Goal: Complete application form

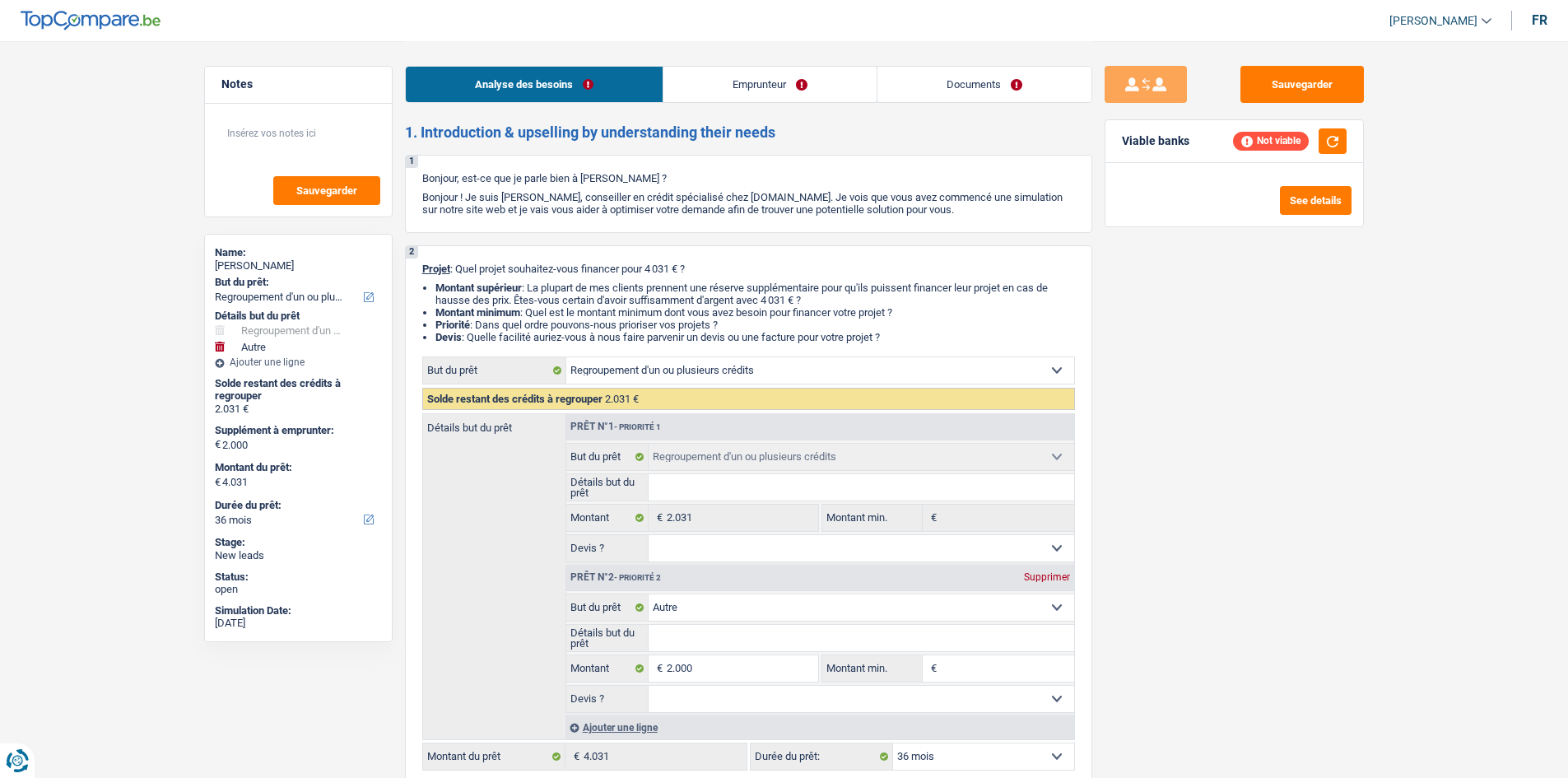
select select "refinancing"
select select "other"
select select "36"
select select "refinancing"
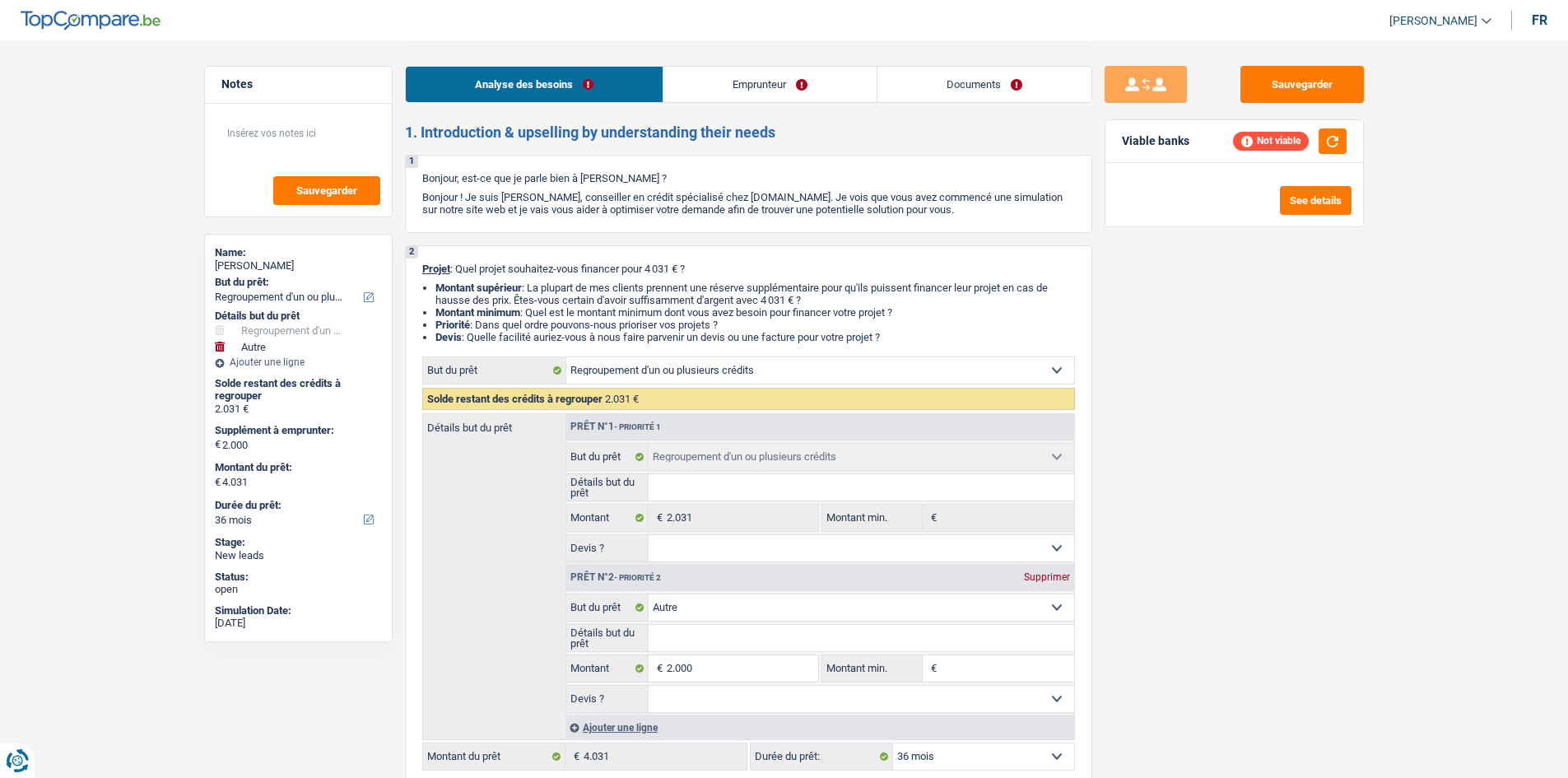
select select "refinancing"
select select "other"
select select "36"
select select "publicEmployee"
select select "familyAllowances"
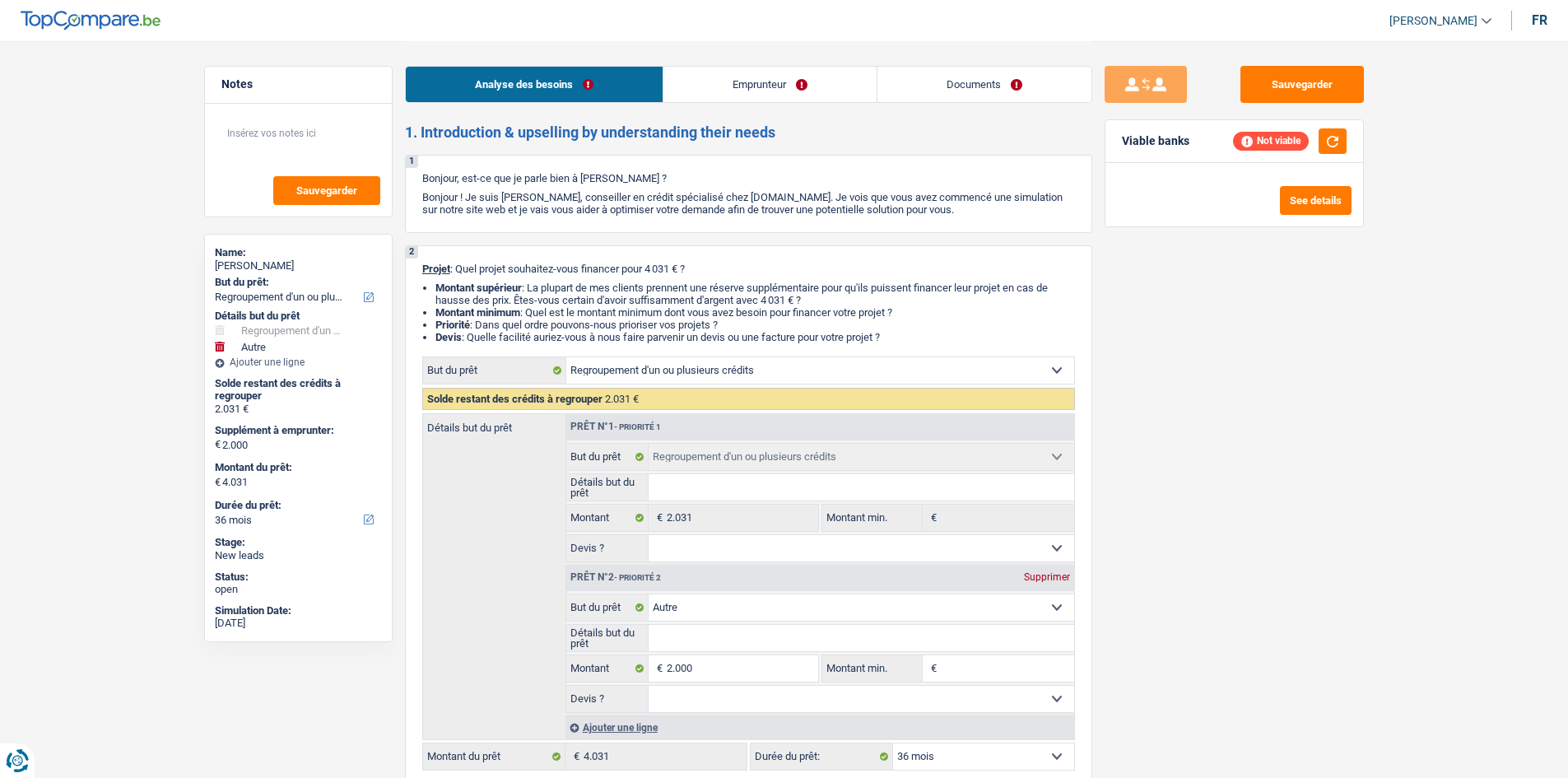
select select "netSalary"
select select "mealVouchers"
select select "rents"
select select "personalSale"
select select "30"
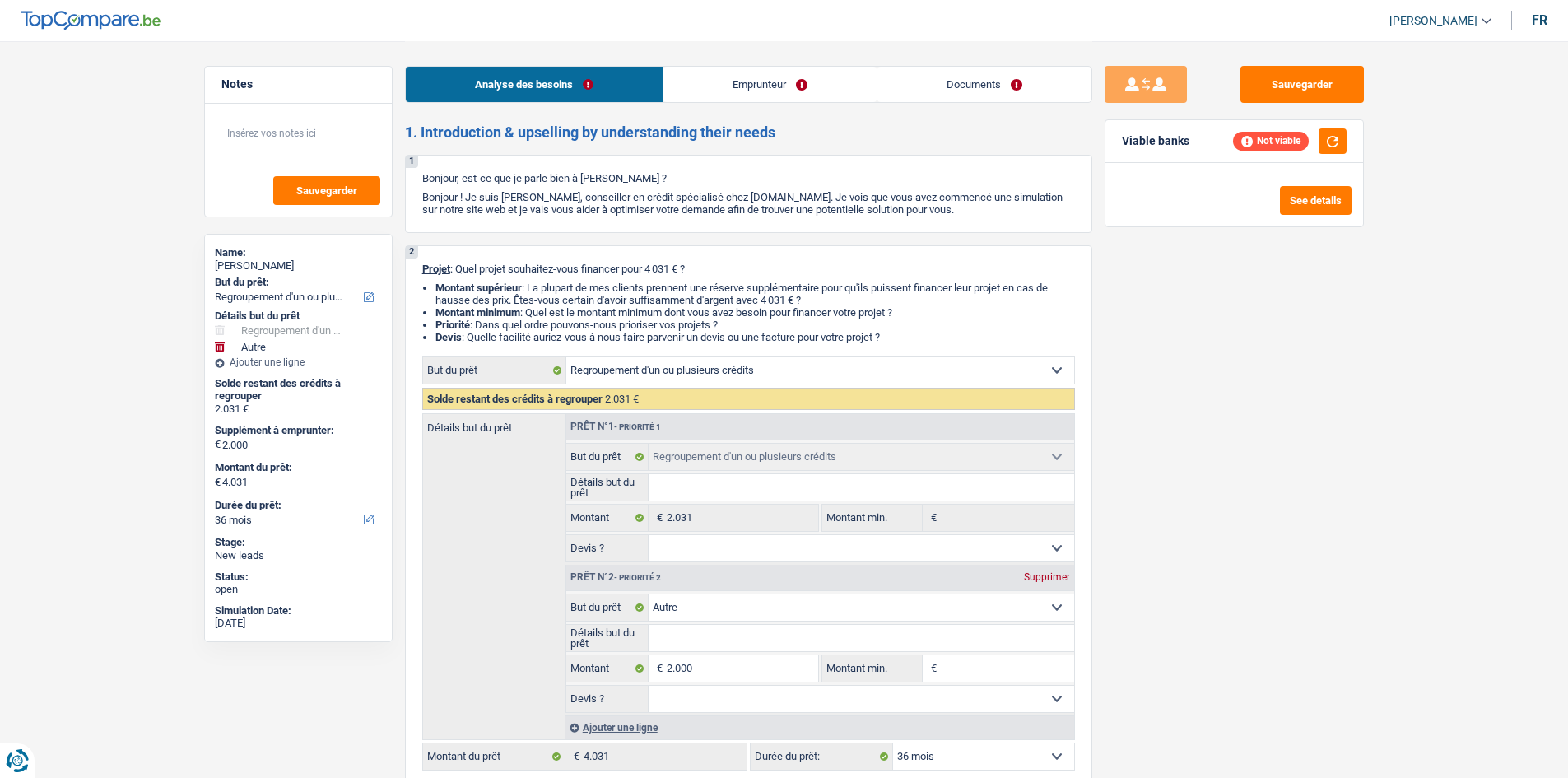
select select "cardOrCredit"
select select "refinancing"
select select "other"
select select "36"
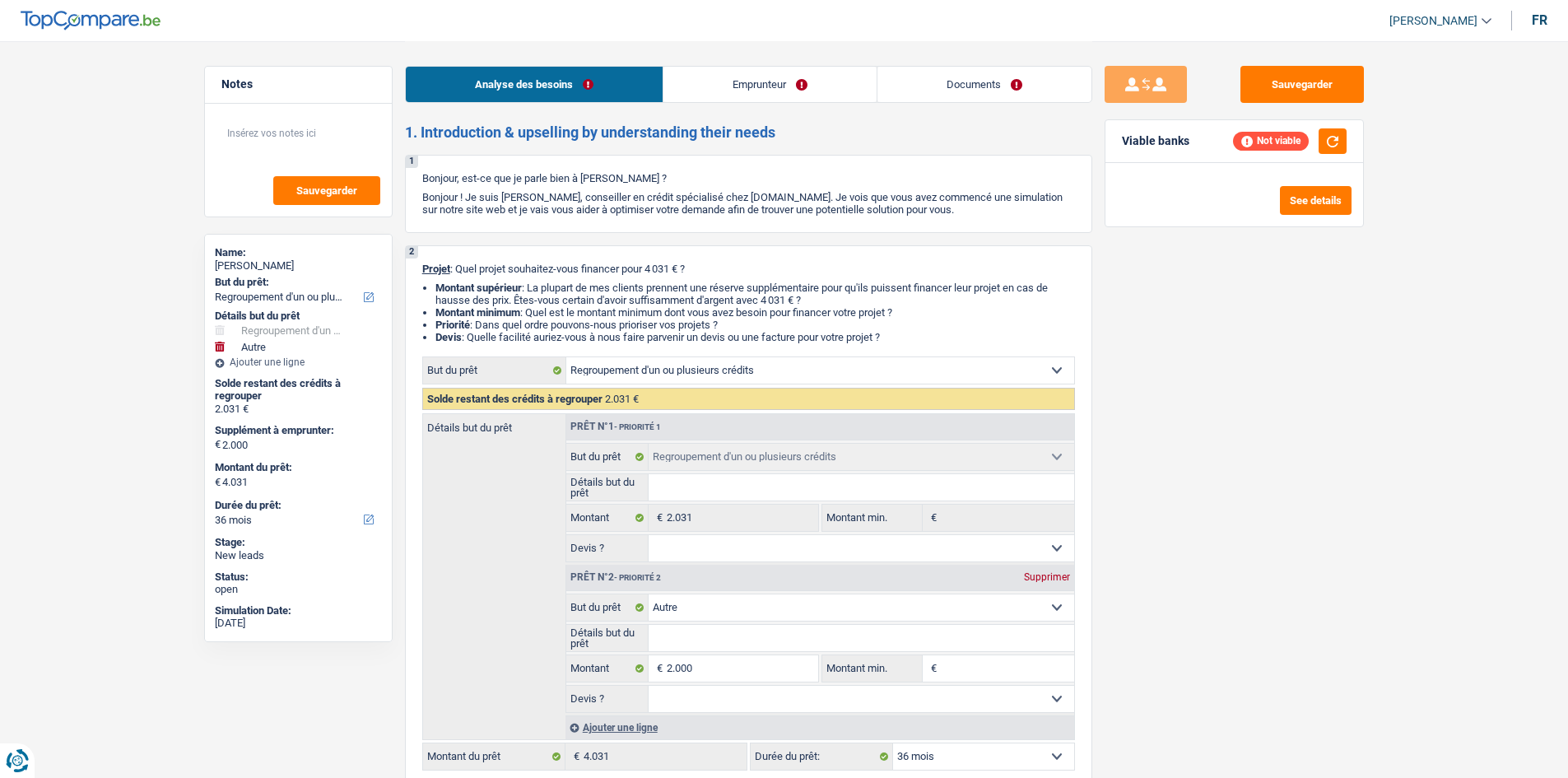
select select "32"
select select "divorced"
click at [809, 82] on link "Emprunteur" at bounding box center [770, 85] width 214 height 35
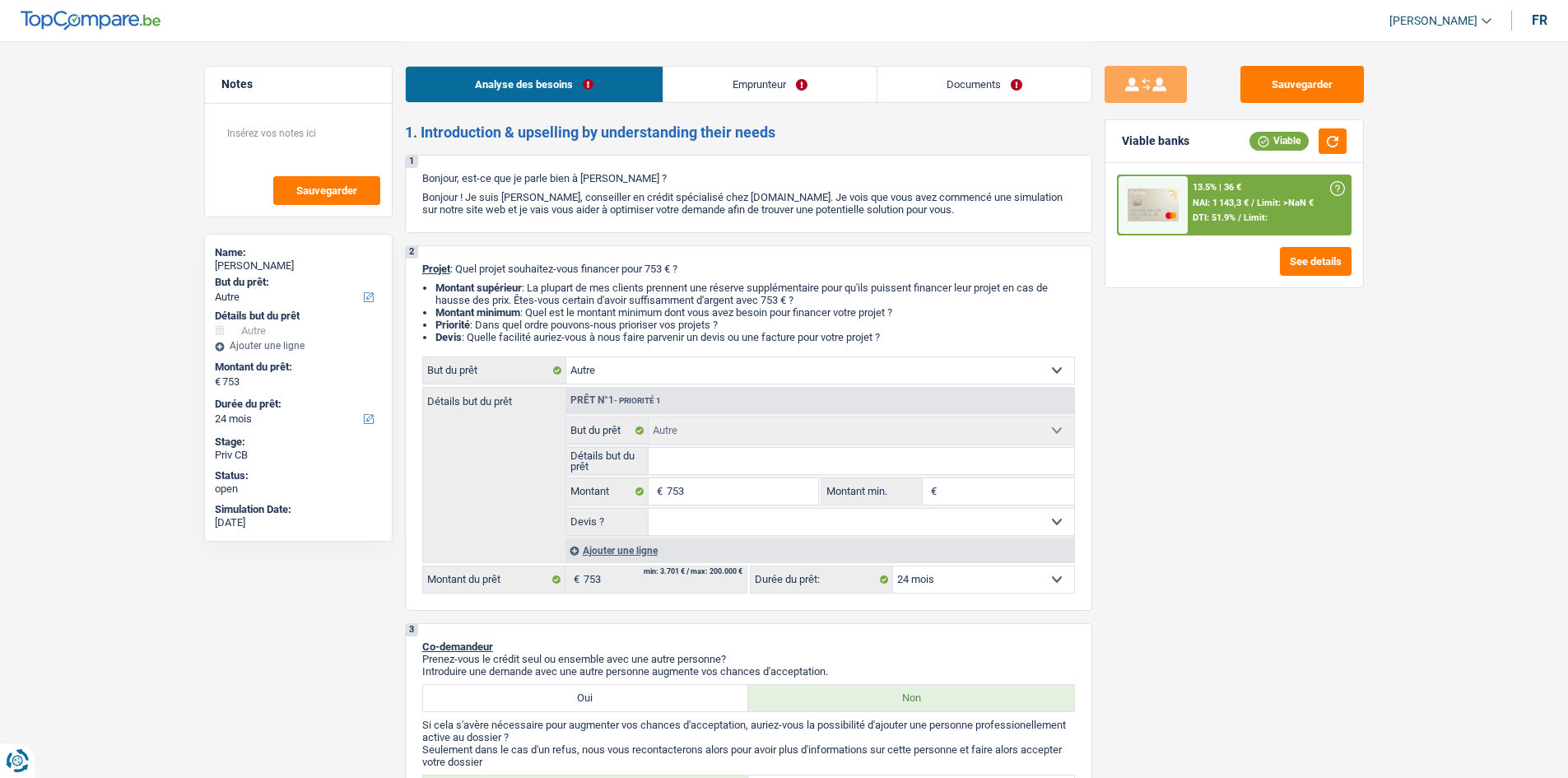
select select "other"
select select "24"
select select "other"
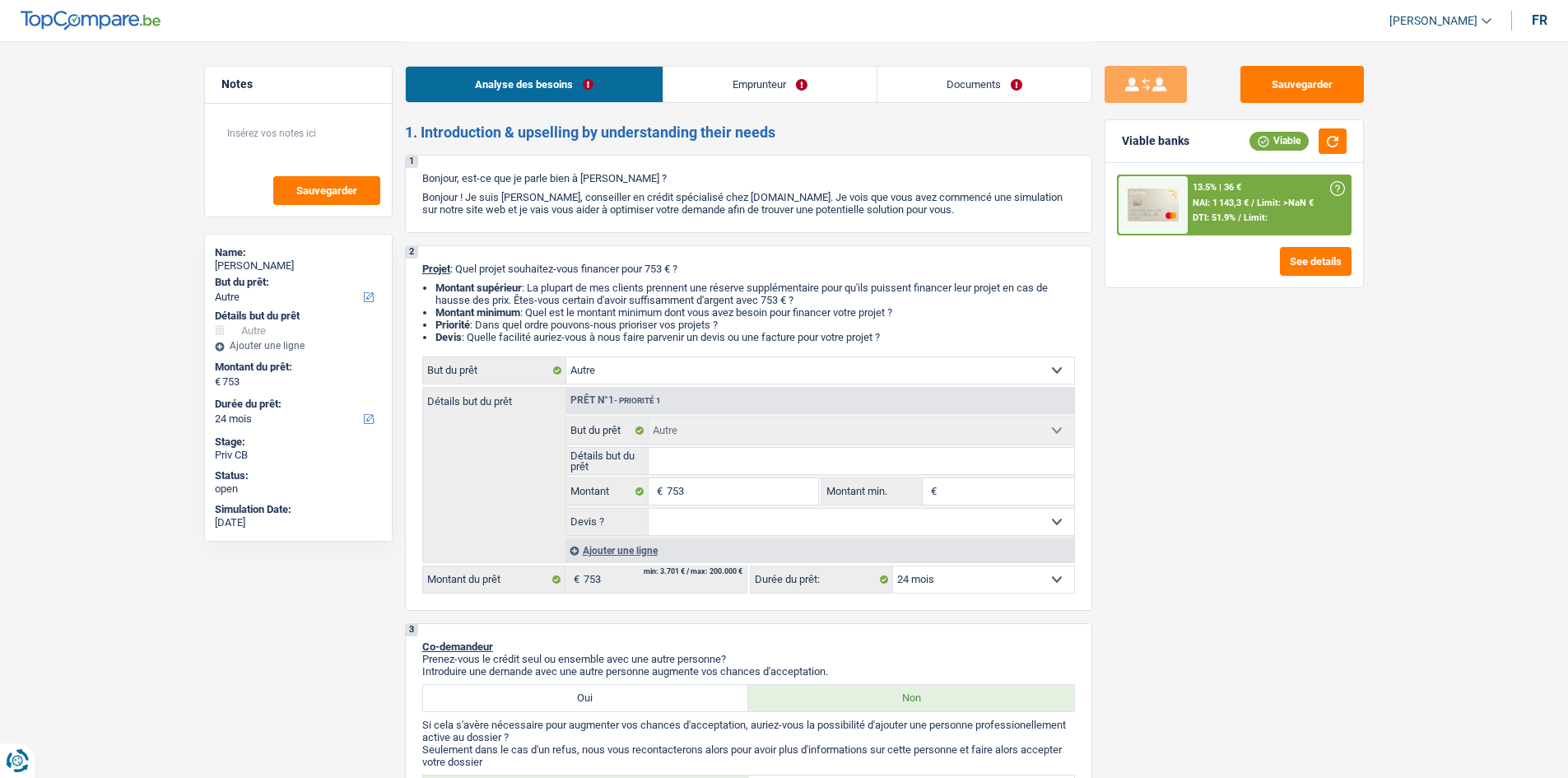
select select "24"
select select "publicEmployee"
select select "netSalary"
select select "mealVouchers"
select select "ownerWithMortgage"
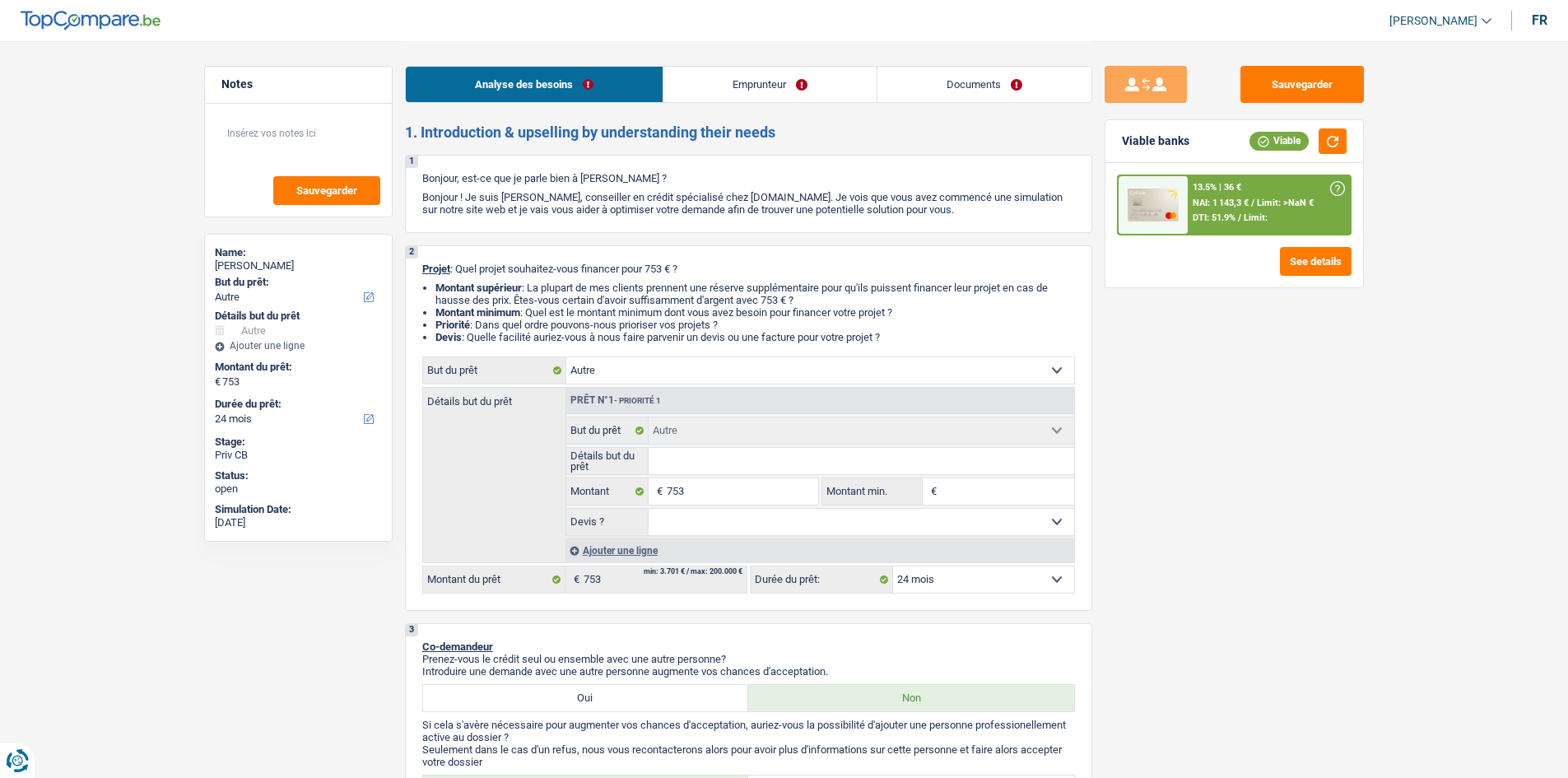
select select "mortgage"
select select "420"
select select "personalLoan"
select select "other"
select select "48"
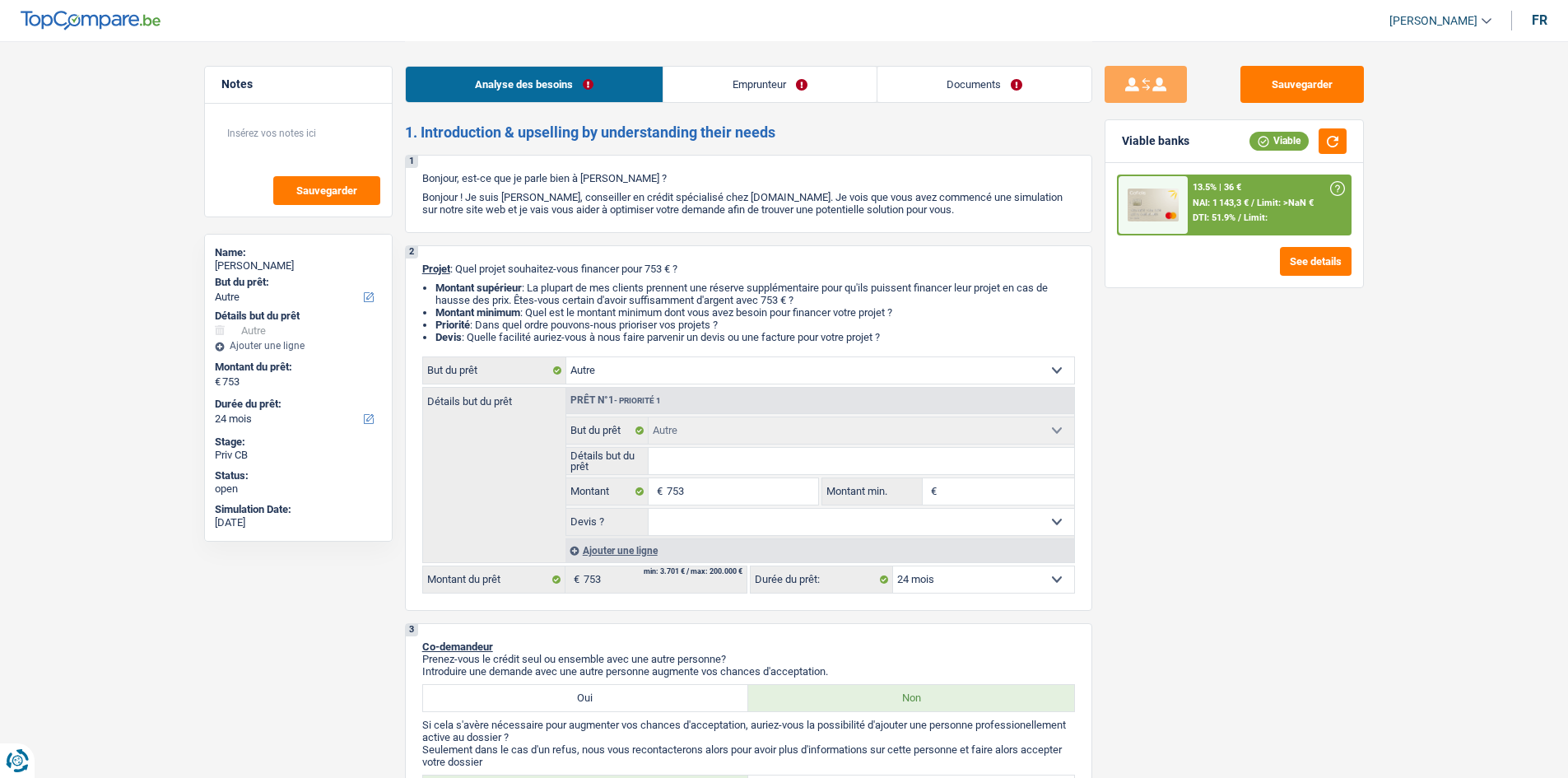
select select "other"
select select "24"
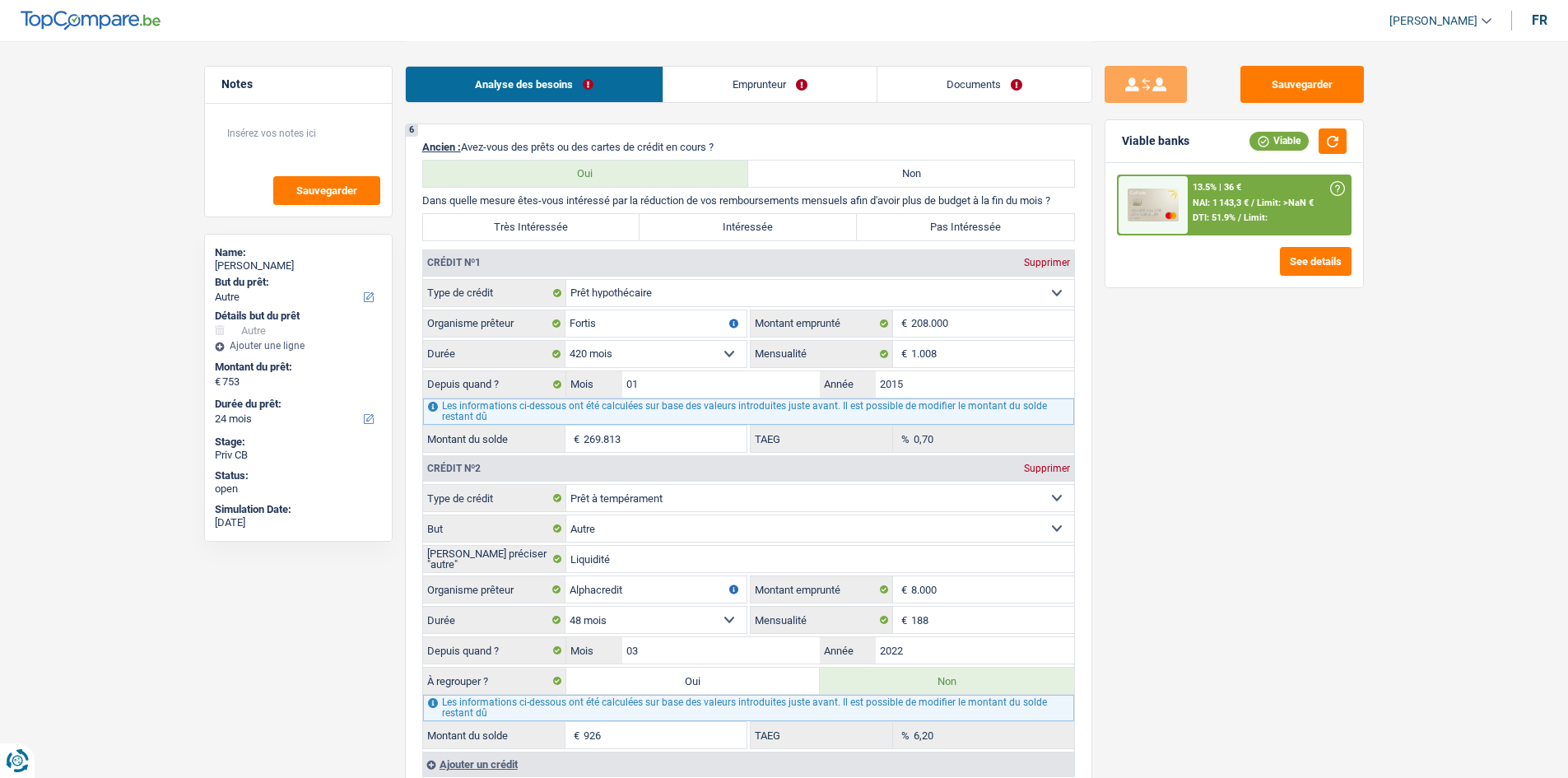
scroll to position [1234, 0]
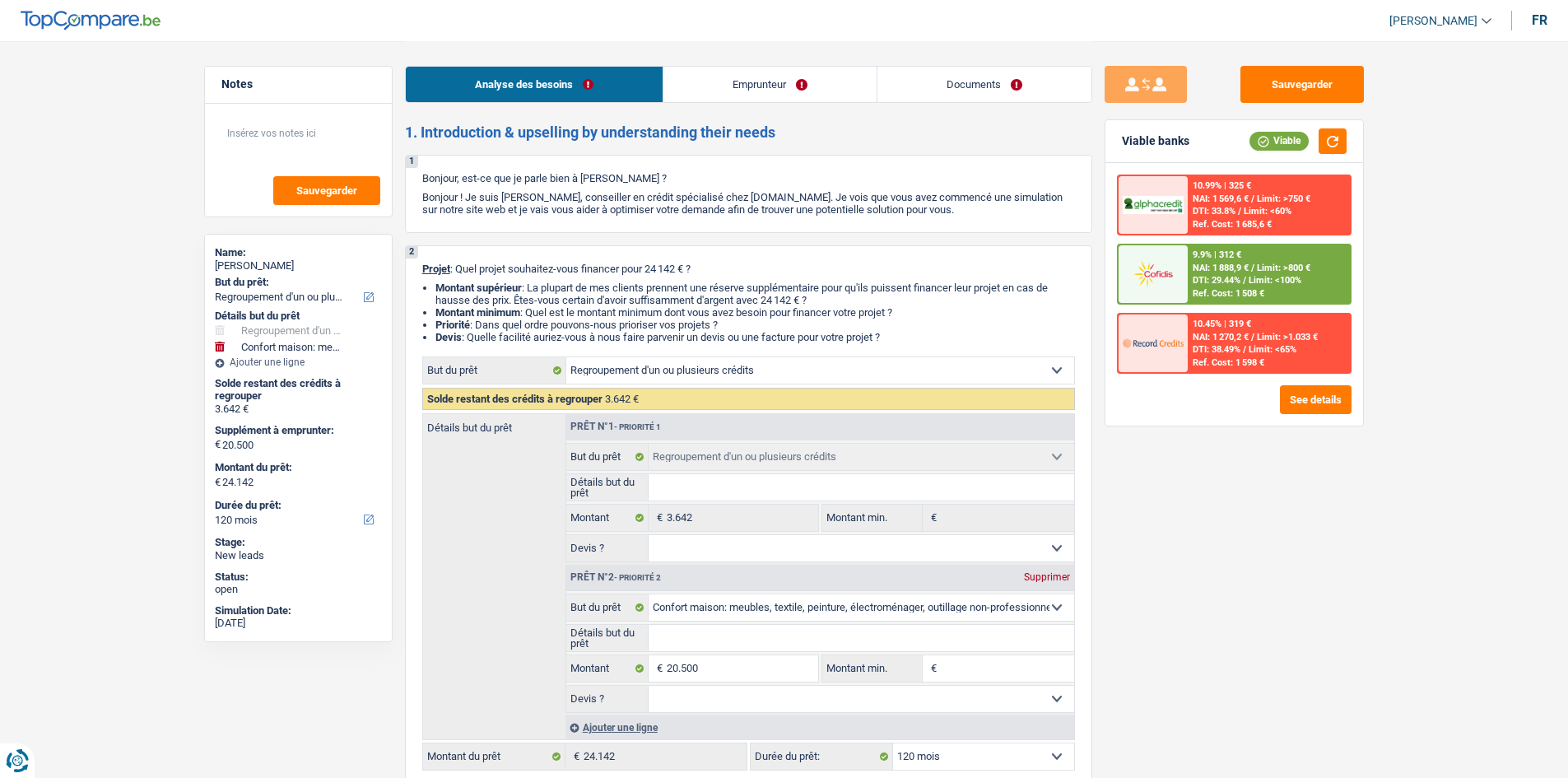
select select "refinancing"
select select "household"
select select "120"
select select "refinancing"
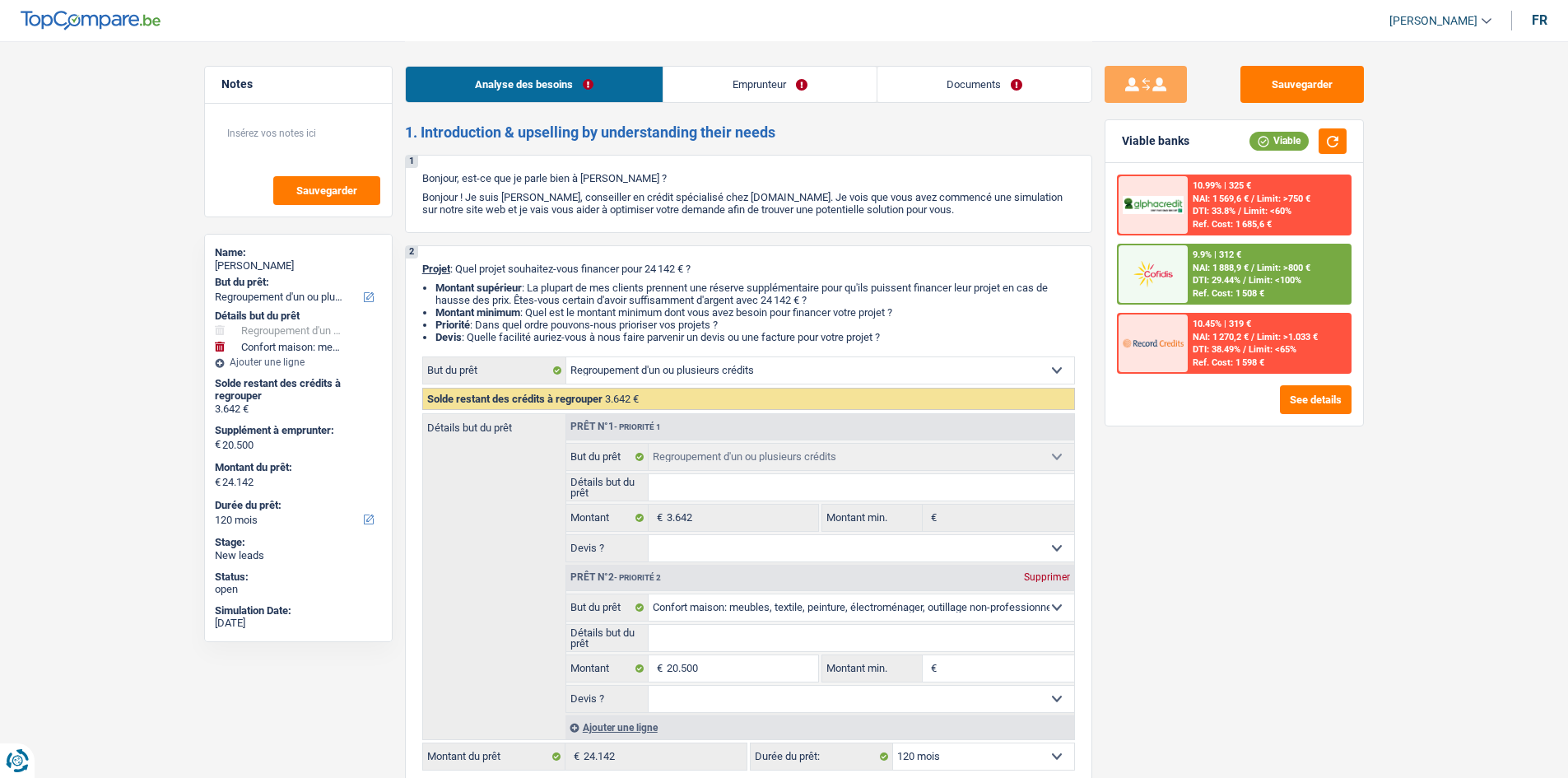
select select "refinancing"
select select "household"
select select "120"
select select "mutuality"
select select "familyAllowances"
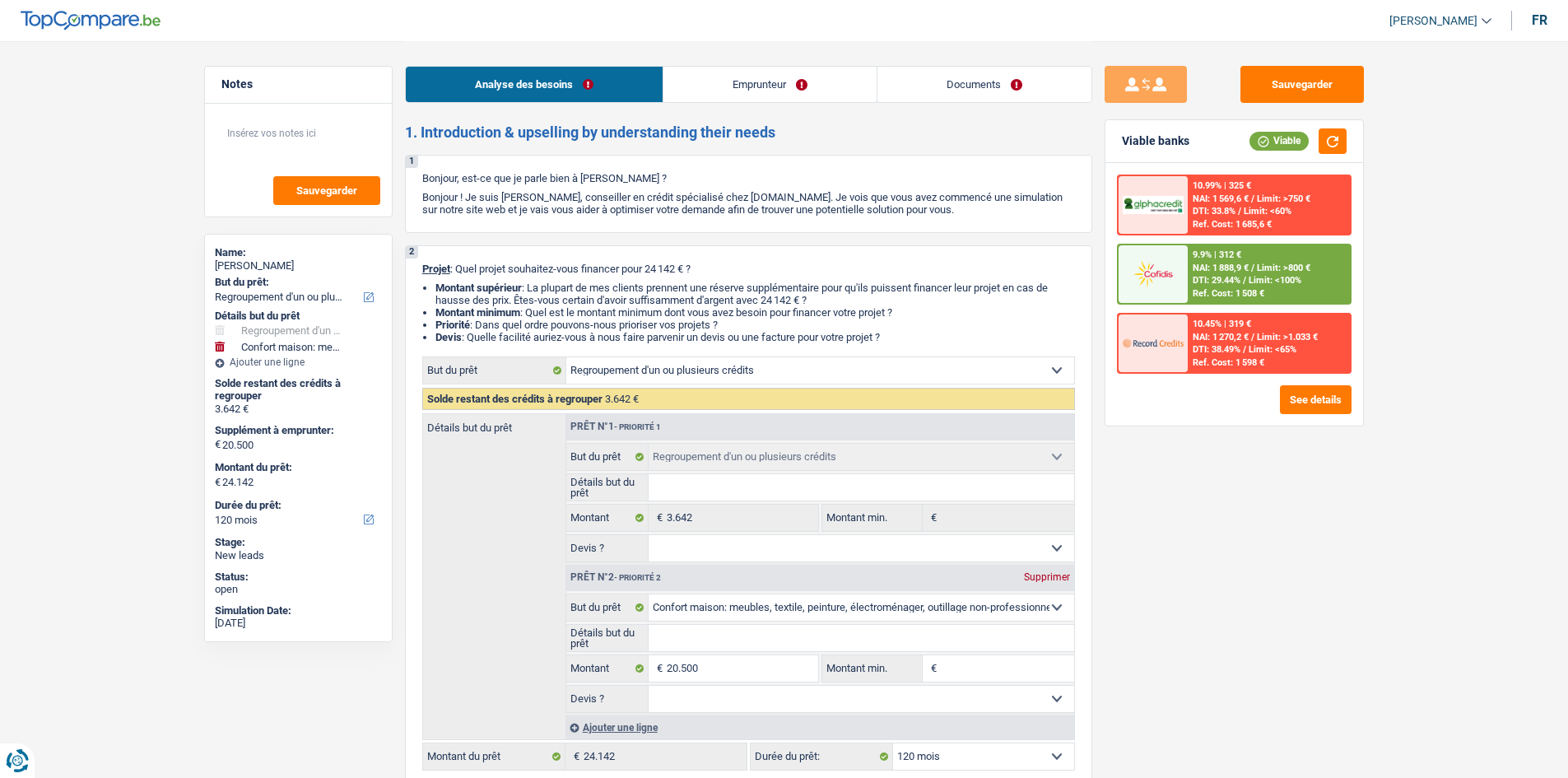
select select "mutualityIndemnity"
select select "ownerWithMortgage"
select select "mortgage"
select select "360"
select select "personalLoan"
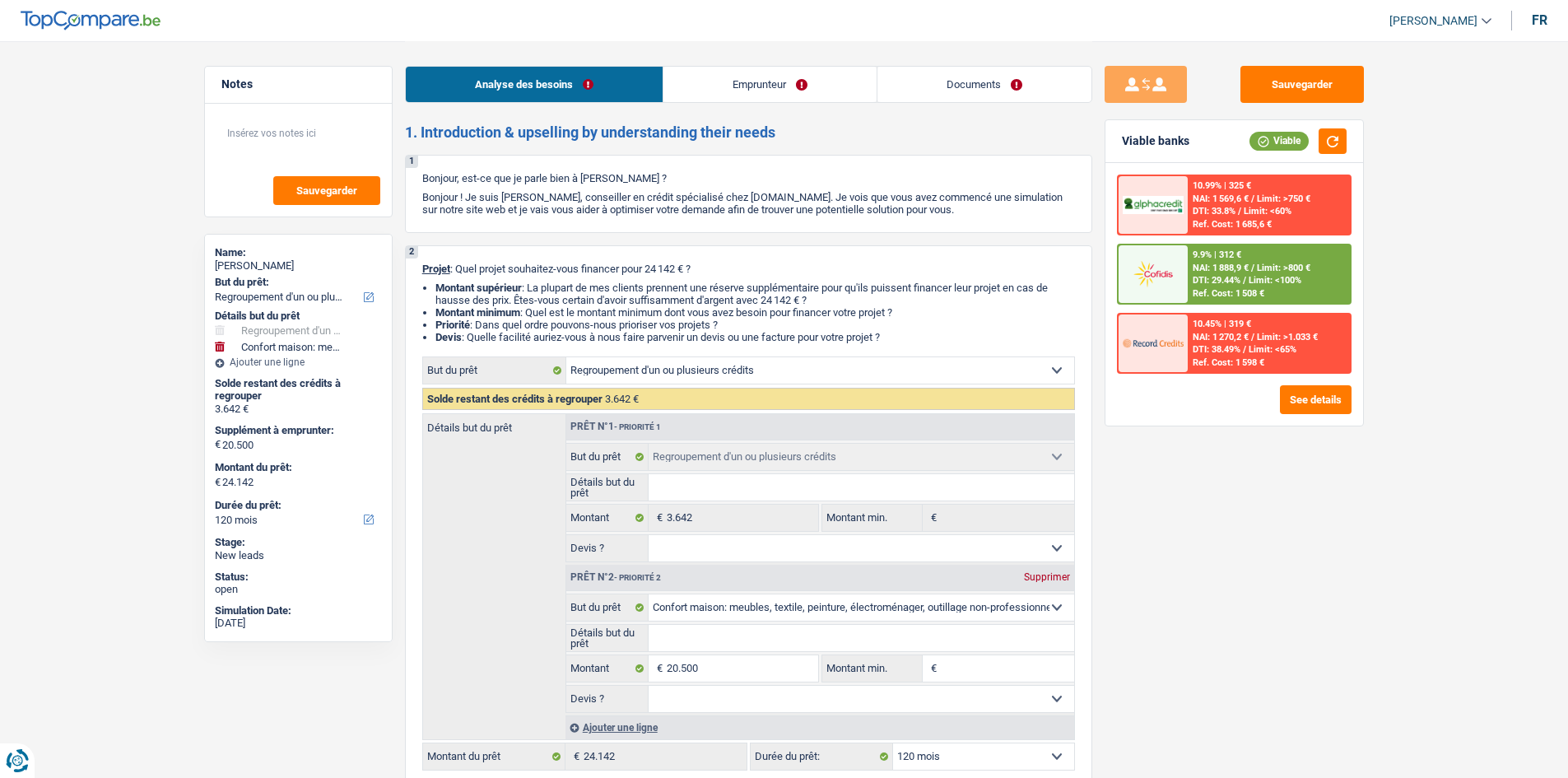
select select "homeFurnishingOrRelocation"
select select "36"
select select "cardOrCredit"
select select "refinancing"
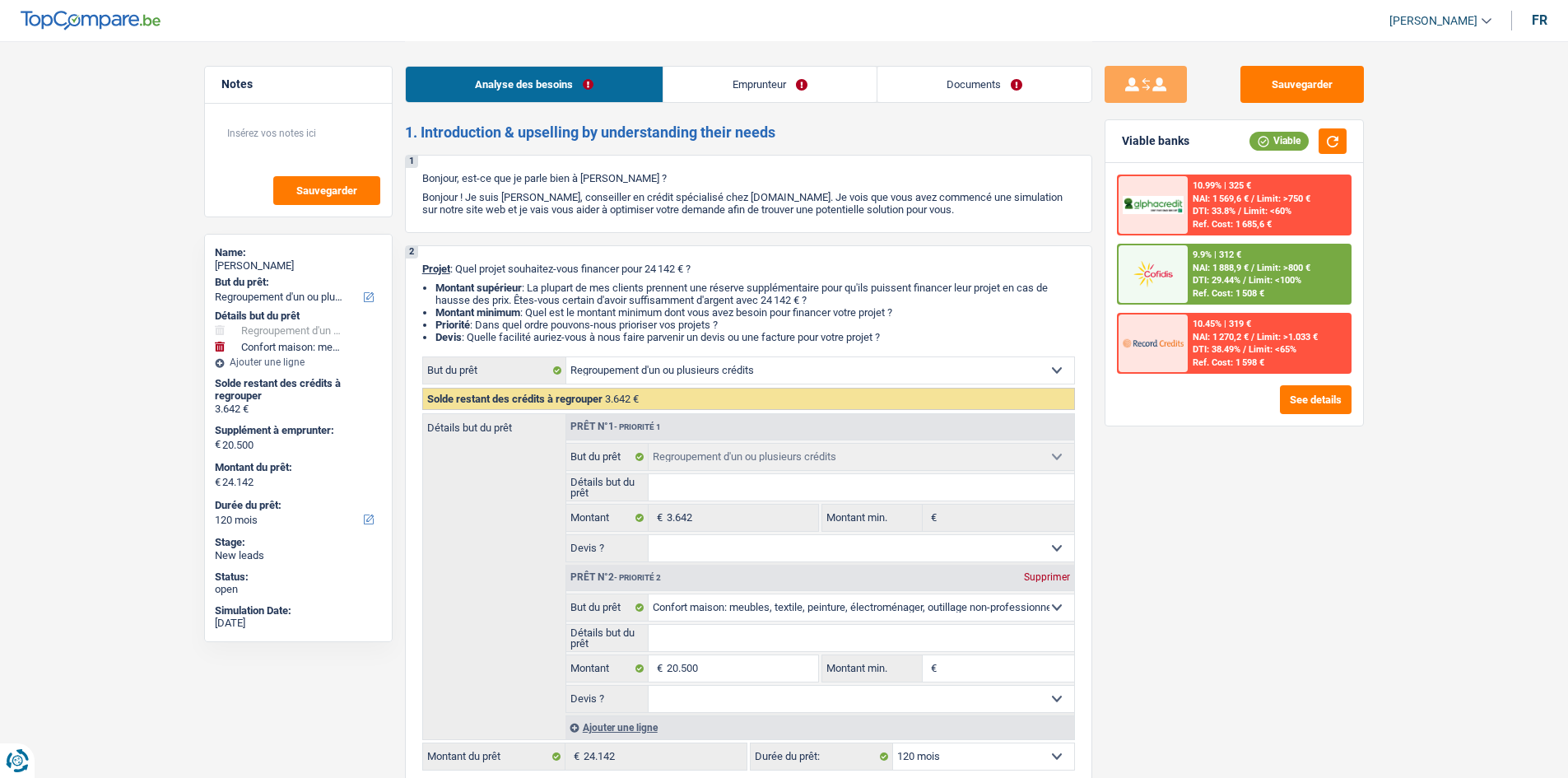
select select "household"
select select "120"
click at [1235, 483] on div "Sauvegarder Viable banks Viable 10.99% | 325 € NAI: 1 569,6 € / Limit: >750 € D…" at bounding box center [1234, 408] width 284 height 685
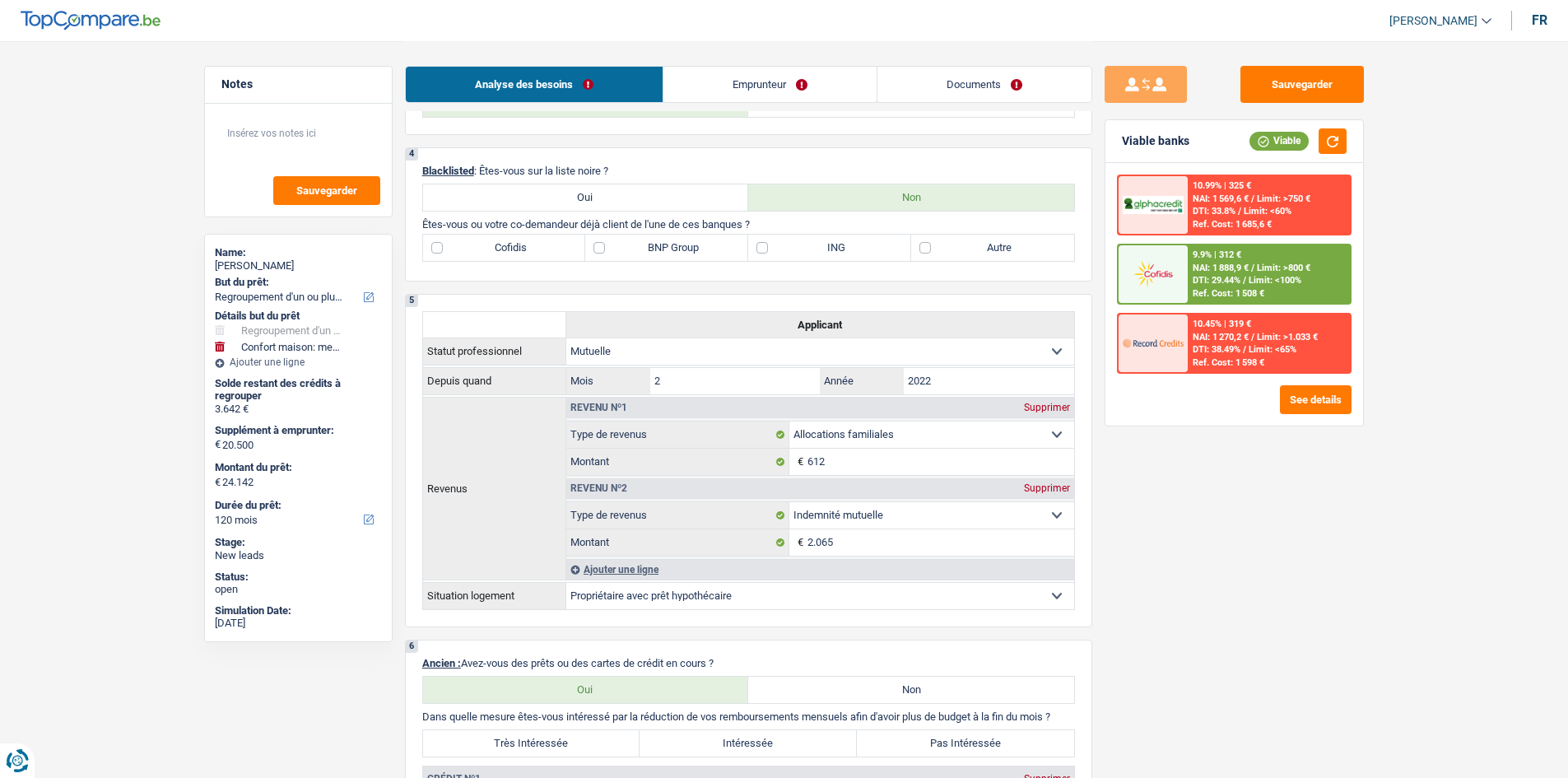
scroll to position [658, 0]
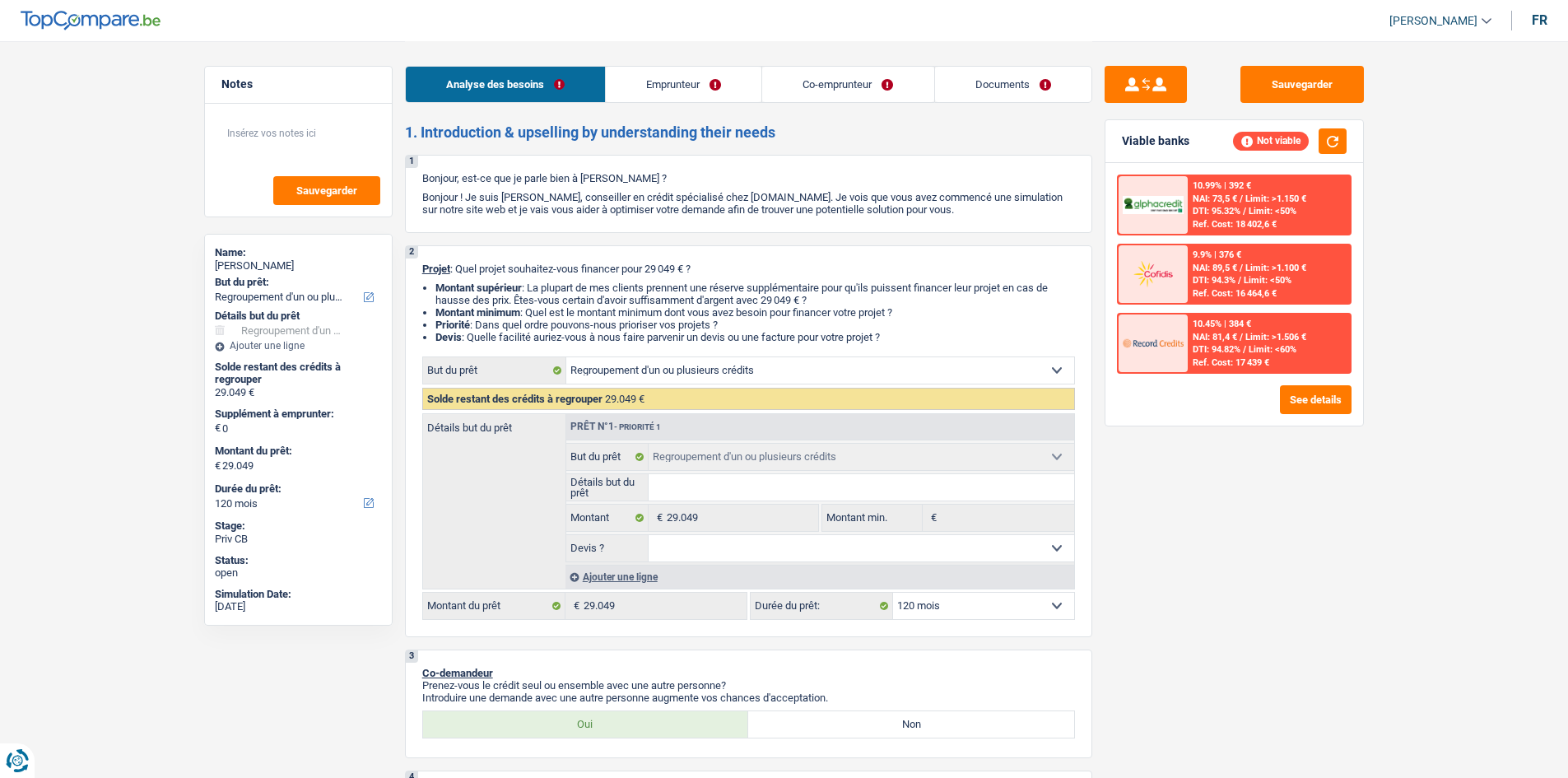
select select "refinancing"
select select "120"
select select "refinancing"
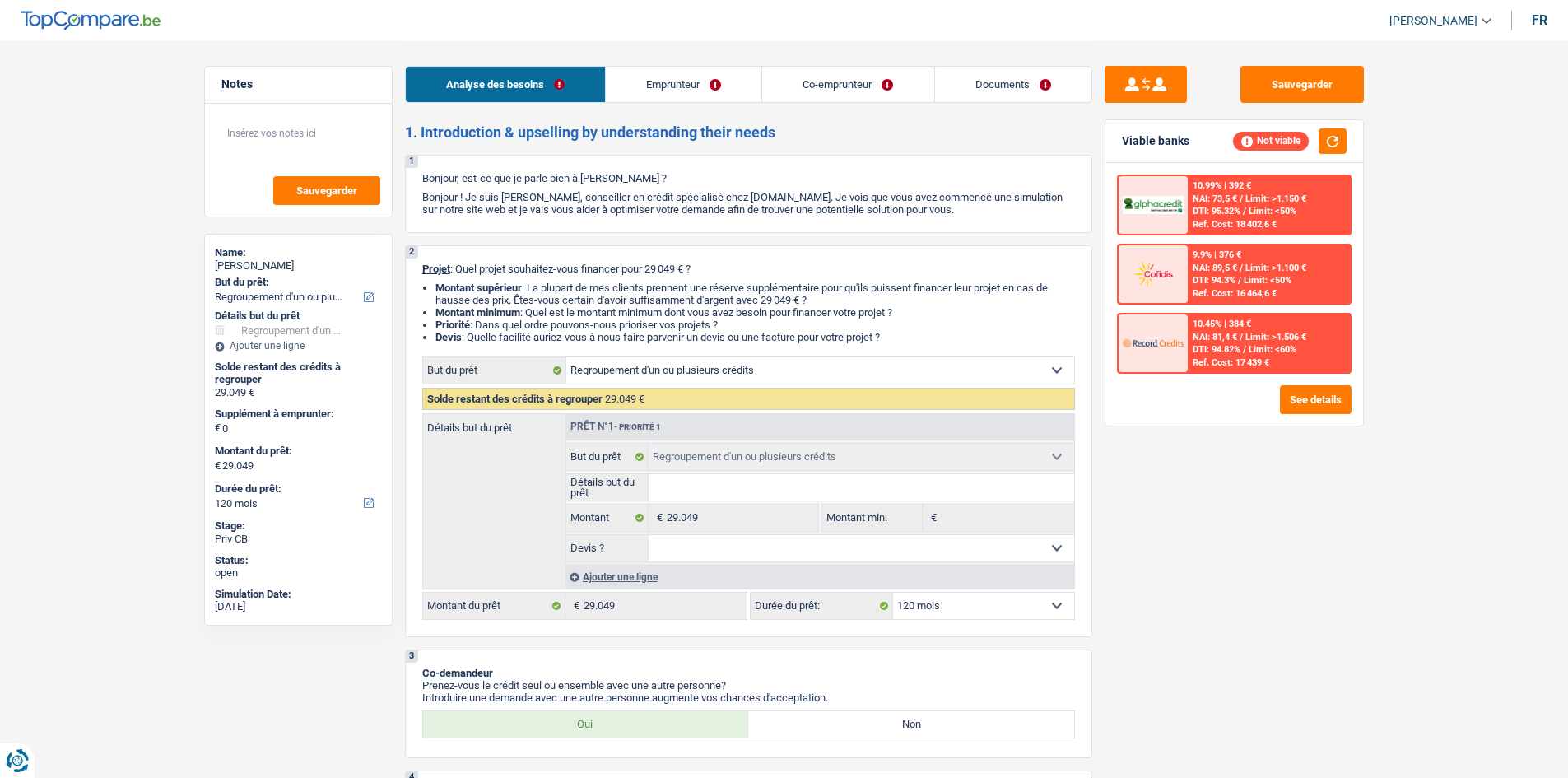
select select "120"
select select "retired"
select select "unemployed"
select select "disabilityPension"
select select "pension"
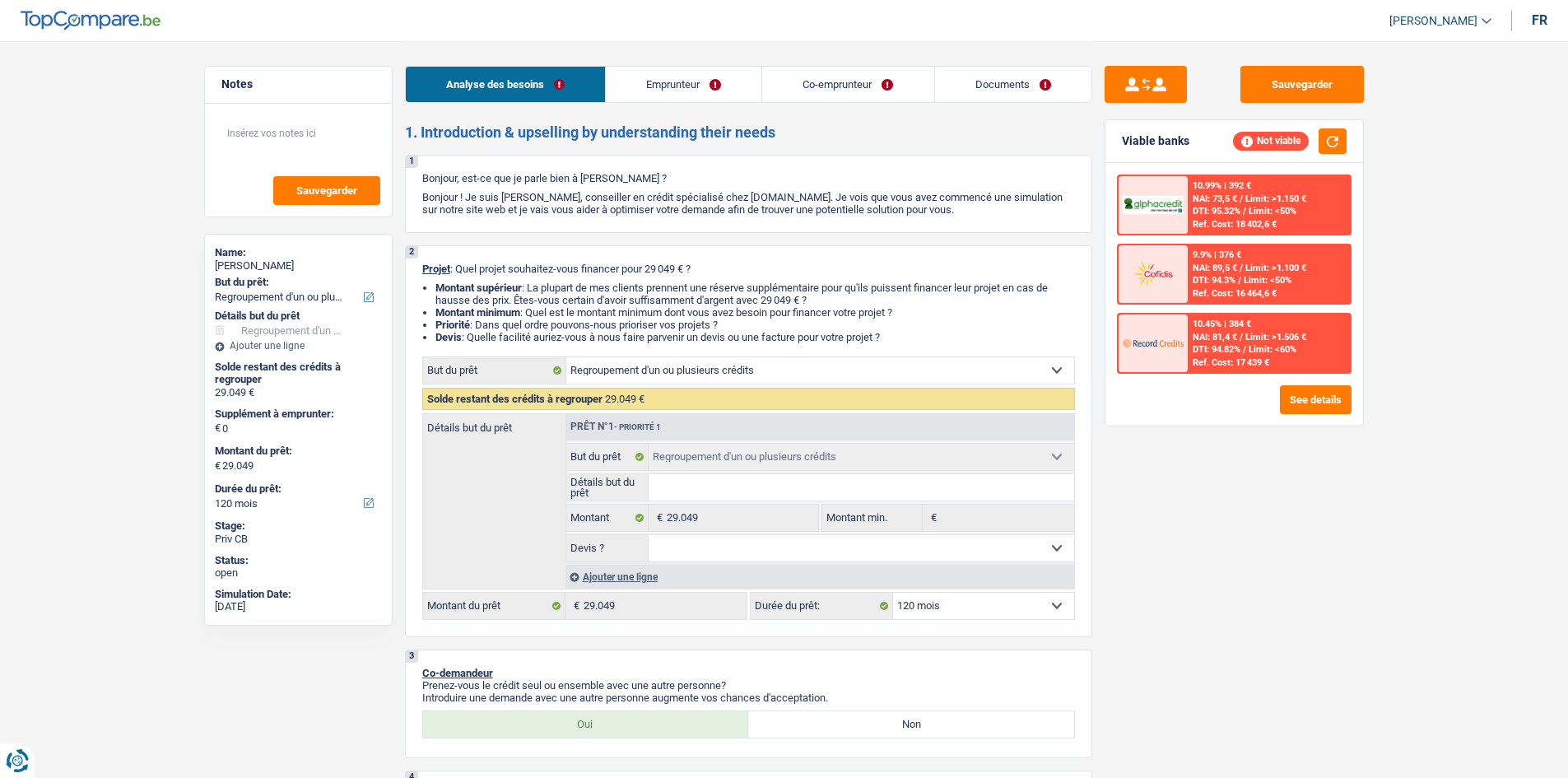
select select "unemployment"
select select "rents"
select select "carLoan"
select select "60"
select select "personalLoan"
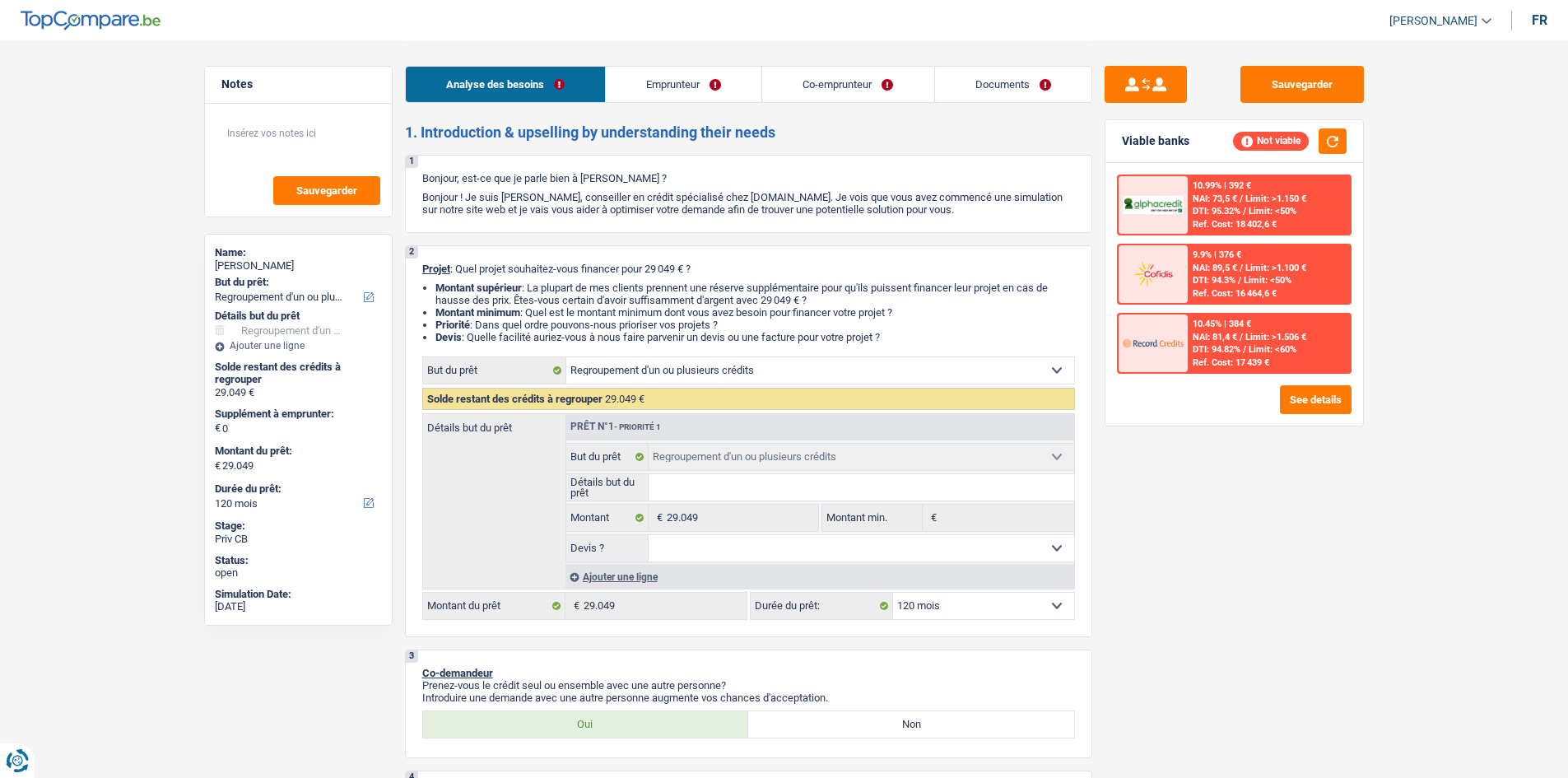
select select "familyEvent"
select select "60"
select select "refinancing"
select select "120"
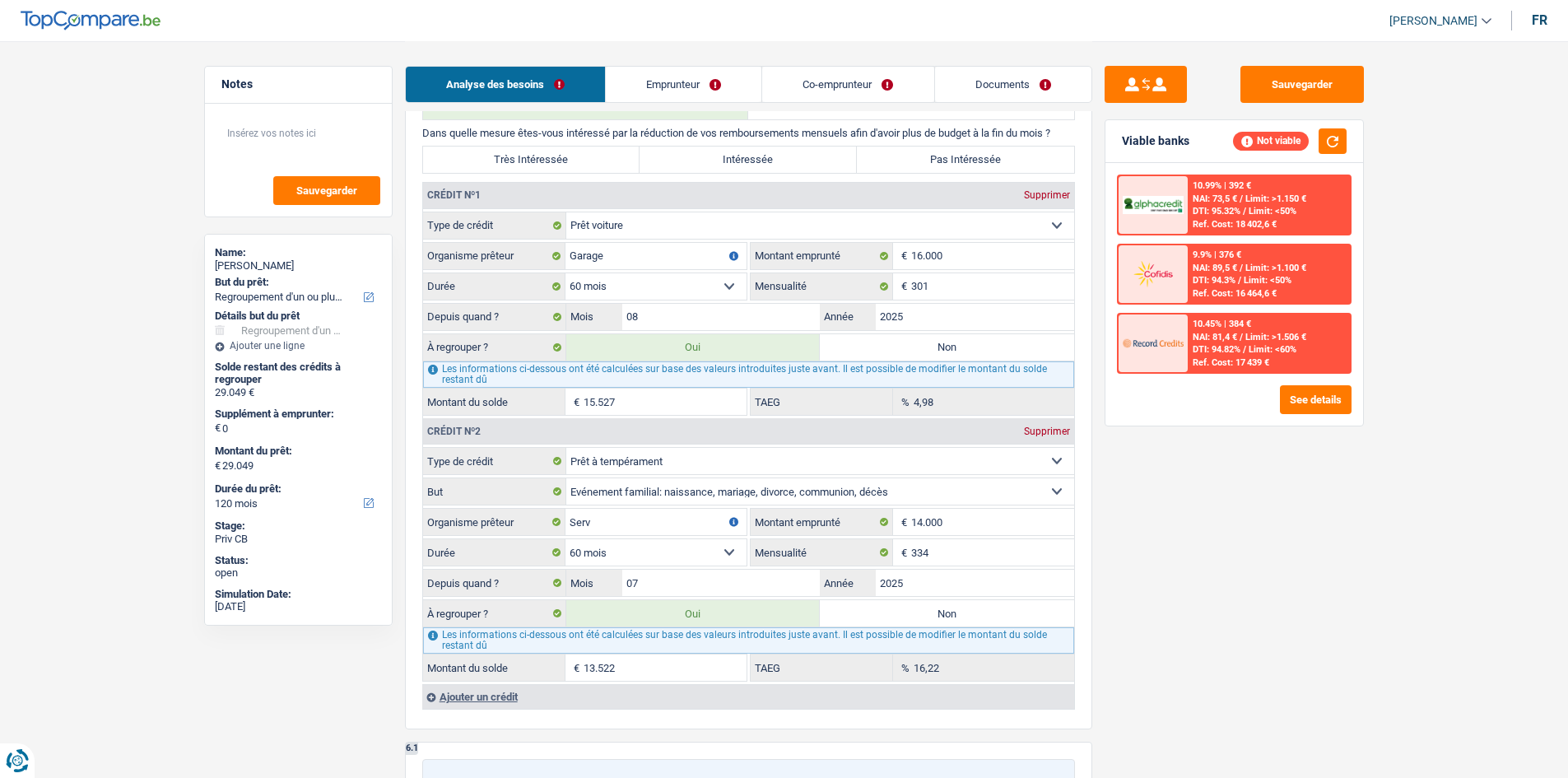
scroll to position [1234, 0]
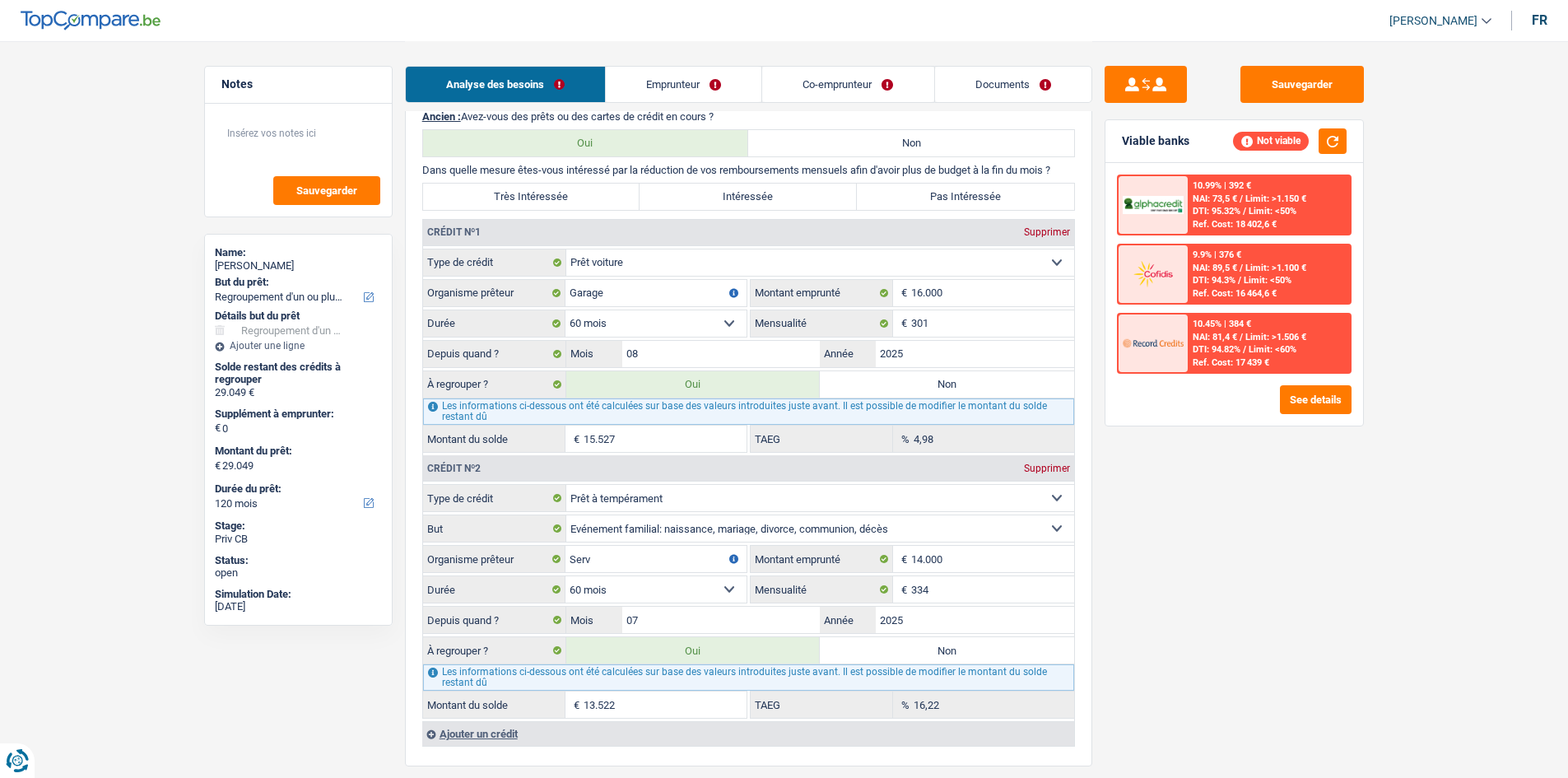
click at [1316, 537] on div "Sauvegarder Viable banks Not viable 10.99% | 392 € NAI: 73,5 € / Limit: >1.150 …" at bounding box center [1234, 408] width 284 height 685
click at [709, 101] on link "Emprunteur" at bounding box center [684, 85] width 155 height 35
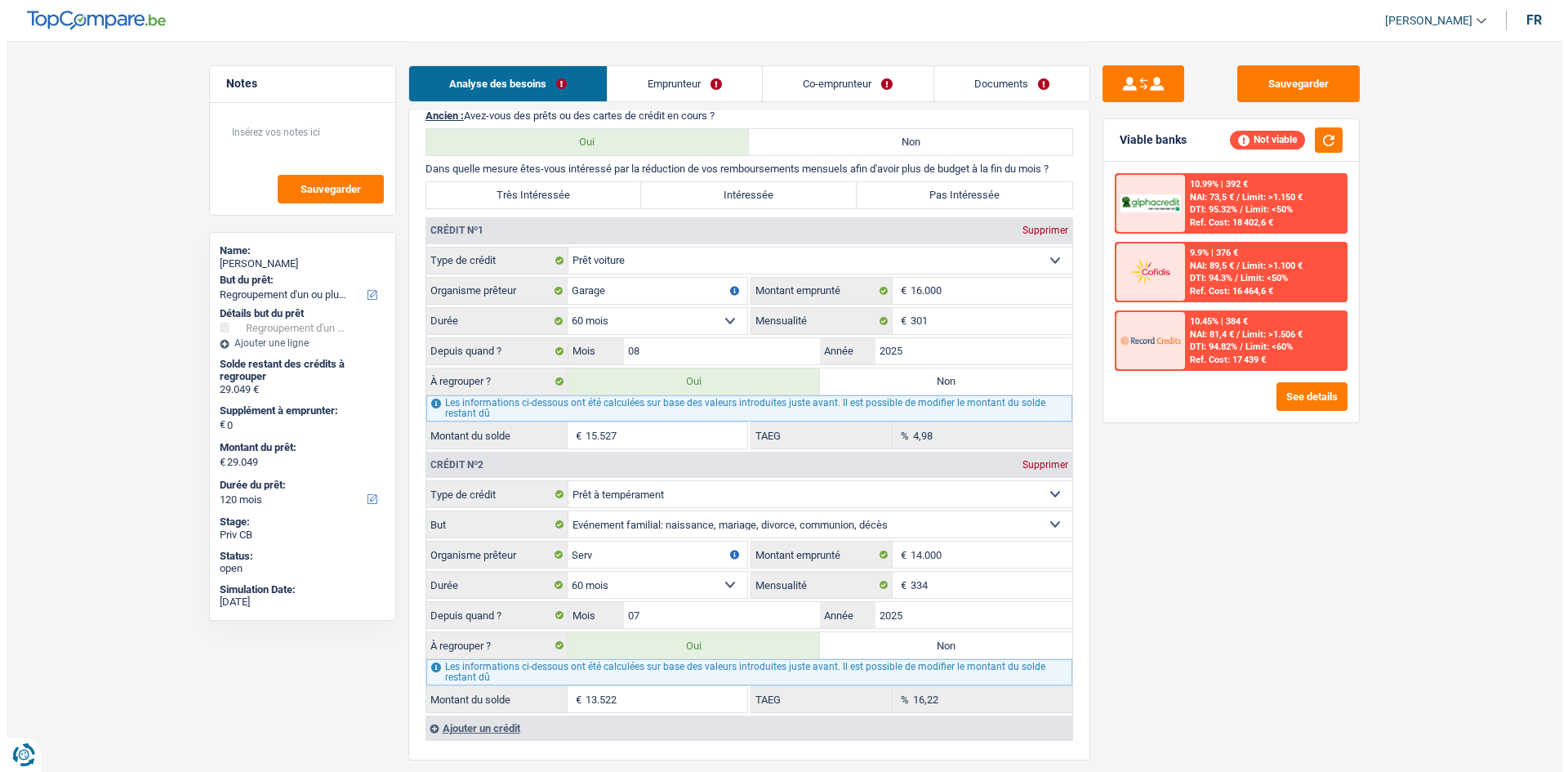
scroll to position [0, 0]
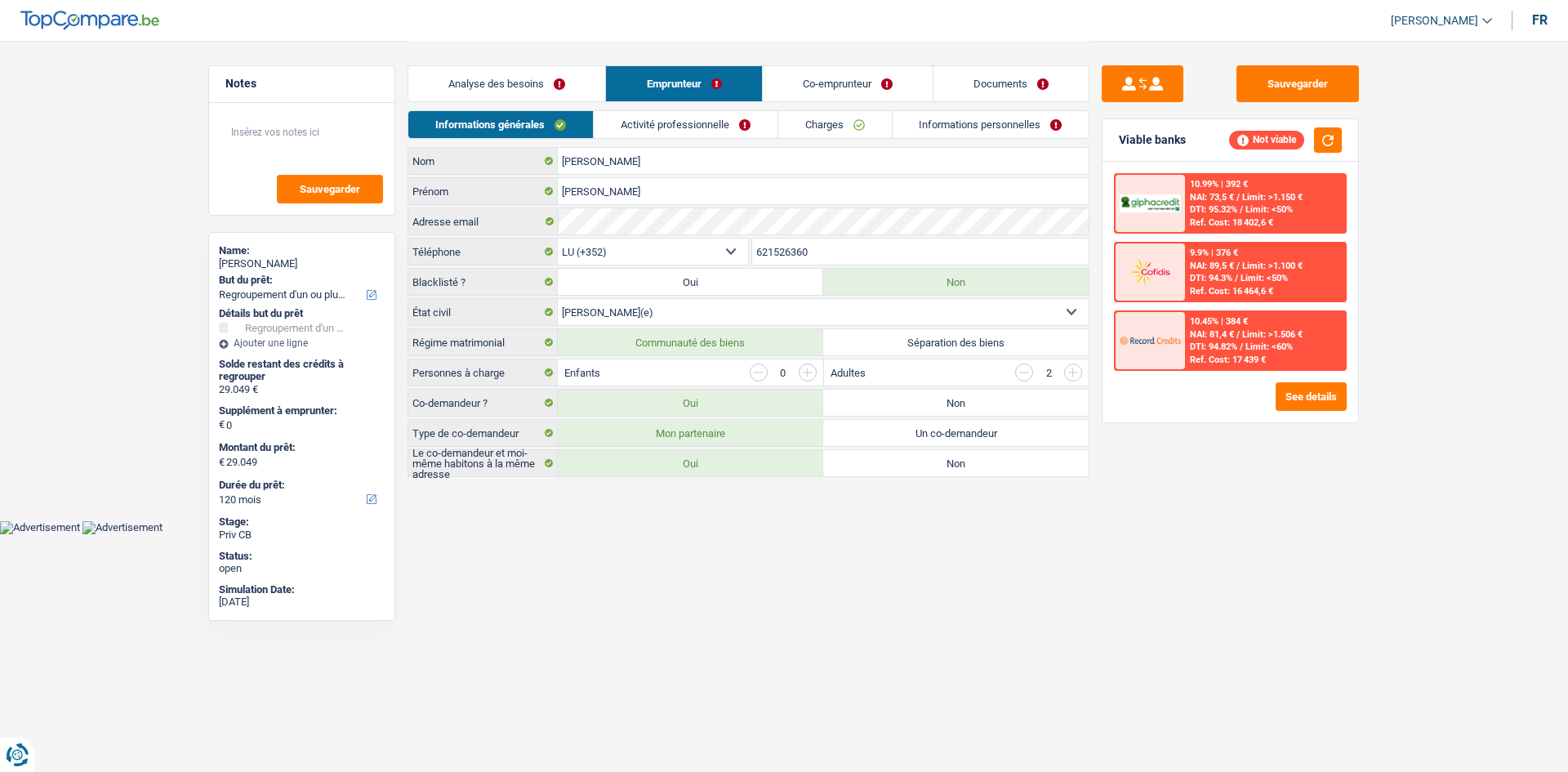
drag, startPoint x: 718, startPoint y: 117, endPoint x: 763, endPoint y: 130, distance: 46.8
click at [718, 118] on link "Activité professionnelle" at bounding box center [686, 124] width 184 height 27
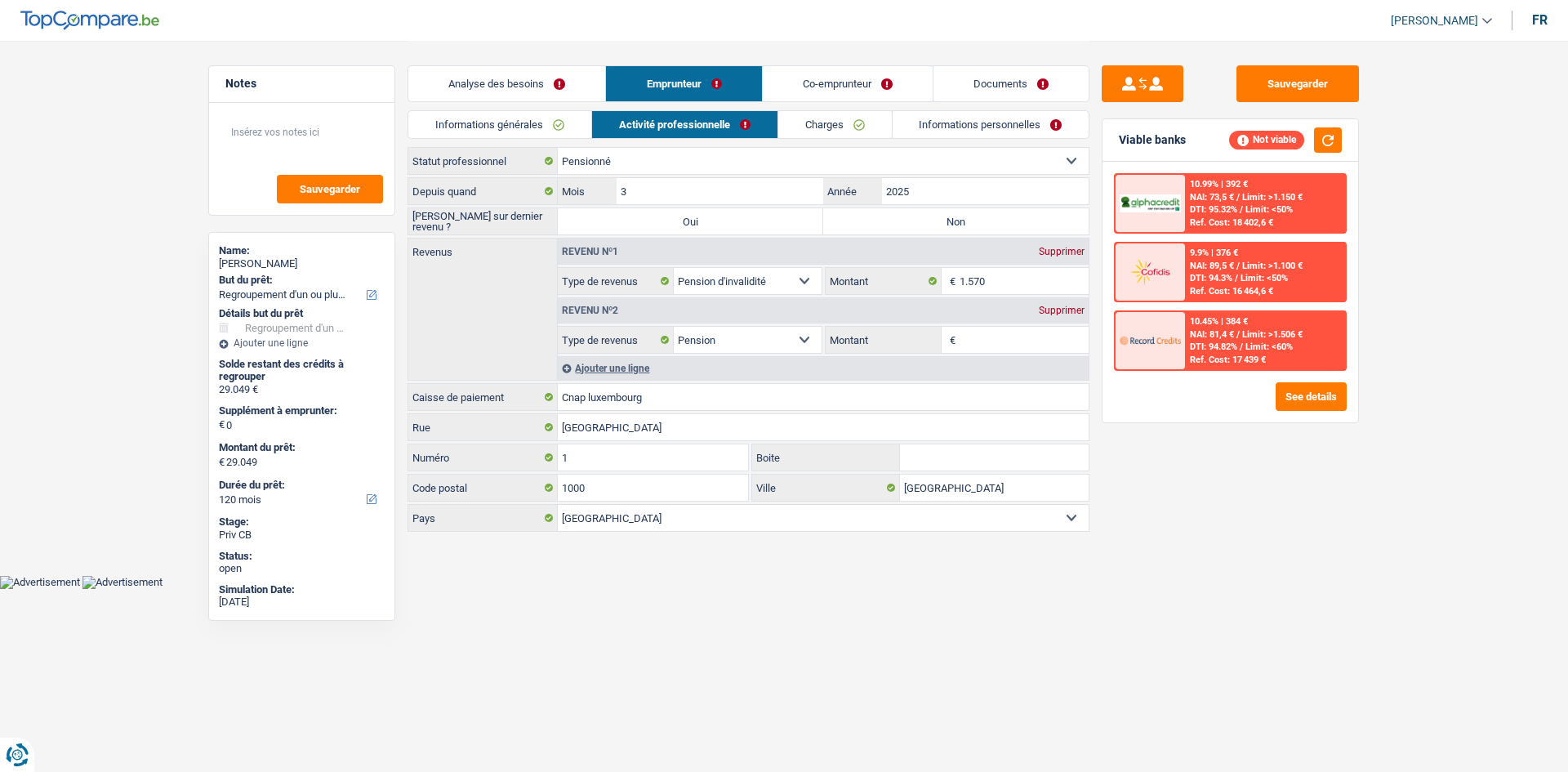
click at [832, 130] on link "Charges" at bounding box center [835, 124] width 114 height 27
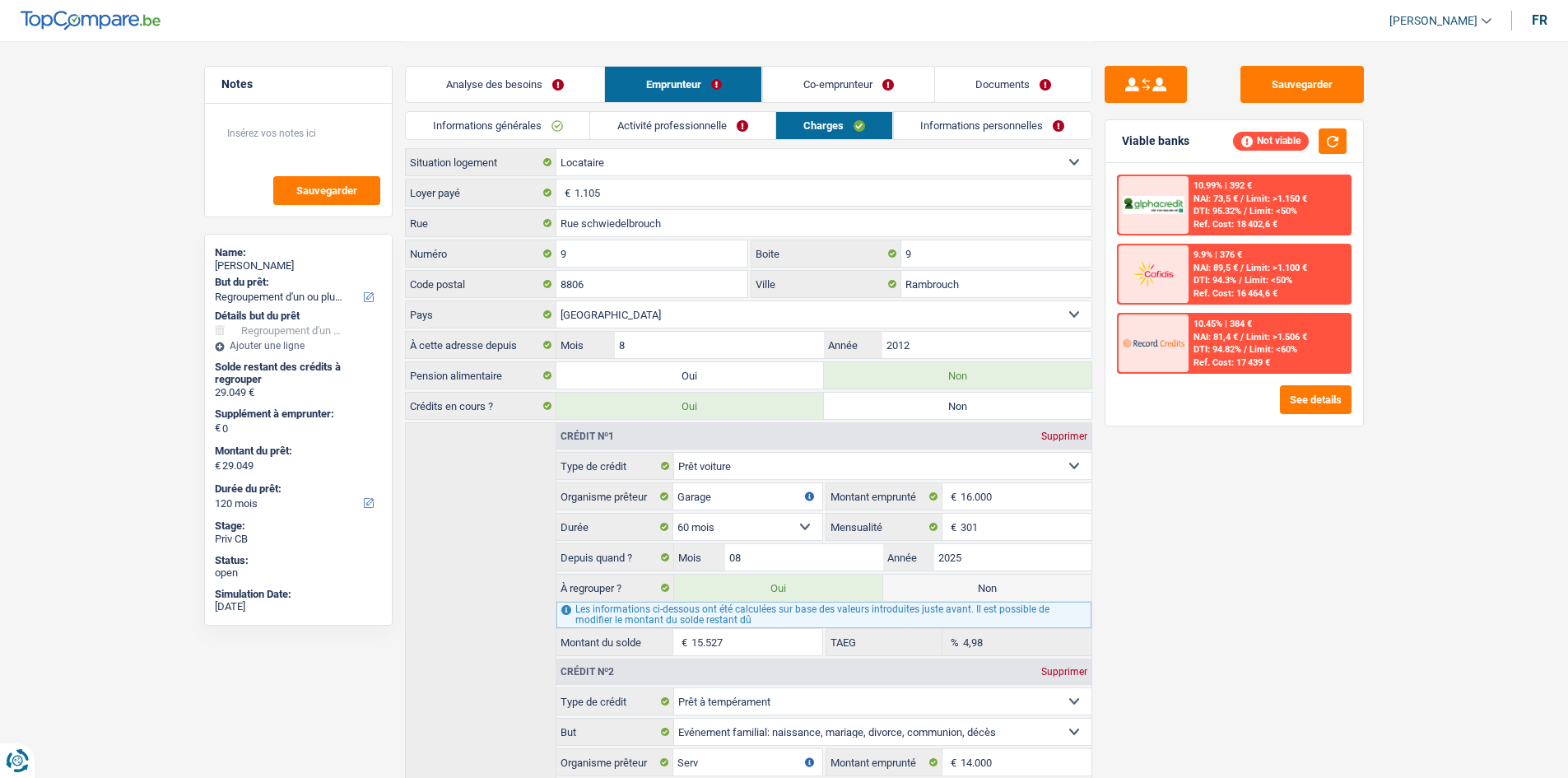
click at [844, 73] on link "Co-emprunteur" at bounding box center [848, 85] width 171 height 35
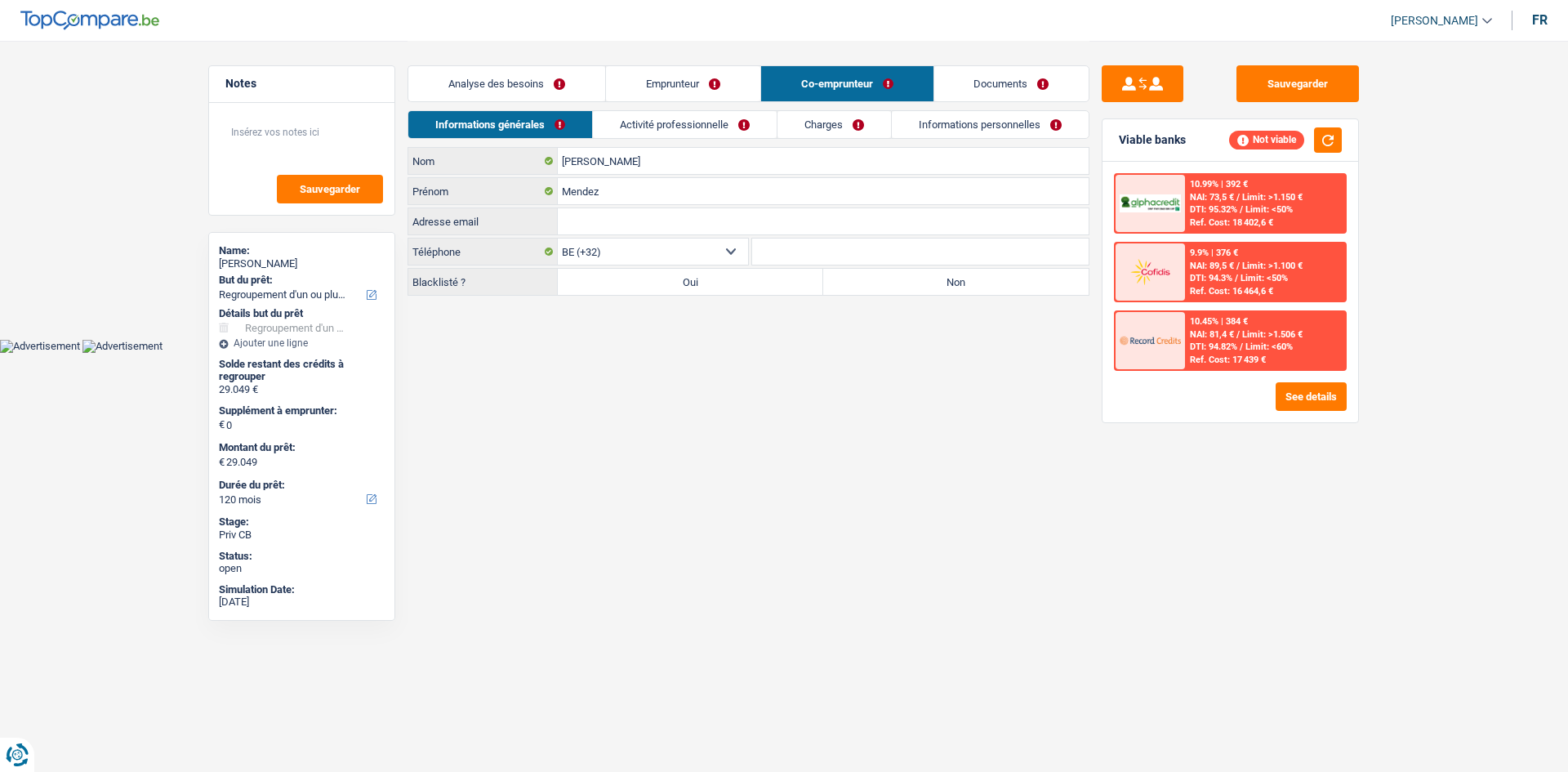
click at [740, 117] on link "Activité professionnelle" at bounding box center [685, 124] width 184 height 27
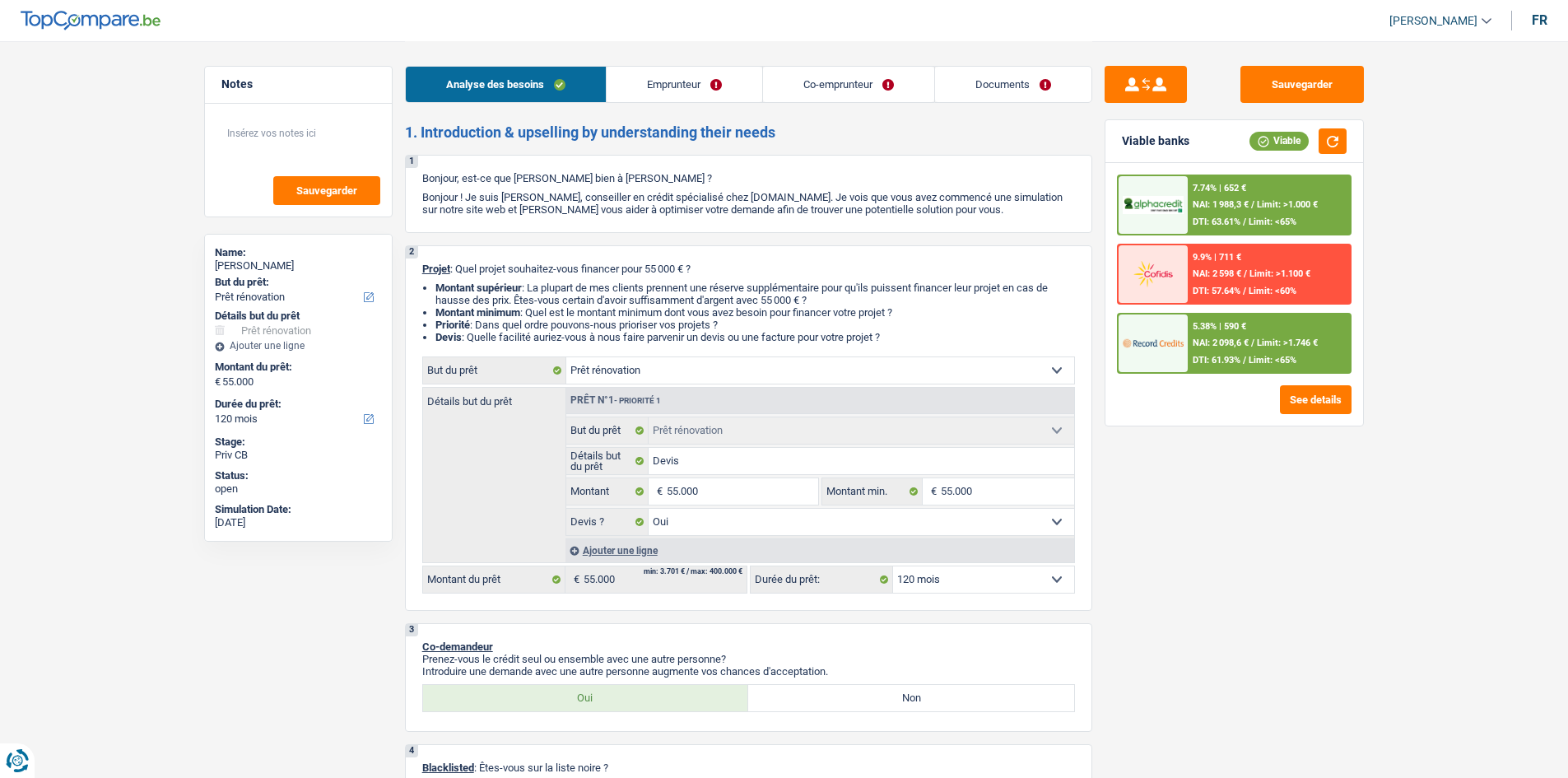
select select "renovation"
select select "120"
select select "renovation"
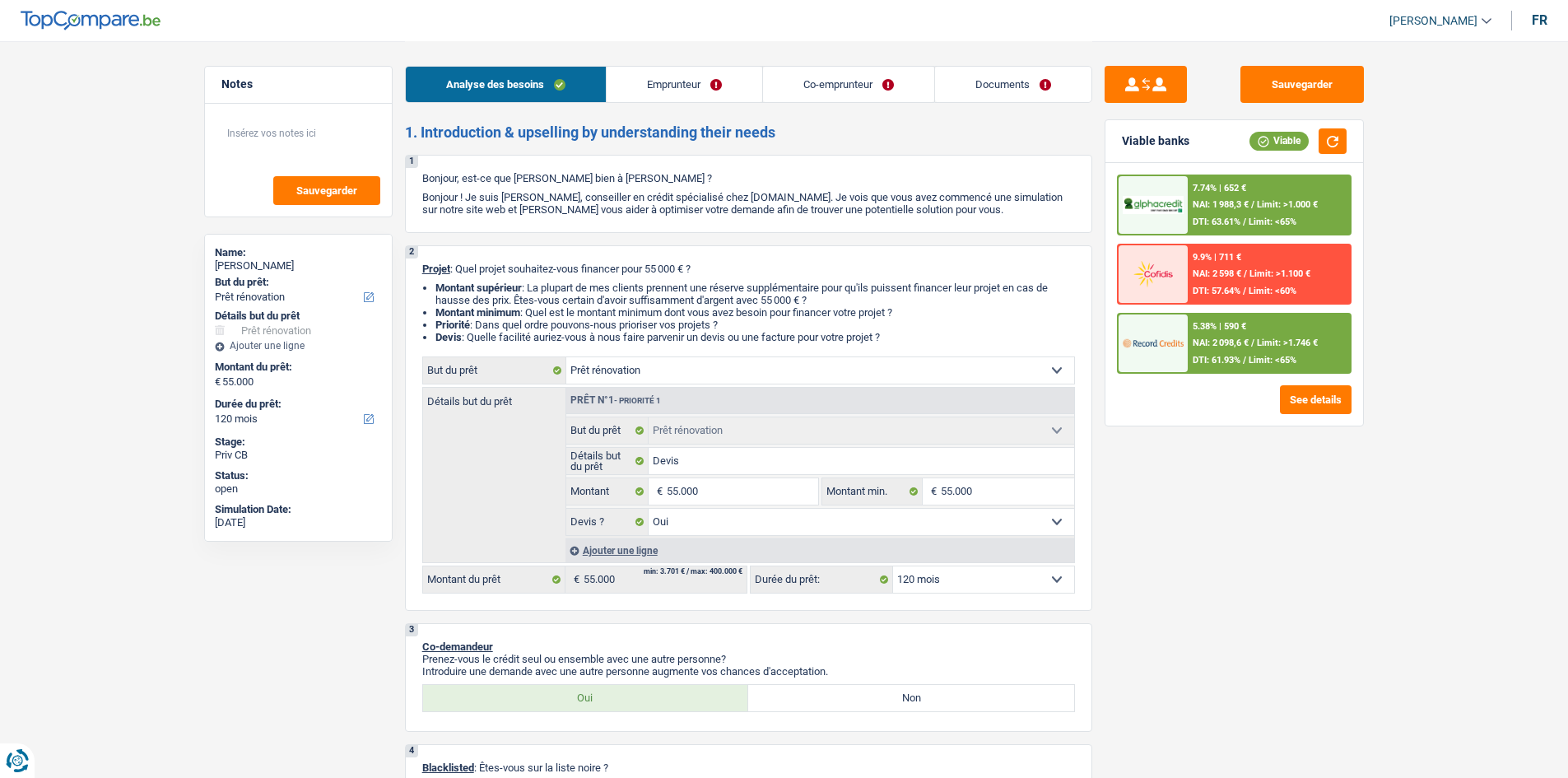
select select "yes"
select select "120"
select select "privateEmployee"
select select "familyAllowances"
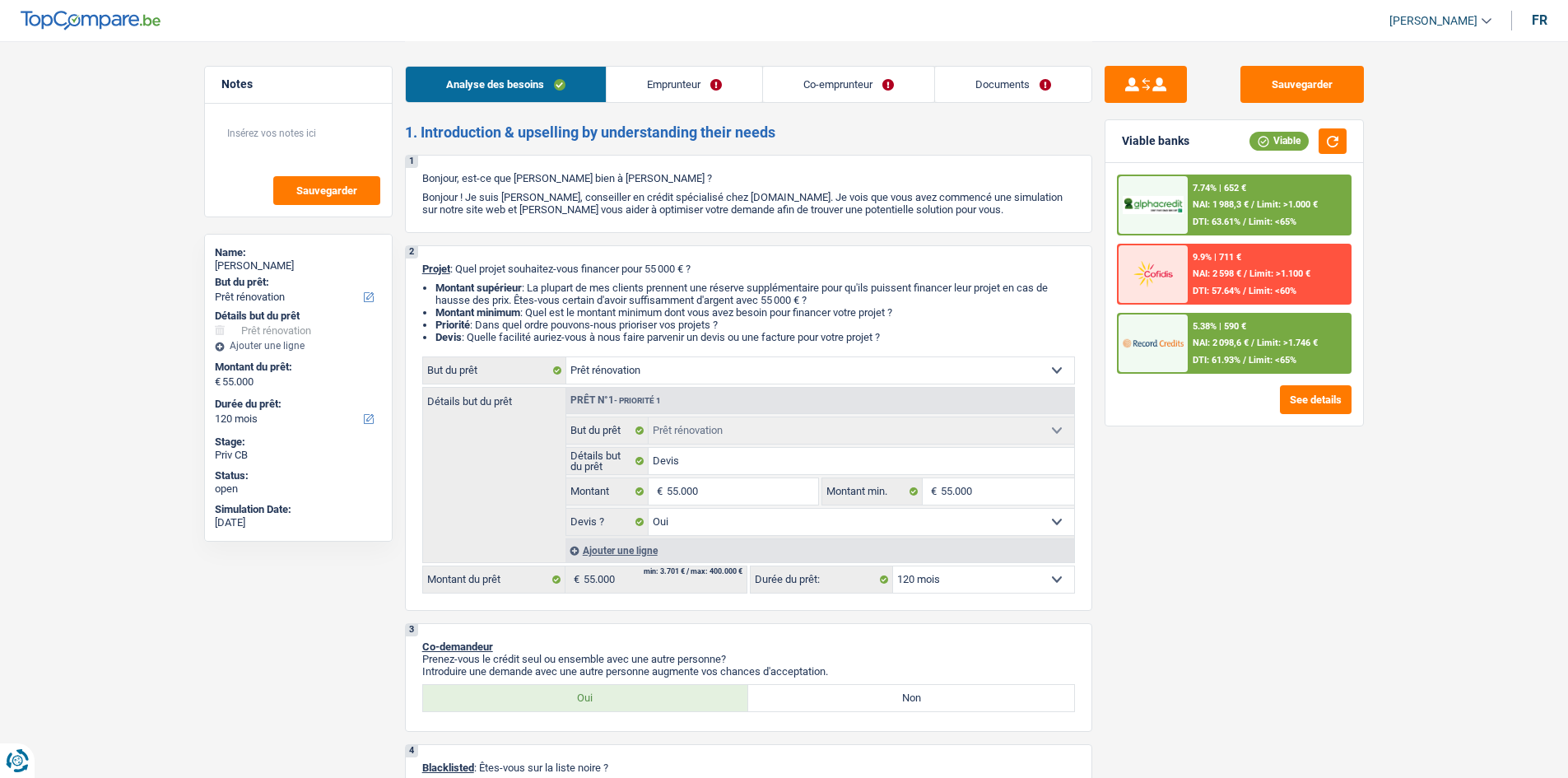
select select "netSalary"
select select "mealVouchers"
select select "netSalary"
select select "mealVouchers"
select select "ownerWithMortgage"
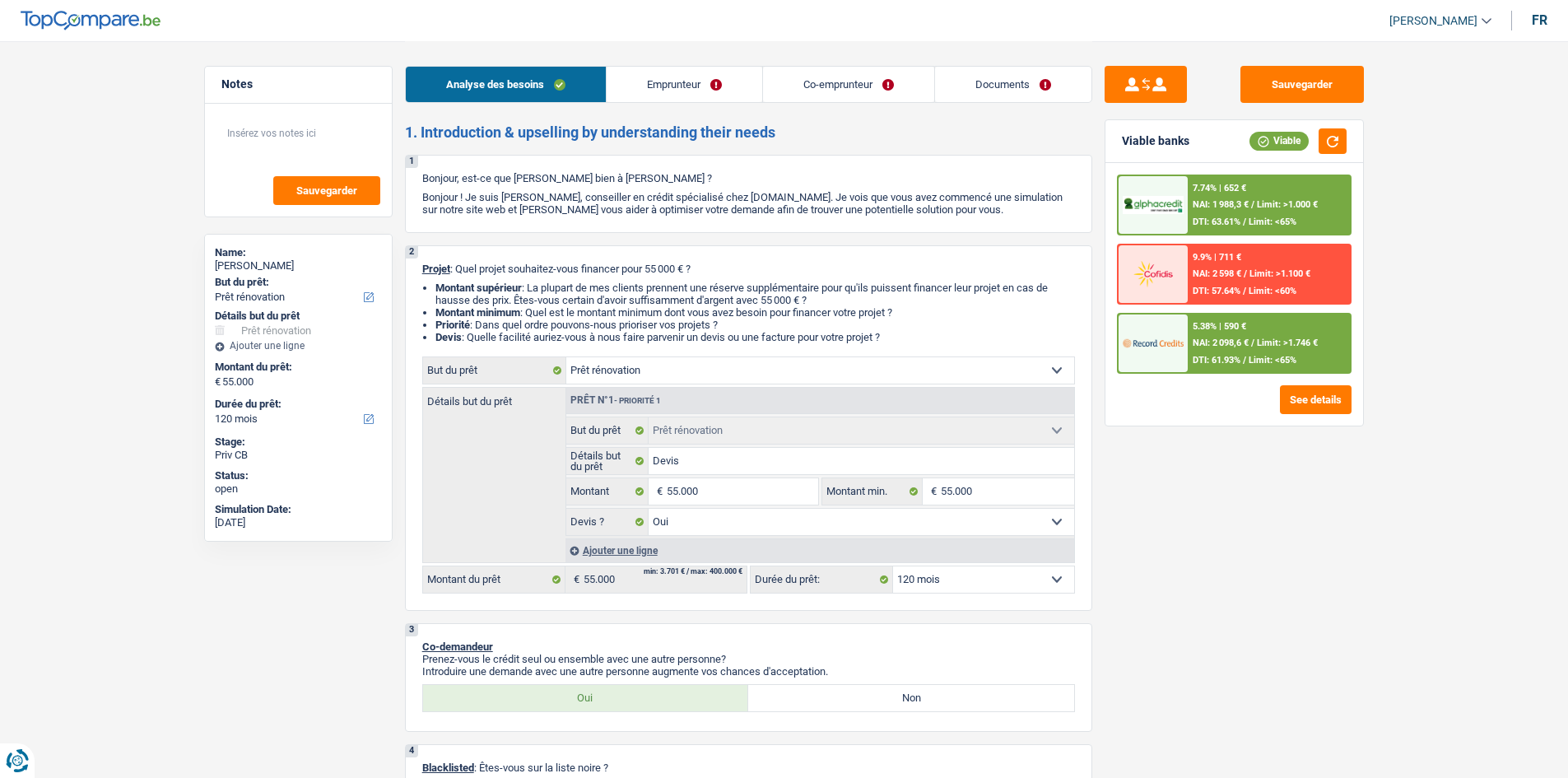
select select "mortgage"
select select "300"
select select "carLoan"
select select "84"
select select "renovation"
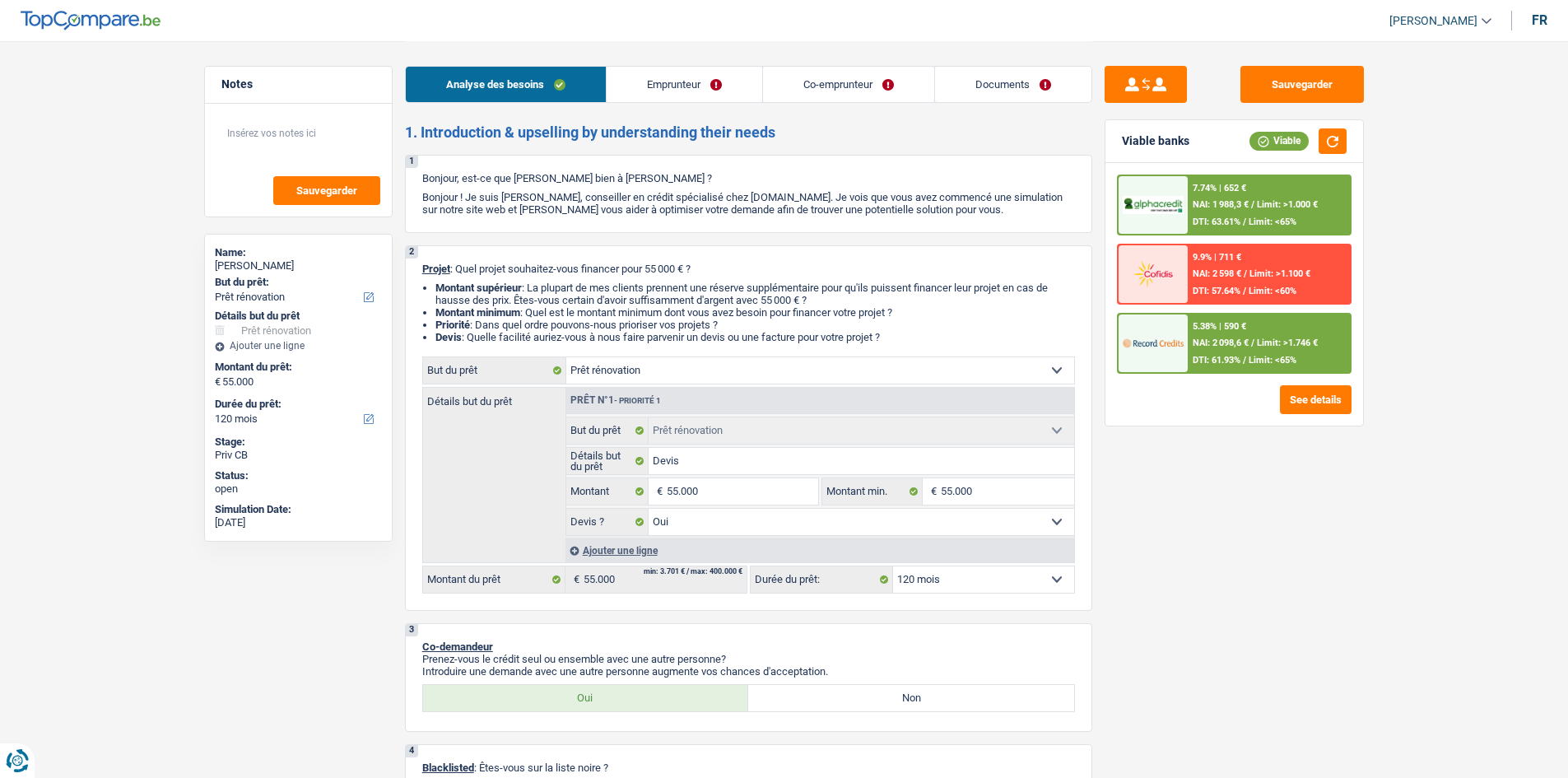
select select "renovation"
select select "yes"
select select "120"
click at [1336, 603] on div "Sauvegarder Viable banks Viable 7.74% | 652 € NAI: 1 988,3 € / Limit: >1.000 € …" at bounding box center [1234, 408] width 284 height 685
click at [1232, 519] on div "Sauvegarder Viable banks Viable 7.74% | 652 € NAI: 1 988,3 € / Limit: >1.000 € …" at bounding box center [1234, 408] width 284 height 685
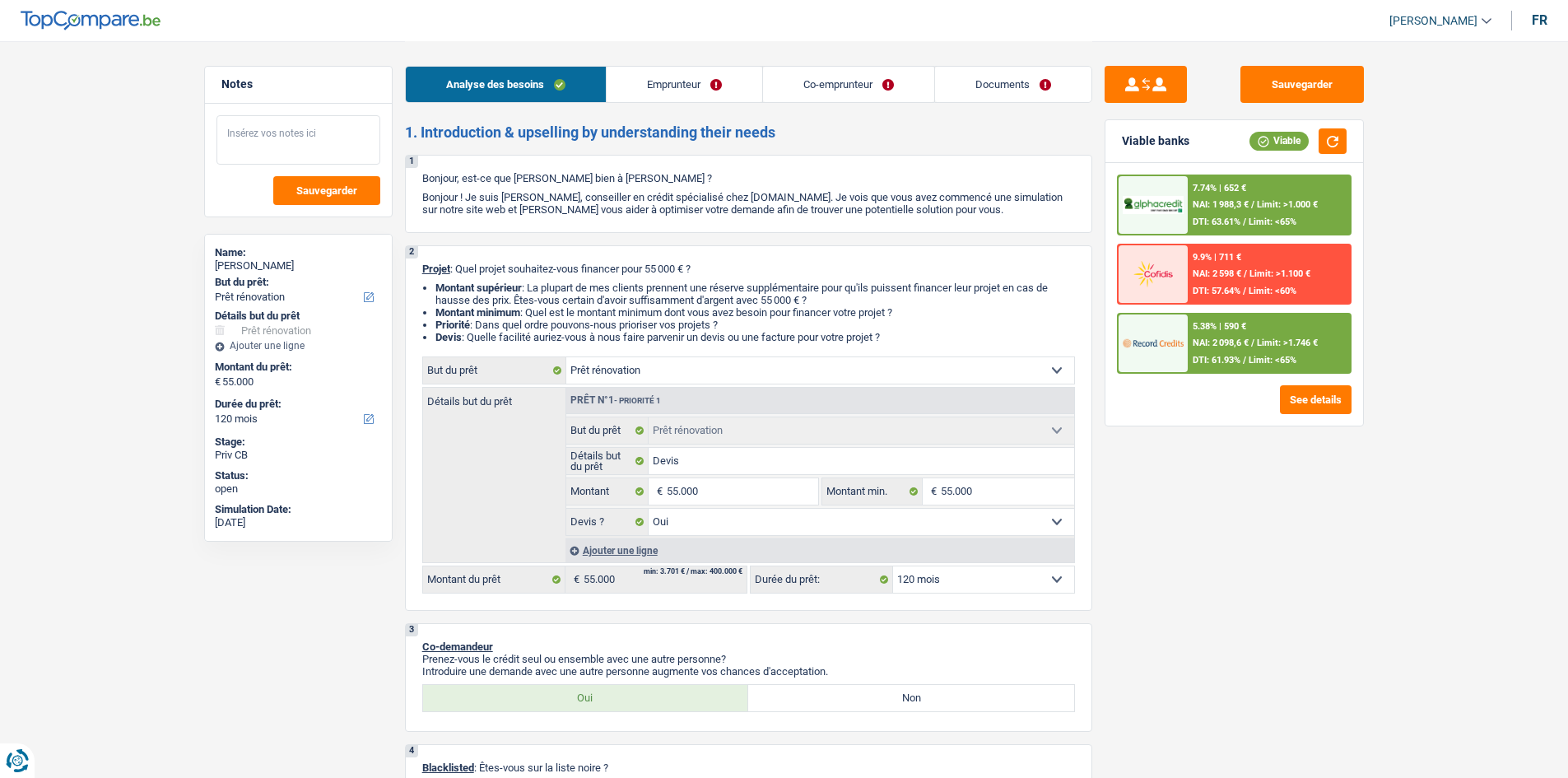
click at [307, 148] on textarea at bounding box center [298, 140] width 164 height 49
click at [701, 85] on link "Emprunteur" at bounding box center [685, 85] width 155 height 35
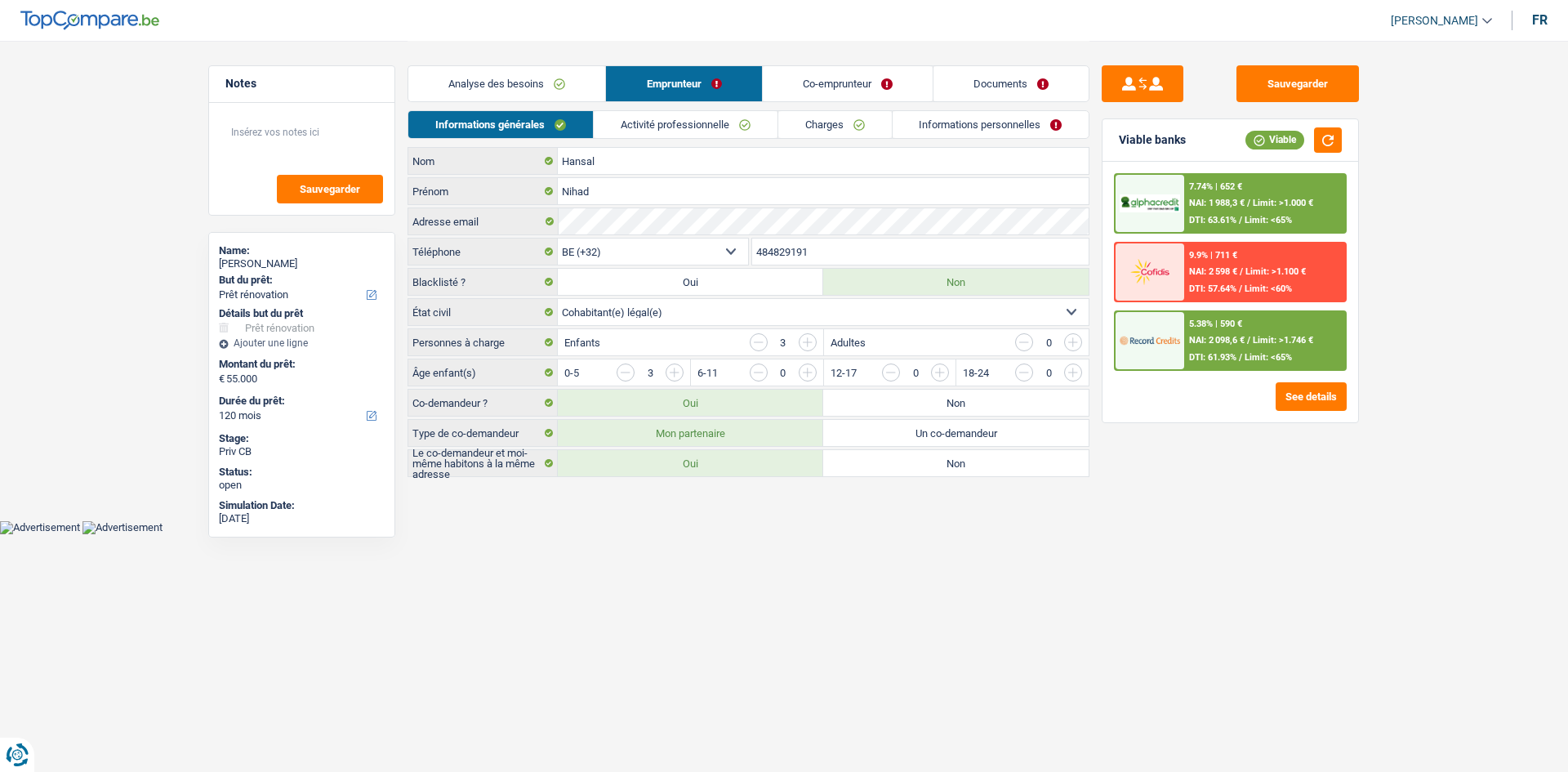
click at [787, 88] on link "Co-emprunteur" at bounding box center [847, 84] width 170 height 35
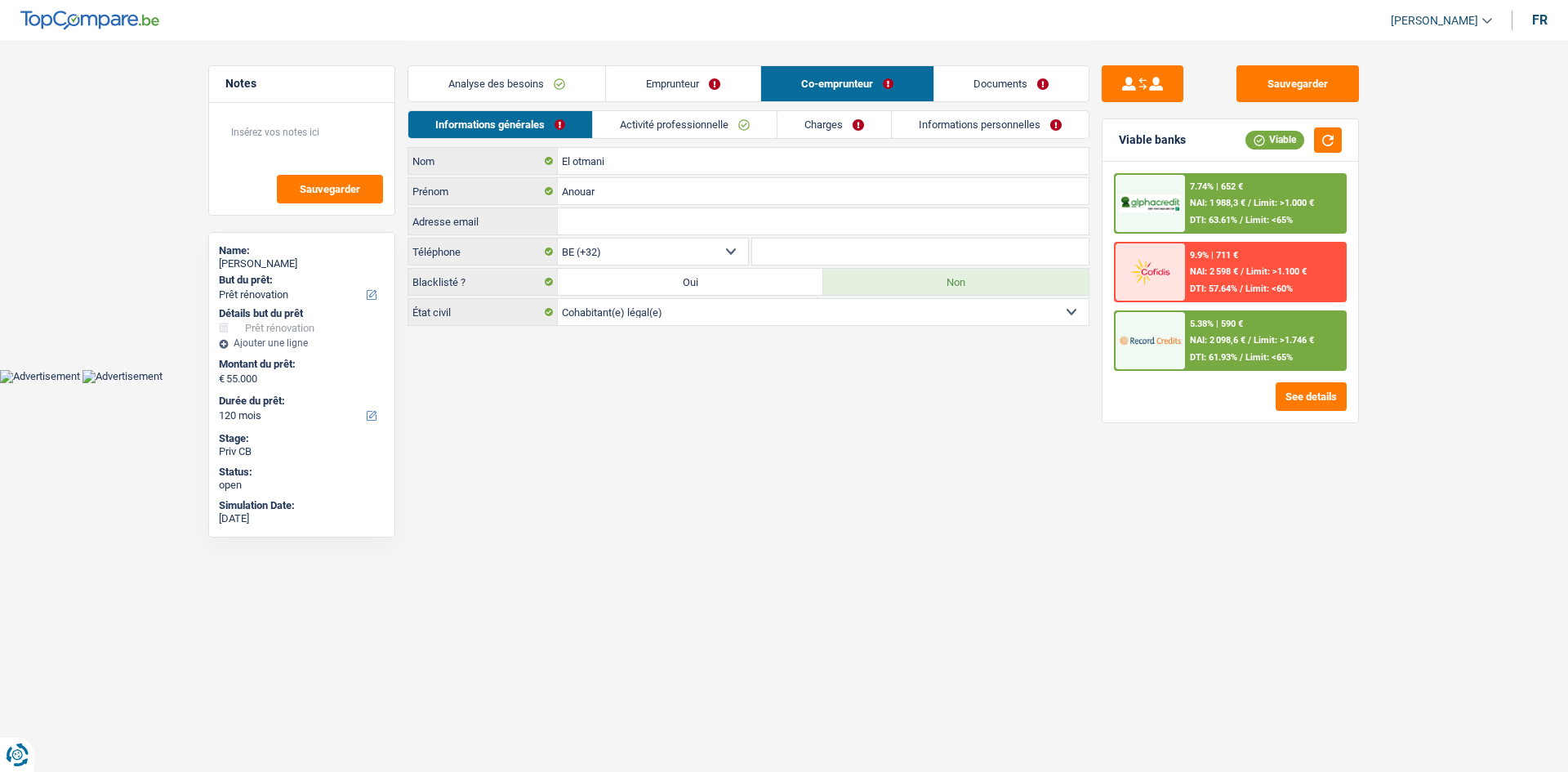
click at [824, 383] on html "Vous avez le contrôle de vos données Nous utilisons des cookies, tout comme nos…" at bounding box center [784, 192] width 1568 height 383
click at [696, 79] on link "Emprunteur" at bounding box center [683, 84] width 154 height 35
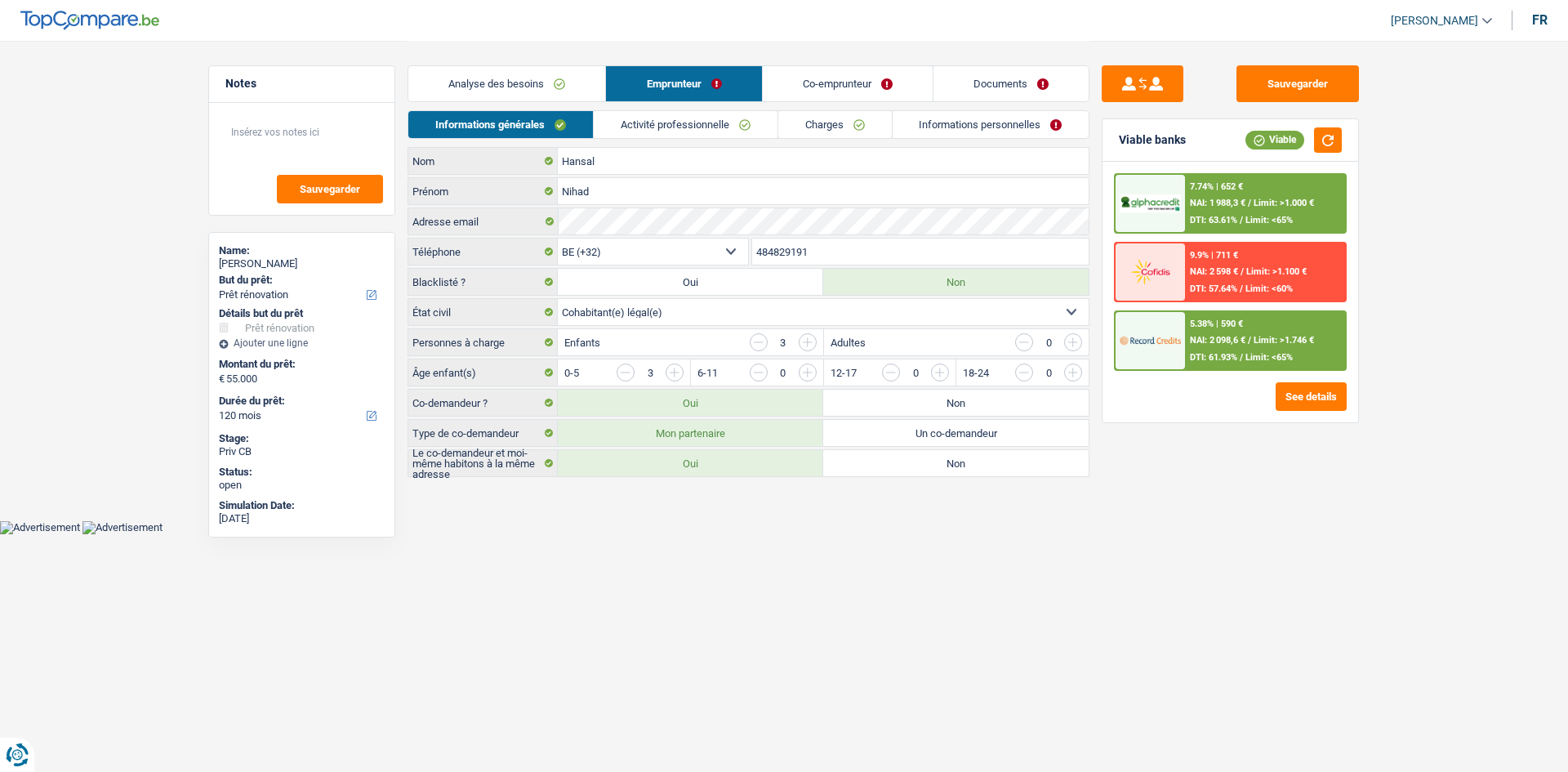
click at [1038, 534] on html "Vous avez le contrôle de vos données Nous utilisons des cookies, tout comme nos…" at bounding box center [784, 267] width 1568 height 534
click at [790, 80] on link "Co-emprunteur" at bounding box center [847, 84] width 170 height 35
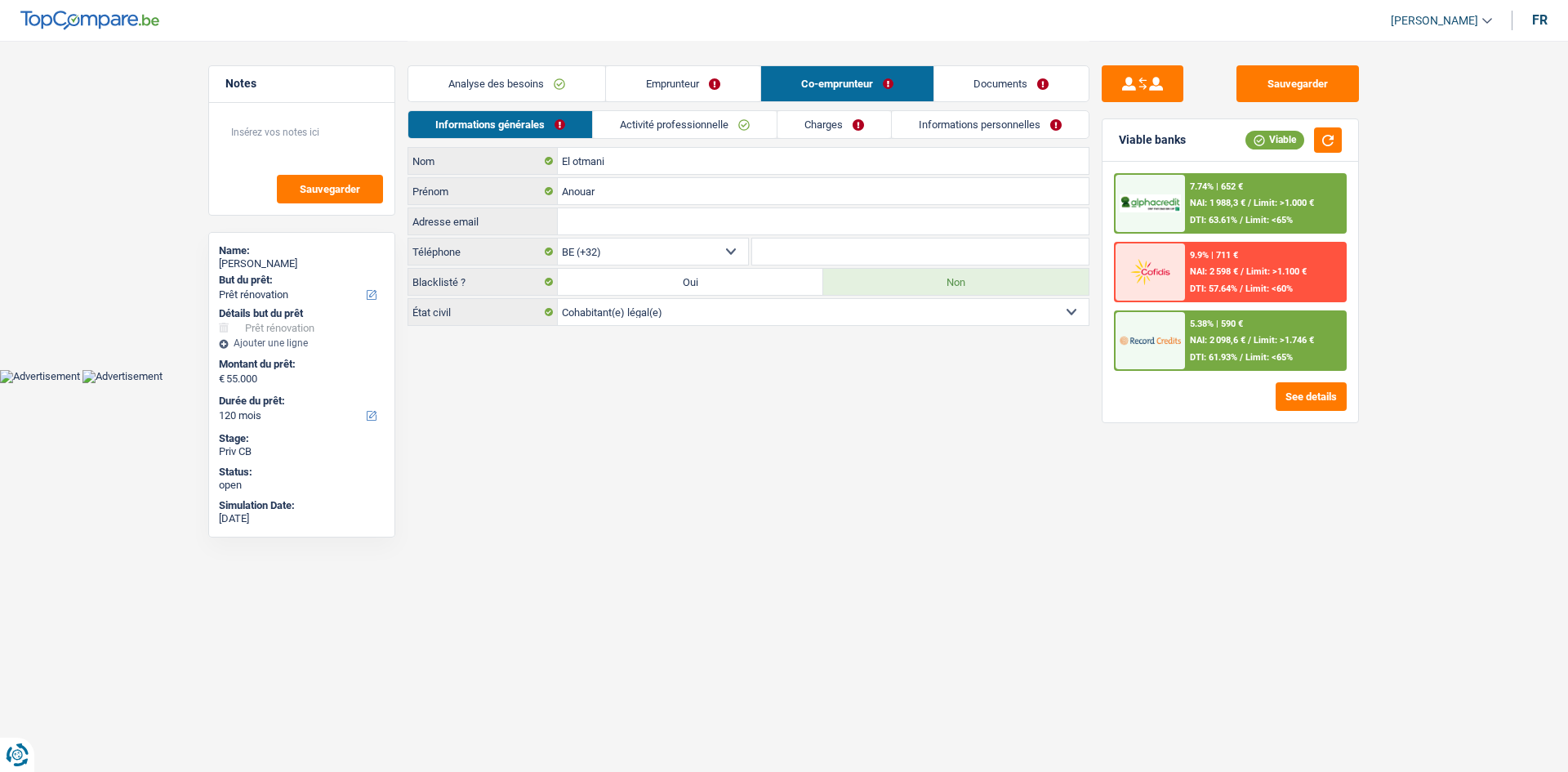
click at [556, 89] on link "Analyse des besoins" at bounding box center [506, 84] width 197 height 35
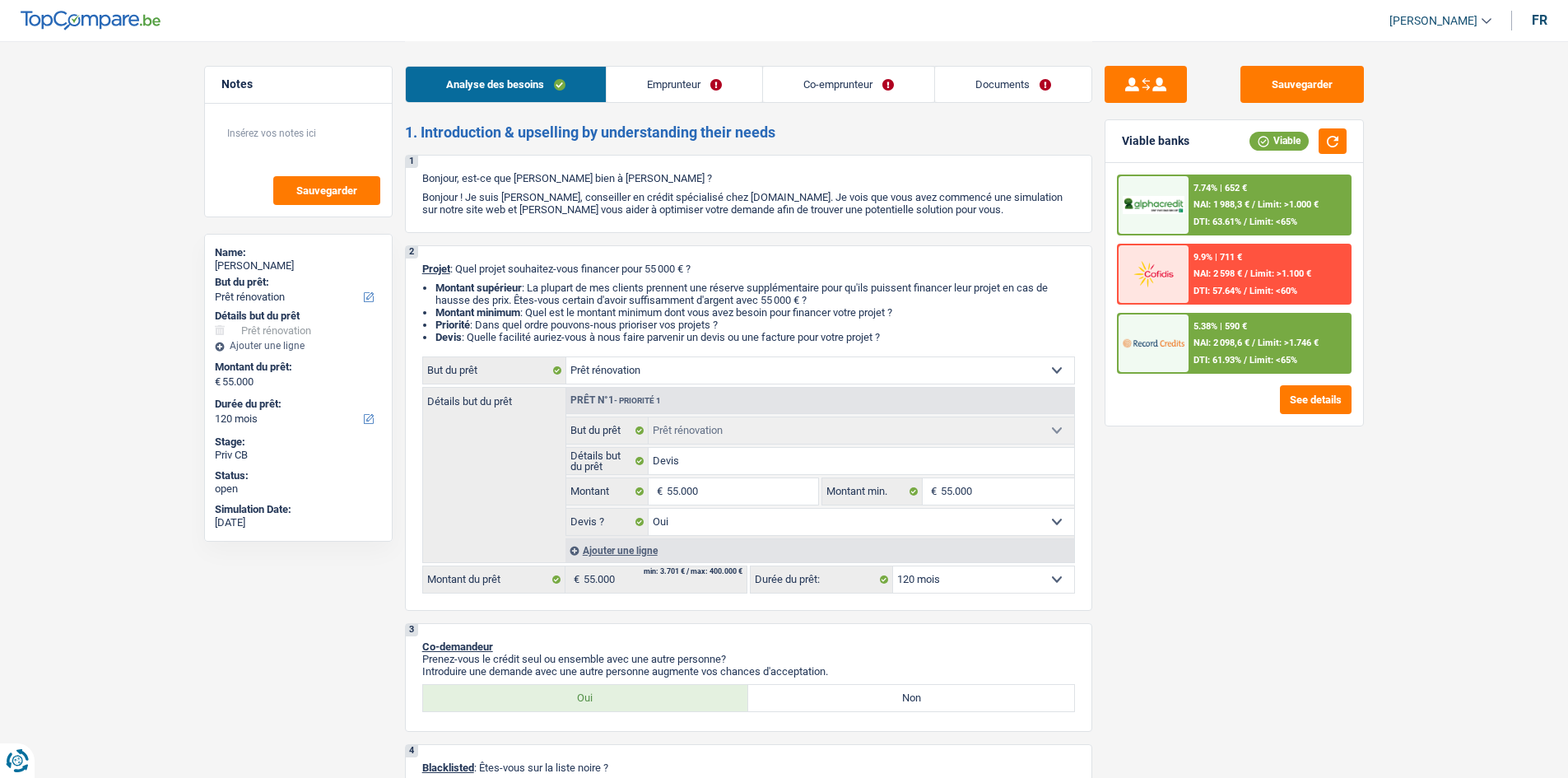
click at [1193, 506] on div "Sauvegarder Viable banks Viable 7.74% | 652 € NAI: 1 988,3 € / Limit: >1.000 € …" at bounding box center [1234, 408] width 284 height 685
click at [1247, 338] on span "NAI: 2 098,6 €" at bounding box center [1220, 343] width 56 height 11
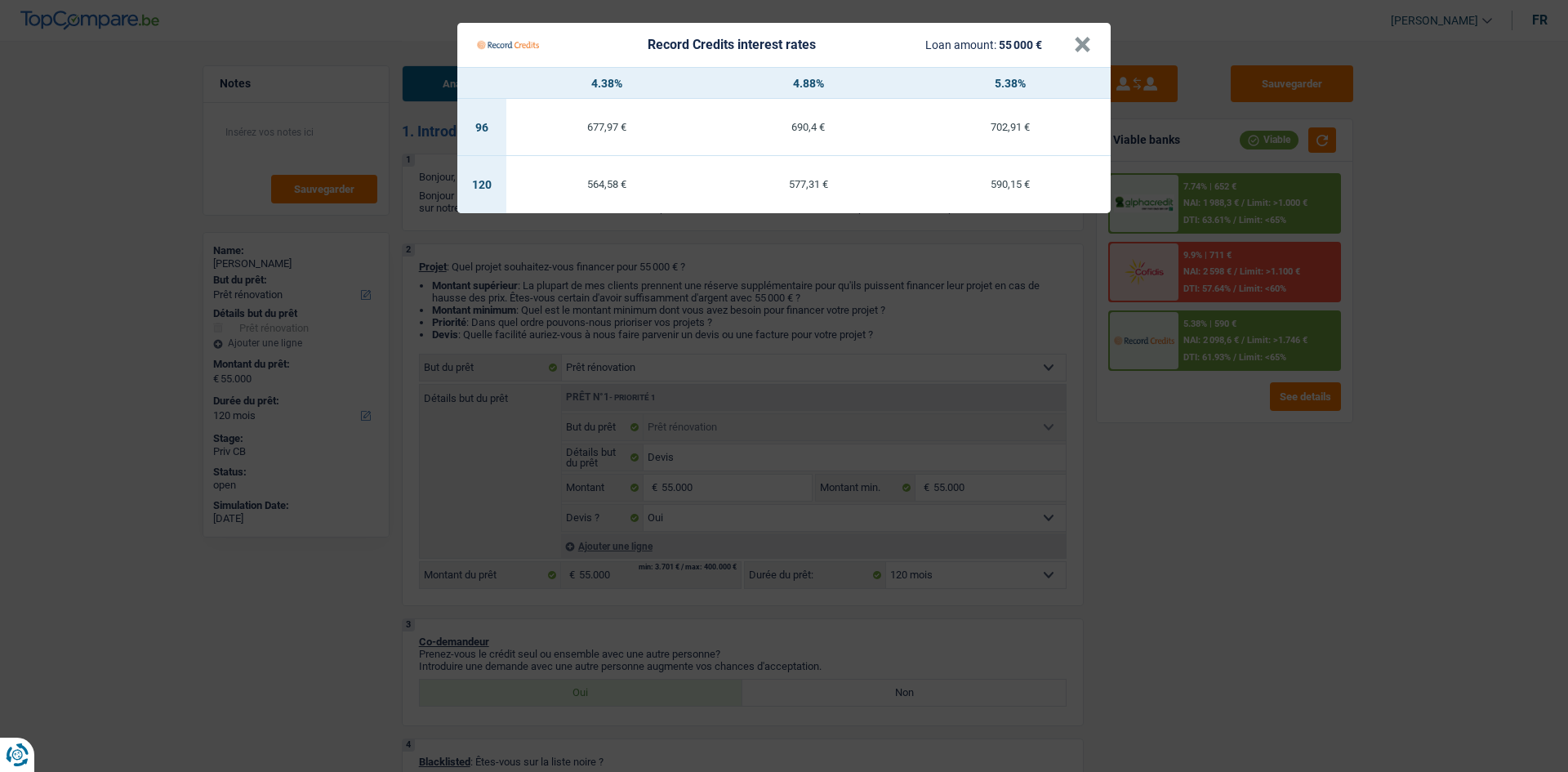
click at [1213, 524] on Credits "Record Credits interest rates Loan amount: 55 000 € × 4.38% 4.88% 5.38% 96 677,…" at bounding box center [784, 386] width 1568 height 772
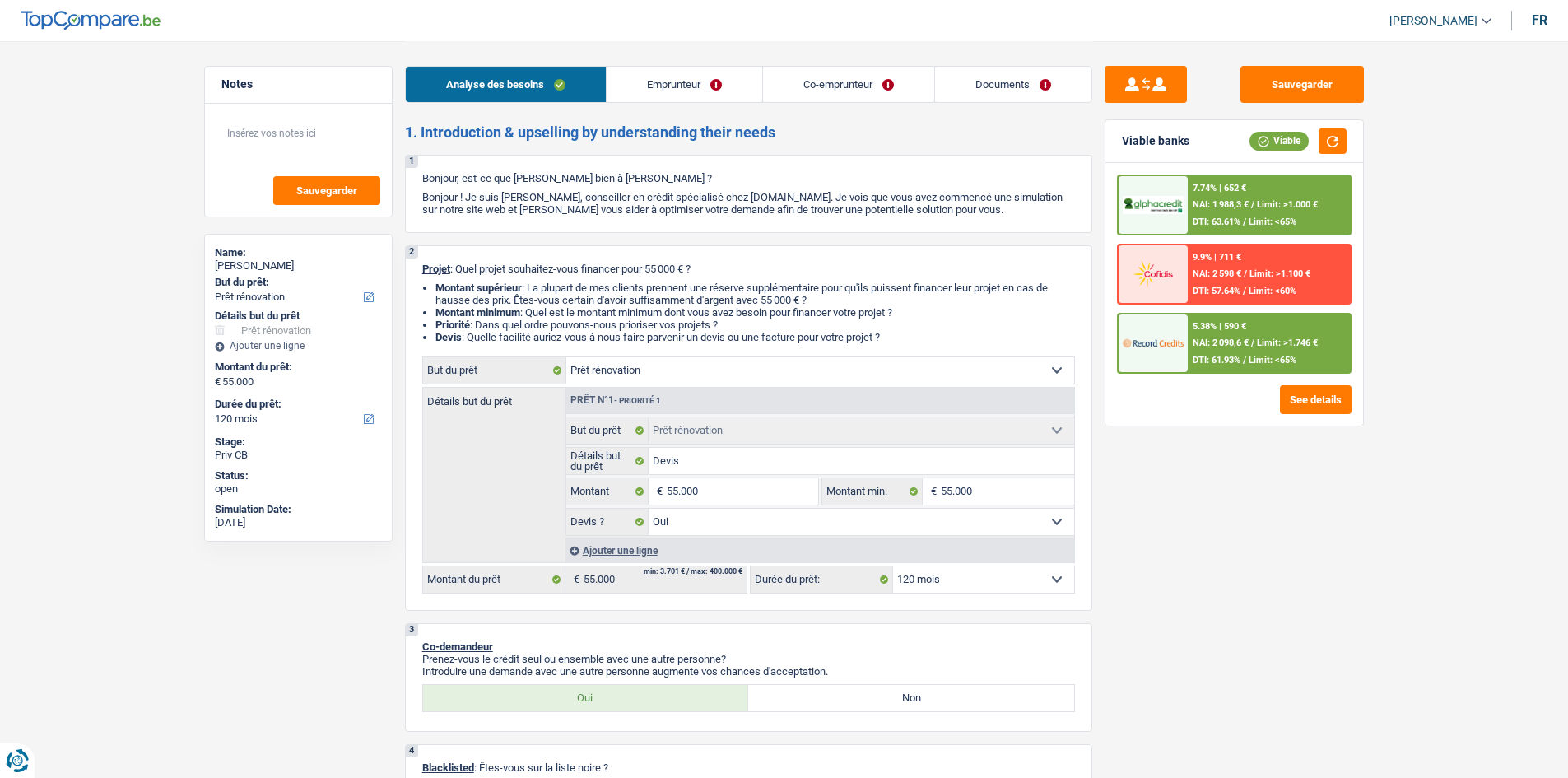
click at [1235, 341] on span "NAI: 2 098,6 €" at bounding box center [1220, 343] width 56 height 11
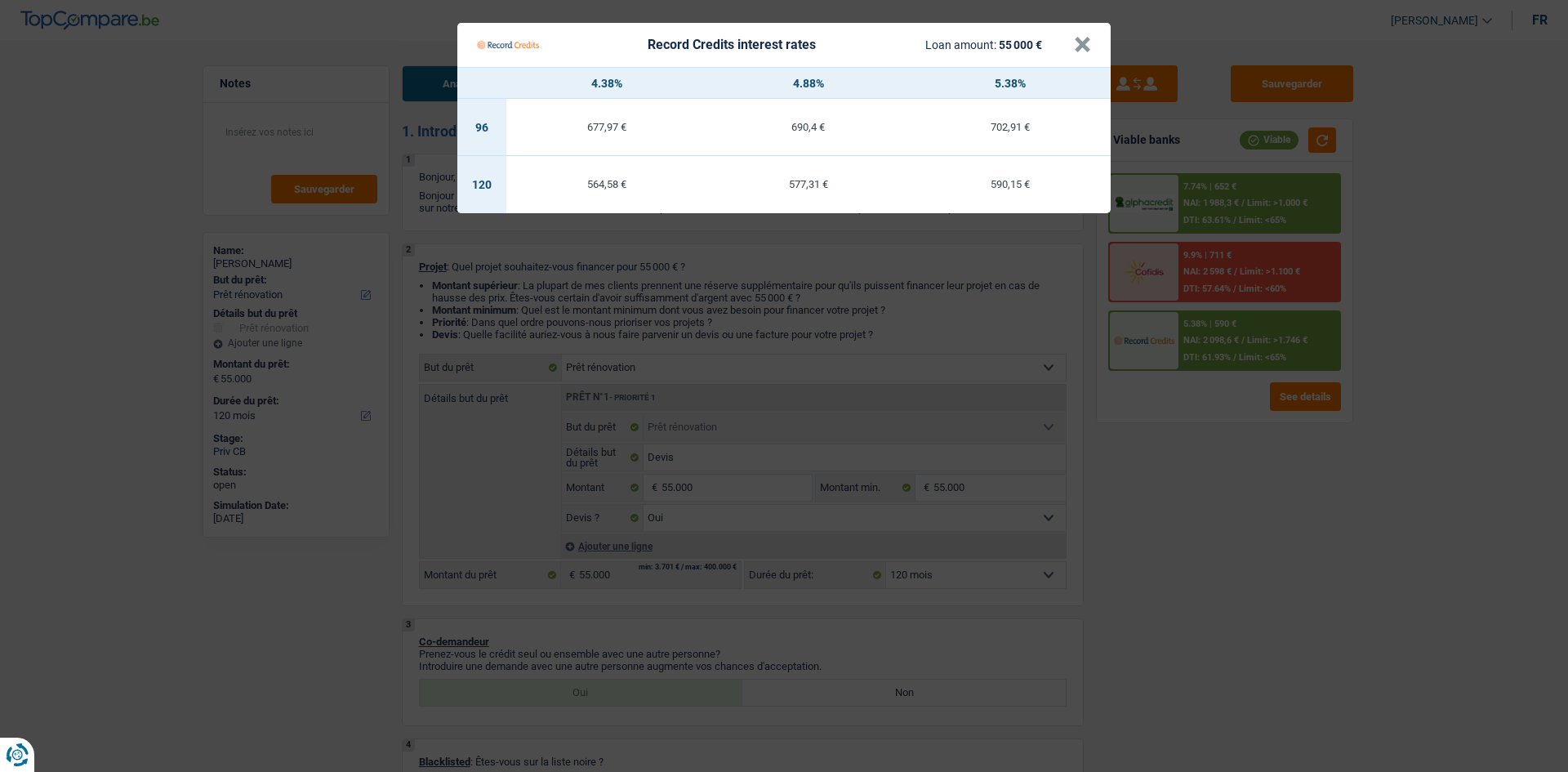
click at [1181, 552] on Credits "Record Credits interest rates Loan amount: 55 000 € × 4.38% 4.88% 5.38% 96 677,…" at bounding box center [784, 386] width 1568 height 772
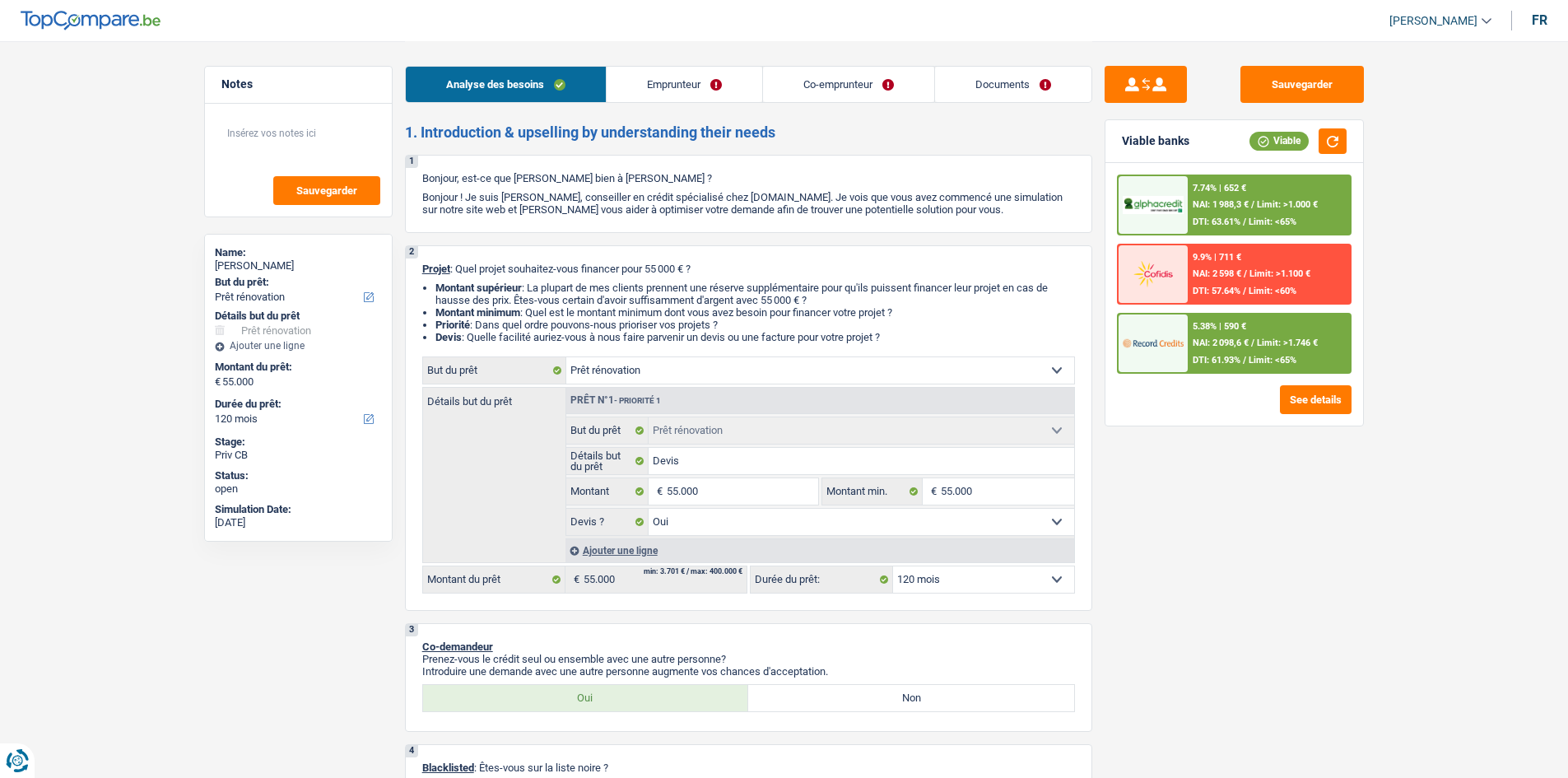
click at [734, 104] on div "Analyse des besoins Emprunteur Co-emprunteur Documents" at bounding box center [748, 76] width 687 height 70
drag, startPoint x: 721, startPoint y: 79, endPoint x: 667, endPoint y: 100, distance: 57.9
click at [721, 79] on link "Emprunteur" at bounding box center [685, 85] width 155 height 35
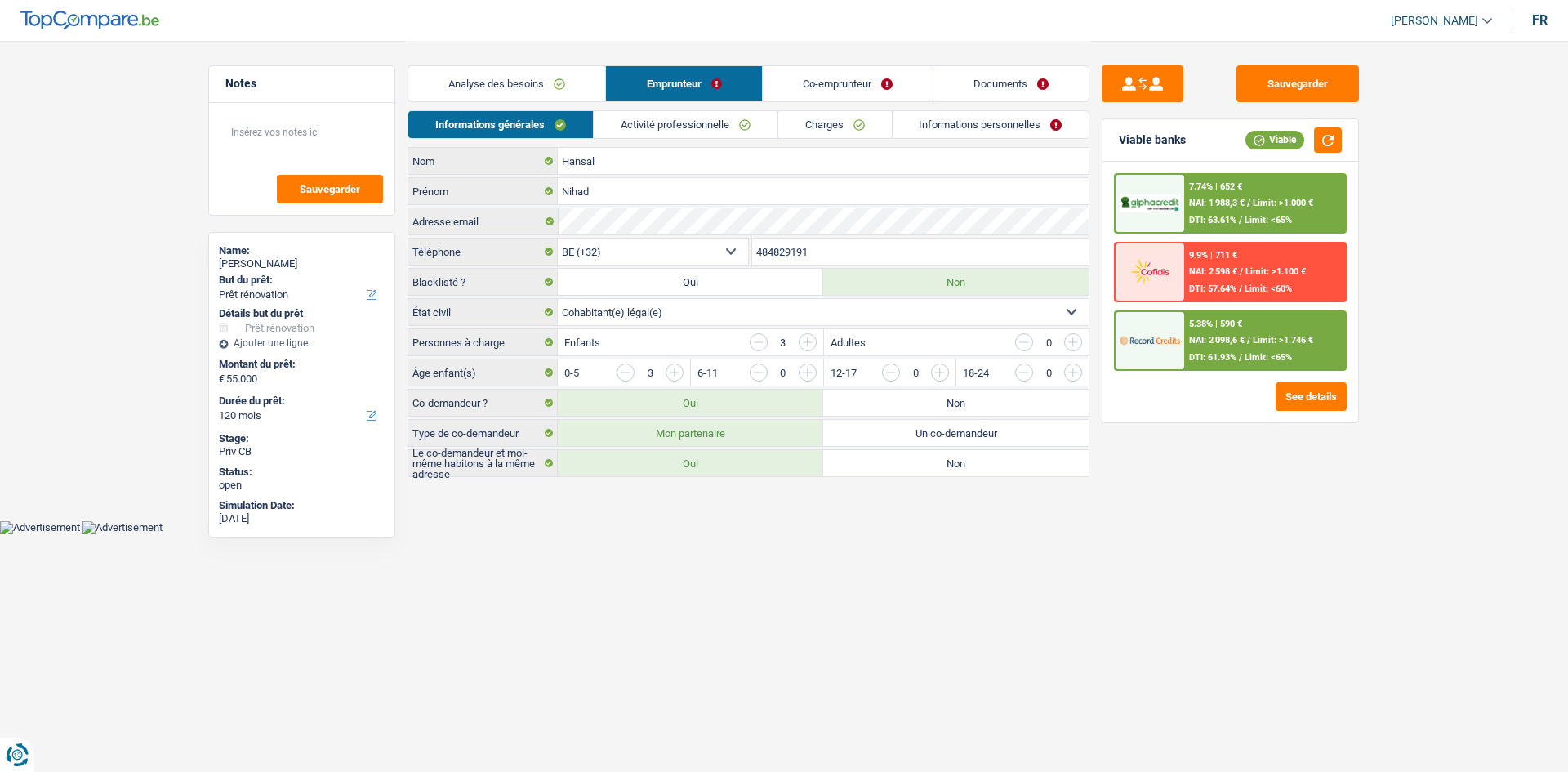
click at [695, 125] on link "Activité professionnelle" at bounding box center [686, 124] width 184 height 27
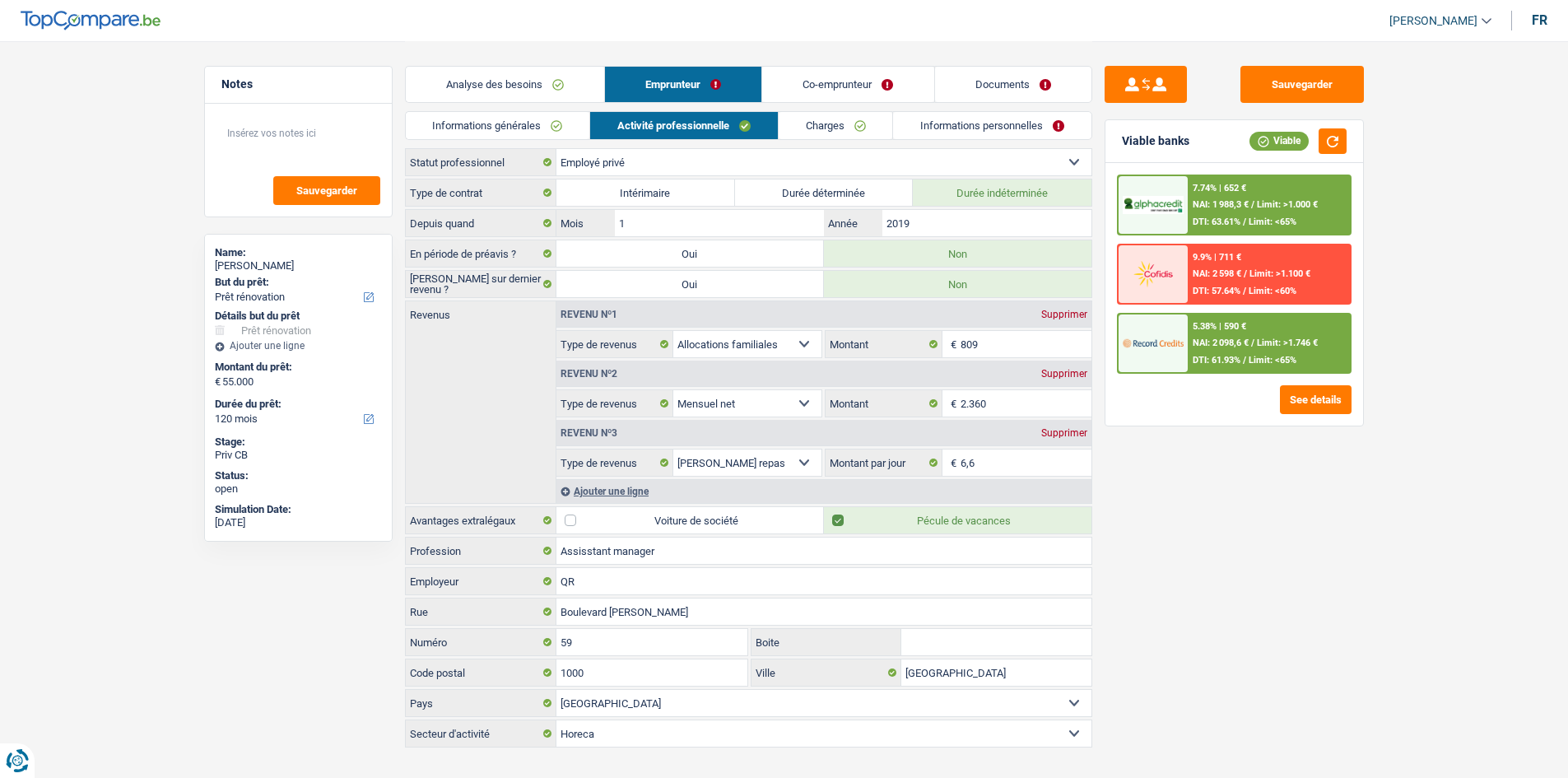
click at [802, 127] on link "Charges" at bounding box center [837, 125] width 115 height 27
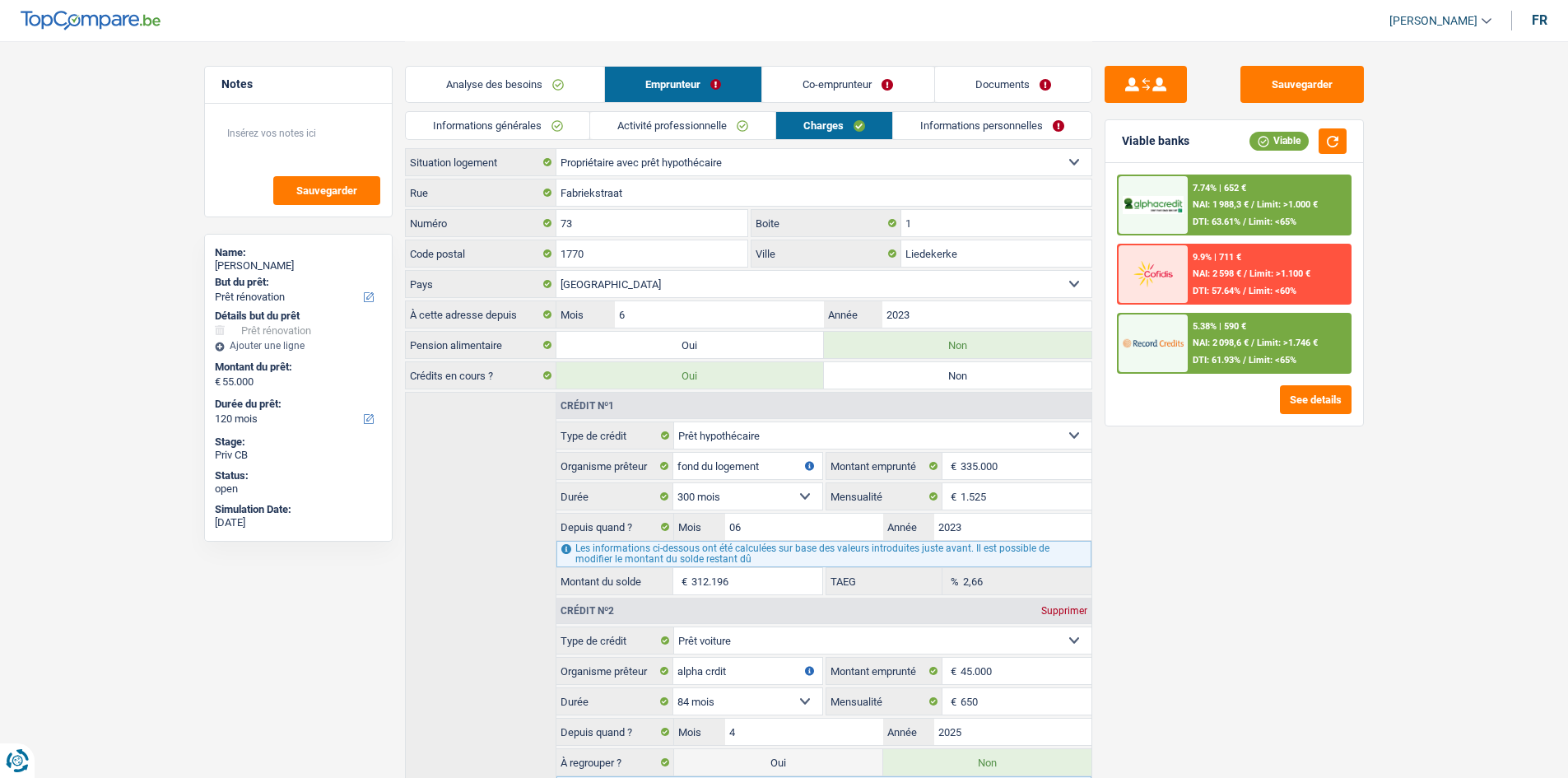
click at [949, 128] on link "Informations personnelles" at bounding box center [992, 125] width 199 height 27
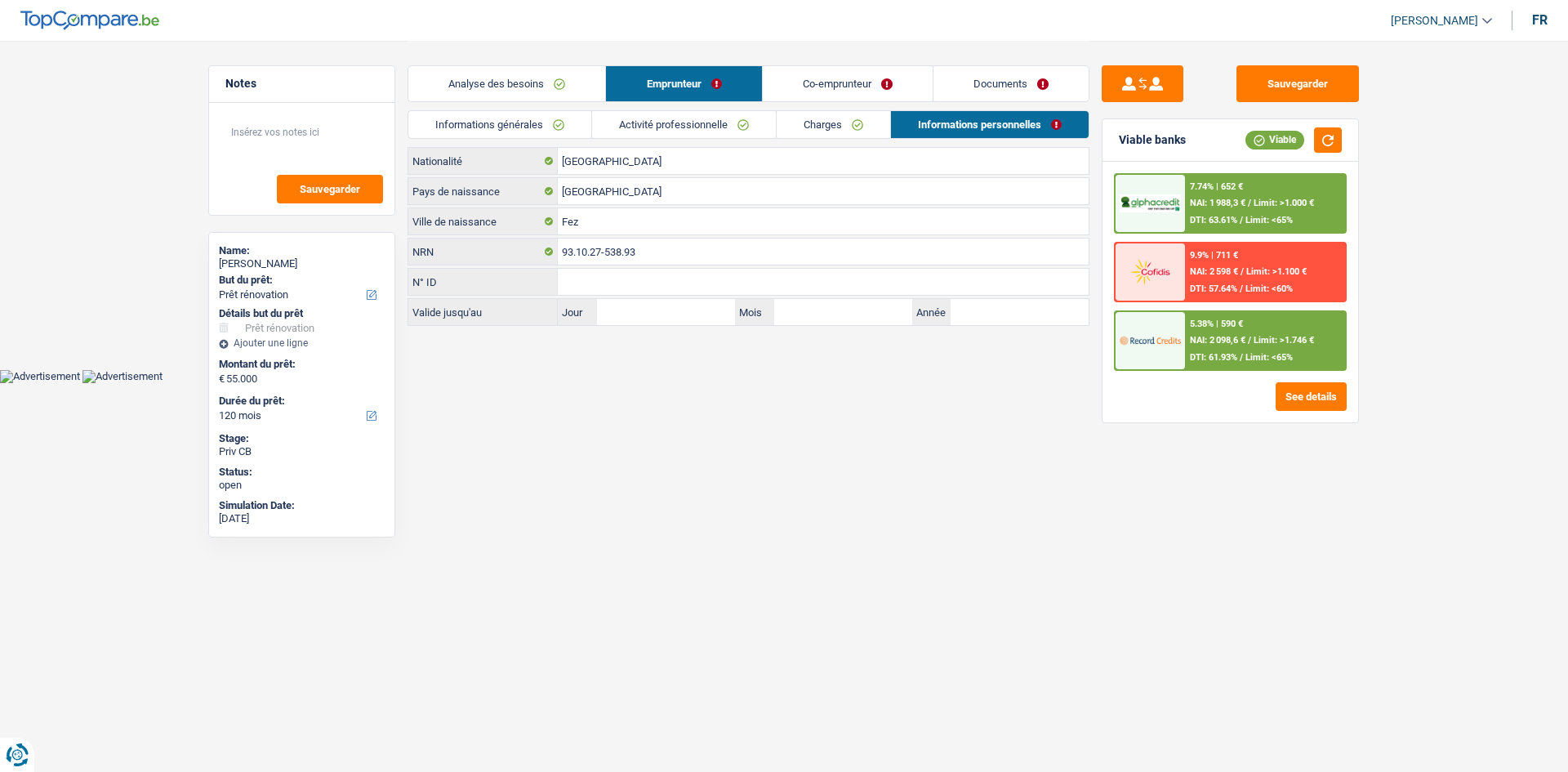
click at [827, 77] on link "Co-emprunteur" at bounding box center [847, 84] width 170 height 35
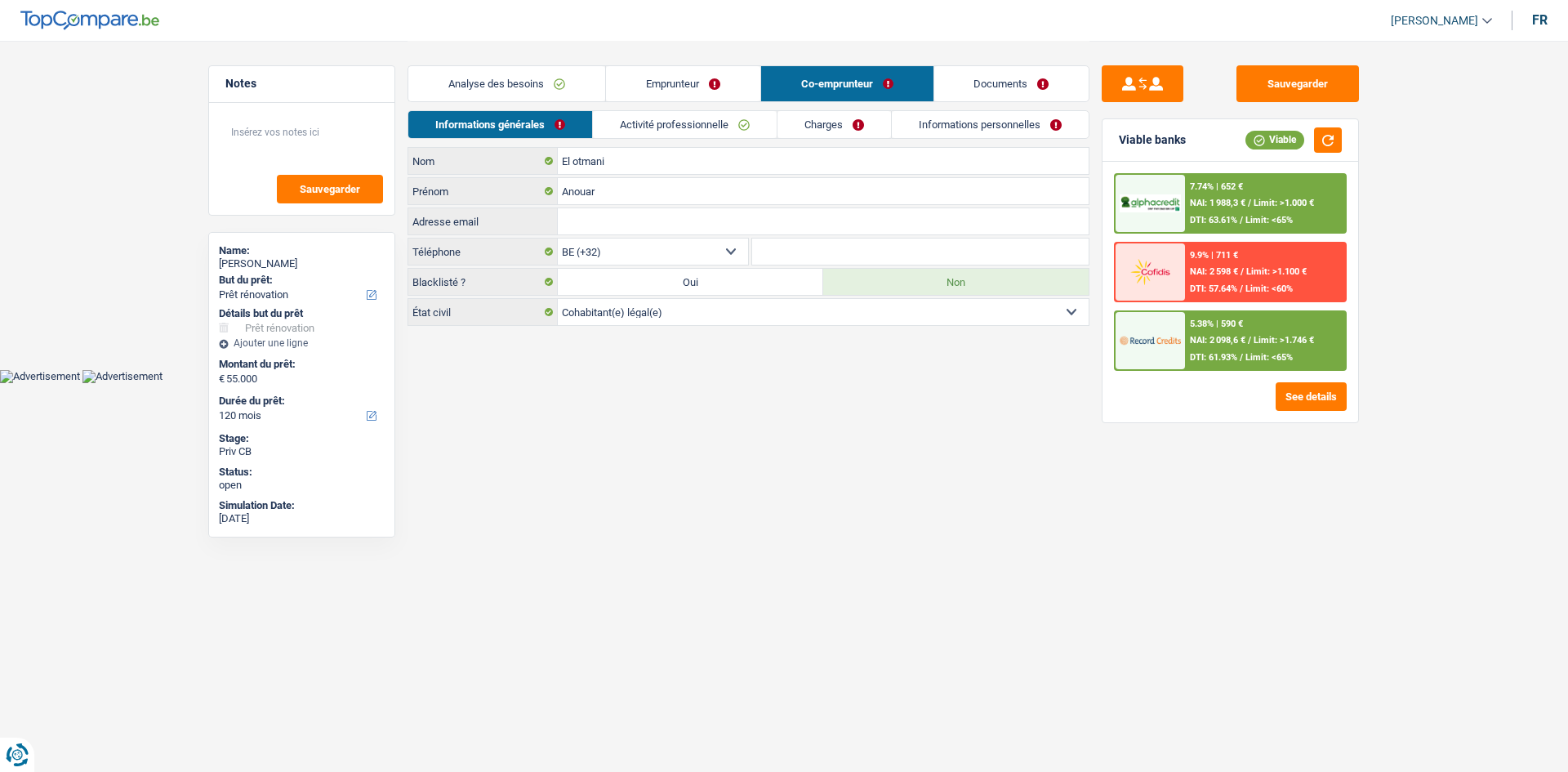
click at [685, 115] on link "Activité professionnelle" at bounding box center [685, 124] width 184 height 27
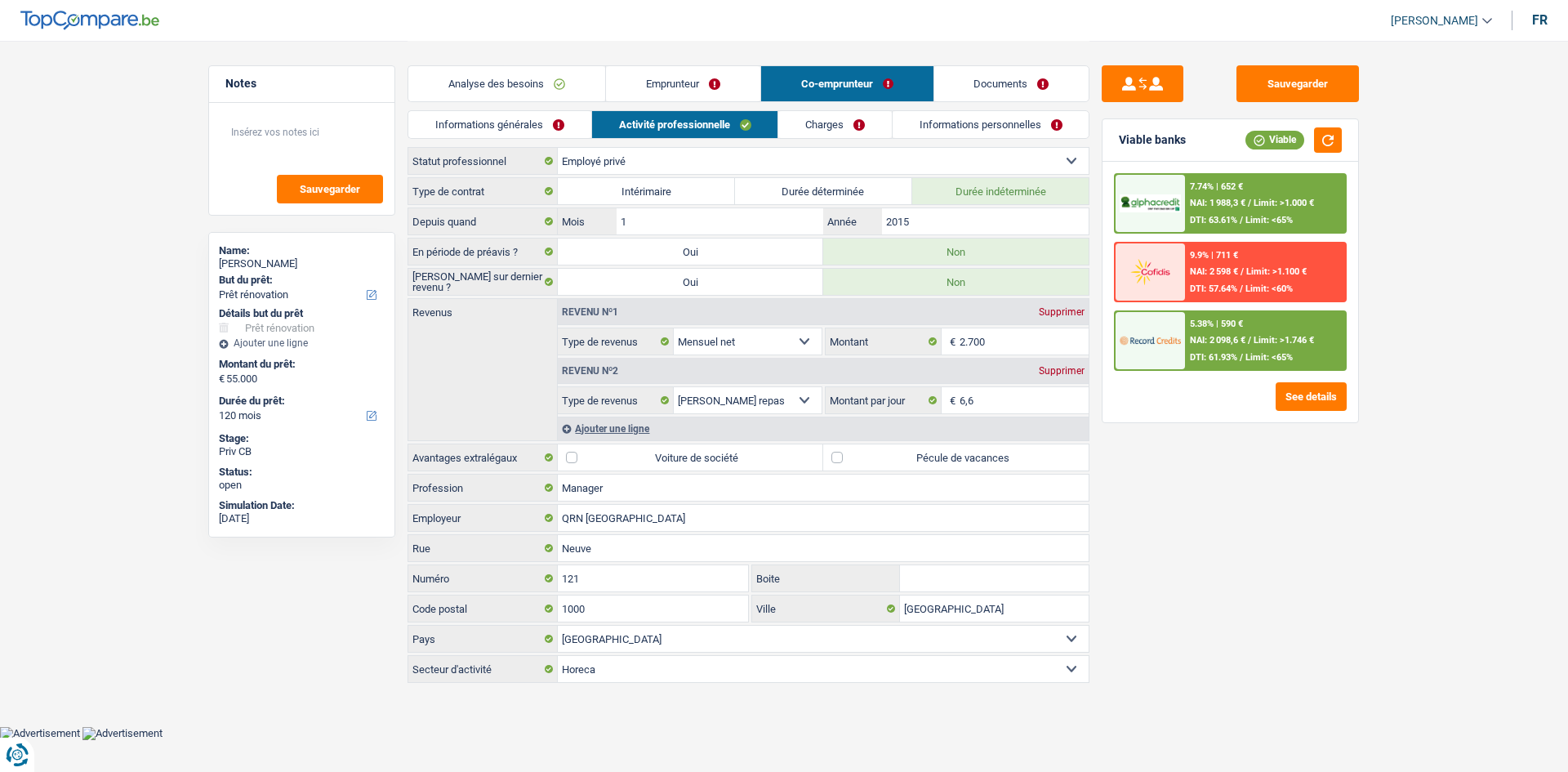
click at [673, 87] on link "Emprunteur" at bounding box center [683, 84] width 154 height 35
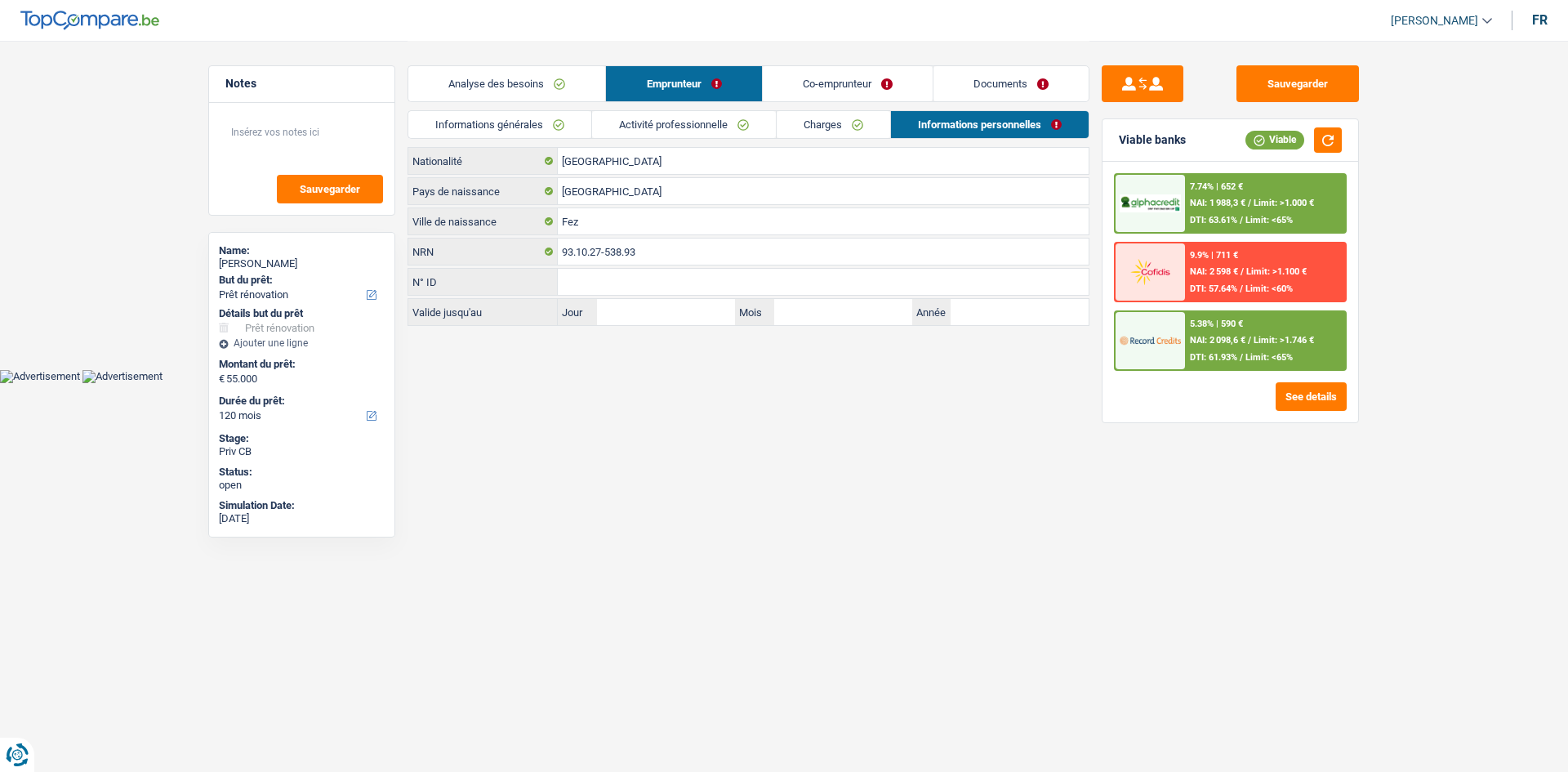
click at [574, 109] on div "Analyse des besoins Emprunteur Co-emprunteur Documents" at bounding box center [749, 75] width 682 height 69
click at [569, 126] on link "Informations générales" at bounding box center [499, 124] width 183 height 27
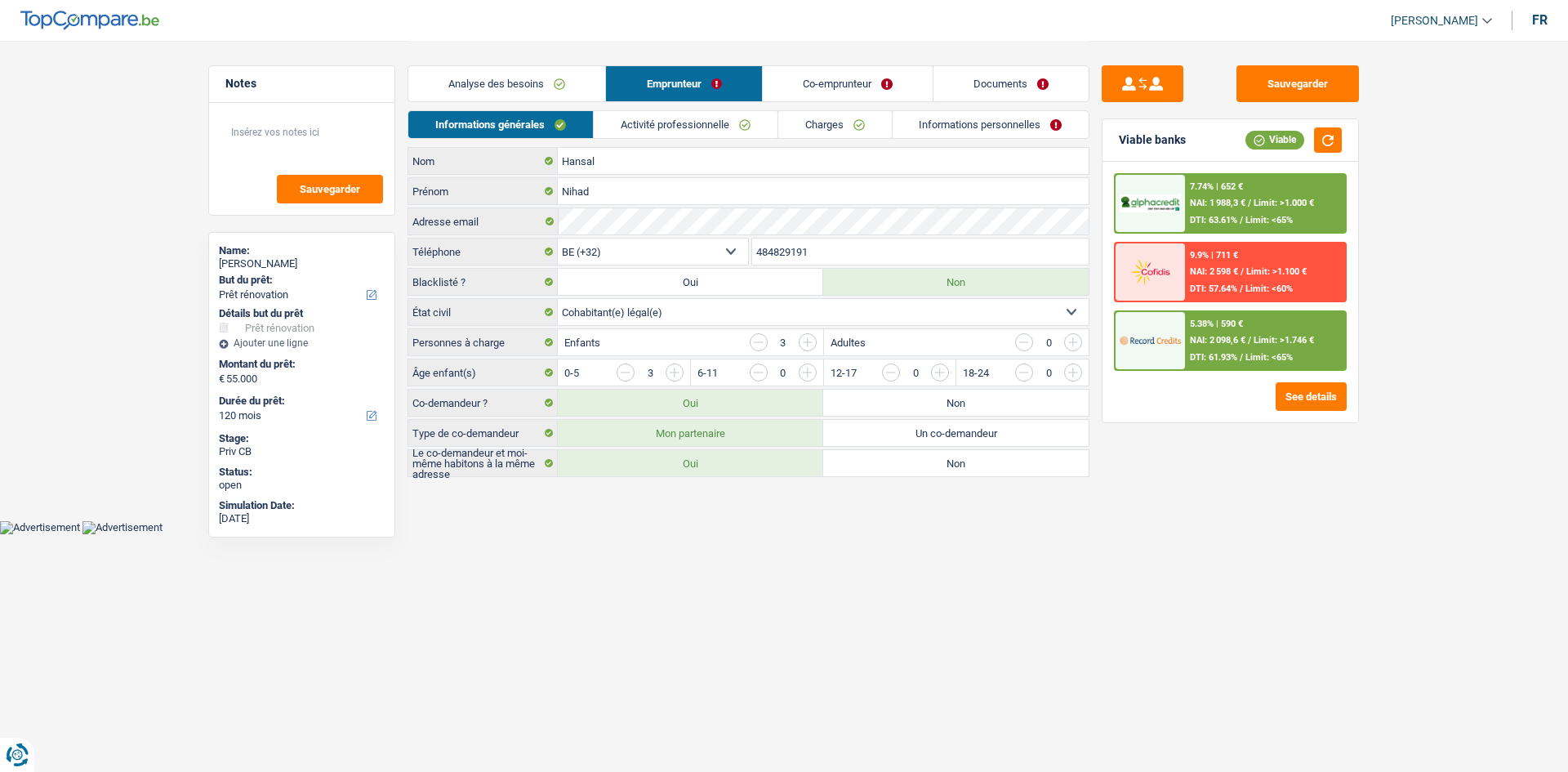
click at [847, 77] on link "Co-emprunteur" at bounding box center [847, 84] width 170 height 35
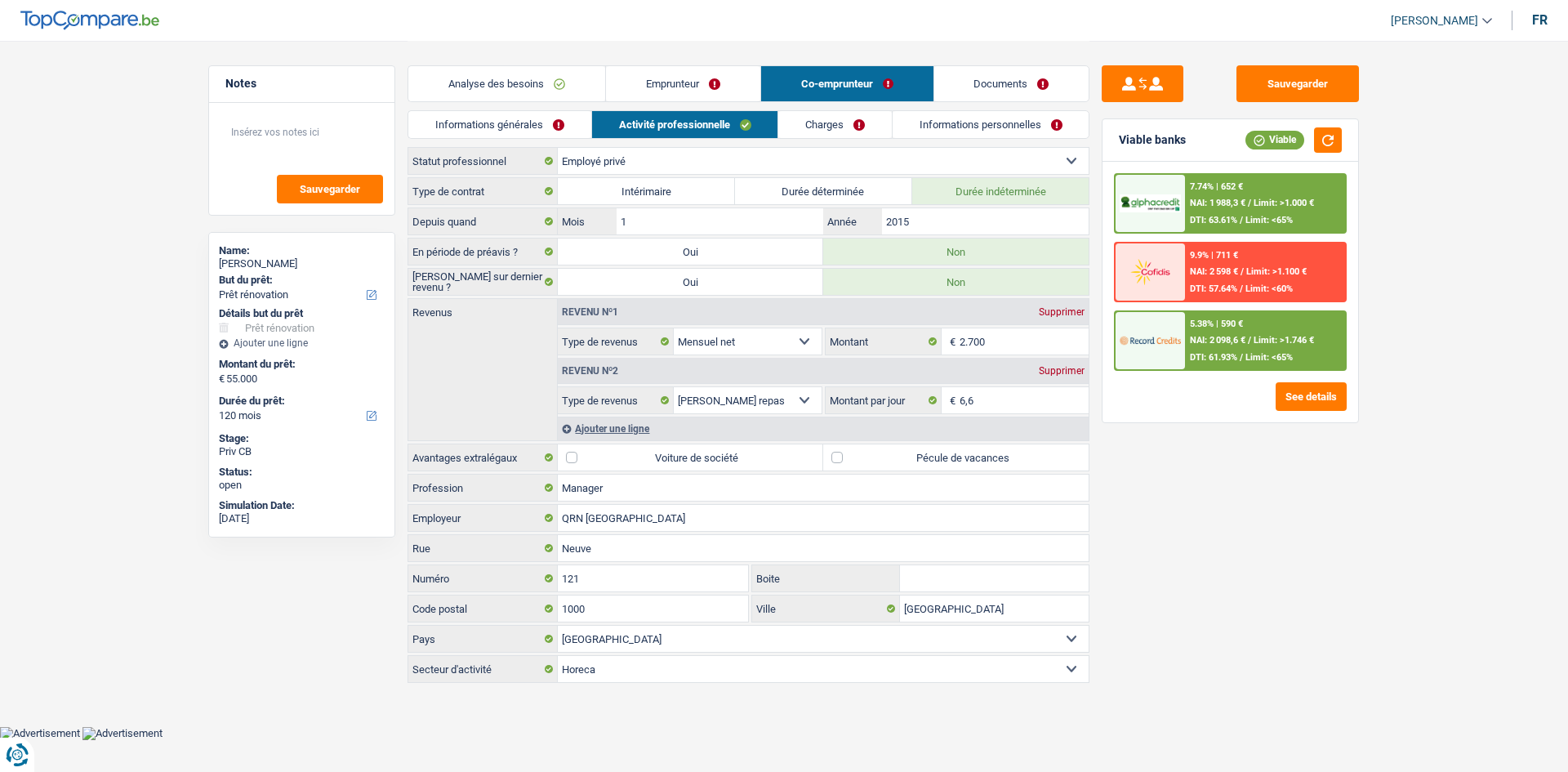
click at [573, 129] on link "Informations générales" at bounding box center [499, 124] width 183 height 27
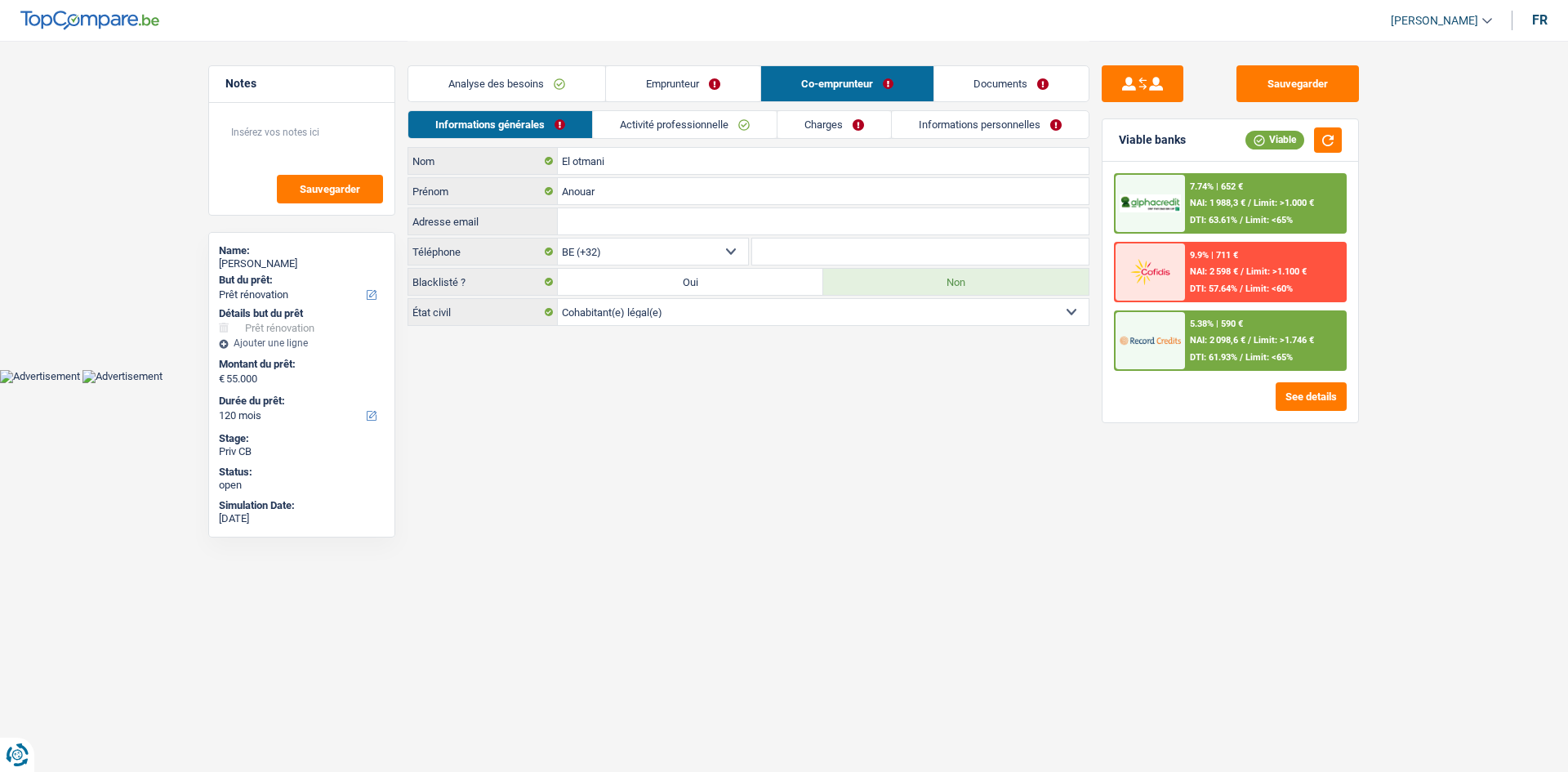
click at [711, 223] on input "Adresse email" at bounding box center [823, 221] width 531 height 26
paste input "nihad.hansal@hotmail.com"
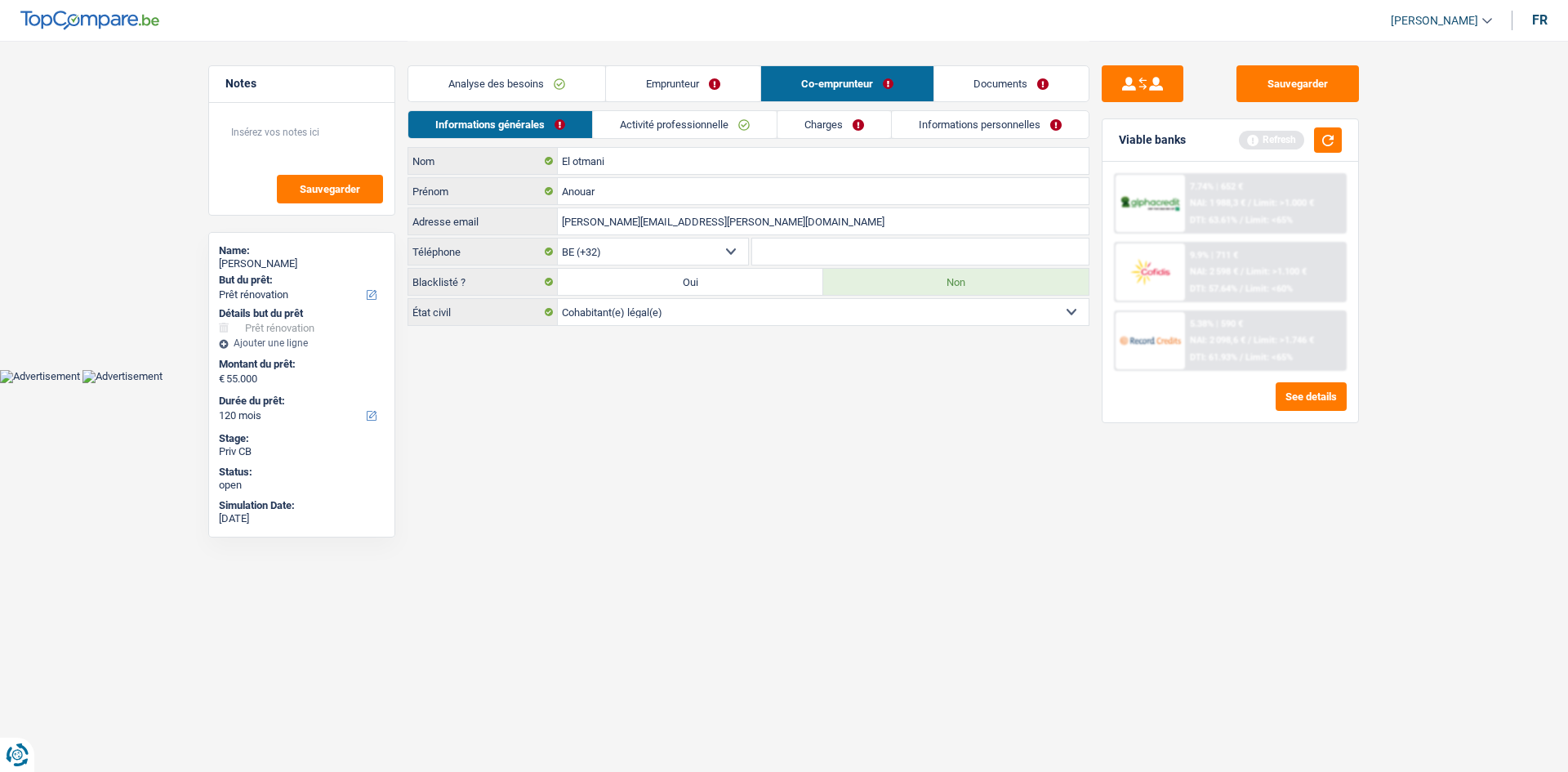
type input "nihad.hansal@hotmail.com"
click at [714, 88] on link "Emprunteur" at bounding box center [683, 84] width 154 height 35
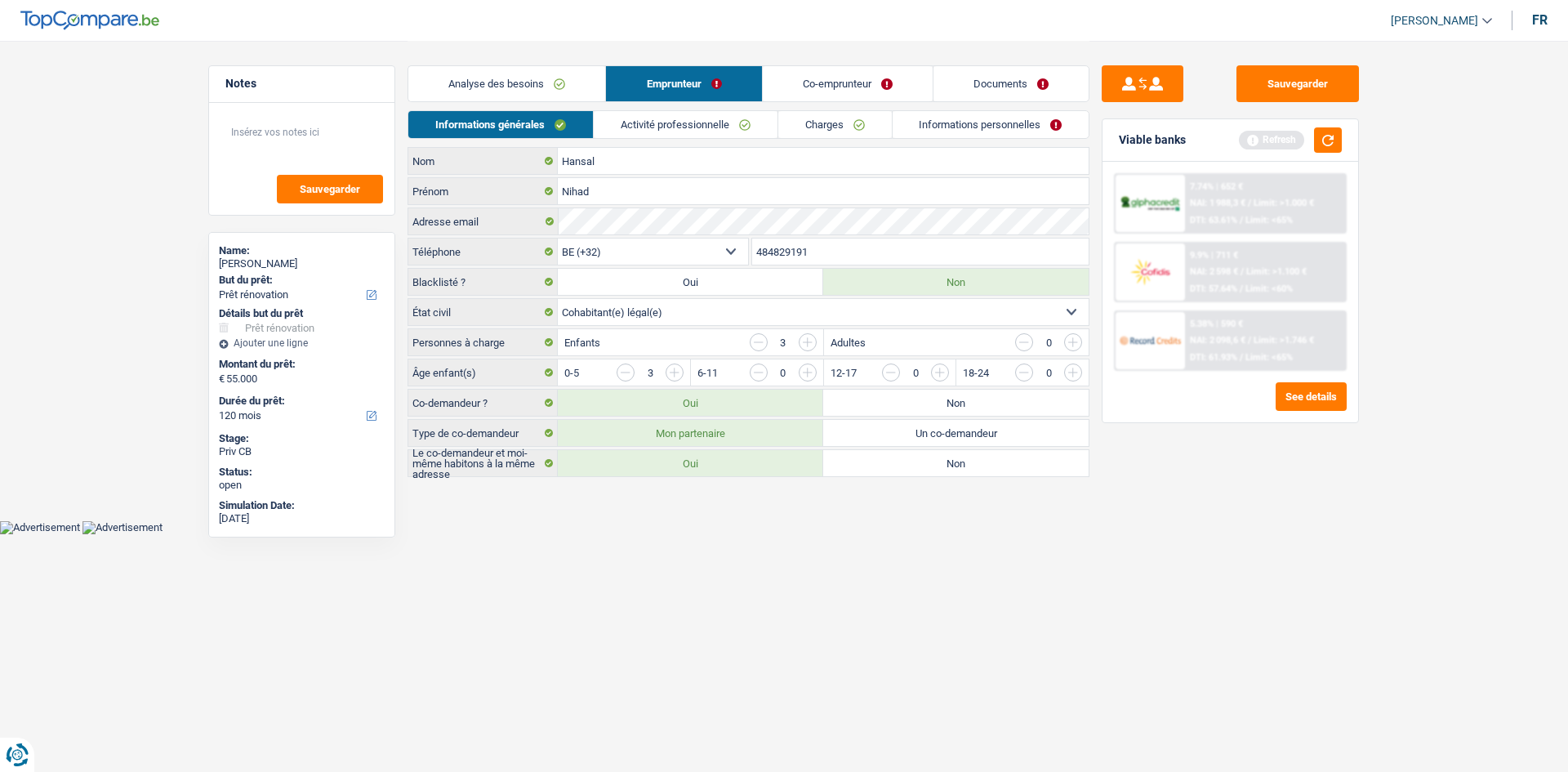
click at [844, 253] on input "484829191" at bounding box center [920, 251] width 337 height 26
click at [868, 79] on link "Co-emprunteur" at bounding box center [847, 84] width 170 height 35
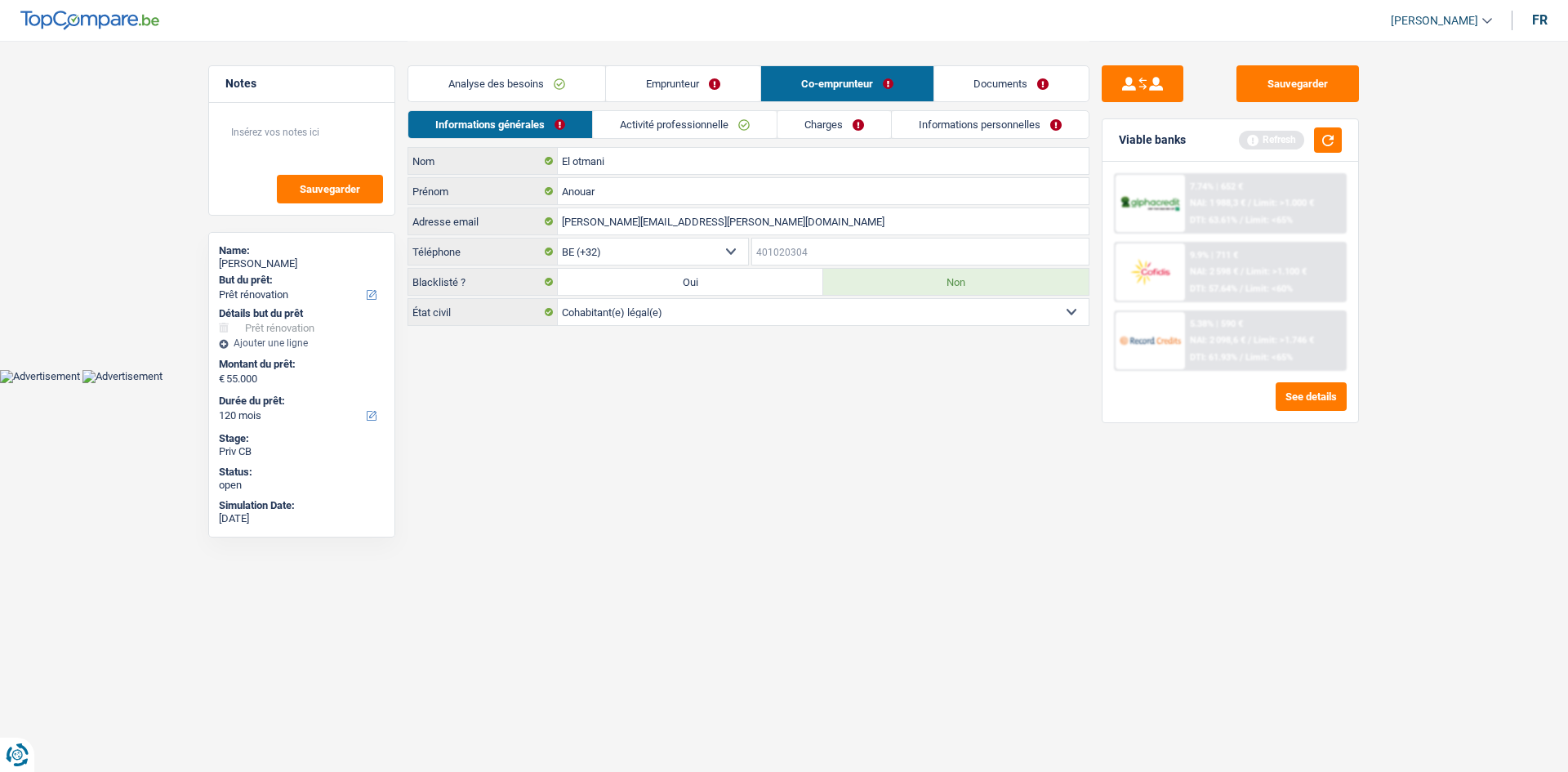
click at [803, 249] on input "Téléphone" at bounding box center [920, 251] width 337 height 26
paste input "484829191"
type input "484829191"
click at [864, 383] on html "Vous avez le contrôle de vos données Nous utilisons des cookies, tout comme nos…" at bounding box center [784, 192] width 1568 height 383
click at [1342, 137] on button "button" at bounding box center [1328, 140] width 28 height 25
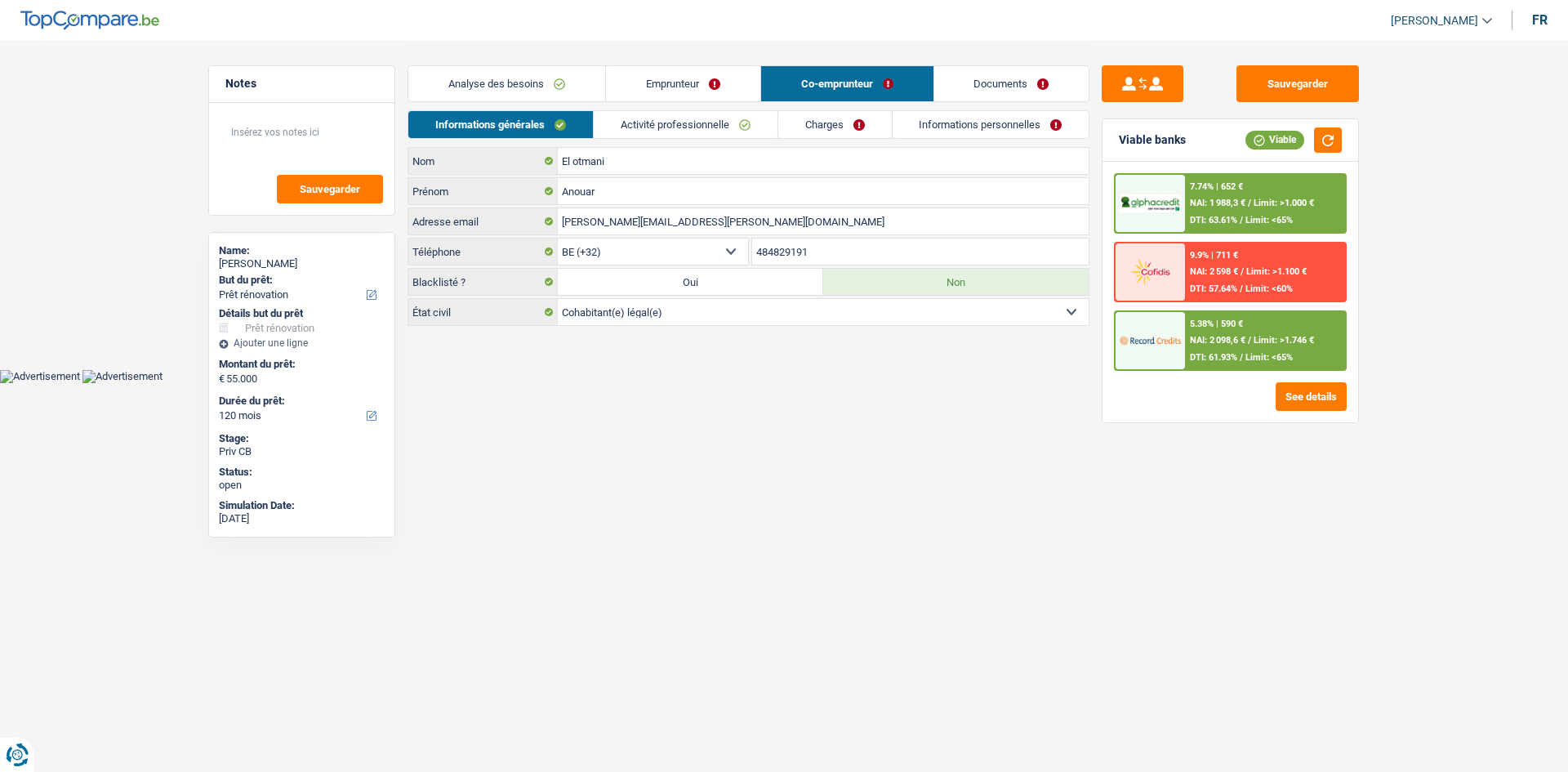
click at [712, 383] on html "Vous avez le contrôle de vos données Nous utilisons des cookies, tout comme nos…" at bounding box center [784, 192] width 1568 height 383
click at [753, 121] on link "Activité professionnelle" at bounding box center [686, 124] width 184 height 27
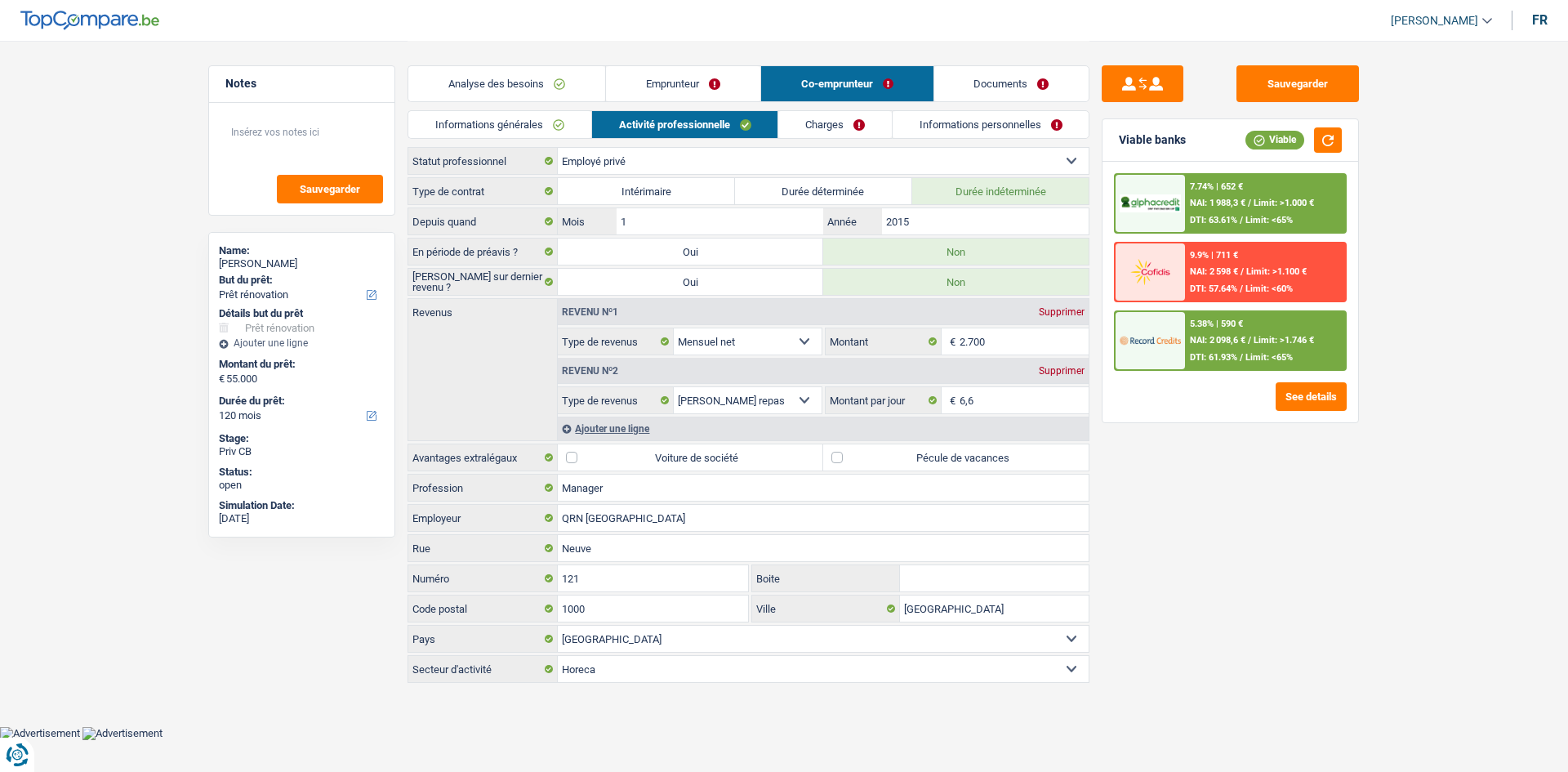
click at [817, 125] on link "Charges" at bounding box center [835, 124] width 114 height 27
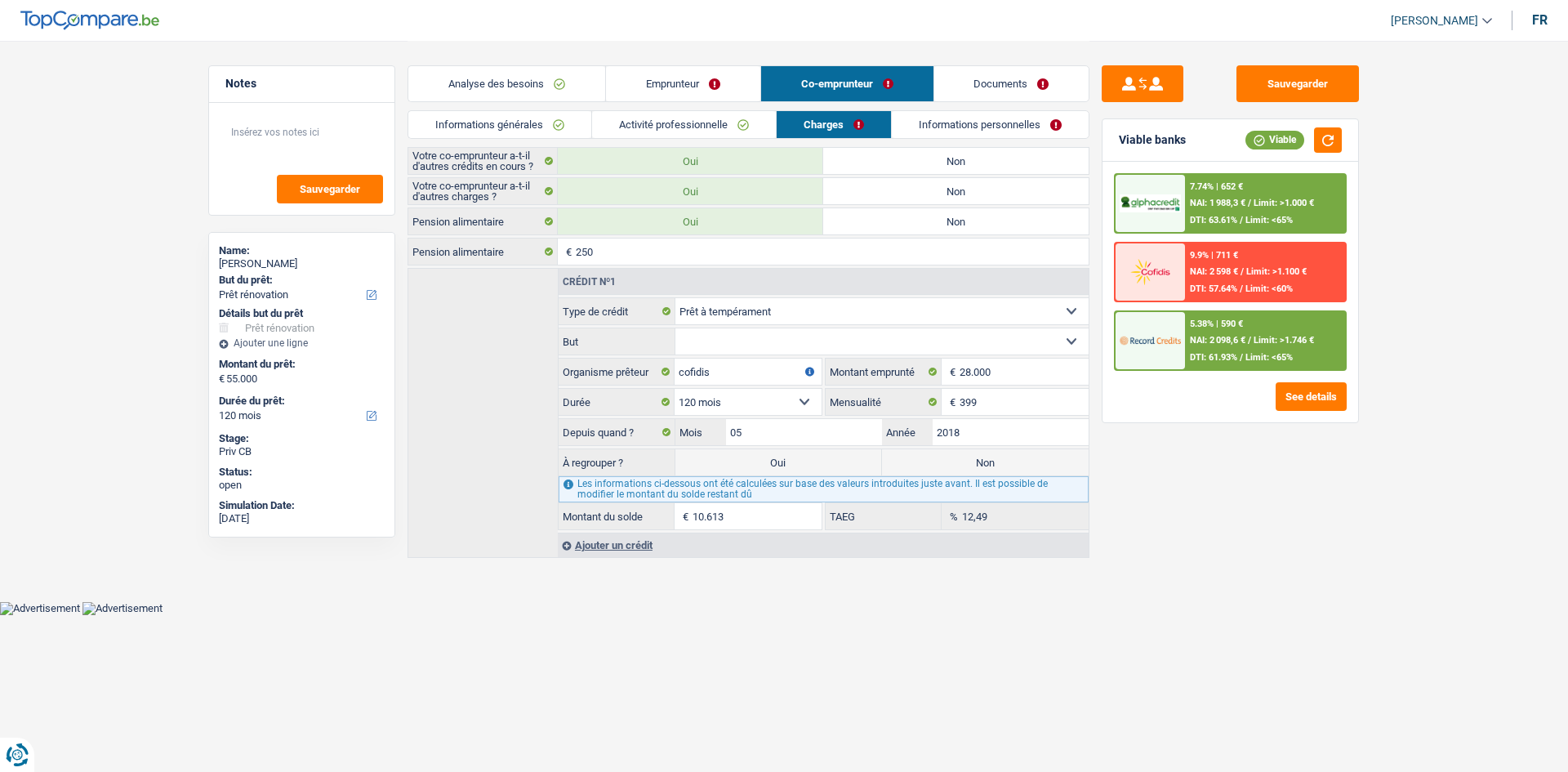
click at [953, 461] on label "Non" at bounding box center [986, 462] width 207 height 26
click at [953, 461] on input "Non" at bounding box center [986, 462] width 207 height 26
radio input "true"
select select
click at [547, 125] on link "Informations générales" at bounding box center [499, 124] width 183 height 27
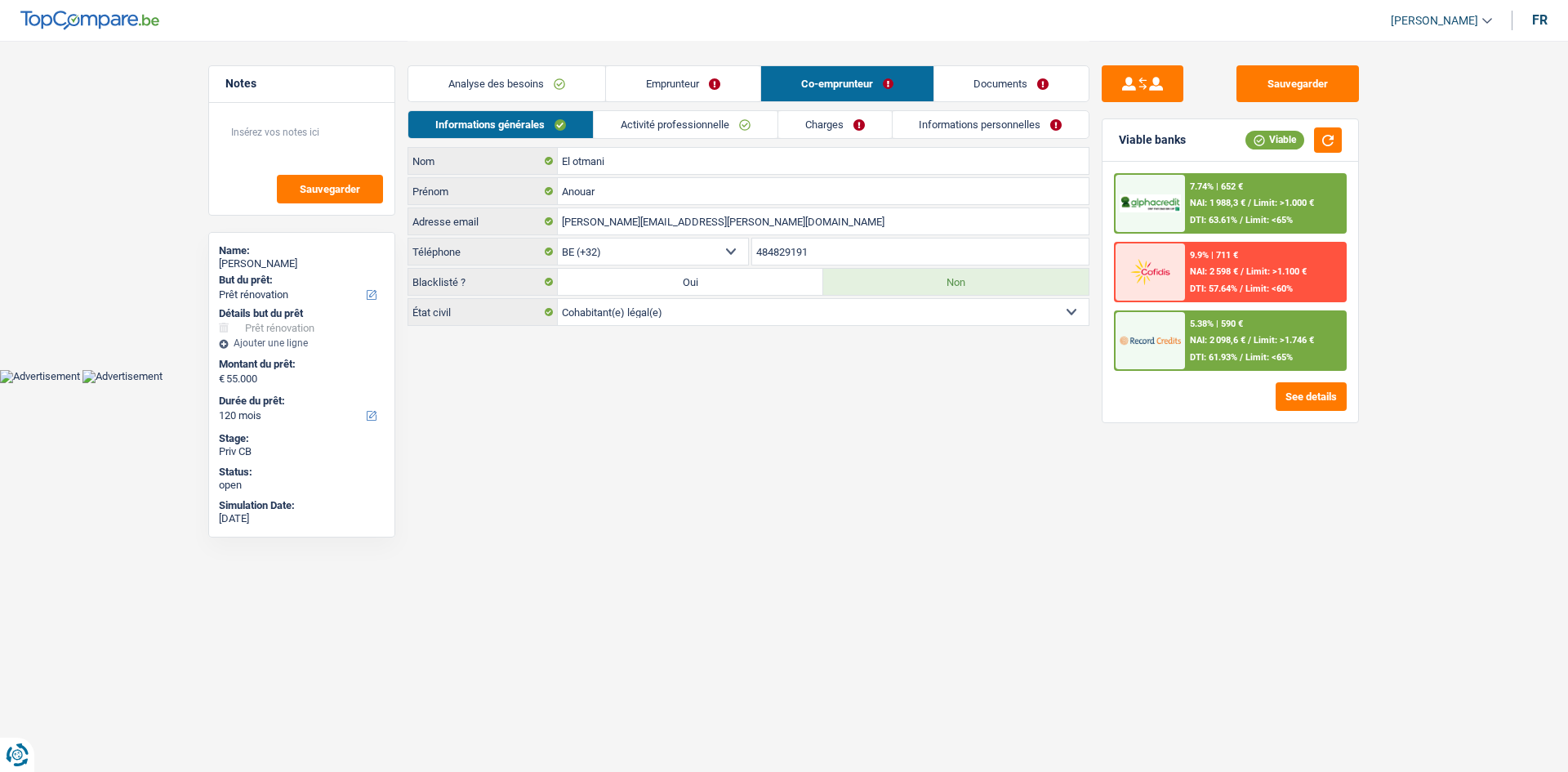
click at [863, 125] on link "Charges" at bounding box center [835, 124] width 114 height 27
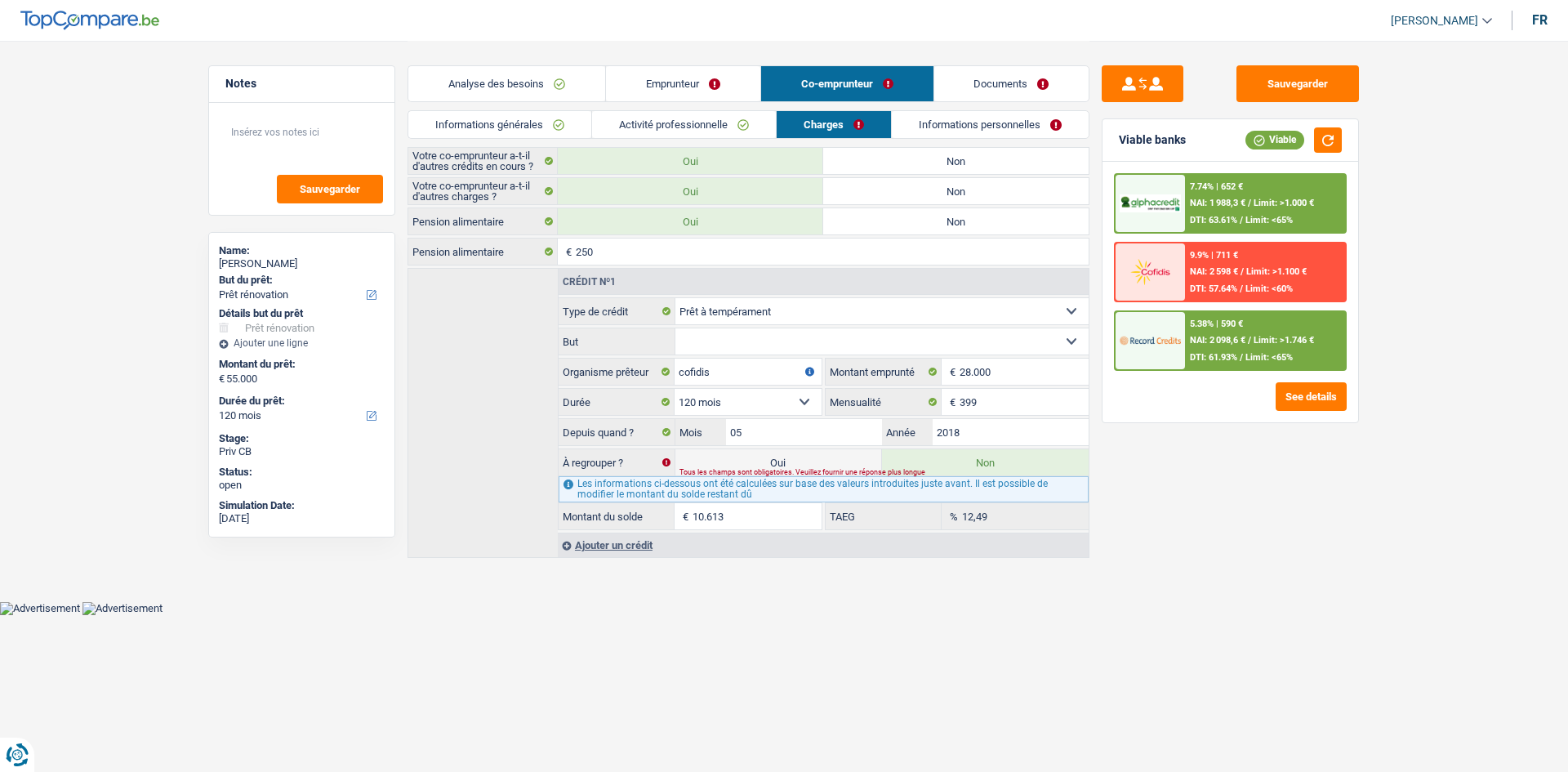
click at [1193, 534] on div "Sauvegarder Viable banks Viable 7.74% | 652 € NAI: 1 988,3 € / Limit: >1.000 € …" at bounding box center [1231, 405] width 282 height 680
click at [550, 119] on link "Informations générales" at bounding box center [499, 124] width 183 height 27
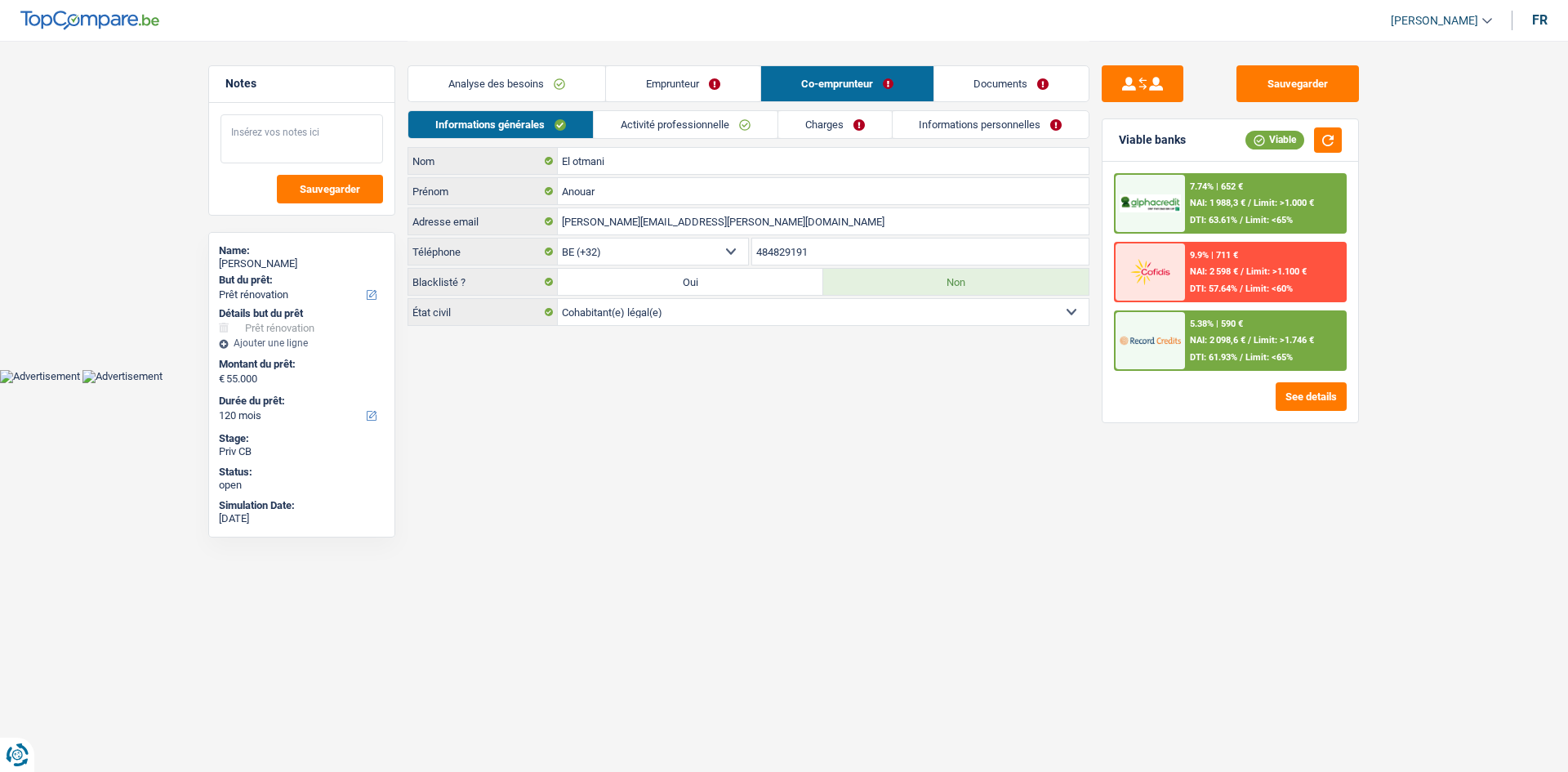
click at [297, 131] on textarea at bounding box center [302, 139] width 163 height 49
paste textarea "484829191"
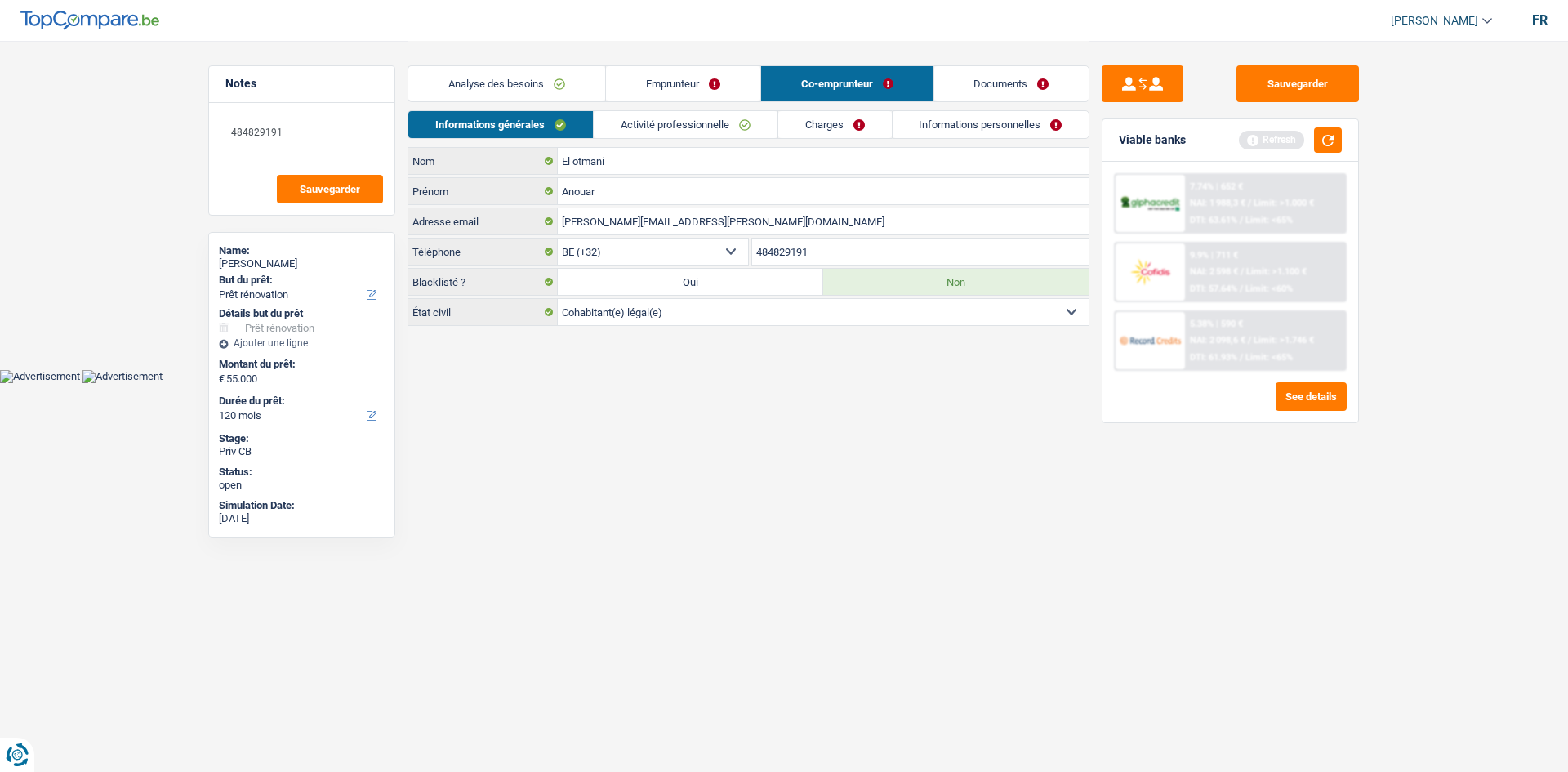
click at [670, 71] on link "Emprunteur" at bounding box center [683, 84] width 154 height 35
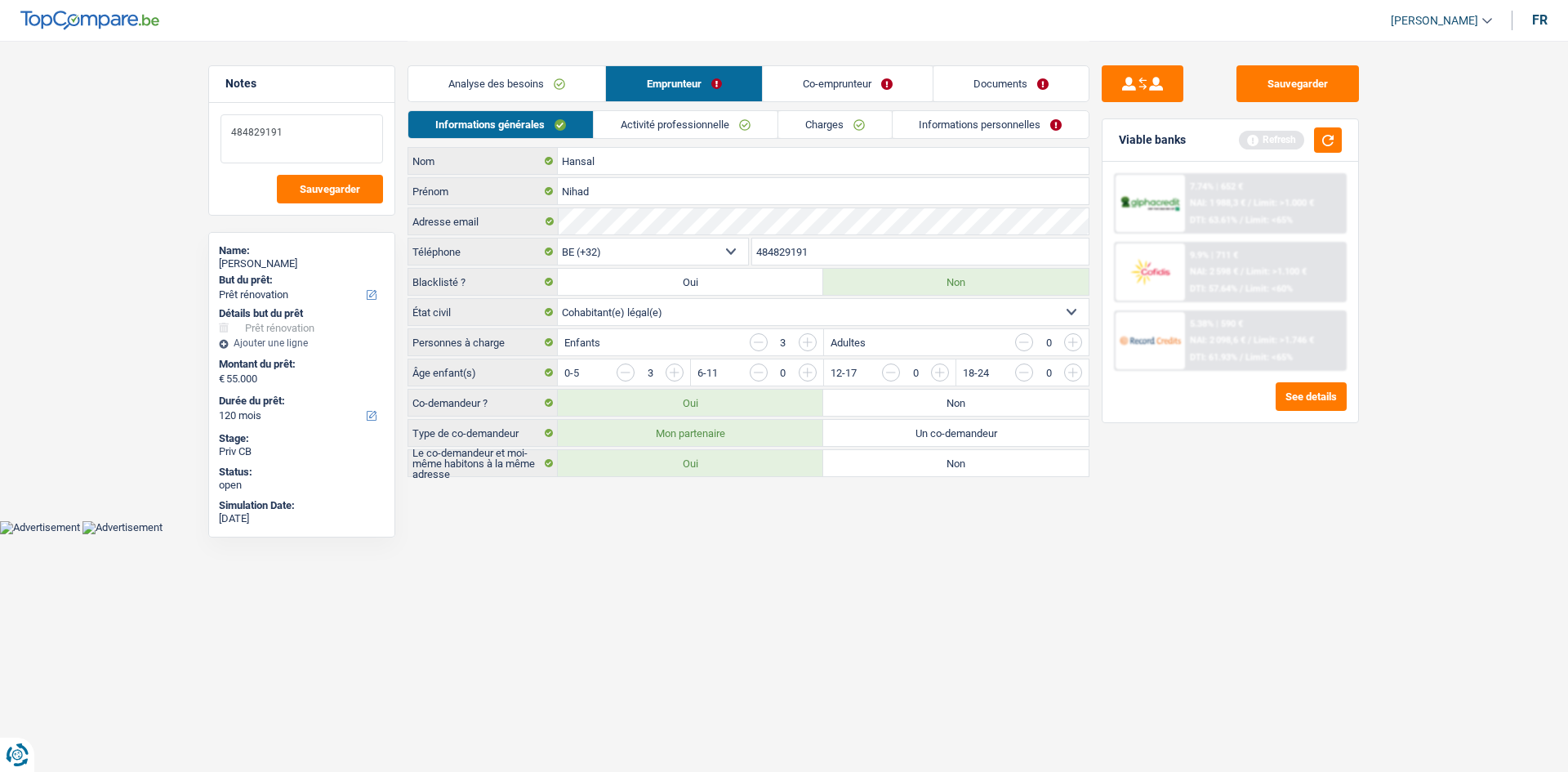
click at [314, 128] on textarea "484829191" at bounding box center [302, 139] width 163 height 49
paste textarea "00 32 484 95 08 40"
drag, startPoint x: 343, startPoint y: 131, endPoint x: 259, endPoint y: 129, distance: 84.0
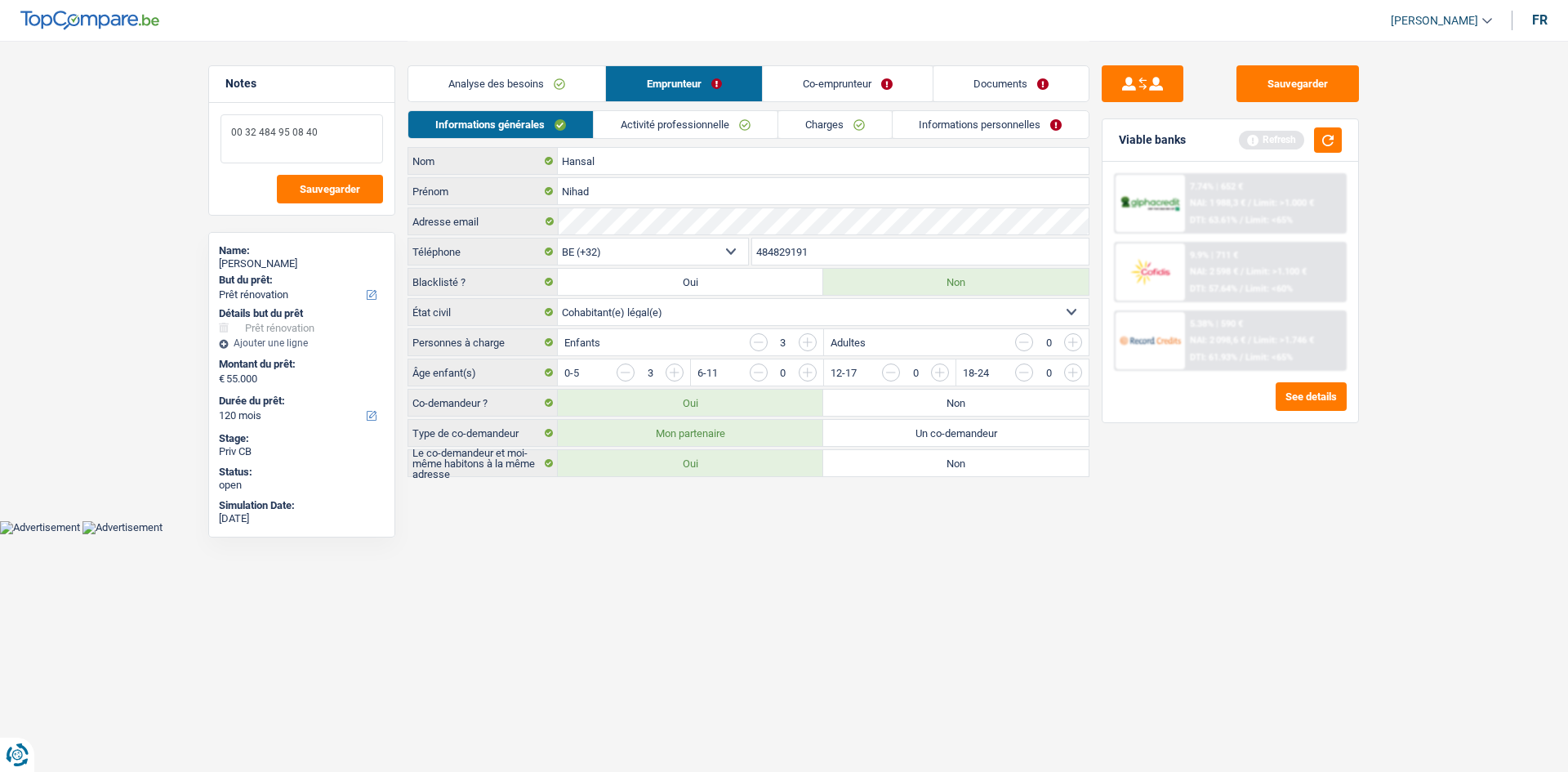
click at [259, 129] on textarea "00 32 484 95 08 40" at bounding box center [302, 139] width 163 height 49
click at [311, 133] on textarea "00 32 484 95 08 40" at bounding box center [302, 139] width 163 height 49
drag, startPoint x: 299, startPoint y: 143, endPoint x: 258, endPoint y: 141, distance: 41.0
click at [258, 141] on textarea "00 32 484950840" at bounding box center [302, 139] width 163 height 49
type textarea "00 32 484950840"
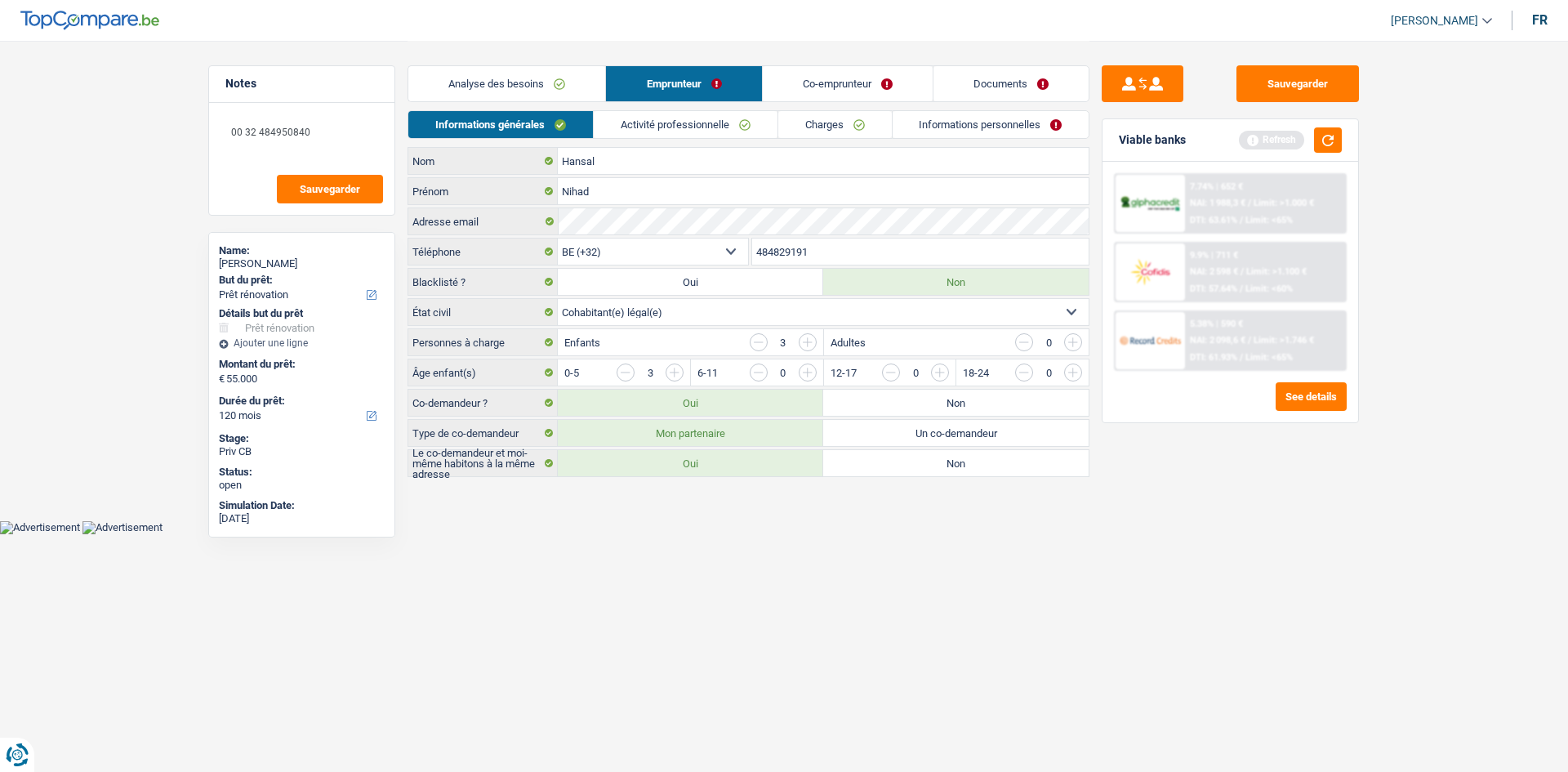
click at [850, 246] on input "484829191" at bounding box center [920, 251] width 337 height 26
paste input "950840"
click at [830, 246] on input "484950840" at bounding box center [920, 251] width 337 height 26
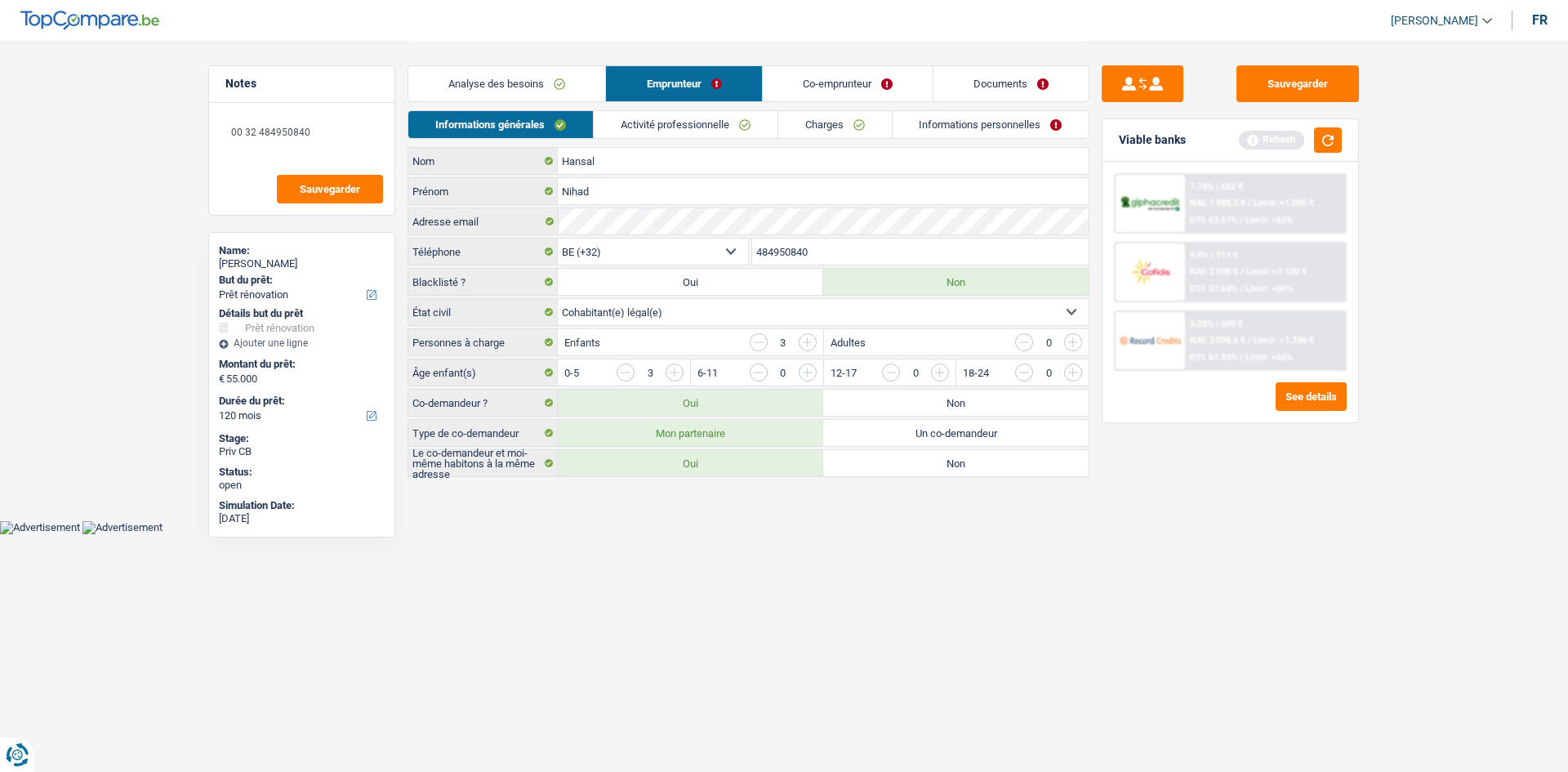
click at [830, 246] on input "484950840" at bounding box center [920, 251] width 337 height 26
paste input "829191"
type input "484829191"
drag, startPoint x: 318, startPoint y: 126, endPoint x: 259, endPoint y: 128, distance: 59.0
click at [259, 128] on textarea "00 32 484950840" at bounding box center [302, 139] width 163 height 49
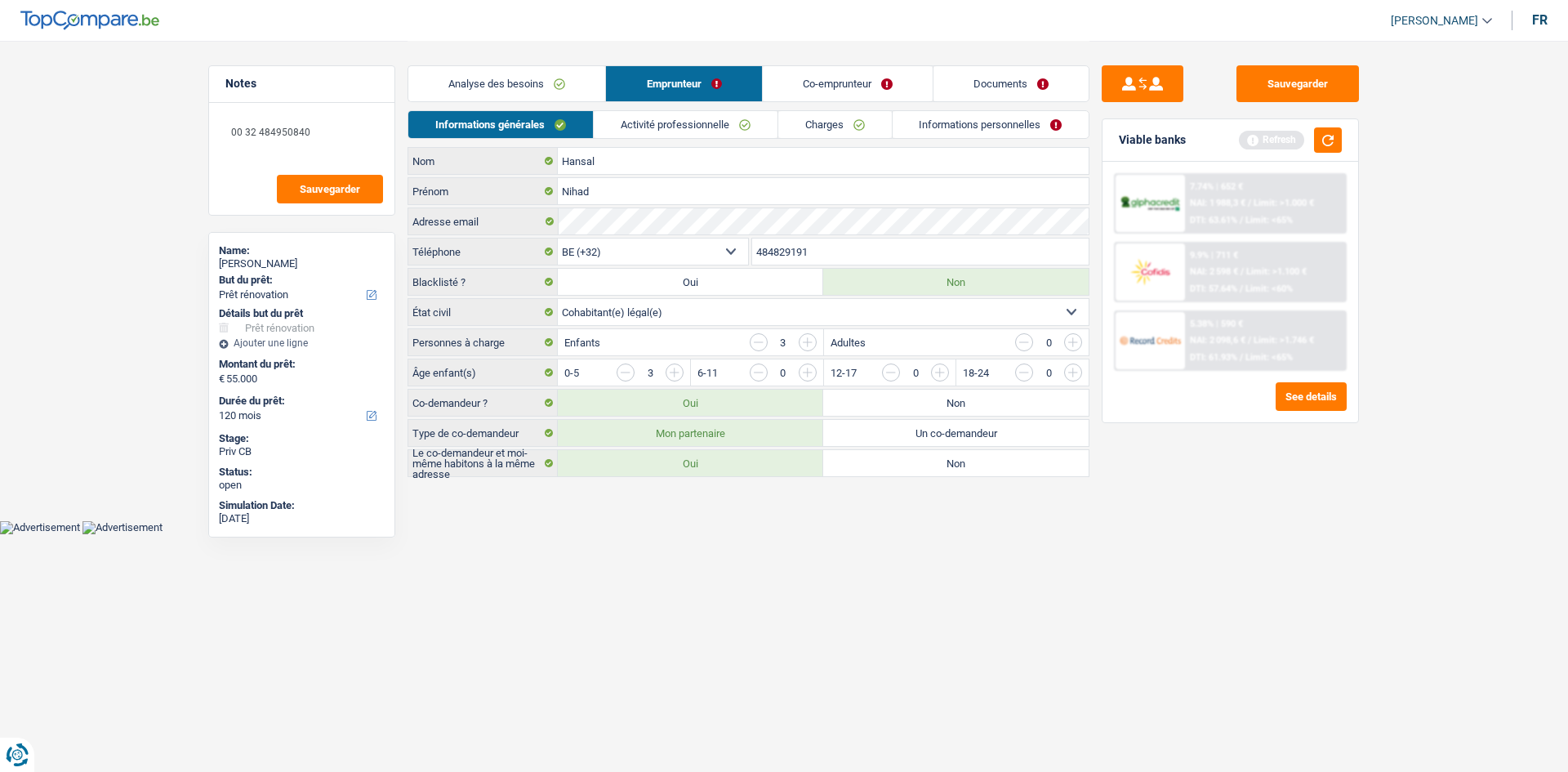
drag, startPoint x: 864, startPoint y: 82, endPoint x: 855, endPoint y: 83, distance: 9.1
click at [863, 82] on link "Co-emprunteur" at bounding box center [847, 84] width 170 height 35
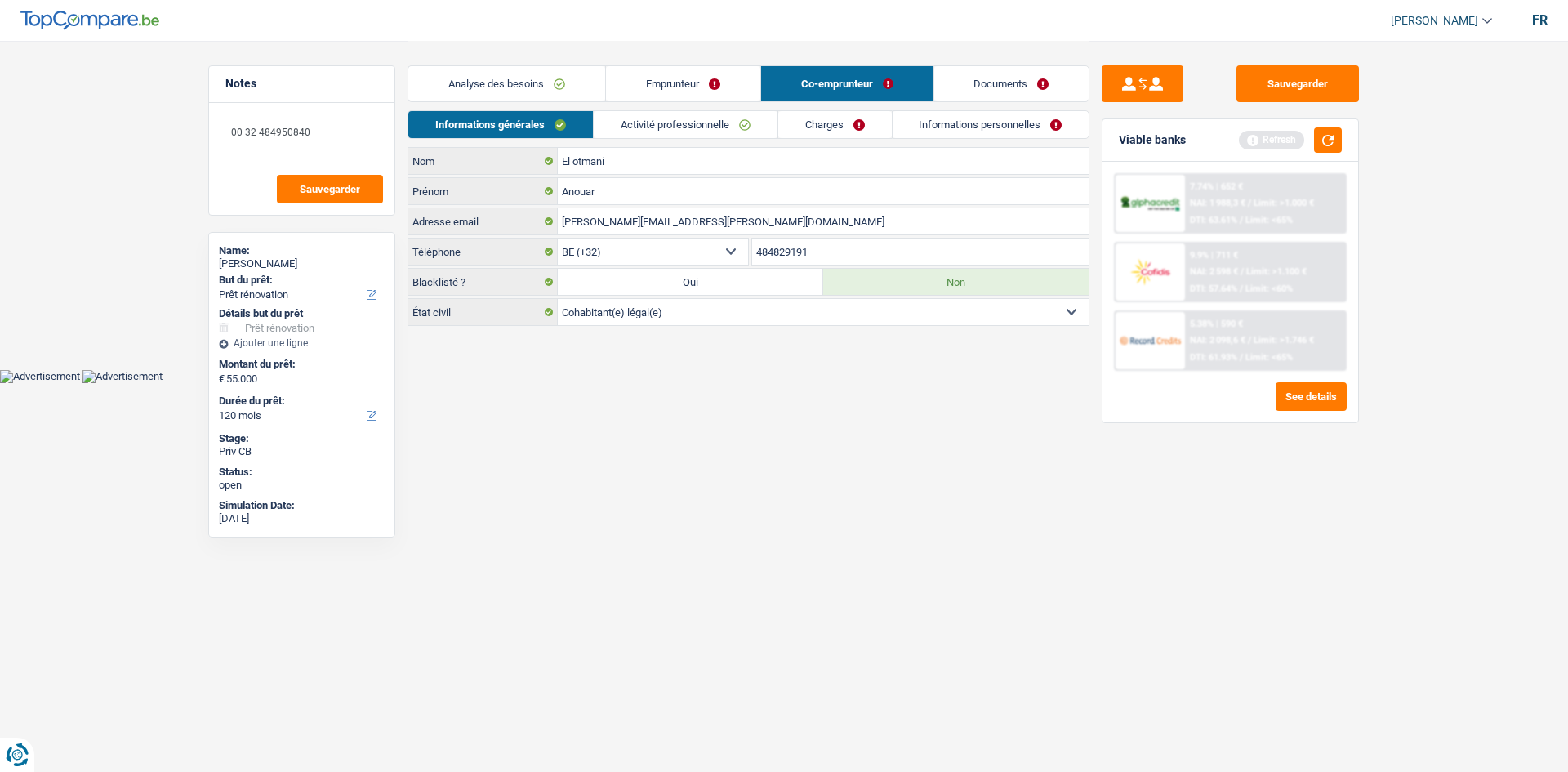
click at [842, 243] on input "484829191" at bounding box center [920, 251] width 337 height 26
paste input "950840"
type input "484950840"
click at [550, 79] on link "Analyse des besoins" at bounding box center [506, 84] width 197 height 35
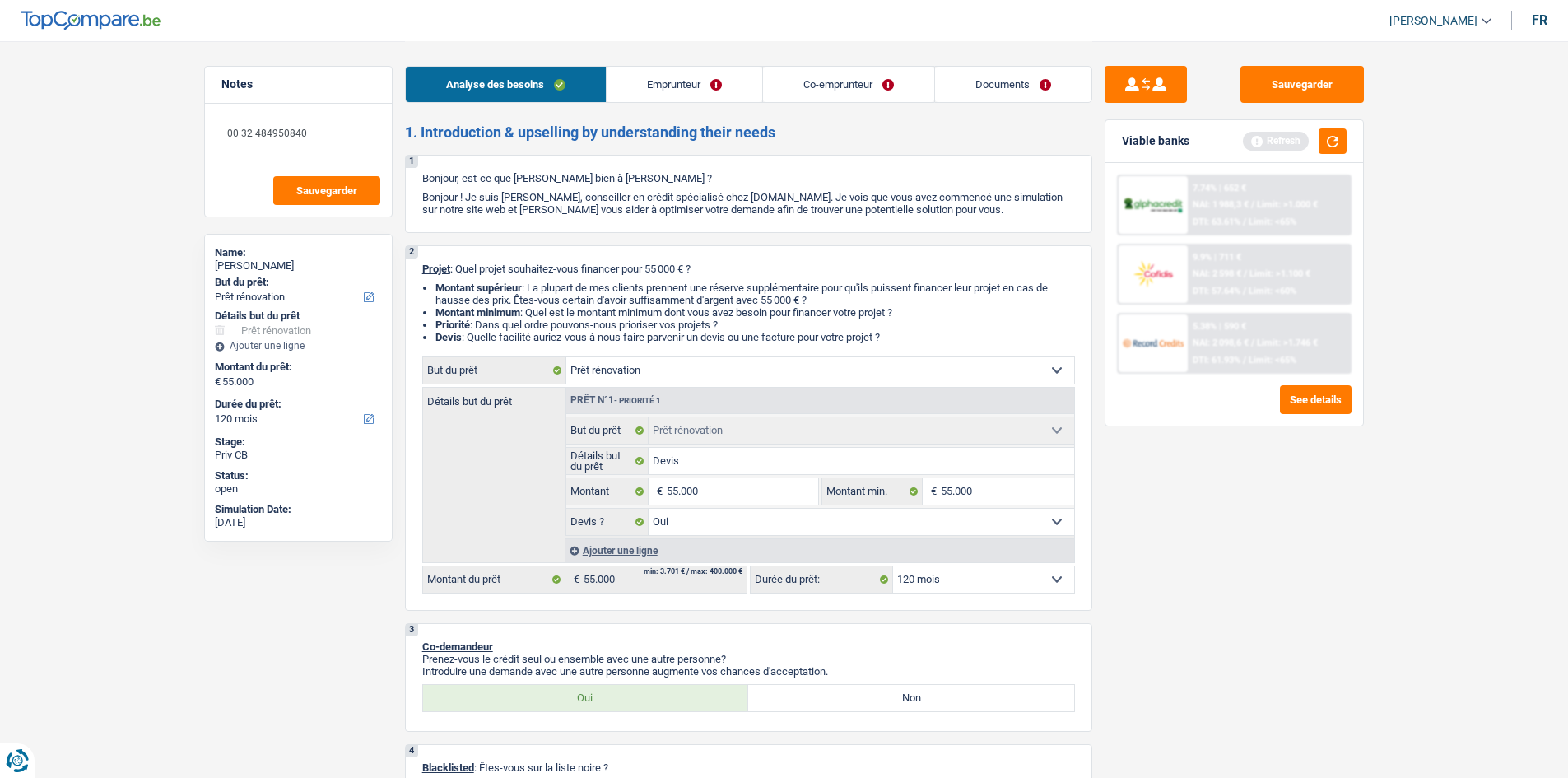
click at [1229, 514] on div "Sauvegarder Viable banks Refresh 7.74% | 652 € NAI: 1 988,3 € / Limit: >1.000 €…" at bounding box center [1234, 408] width 284 height 685
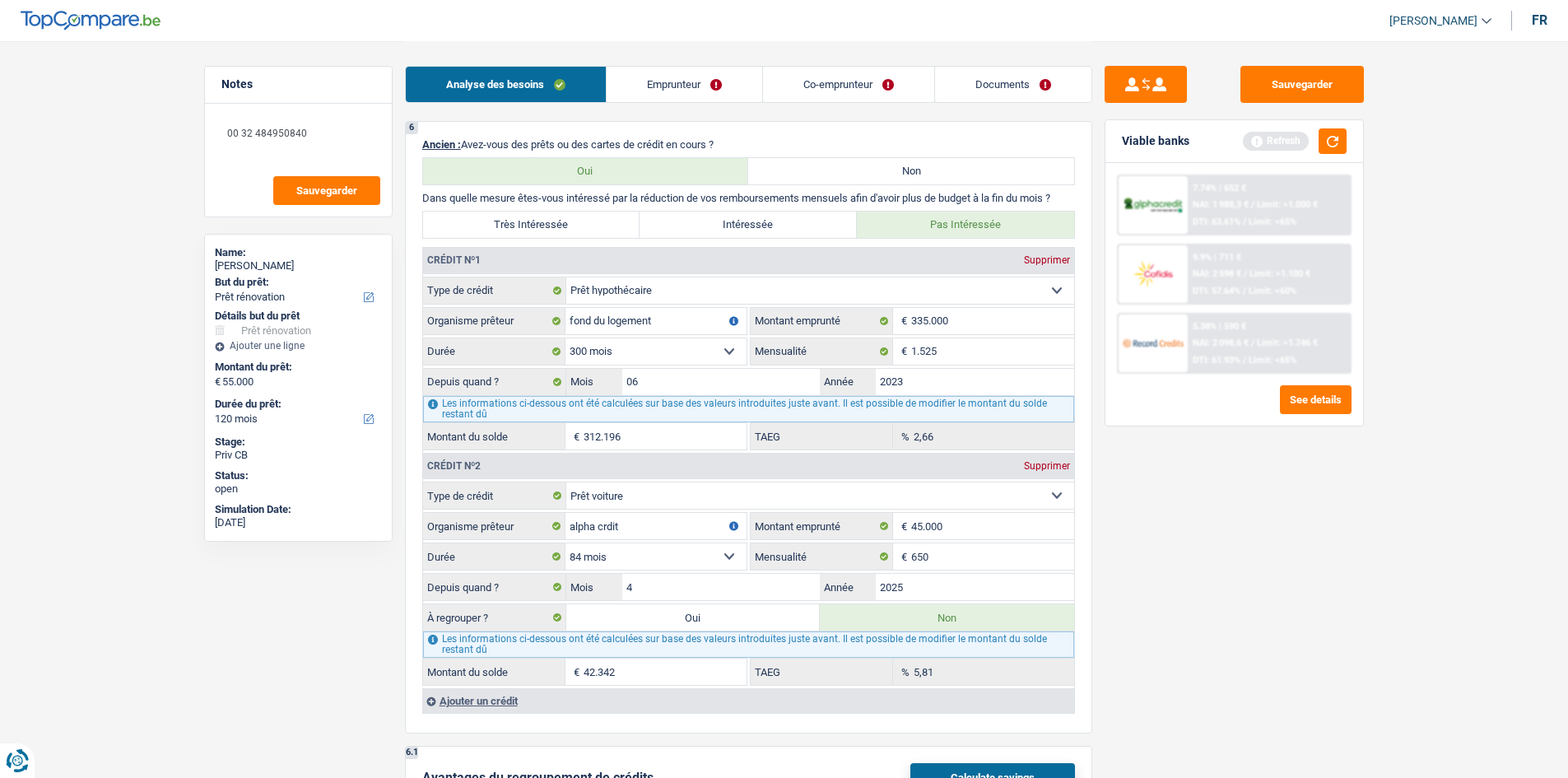
scroll to position [1646, 0]
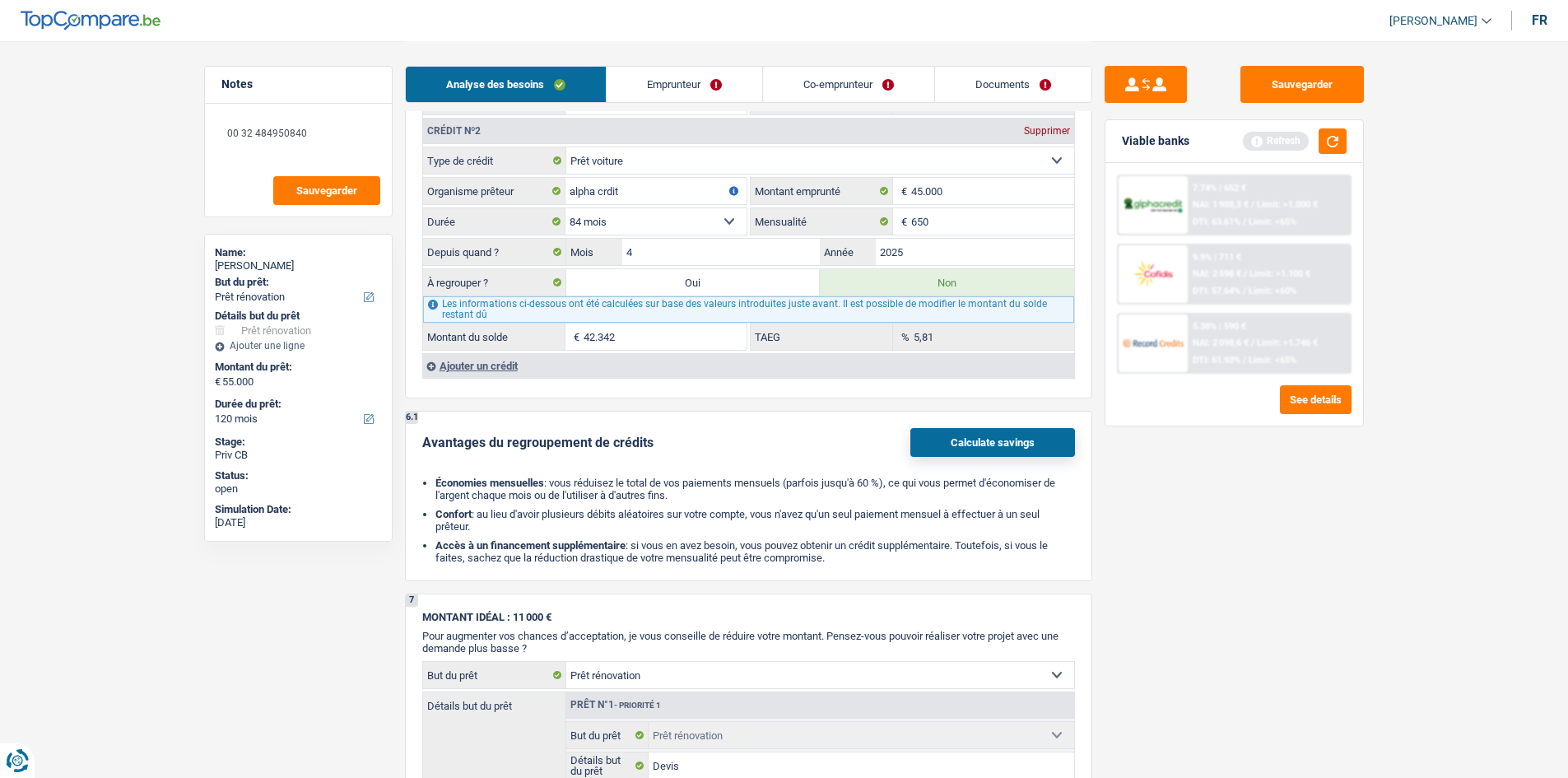
click at [1348, 136] on div "Viable banks Refresh" at bounding box center [1234, 141] width 258 height 43
click at [1346, 136] on button "button" at bounding box center [1333, 141] width 28 height 26
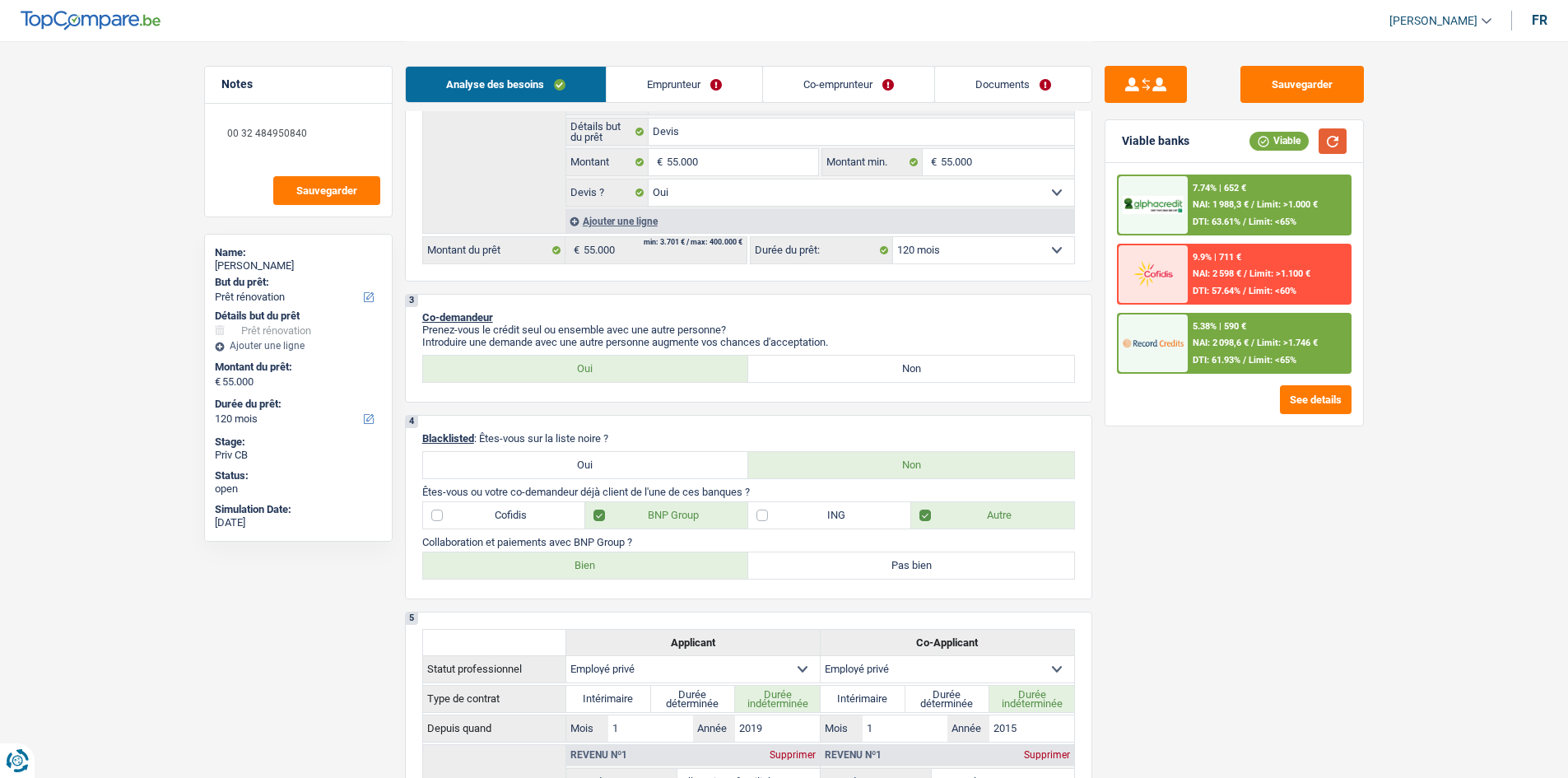
scroll to position [0, 0]
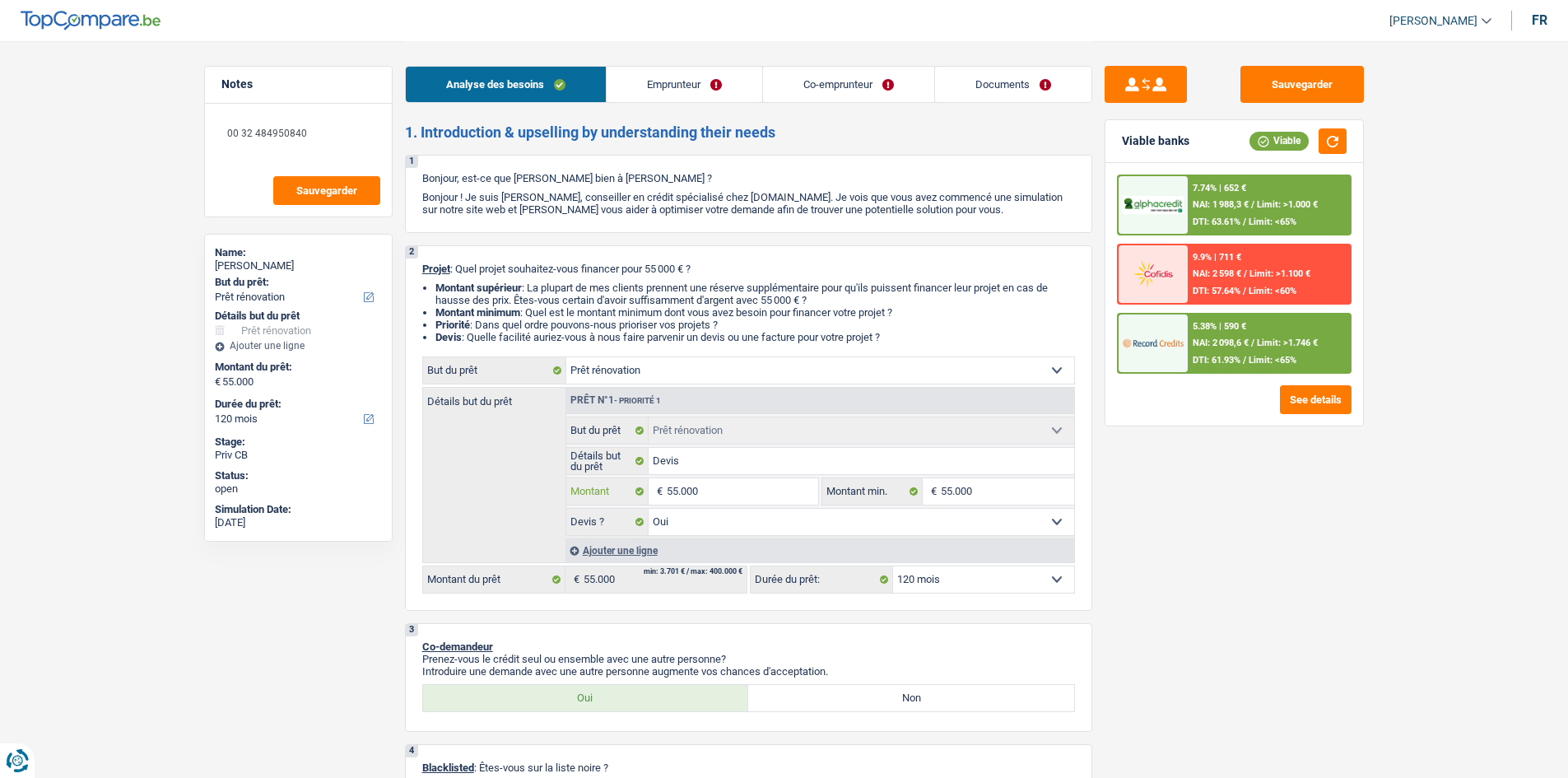
click at [782, 490] on input "55.000" at bounding box center [742, 491] width 151 height 26
type input "8"
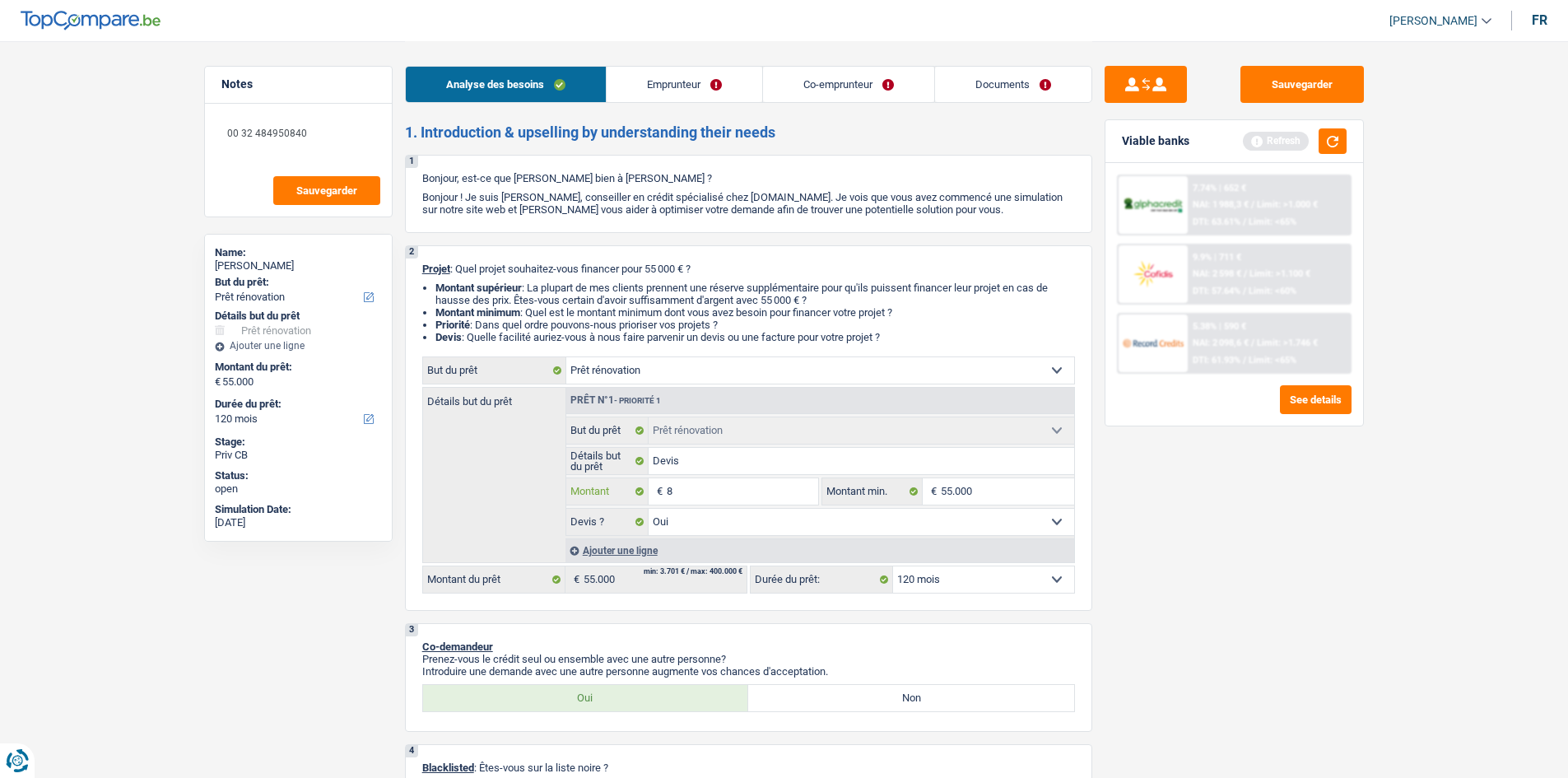
type input "80"
type input "800"
type input "8.000"
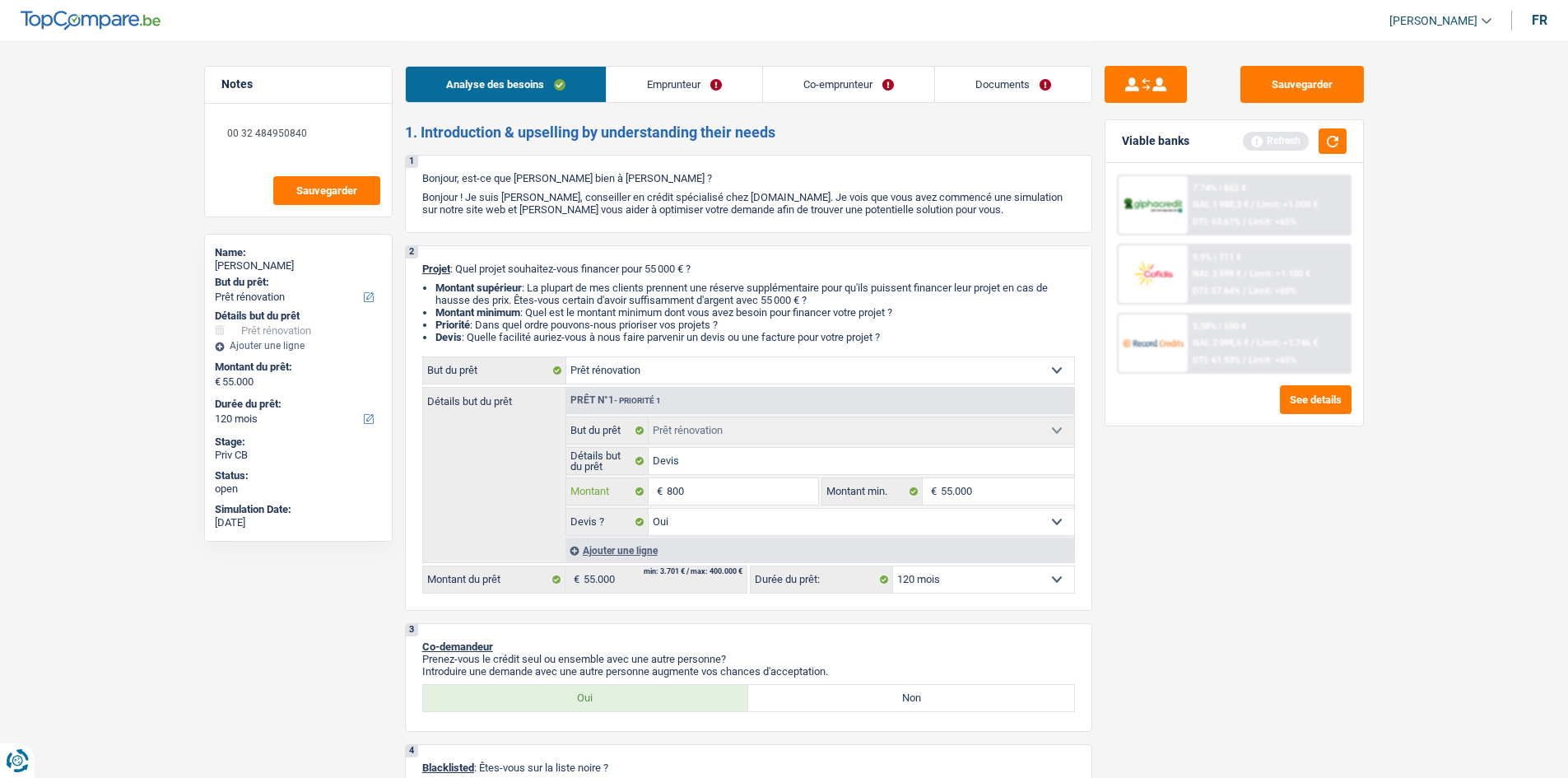
type input "8.000"
type input "80.000"
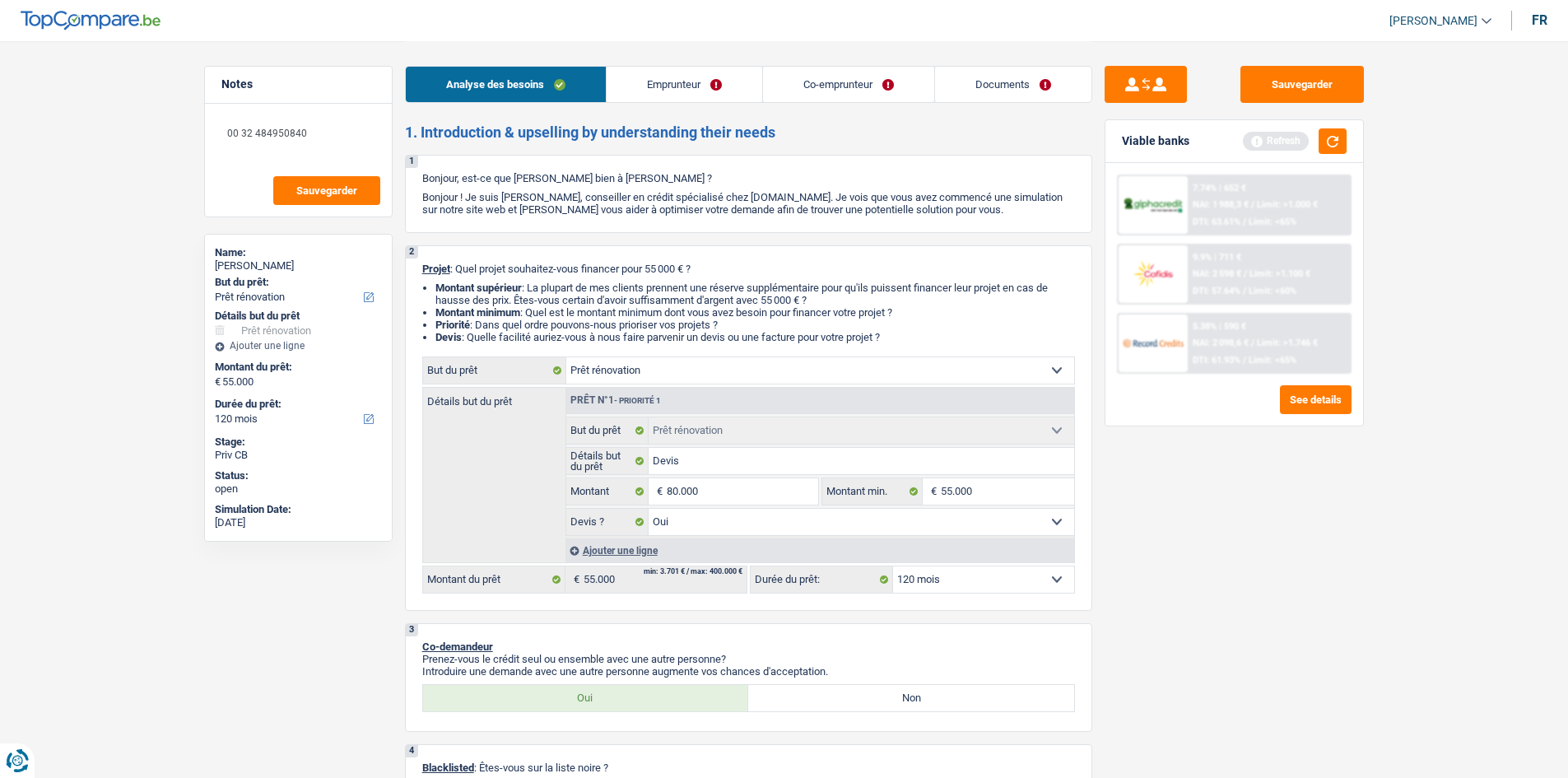
select select "144"
type input "80.000"
select select "144"
type input "80.000"
select select "144"
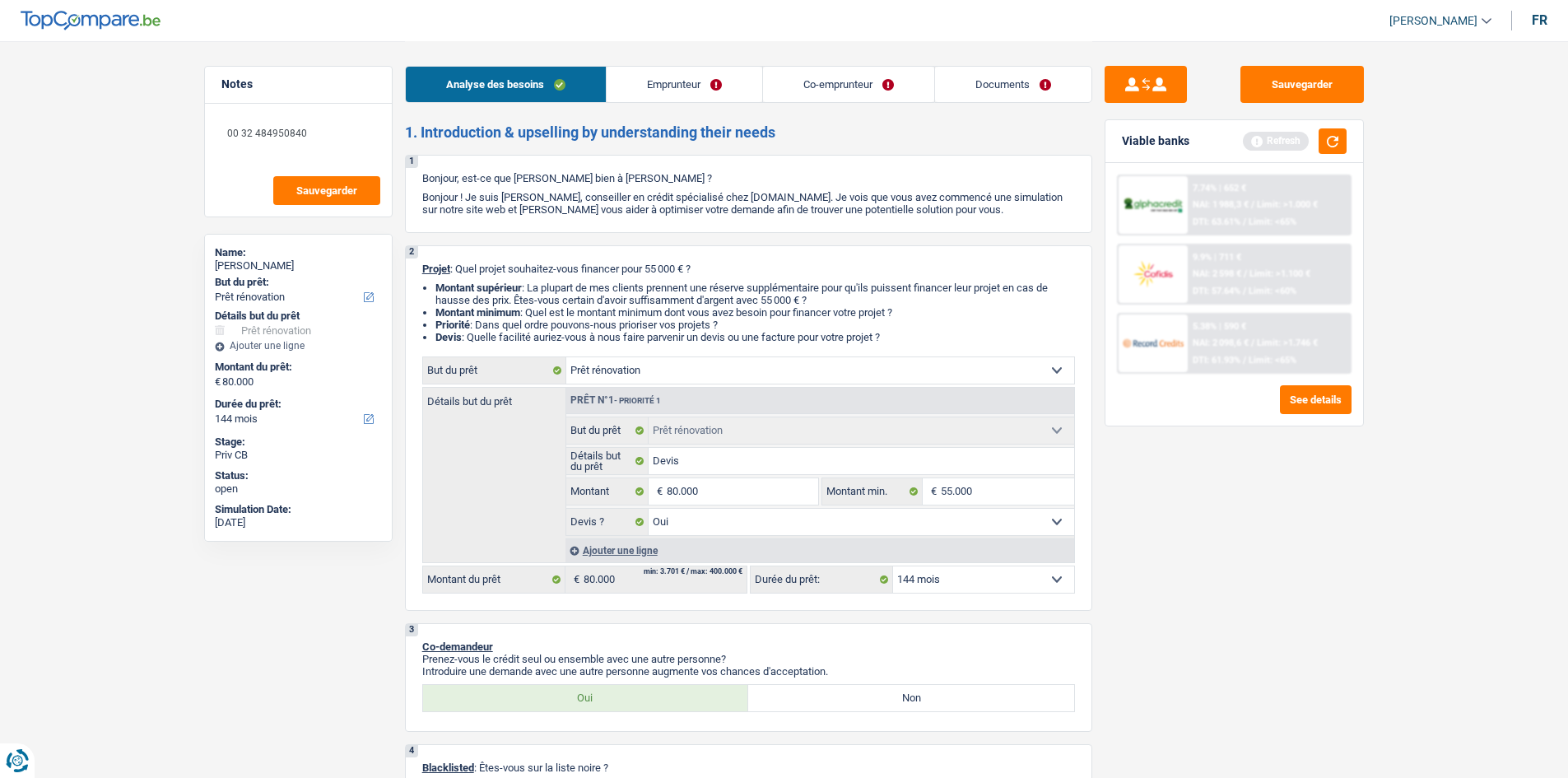
click at [1329, 563] on div "Sauvegarder Viable banks Refresh 7.74% | 652 € NAI: 1 988,3 € / Limit: >1.000 €…" at bounding box center [1234, 408] width 284 height 685
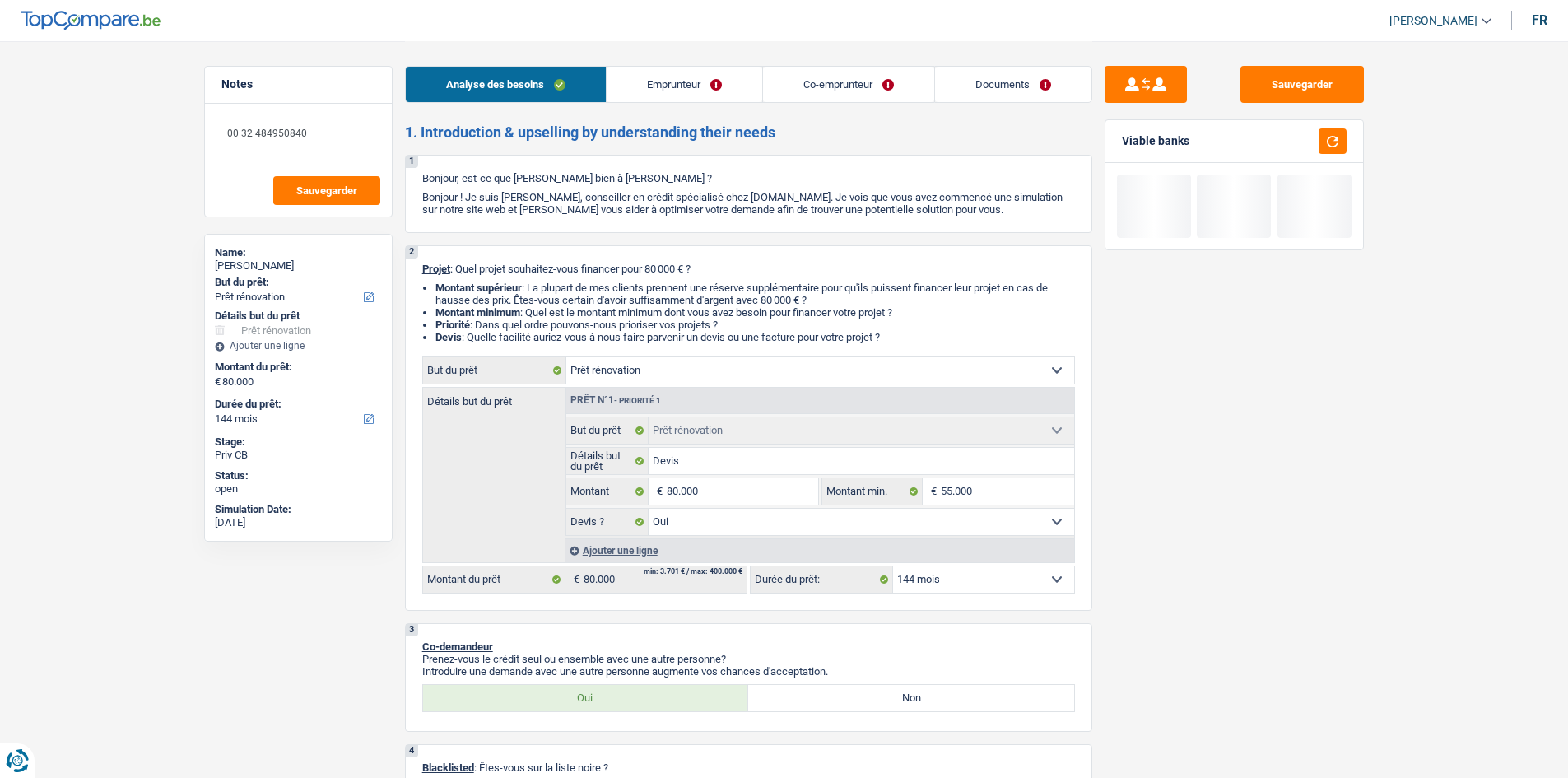
click at [1043, 569] on select "12 mois 18 mois 24 mois 30 mois 36 mois 42 mois 48 mois 60 mois 72 mois 84 mois…" at bounding box center [983, 580] width 181 height 26
select select "120"
click at [893, 566] on select "12 mois 18 mois 24 mois 30 mois 36 mois 42 mois 48 mois 60 mois 72 mois 84 mois…" at bounding box center [983, 580] width 181 height 26
select select "120"
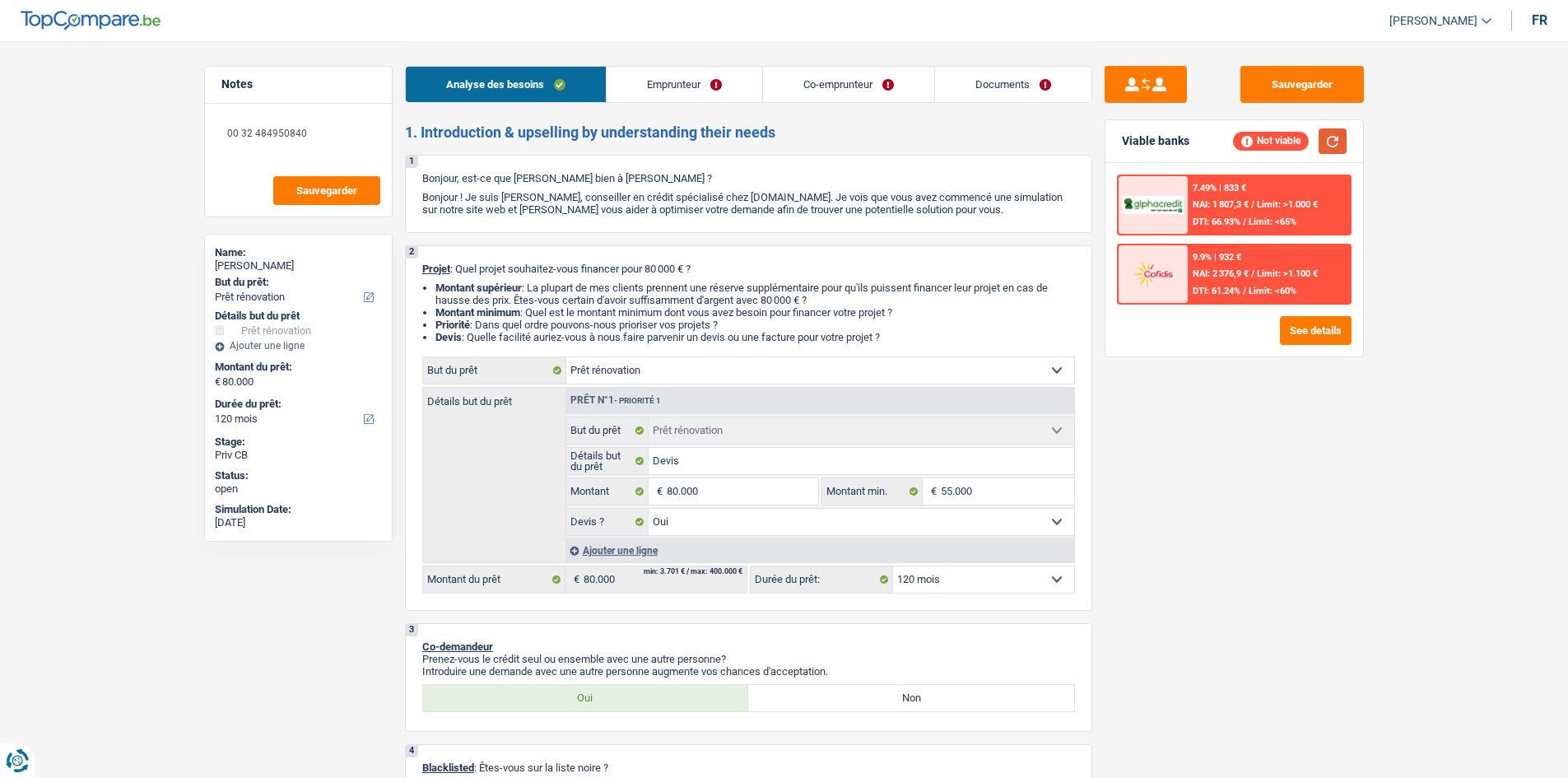
click at [1333, 138] on button "button" at bounding box center [1333, 141] width 28 height 26
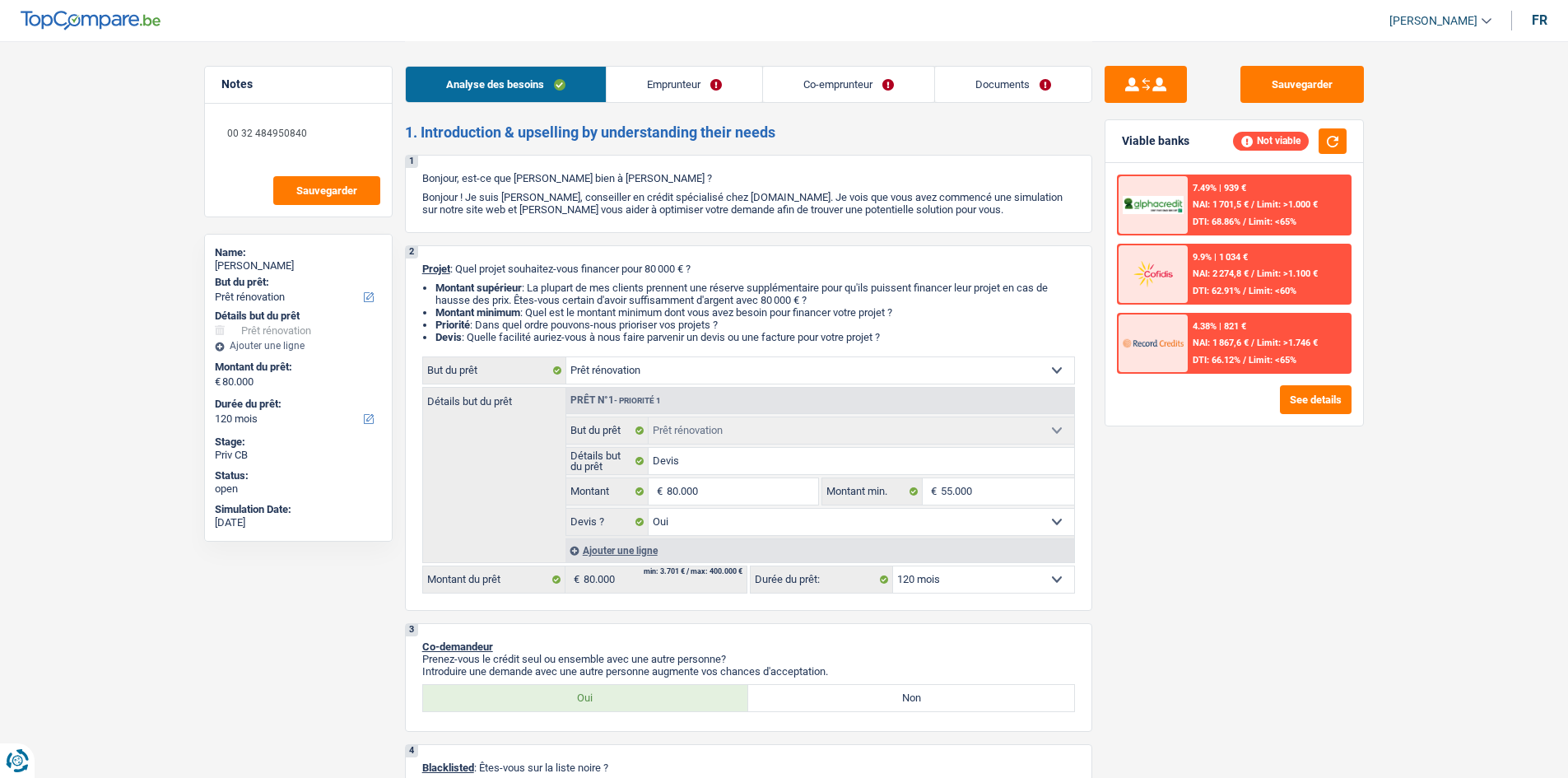
click at [750, 505] on fieldset "80.000 € Montant Tous les champs sont obligatoires. Veuillez fournir une répons…" at bounding box center [693, 491] width 252 height 28
click at [753, 496] on input "80.000" at bounding box center [742, 491] width 151 height 26
type input "7"
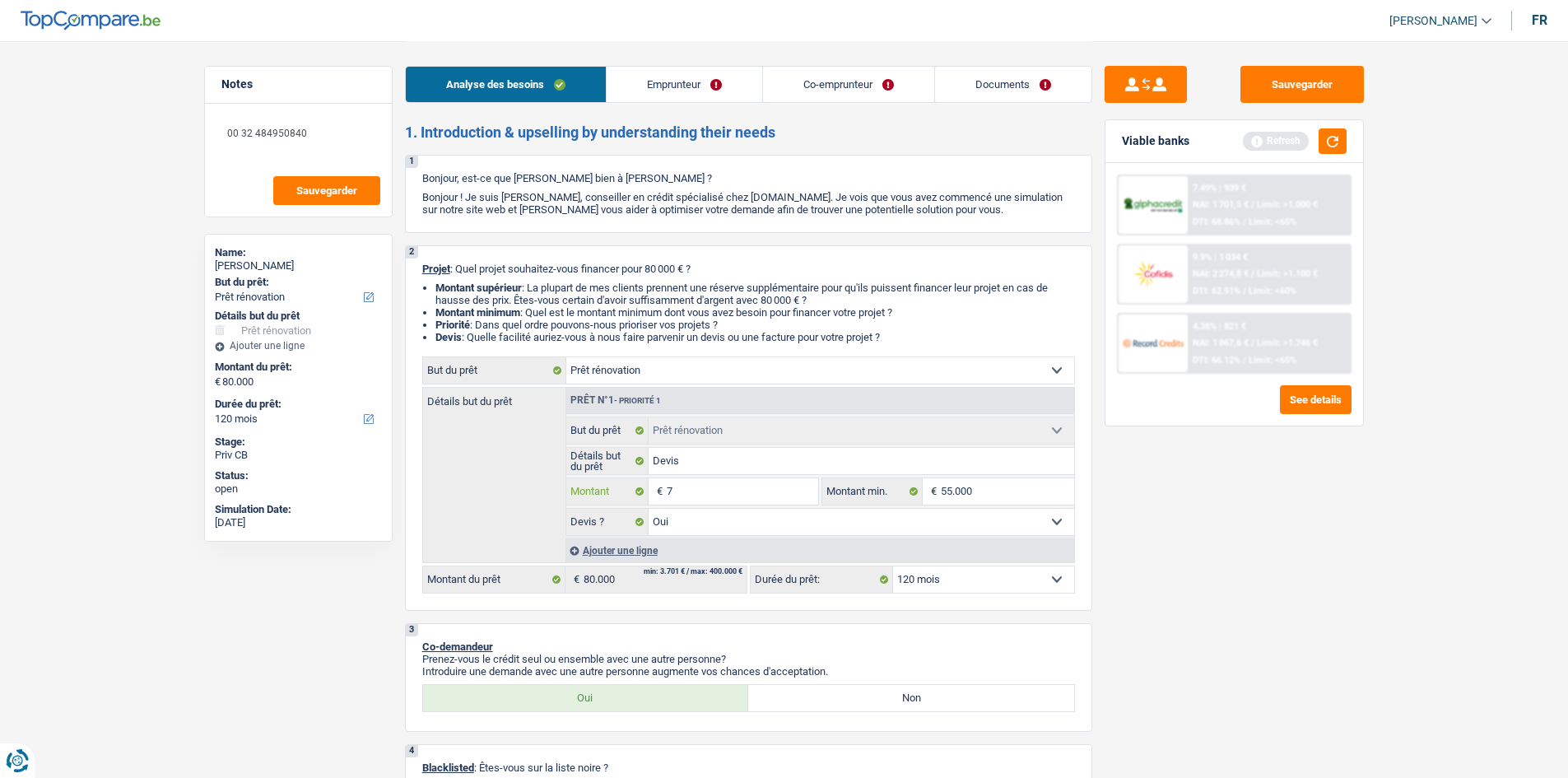
type input "75"
type input "750"
type input "7.500"
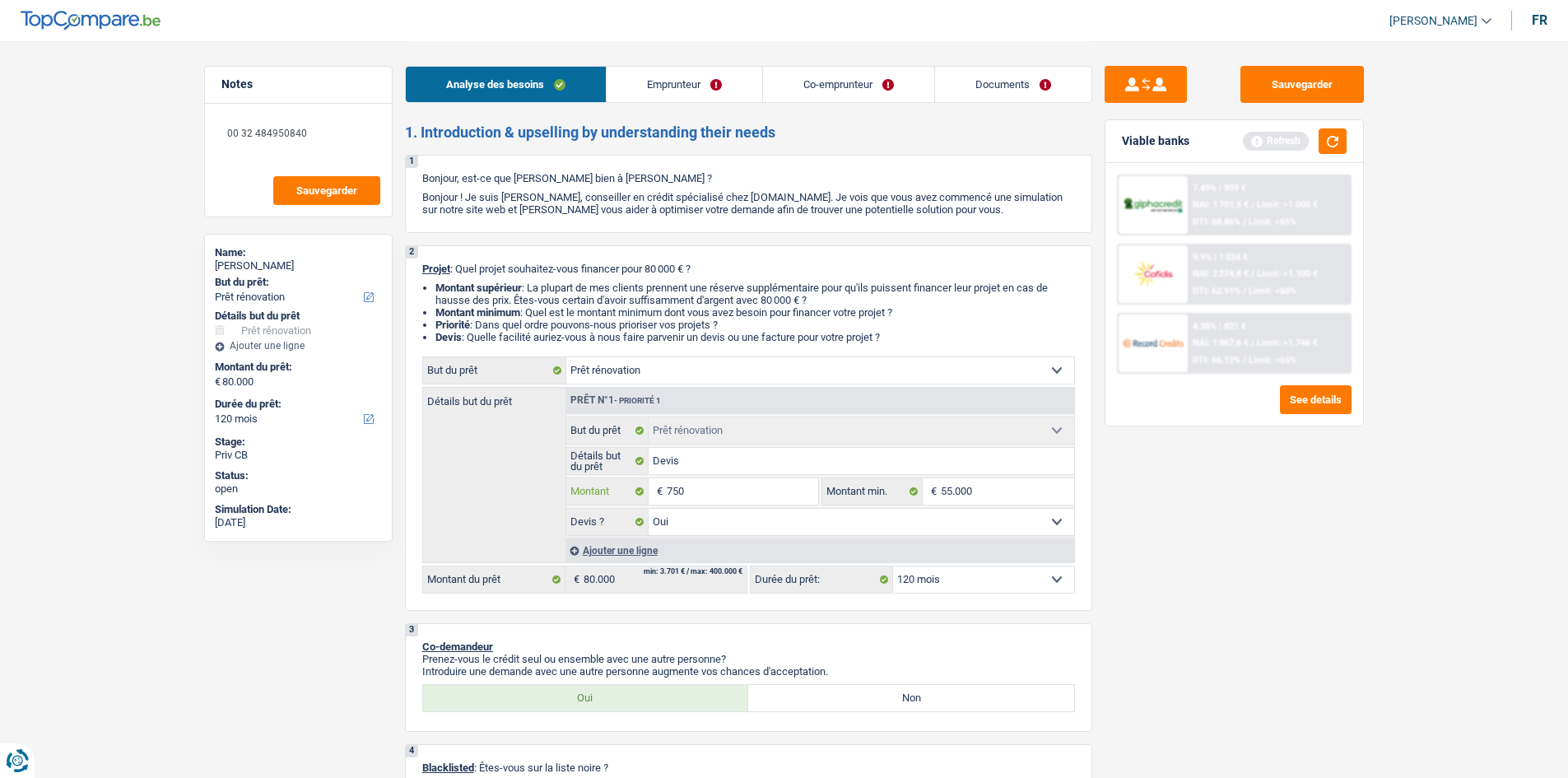
type input "7.500"
type input "75.000"
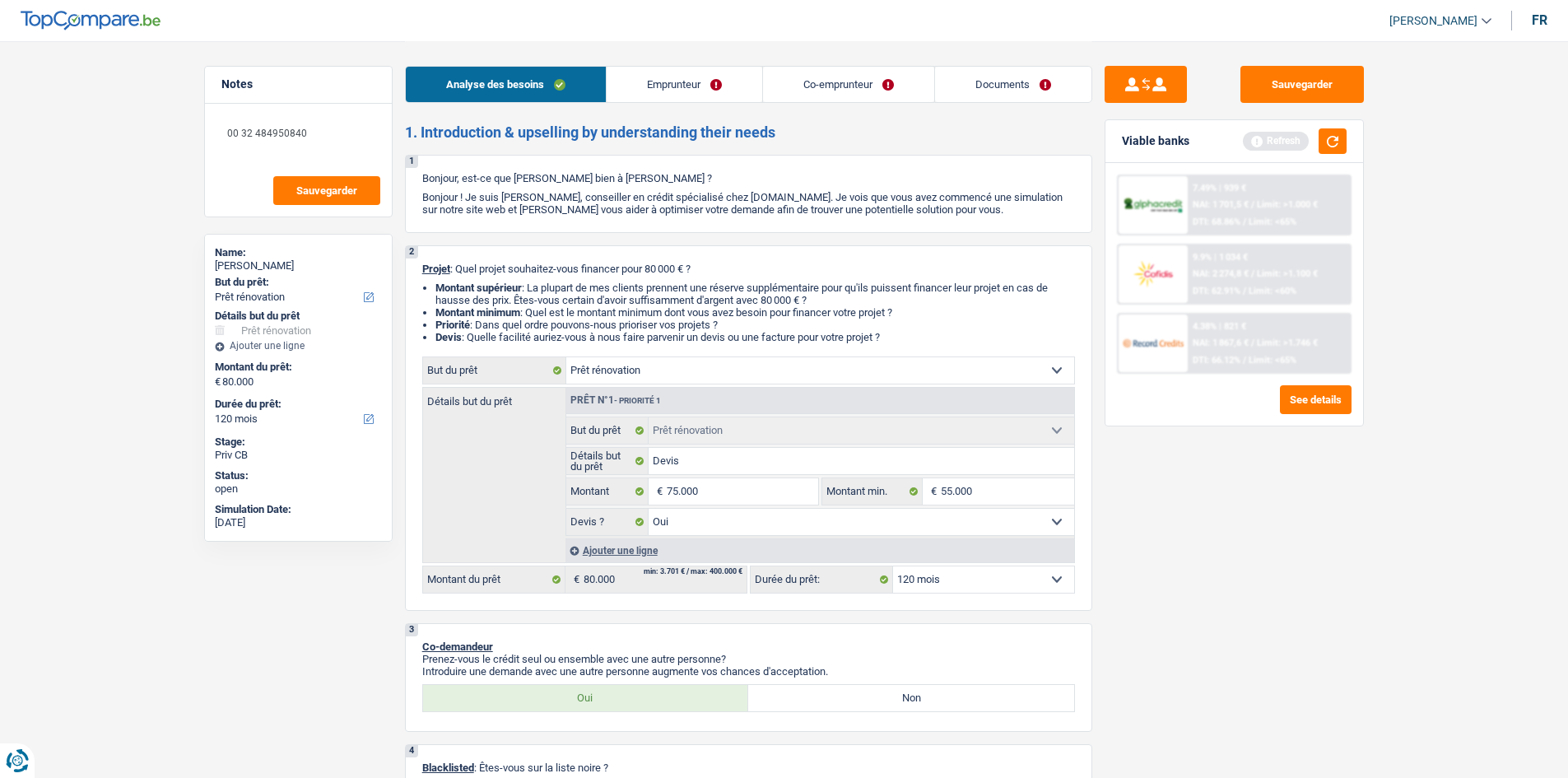
select select "144"
type input "75.000"
select select "144"
type input "75.000"
select select "144"
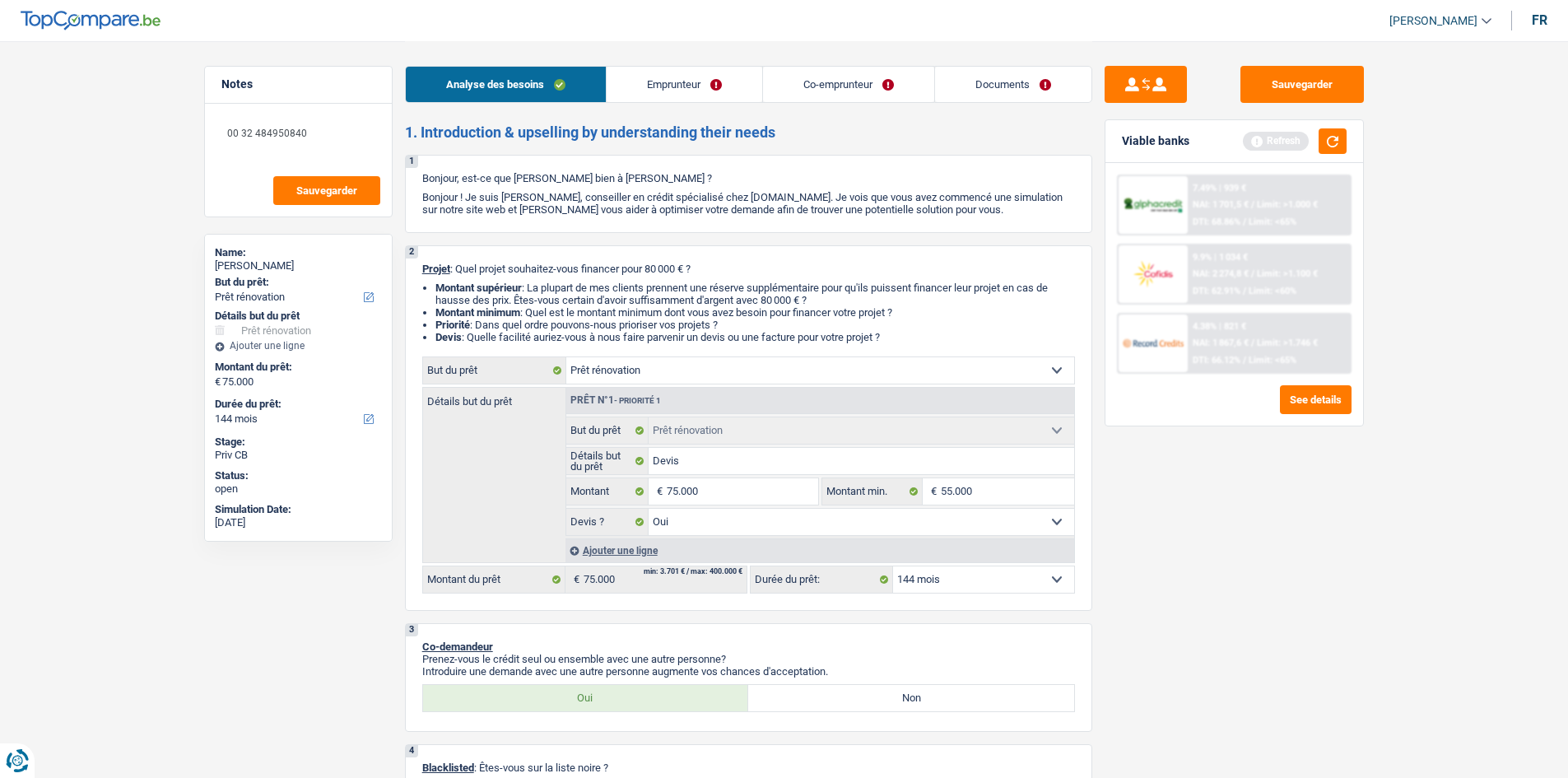
click at [1335, 510] on div "Sauvegarder Viable banks Refresh 7.49% | 939 € NAI: 1 701,5 € / Limit: >1.000 €…" at bounding box center [1234, 408] width 284 height 685
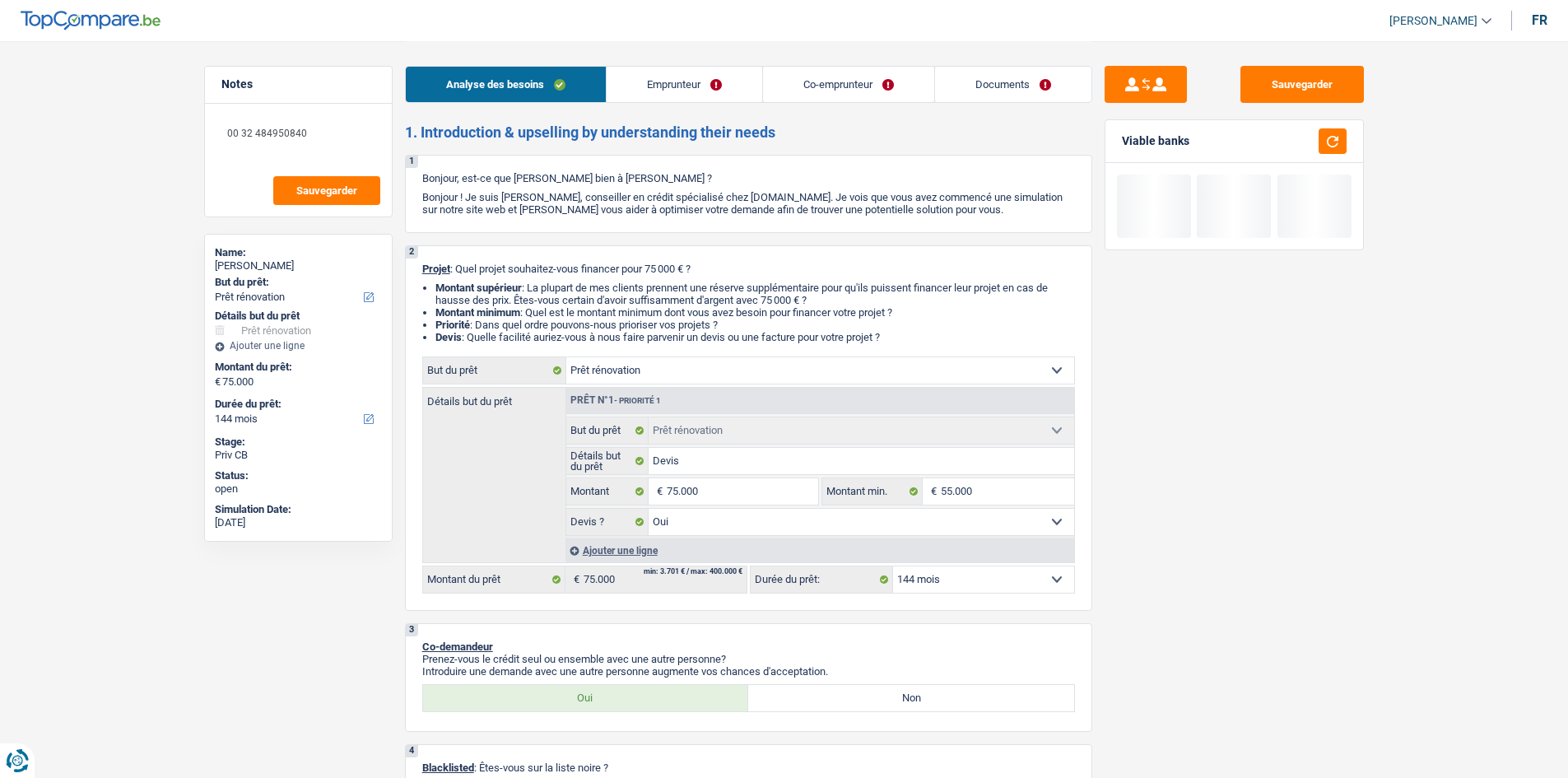
click at [988, 583] on select "12 mois 18 mois 24 mois 30 mois 36 mois 42 mois 48 mois 60 mois 72 mois 84 mois…" at bounding box center [983, 580] width 181 height 26
select select "120"
click at [893, 566] on select "12 mois 18 mois 24 mois 30 mois 36 mois 42 mois 48 mois 60 mois 72 mois 84 mois…" at bounding box center [983, 580] width 181 height 26
select select "120"
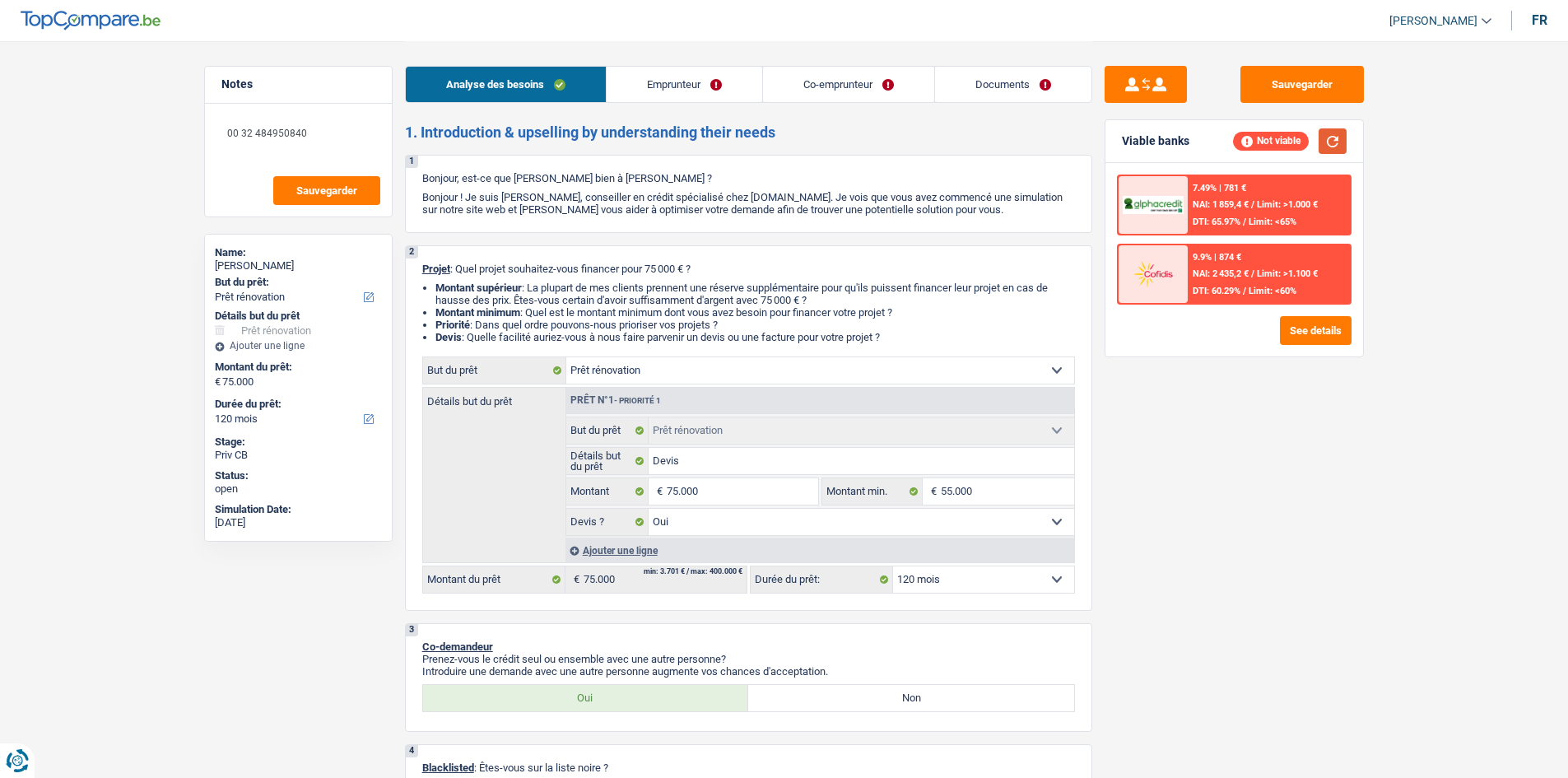
drag, startPoint x: 1332, startPoint y: 138, endPoint x: 1303, endPoint y: 379, distance: 242.7
click at [1333, 138] on button "button" at bounding box center [1333, 141] width 28 height 26
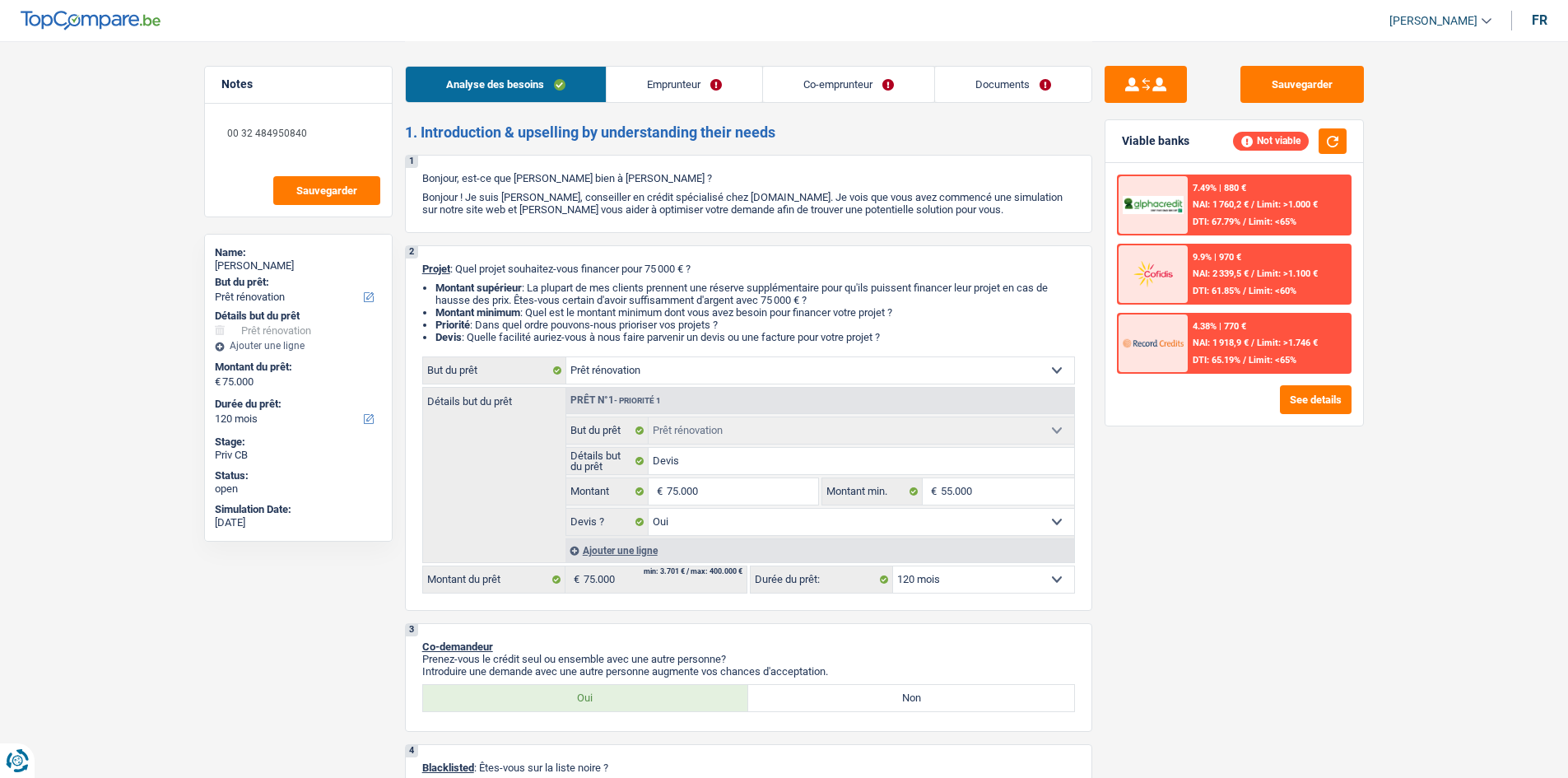
click at [934, 523] on select "Oui Non Non répondu Sélectionner une option" at bounding box center [861, 522] width 425 height 26
click at [749, 497] on input "75.000" at bounding box center [742, 491] width 151 height 26
type input "7"
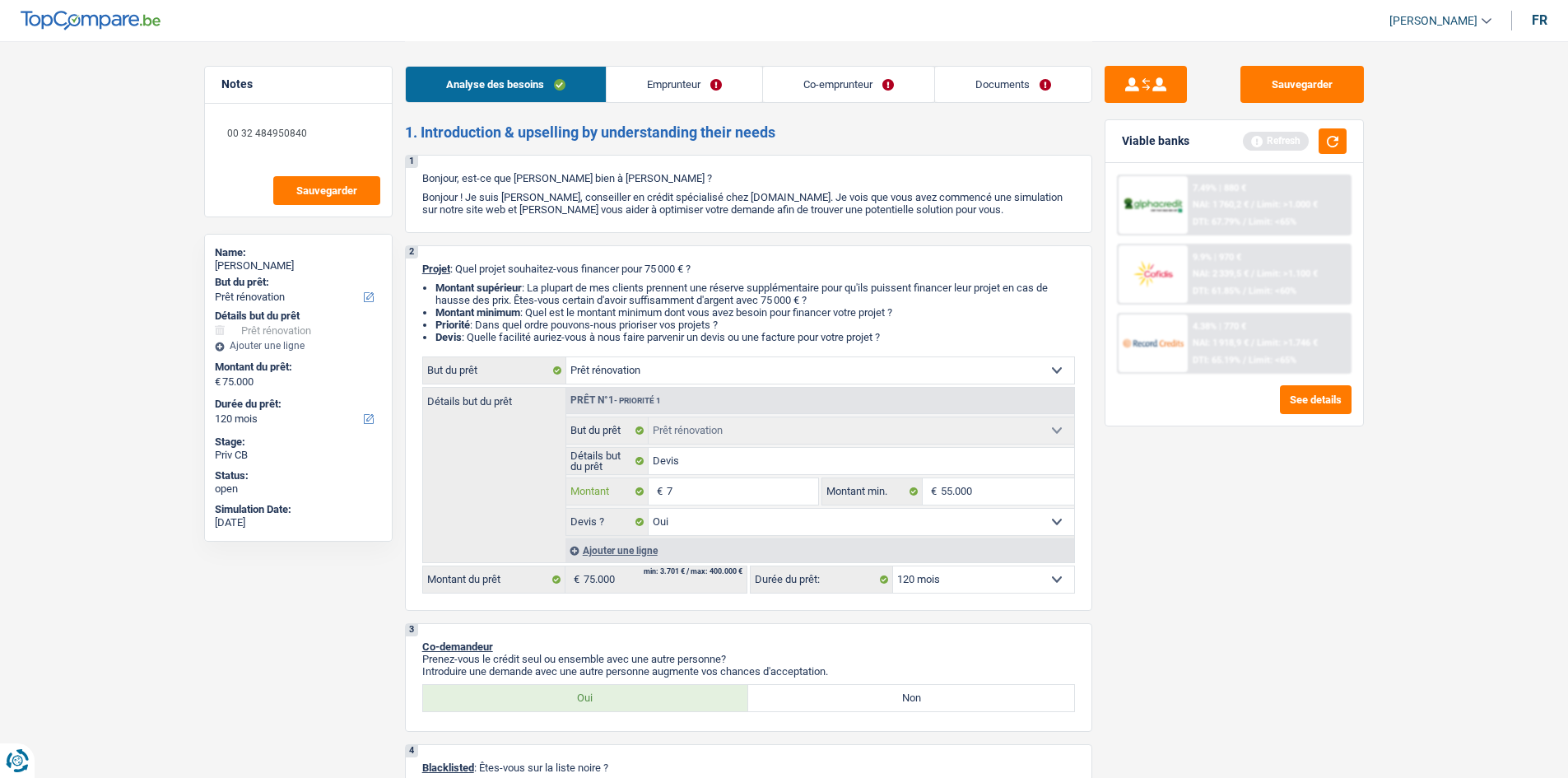
type input "70"
type input "700"
type input "7.000"
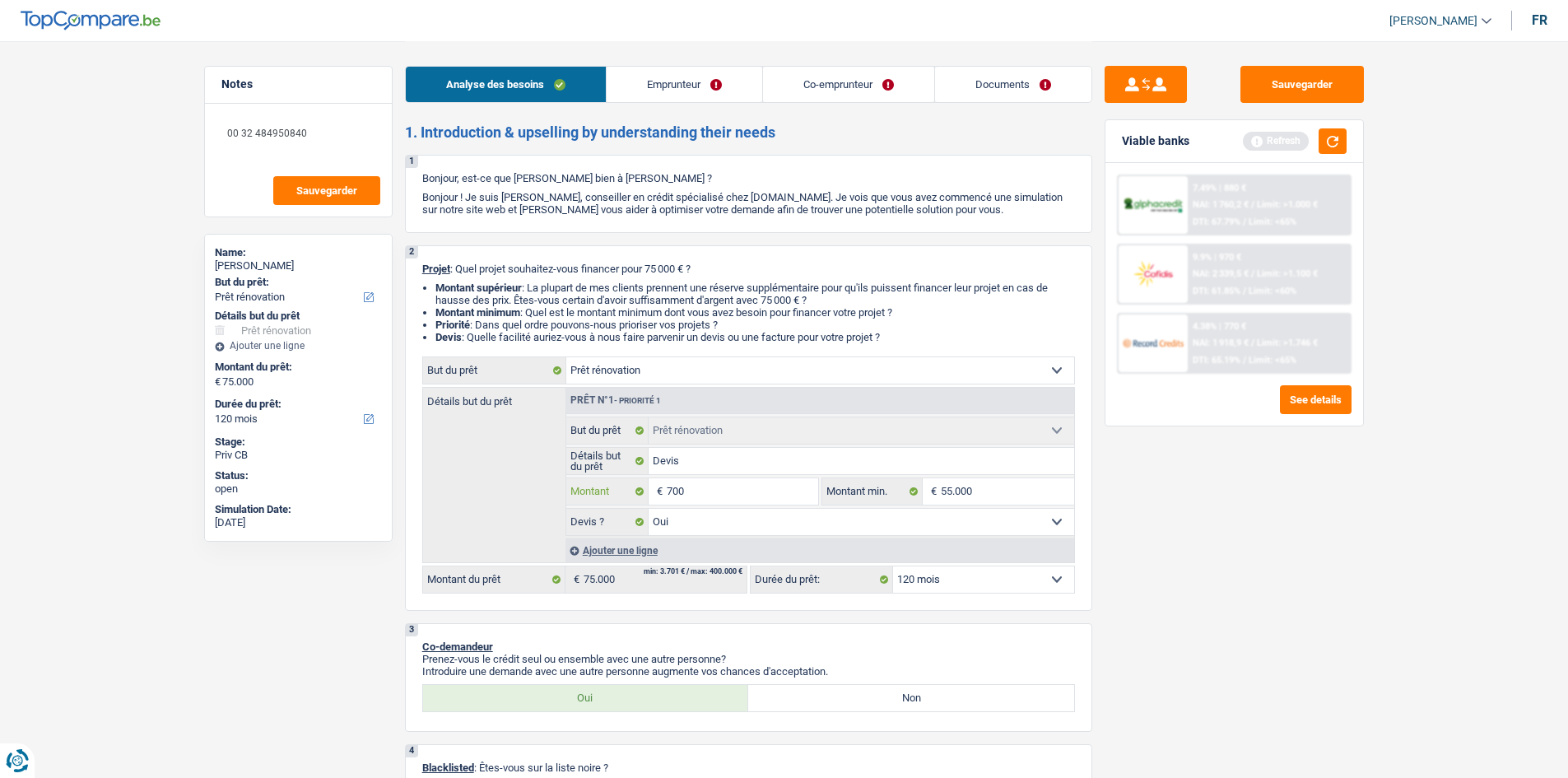
type input "7.000"
type input "70.000"
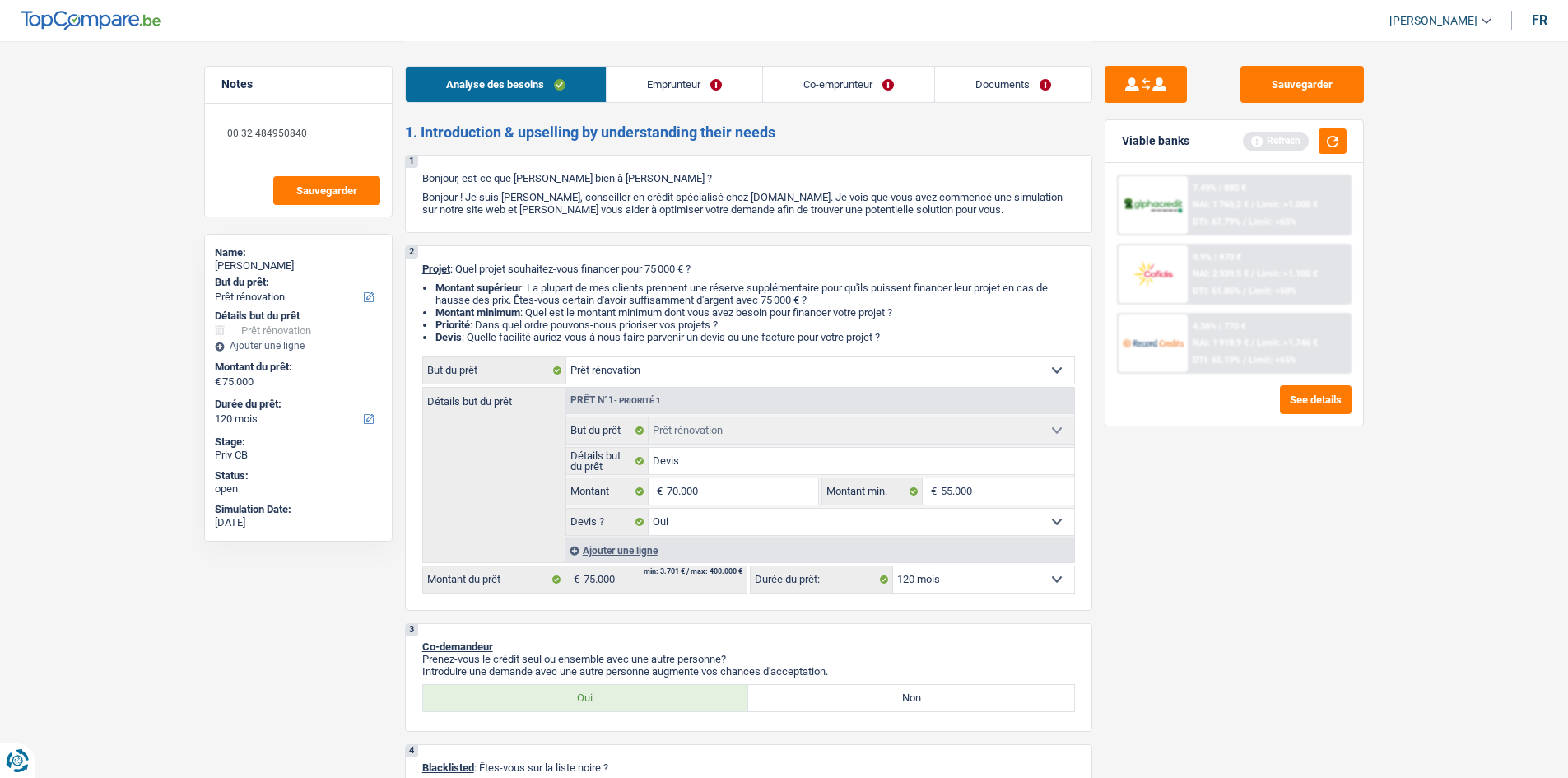
select select "144"
type input "70.000"
select select "144"
type input "70.000"
select select "144"
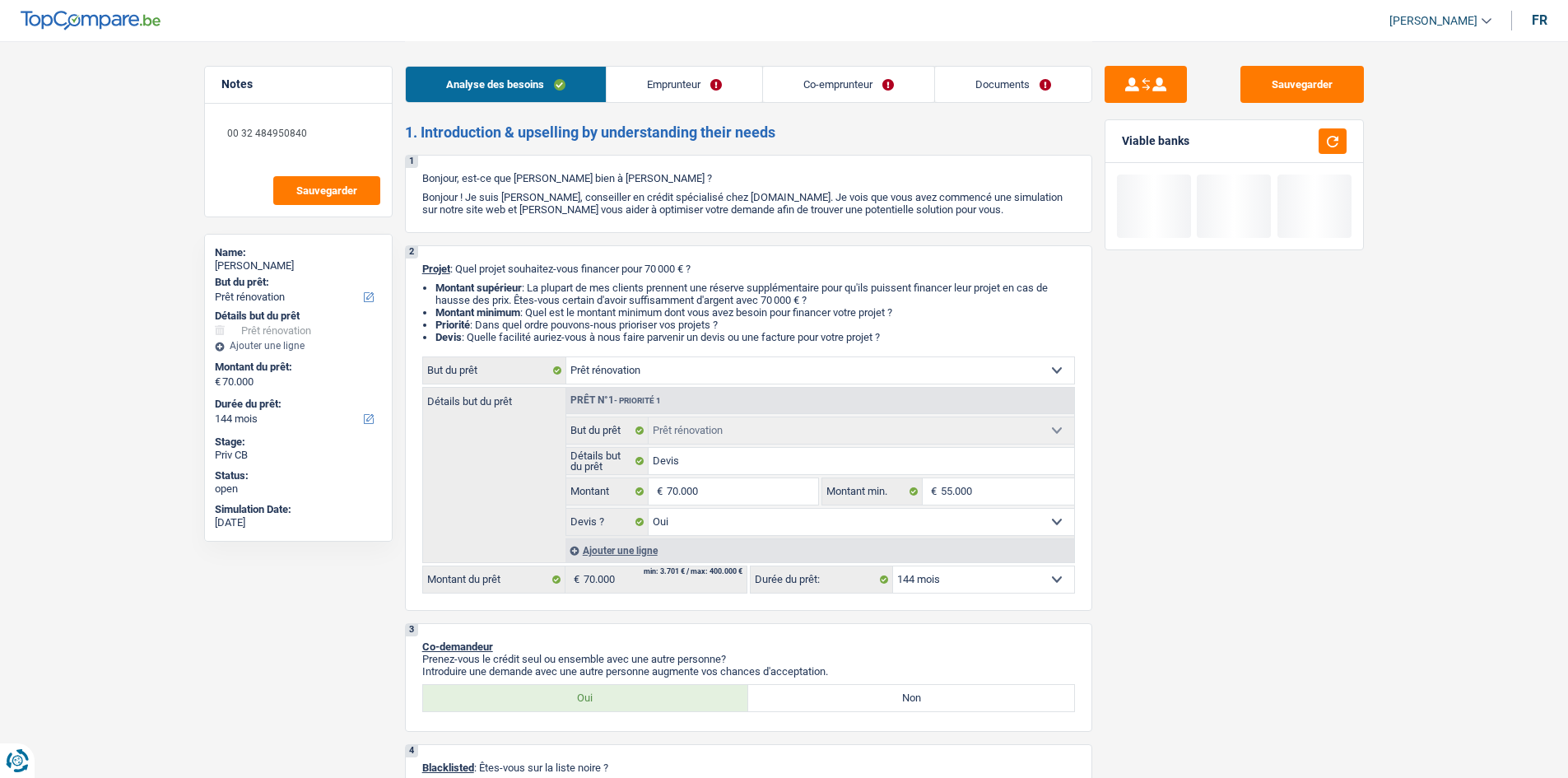
click at [1002, 584] on select "12 mois 18 mois 24 mois 30 mois 36 mois 42 mois 48 mois 60 mois 72 mois 84 mois…" at bounding box center [983, 580] width 181 height 26
select select "120"
click at [893, 566] on select "12 mois 18 mois 24 mois 30 mois 36 mois 42 mois 48 mois 60 mois 72 mois 84 mois…" at bounding box center [983, 580] width 181 height 26
select select "120"
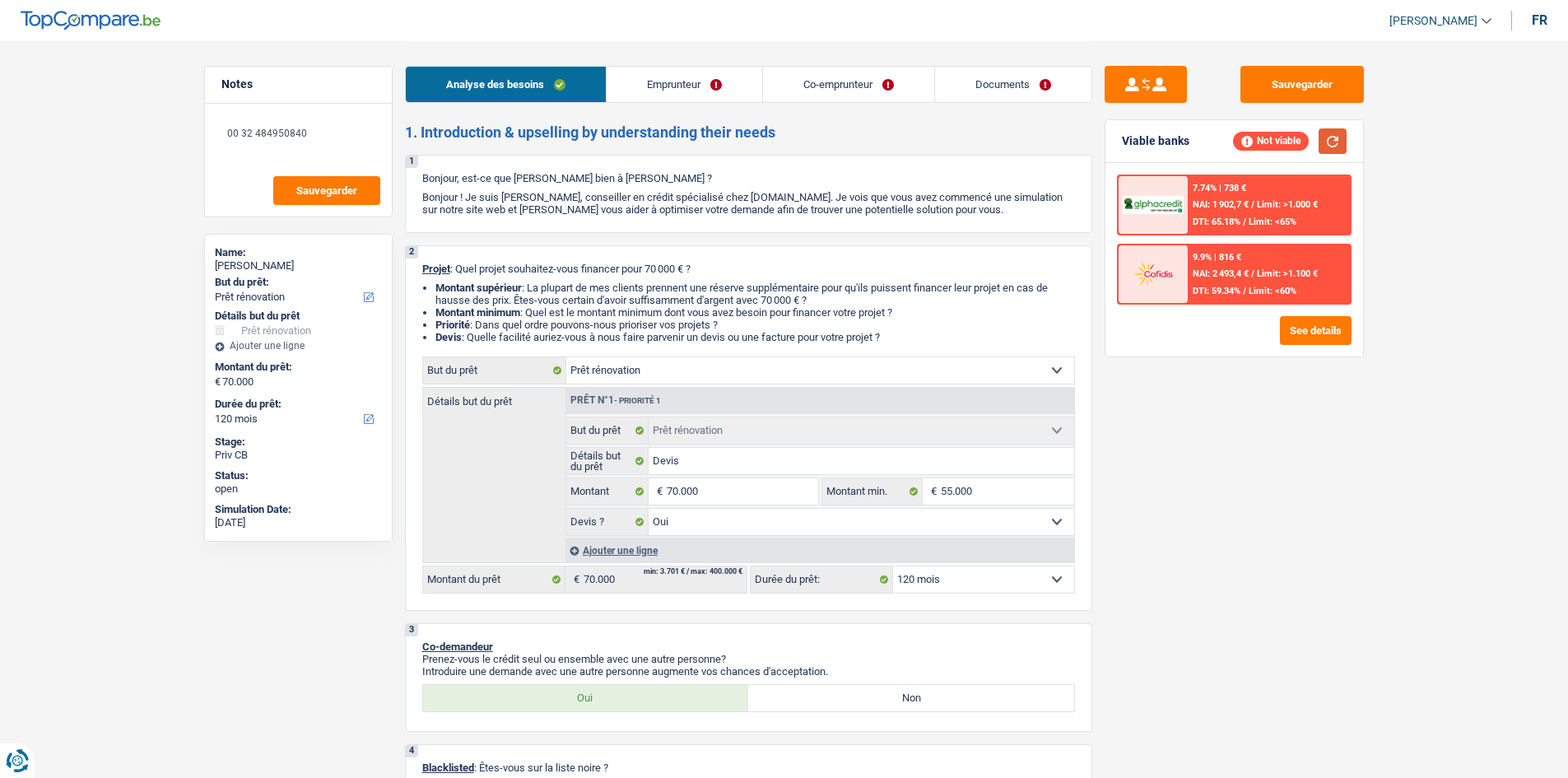
click at [1332, 141] on button "button" at bounding box center [1333, 141] width 28 height 26
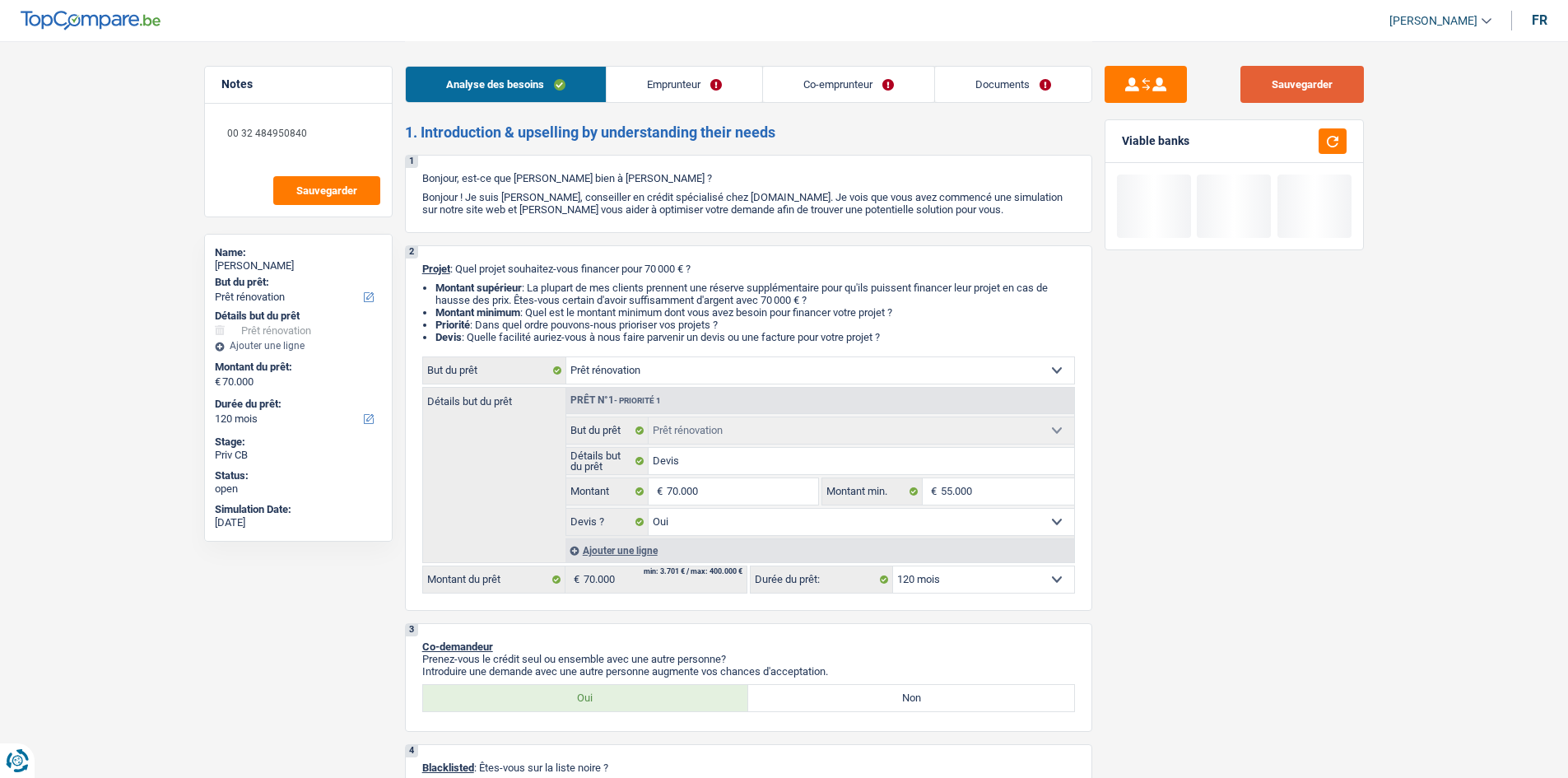
click at [1321, 77] on button "Sauvegarder" at bounding box center [1302, 85] width 124 height 37
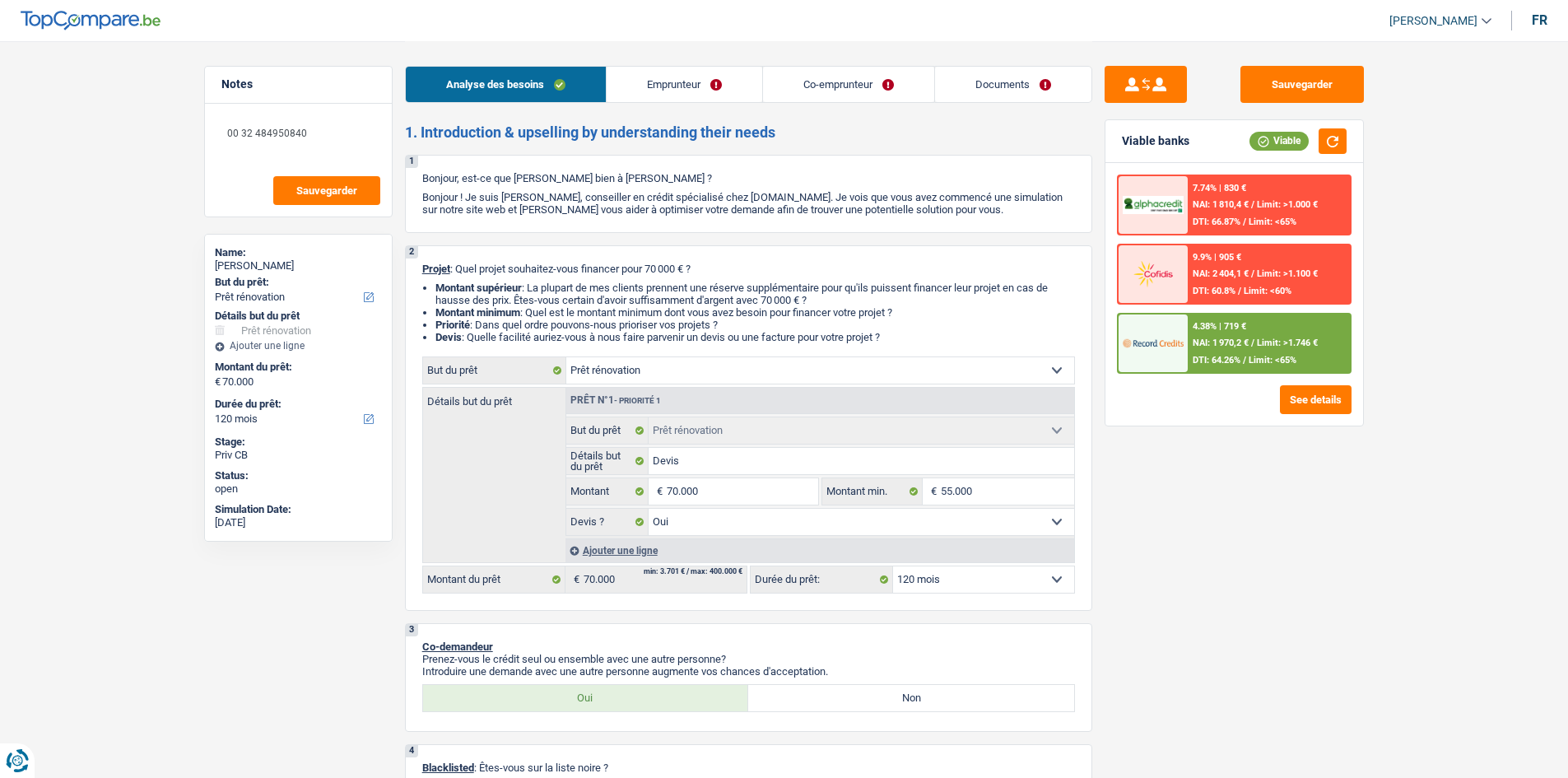
click at [1182, 510] on div "Sauvegarder Viable banks Viable 7.74% | 830 € NAI: 1 810,4 € / Limit: >1.000 € …" at bounding box center [1234, 408] width 284 height 685
click at [684, 81] on link "Emprunteur" at bounding box center [685, 85] width 155 height 35
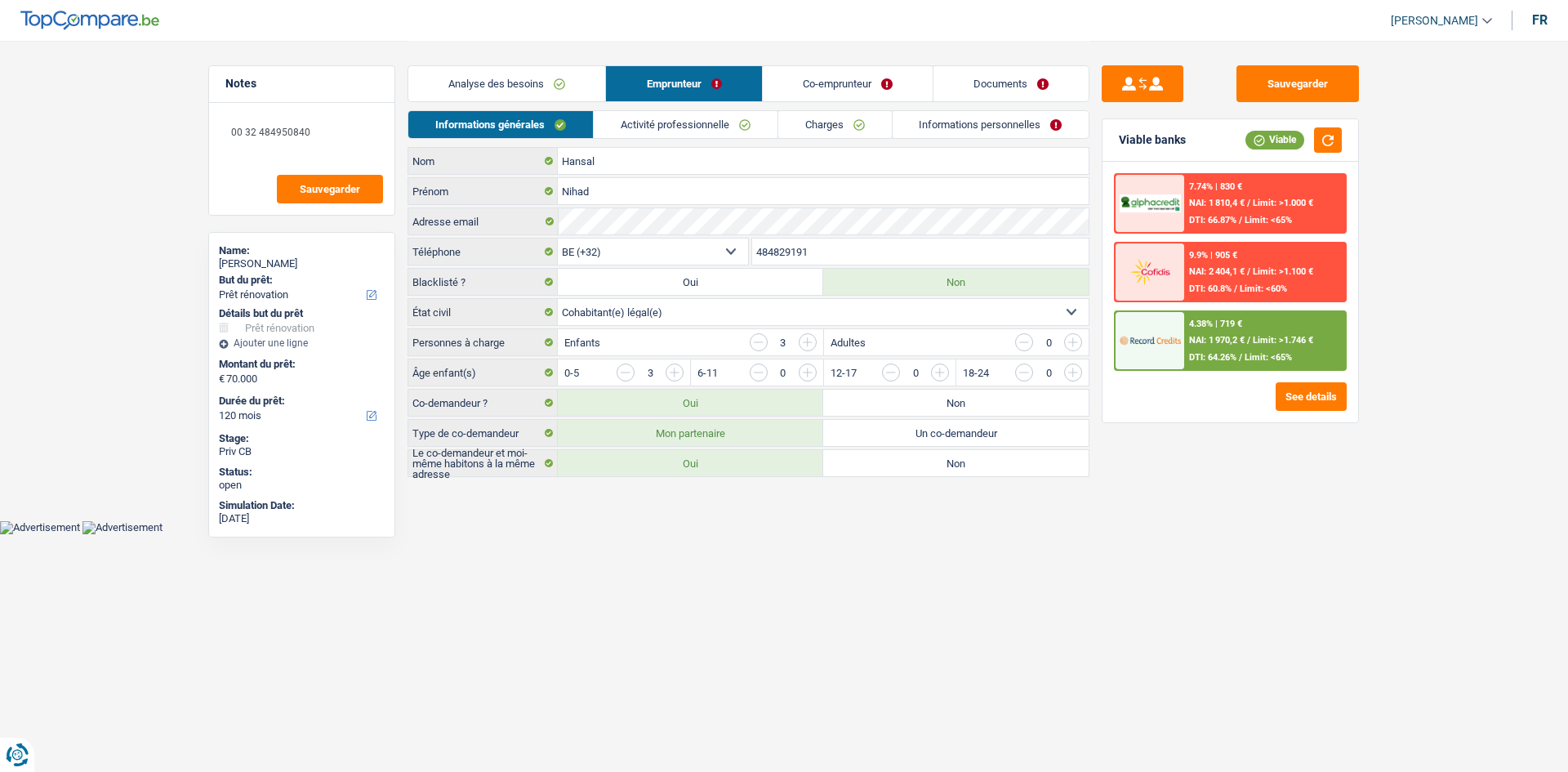
click at [669, 126] on link "Activité professionnelle" at bounding box center [686, 124] width 184 height 27
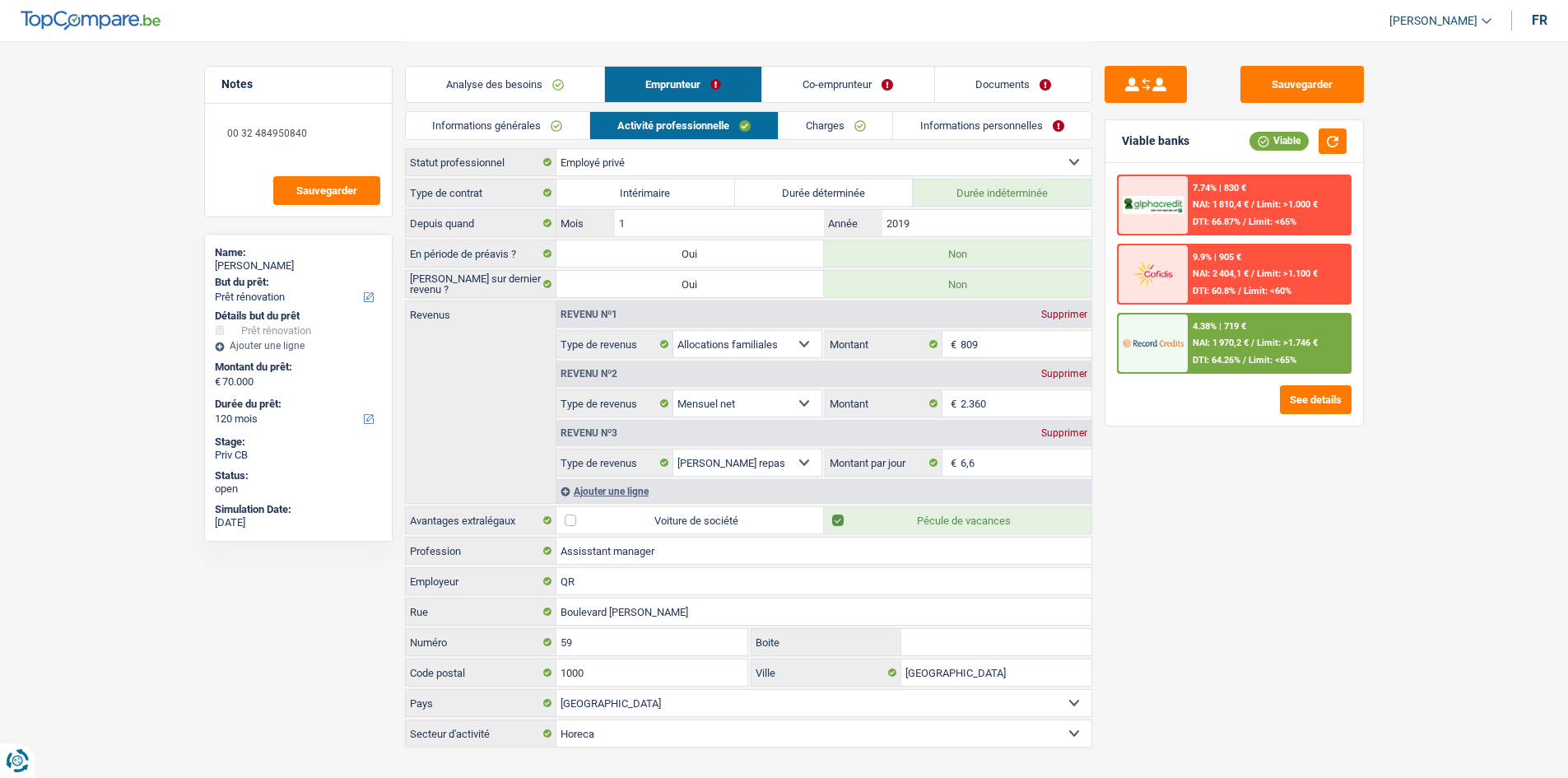
click at [841, 135] on link "Charges" at bounding box center [837, 125] width 115 height 27
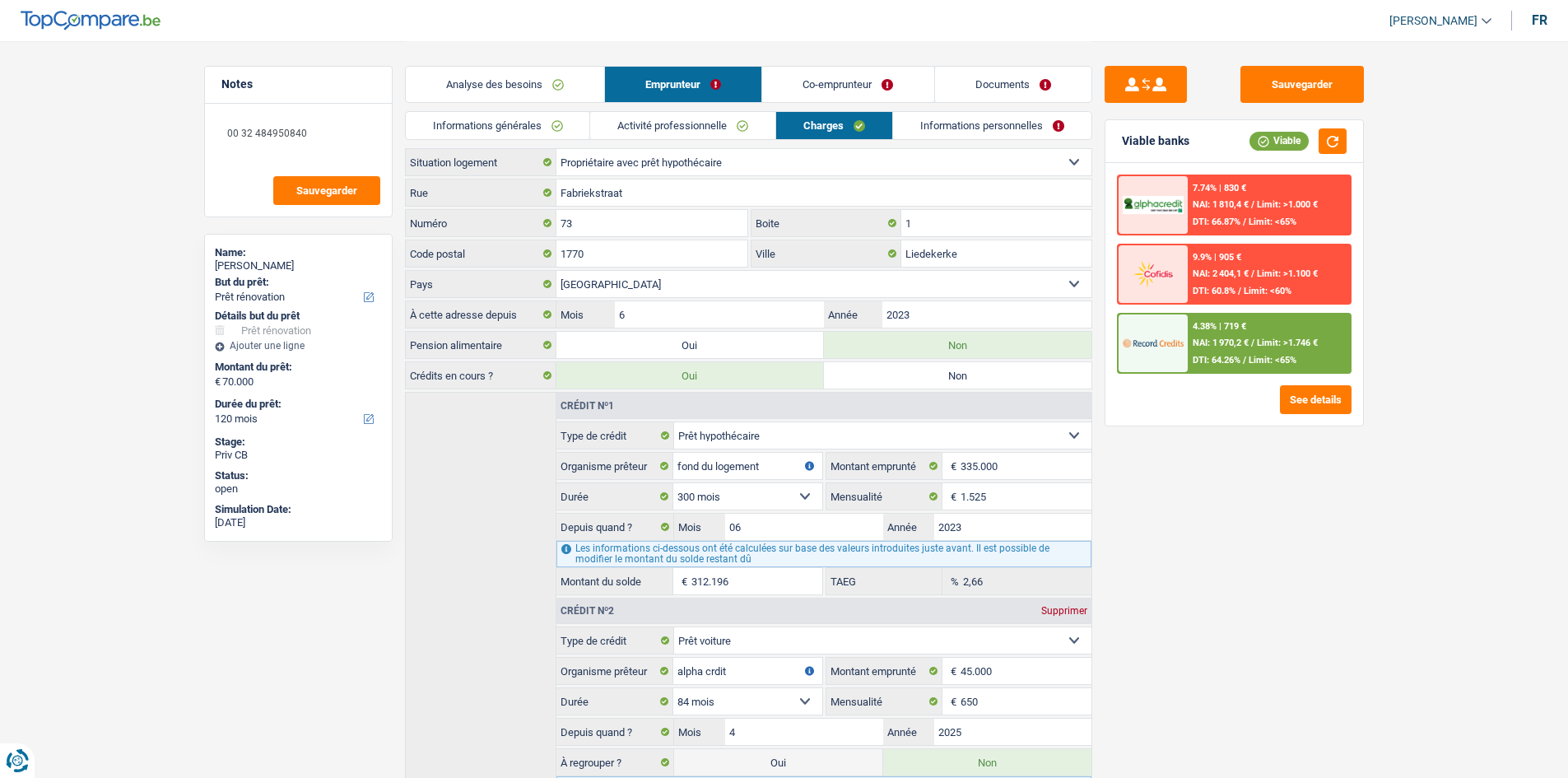
click at [934, 128] on link "Informations personnelles" at bounding box center [992, 125] width 199 height 27
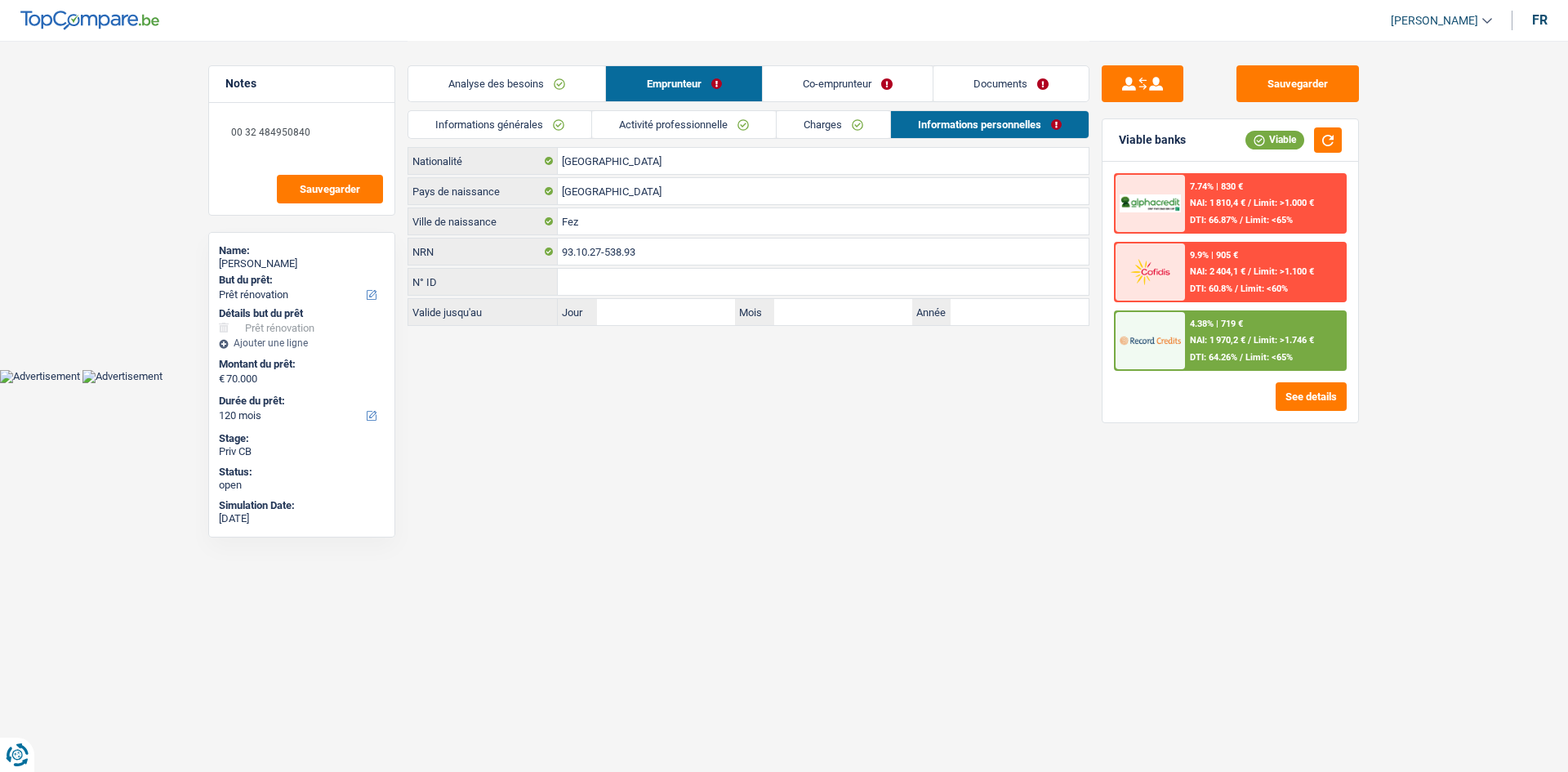
click at [800, 73] on link "Co-emprunteur" at bounding box center [847, 84] width 170 height 35
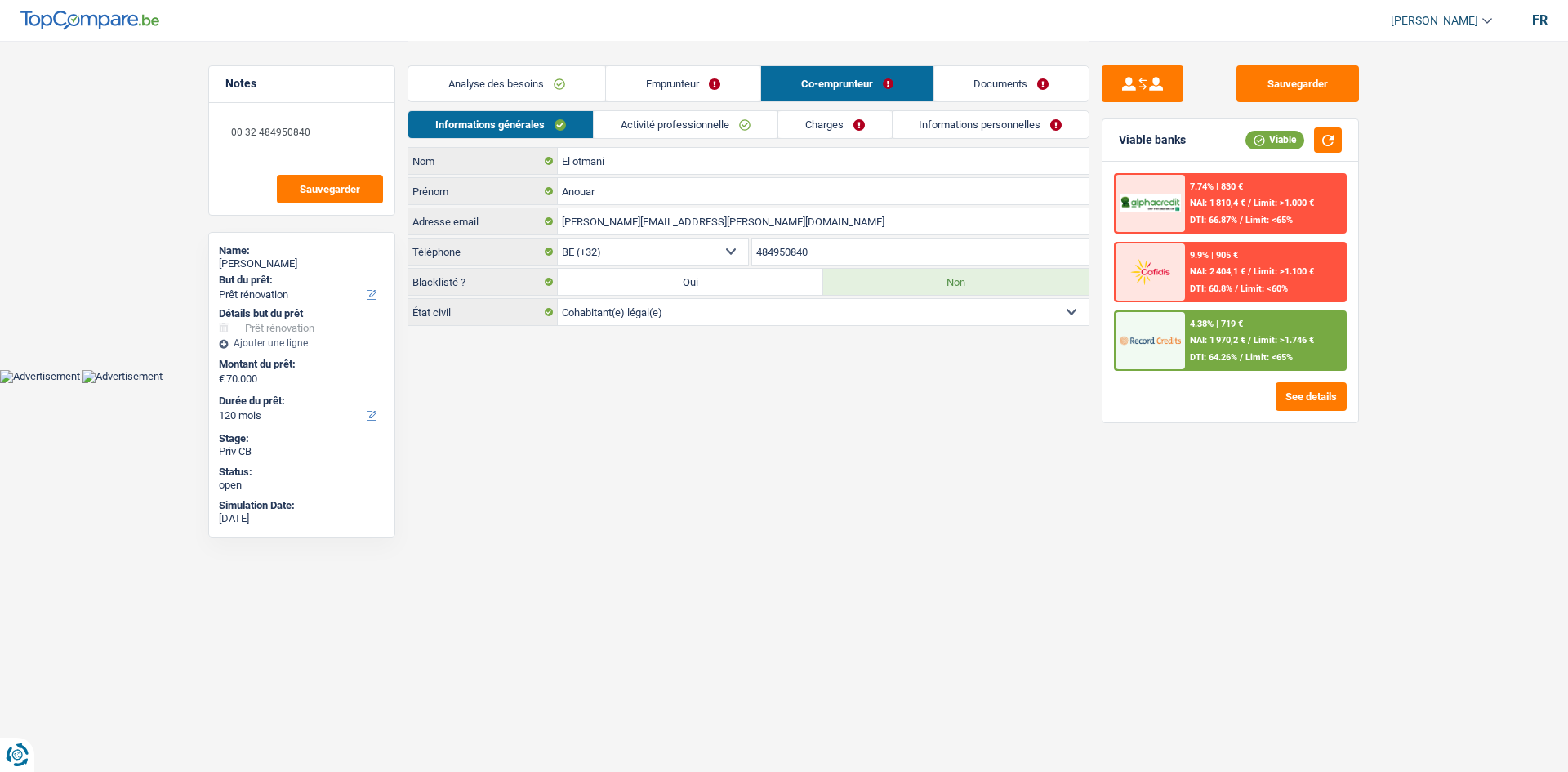
click at [661, 119] on link "Activité professionnelle" at bounding box center [686, 124] width 184 height 27
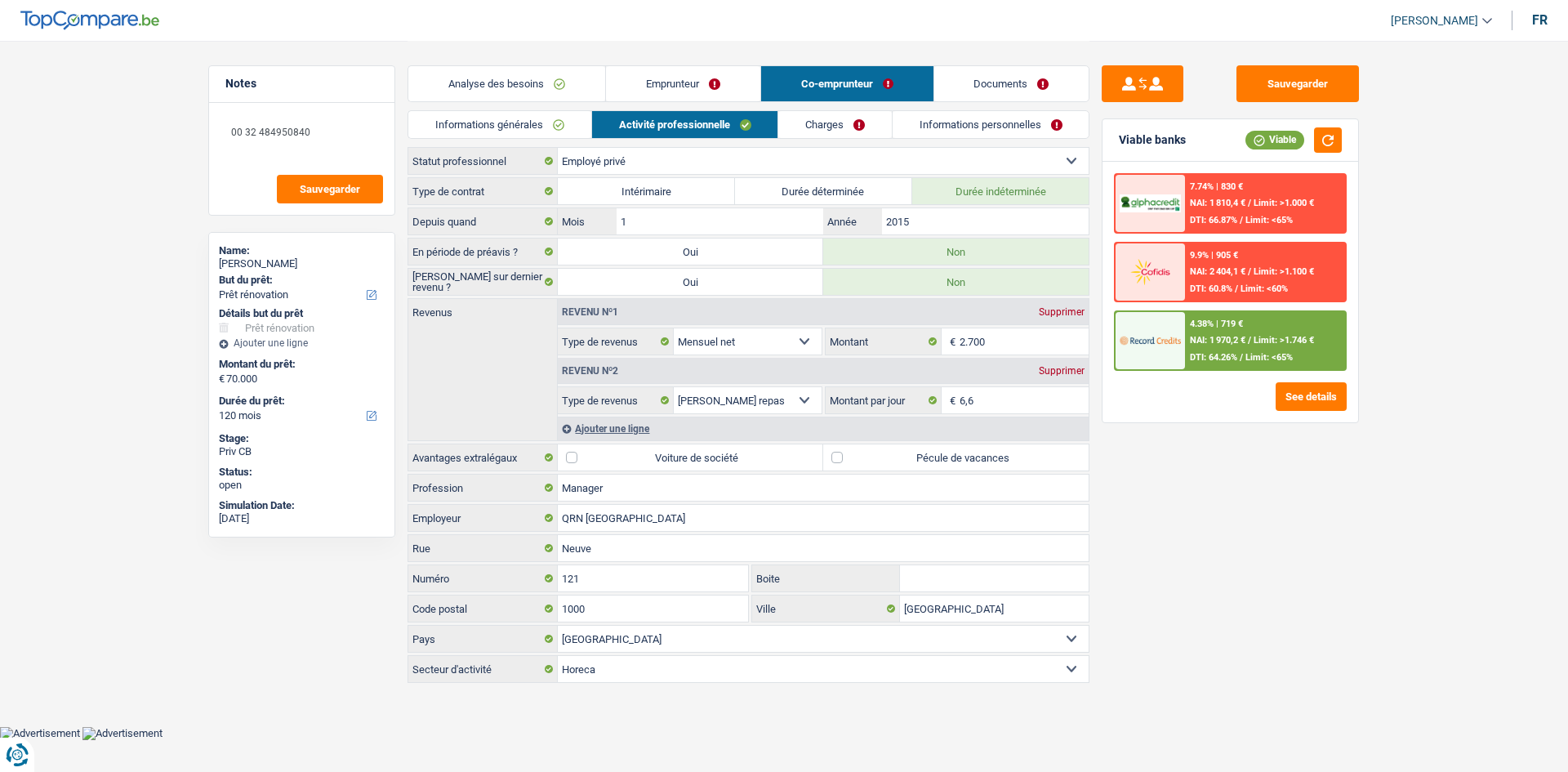
click at [822, 117] on link "Charges" at bounding box center [835, 124] width 114 height 27
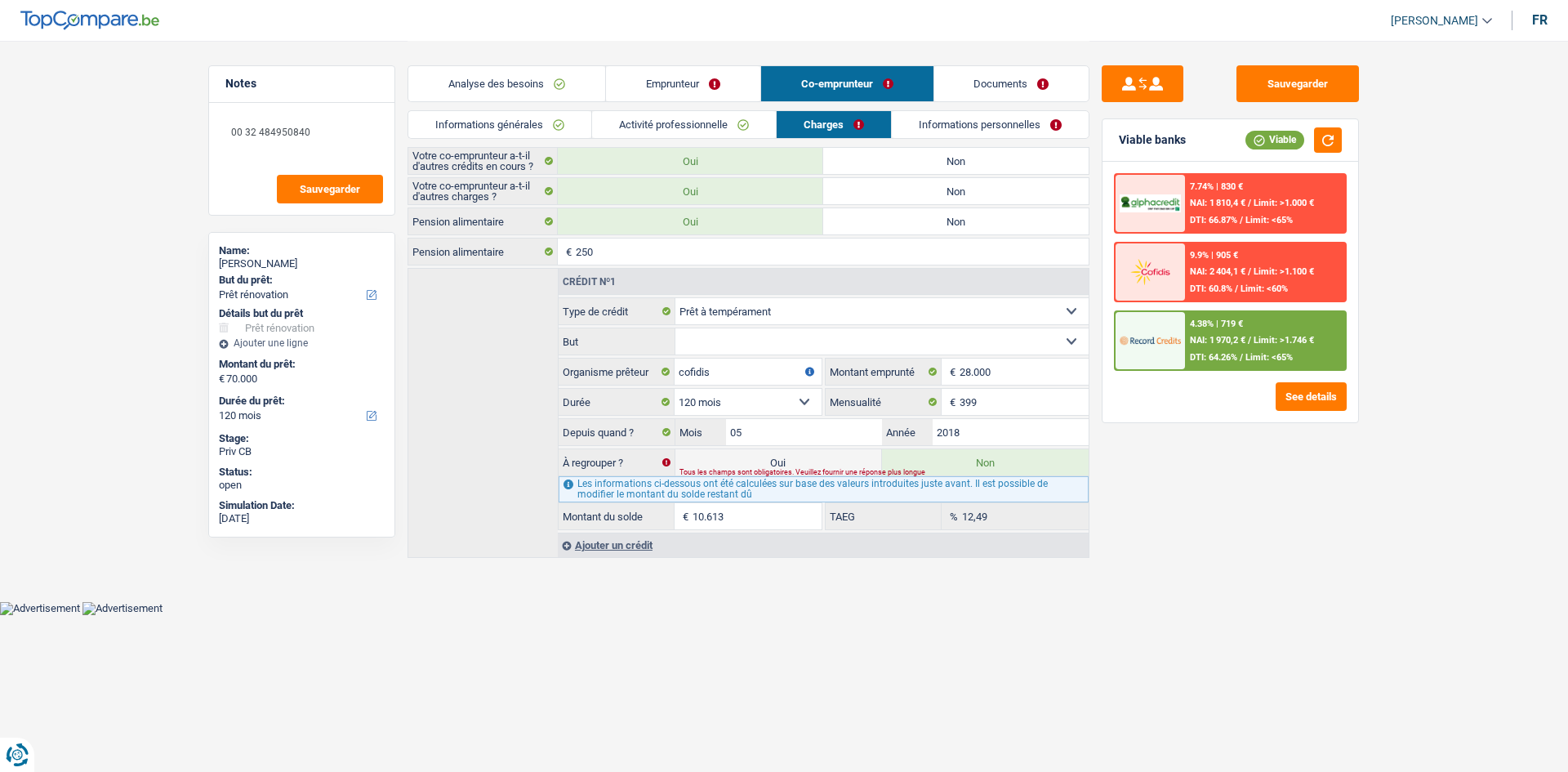
click at [953, 213] on label "Non" at bounding box center [955, 221] width 265 height 26
click at [953, 213] on input "Non" at bounding box center [955, 221] width 265 height 26
radio input "true"
select select
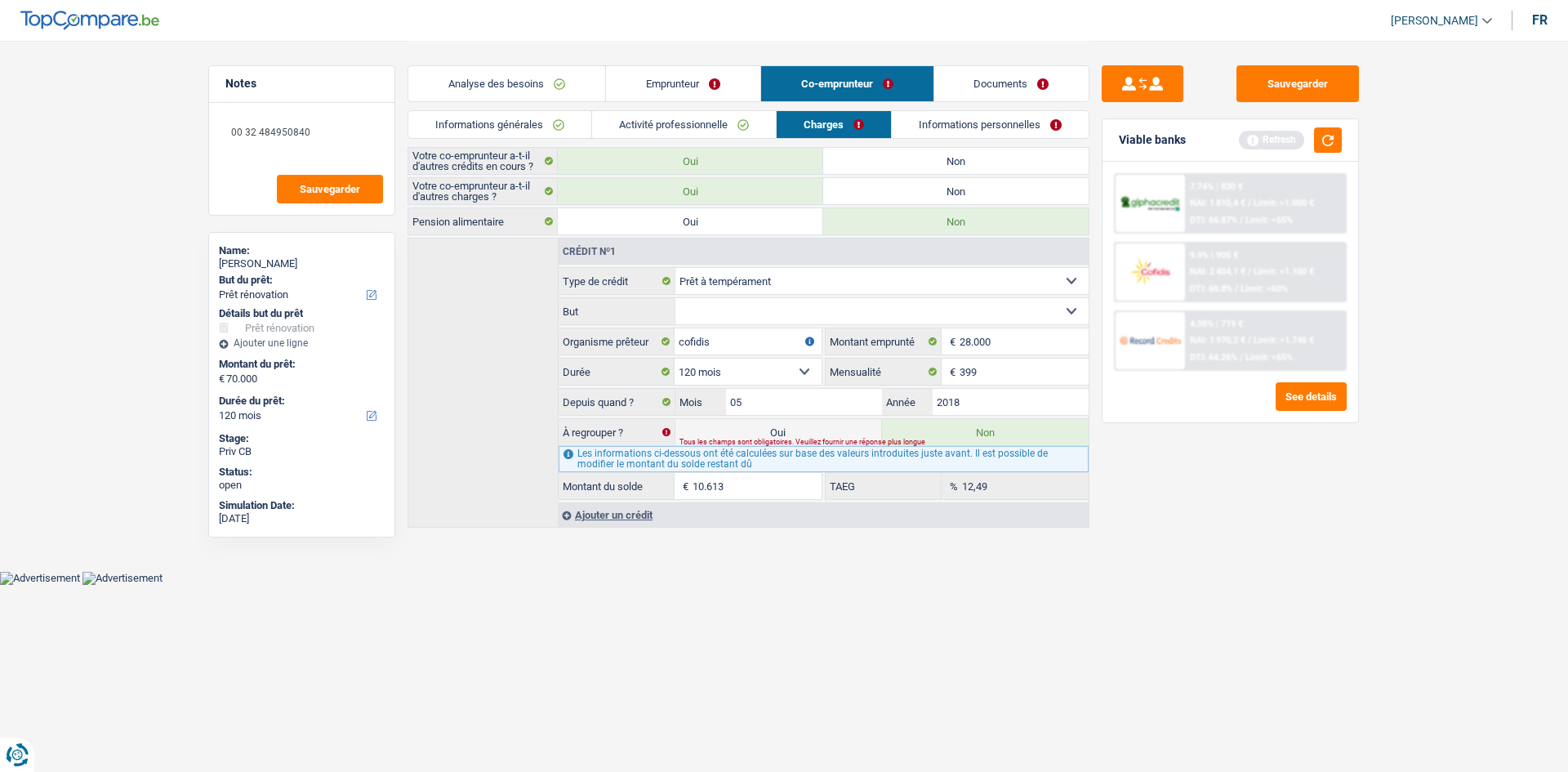
drag, startPoint x: 526, startPoint y: 87, endPoint x: 540, endPoint y: 94, distance: 15.7
click at [525, 87] on link "Analyse des besoins" at bounding box center [506, 84] width 197 height 35
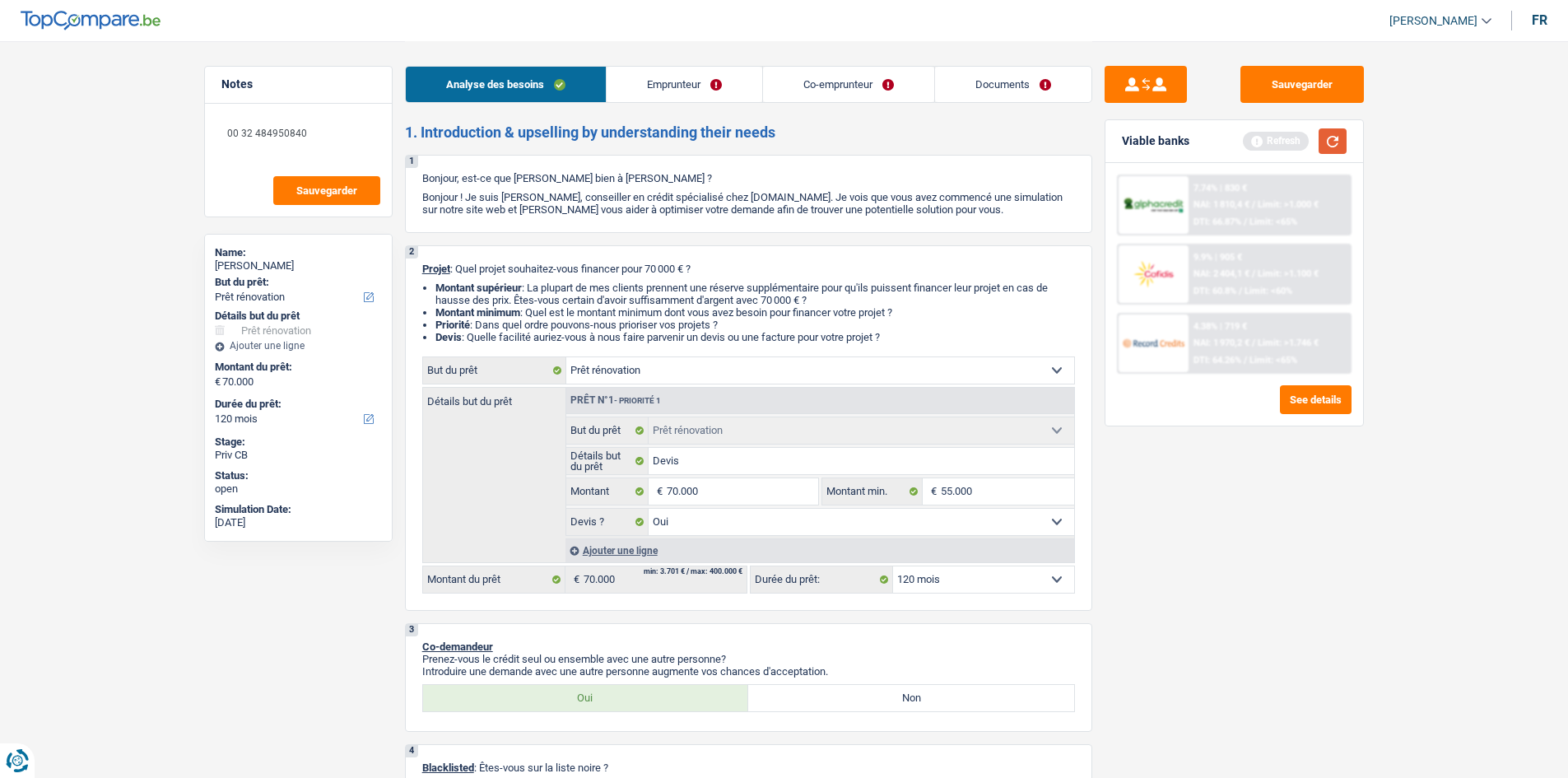
click at [1340, 147] on button "button" at bounding box center [1333, 141] width 28 height 26
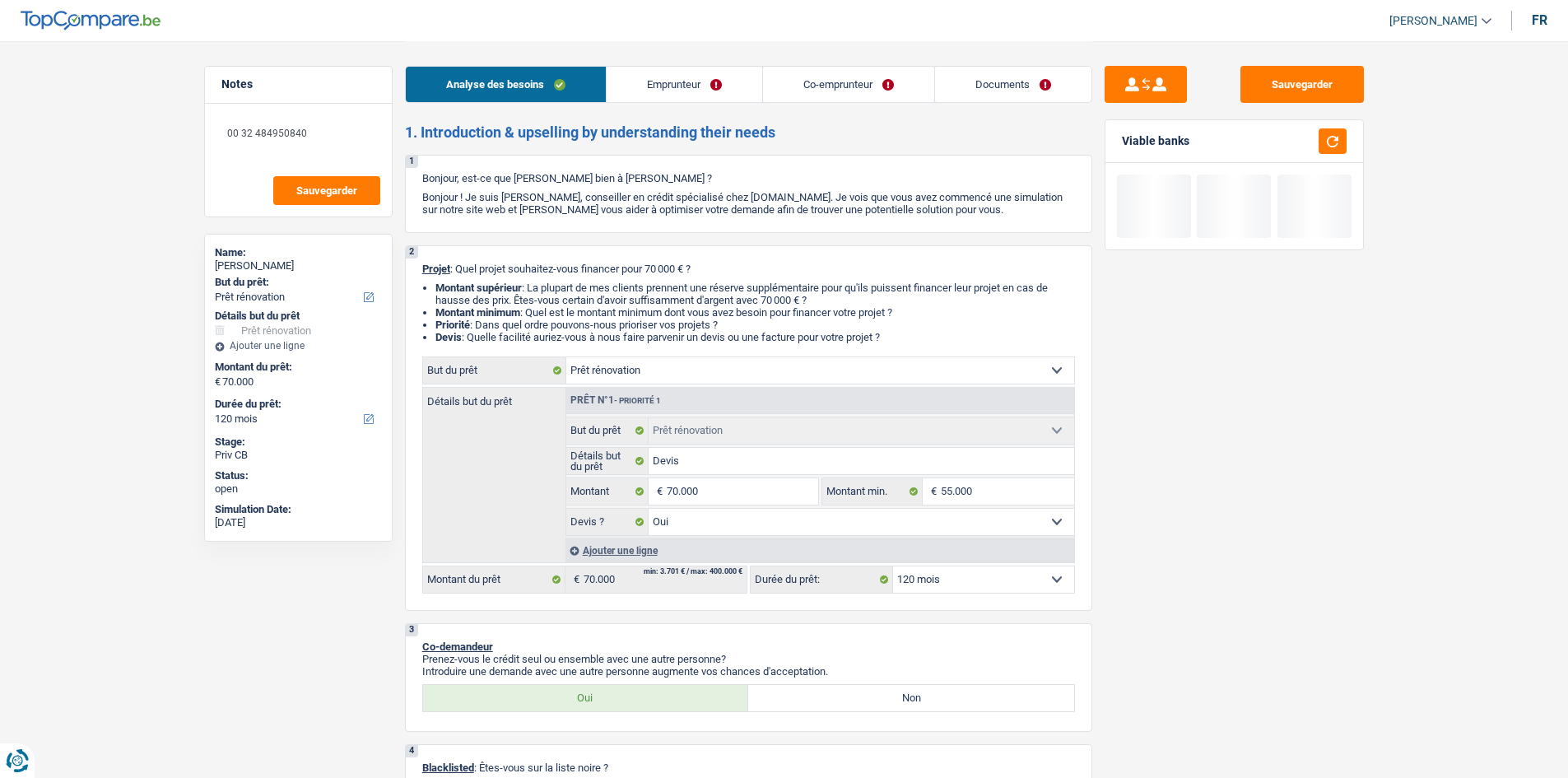
drag, startPoint x: 750, startPoint y: 510, endPoint x: 748, endPoint y: 501, distance: 9.2
click at [750, 510] on select "Oui Non Non répondu Sélectionner une option" at bounding box center [861, 522] width 425 height 26
click at [748, 500] on input "70.000" at bounding box center [742, 491] width 151 height 26
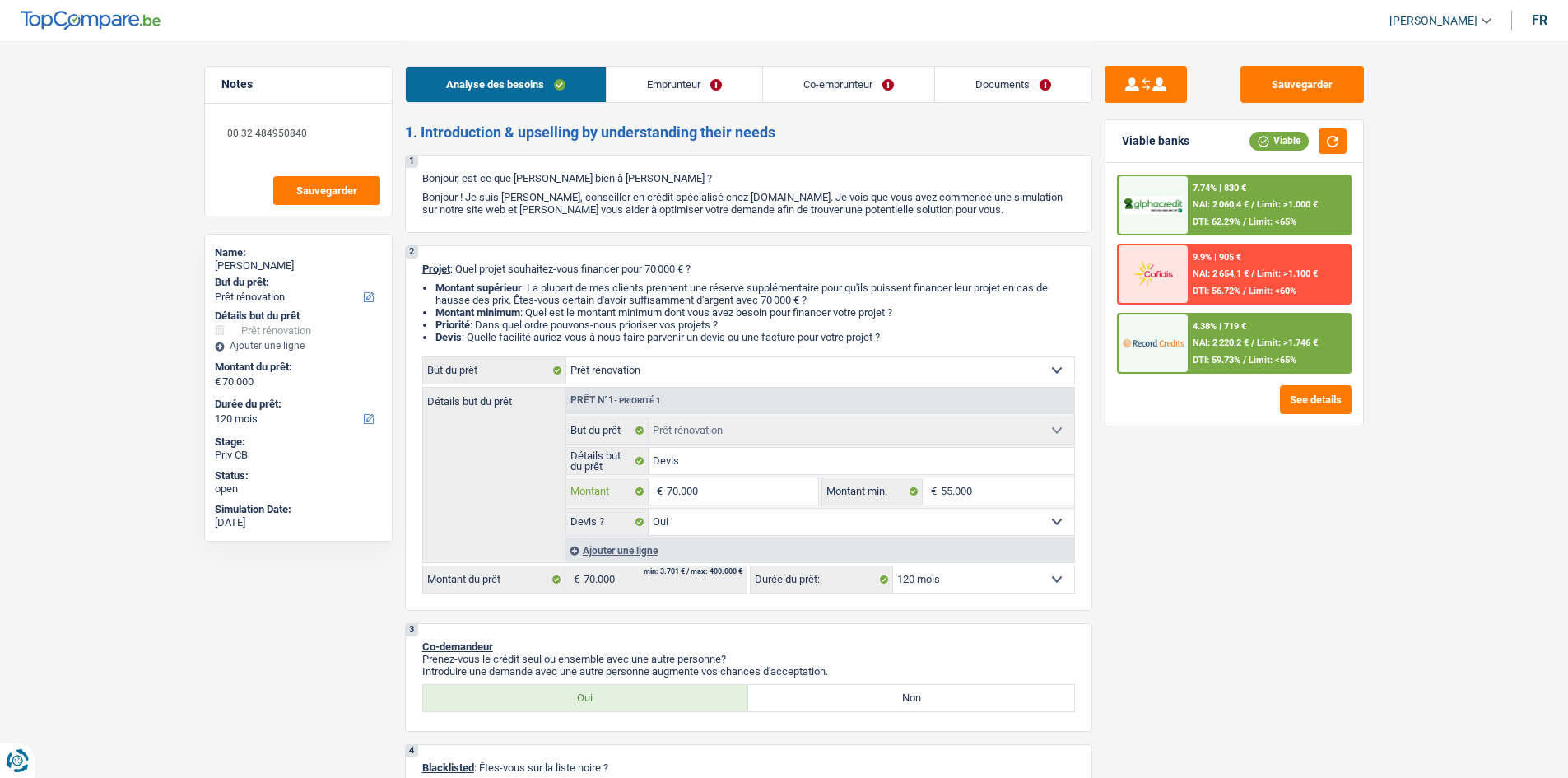
type input "8"
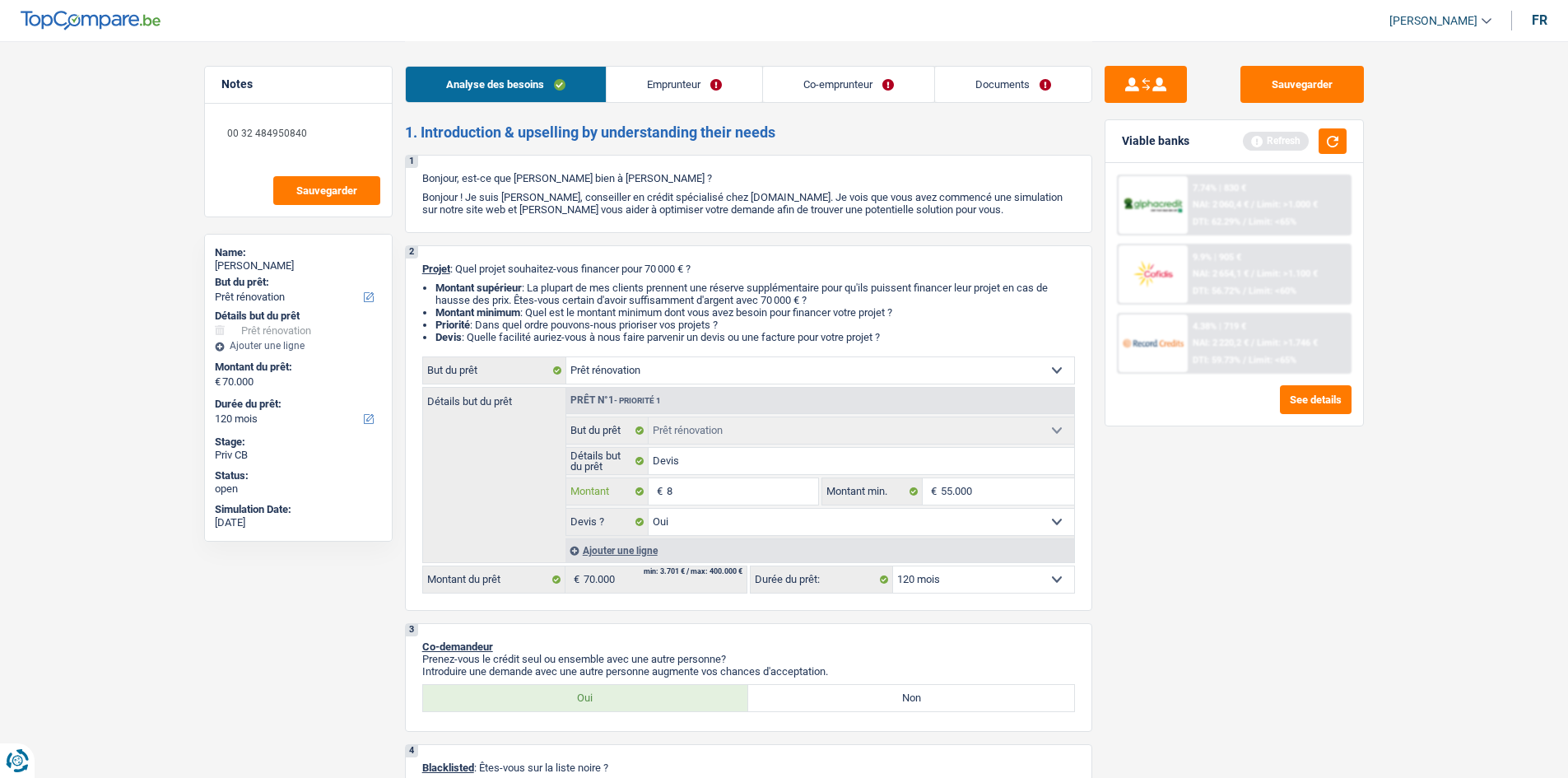
type input "80"
type input "800"
type input "8.000"
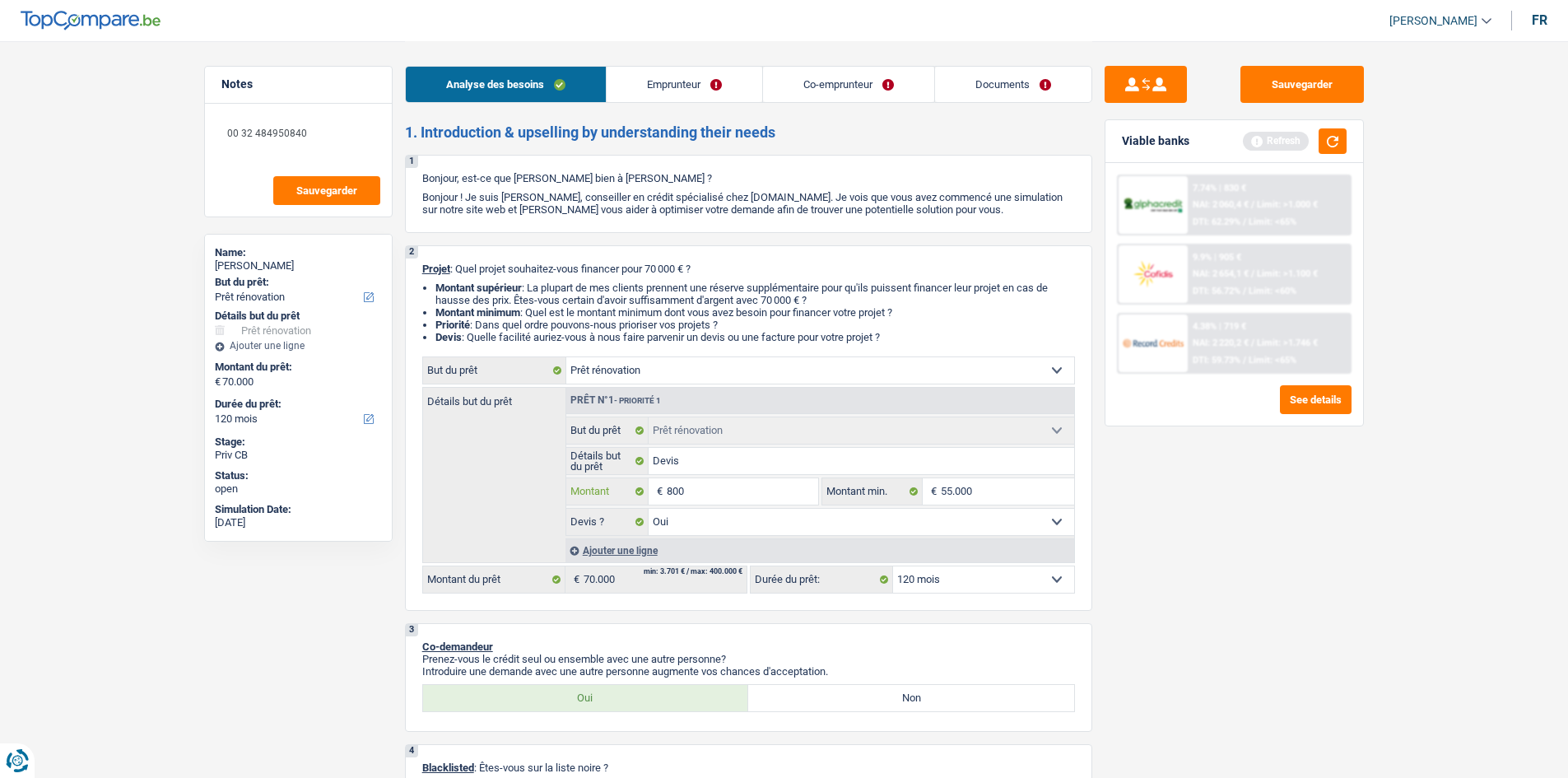
type input "8.000"
type input "80.000"
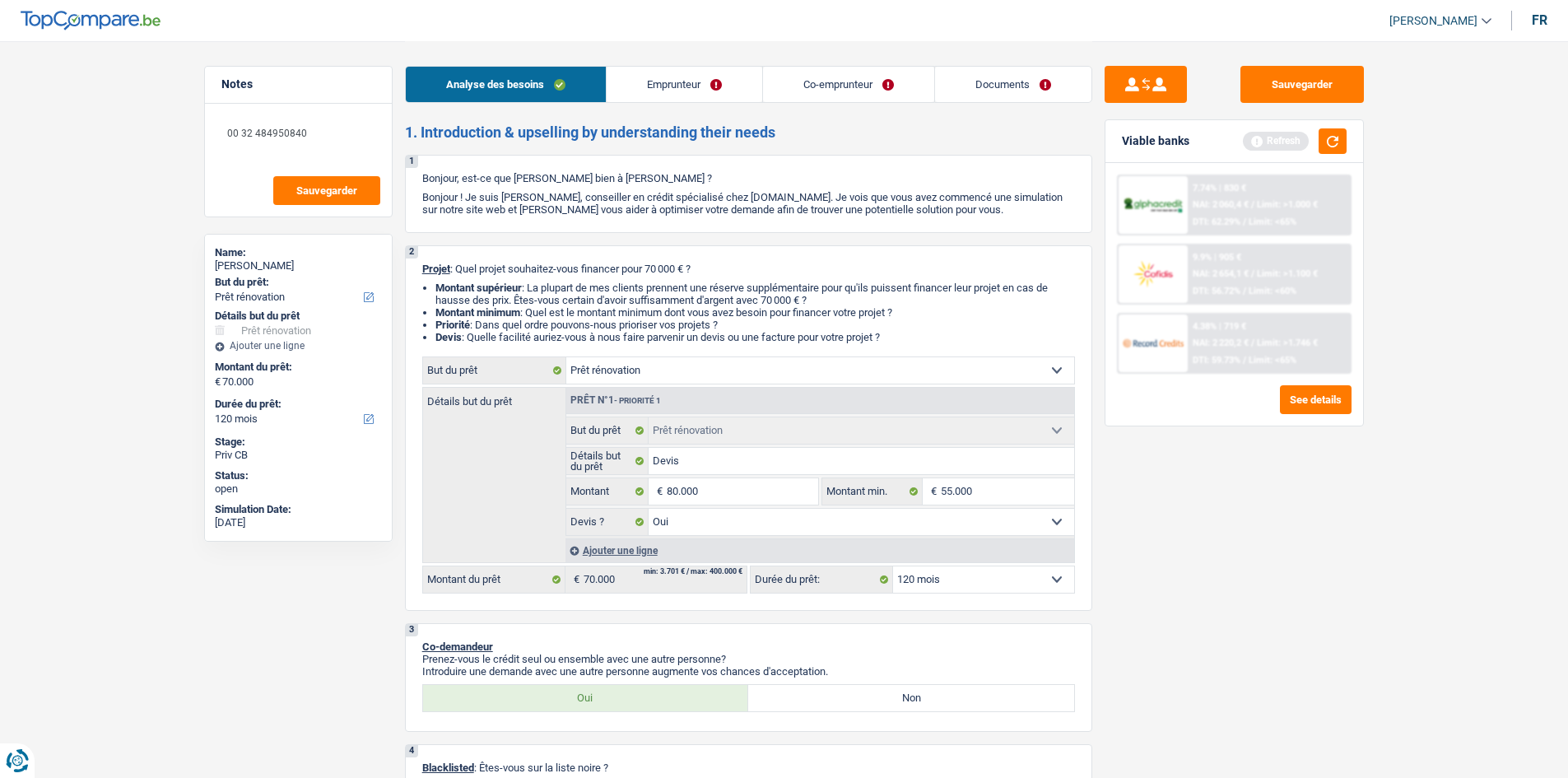
select select "144"
type input "80.000"
select select "144"
type input "80.000"
select select "144"
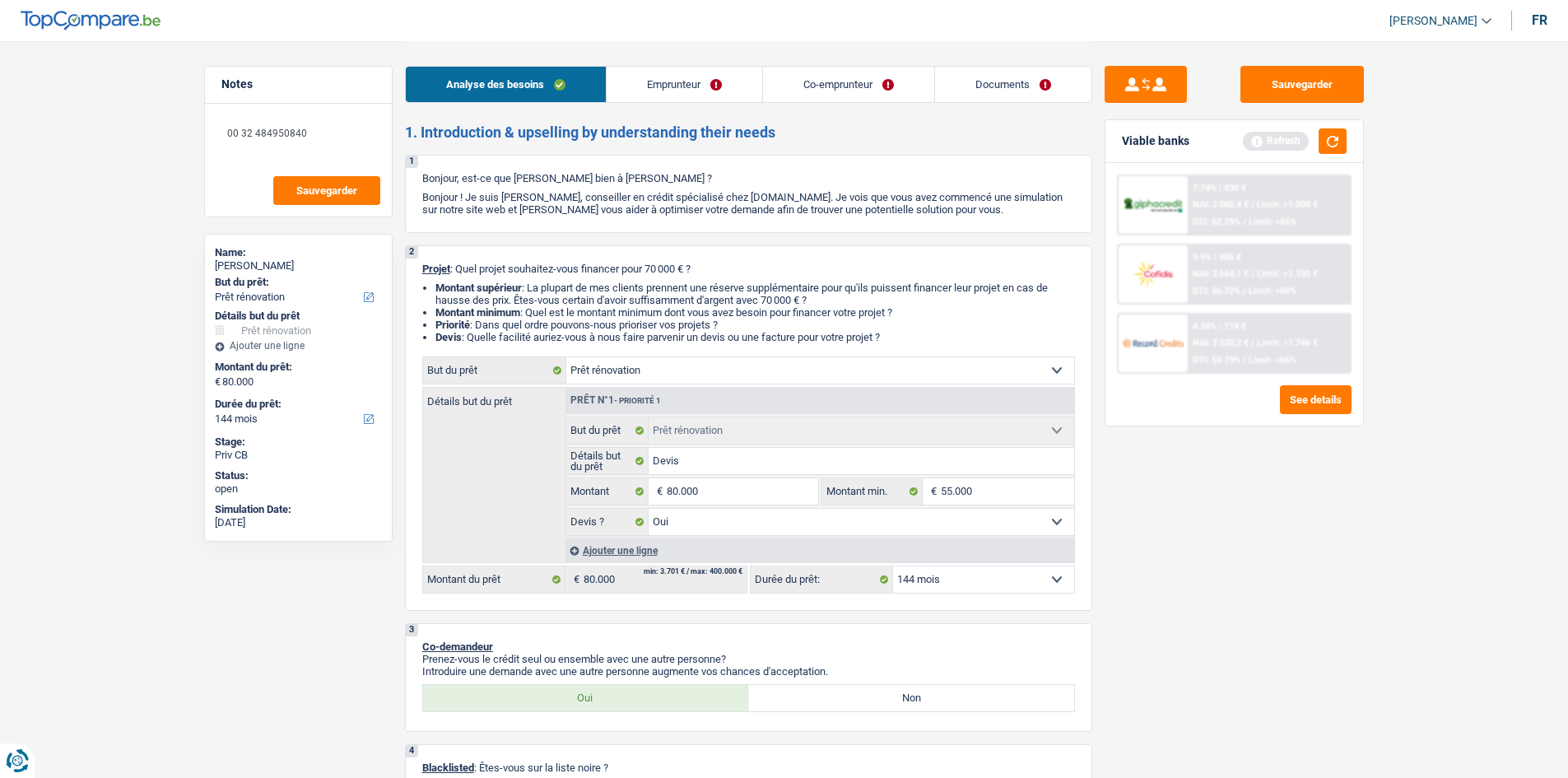
click at [1288, 534] on div "Sauvegarder Viable banks Refresh 7.74% | 830 € NAI: 2 060,4 € / Limit: >1.000 €…" at bounding box center [1234, 408] width 284 height 685
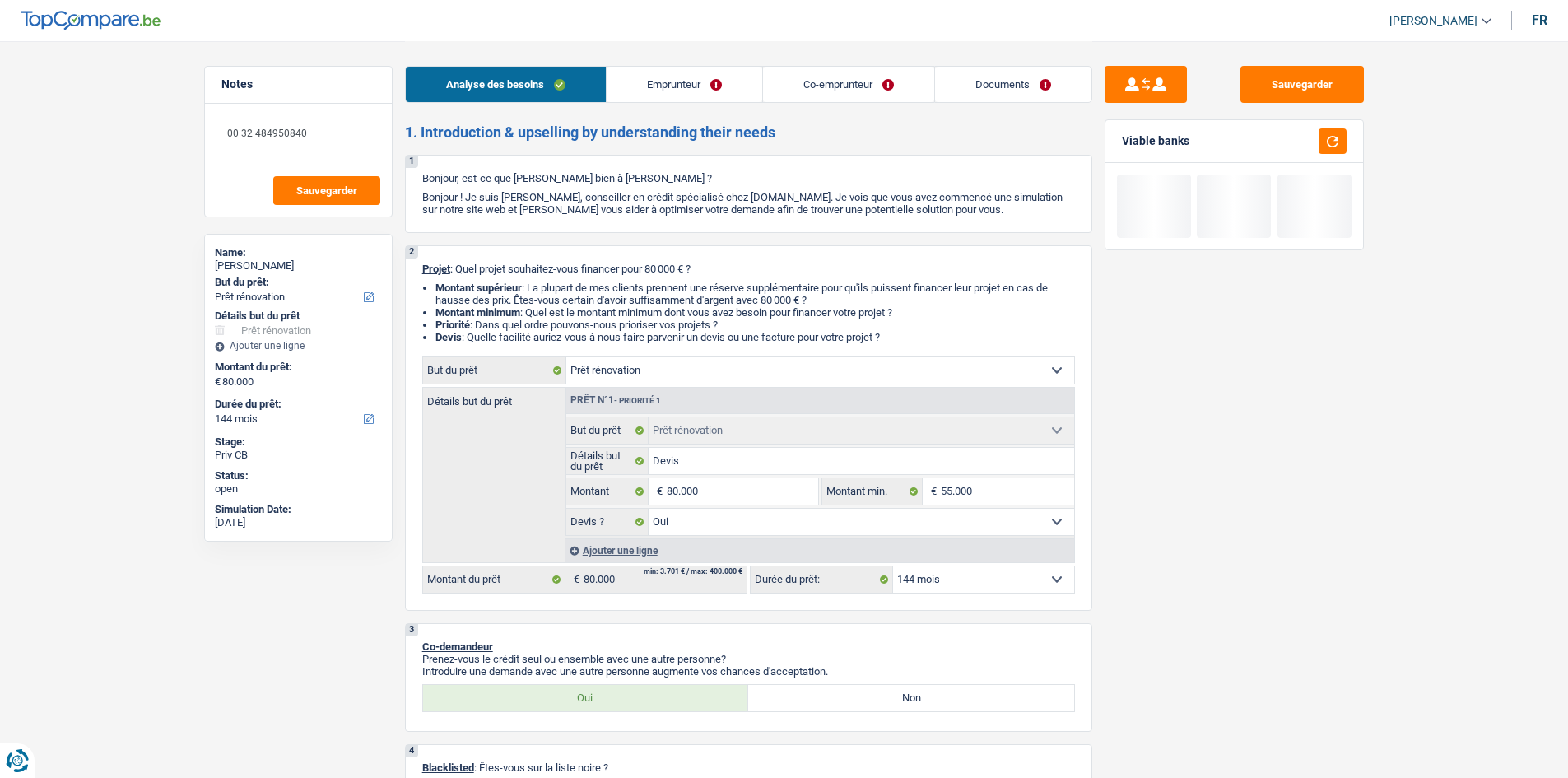
click at [977, 580] on select "12 mois 18 mois 24 mois 30 mois 36 mois 42 mois 48 mois 60 mois 72 mois 84 mois…" at bounding box center [983, 580] width 181 height 26
select select "120"
click at [893, 566] on select "12 mois 18 mois 24 mois 30 mois 36 mois 42 mois 48 mois 60 mois 72 mois 84 mois…" at bounding box center [983, 580] width 181 height 26
select select "120"
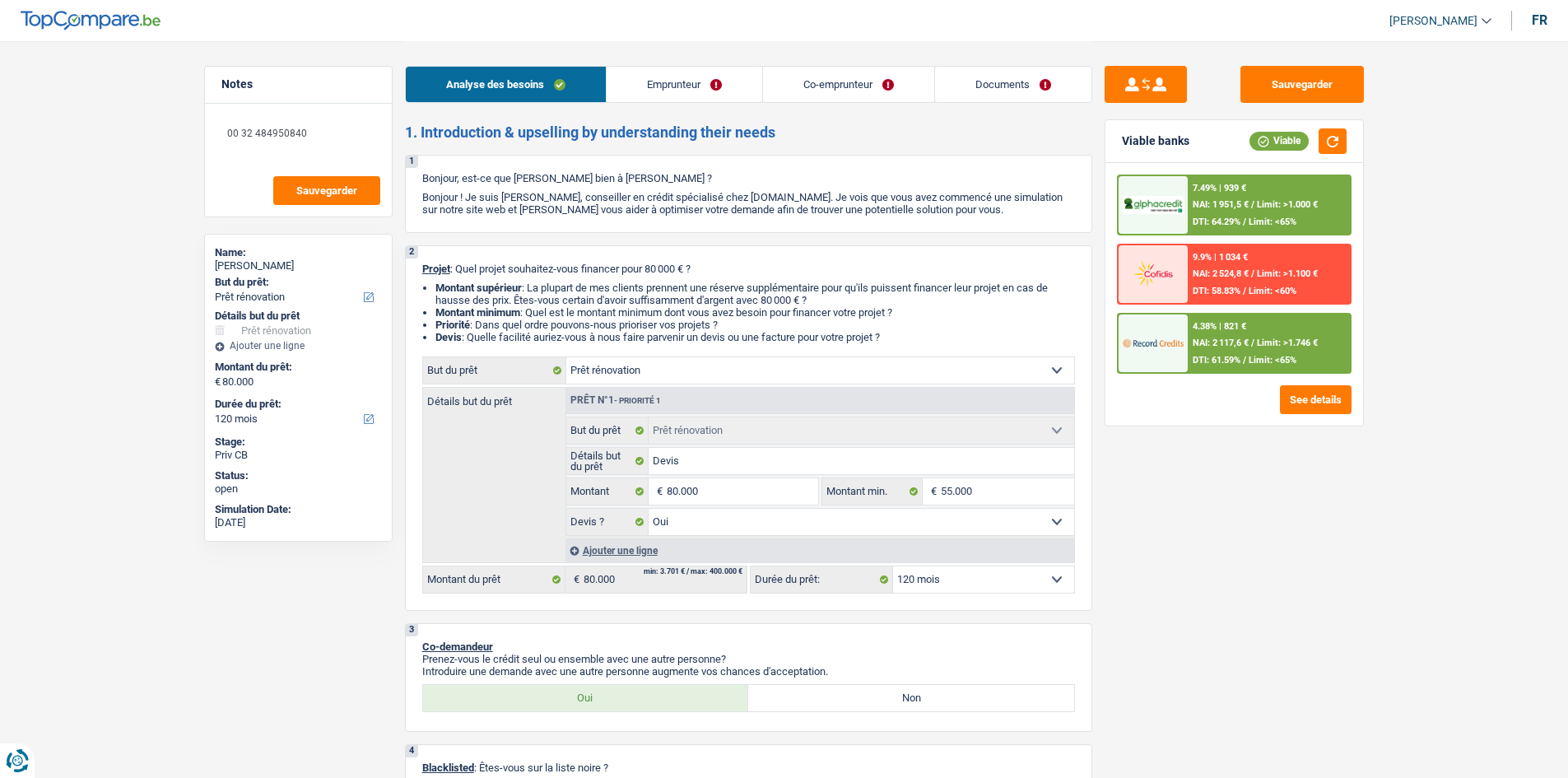
click at [755, 505] on fieldset "80.000 € Montant Tous les champs sont obligatoires. Veuillez fournir une répons…" at bounding box center [693, 491] width 252 height 28
click at [751, 494] on input "80.000" at bounding box center [742, 491] width 151 height 26
type input "9"
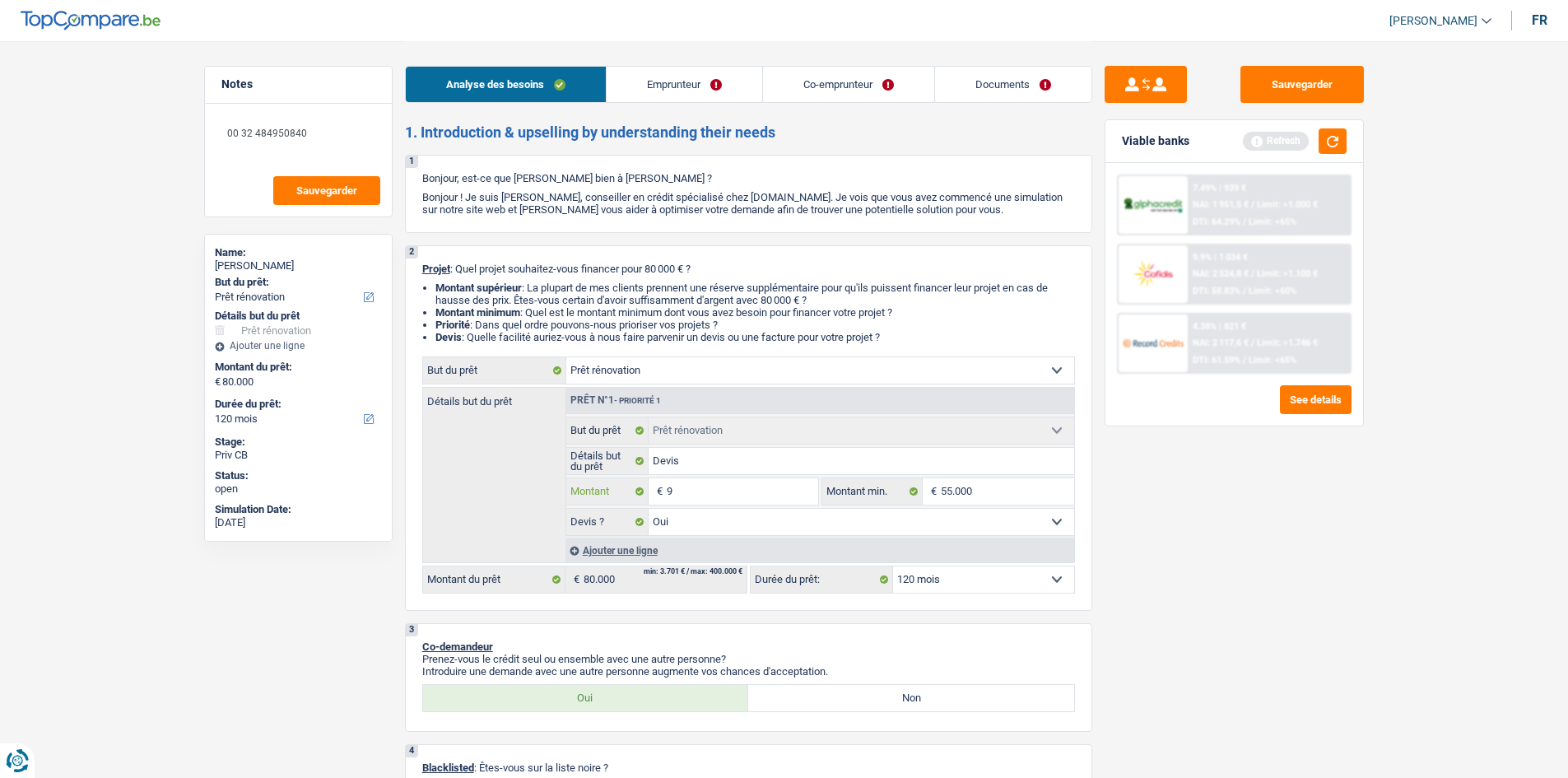
type input "90"
type input "900"
type input "9.000"
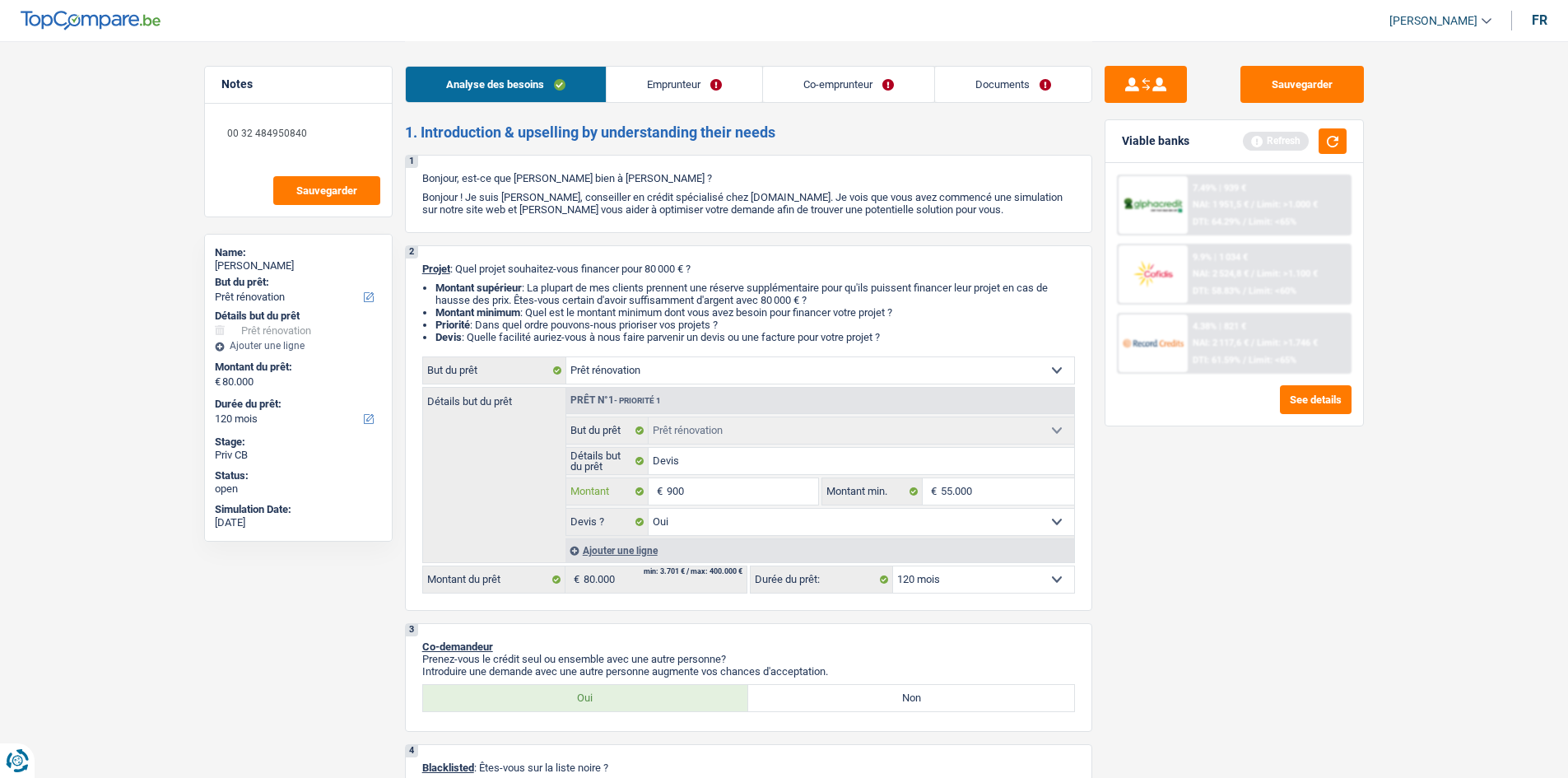
type input "9.000"
type input "90.000"
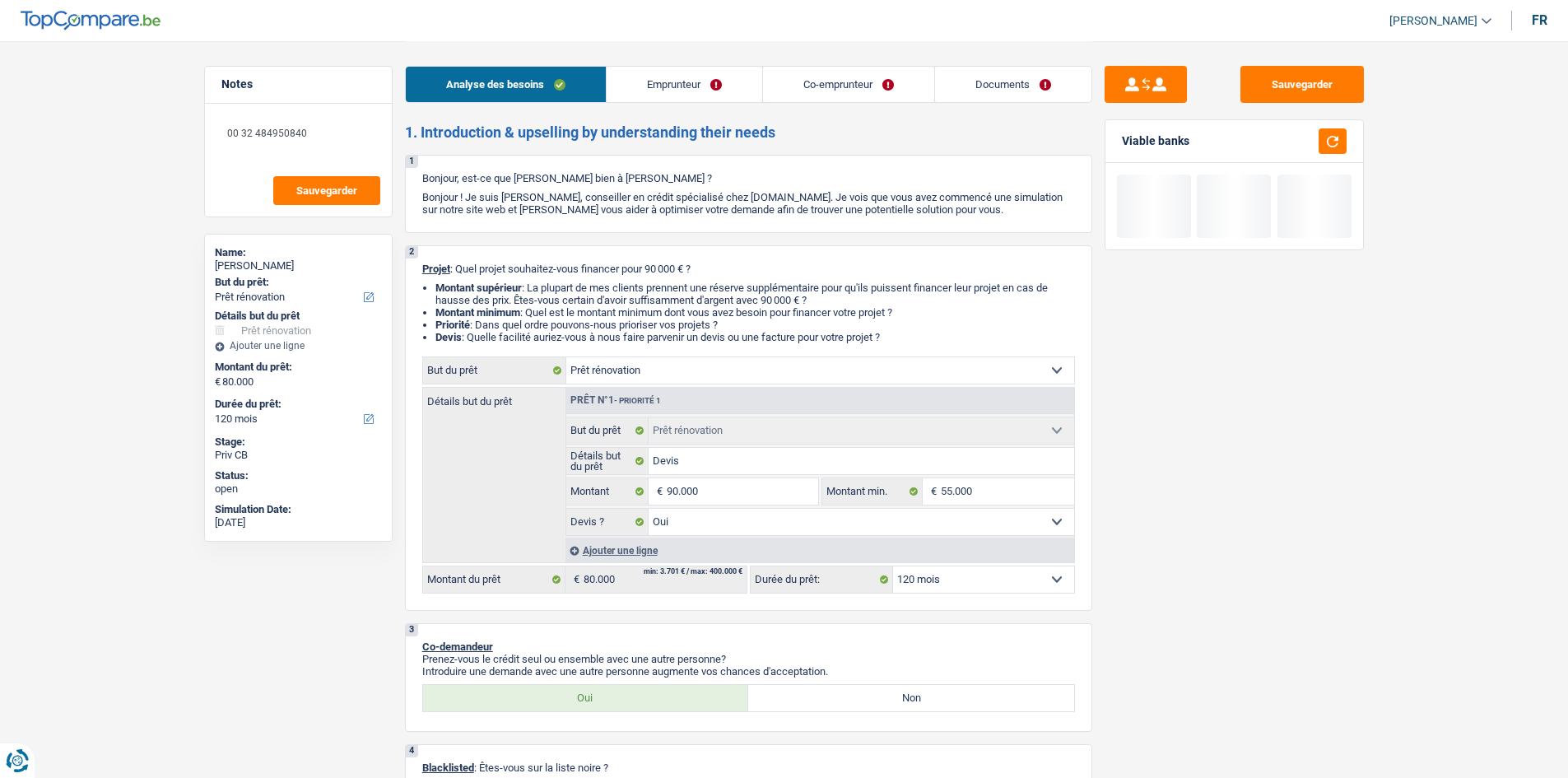
type input "90.000"
select select "144"
type input "90.000"
select select "144"
type input "90.000"
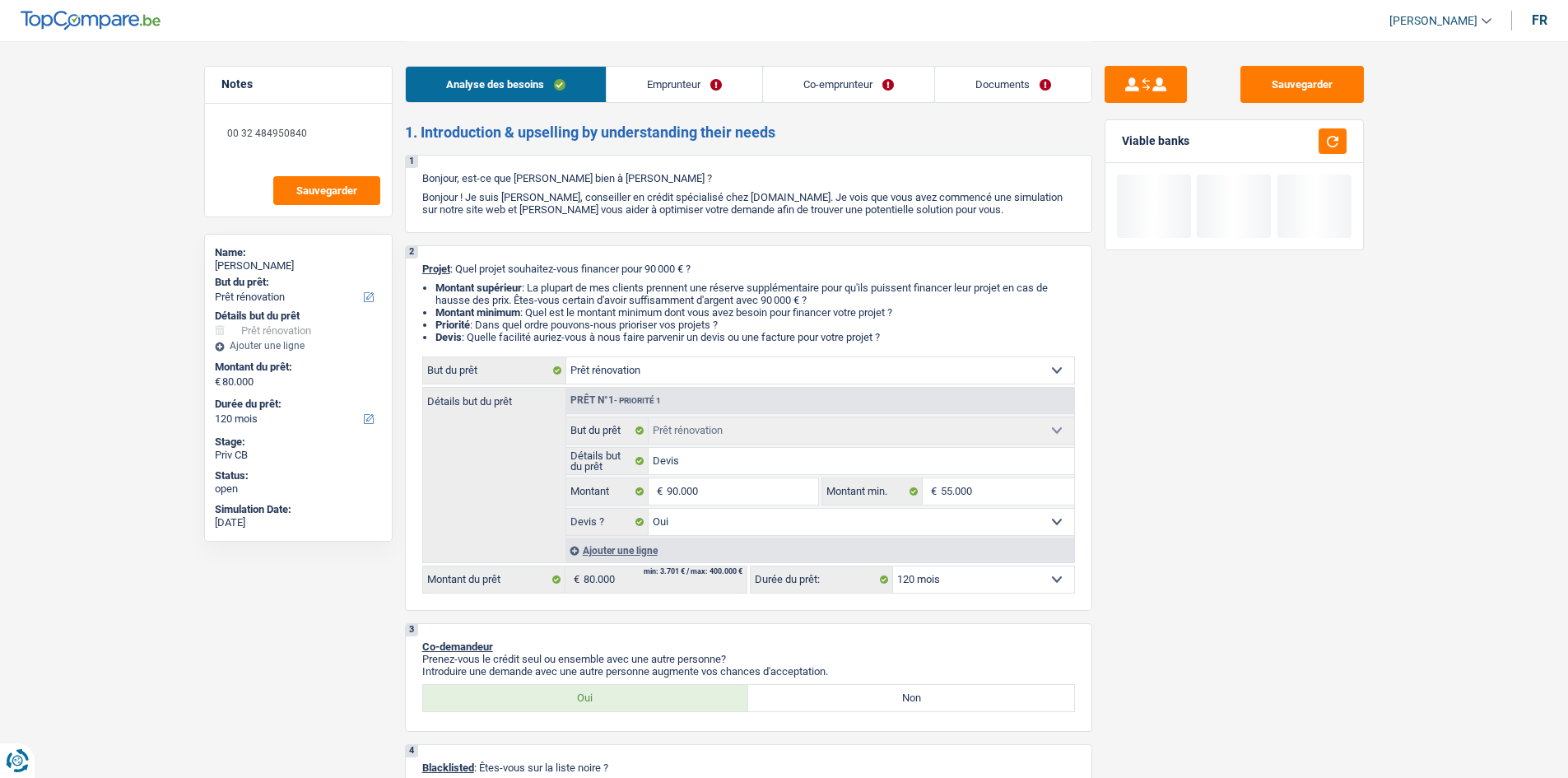
select select "144"
click at [1249, 520] on div "Sauvegarder Viable banks" at bounding box center [1234, 408] width 284 height 685
click at [975, 578] on select "12 mois 18 mois 24 mois 30 mois 36 mois 42 mois 48 mois 60 mois 72 mois 84 mois…" at bounding box center [983, 580] width 181 height 26
select select "120"
click at [893, 566] on select "12 mois 18 mois 24 mois 30 mois 36 mois 42 mois 48 mois 60 mois 72 mois 84 mois…" at bounding box center [983, 580] width 181 height 26
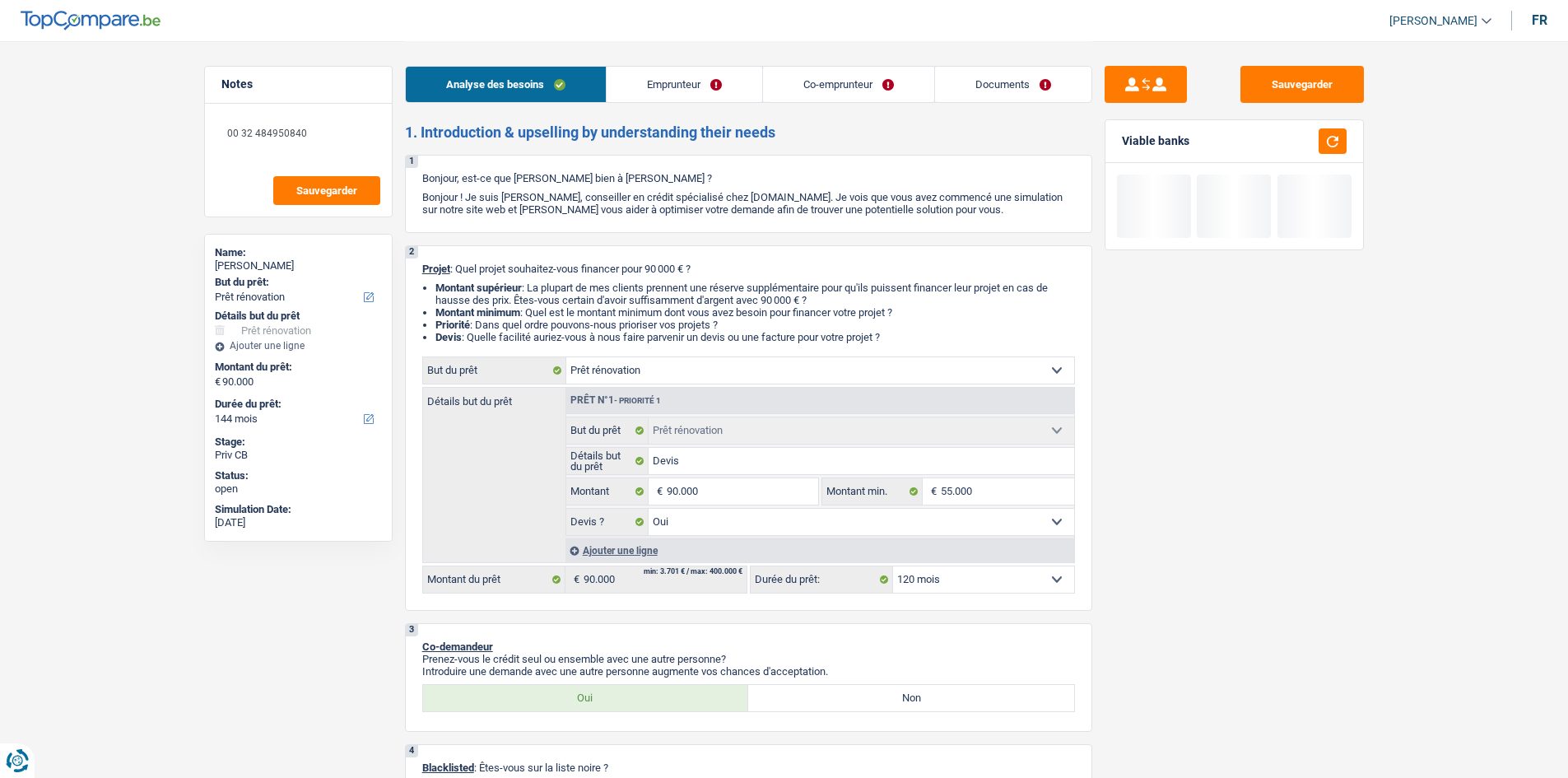
select select "120"
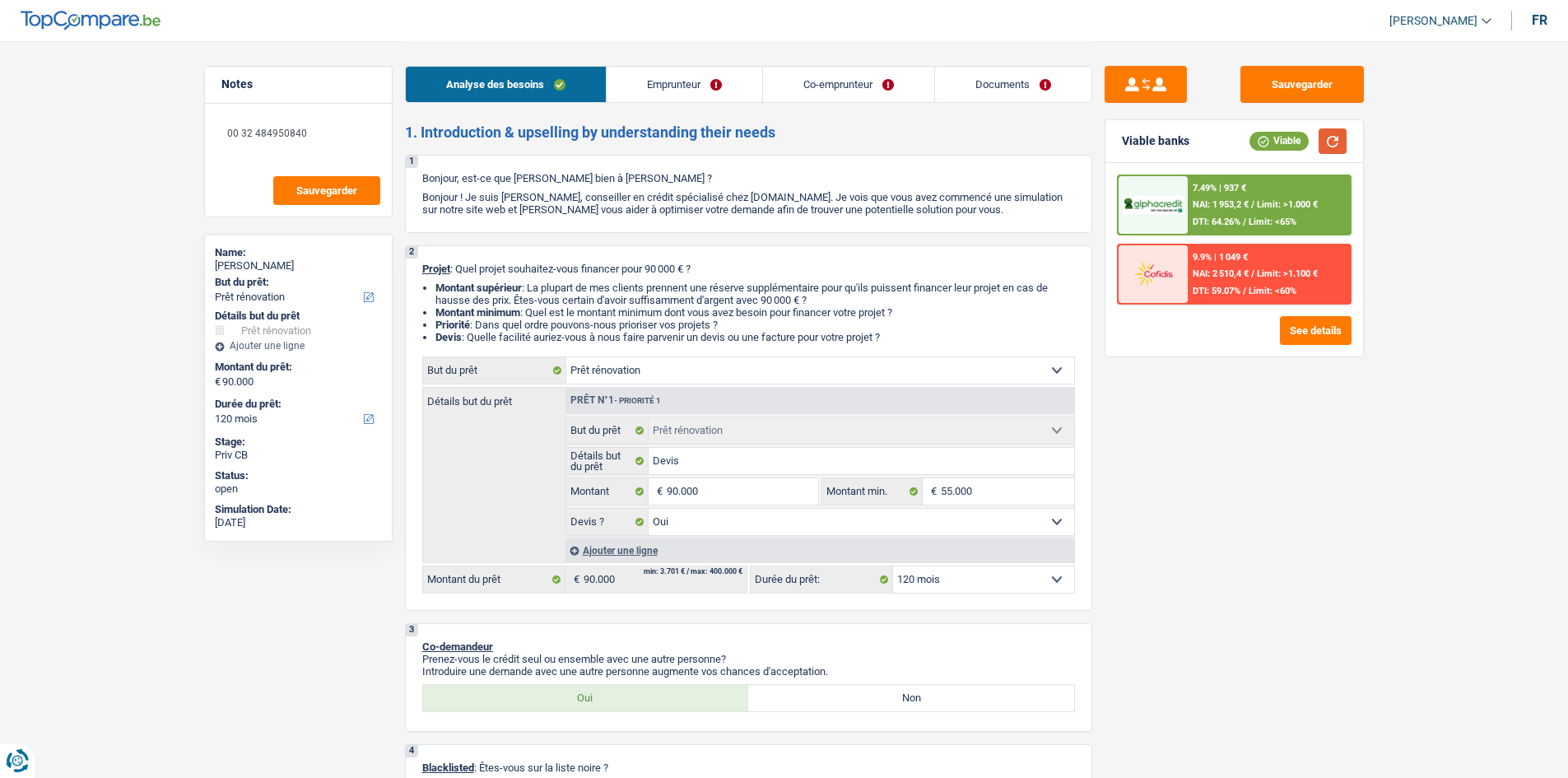
click at [1333, 137] on button "button" at bounding box center [1333, 141] width 28 height 26
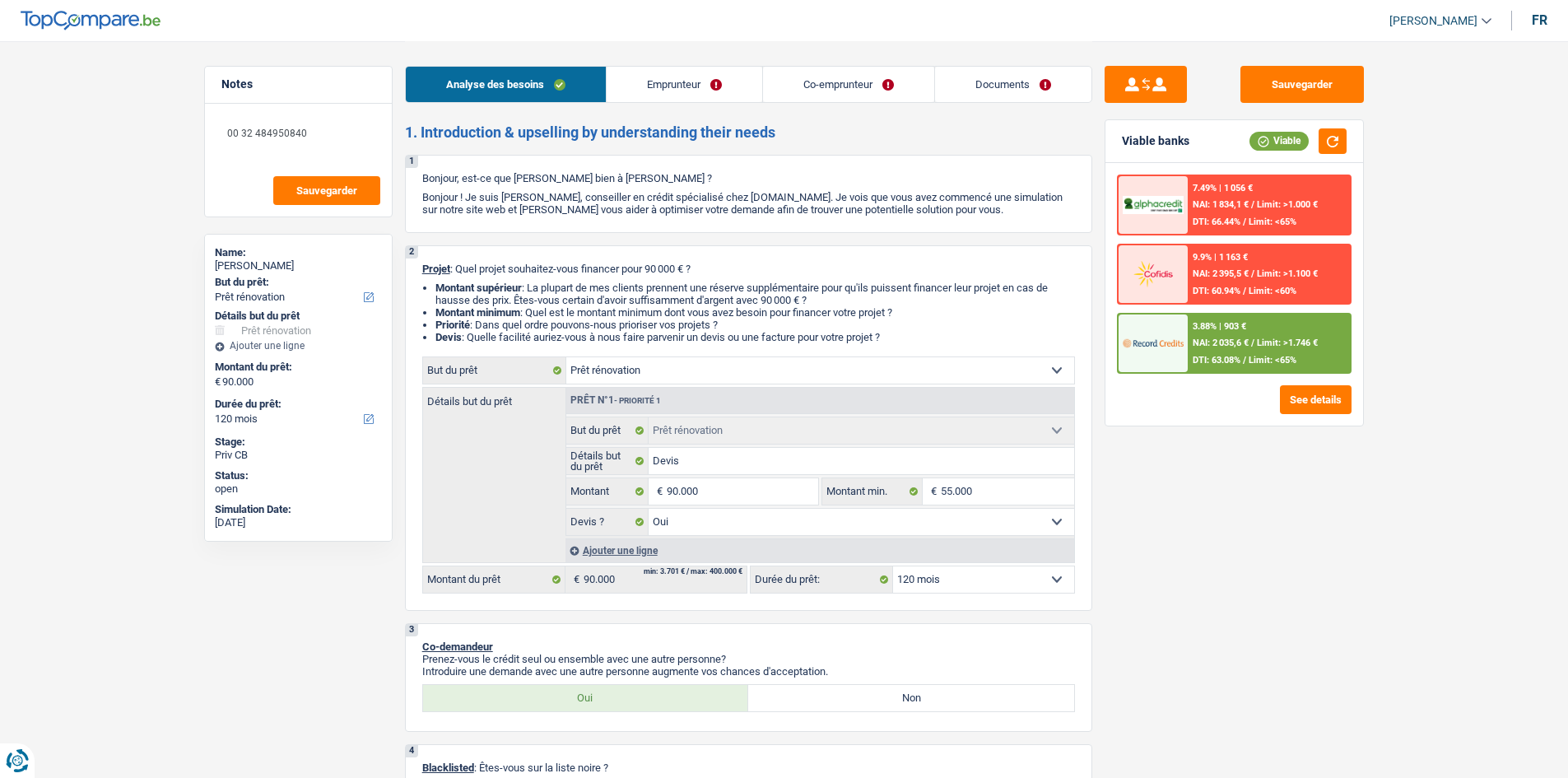
drag, startPoint x: 704, startPoint y: 85, endPoint x: 729, endPoint y: 139, distance: 59.5
click at [704, 85] on link "Emprunteur" at bounding box center [685, 85] width 155 height 35
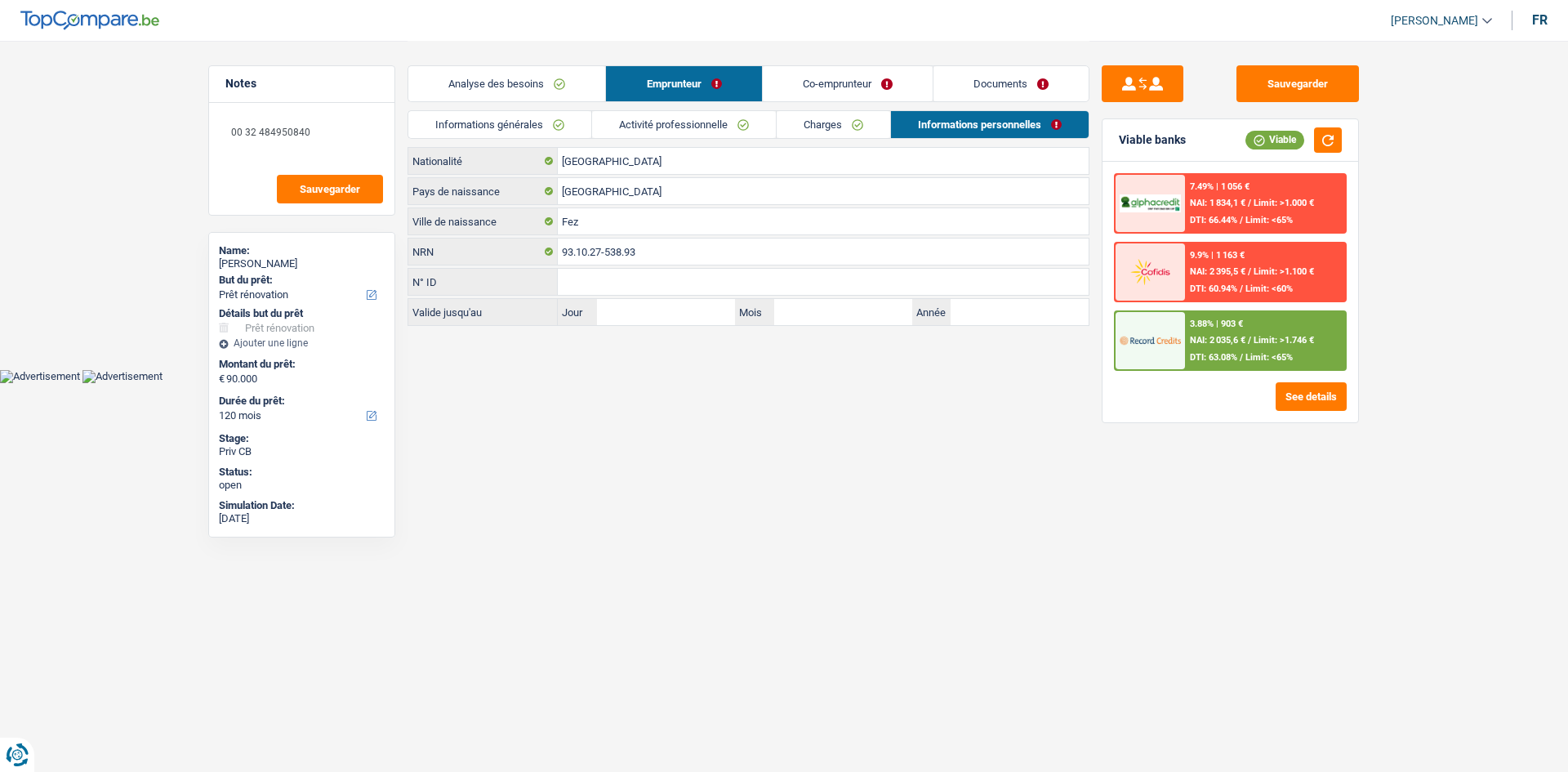
click at [734, 119] on link "Activité professionnelle" at bounding box center [684, 124] width 184 height 27
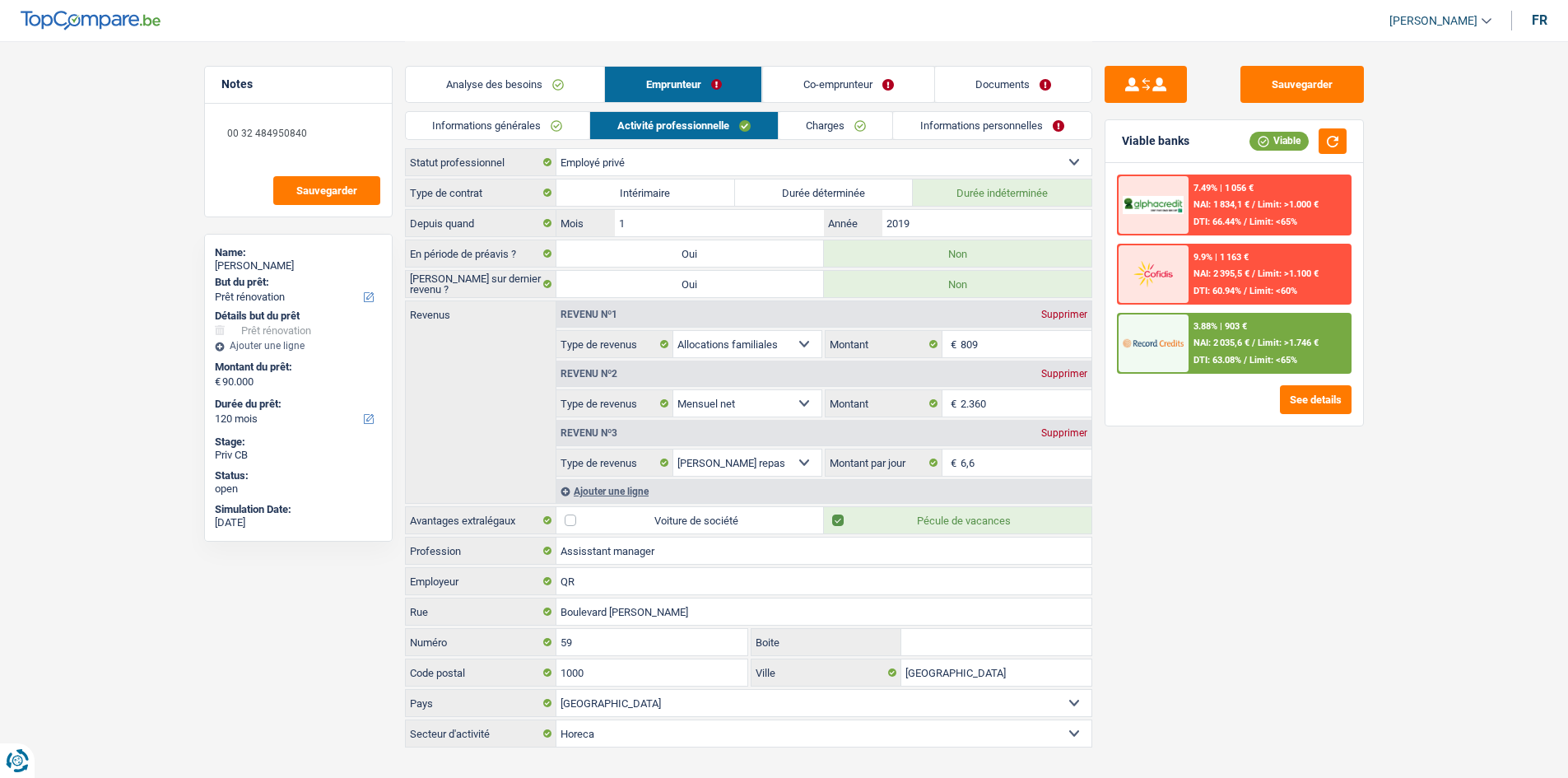
click at [817, 94] on link "Co-emprunteur" at bounding box center [848, 85] width 171 height 35
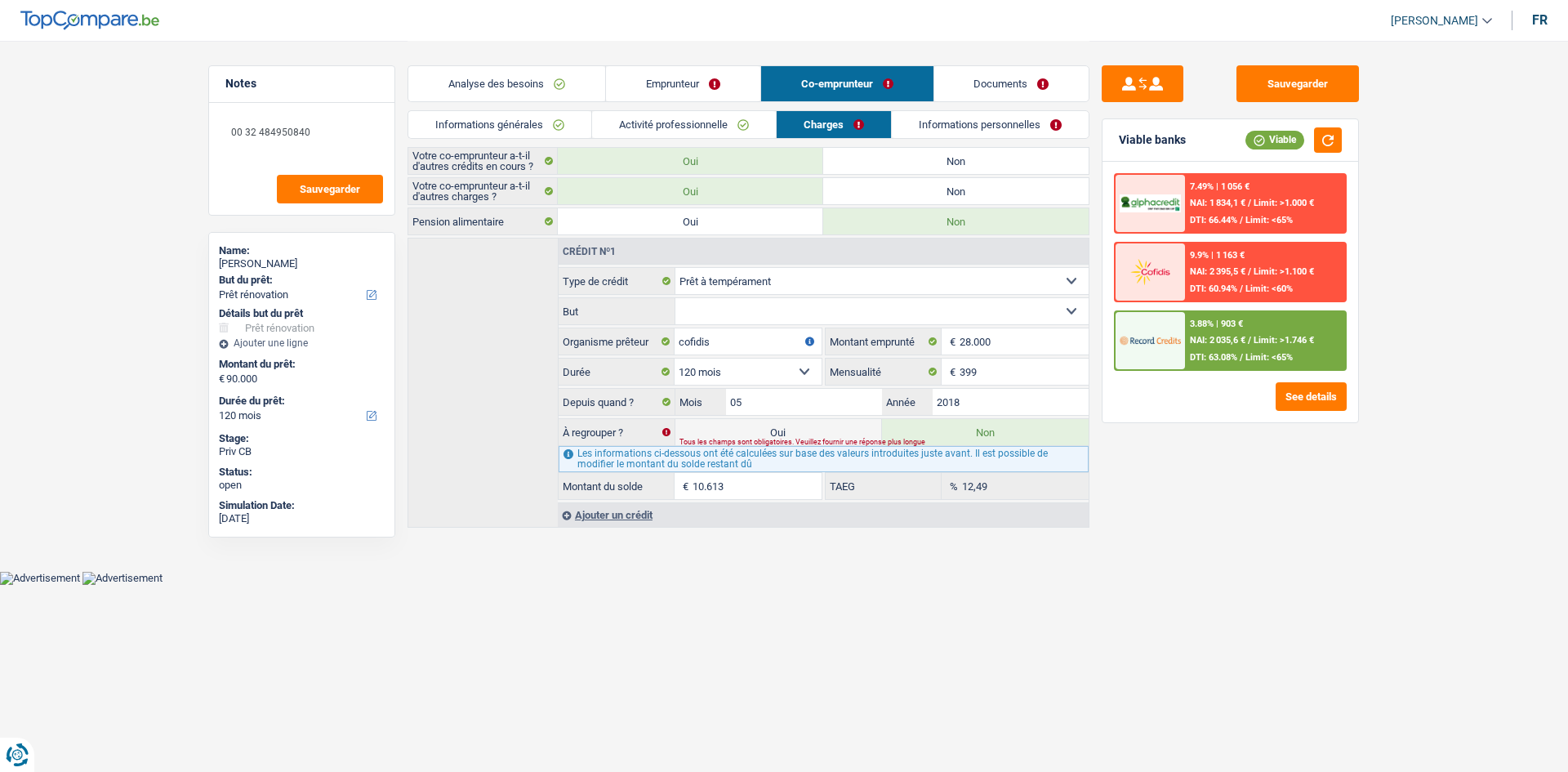
click at [745, 123] on link "Activité professionnelle" at bounding box center [684, 124] width 184 height 27
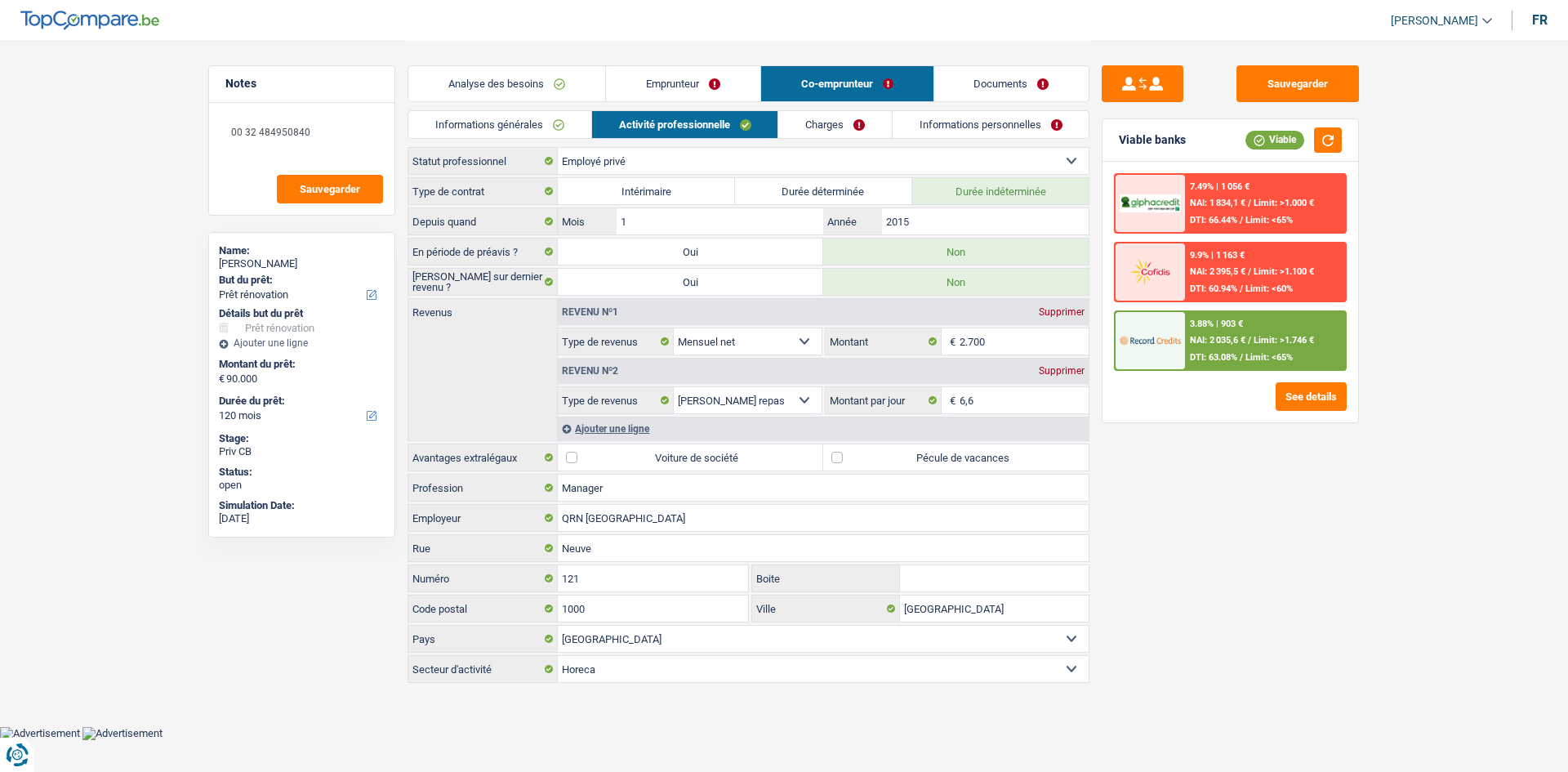
click at [726, 84] on link "Emprunteur" at bounding box center [683, 84] width 154 height 35
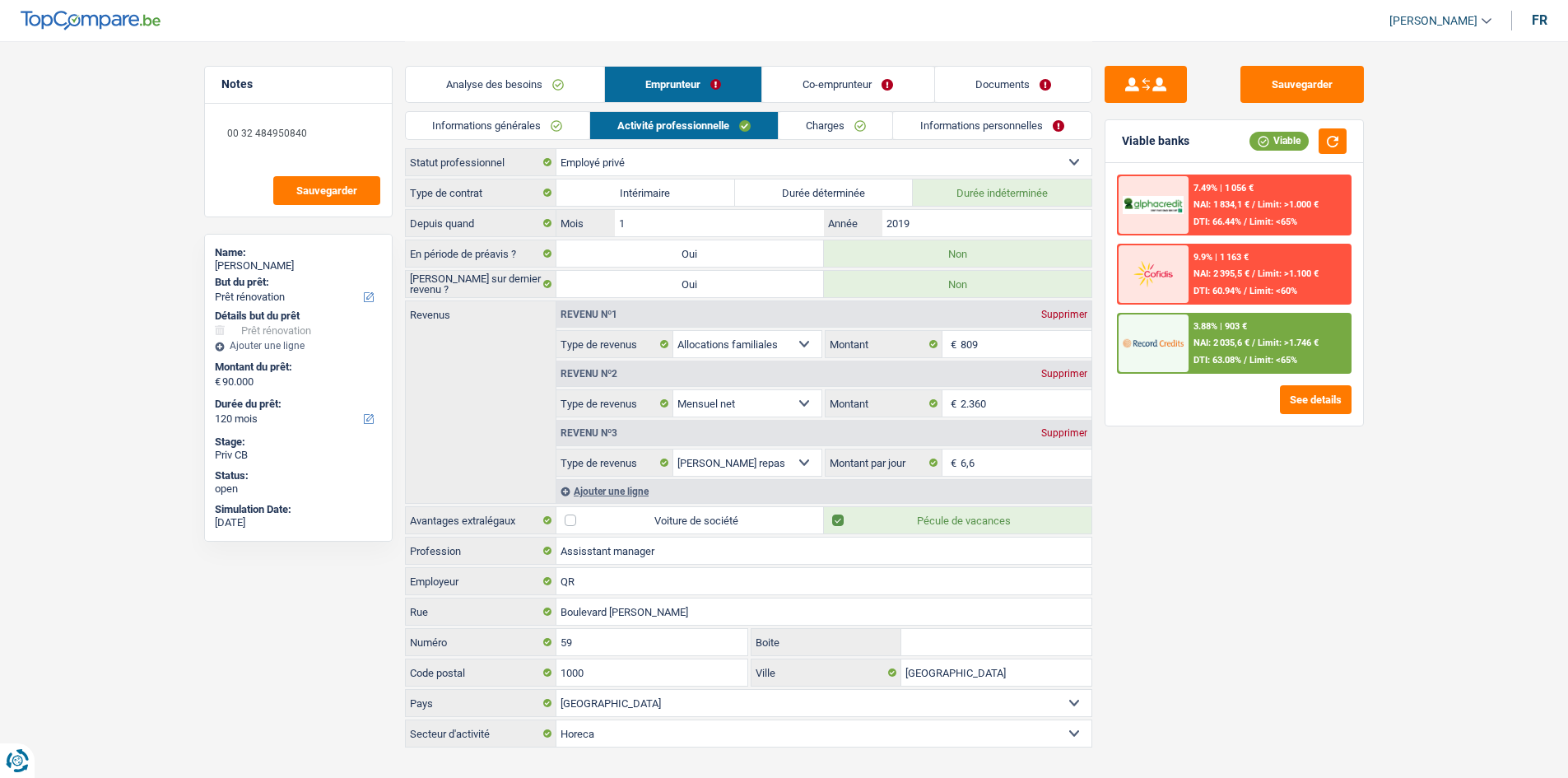
click at [1280, 545] on div "Sauvegarder Viable banks Viable 7.49% | 1 056 € NAI: 1 834,1 € / Limit: >1.000 …" at bounding box center [1234, 408] width 284 height 685
click at [1361, 510] on div "Sauvegarder Viable banks Viable 7.49% | 1 056 € NAI: 1 834,1 € / Limit: >1.000 …" at bounding box center [1234, 408] width 284 height 685
click at [544, 86] on link "Analyse des besoins" at bounding box center [505, 85] width 199 height 35
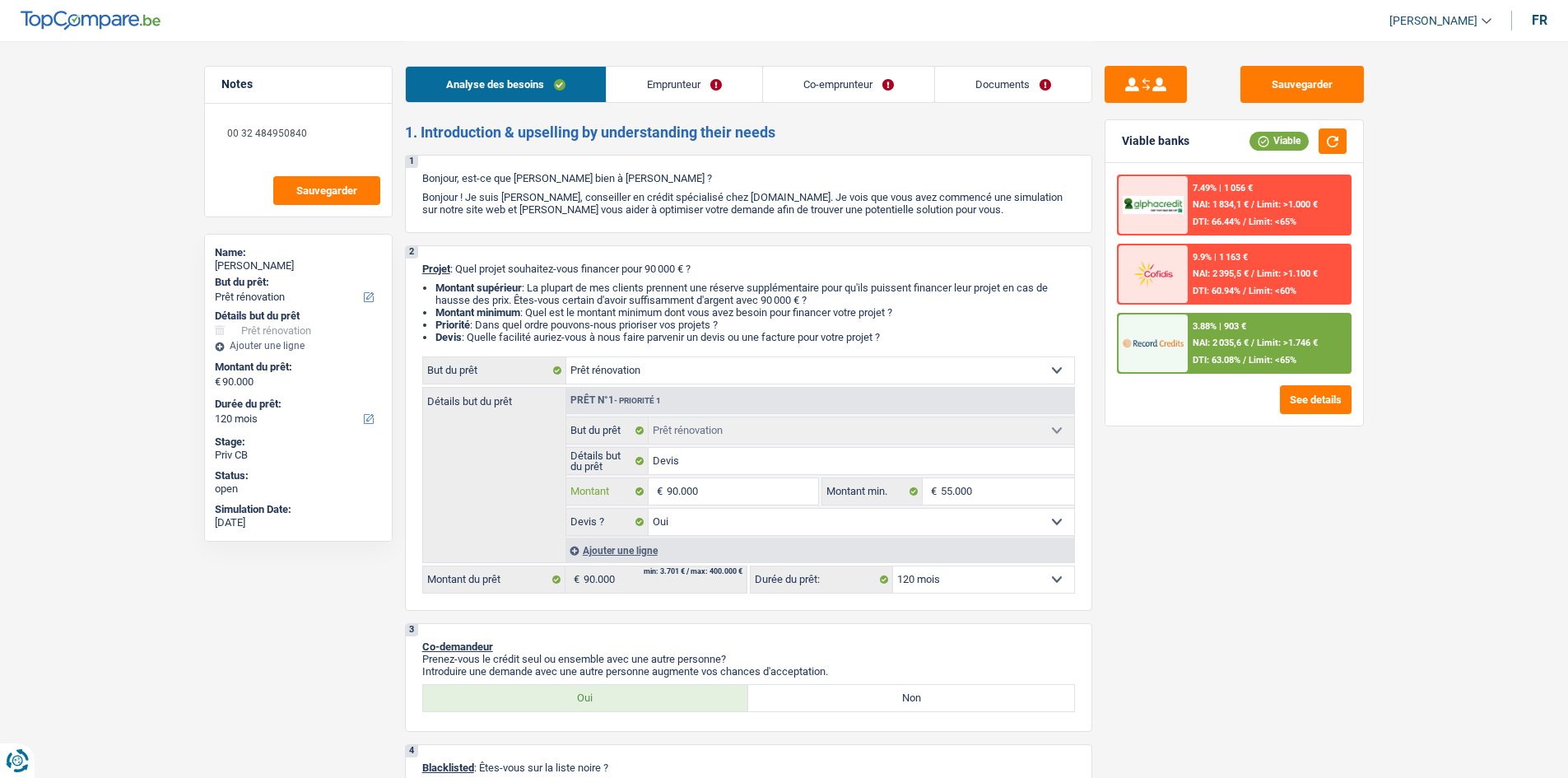
click at [768, 497] on input "90.000" at bounding box center [742, 491] width 151 height 26
type input "9"
type input "99"
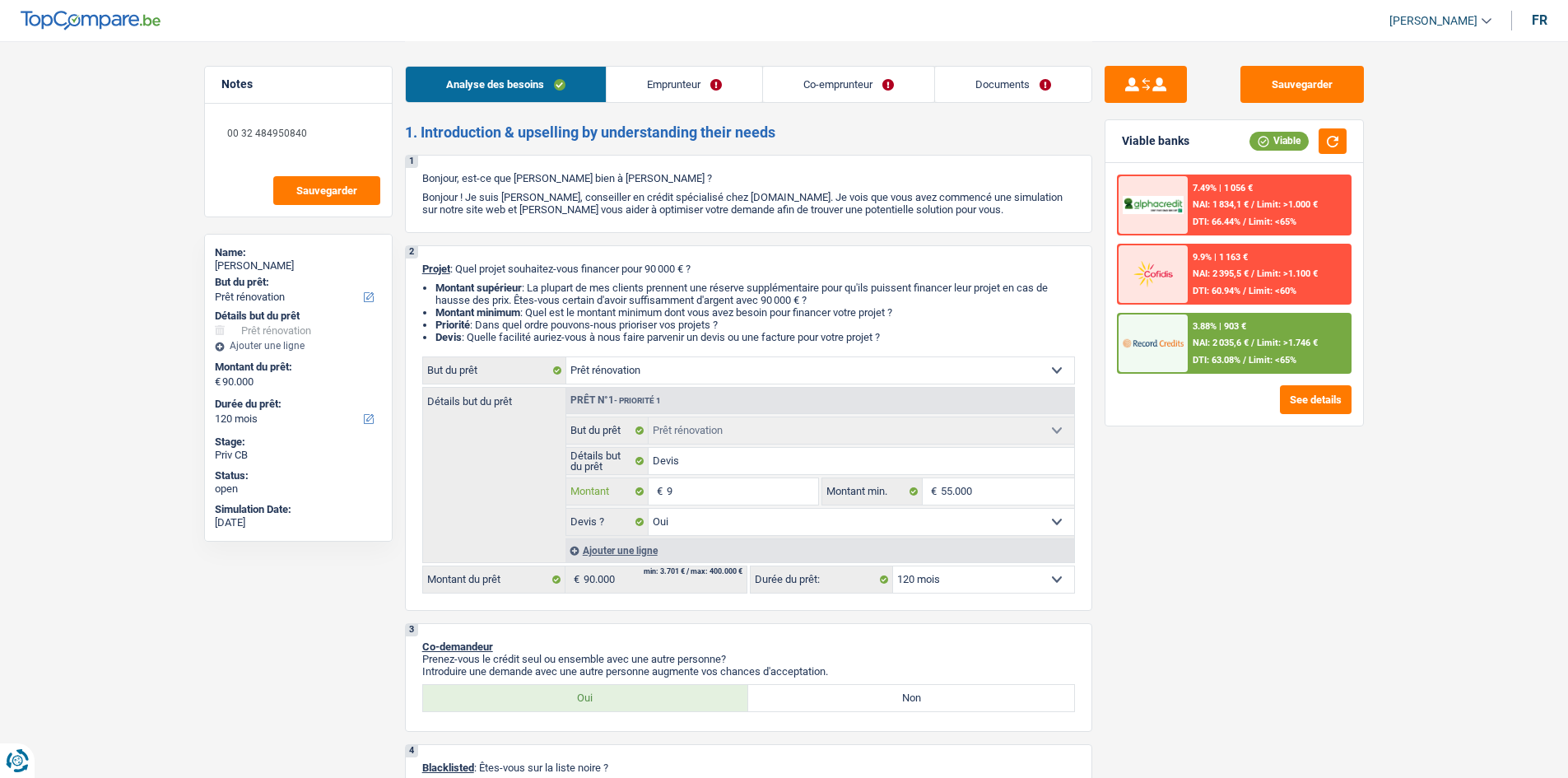
type input "99"
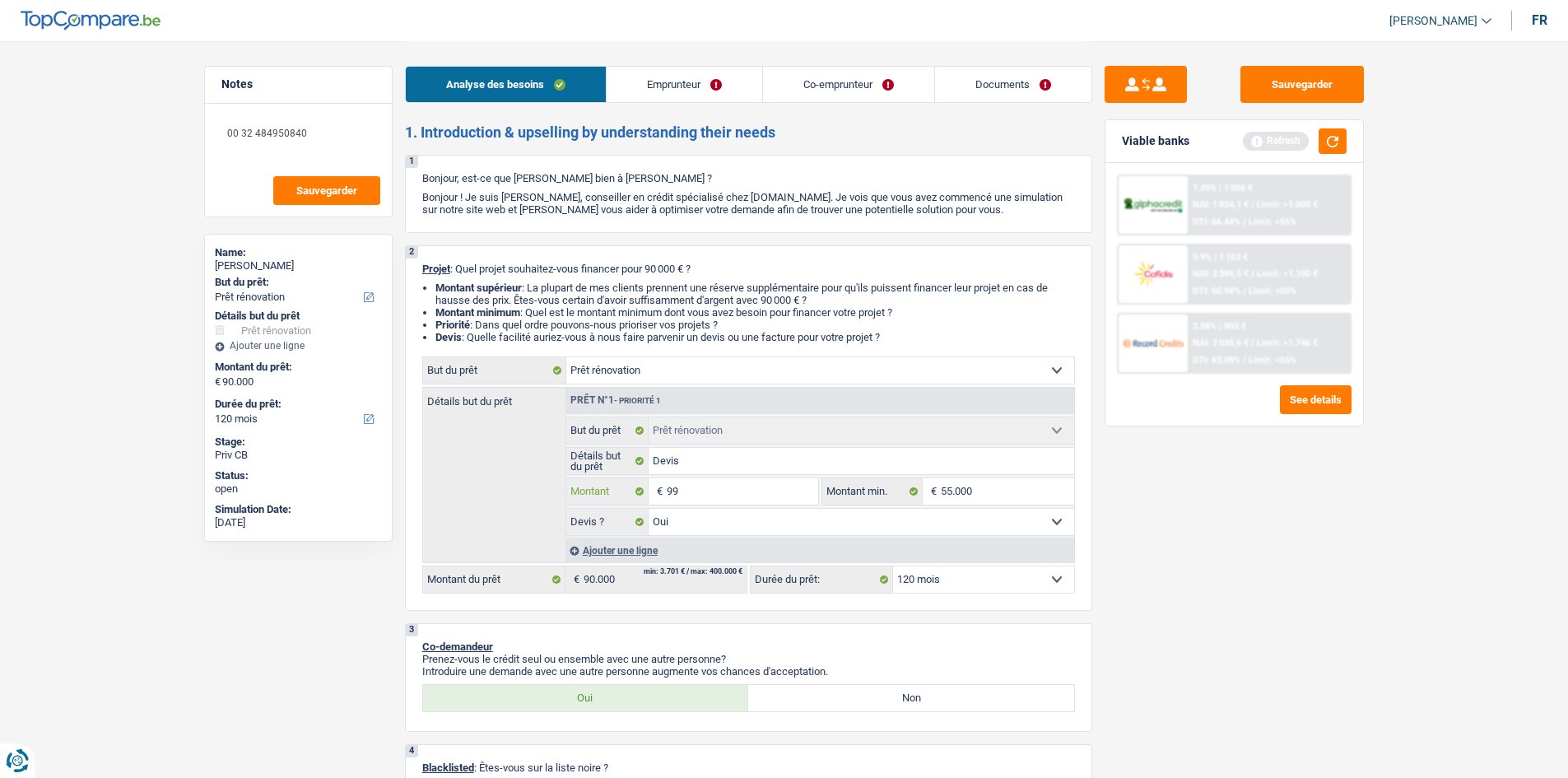
type input "999"
type input "9.999"
type input "99.999"
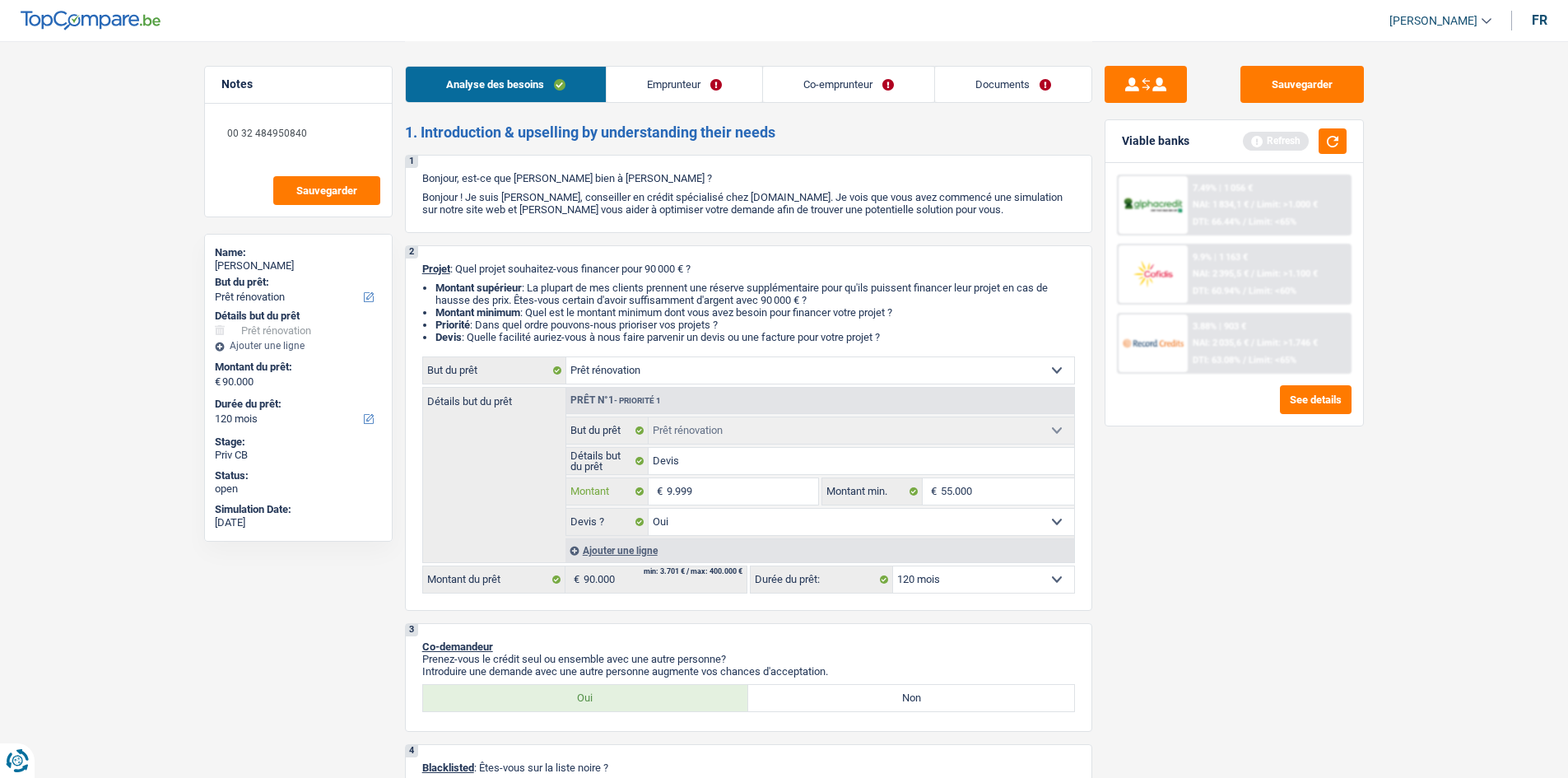
type input "99.999"
select select "144"
type input "99.999"
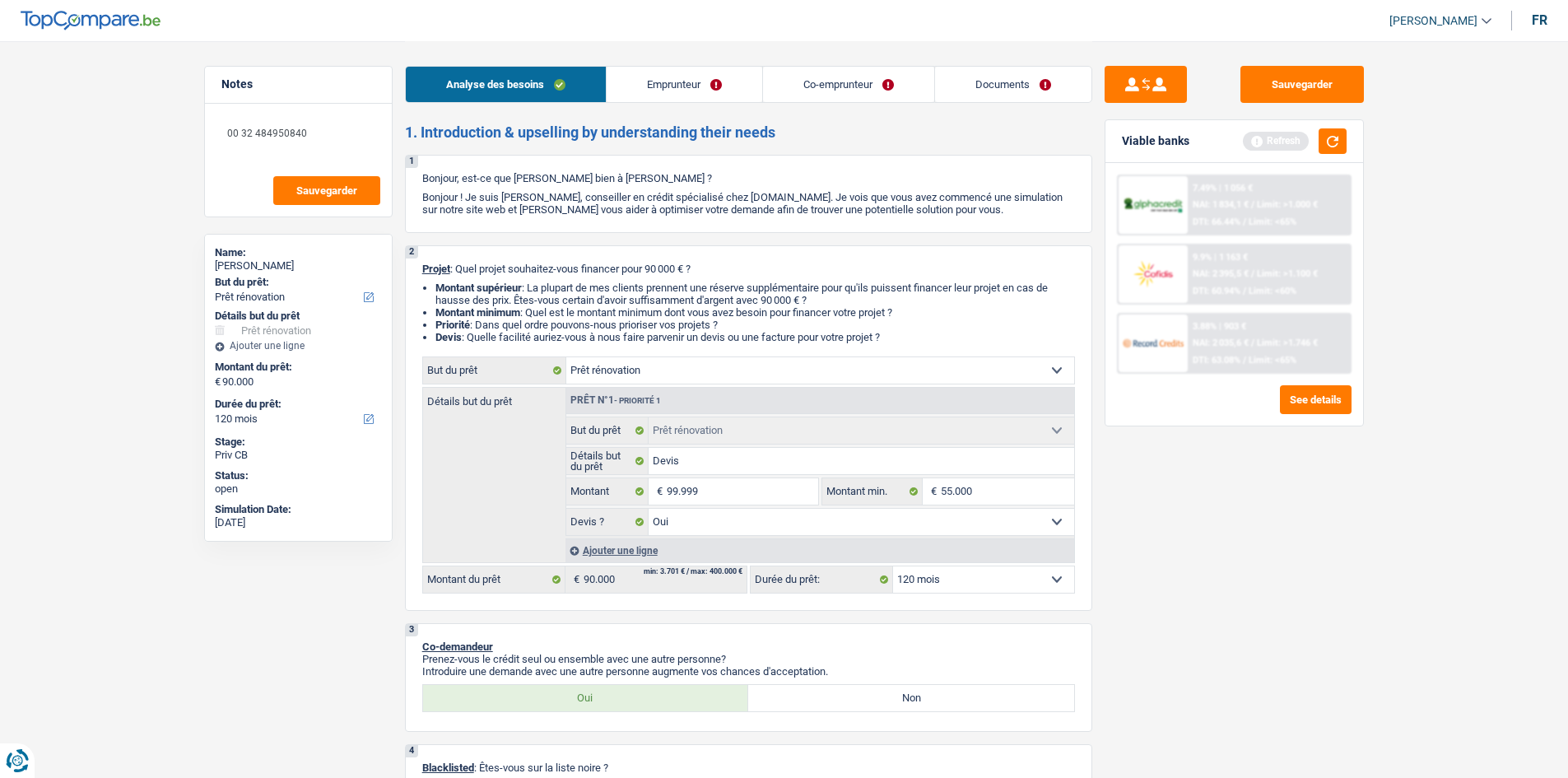
select select "144"
type input "99.999"
select select "144"
click at [1339, 514] on div "Sauvegarder Viable banks Refresh 7.49% | 1 056 € NAI: 1 834,1 € / Limit: >1.000…" at bounding box center [1234, 408] width 284 height 685
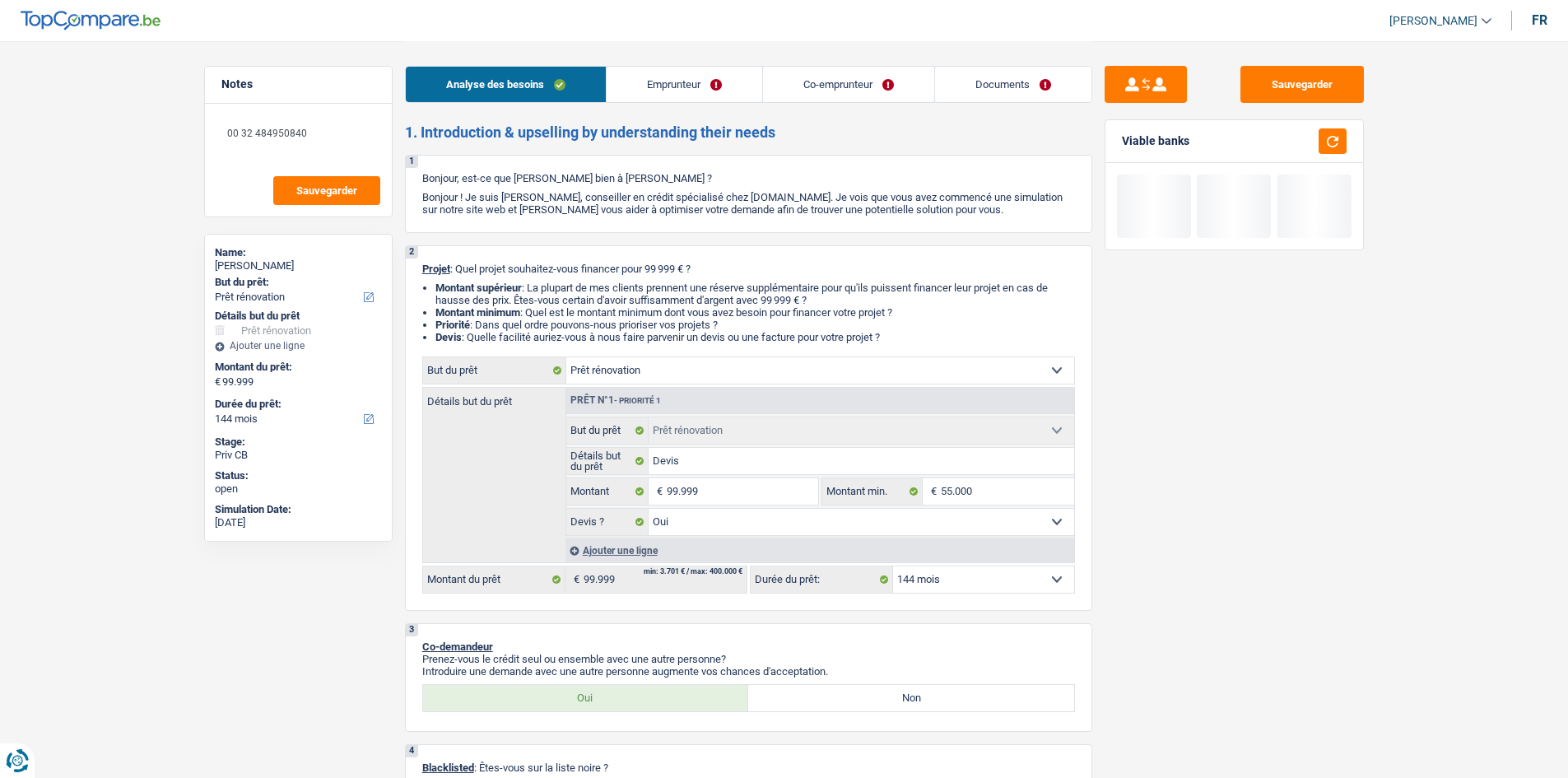
click at [970, 582] on select "12 mois 18 mois 24 mois 30 mois 36 mois 42 mois 48 mois 60 mois 72 mois 84 mois…" at bounding box center [983, 580] width 181 height 26
select select "120"
click at [893, 566] on select "12 mois 18 mois 24 mois 30 mois 36 mois 42 mois 48 mois 60 mois 72 mois 84 mois…" at bounding box center [983, 580] width 181 height 26
select select "120"
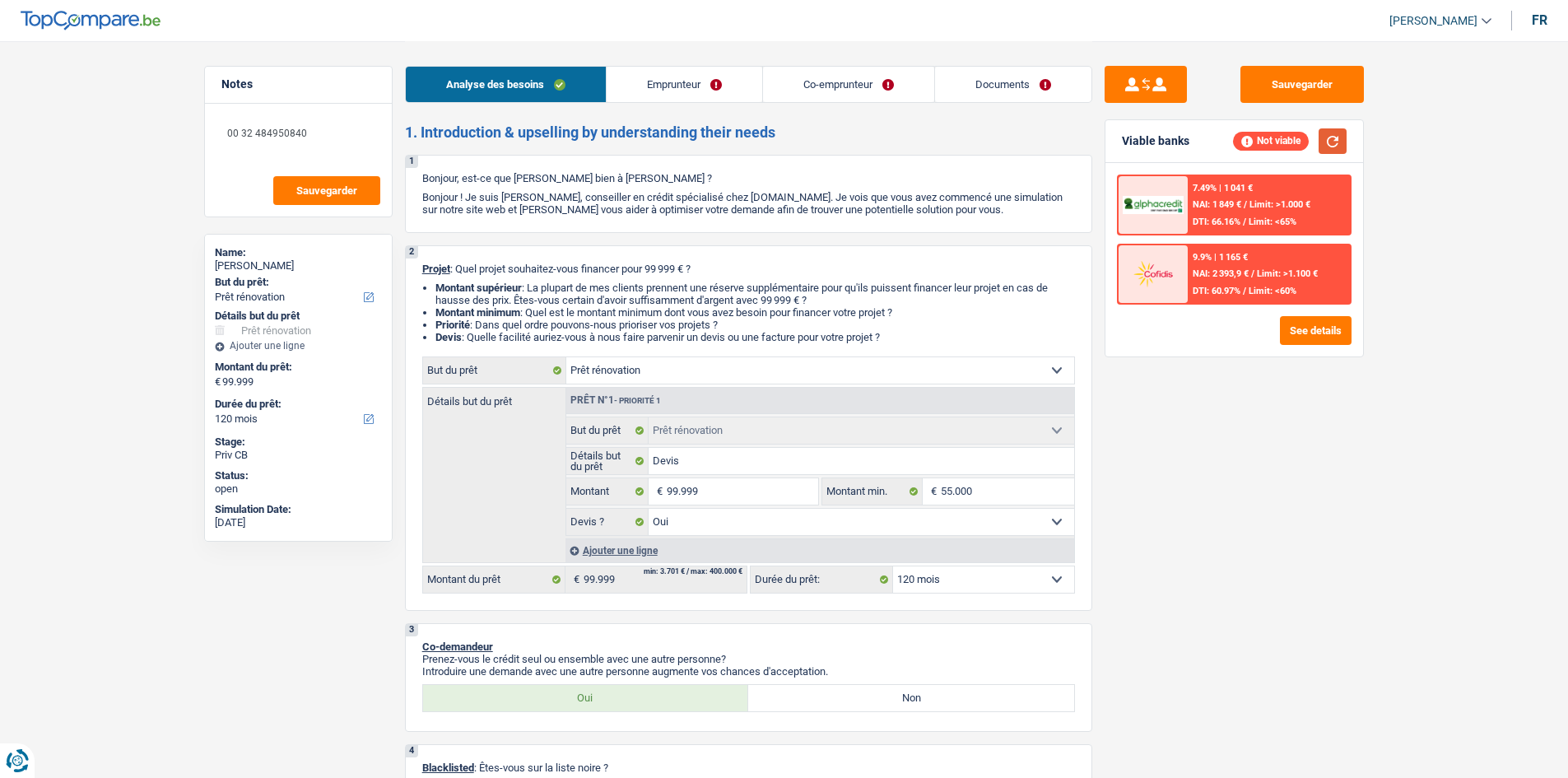
click at [1334, 142] on button "button" at bounding box center [1333, 141] width 28 height 26
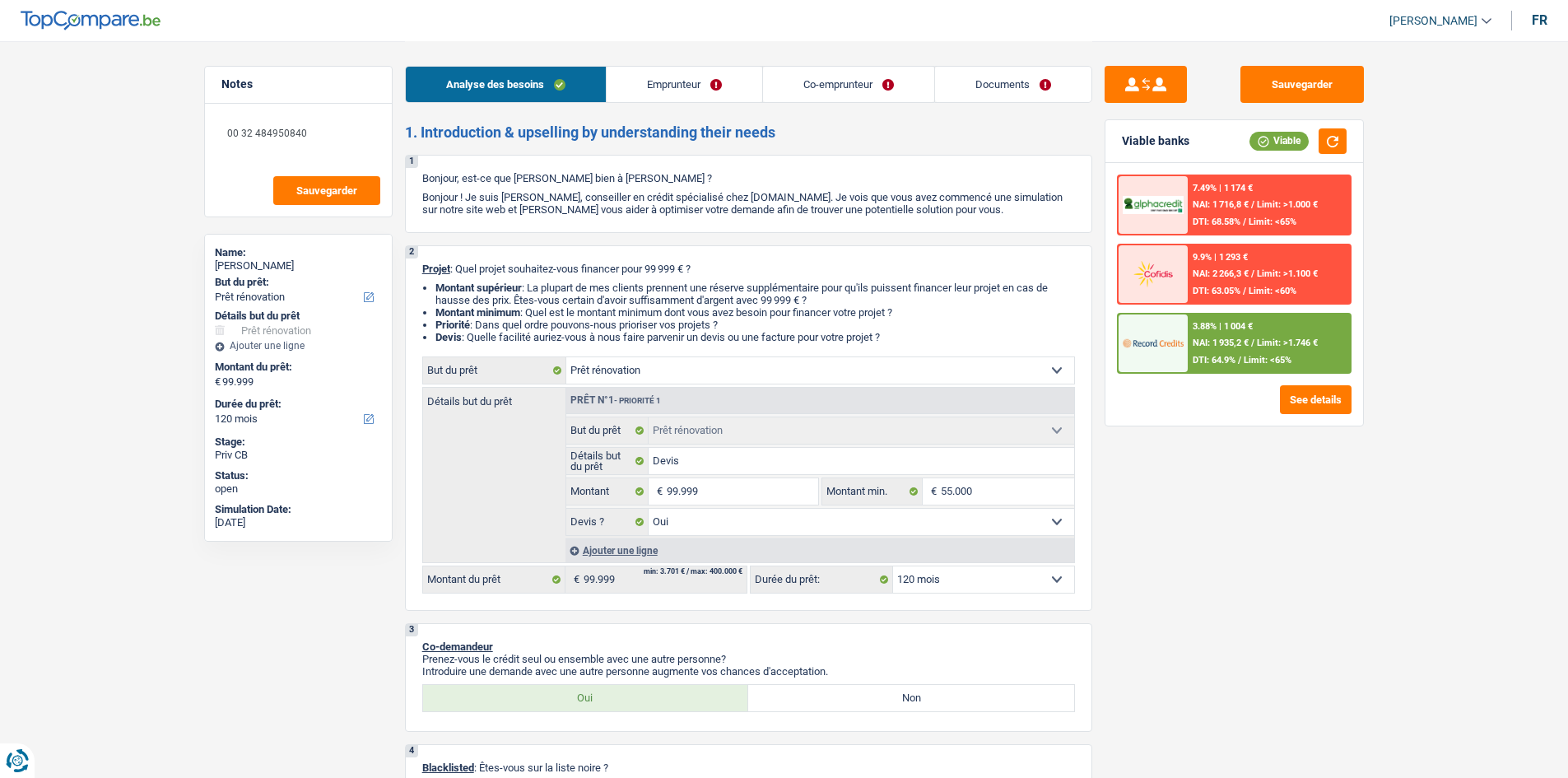
click at [1266, 370] on div "3.88% | 1 004 € NAI: 1 935,2 € / Limit: >1.746 € DTI: 64.9% / Limit: <65%" at bounding box center [1269, 342] width 162 height 57
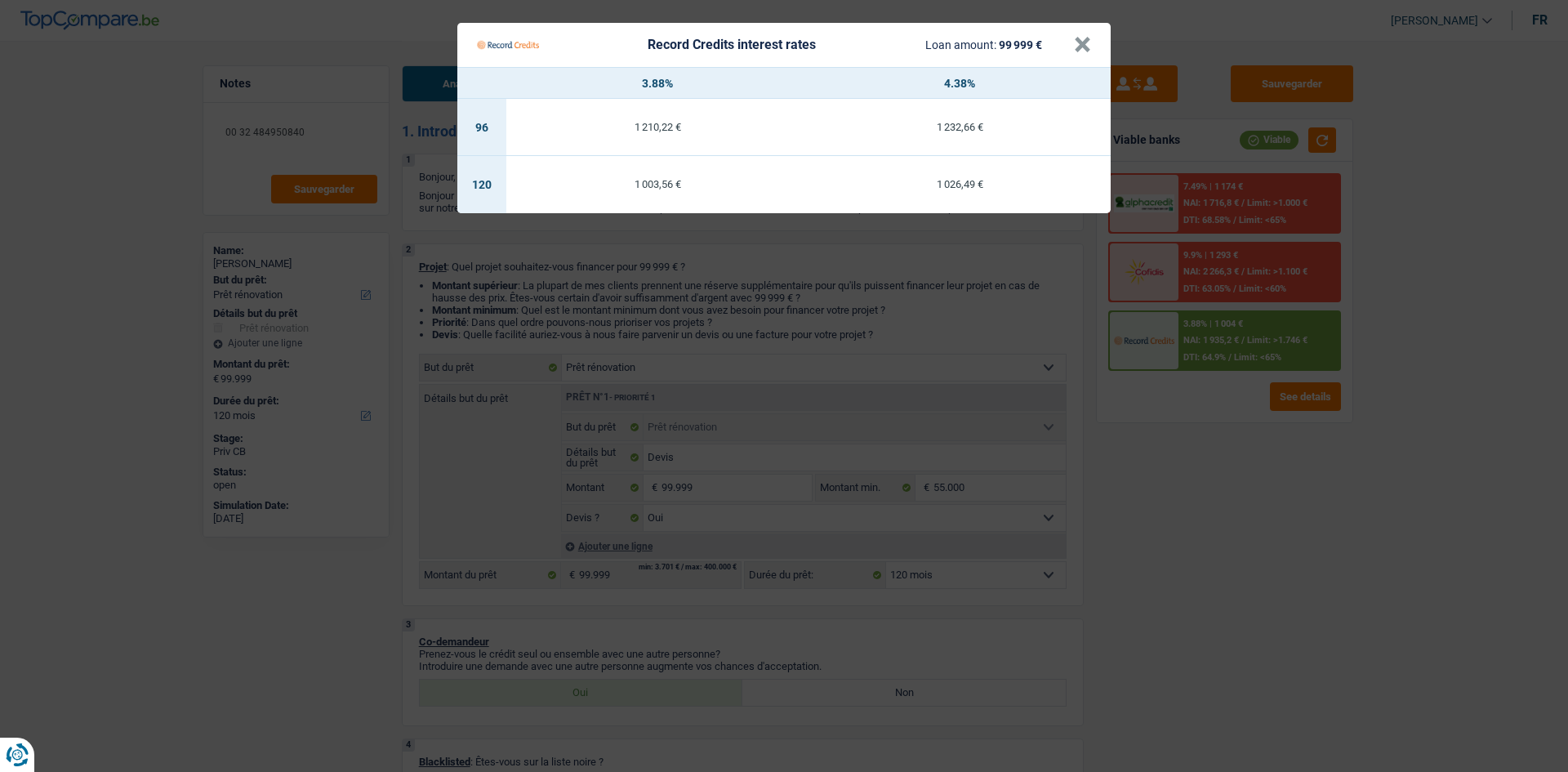
click at [1286, 531] on Credits "Record Credits interest rates Loan amount: 99 999 € × 3.88% 4.38% 96 1 210,22 €…" at bounding box center [784, 386] width 1568 height 772
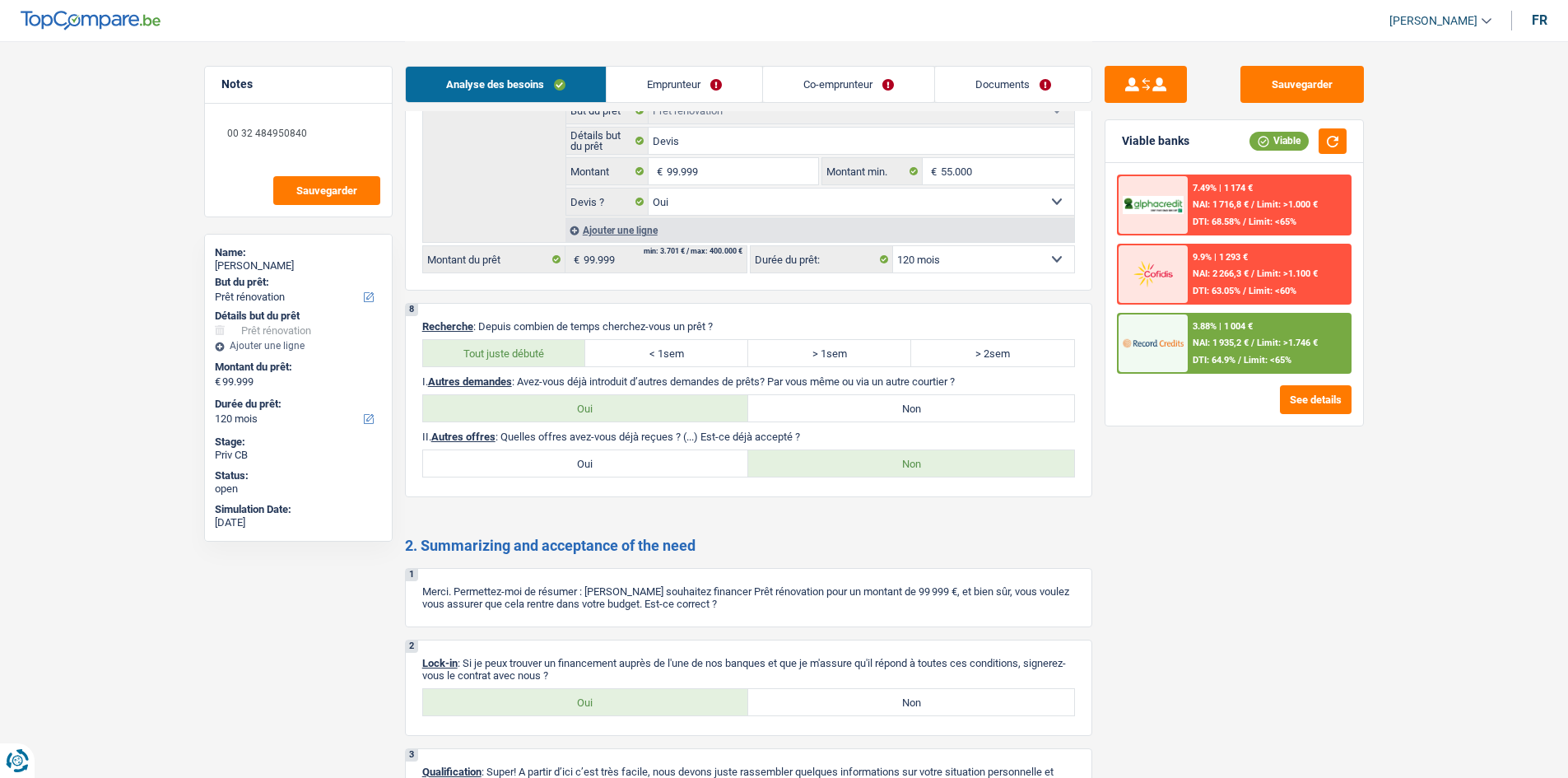
scroll to position [2385, 0]
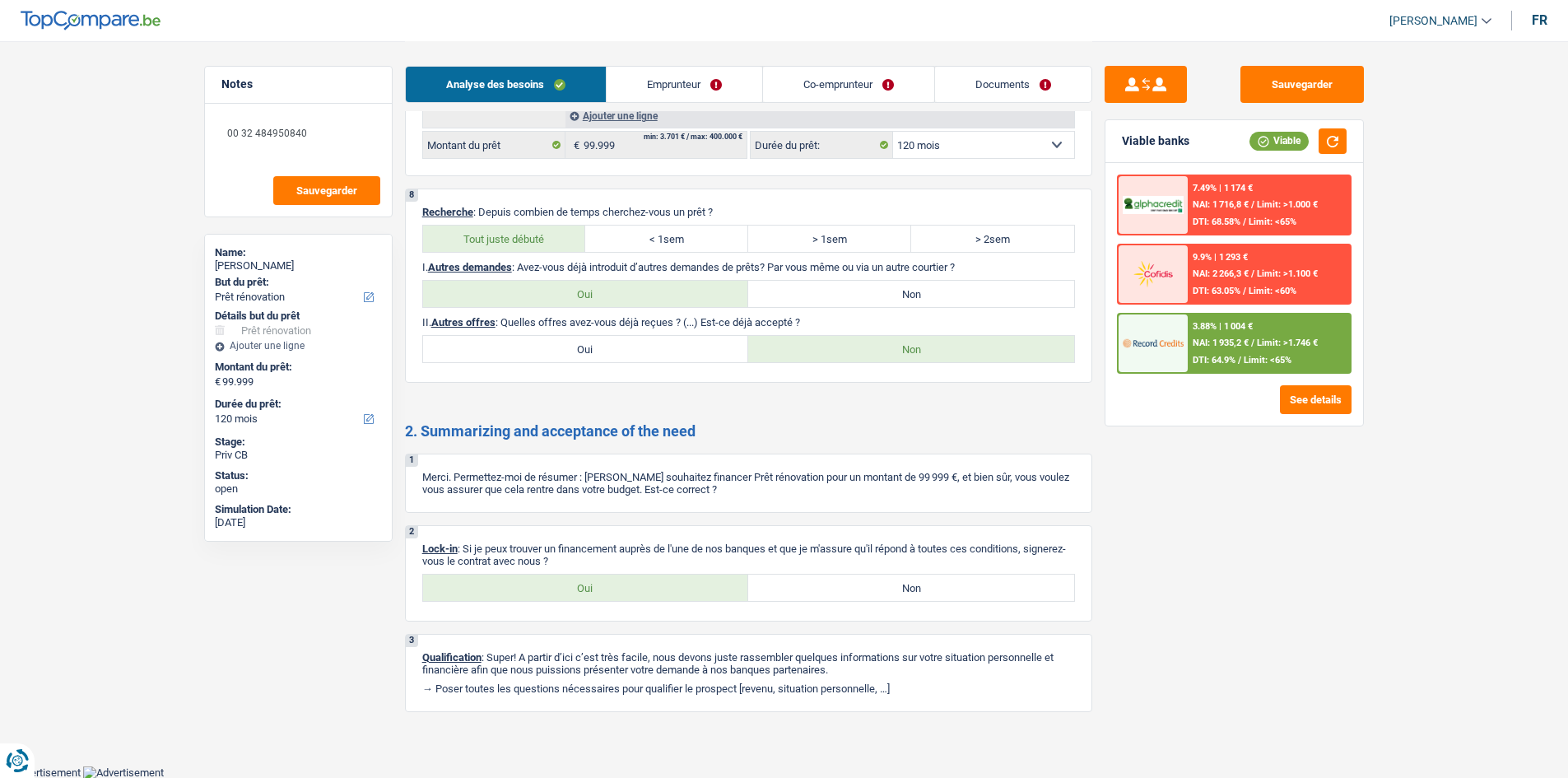
click at [1321, 617] on div "Sauvegarder Viable banks Viable 7.49% | 1 174 € NAI: 1 716,8 € / Limit: >1.000 …" at bounding box center [1234, 408] width 284 height 685
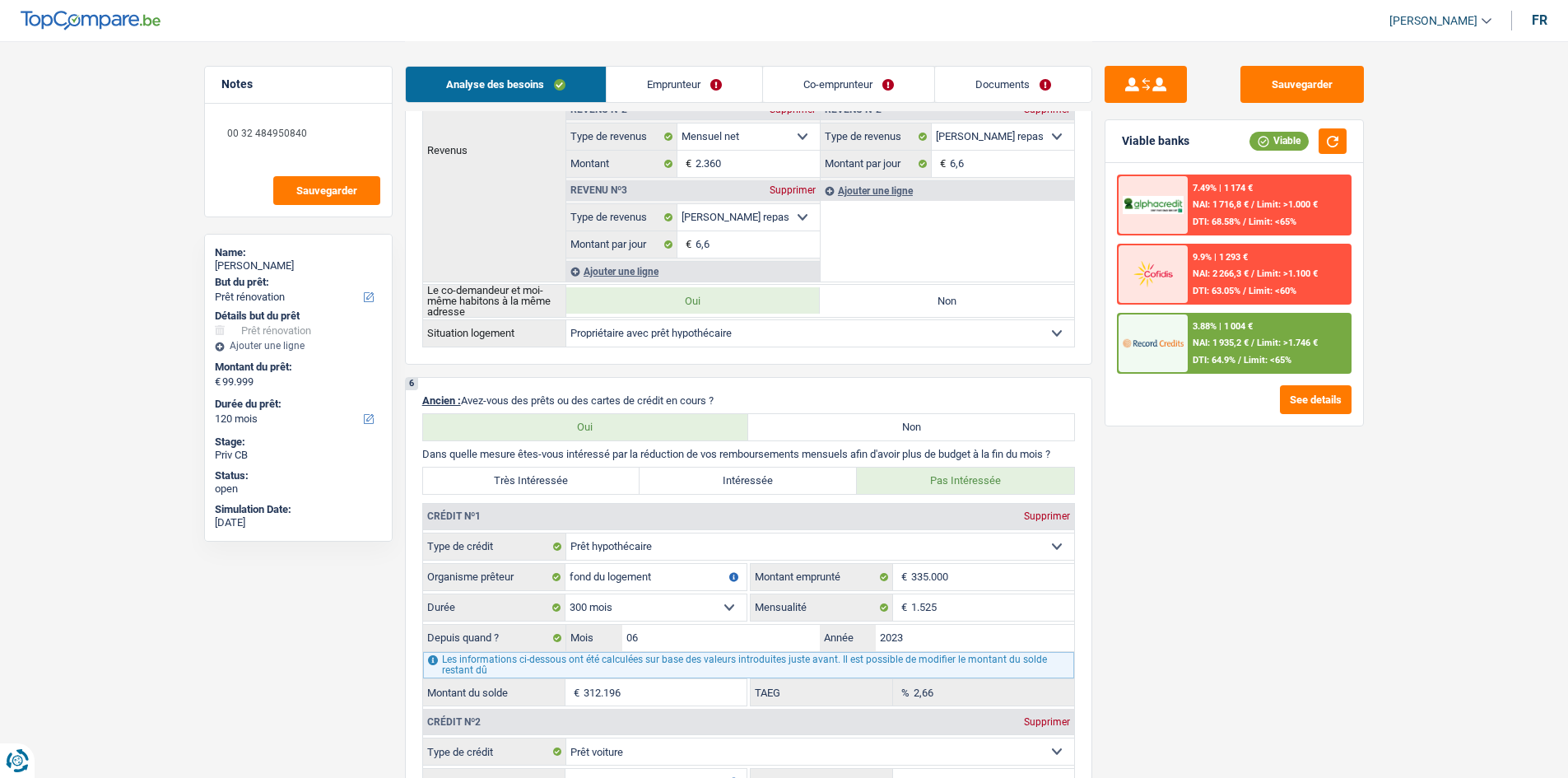
scroll to position [0, 0]
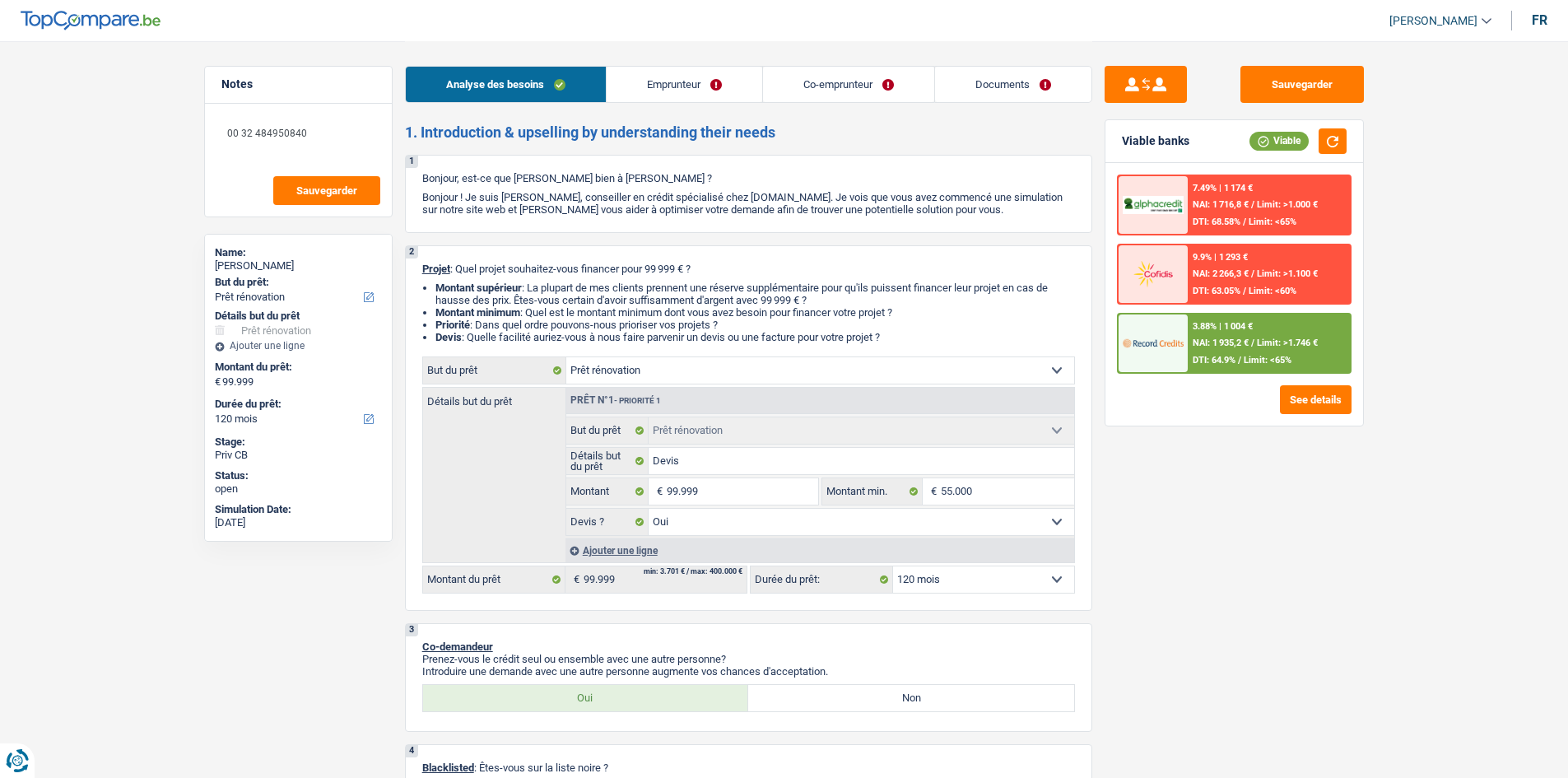
click at [693, 81] on link "Emprunteur" at bounding box center [685, 85] width 155 height 35
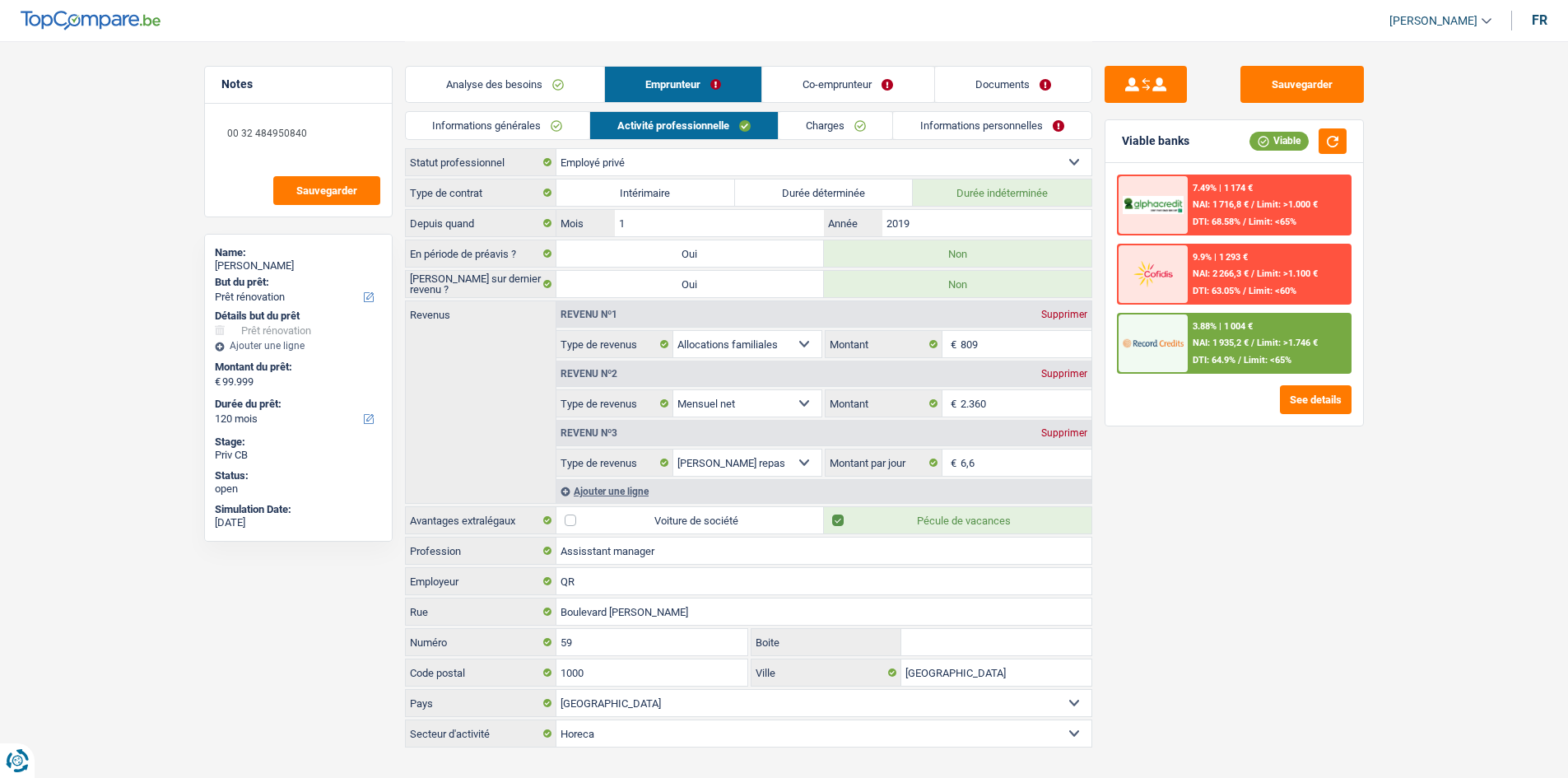
click at [543, 120] on link "Informations générales" at bounding box center [498, 125] width 184 height 27
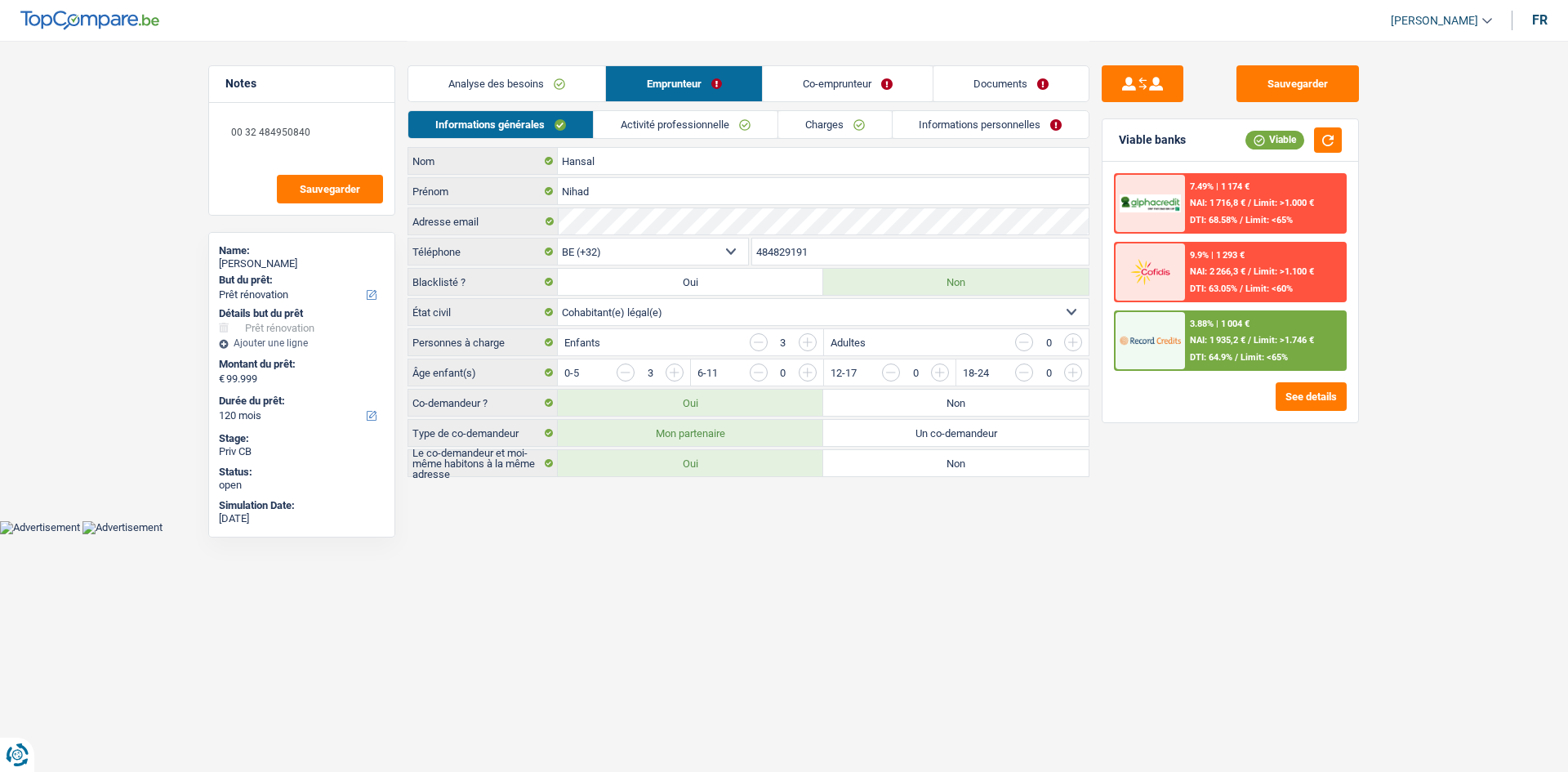
click at [640, 124] on link "Activité professionnelle" at bounding box center [686, 124] width 184 height 27
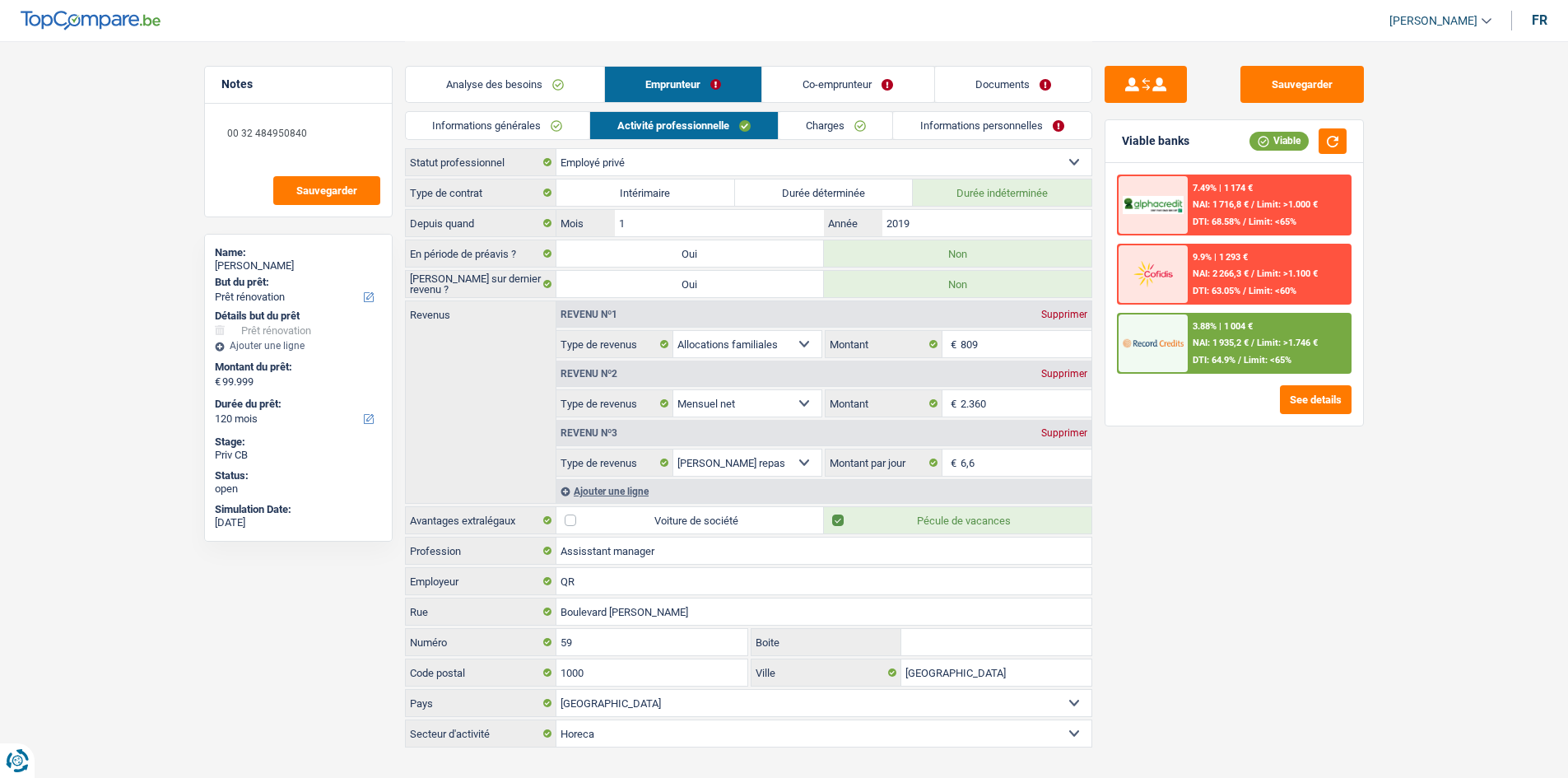
click at [837, 123] on link "Charges" at bounding box center [837, 125] width 115 height 27
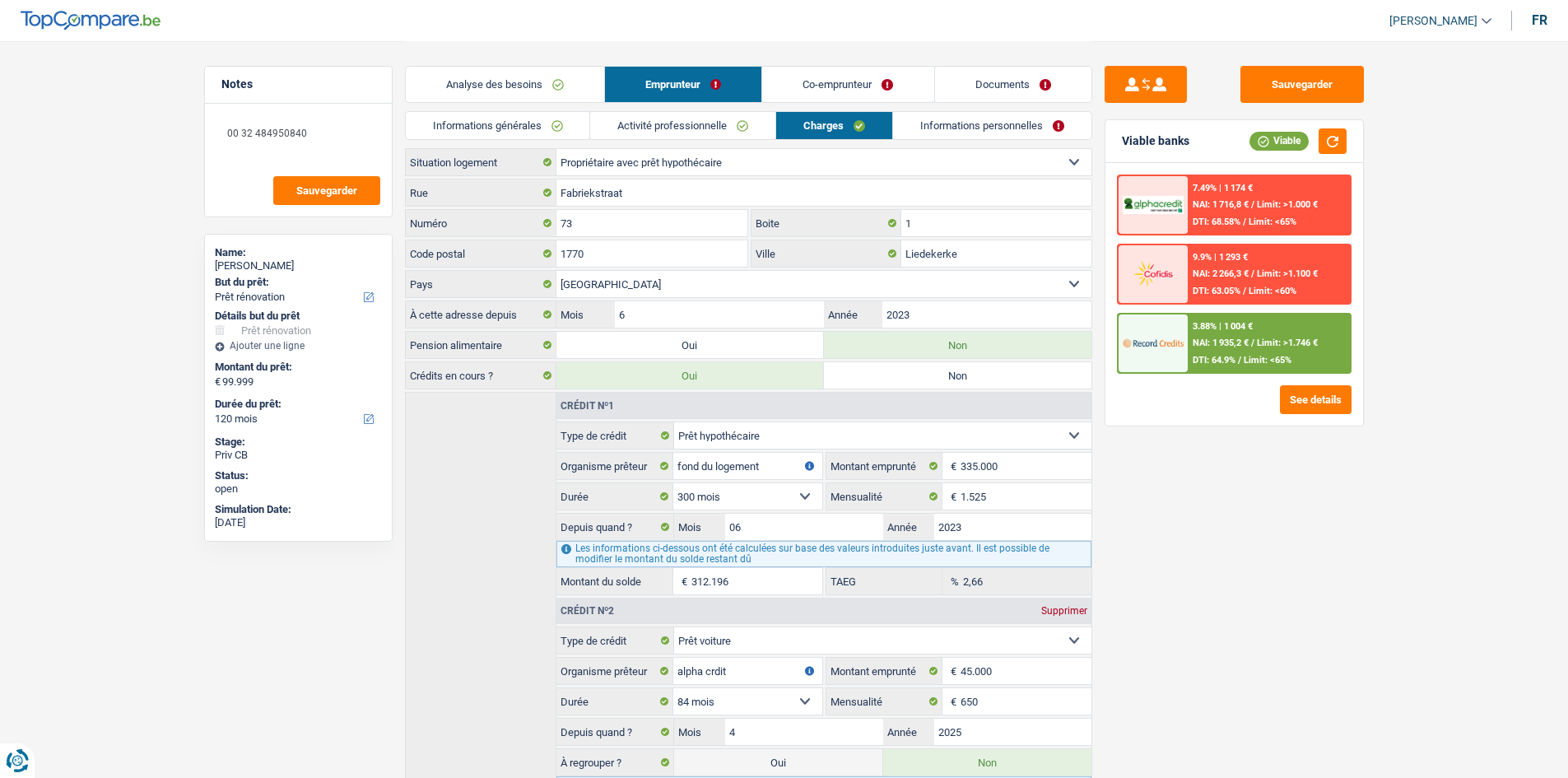
click at [949, 129] on link "Informations personnelles" at bounding box center [992, 125] width 199 height 27
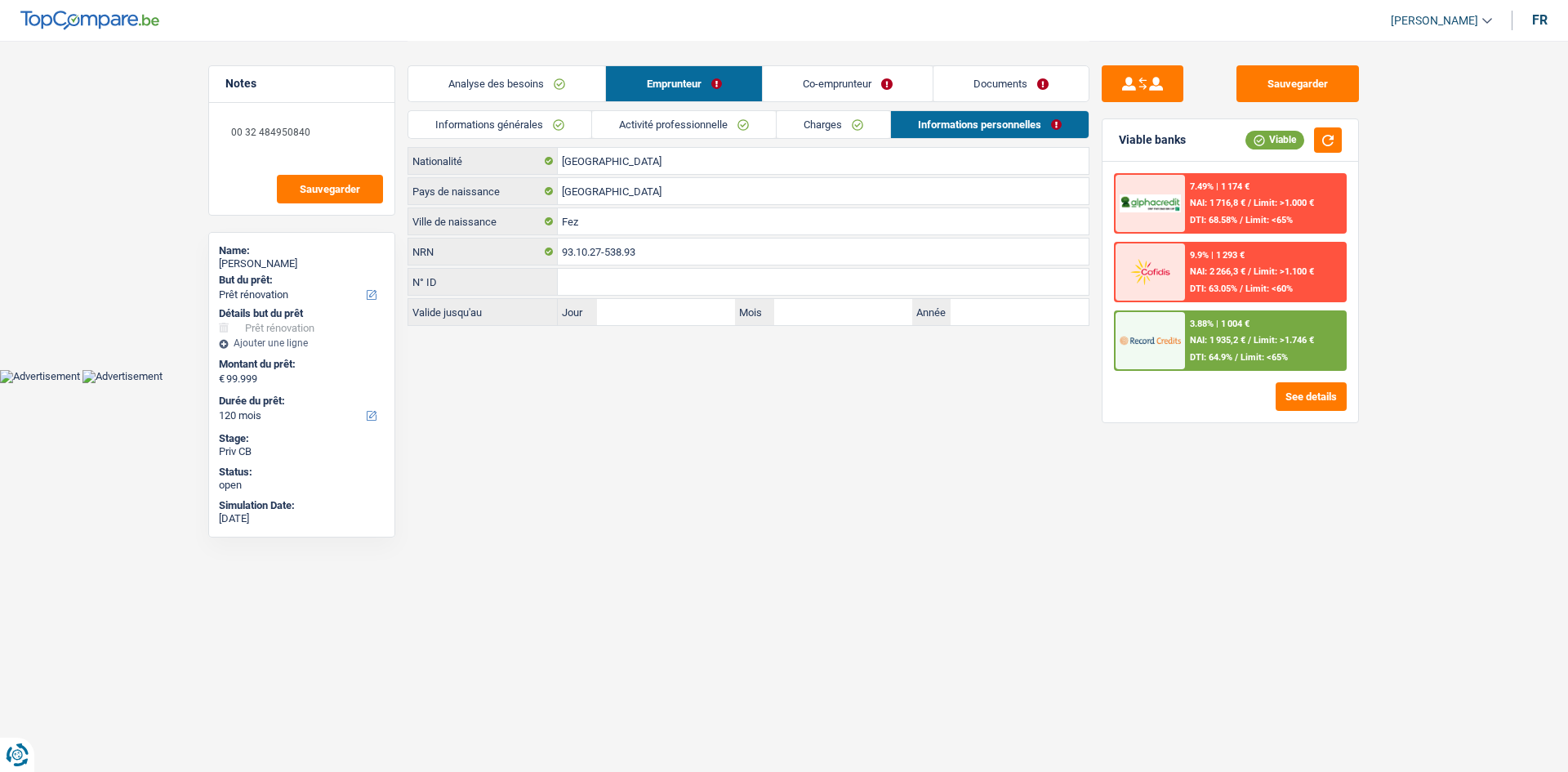
click at [849, 86] on link "Co-emprunteur" at bounding box center [847, 84] width 170 height 35
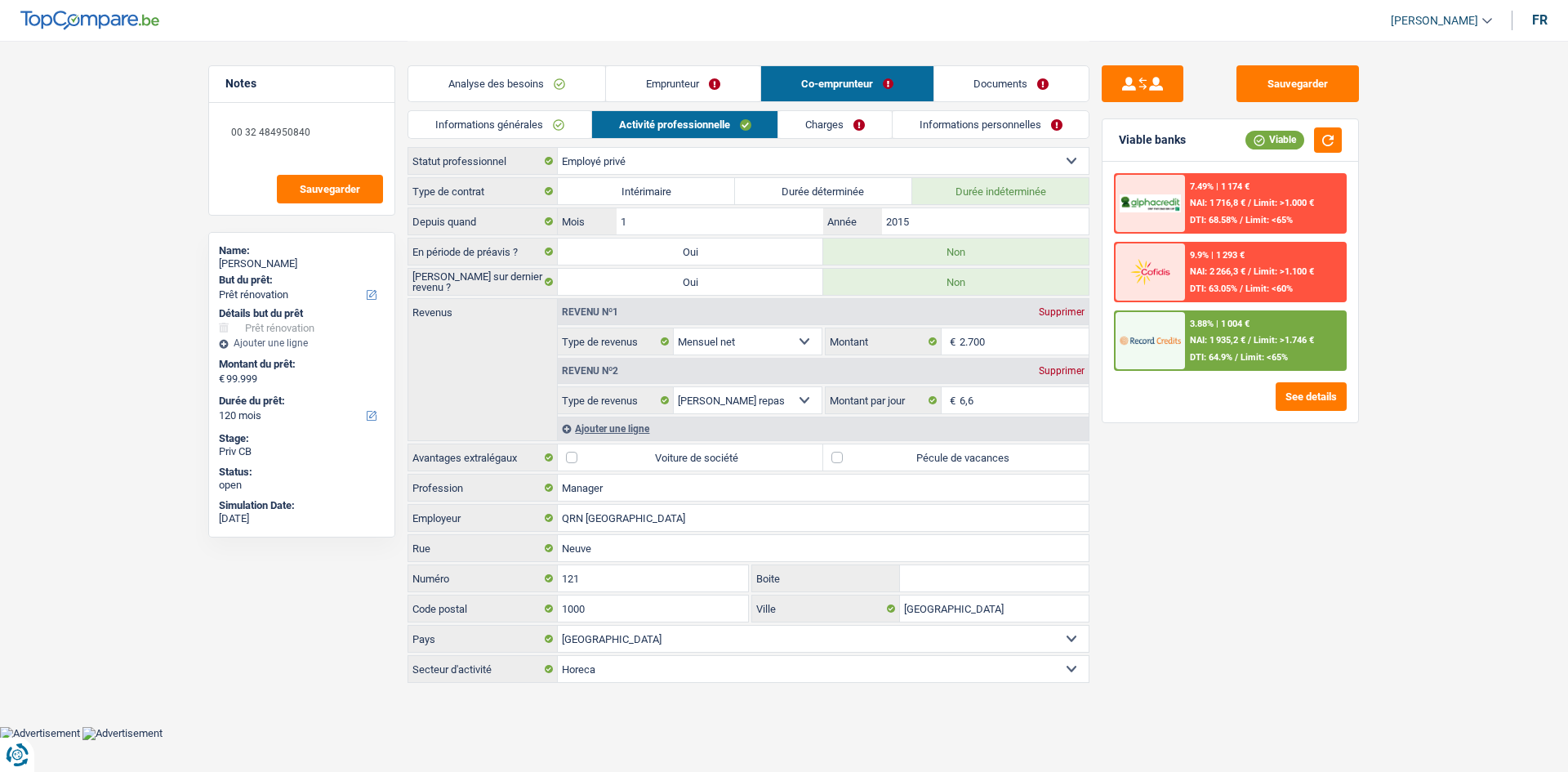
click at [849, 122] on link "Charges" at bounding box center [835, 124] width 114 height 27
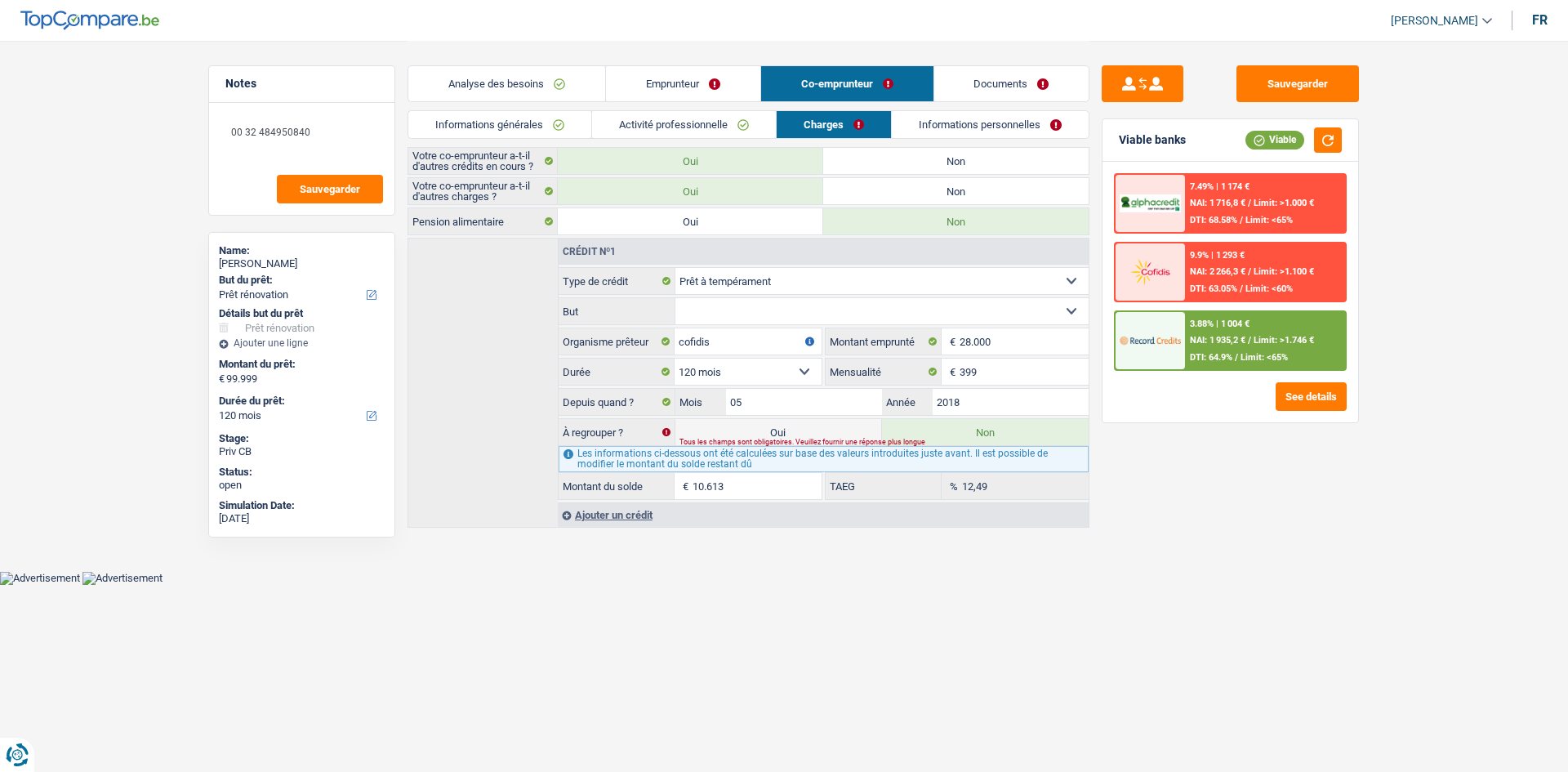
click at [808, 300] on select "Confort maison: meubles, textile, peinture, électroménager, outillage non-profe…" at bounding box center [882, 312] width 414 height 26
select select "homeFurnishingOrRelocation"
click at [676, 298] on select "Confort maison: meubles, textile, peinture, électroménager, outillage non-profe…" at bounding box center [882, 312] width 414 height 26
click at [1299, 543] on div "Sauvegarder Viable banks Viable 7.49% | 1 174 € NAI: 1 716,8 € / Limit: >1.000 …" at bounding box center [1231, 405] width 282 height 680
click at [1323, 124] on div "Viable banks Viable" at bounding box center [1231, 140] width 256 height 43
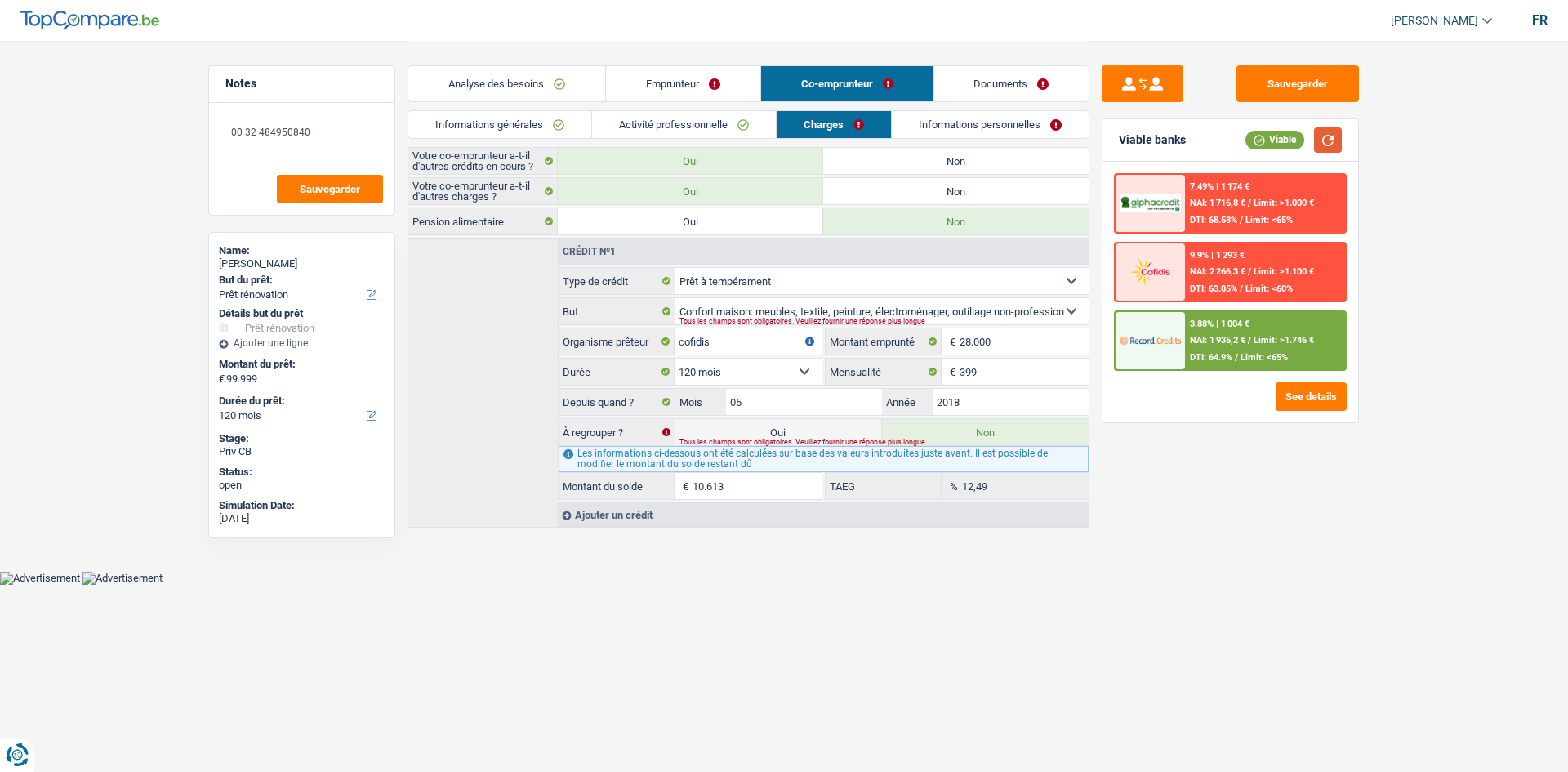
click at [1326, 138] on button "button" at bounding box center [1328, 140] width 28 height 25
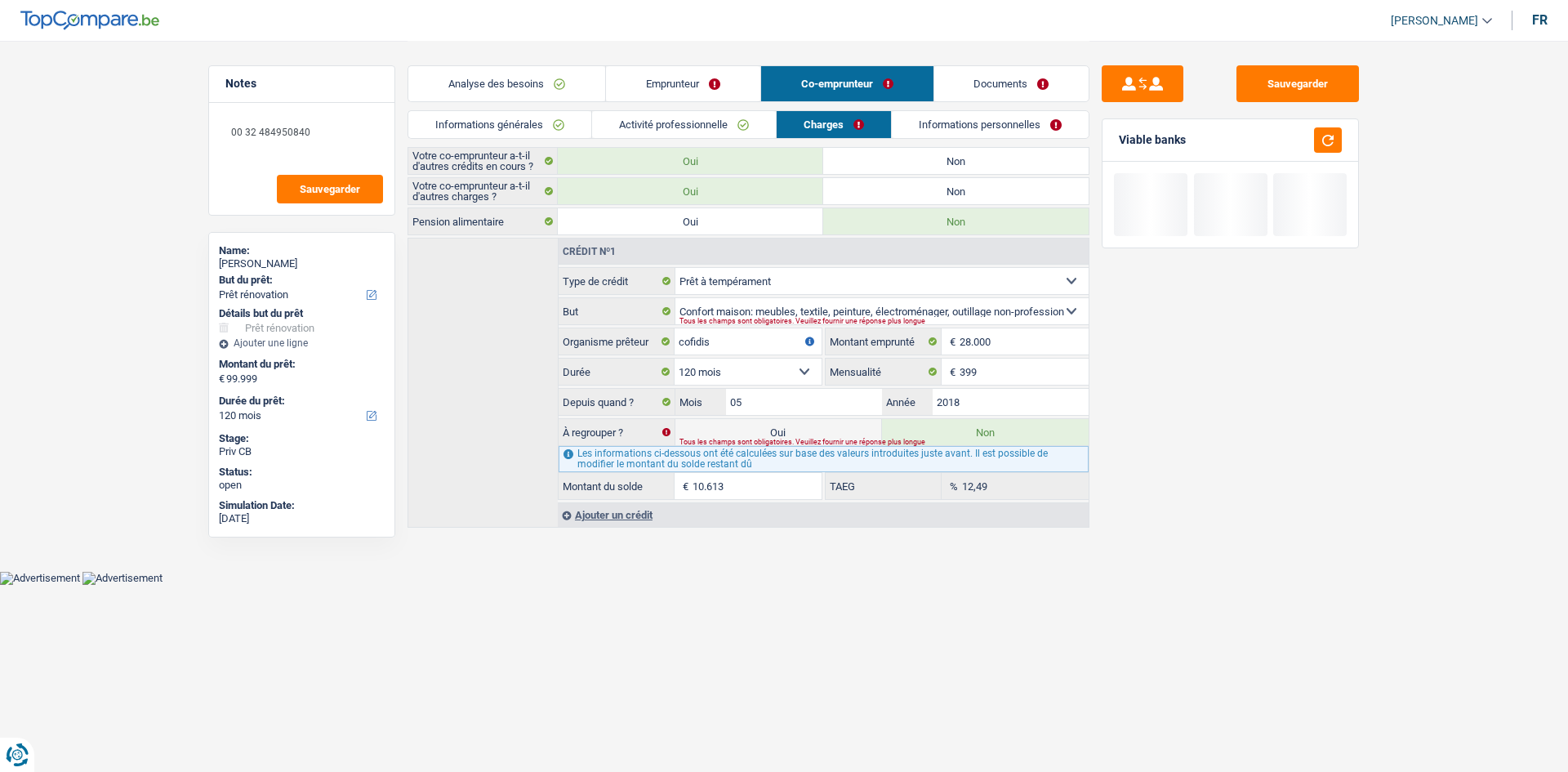
click at [928, 128] on link "Informations personnelles" at bounding box center [990, 124] width 197 height 27
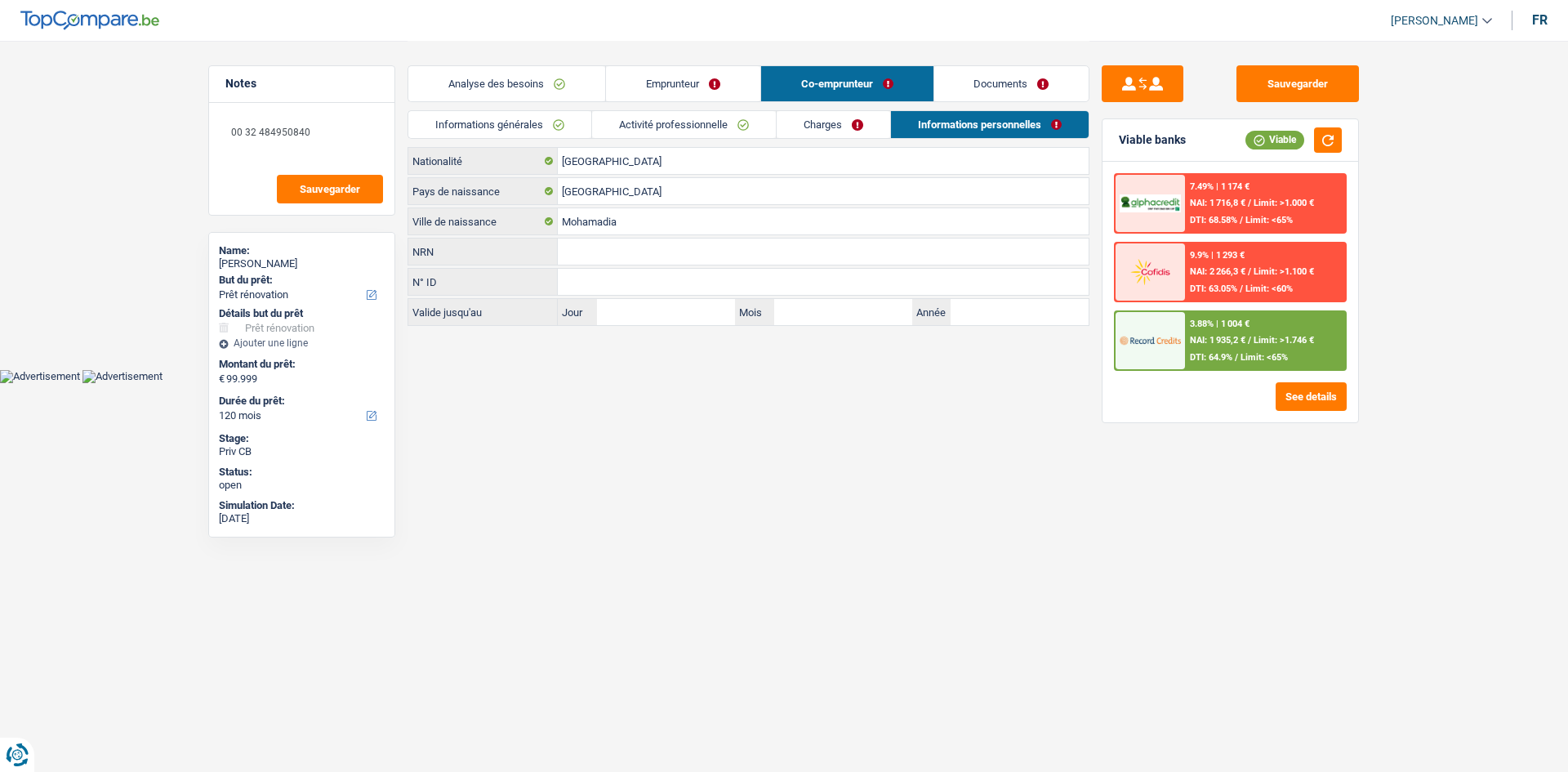
click at [647, 116] on link "Activité professionnelle" at bounding box center [684, 124] width 184 height 27
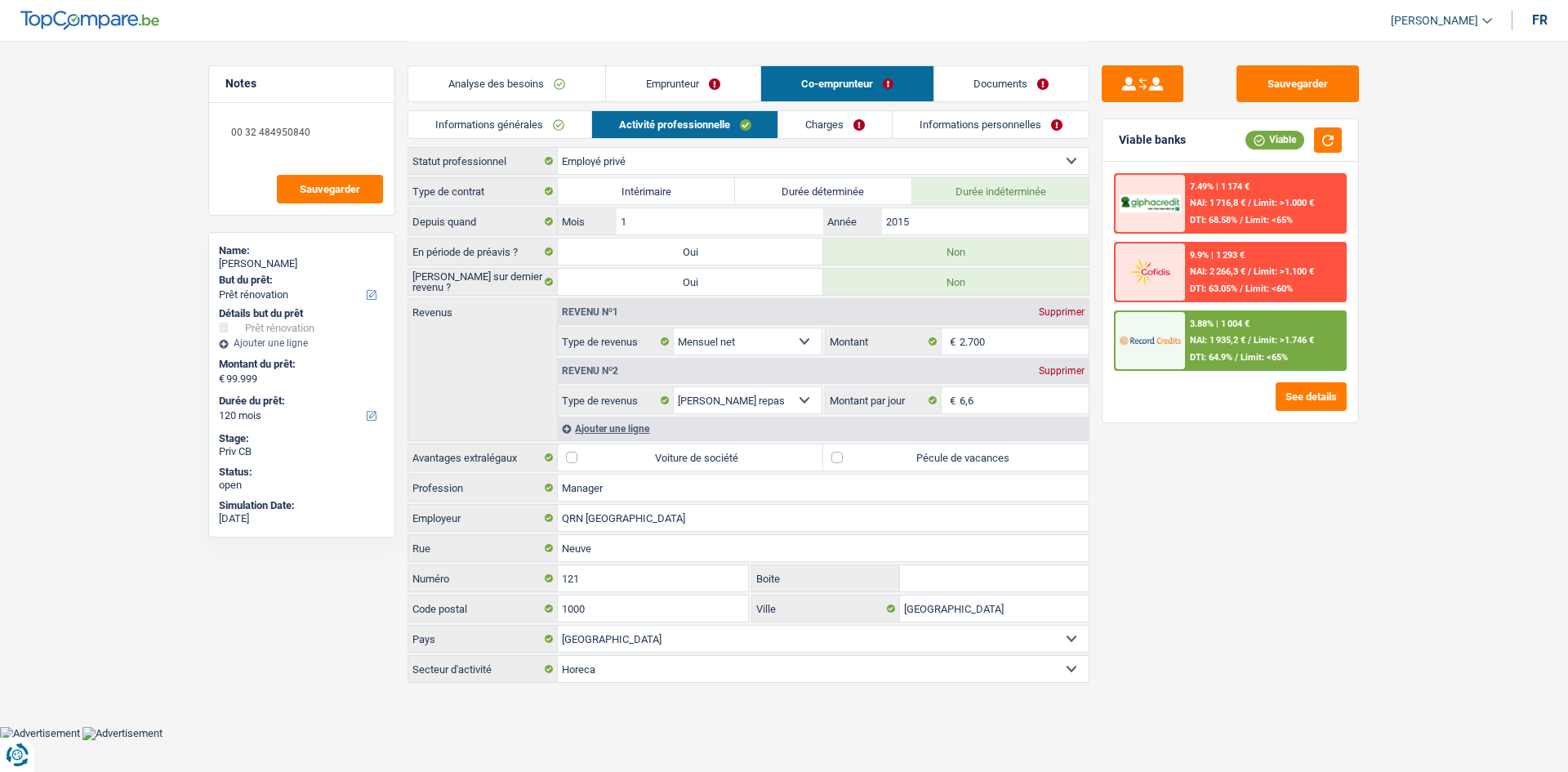
click at [558, 123] on link "Informations générales" at bounding box center [499, 124] width 183 height 27
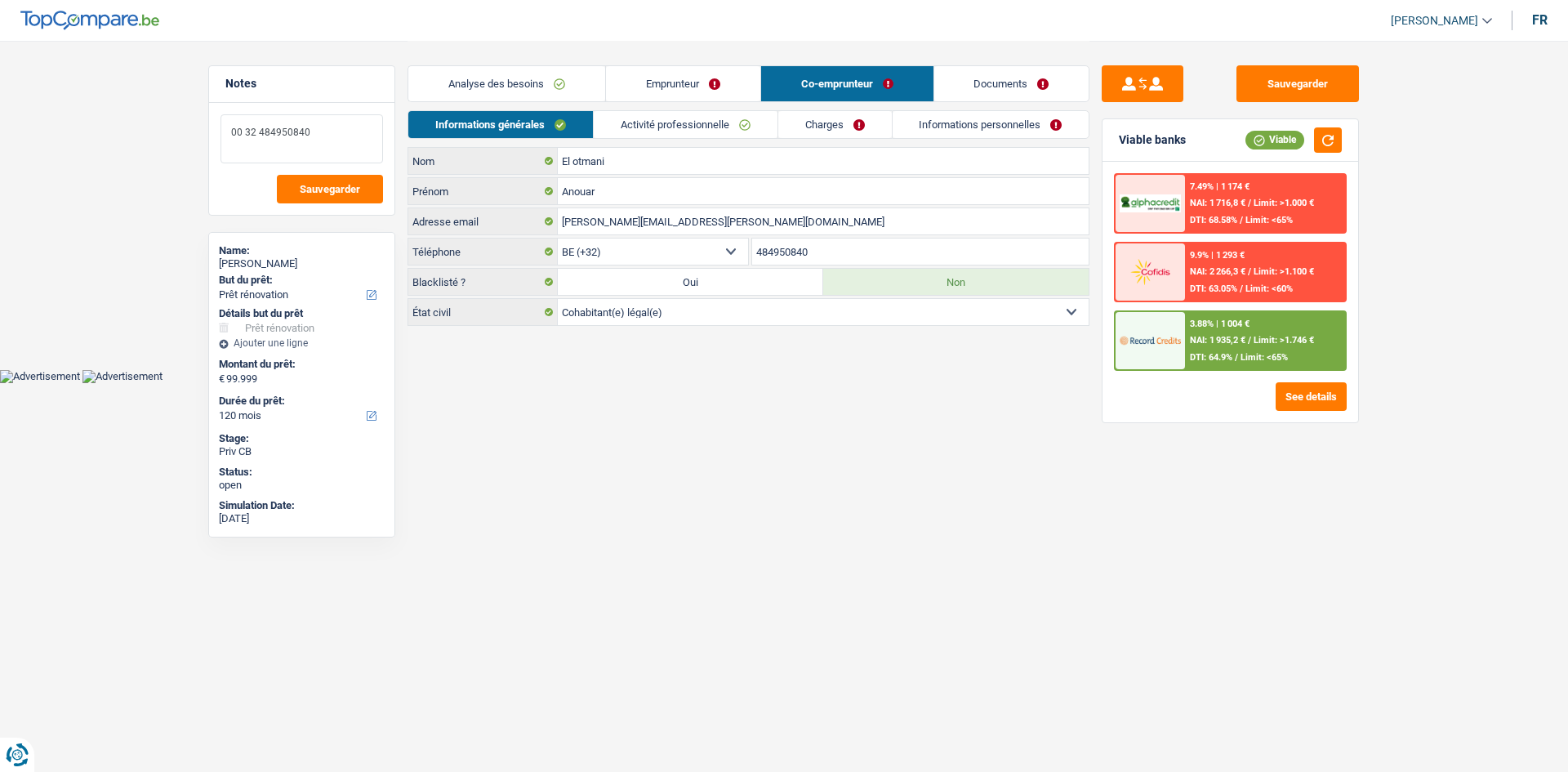
click at [279, 132] on textarea "00 32 484950840" at bounding box center [302, 139] width 163 height 49
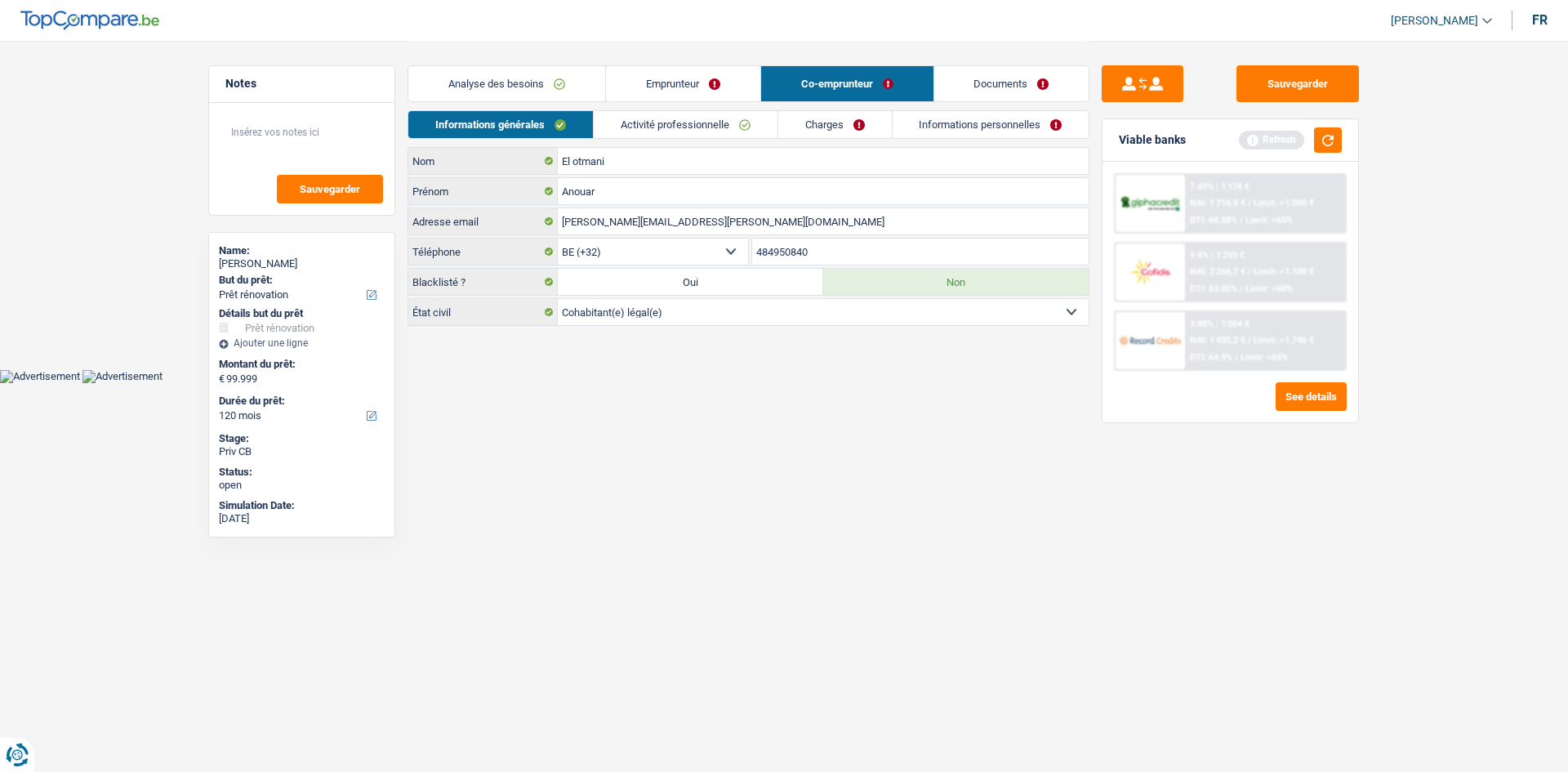
click at [1012, 383] on html "Vous avez le contrôle de vos données Nous utilisons des cookies, tout comme nos…" at bounding box center [784, 192] width 1568 height 383
click at [1342, 135] on button "button" at bounding box center [1328, 140] width 28 height 25
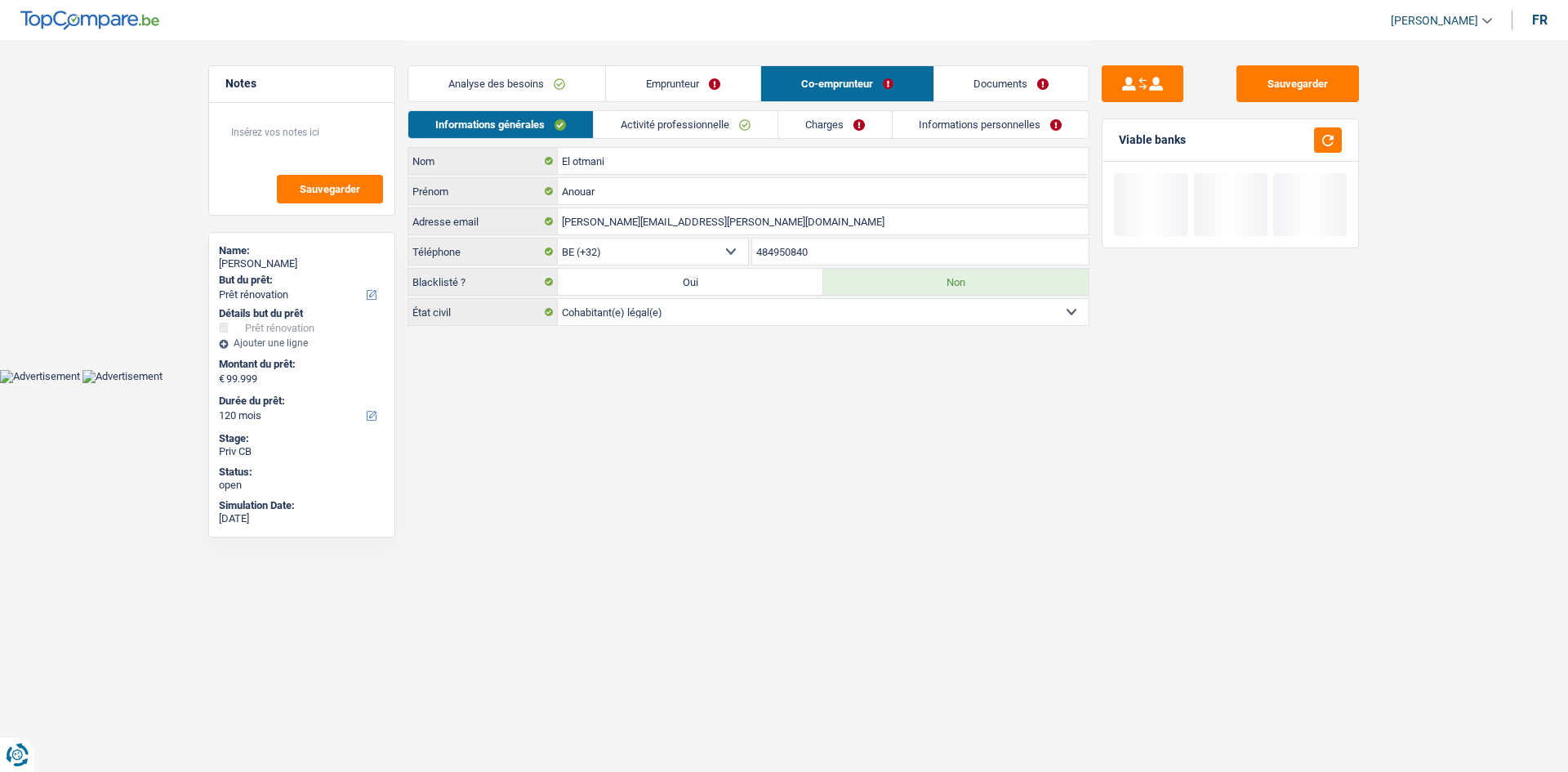
click at [987, 108] on div "Analyse des besoins Emprunteur Co-emprunteur Documents" at bounding box center [749, 75] width 682 height 69
click at [988, 116] on link "Informations personnelles" at bounding box center [991, 124] width 197 height 27
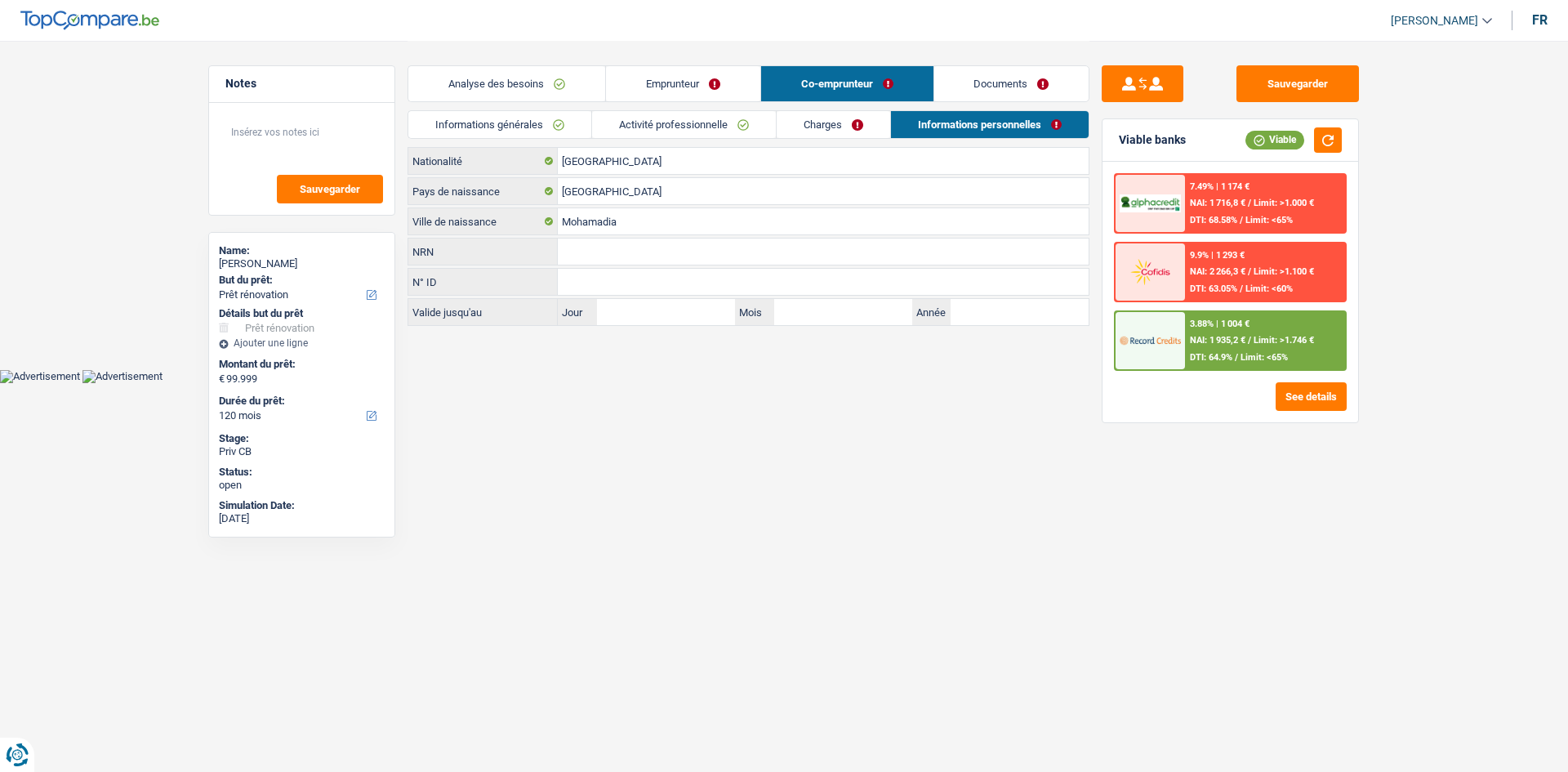
click at [784, 383] on html "Vous avez le contrôle de vos données Nous utilisons des cookies, tout comme nos…" at bounding box center [784, 192] width 1568 height 383
click at [985, 383] on html "Vous avez le contrôle de vos données Nous utilisons des cookies, tout comme nos…" at bounding box center [784, 192] width 1568 height 383
click at [580, 84] on link "Analyse des besoins" at bounding box center [506, 84] width 197 height 35
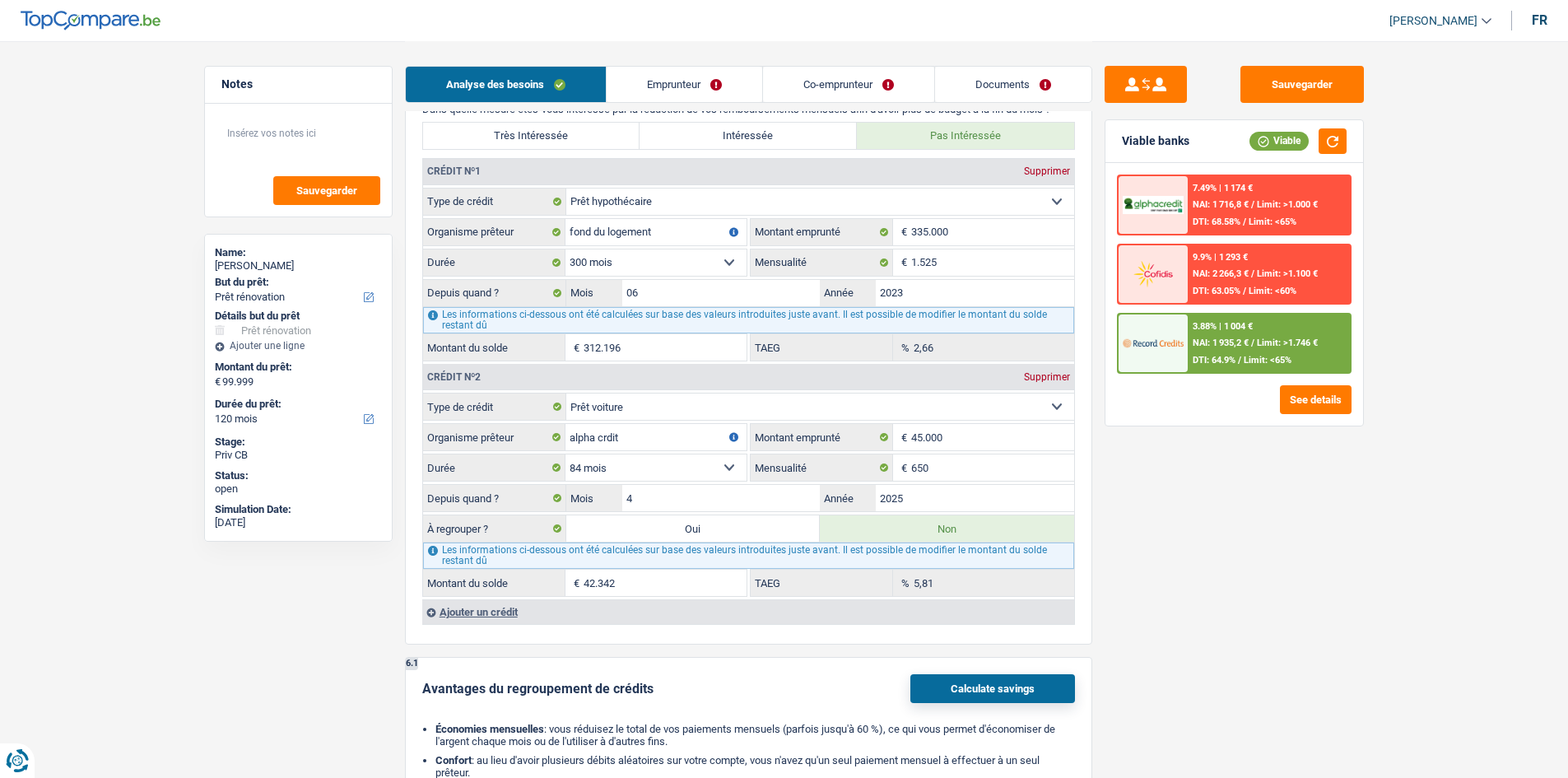
scroll to position [1399, 0]
click at [727, 87] on link "Emprunteur" at bounding box center [685, 85] width 155 height 35
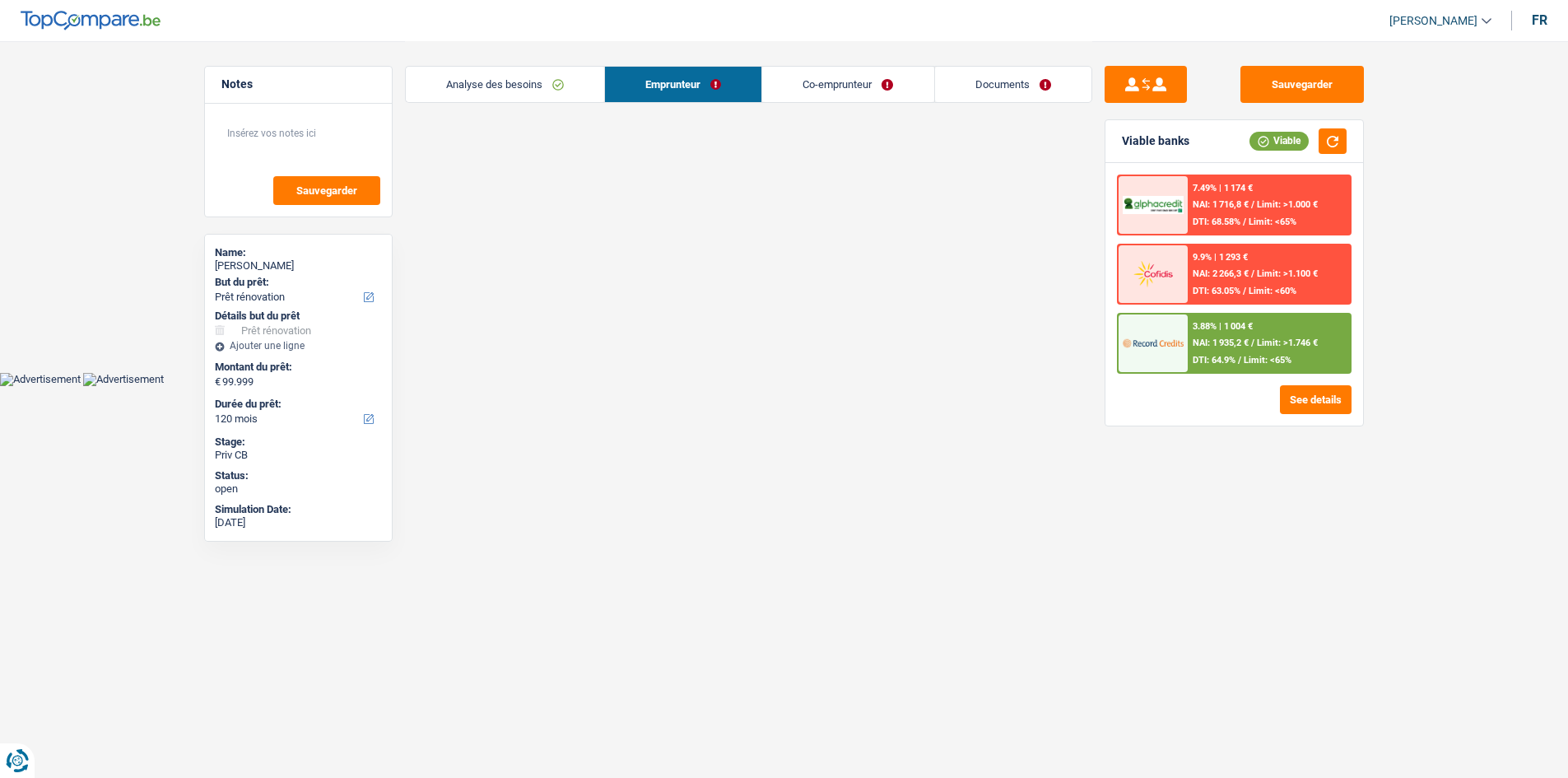
scroll to position [0, 0]
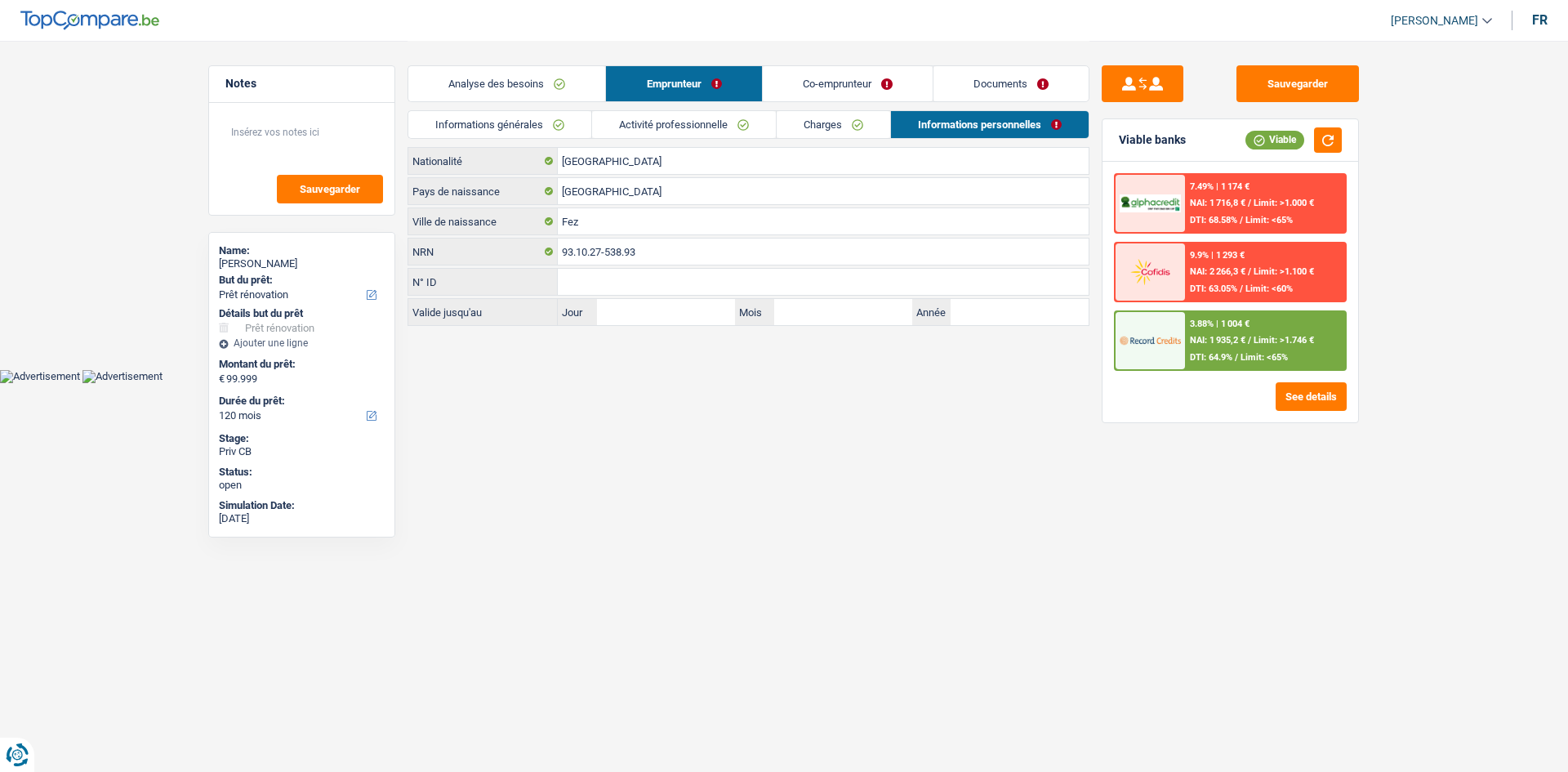
click at [830, 75] on link "Co-emprunteur" at bounding box center [847, 84] width 170 height 35
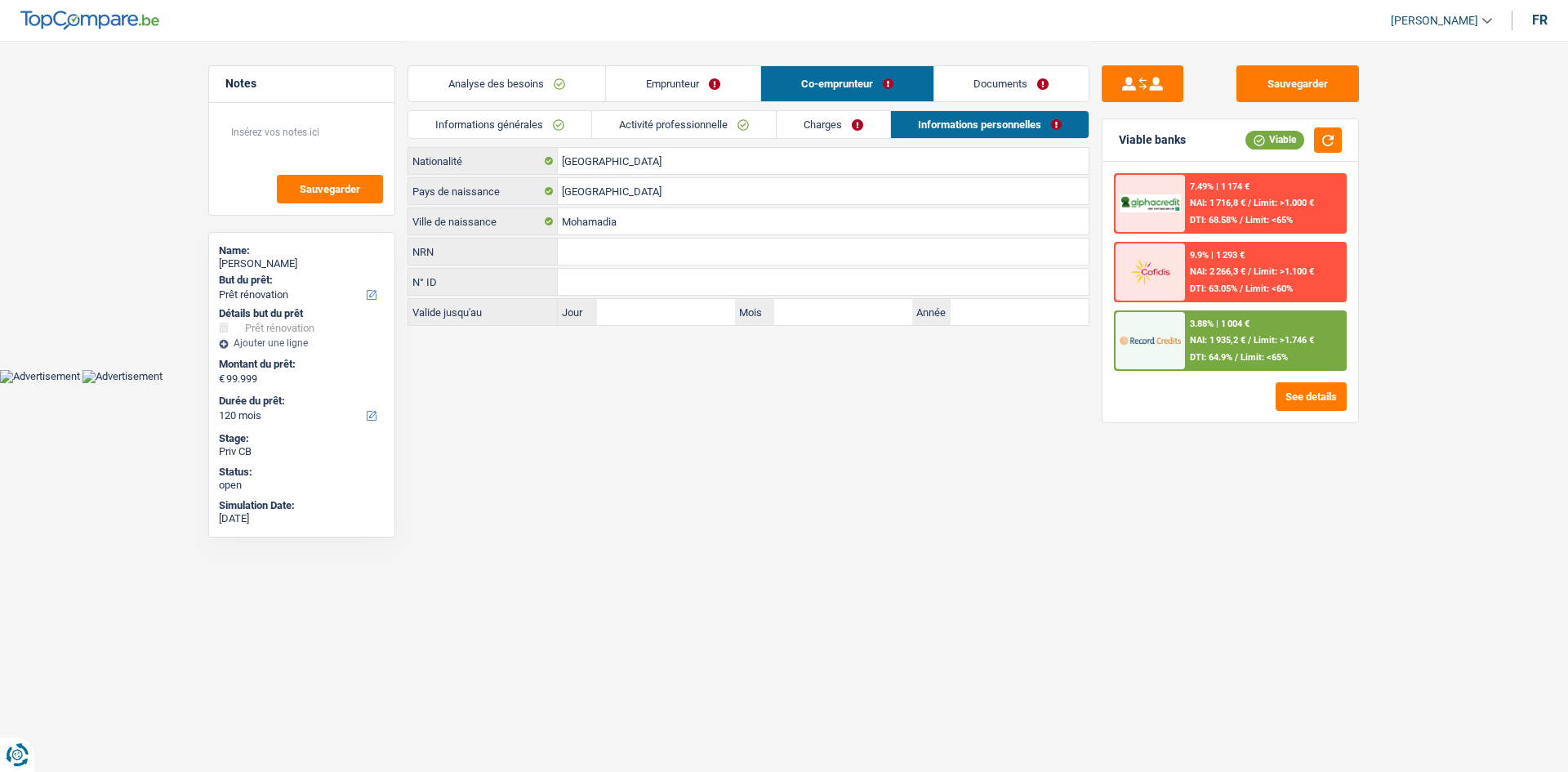
click at [860, 122] on link "Charges" at bounding box center [833, 124] width 114 height 27
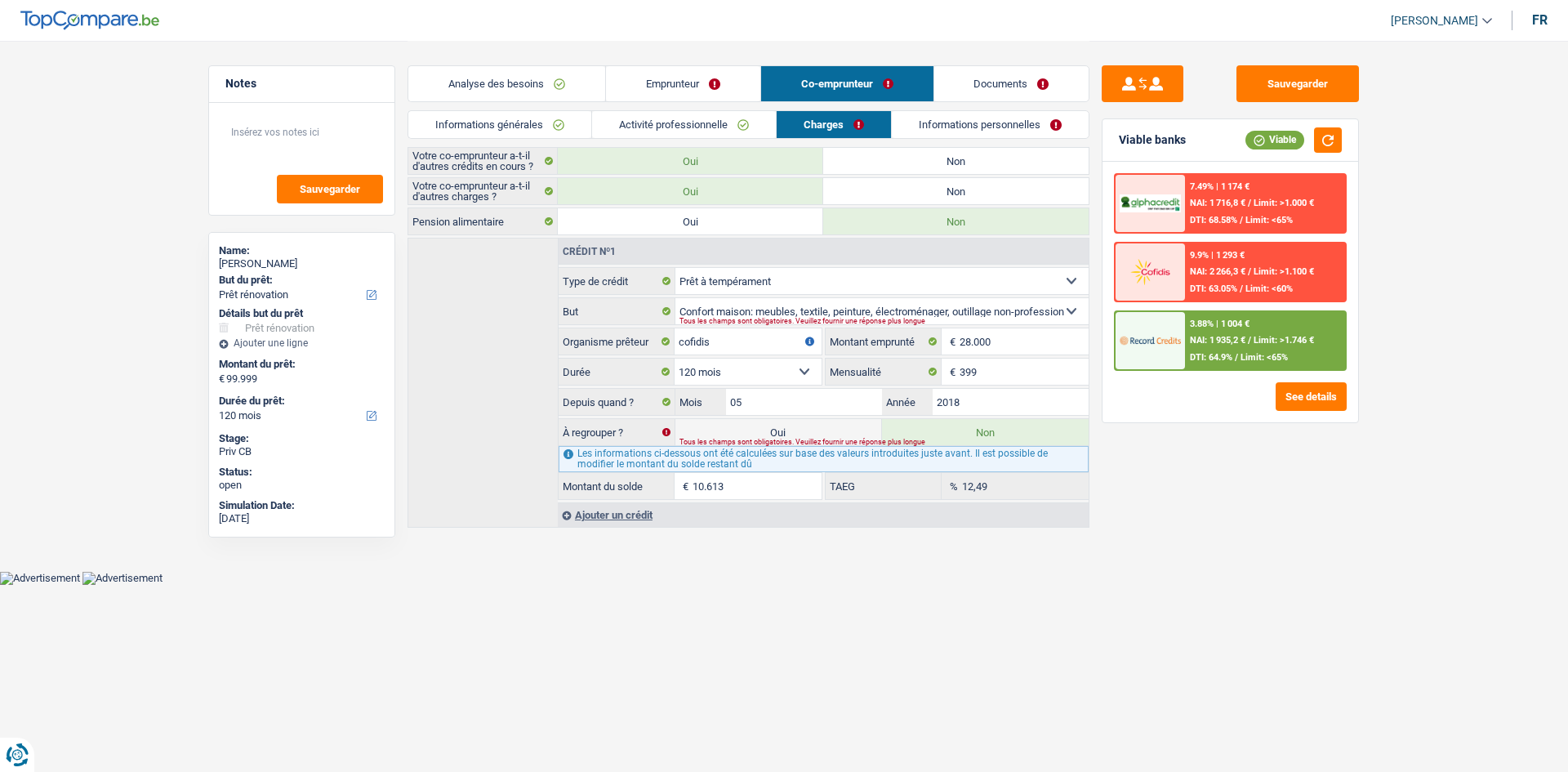
click at [1192, 543] on div "Sauvegarder Viable banks Viable 7.49% | 1 174 € NAI: 1 716,8 € / Limit: >1.000 …" at bounding box center [1231, 405] width 282 height 680
click at [1178, 533] on div "Sauvegarder Viable banks Viable 7.49% | 1 174 € NAI: 1 716,8 € / Limit: >1.000 …" at bounding box center [1231, 405] width 282 height 680
click at [974, 119] on link "Informations personnelles" at bounding box center [990, 124] width 197 height 27
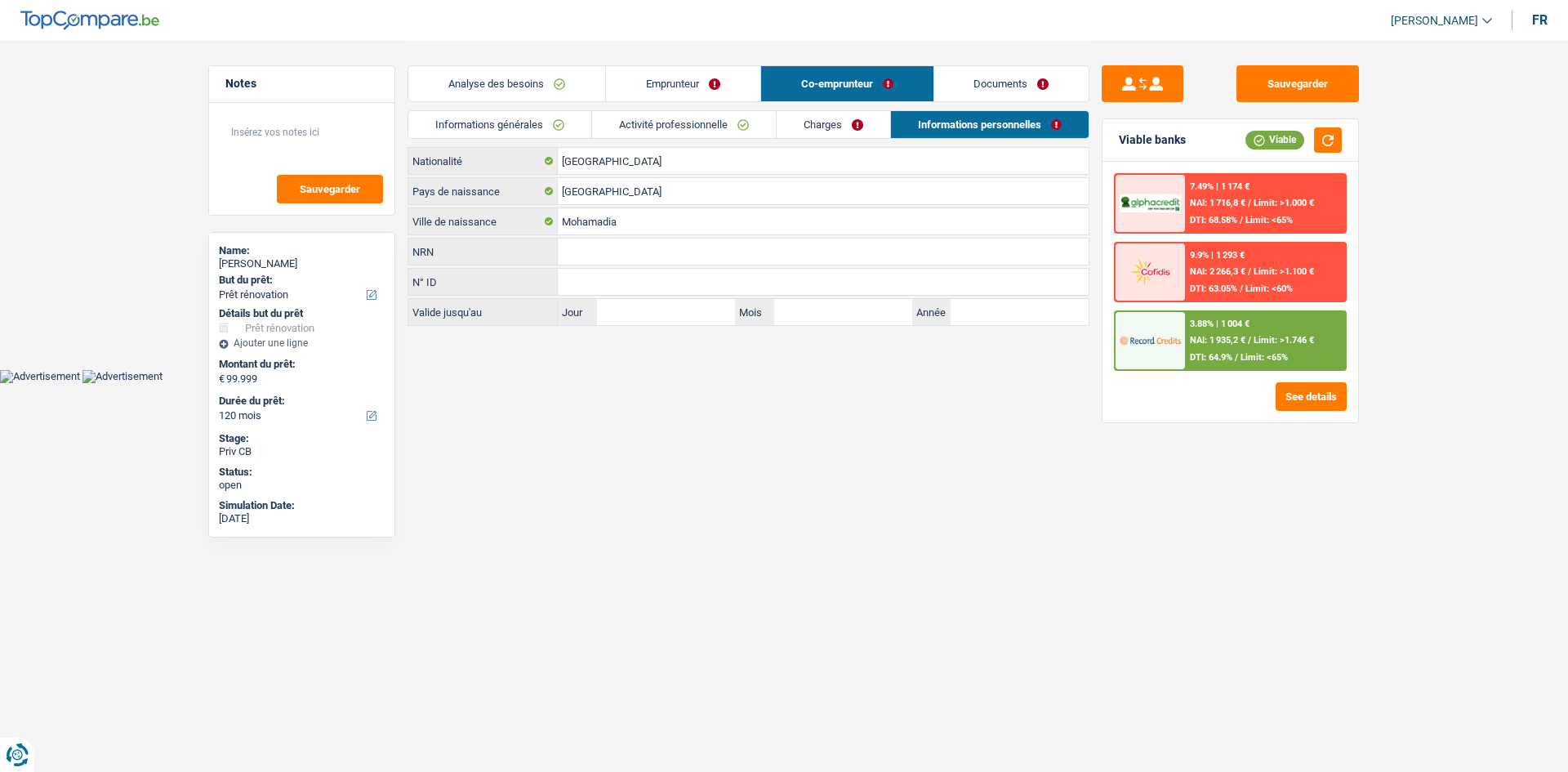
click at [835, 117] on link "Charges" at bounding box center [833, 124] width 114 height 27
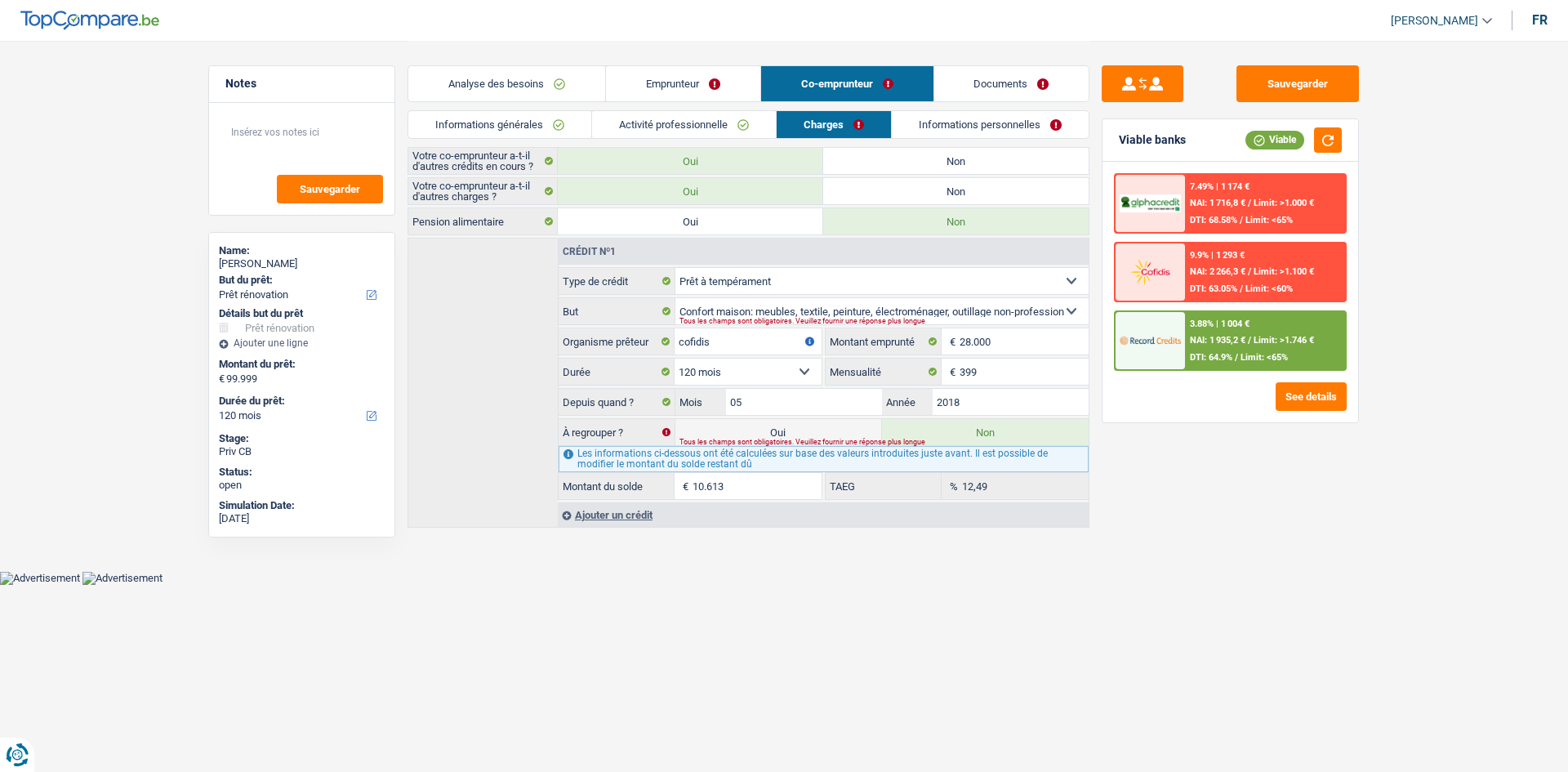
click at [1217, 576] on div "Sauvegarder Viable banks Viable 7.49% | 1 174 € NAI: 1 716,8 € / Limit: >1.000 …" at bounding box center [1231, 405] width 282 height 680
click at [689, 81] on link "Emprunteur" at bounding box center [683, 84] width 154 height 35
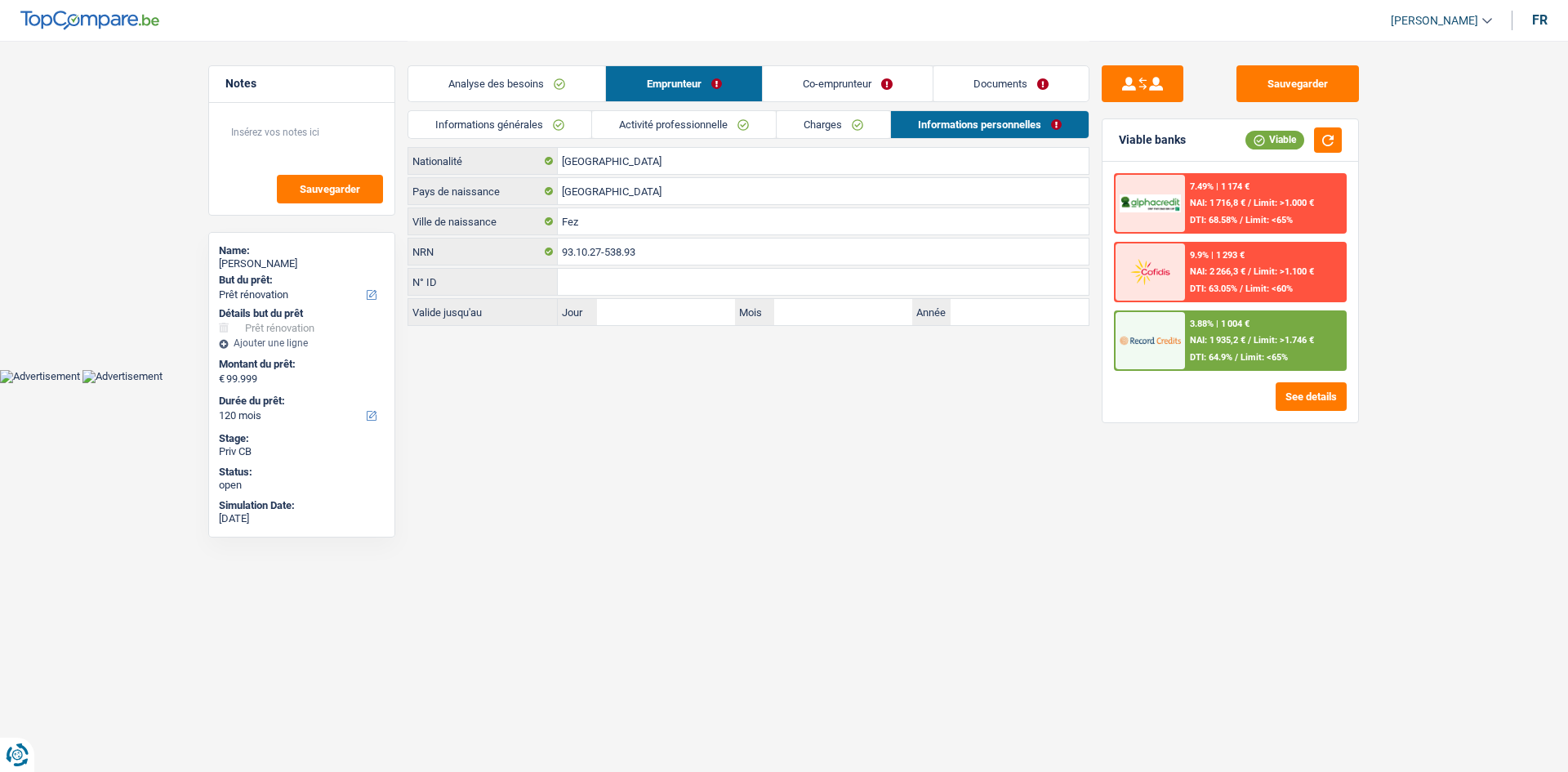
click at [559, 77] on link "Analyse des besoins" at bounding box center [506, 84] width 197 height 35
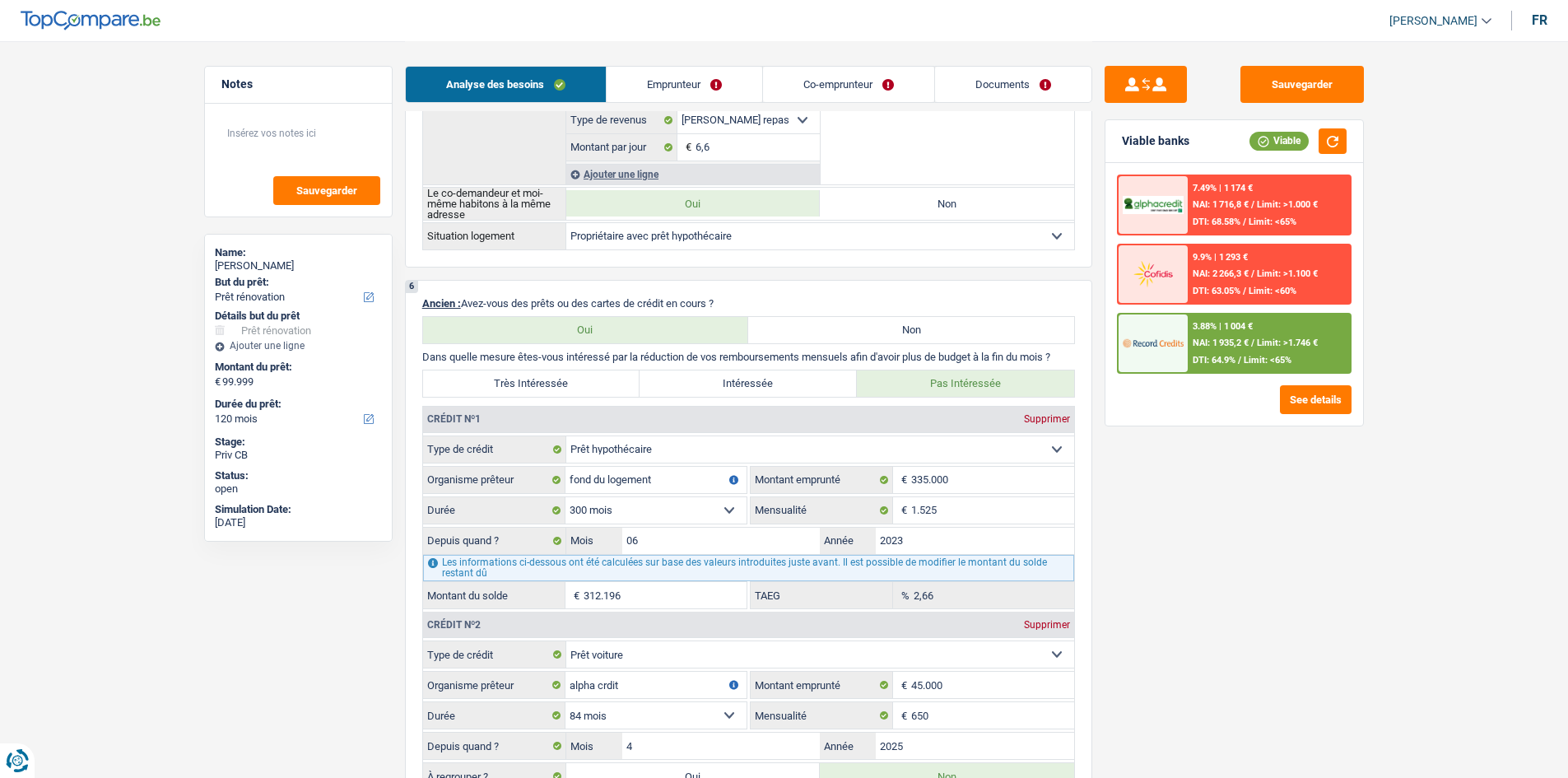
scroll to position [1564, 0]
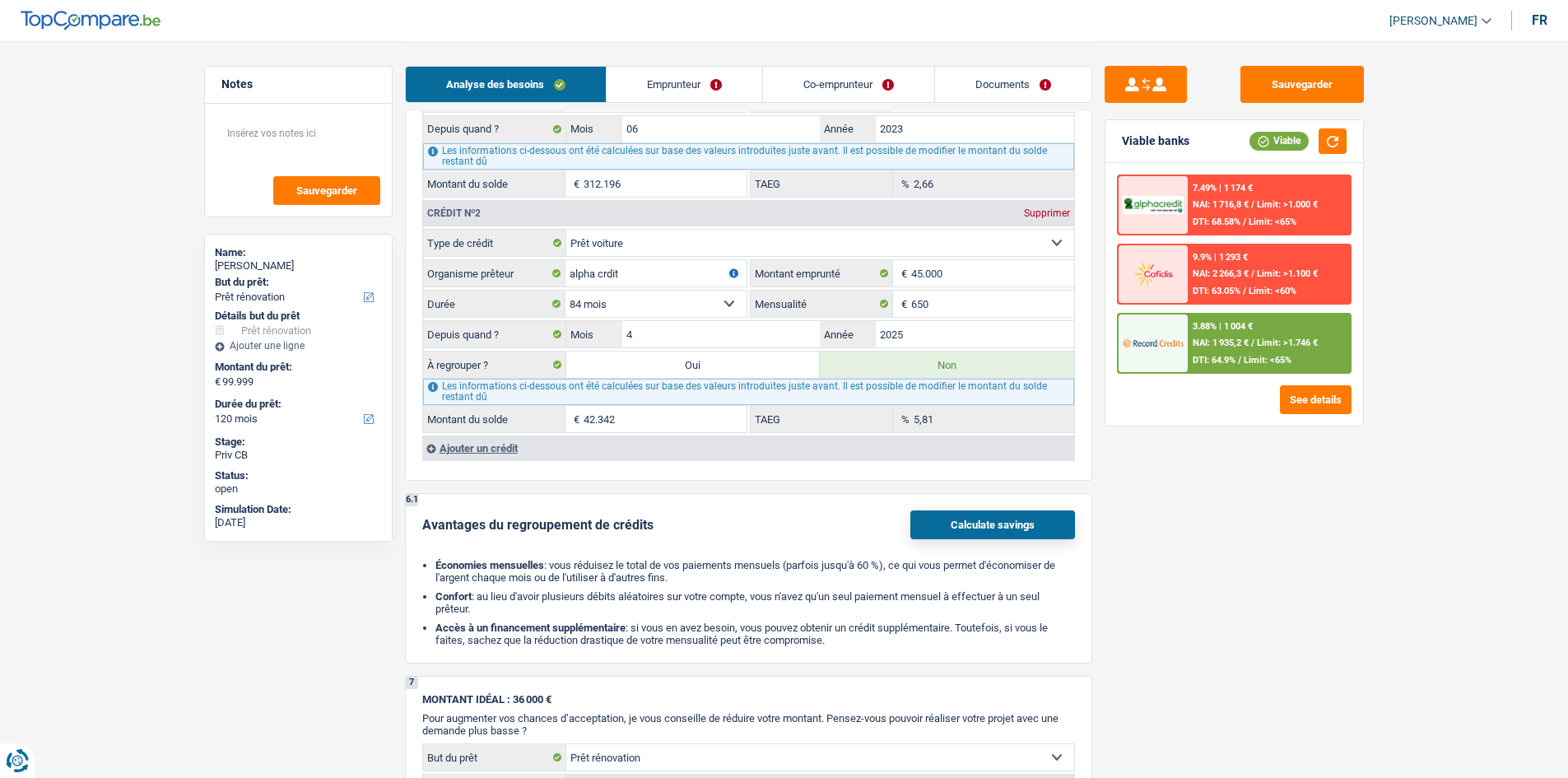
click at [485, 450] on div "Ajouter un crédit" at bounding box center [748, 448] width 652 height 25
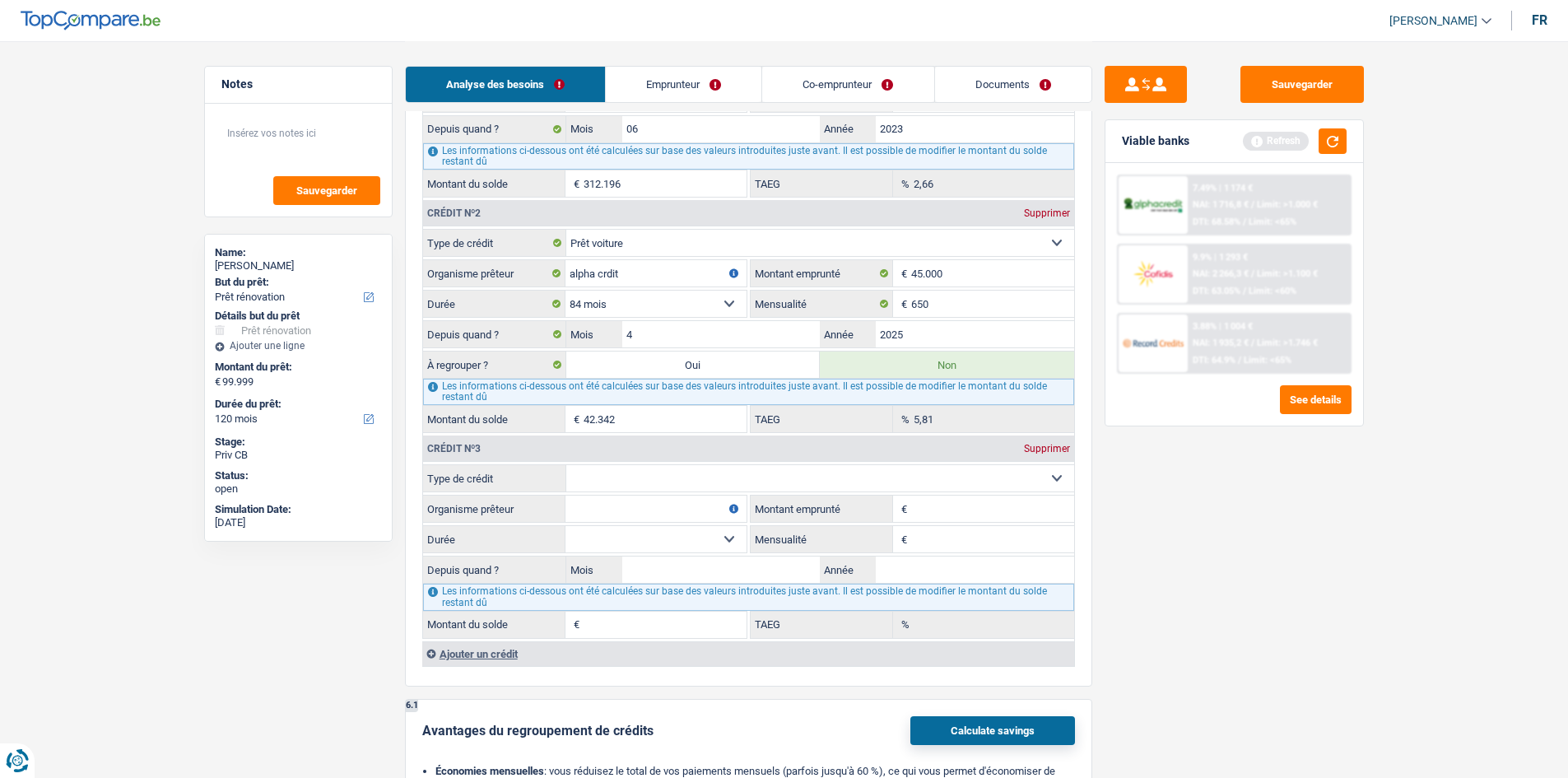
click at [622, 468] on select "Carte ou ouverture de crédit Prêt hypothécaire Vente à tempérament Prêt à tempé…" at bounding box center [821, 478] width 508 height 26
select select "personalLoan"
type input "0"
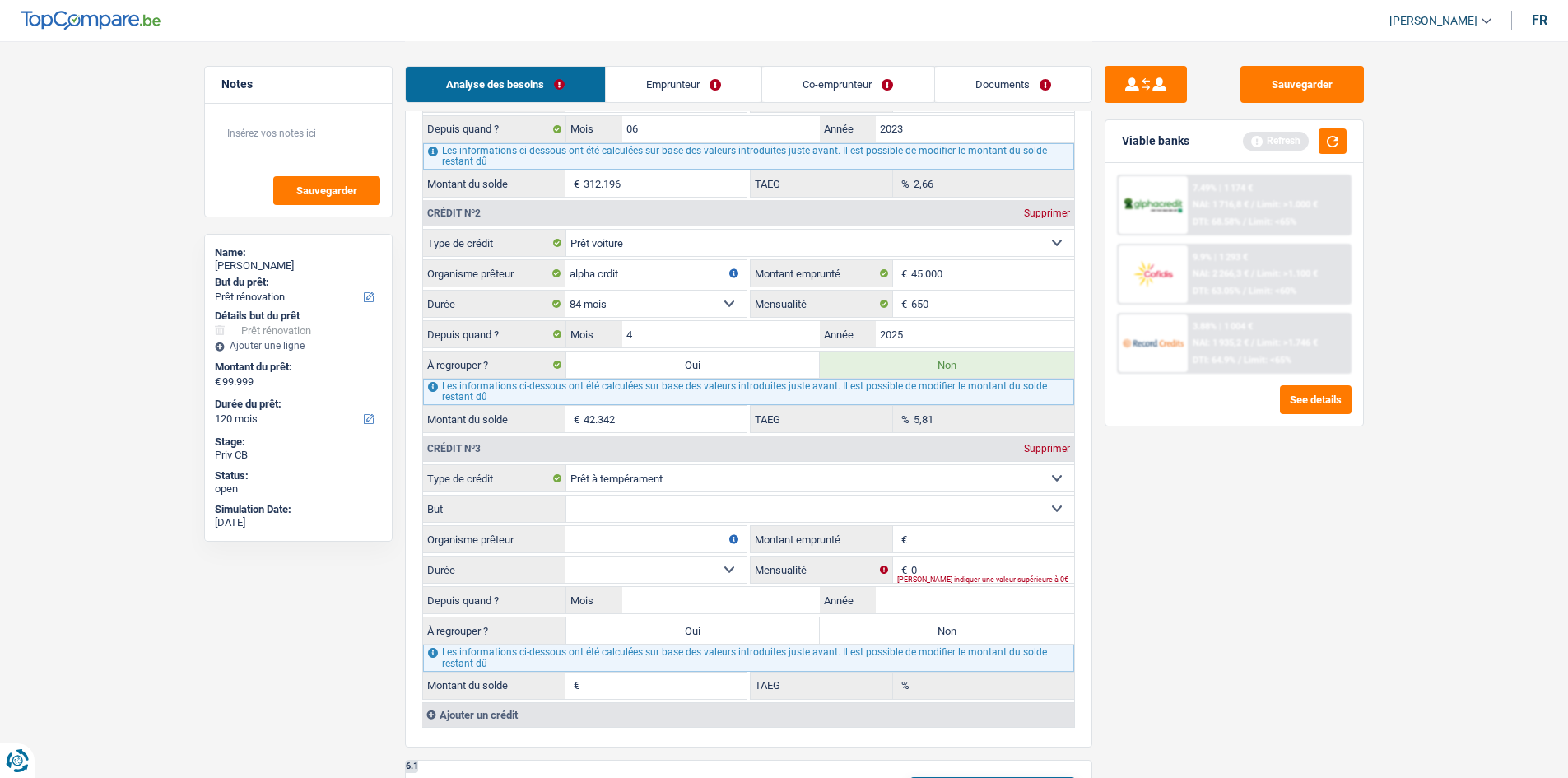
click at [717, 512] on select "Confort maison: meubles, textile, peinture, électroménager, outillage non-profe…" at bounding box center [821, 509] width 508 height 26
select select "homeFurnishingOrRelocation"
click at [566, 496] on select "Confort maison: meubles, textile, peinture, électroménager, outillage non-profe…" at bounding box center [821, 509] width 508 height 26
click at [933, 541] on input "Montant emprunté" at bounding box center [993, 539] width 163 height 26
click at [944, 560] on input "0" at bounding box center [993, 570] width 163 height 26
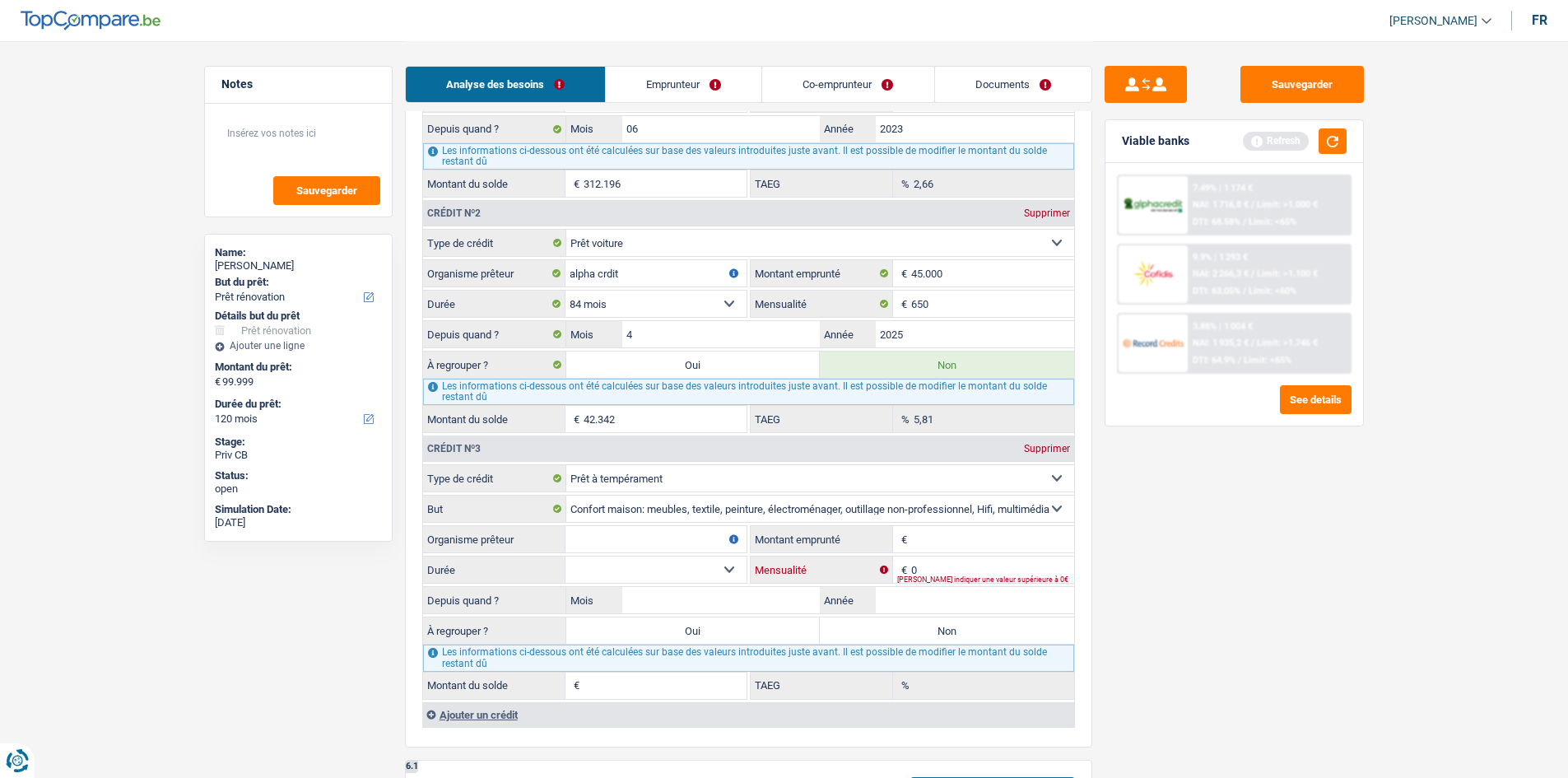
click at [944, 560] on input "0" at bounding box center [993, 570] width 163 height 26
click at [940, 542] on input "Montant emprunté" at bounding box center [993, 539] width 163 height 26
click at [942, 568] on input "496" at bounding box center [993, 570] width 163 height 26
type input "400"
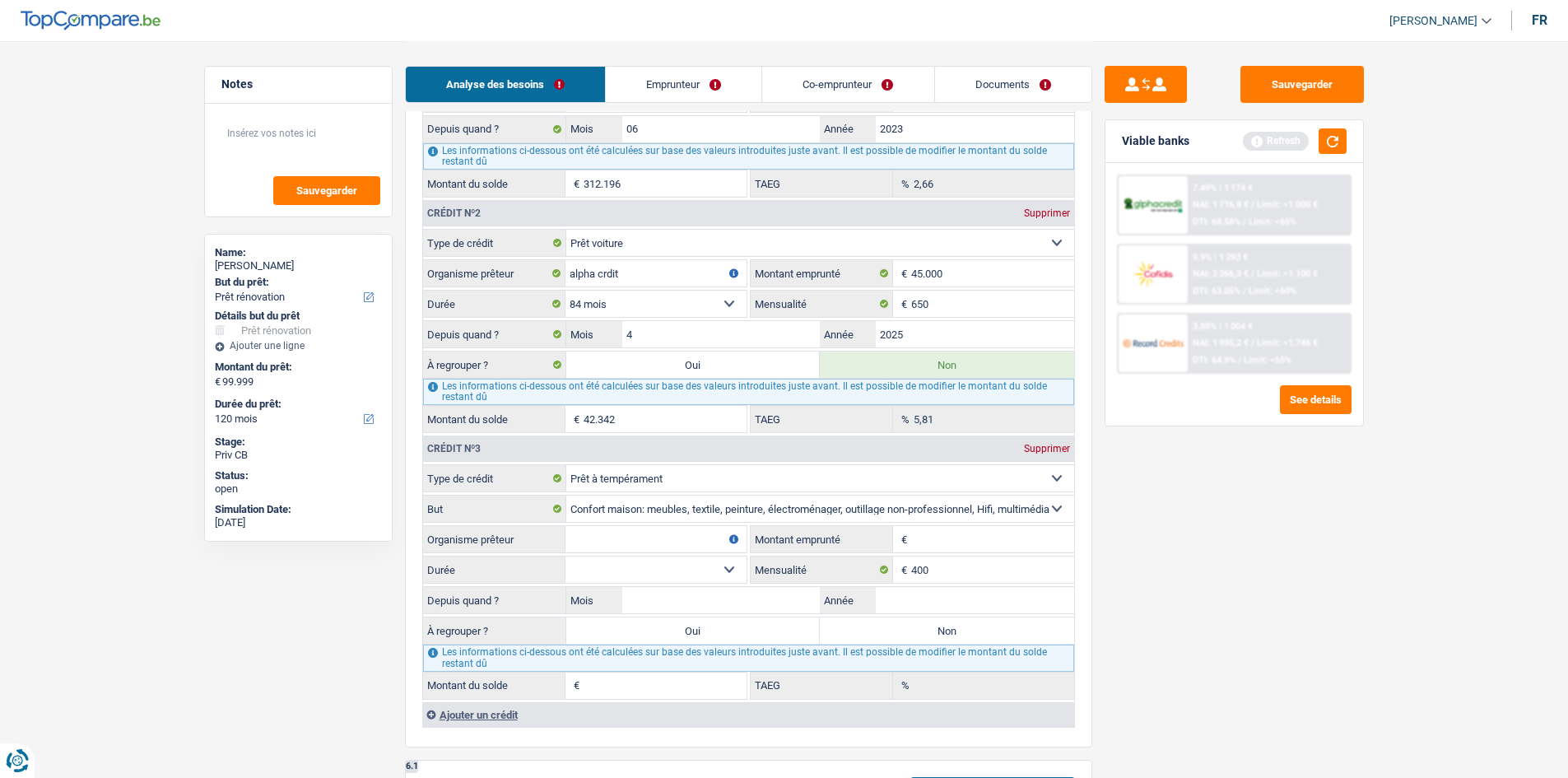
click at [927, 533] on input "Montant emprunté" at bounding box center [993, 539] width 163 height 26
click at [608, 274] on input "alpha crdit" at bounding box center [656, 273] width 181 height 26
type input "alpha credit"
click at [943, 535] on input "Montant emprunté" at bounding box center [993, 539] width 163 height 26
type input "20.001"
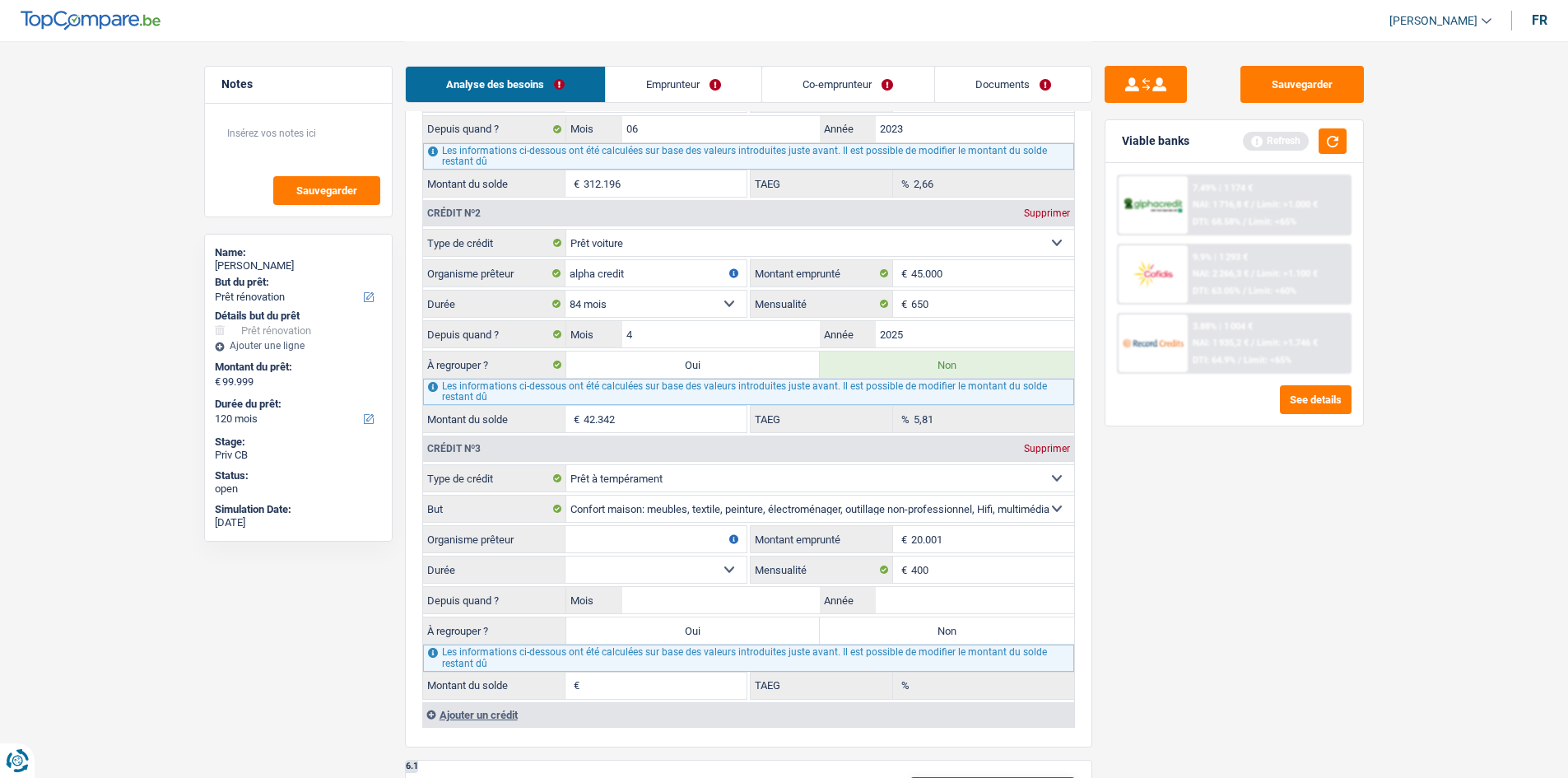
click at [672, 560] on select "12 mois 18 mois 24 mois 30 mois 36 mois 42 mois 48 mois 60 mois 72 mois 84 mois…" at bounding box center [656, 570] width 181 height 26
select select "60"
click at [566, 557] on select "12 mois 18 mois 24 mois 30 mois 36 mois 42 mois 48 mois 60 mois 72 mois 84 mois…" at bounding box center [656, 570] width 181 height 26
click at [754, 603] on input "Mois" at bounding box center [721, 600] width 199 height 26
type input "1"
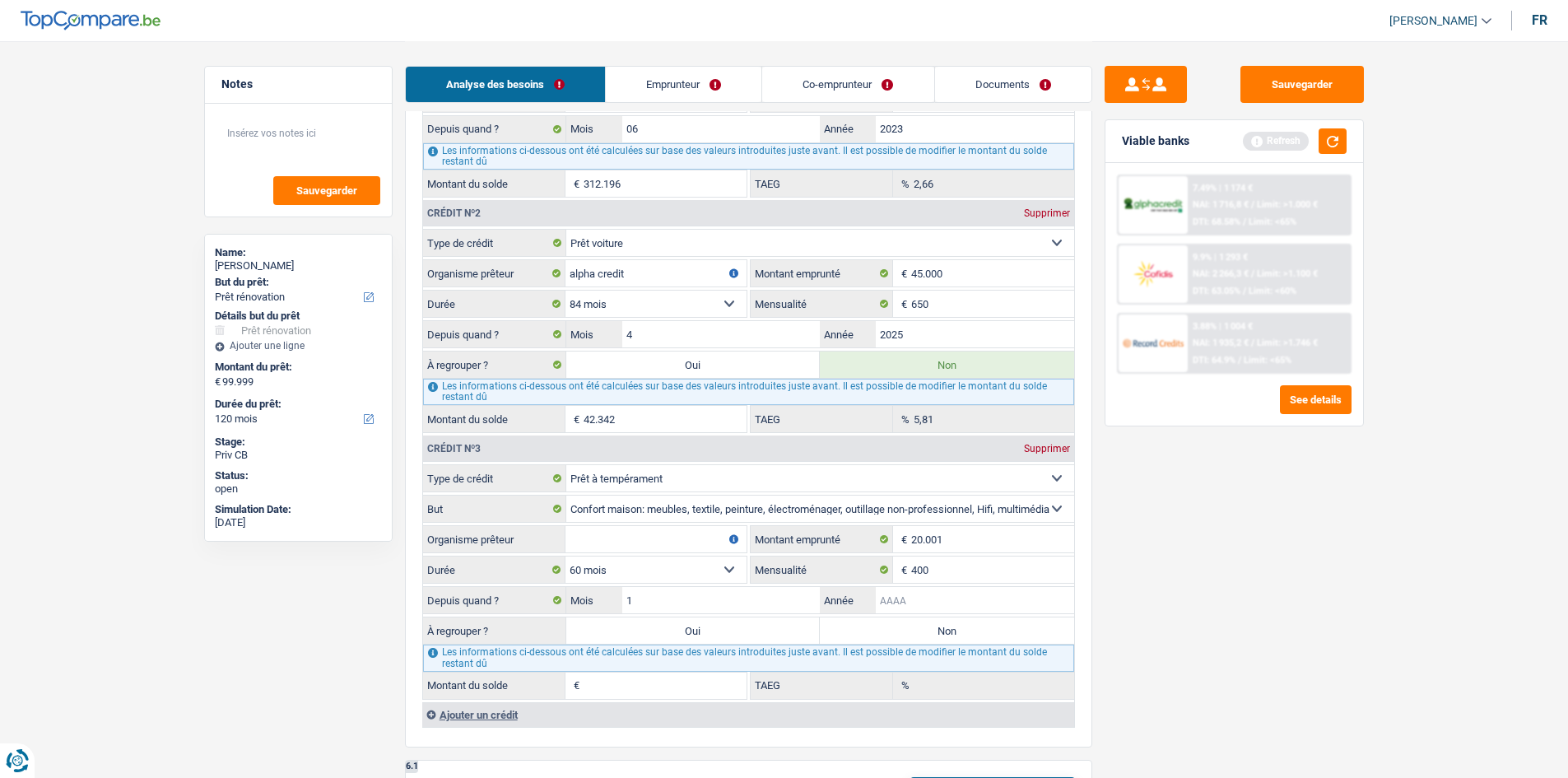
click at [949, 603] on input "Année" at bounding box center [975, 600] width 199 height 26
click at [949, 603] on input "12" at bounding box center [975, 600] width 199 height 26
type input "2023"
click at [1206, 580] on div "Sauvegarder Viable banks Refresh 7.49% | 1 174 € NAI: 1 716,8 € / Limit: >1.000…" at bounding box center [1234, 408] width 284 height 685
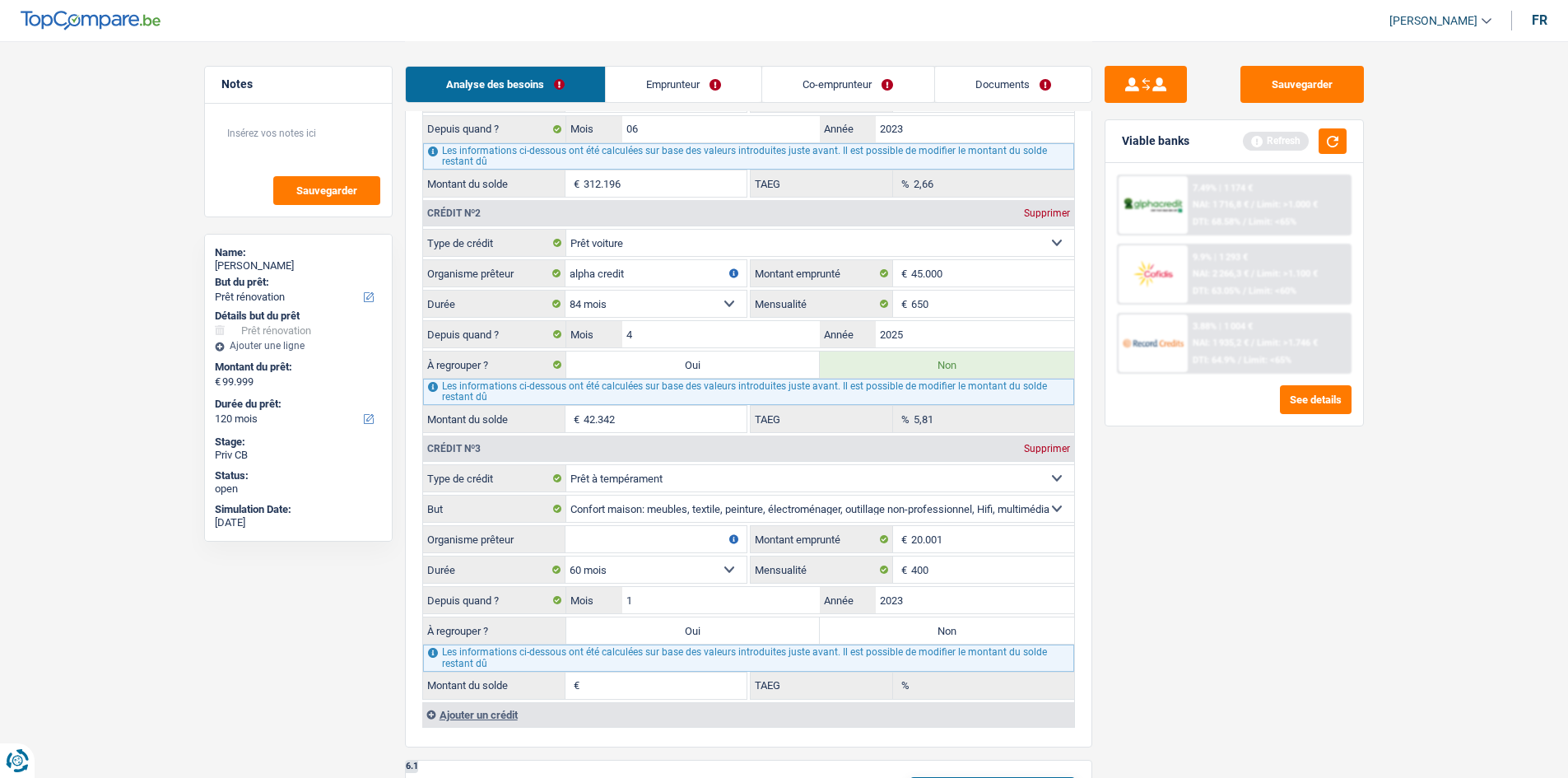
type input "9.919"
type input "7,68"
click at [640, 538] on input "Organisme prêteur" at bounding box center [656, 539] width 181 height 26
type input "Cofidis"
click at [1030, 637] on label "Non" at bounding box center [947, 631] width 254 height 26
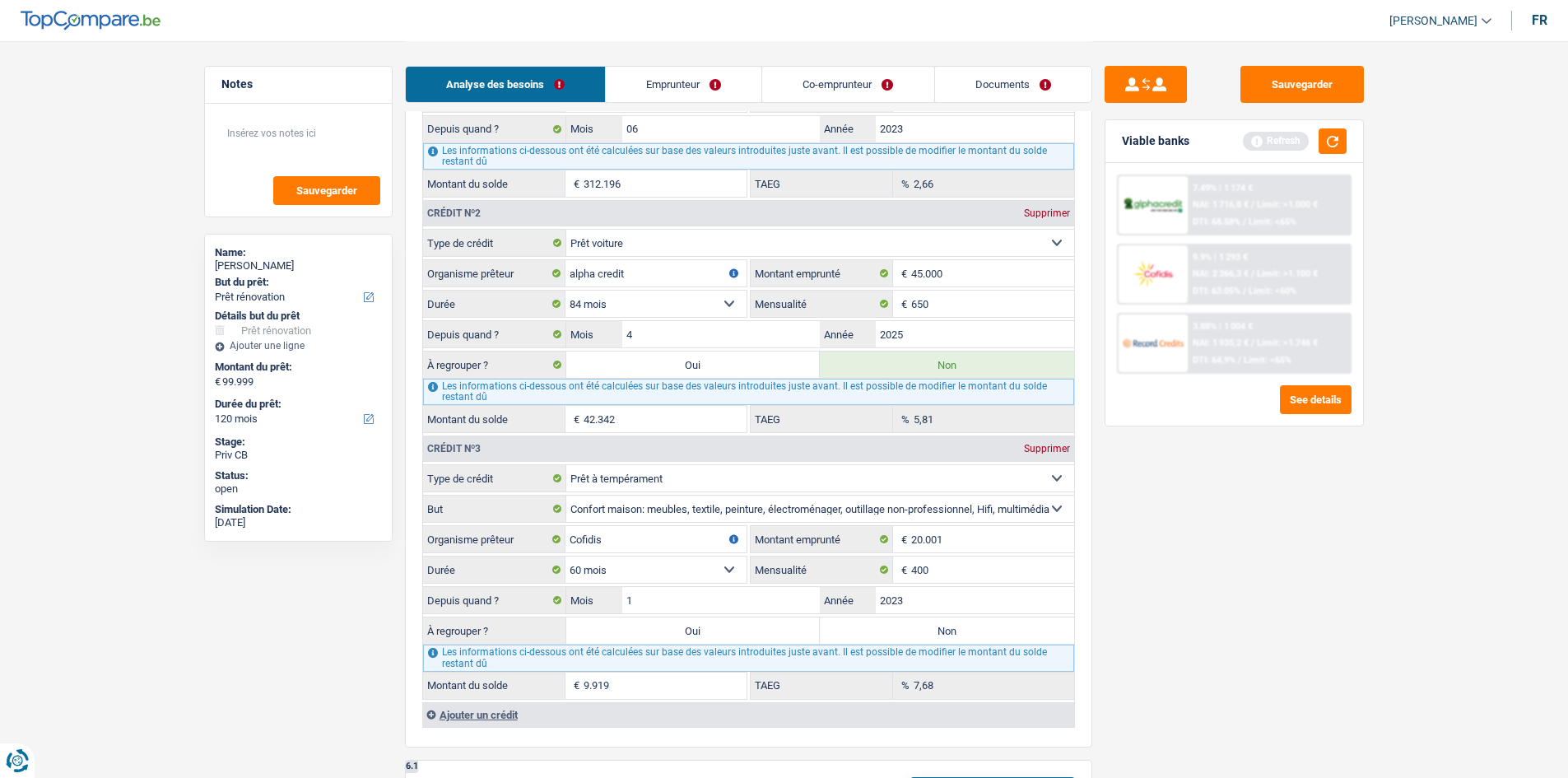
click at [1030, 637] on input "Non" at bounding box center [947, 631] width 254 height 26
radio input "true"
click at [1171, 586] on div "Sauvegarder Viable banks Refresh 7.49% | 1 174 € NAI: 1 716,8 € / Limit: >1.000…" at bounding box center [1234, 408] width 284 height 685
click at [1342, 138] on button "button" at bounding box center [1333, 141] width 28 height 26
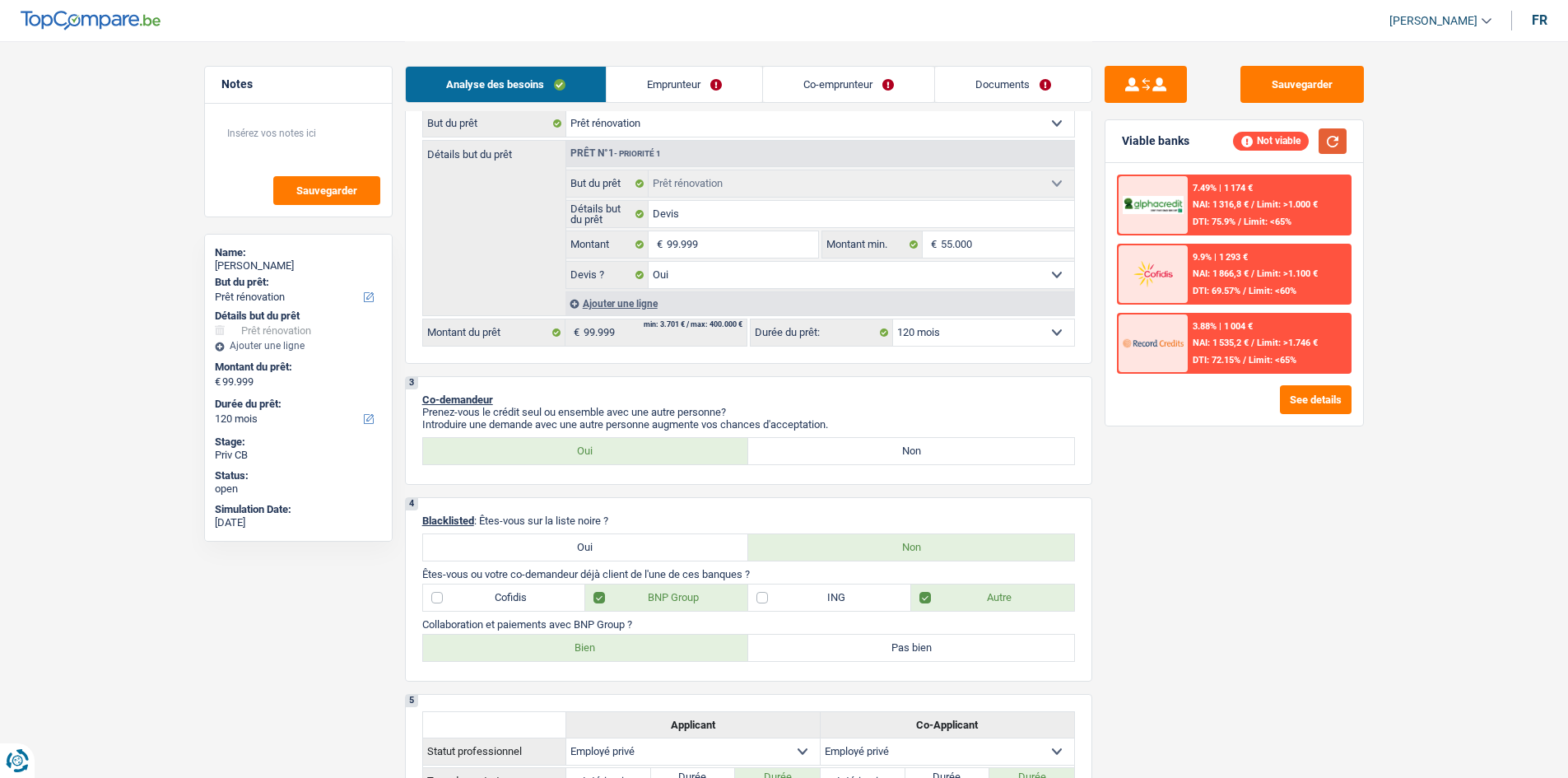
scroll to position [0, 0]
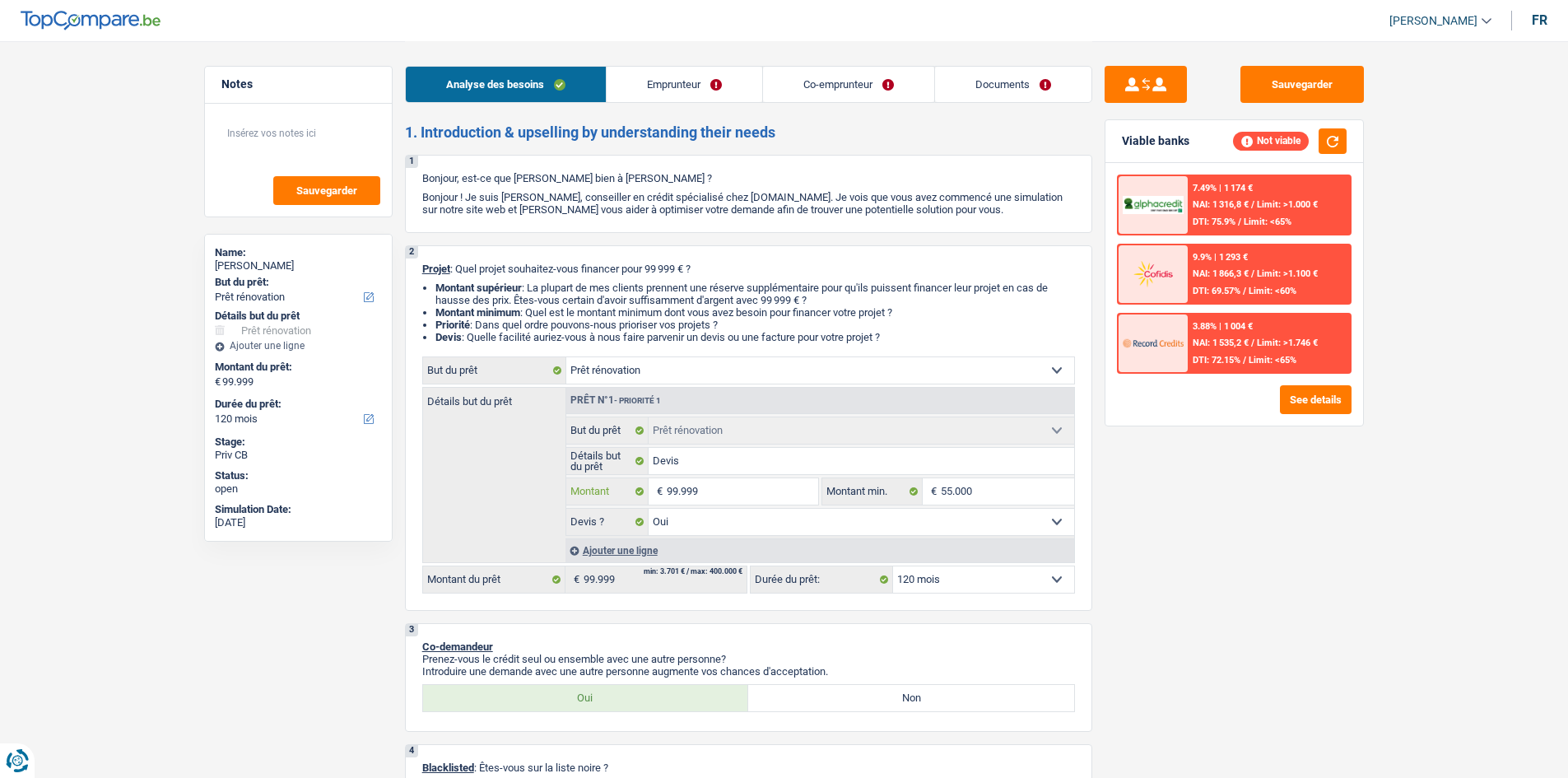
click at [706, 484] on input "99.999" at bounding box center [742, 491] width 151 height 26
type input "8"
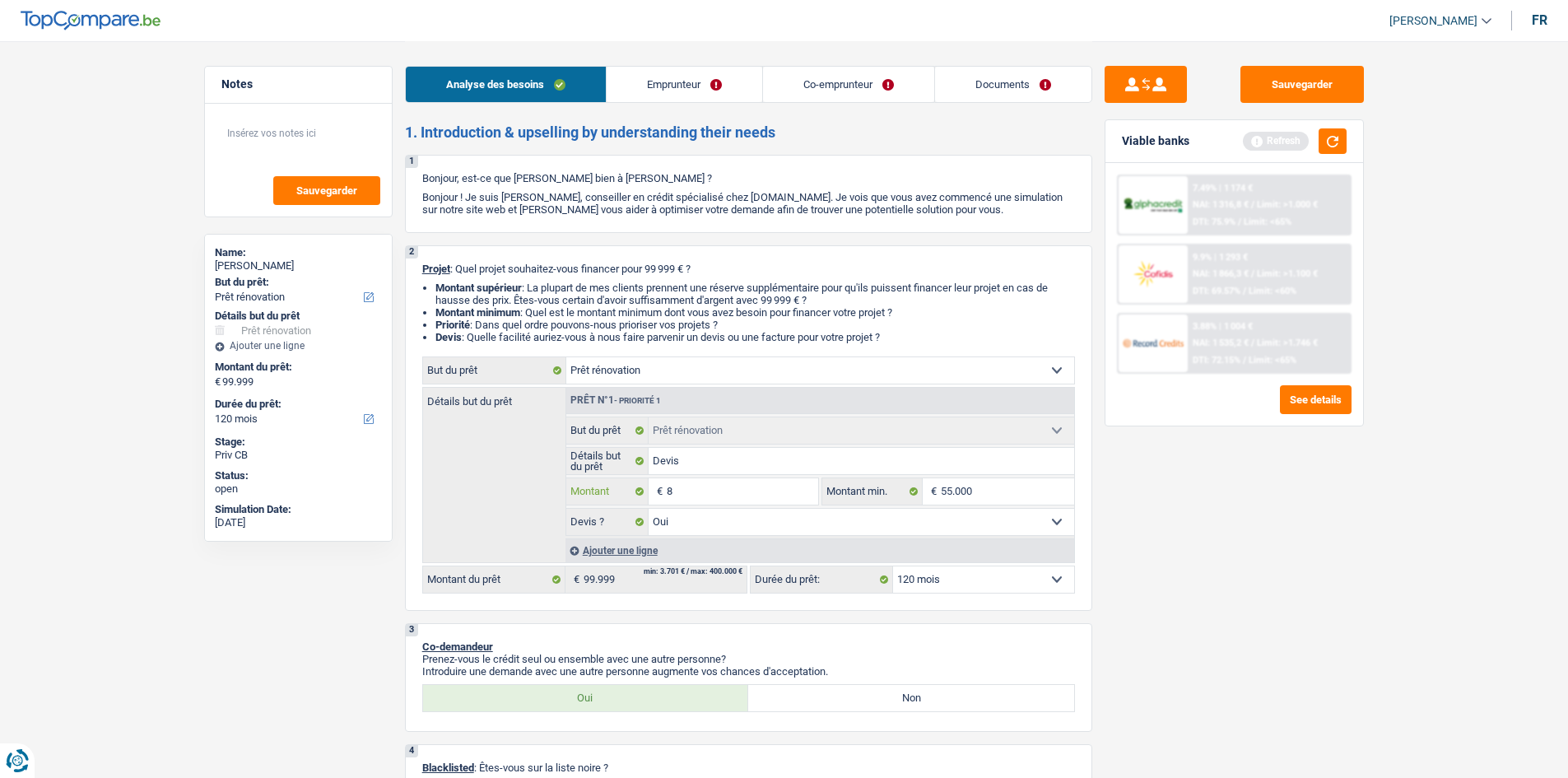
type input "85"
type input "850"
type input "8.500"
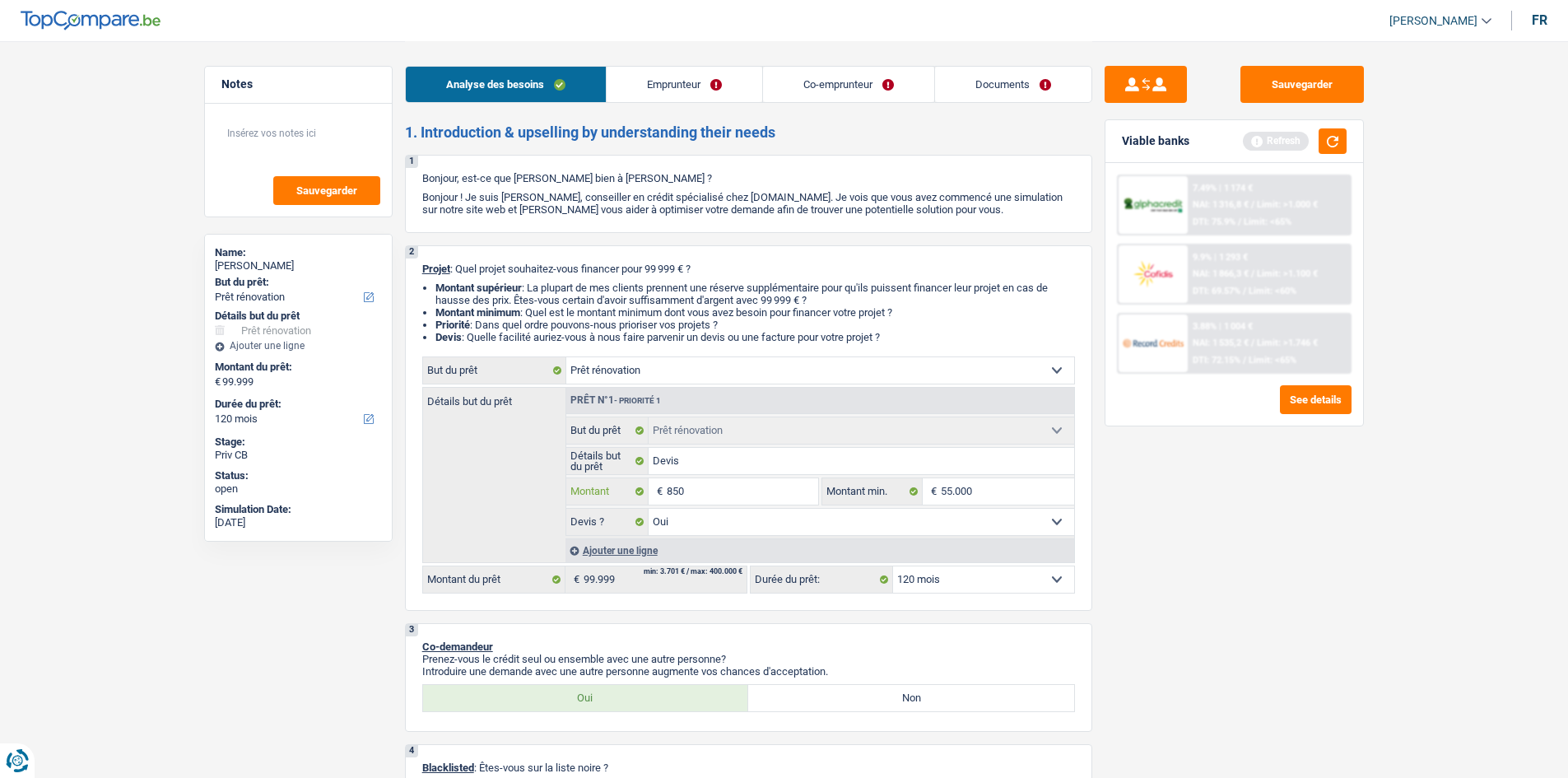
type input "8.500"
type input "85.000"
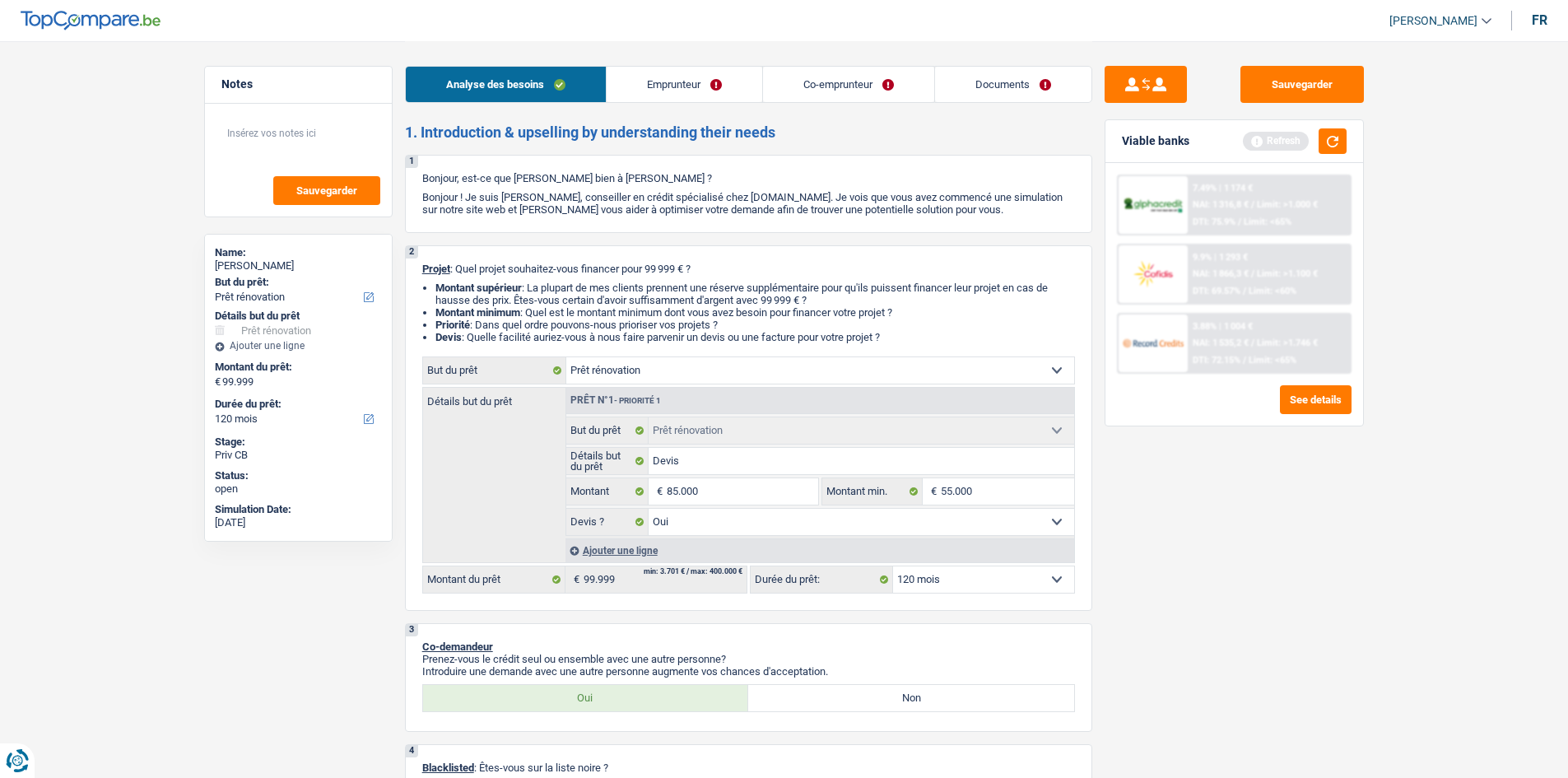
select select "144"
type input "85.000"
select select "144"
type input "85.000"
select select "144"
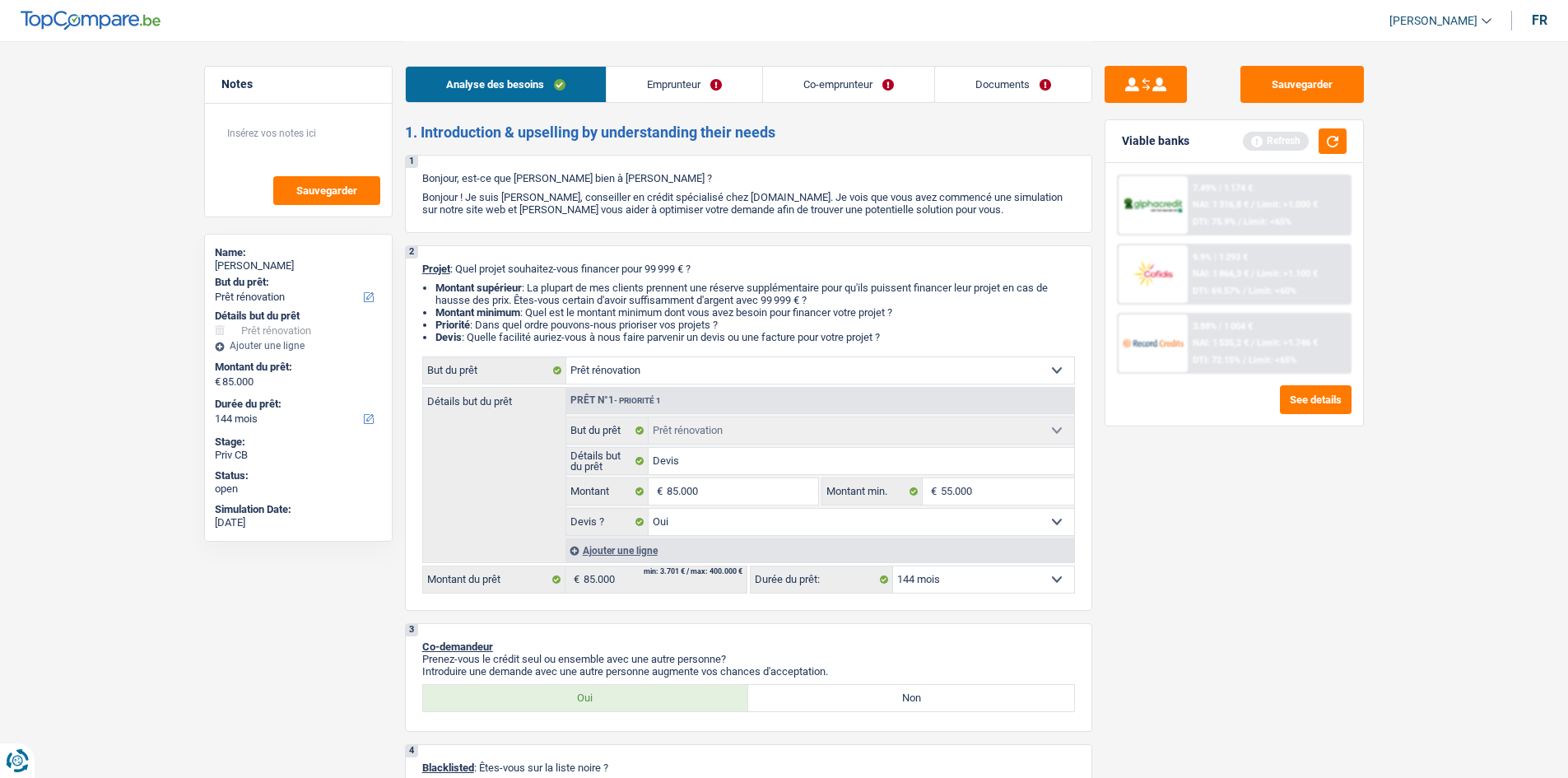
click at [1274, 540] on div "Sauvegarder Viable banks Refresh 7.49% | 1 174 € NAI: 1 316,8 € / Limit: >1.000…" at bounding box center [1234, 408] width 284 height 685
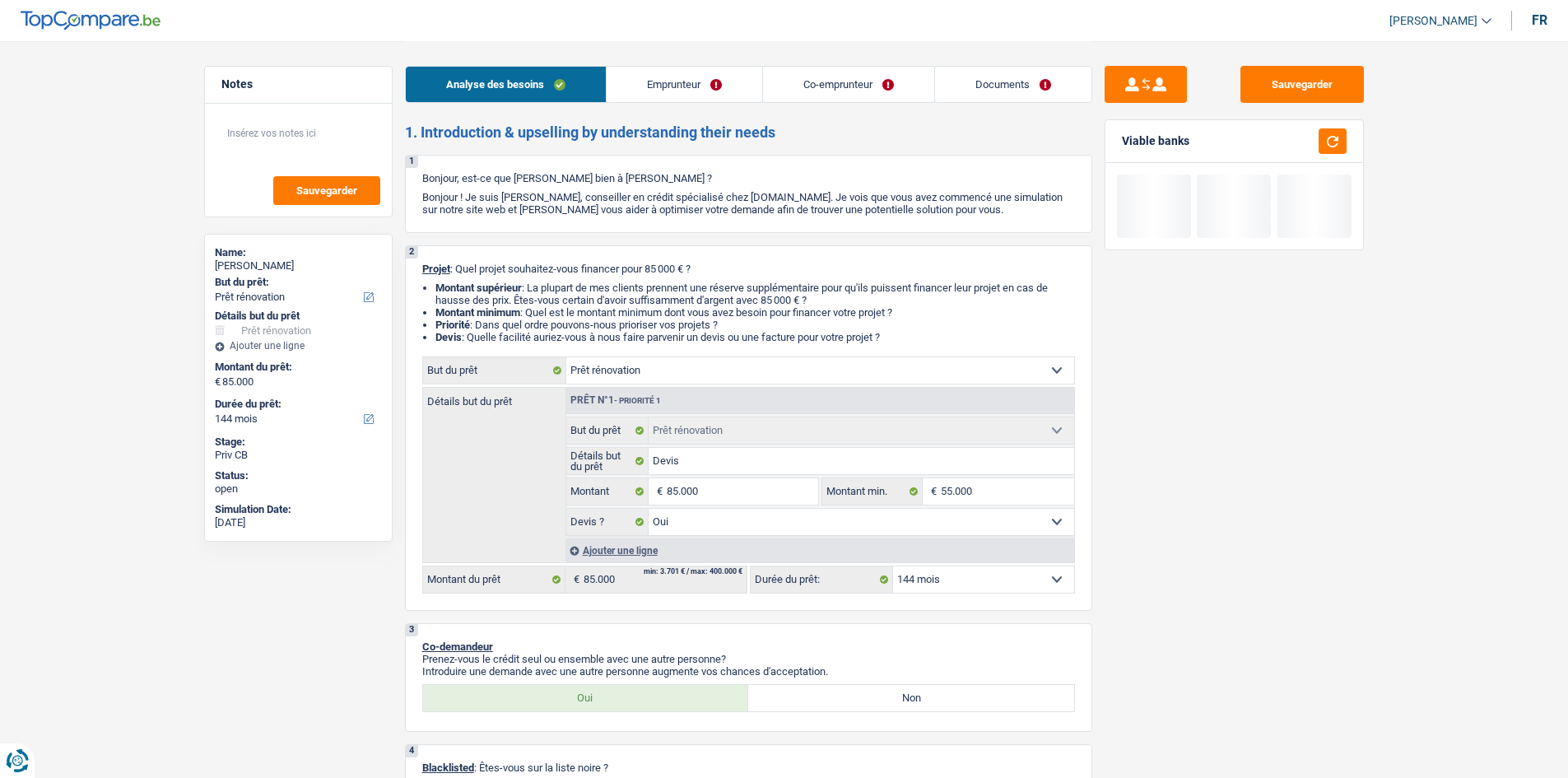
click at [974, 573] on select "12 mois 18 mois 24 mois 30 mois 36 mois 42 mois 48 mois 60 mois 72 mois 84 mois…" at bounding box center [983, 580] width 181 height 26
select select "120"
click at [893, 566] on select "12 mois 18 mois 24 mois 30 mois 36 mois 42 mois 48 mois 60 mois 72 mois 84 mois…" at bounding box center [983, 580] width 181 height 26
select select "120"
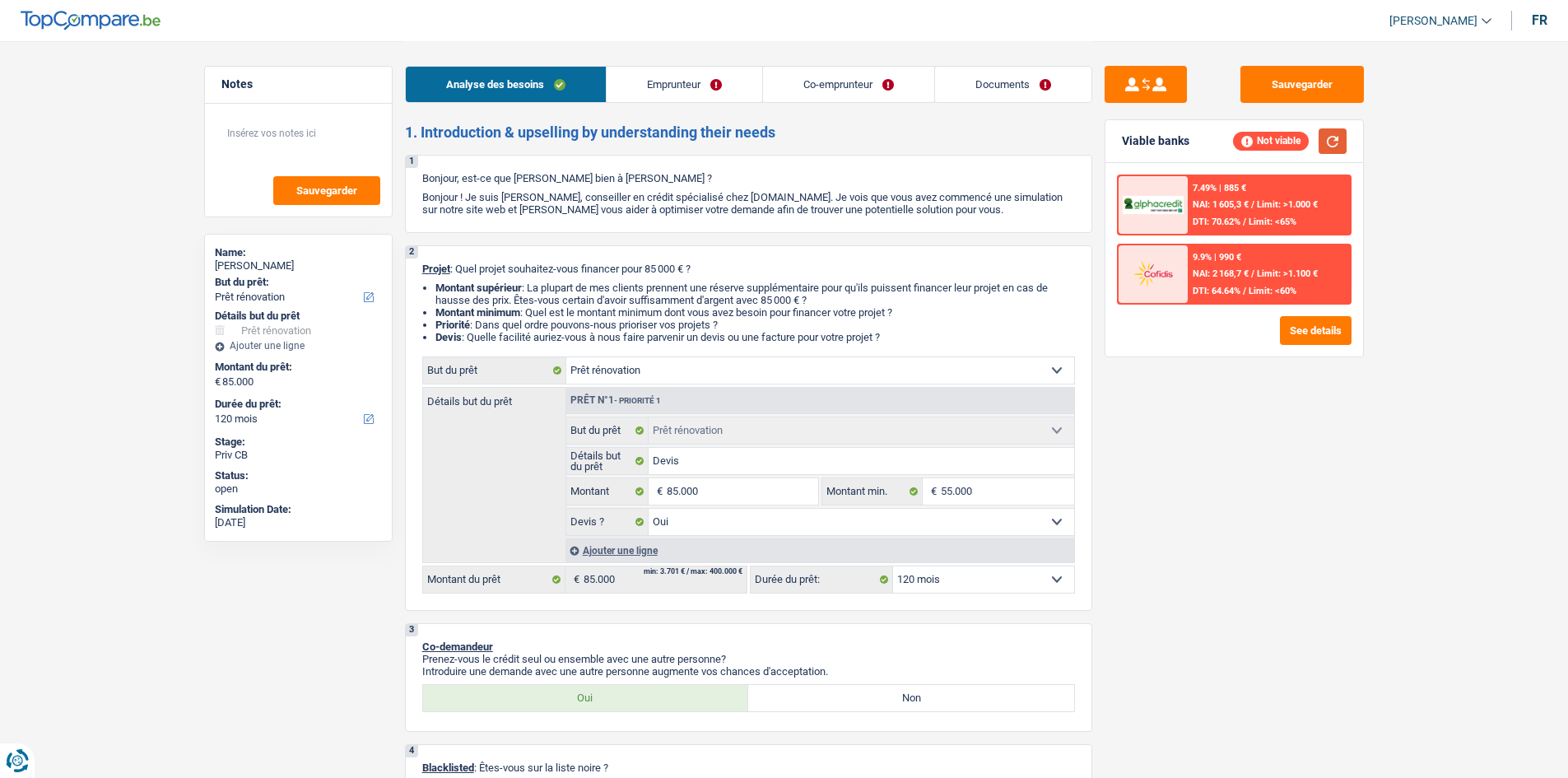
click at [1339, 129] on button "button" at bounding box center [1333, 141] width 28 height 26
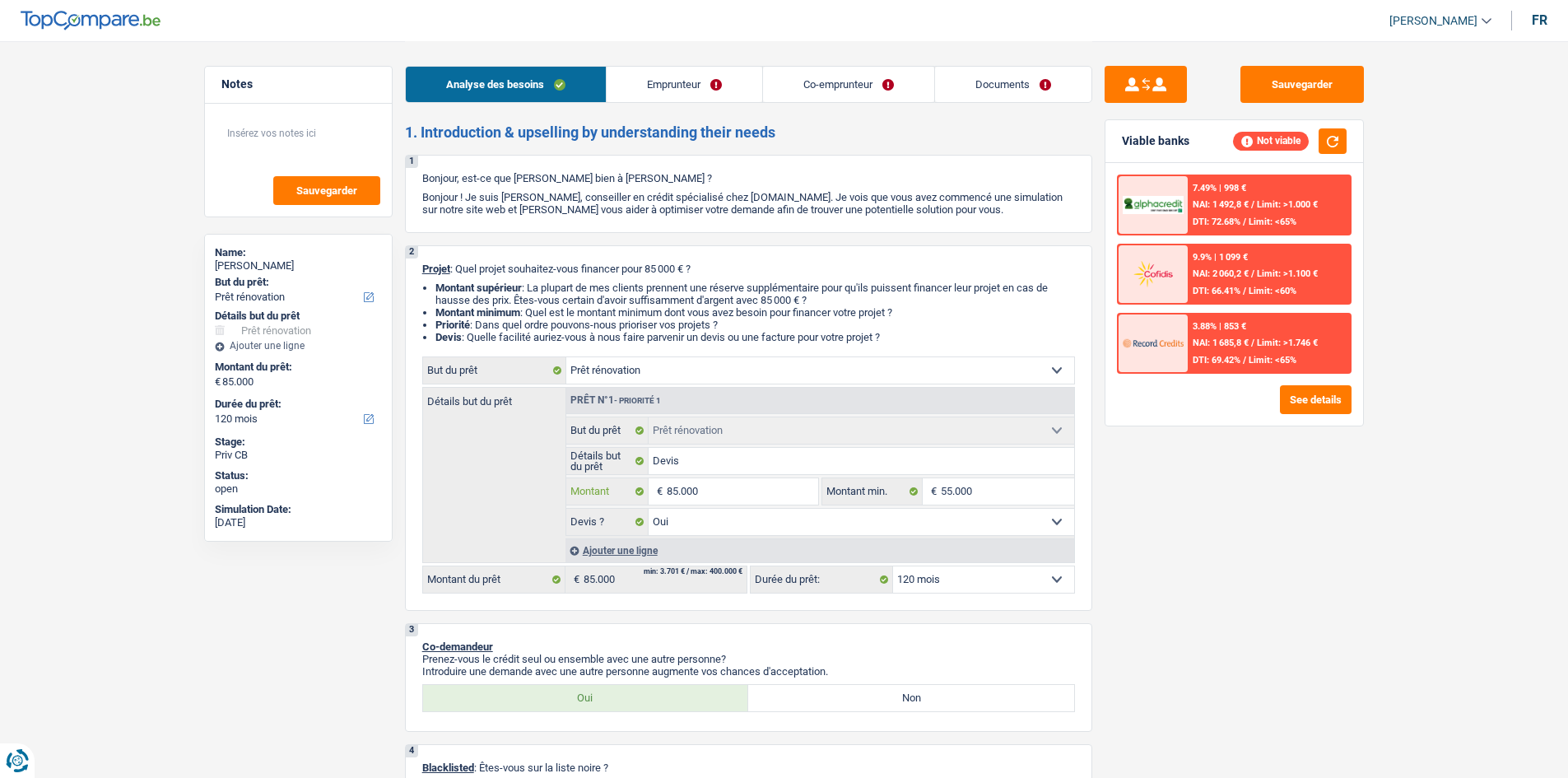
click at [775, 492] on input "85.000" at bounding box center [742, 491] width 151 height 26
type input "7"
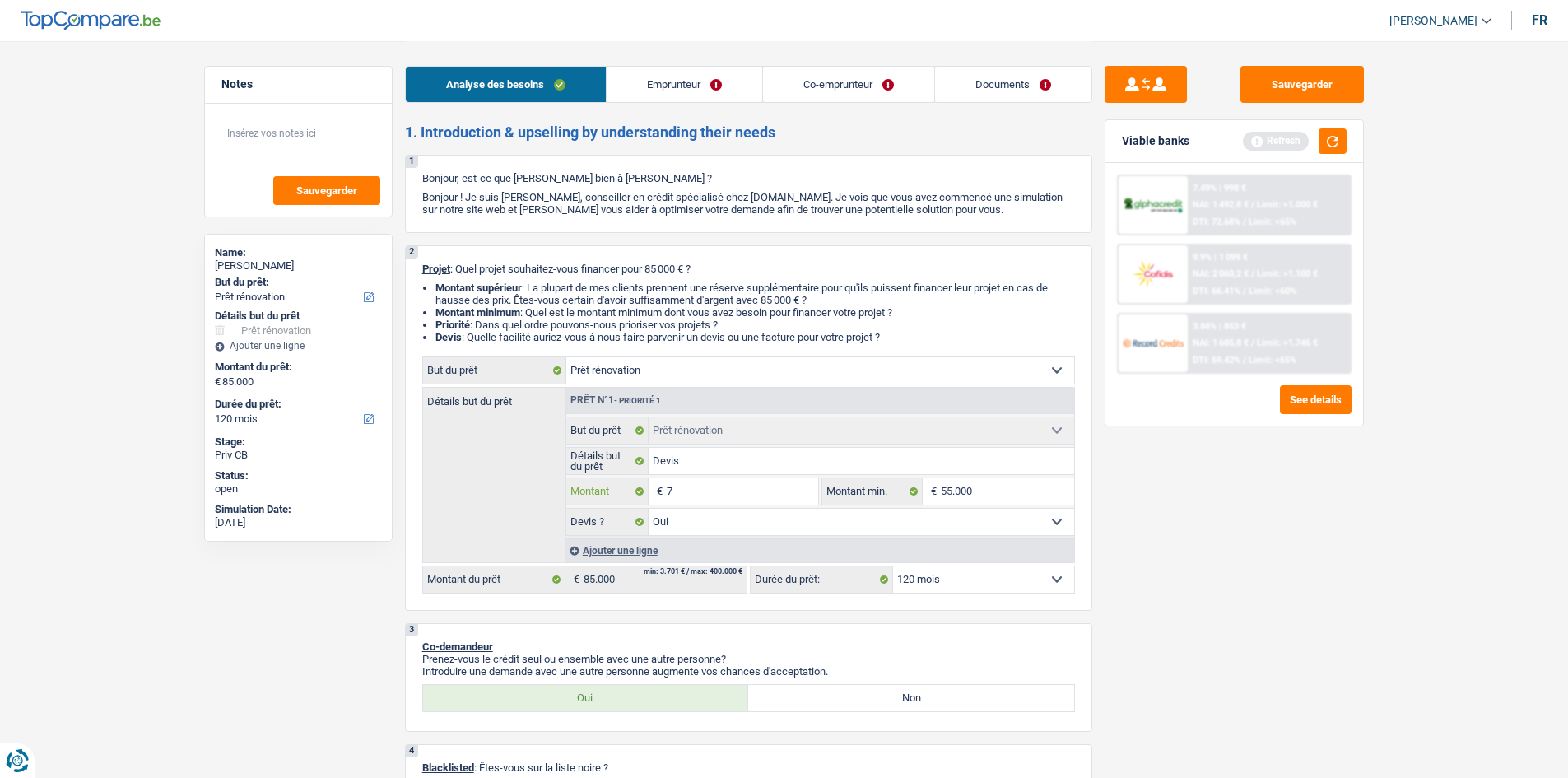
type input "75"
type input "750"
type input "7.500"
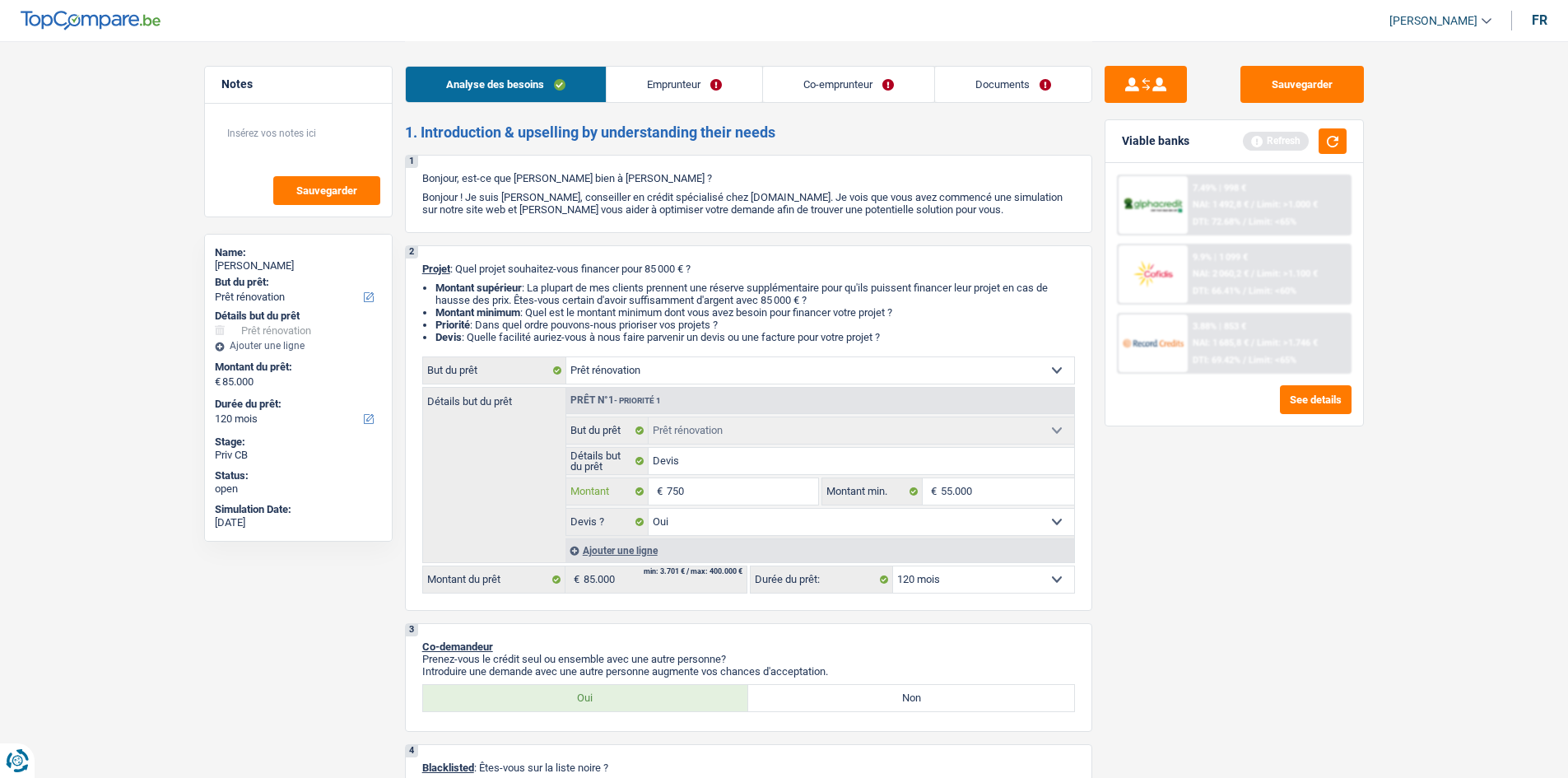
type input "7.500"
type input "75.000"
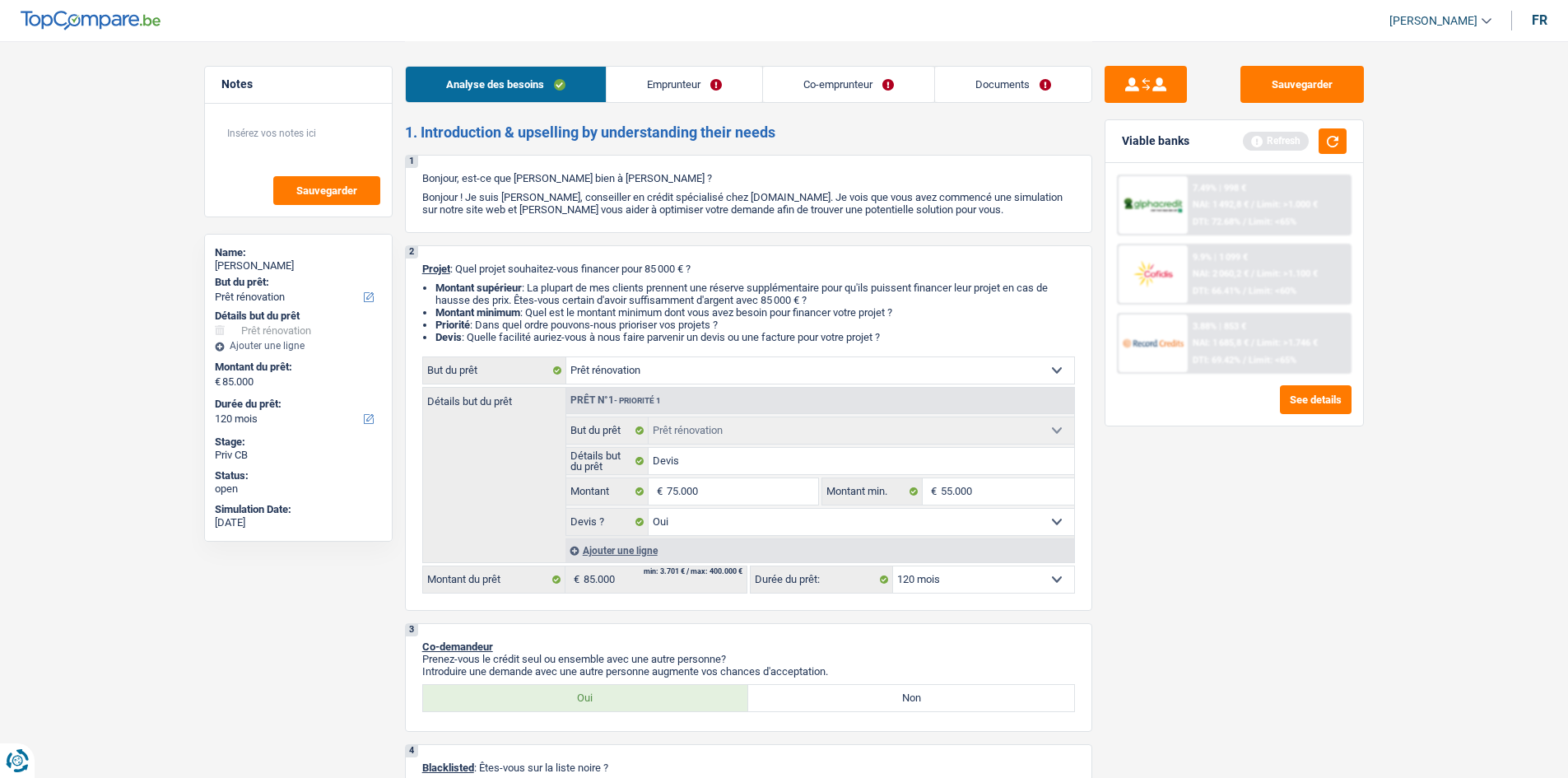
select select "144"
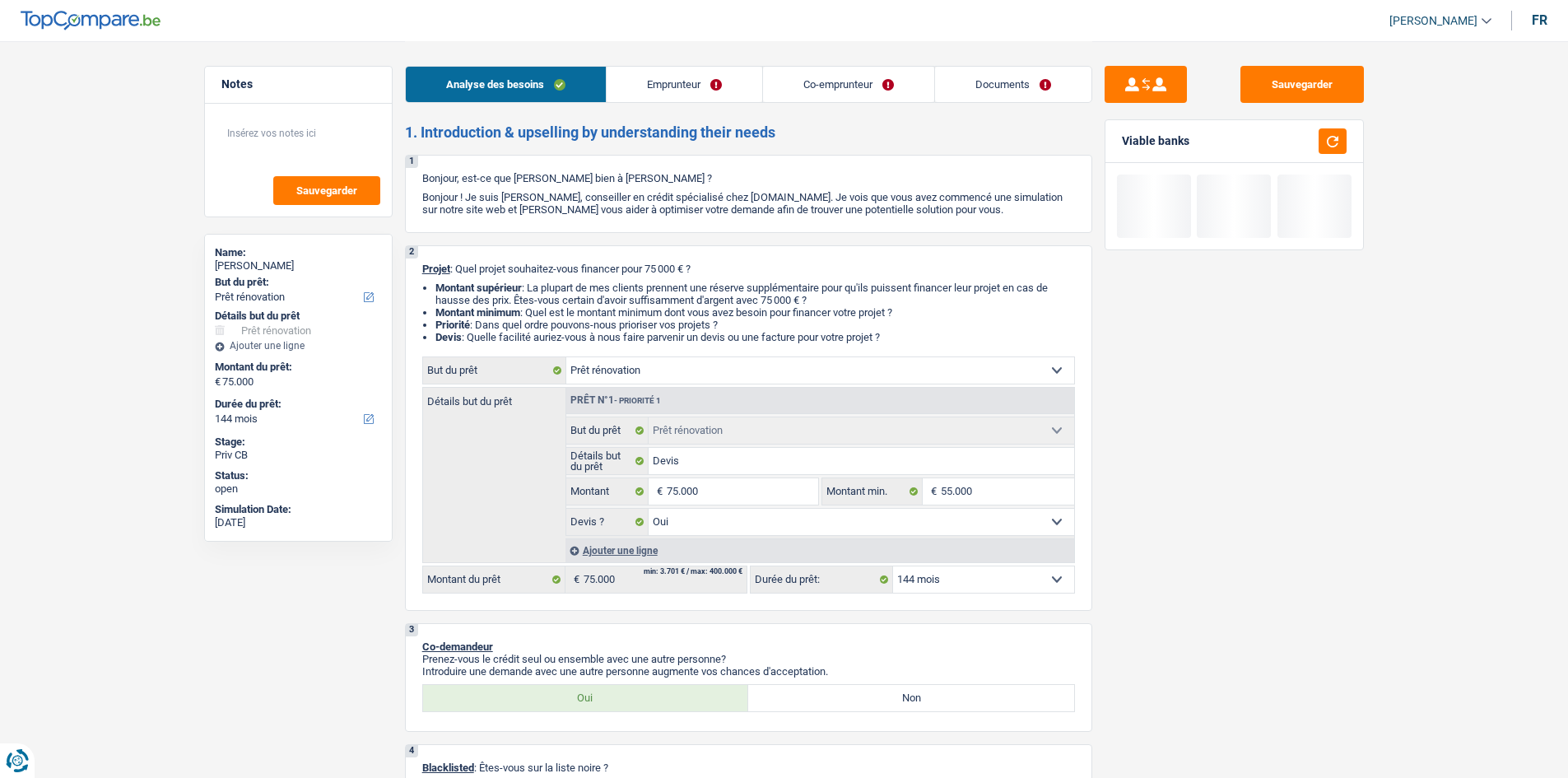
click at [1334, 514] on div "Sauvegarder Viable banks" at bounding box center [1234, 408] width 284 height 685
drag, startPoint x: 1017, startPoint y: 582, endPoint x: 1016, endPoint y: 572, distance: 10.0
click at [1017, 582] on select "12 mois 18 mois 24 mois 30 mois 36 mois 42 mois 48 mois 60 mois 72 mois 84 mois…" at bounding box center [983, 580] width 181 height 26
click at [893, 566] on select "12 mois 18 mois 24 mois 30 mois 36 mois 42 mois 48 mois 60 mois 72 mois 84 mois…" at bounding box center [983, 580] width 181 height 26
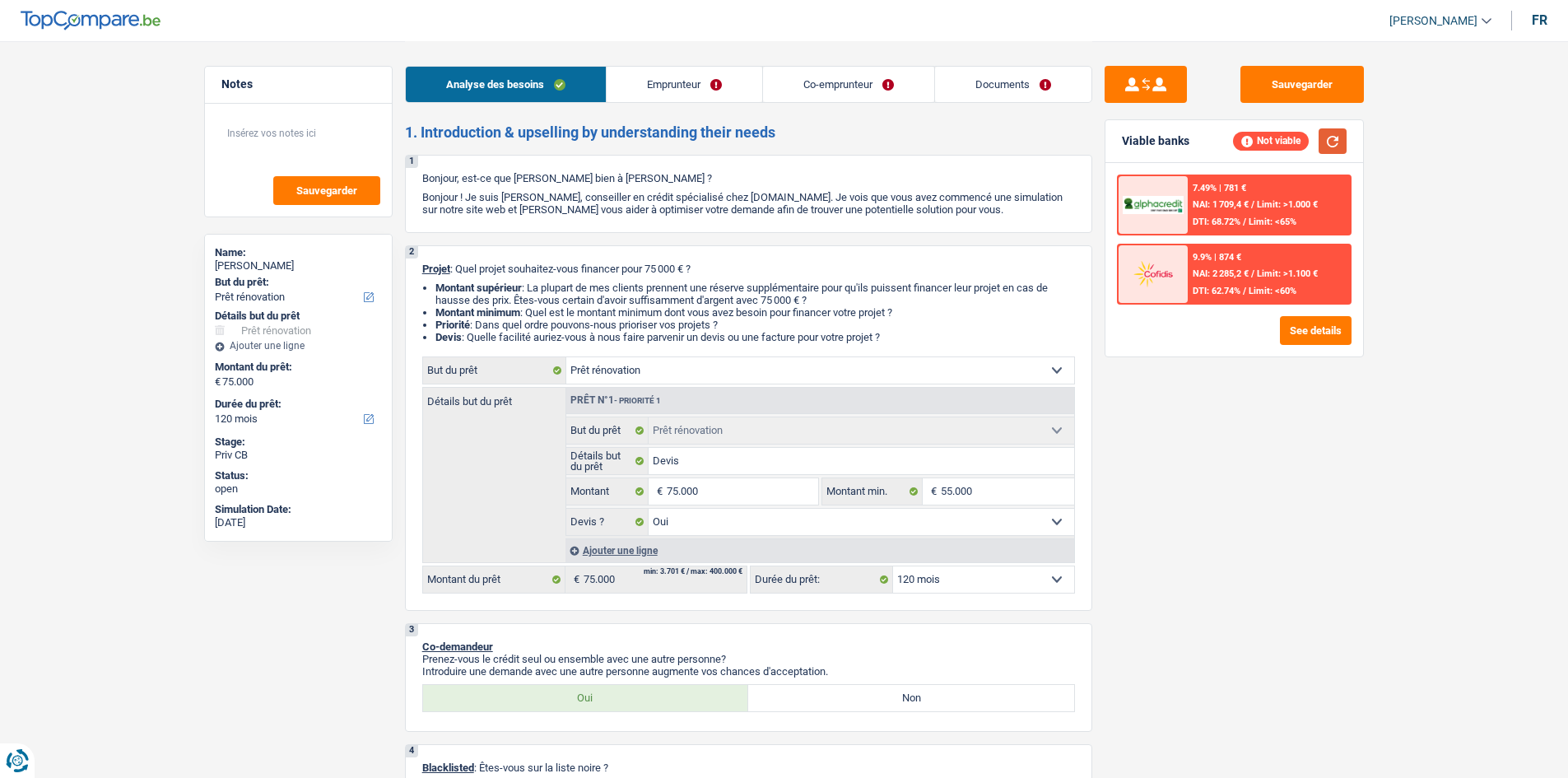
click at [1339, 131] on button "button" at bounding box center [1333, 141] width 28 height 26
click at [1339, 132] on button "button" at bounding box center [1333, 141] width 28 height 26
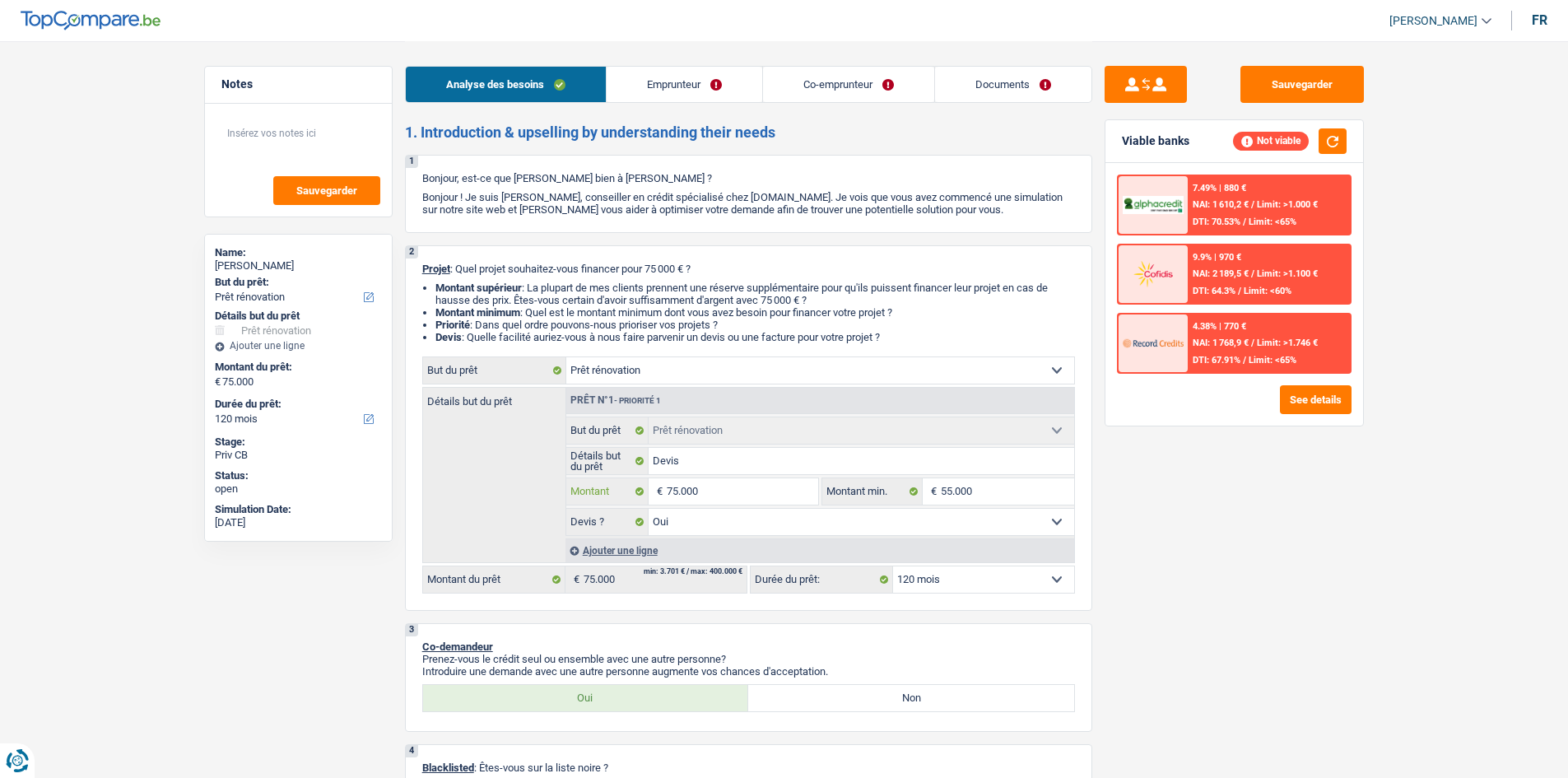
click at [718, 488] on input "75.000" at bounding box center [742, 491] width 151 height 26
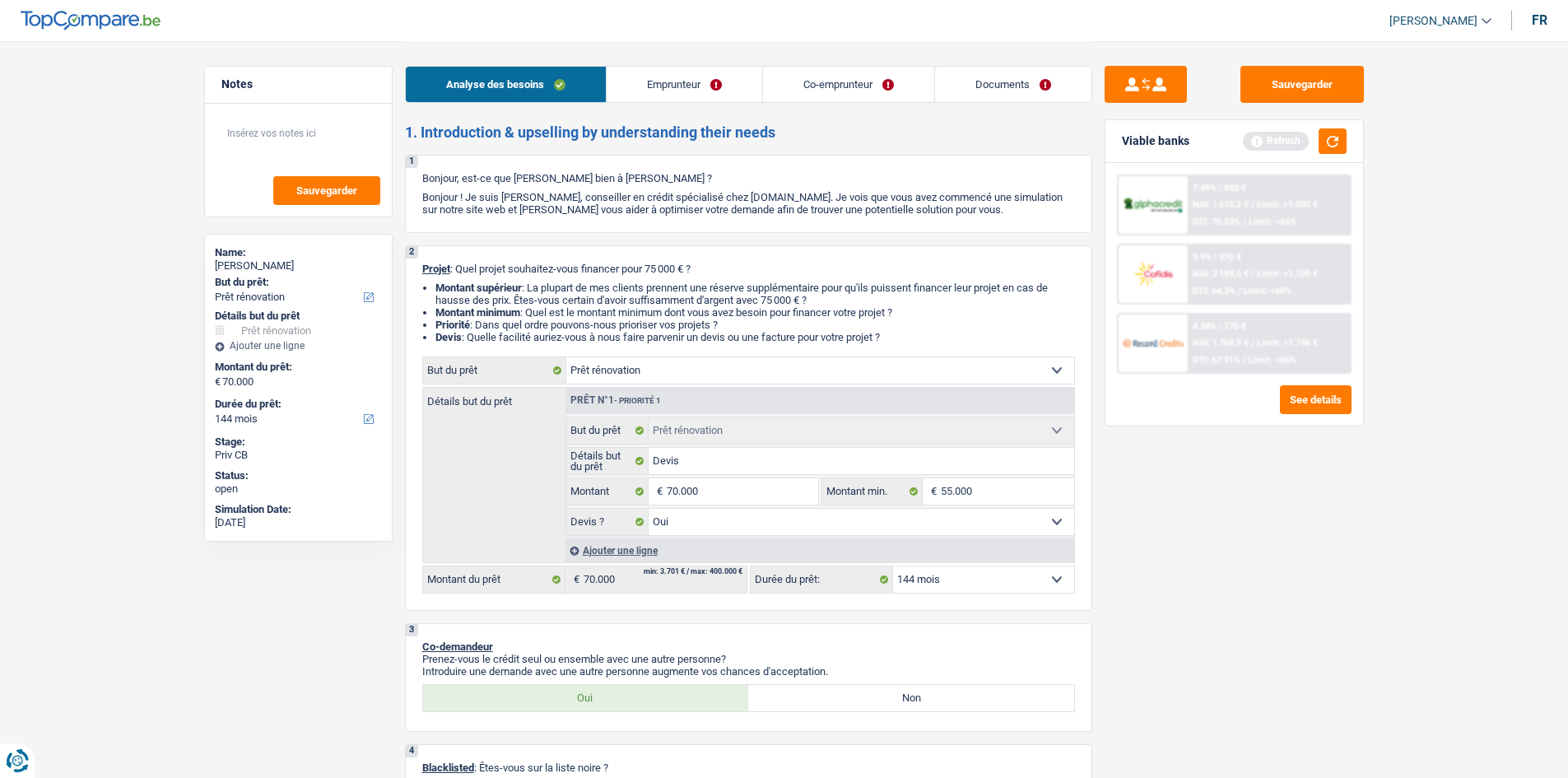
click at [1349, 536] on div "Sauvegarder Viable banks Refresh 7.49% | 880 € NAI: 1 610,2 € / Limit: >1.000 €…" at bounding box center [1234, 408] width 284 height 685
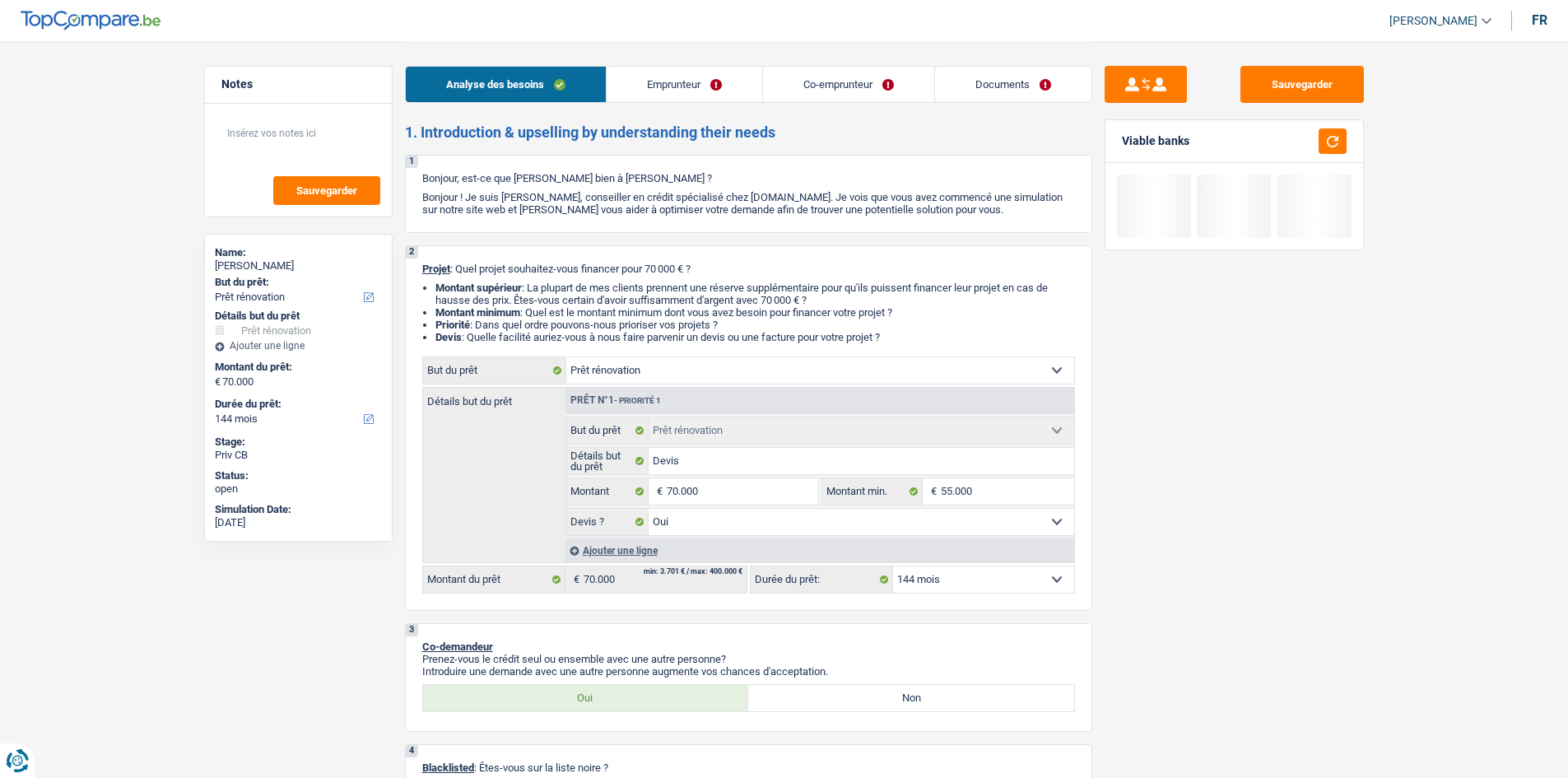
click at [974, 585] on select "12 mois 18 mois 24 mois 30 mois 36 mois 42 mois 48 mois 60 mois 72 mois 84 mois…" at bounding box center [983, 580] width 181 height 26
click at [893, 566] on select "12 mois 18 mois 24 mois 30 mois 36 mois 42 mois 48 mois 60 mois 72 mois 84 mois…" at bounding box center [983, 580] width 181 height 26
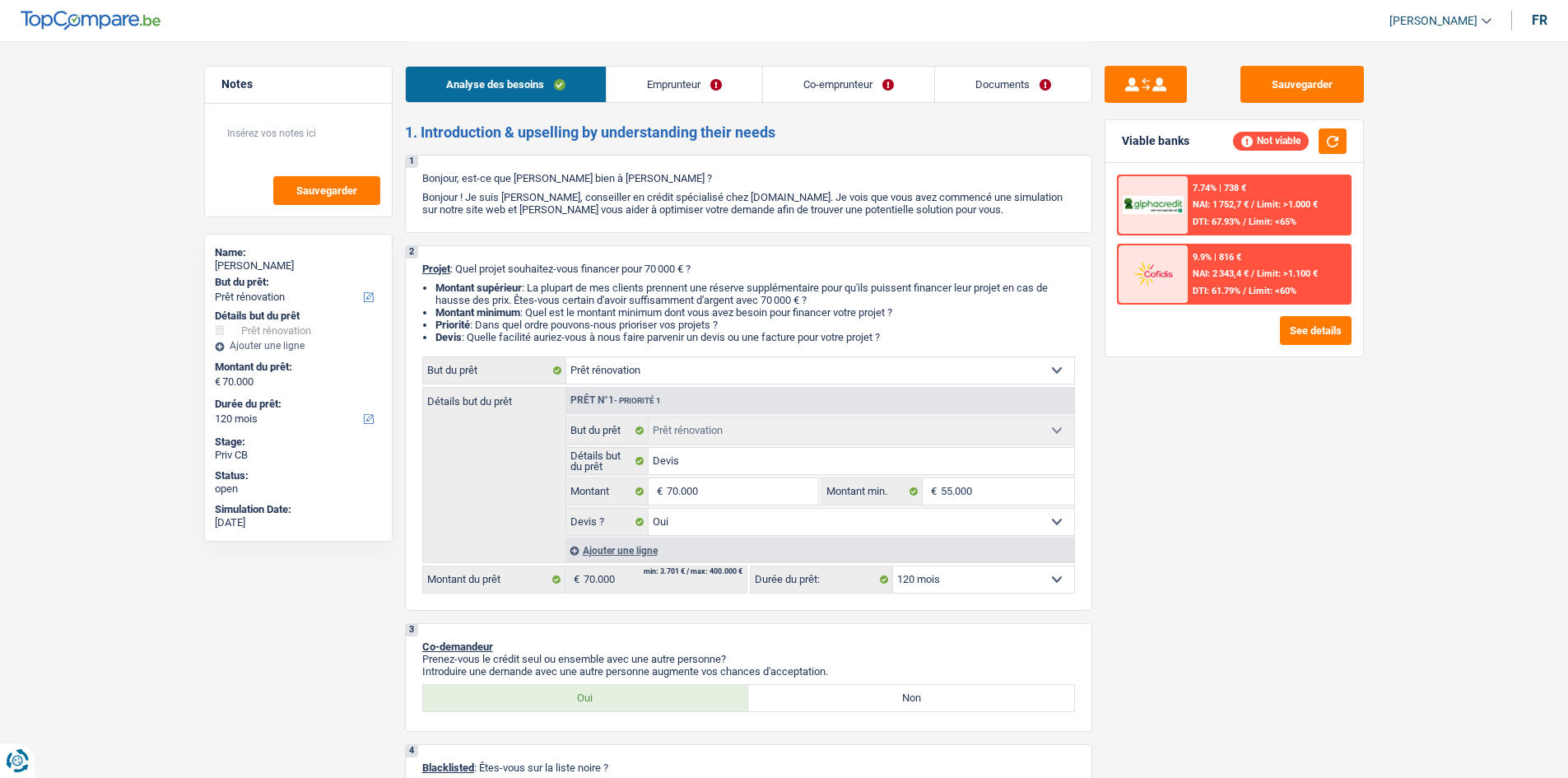
click at [1339, 124] on div "Viable banks Not viable" at bounding box center [1234, 141] width 258 height 43
click at [1334, 144] on button "button" at bounding box center [1333, 141] width 28 height 26
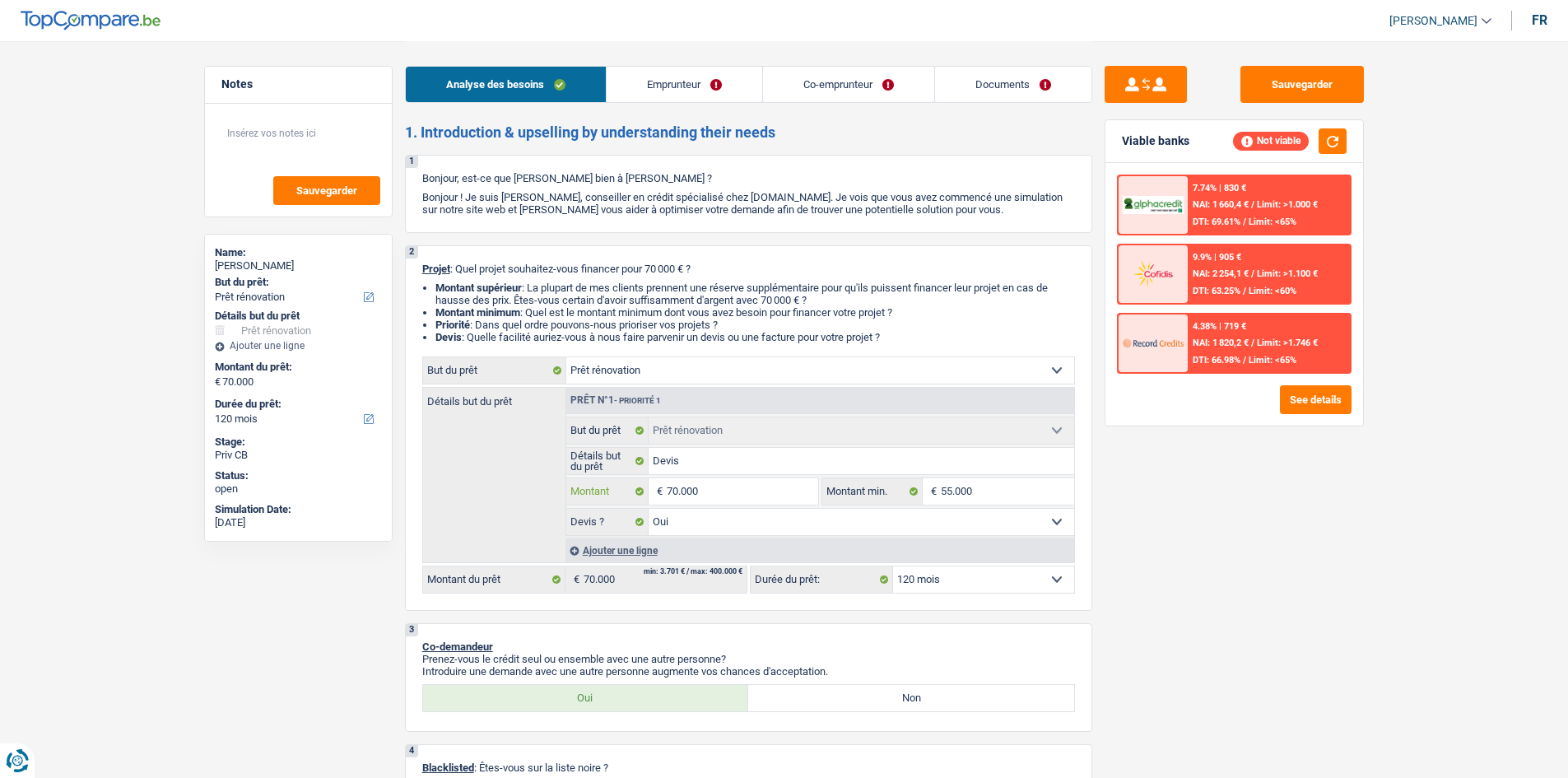
click at [701, 497] on input "70.000" at bounding box center [742, 491] width 151 height 26
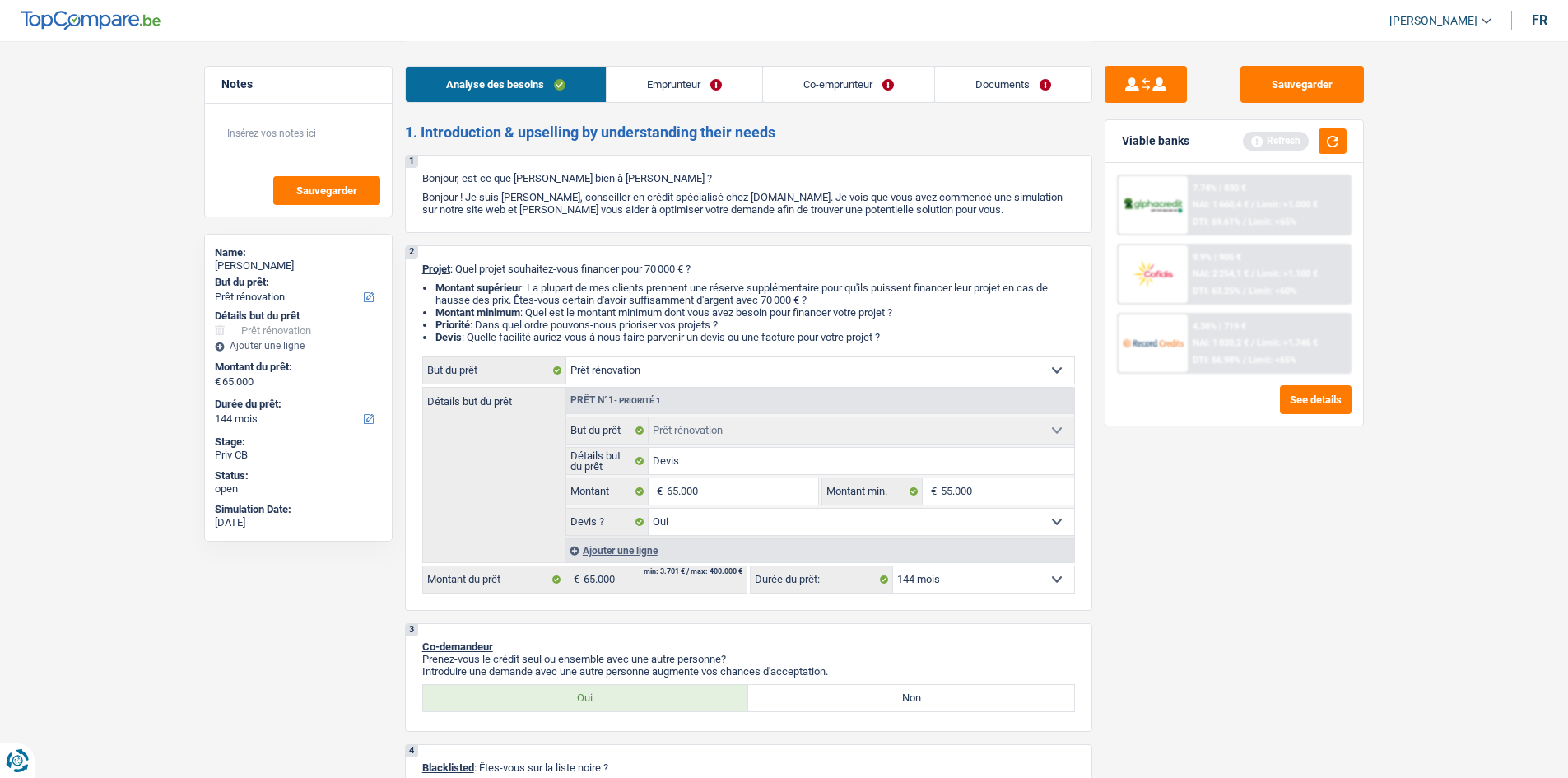
click at [1218, 572] on div "Sauvegarder Viable banks Refresh 7.74% | 830 € NAI: 1 660,4 € / Limit: >1.000 €…" at bounding box center [1234, 408] width 284 height 685
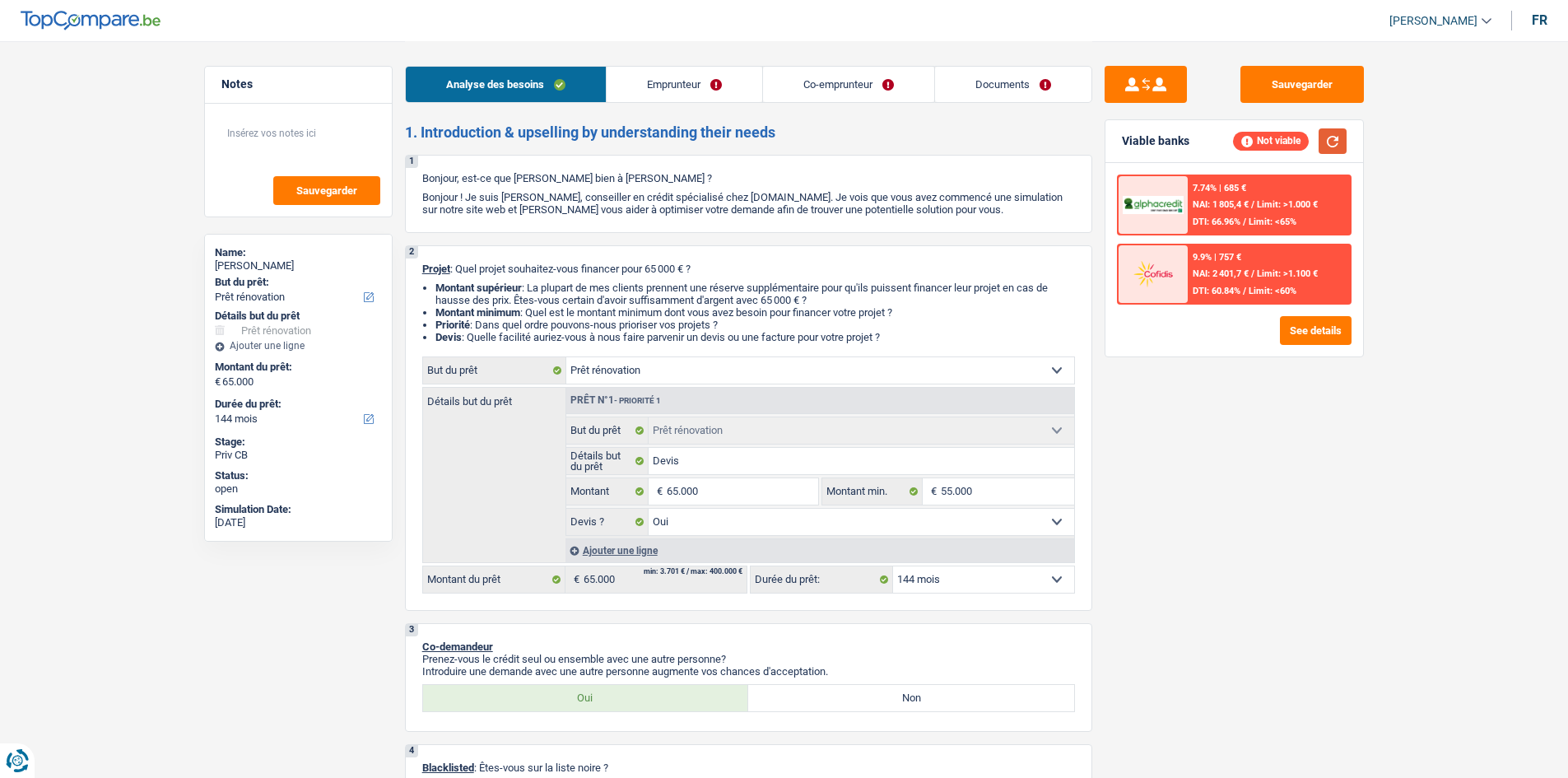
click at [1341, 133] on button "button" at bounding box center [1333, 141] width 28 height 26
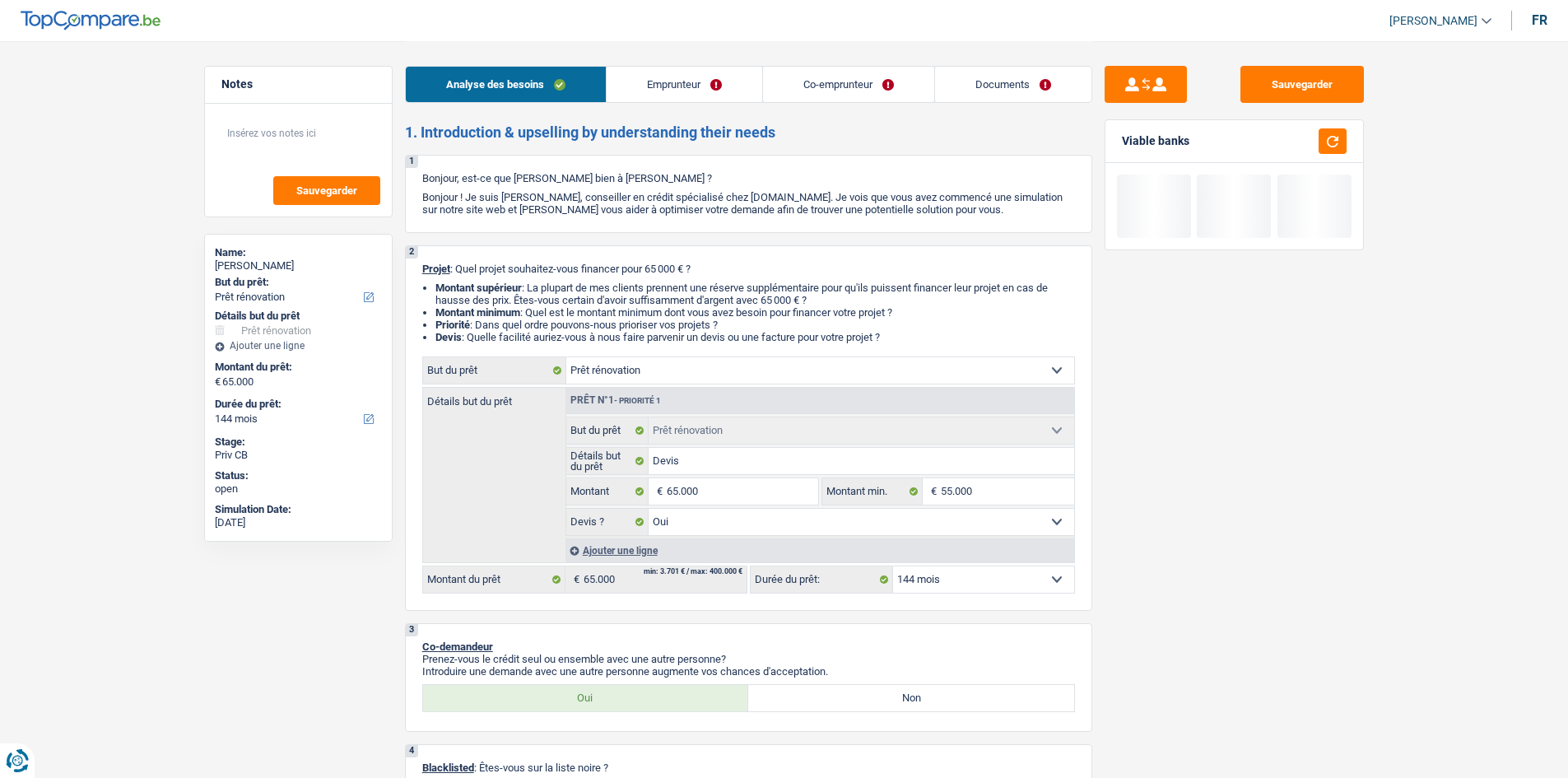
drag, startPoint x: 967, startPoint y: 580, endPoint x: 972, endPoint y: 570, distance: 11.2
click at [967, 580] on select "12 mois 18 mois 24 mois 30 mois 36 mois 42 mois 48 mois 60 mois 72 mois 84 mois…" at bounding box center [983, 580] width 181 height 26
click at [893, 566] on select "12 mois 18 mois 24 mois 30 mois 36 mois 42 mois 48 mois 60 mois 72 mois 84 mois…" at bounding box center [983, 580] width 181 height 26
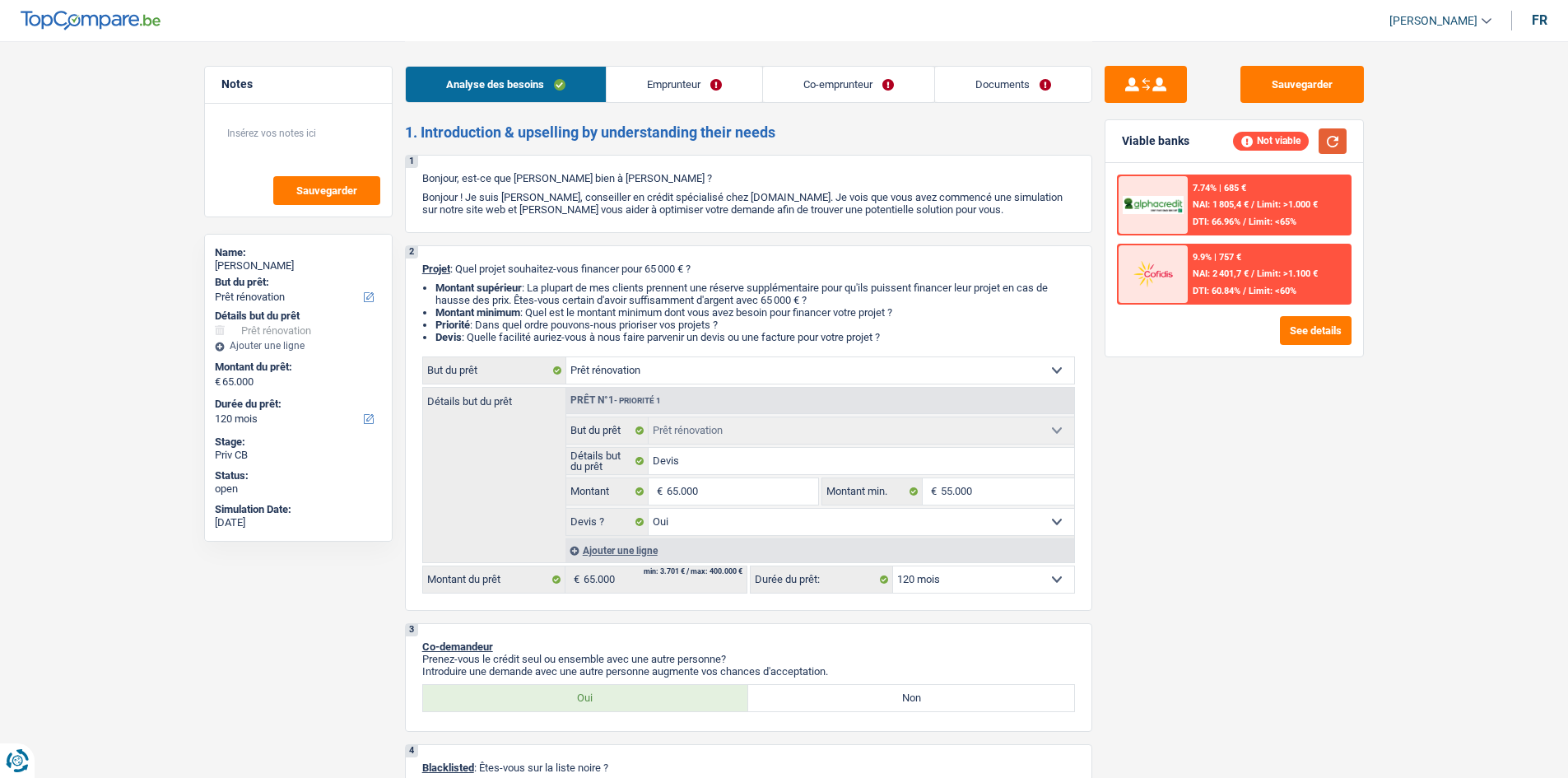
click at [1343, 145] on button "button" at bounding box center [1333, 141] width 28 height 26
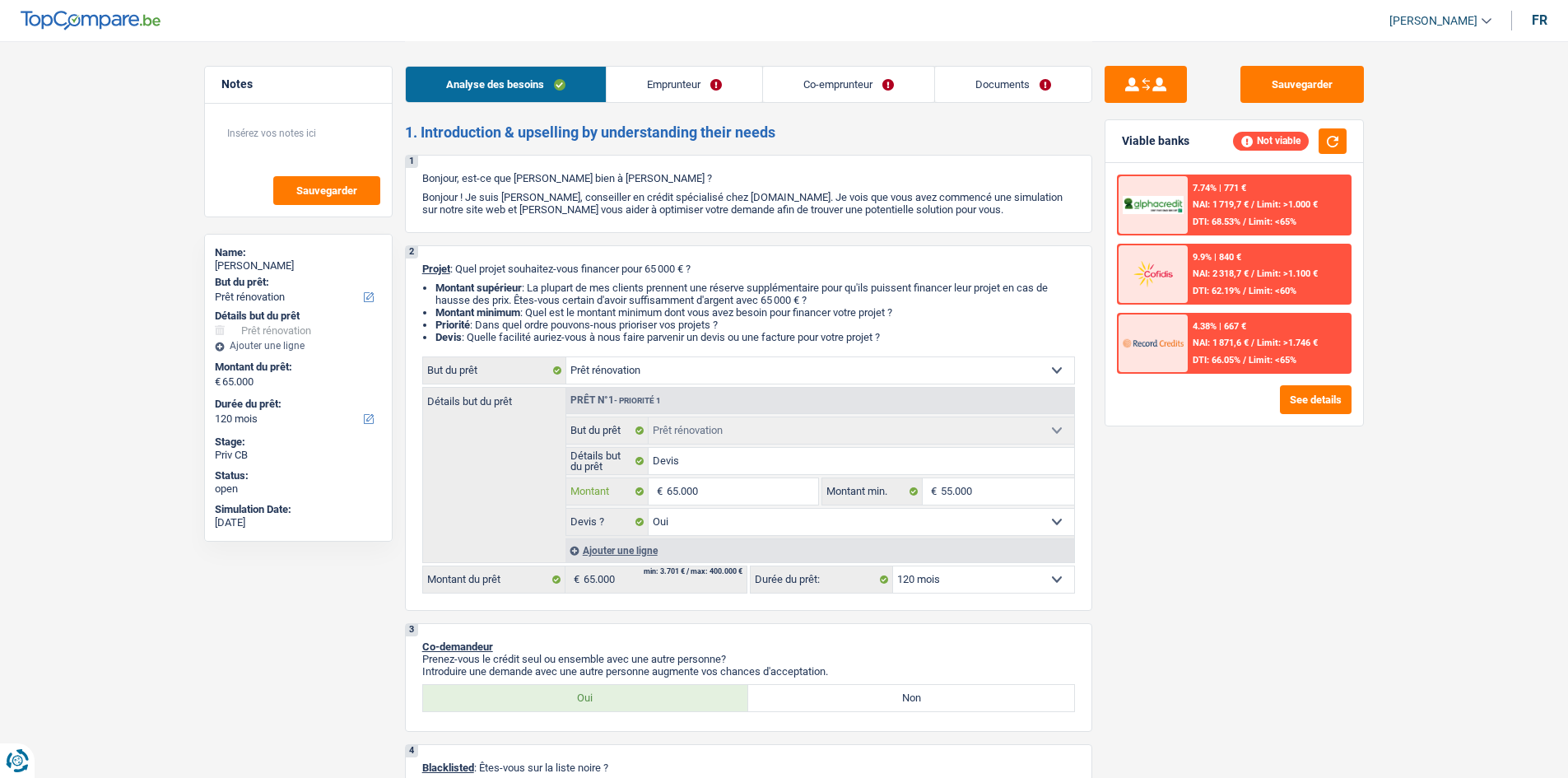
click at [750, 497] on input "65.000" at bounding box center [742, 491] width 151 height 26
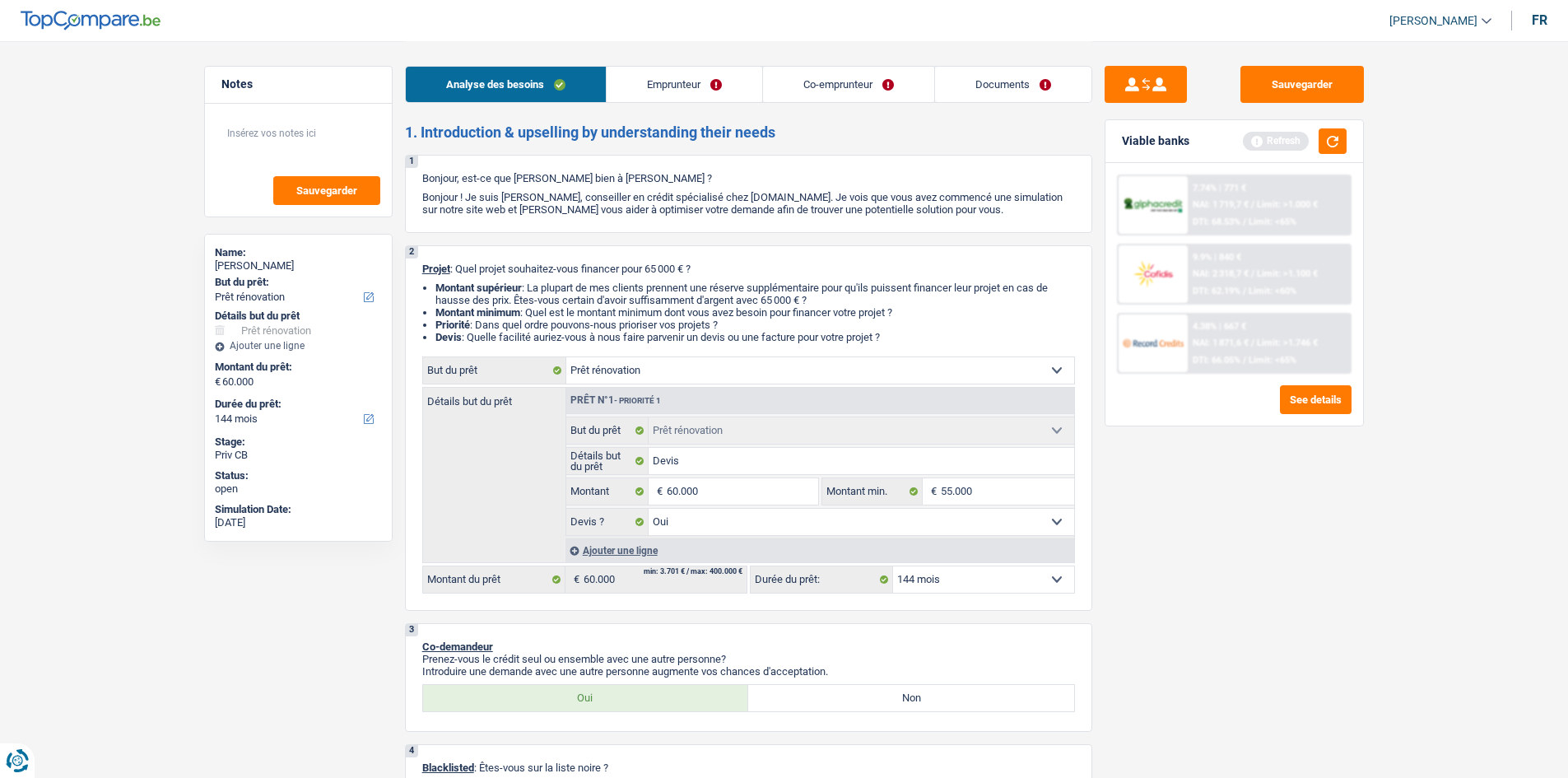
click at [1339, 539] on div "Sauvegarder Viable banks Refresh 7.74% | 771 € NAI: 1 719,7 € / Limit: >1.000 €…" at bounding box center [1234, 408] width 284 height 685
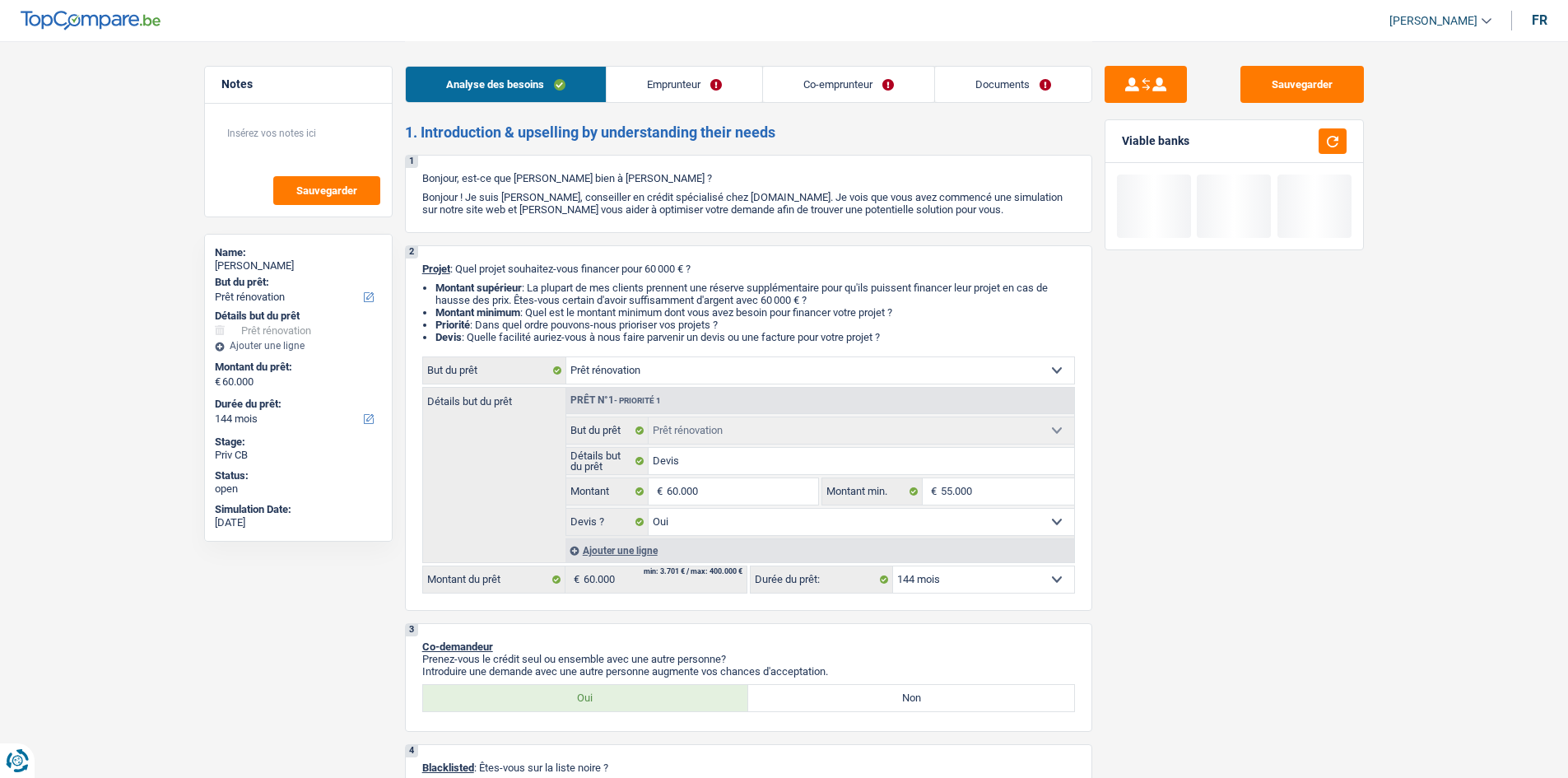
click at [1055, 572] on select "12 mois 18 mois 24 mois 30 mois 36 mois 42 mois 48 mois 60 mois 72 mois 84 mois…" at bounding box center [983, 580] width 181 height 26
click at [893, 566] on select "12 mois 18 mois 24 mois 30 mois 36 mois 42 mois 48 mois 60 mois 72 mois 84 mois…" at bounding box center [983, 580] width 181 height 26
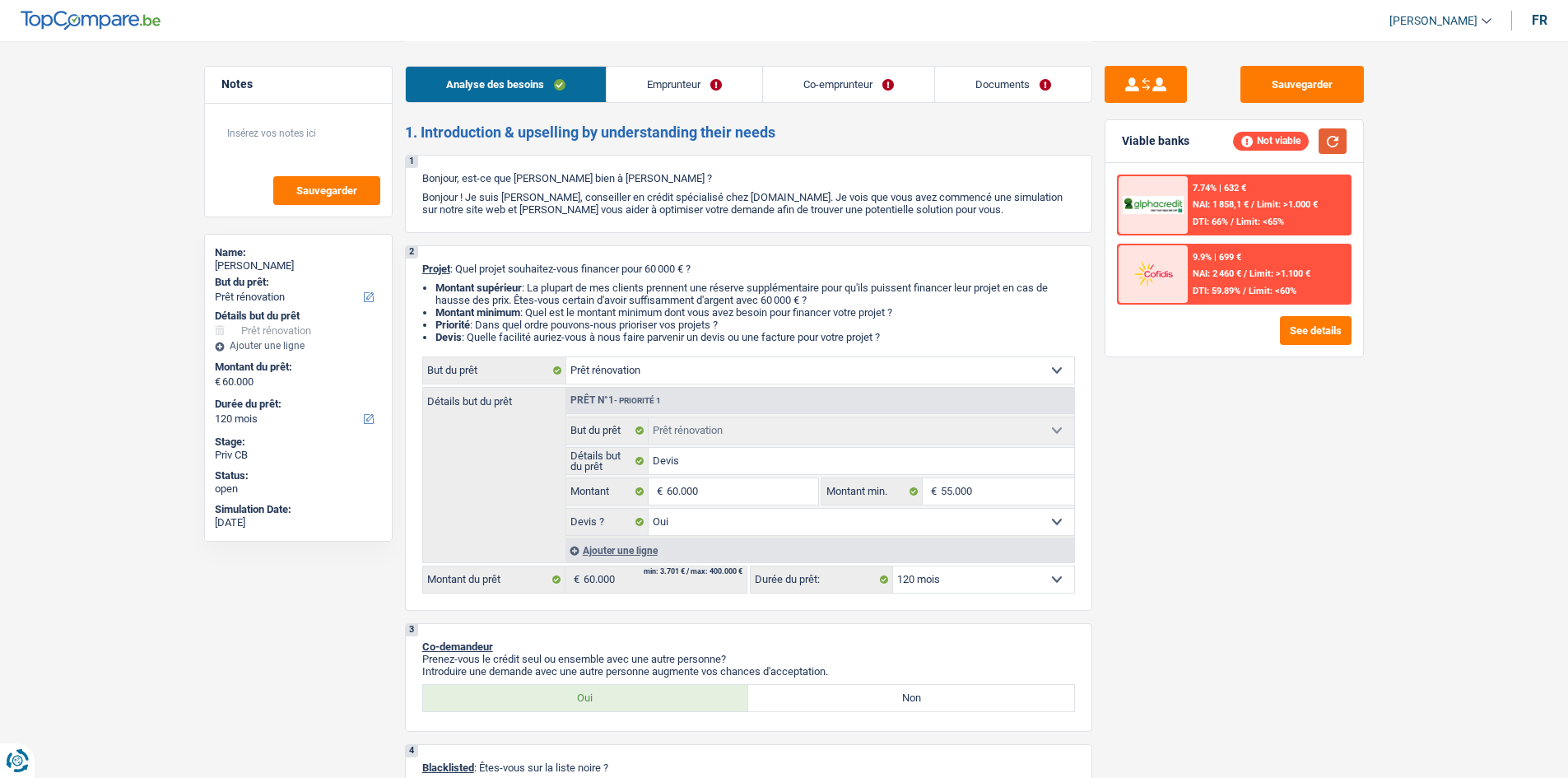
click at [1333, 135] on button "button" at bounding box center [1333, 141] width 28 height 26
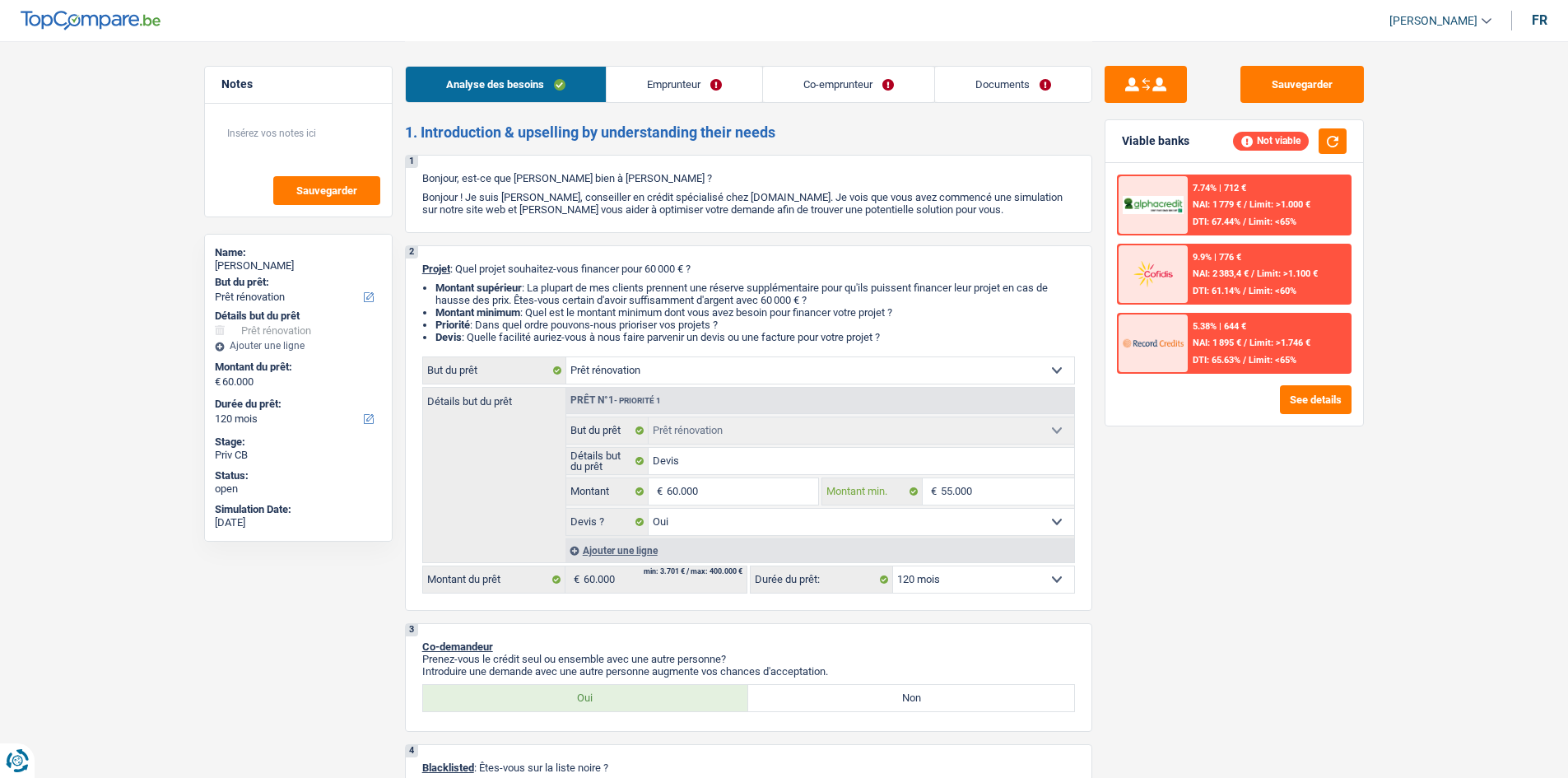
click at [1013, 485] on input "55.000" at bounding box center [1007, 491] width 133 height 26
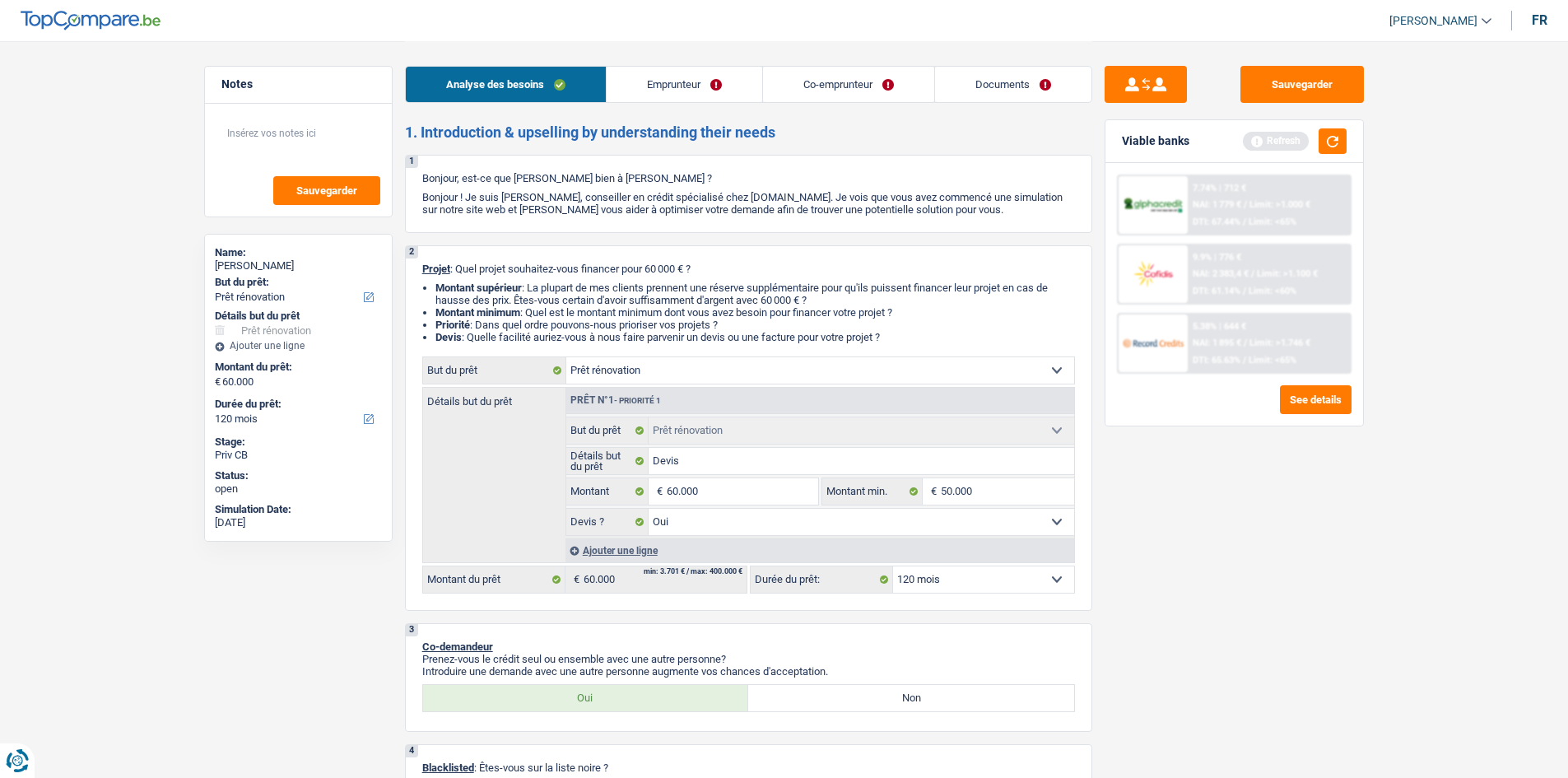
click at [1256, 577] on div "Sauvegarder Viable banks Refresh 7.74% | 712 € NAI: 1 779 € / Limit: >1.000 € D…" at bounding box center [1234, 408] width 284 height 685
click at [1338, 136] on button "button" at bounding box center [1333, 141] width 28 height 26
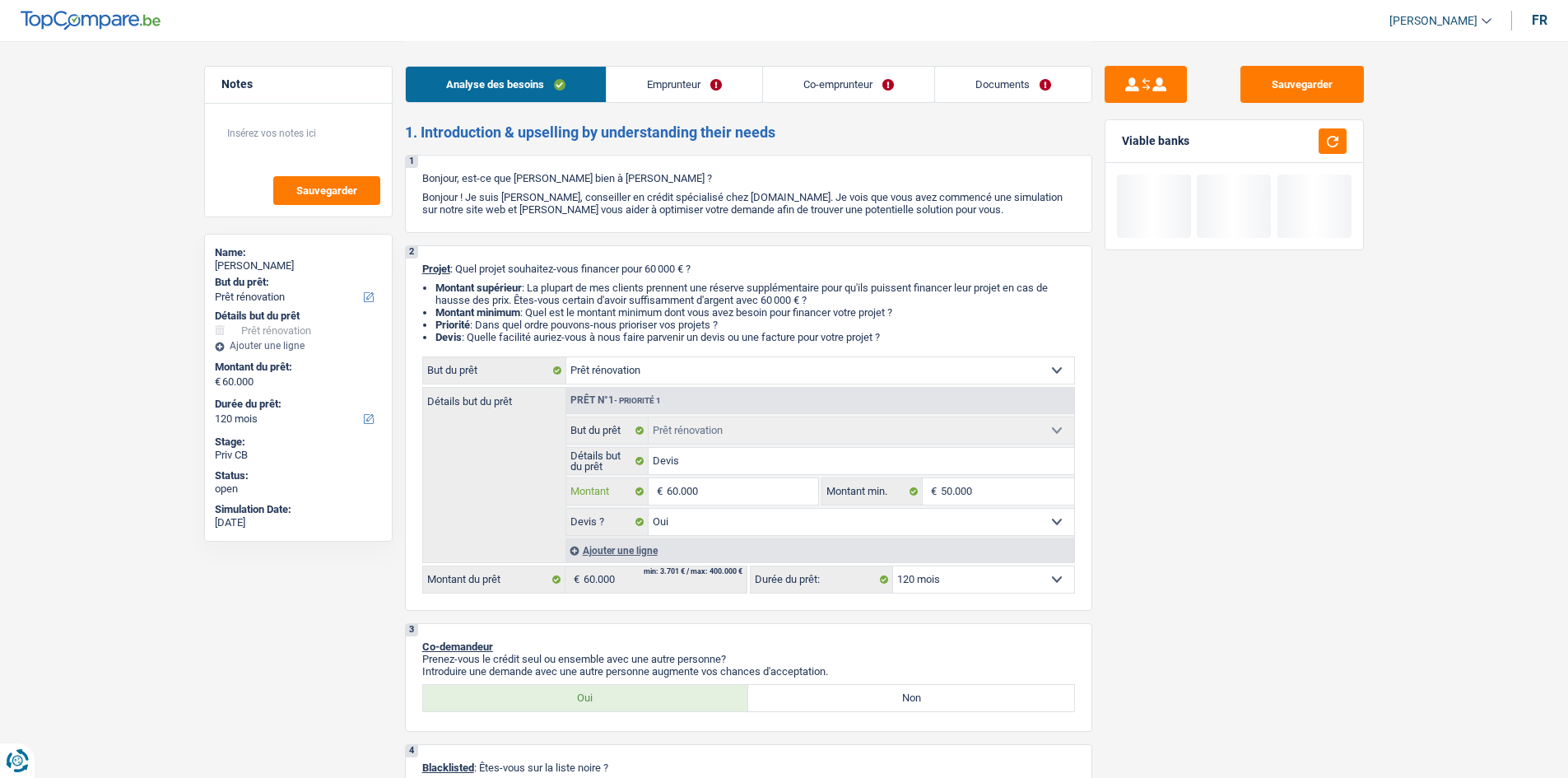
click at [735, 493] on input "60.000" at bounding box center [742, 491] width 151 height 26
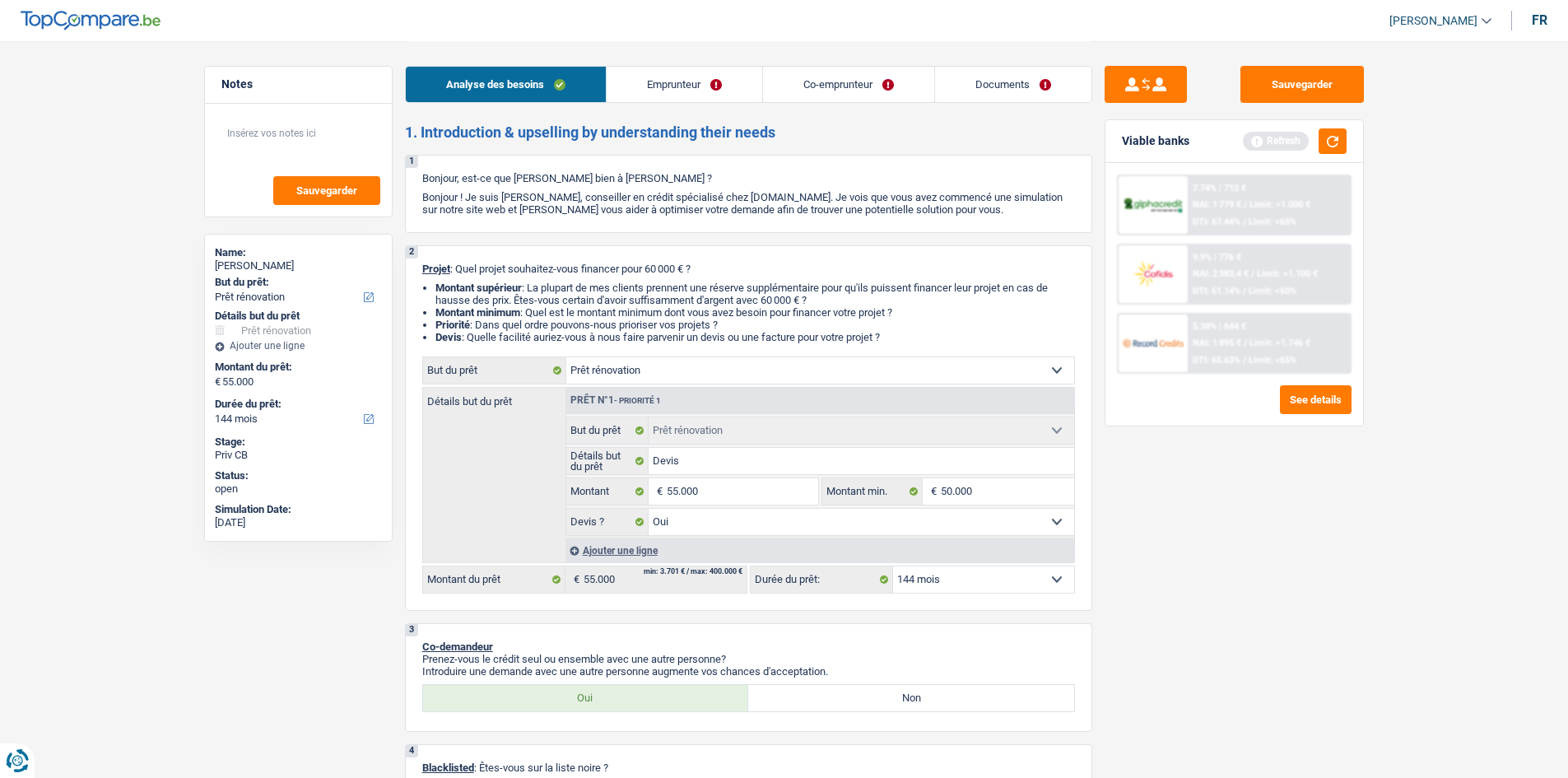
click at [1346, 547] on div "Sauvegarder Viable banks Refresh 7.74% | 712 € NAI: 1 779 € / Limit: >1.000 € D…" at bounding box center [1234, 408] width 284 height 685
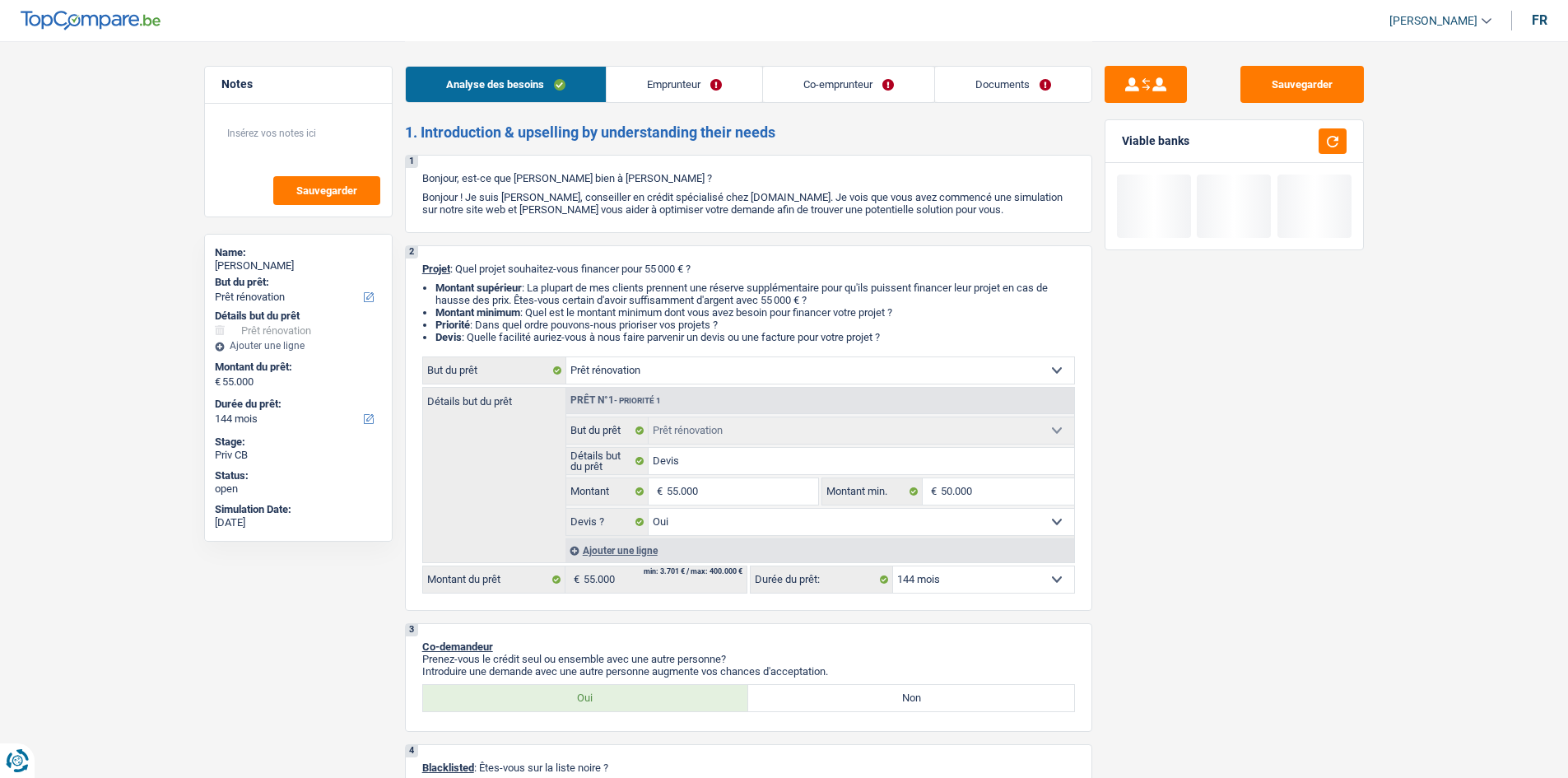
click at [979, 577] on select "12 mois 18 mois 24 mois 30 mois 36 mois 42 mois 48 mois 60 mois 72 mois 84 mois…" at bounding box center [983, 580] width 181 height 26
click at [893, 566] on select "12 mois 18 mois 24 mois 30 mois 36 mois 42 mois 48 mois 60 mois 72 mois 84 mois…" at bounding box center [983, 580] width 181 height 26
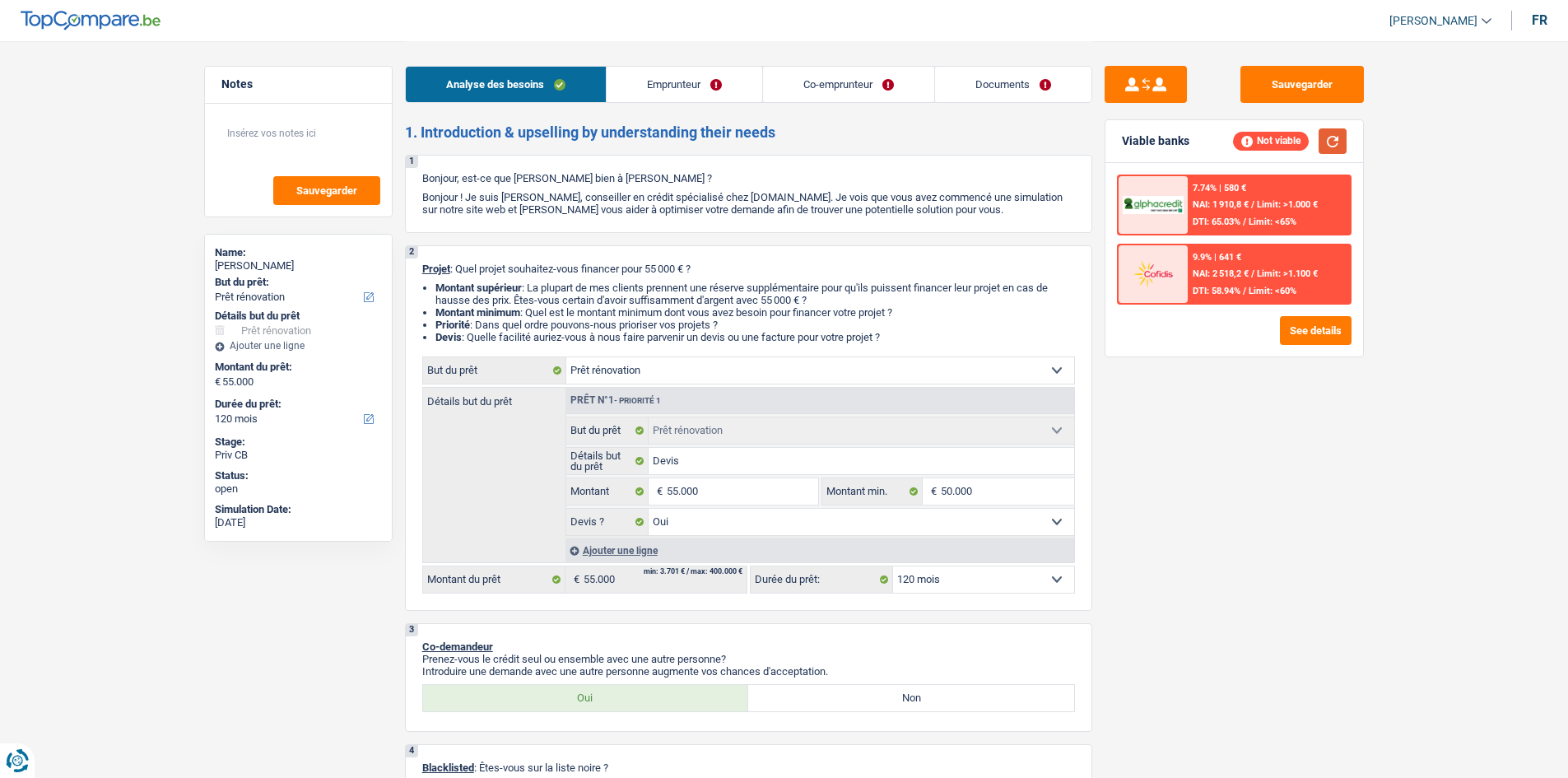
click at [1340, 138] on button "button" at bounding box center [1333, 141] width 28 height 26
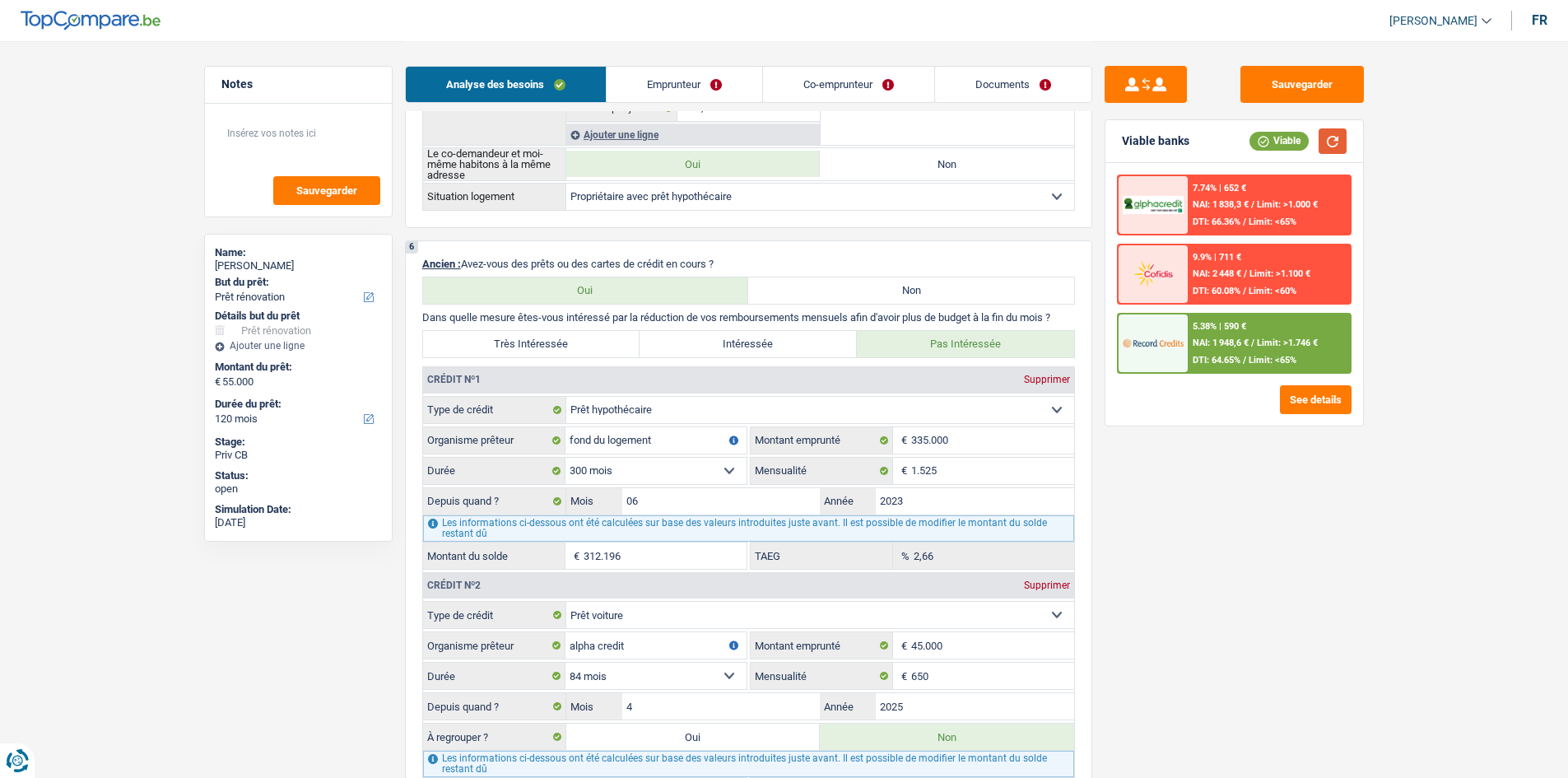
scroll to position [1177, 0]
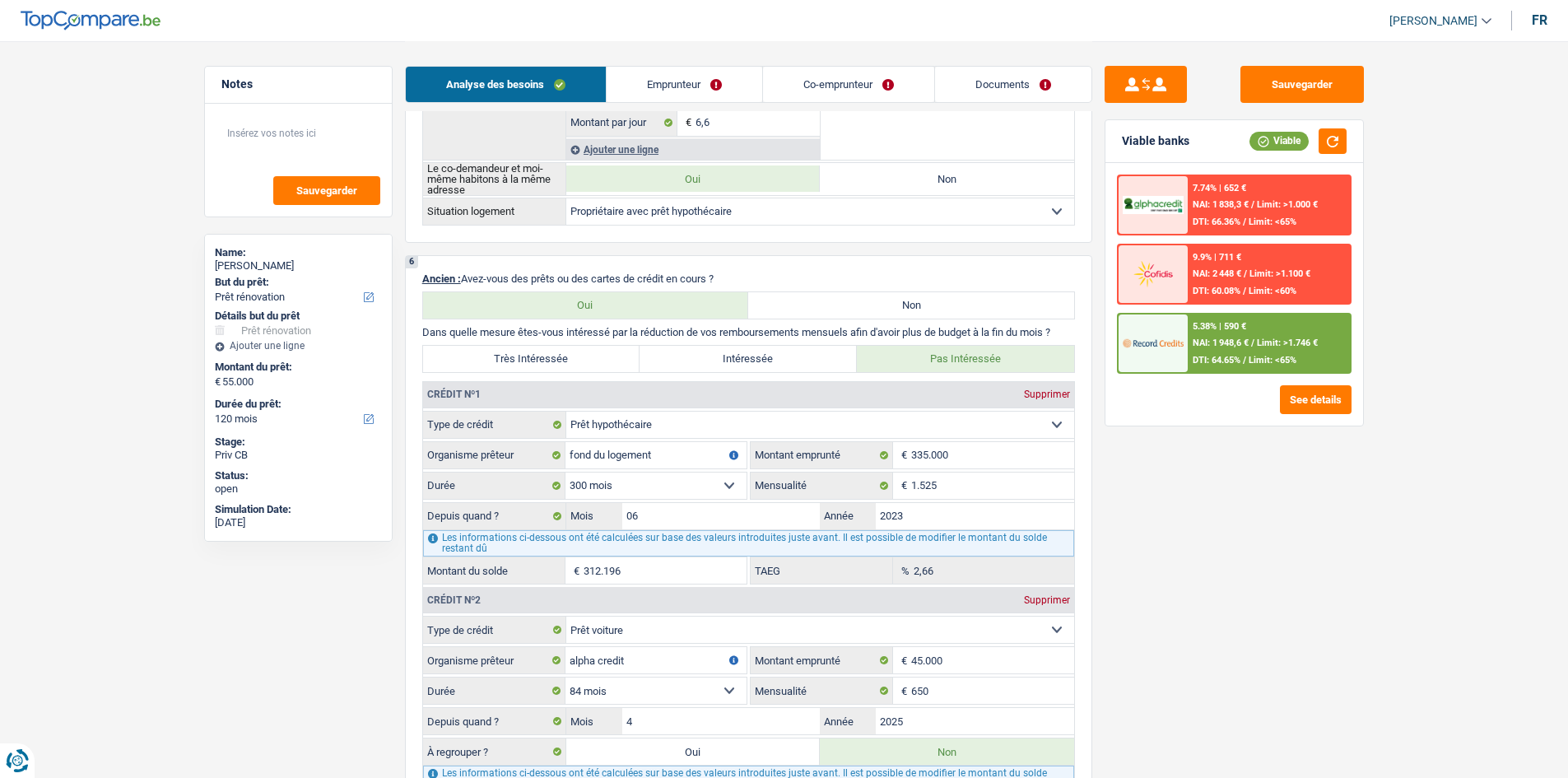
click at [1453, 492] on main "Notes Sauvegarder Name: Nihad Hansal But du prêt: Confort maison: meubles, text…" at bounding box center [784, 531] width 1568 height 3416
click at [1458, 490] on main "Notes Sauvegarder Name: Nihad Hansal But du prêt: Confort maison: meubles, text…" at bounding box center [784, 531] width 1568 height 3416
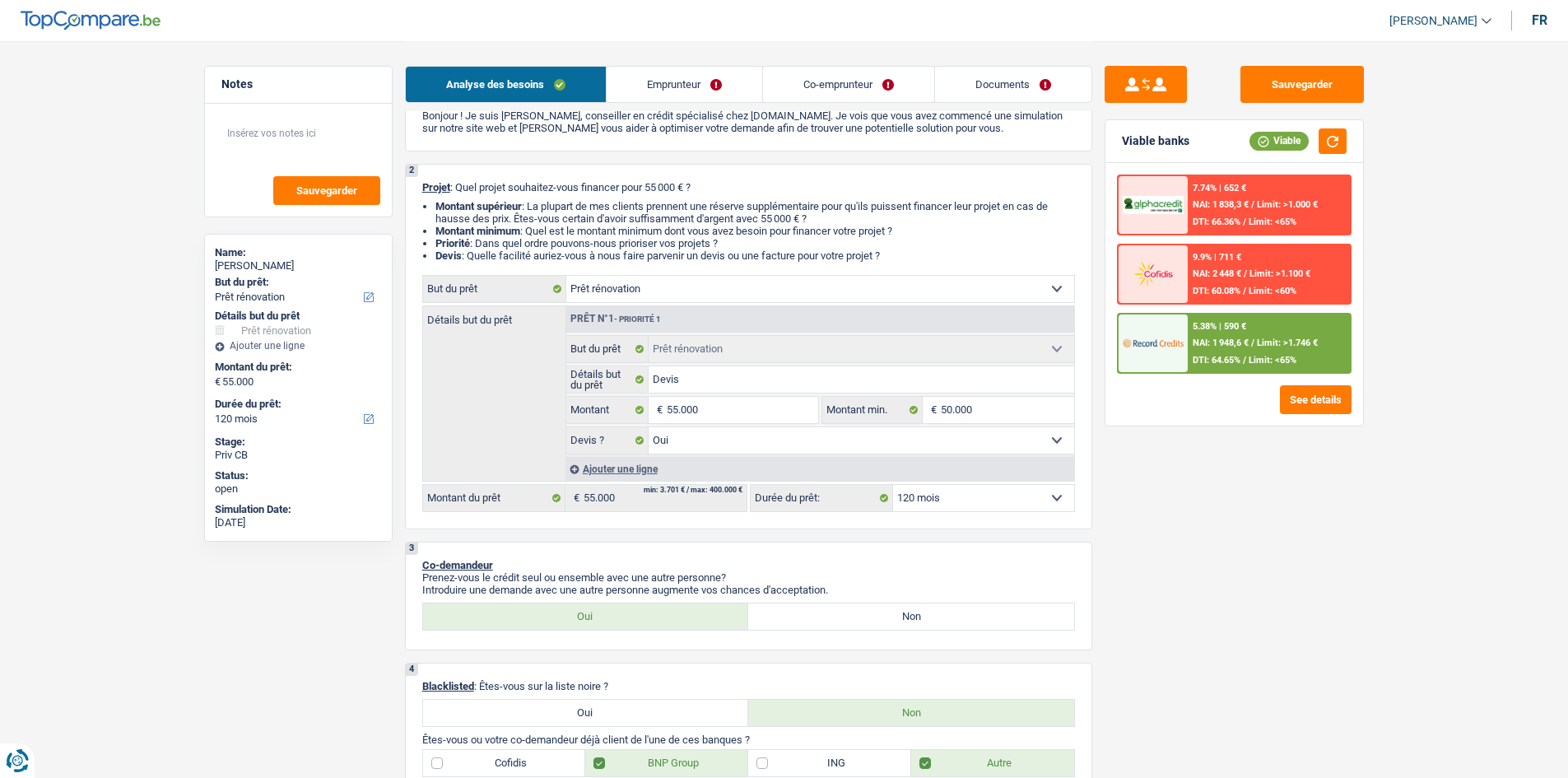
scroll to position [0, 0]
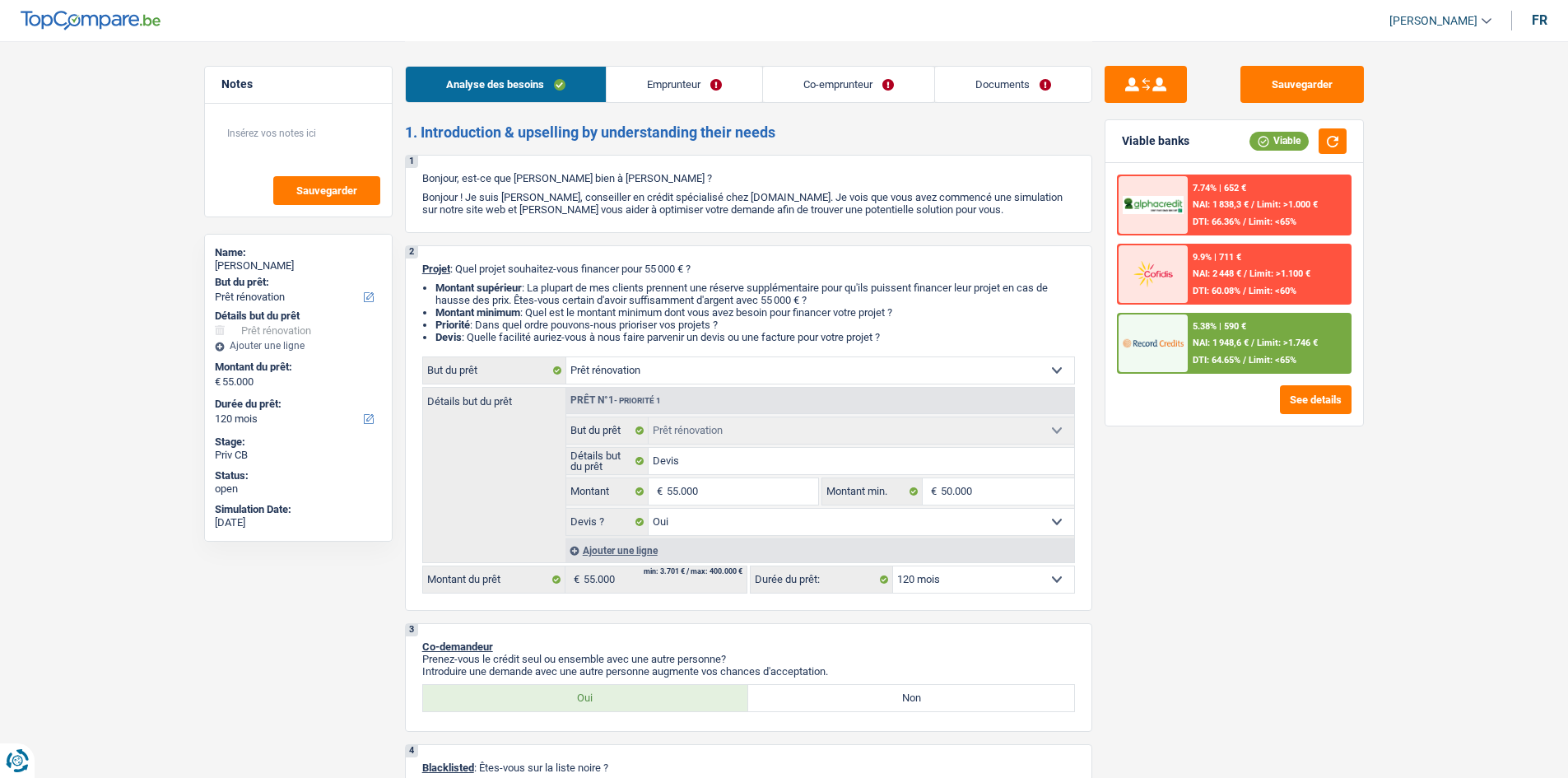
click at [731, 69] on link "Emprunteur" at bounding box center [685, 85] width 155 height 35
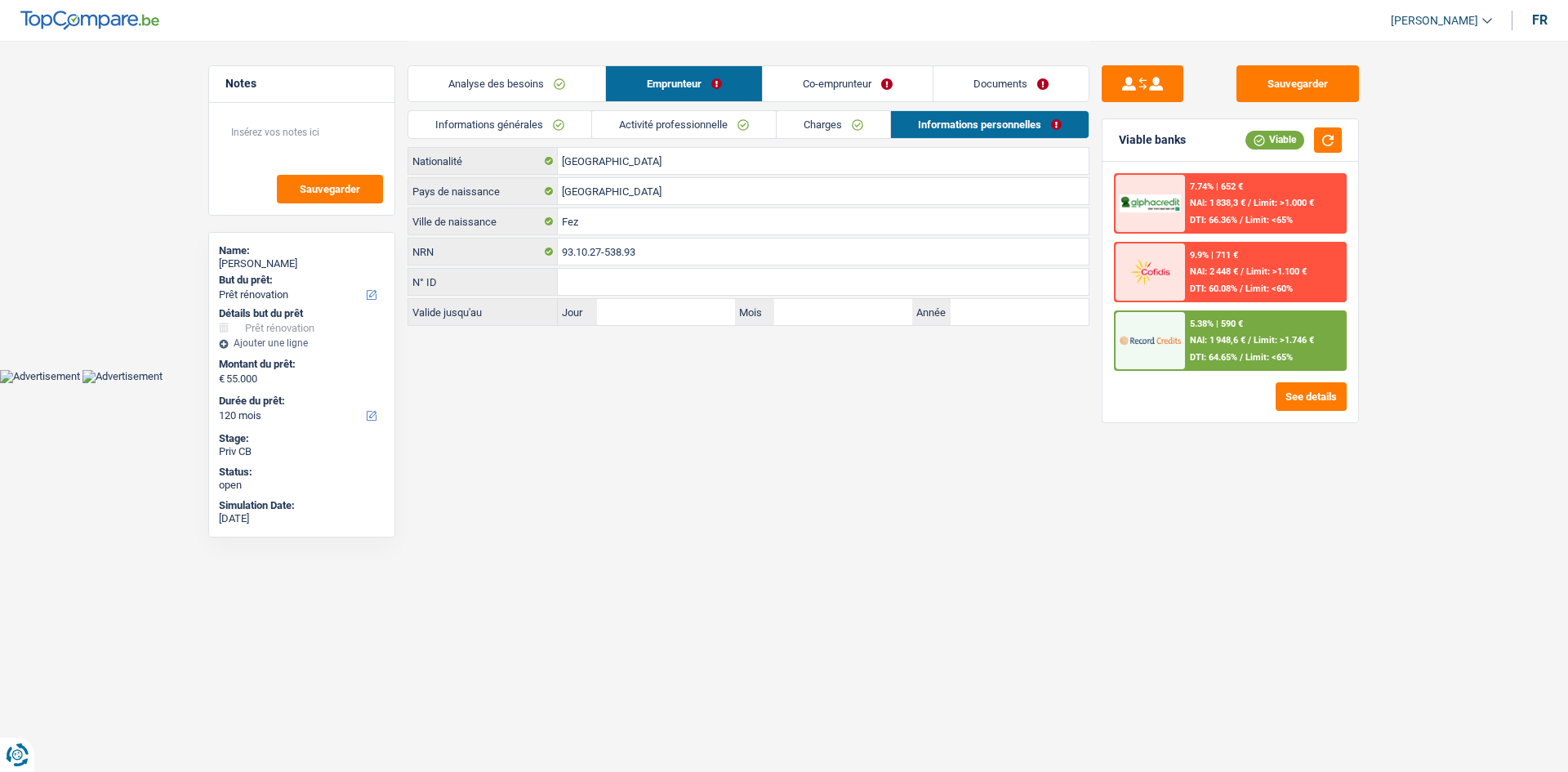
click at [551, 133] on link "Informations générales" at bounding box center [499, 124] width 183 height 27
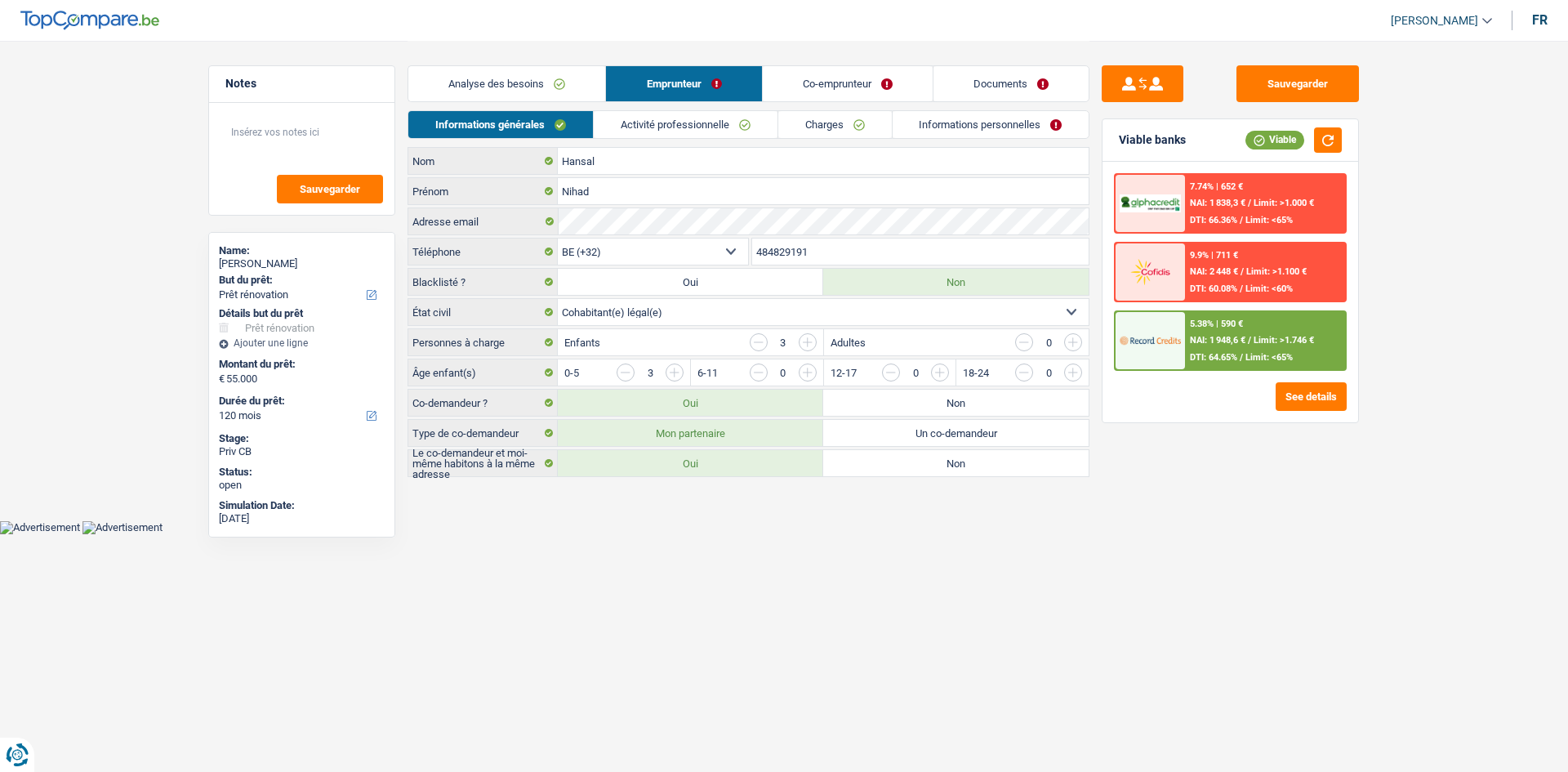
click at [680, 130] on link "Activité professionnelle" at bounding box center [686, 124] width 184 height 27
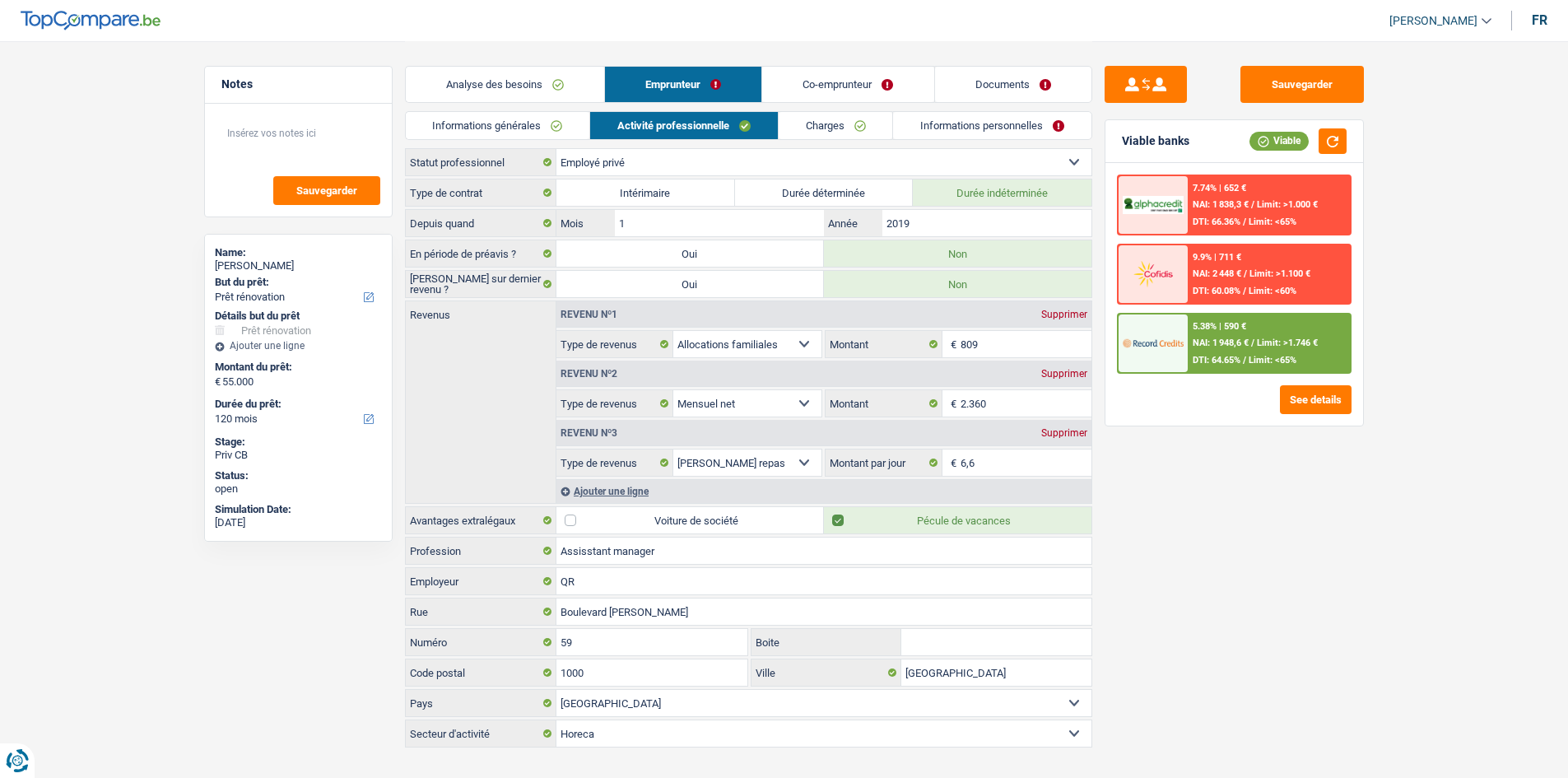
click at [817, 131] on link "Charges" at bounding box center [837, 125] width 115 height 27
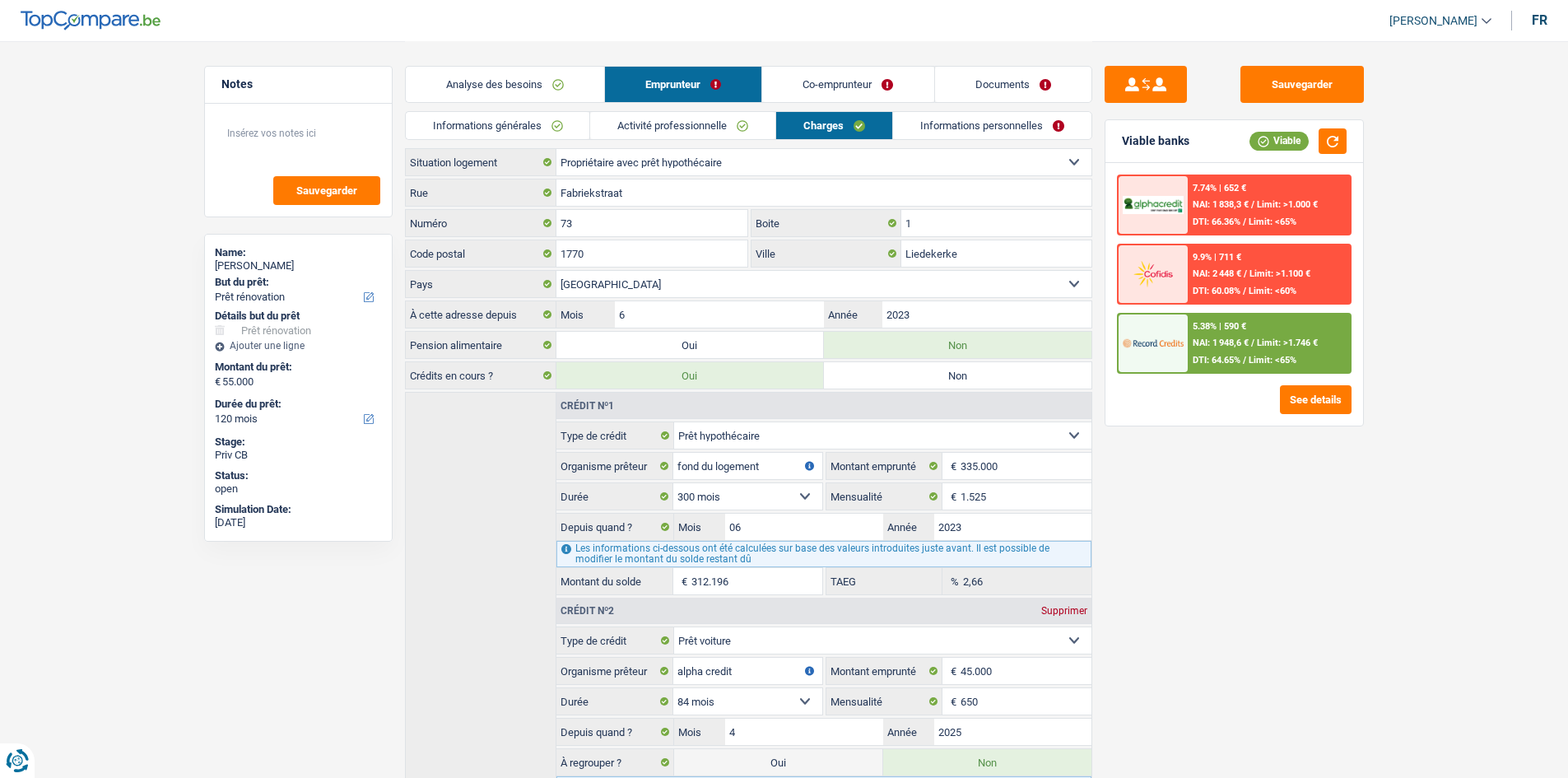
click at [940, 120] on link "Informations personnelles" at bounding box center [992, 125] width 199 height 27
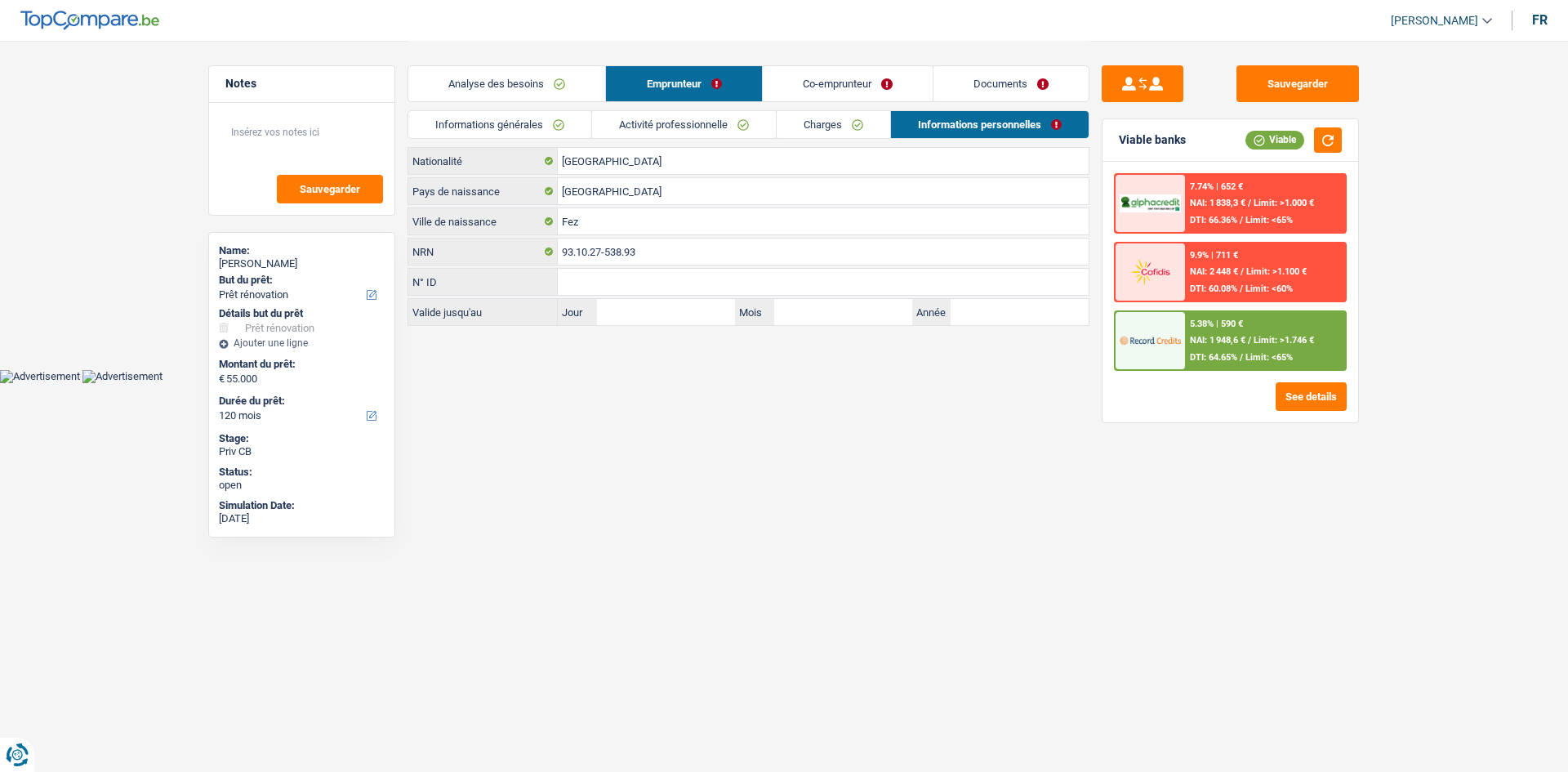
click at [847, 80] on link "Co-emprunteur" at bounding box center [847, 84] width 170 height 35
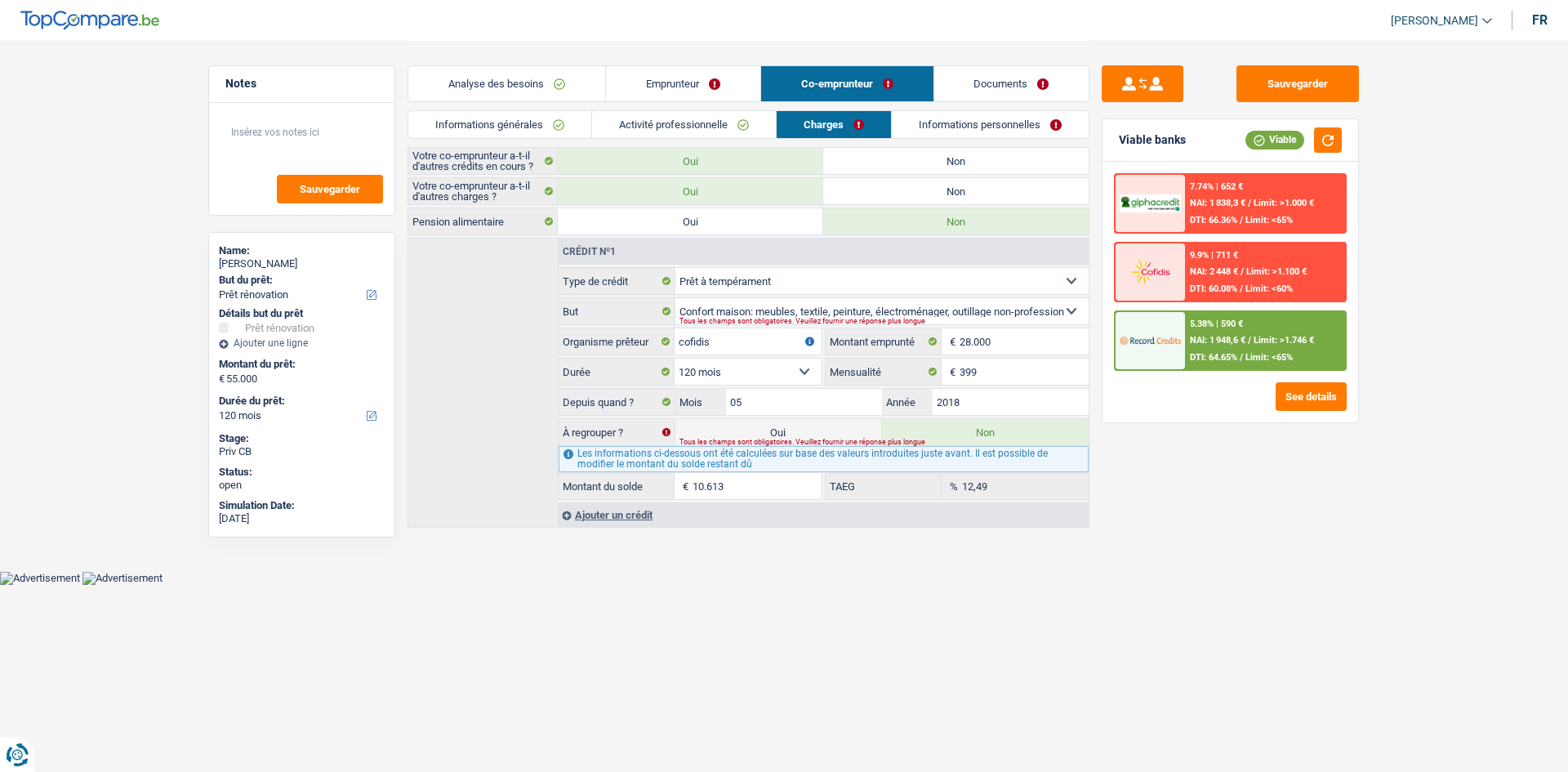
click at [707, 116] on link "Activité professionnelle" at bounding box center [684, 124] width 184 height 27
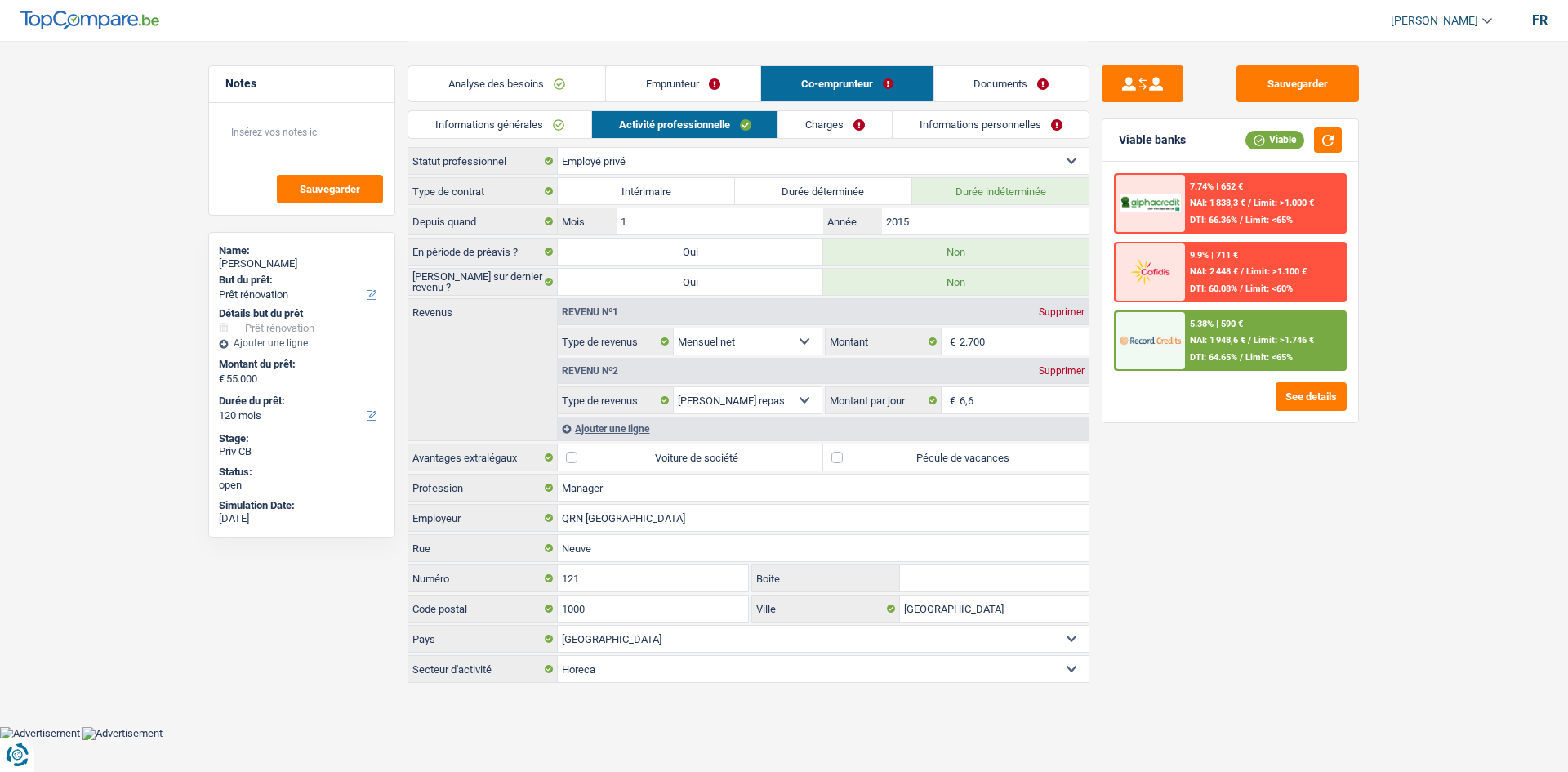
click at [979, 123] on link "Informations personnelles" at bounding box center [991, 124] width 197 height 27
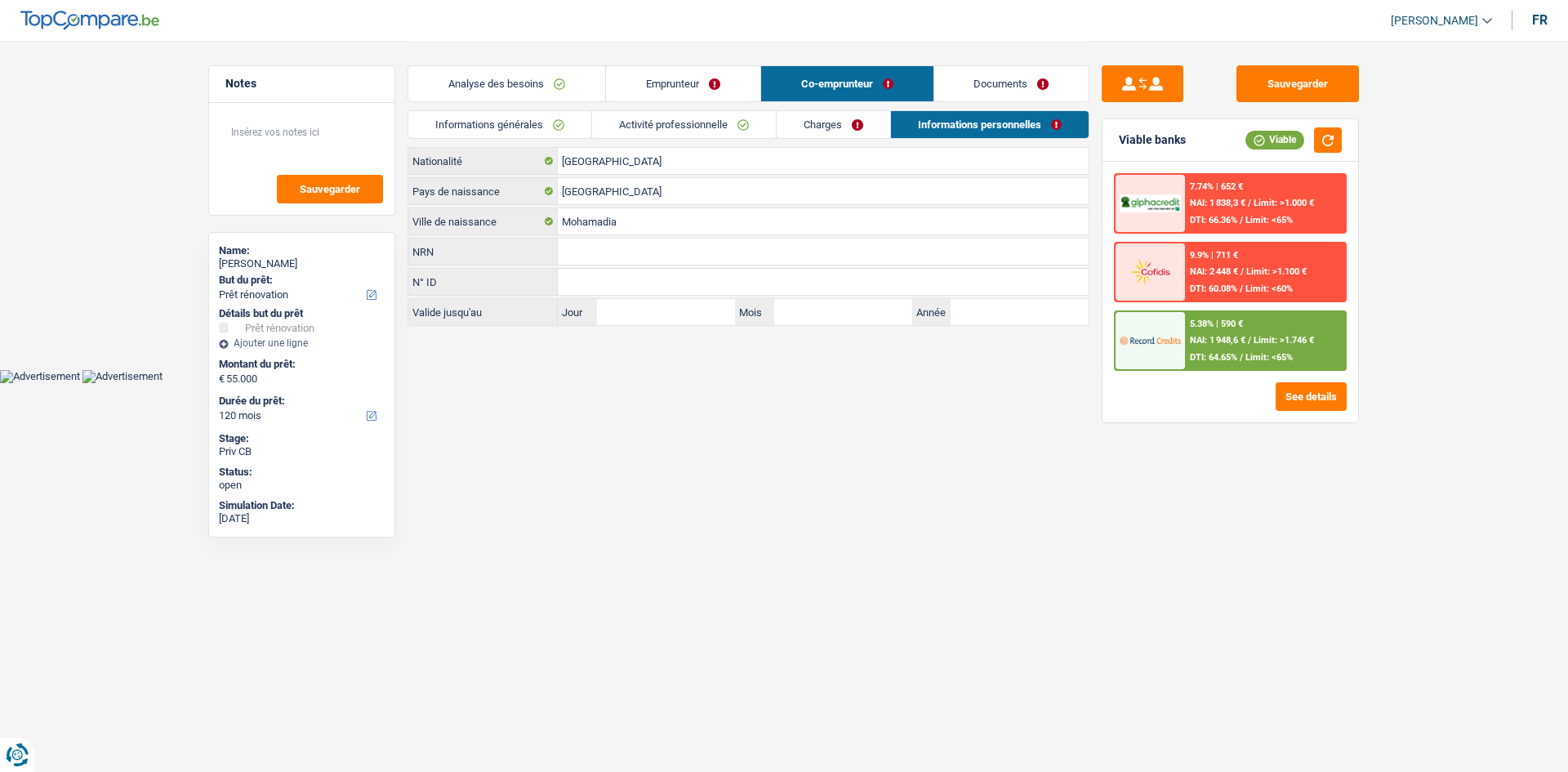
click at [833, 118] on link "Charges" at bounding box center [833, 124] width 114 height 27
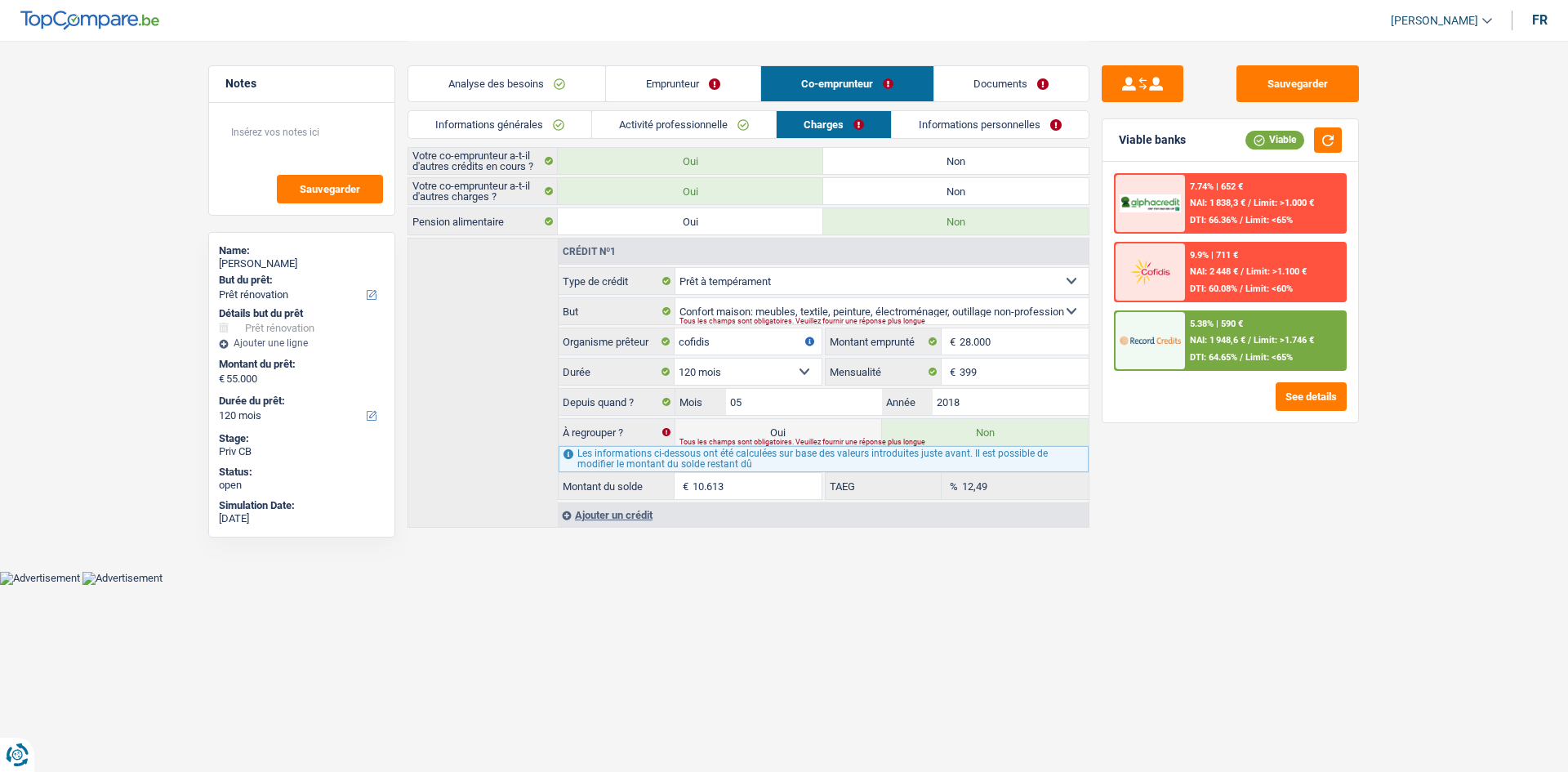
click at [1215, 574] on div "Sauvegarder Viable banks Viable 7.74% | 652 € NAI: 1 838,3 € / Limit: >1.000 € …" at bounding box center [1231, 405] width 282 height 680
click at [1334, 145] on button "button" at bounding box center [1328, 140] width 28 height 25
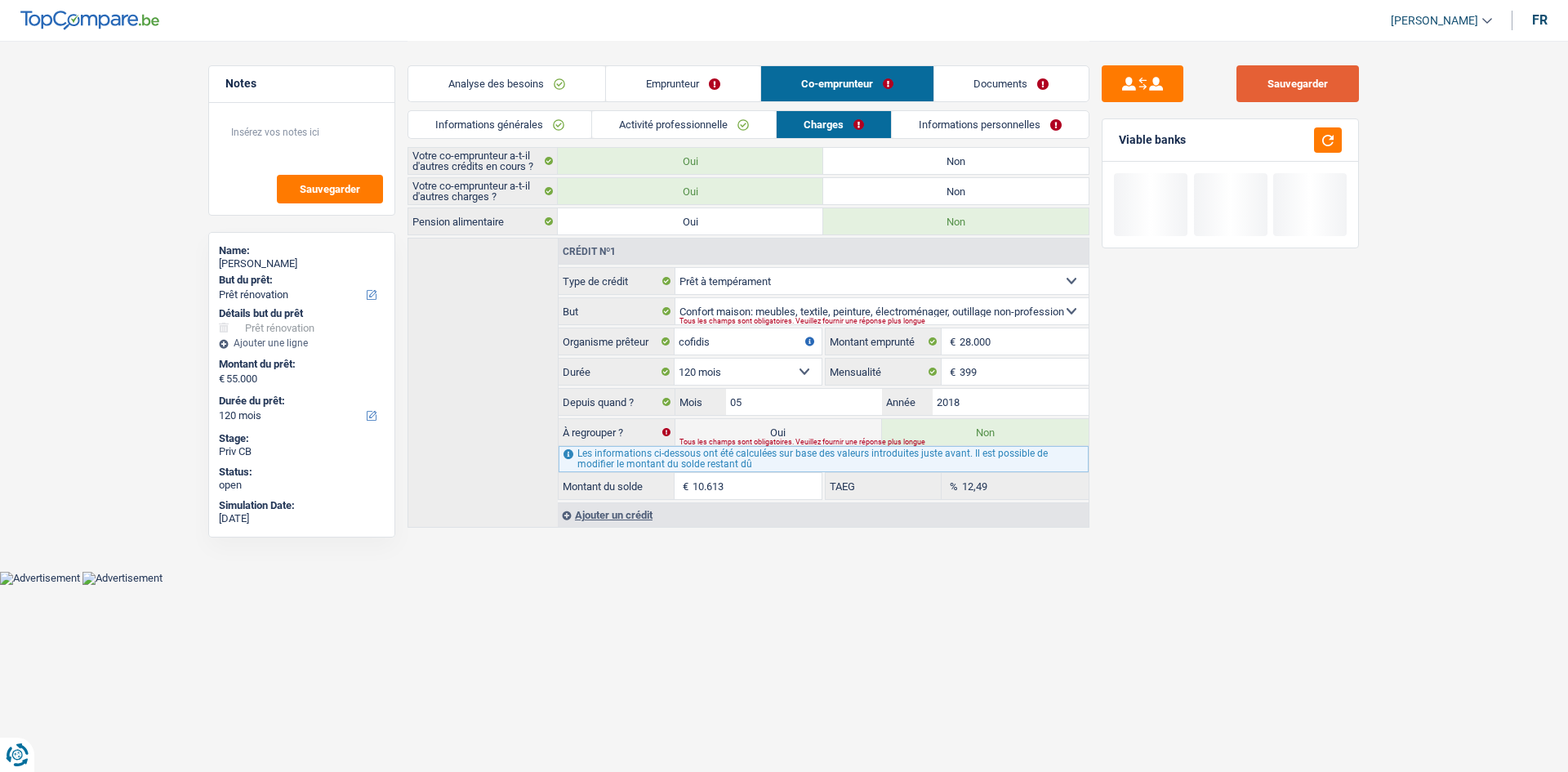
click at [1329, 75] on button "Sauvegarder" at bounding box center [1298, 84] width 123 height 37
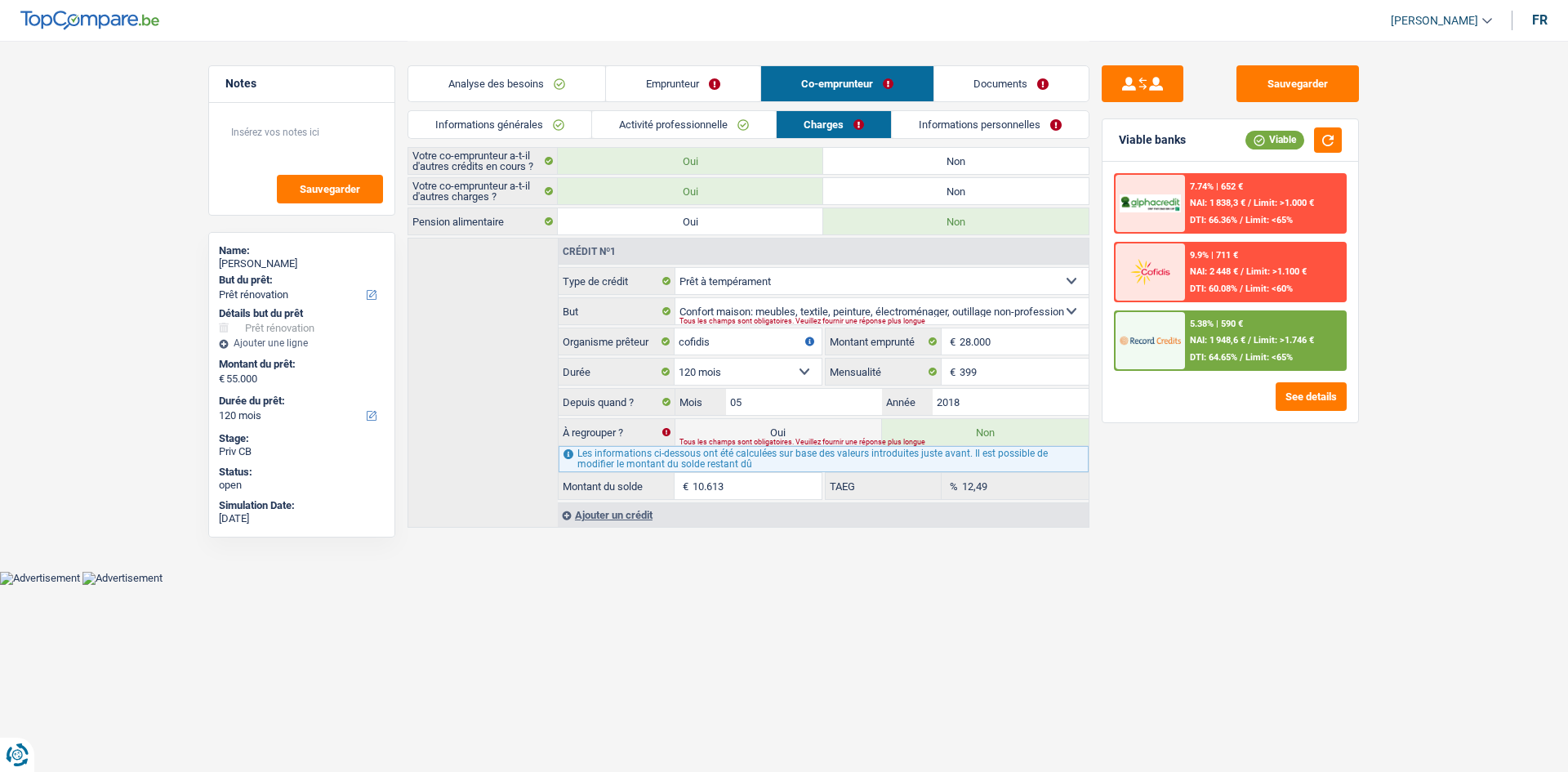
click at [982, 49] on div "Analyse des besoins Emprunteur Co-emprunteur Documents" at bounding box center [749, 75] width 682 height 69
click at [1012, 116] on link "Informations personnelles" at bounding box center [990, 124] width 197 height 27
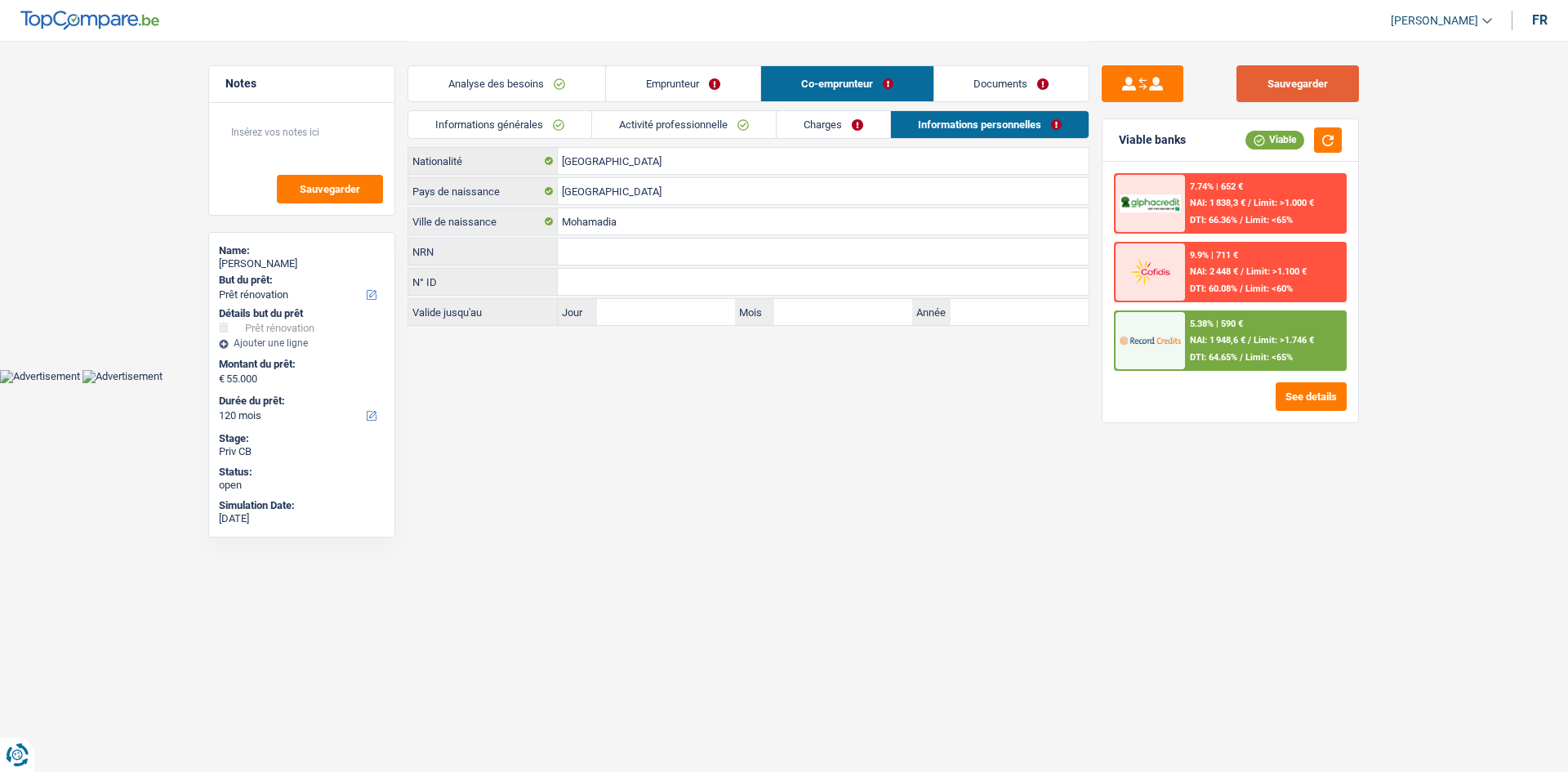
click at [1315, 83] on button "Sauvegarder" at bounding box center [1298, 84] width 123 height 37
click at [967, 80] on link "Documents" at bounding box center [1011, 84] width 155 height 35
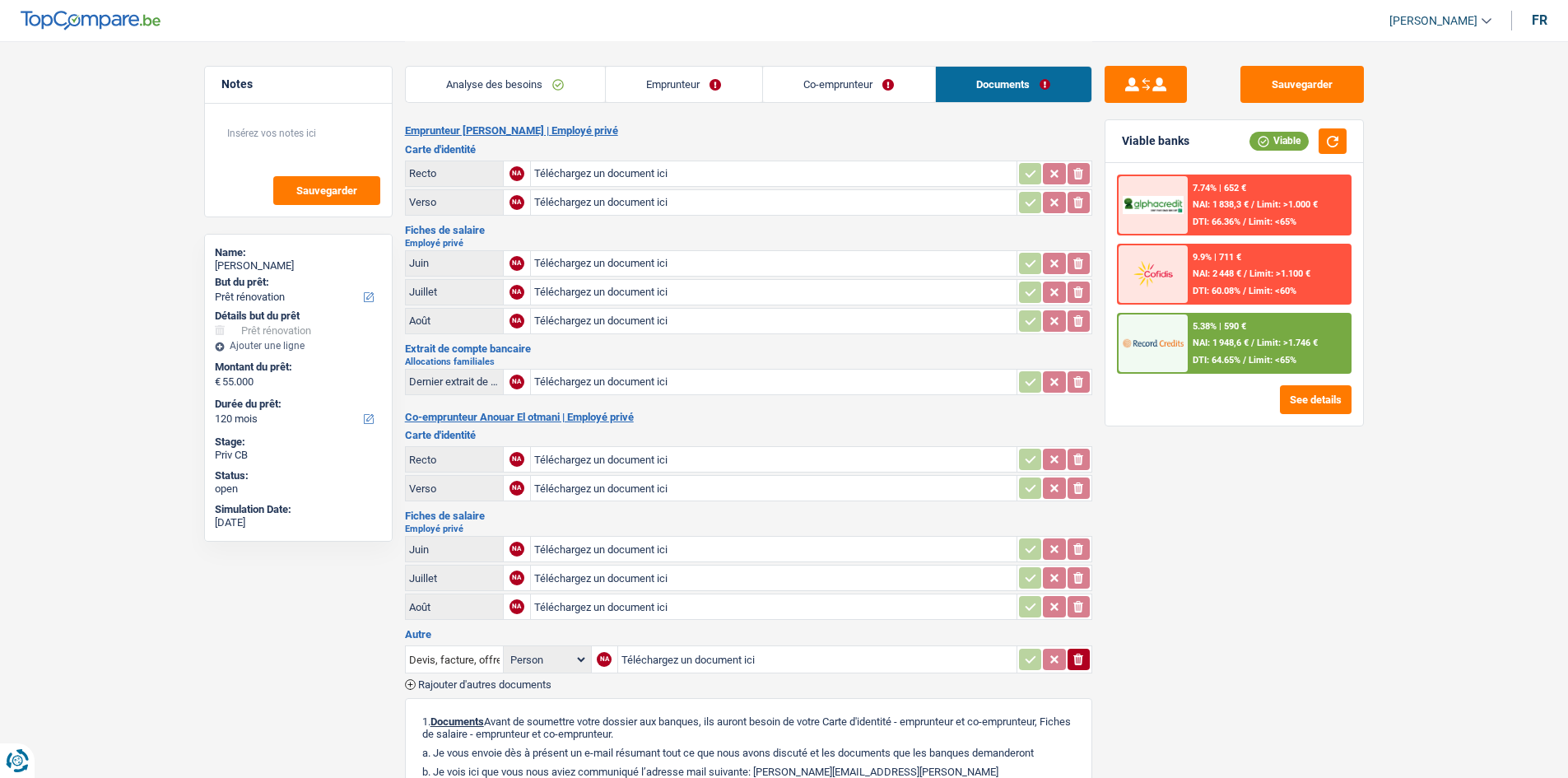
click at [515, 79] on link "Analyse des besoins" at bounding box center [506, 85] width 199 height 35
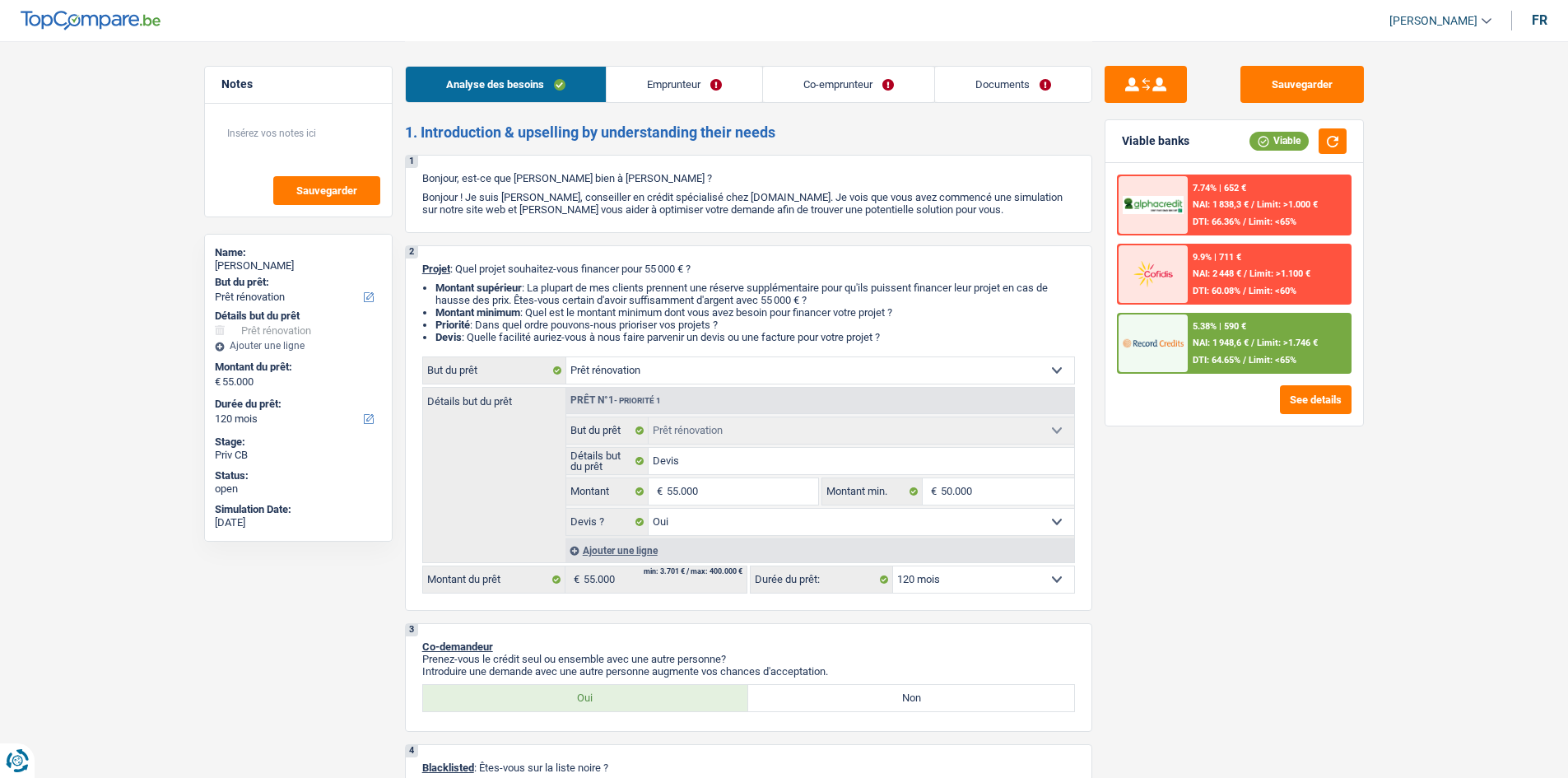
click at [1369, 610] on div "Sauvegarder Viable banks Viable 7.74% | 652 € NAI: 1 838,3 € / Limit: >1.000 € …" at bounding box center [1234, 408] width 284 height 685
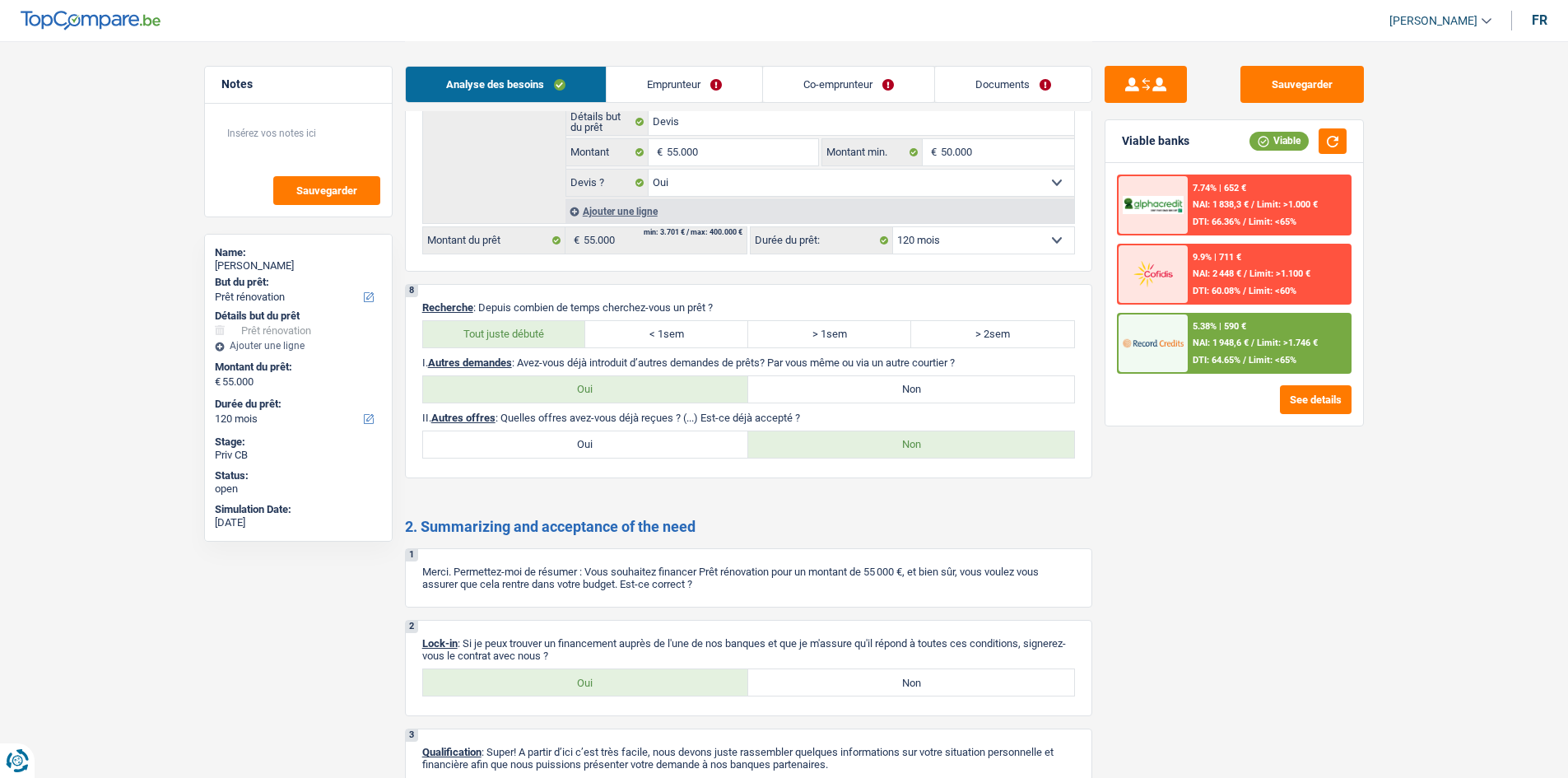
scroll to position [2651, 0]
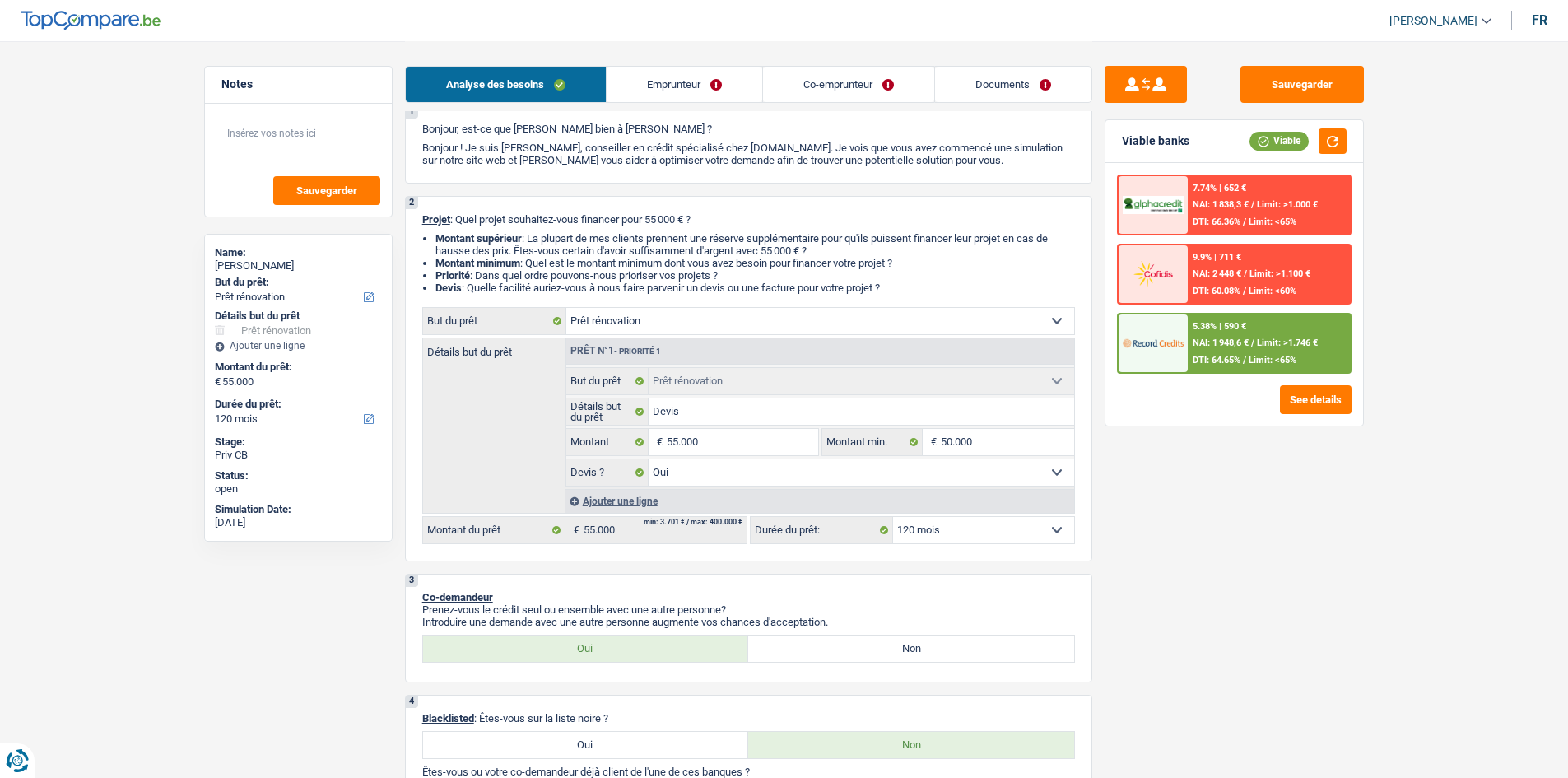
scroll to position [0, 0]
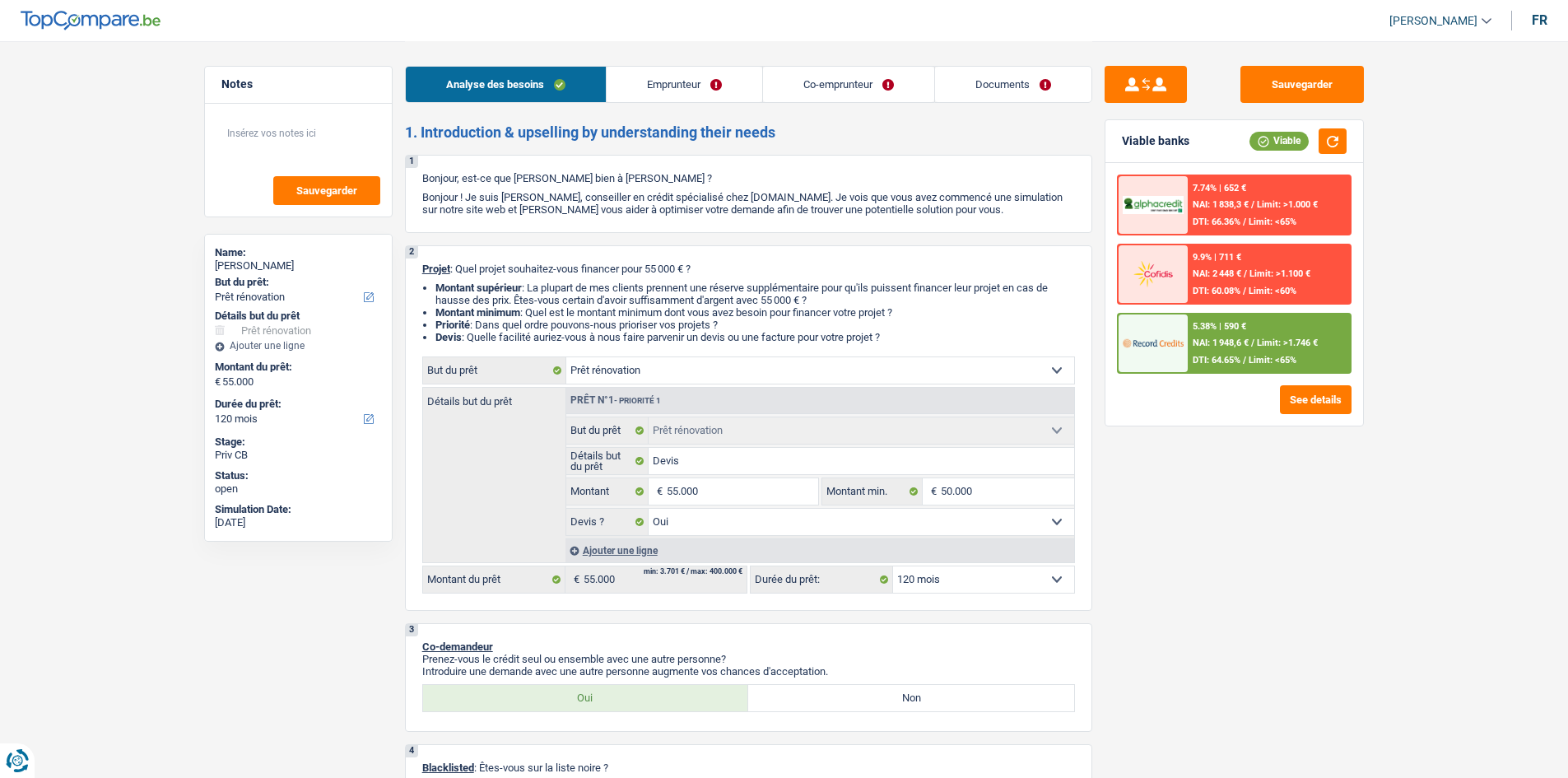
click at [664, 87] on link "Emprunteur" at bounding box center [685, 85] width 155 height 35
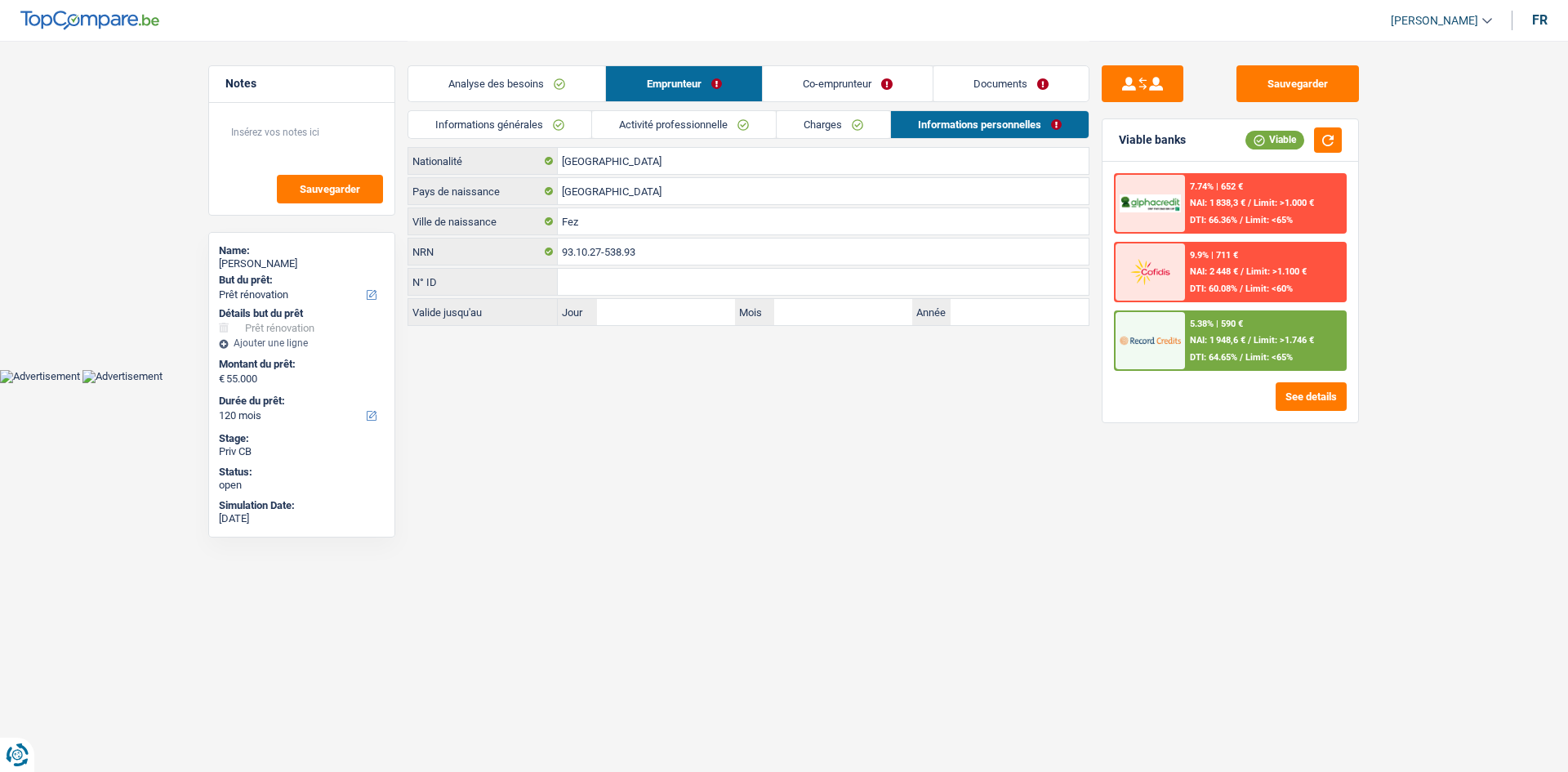
click at [843, 129] on link "Charges" at bounding box center [833, 124] width 114 height 27
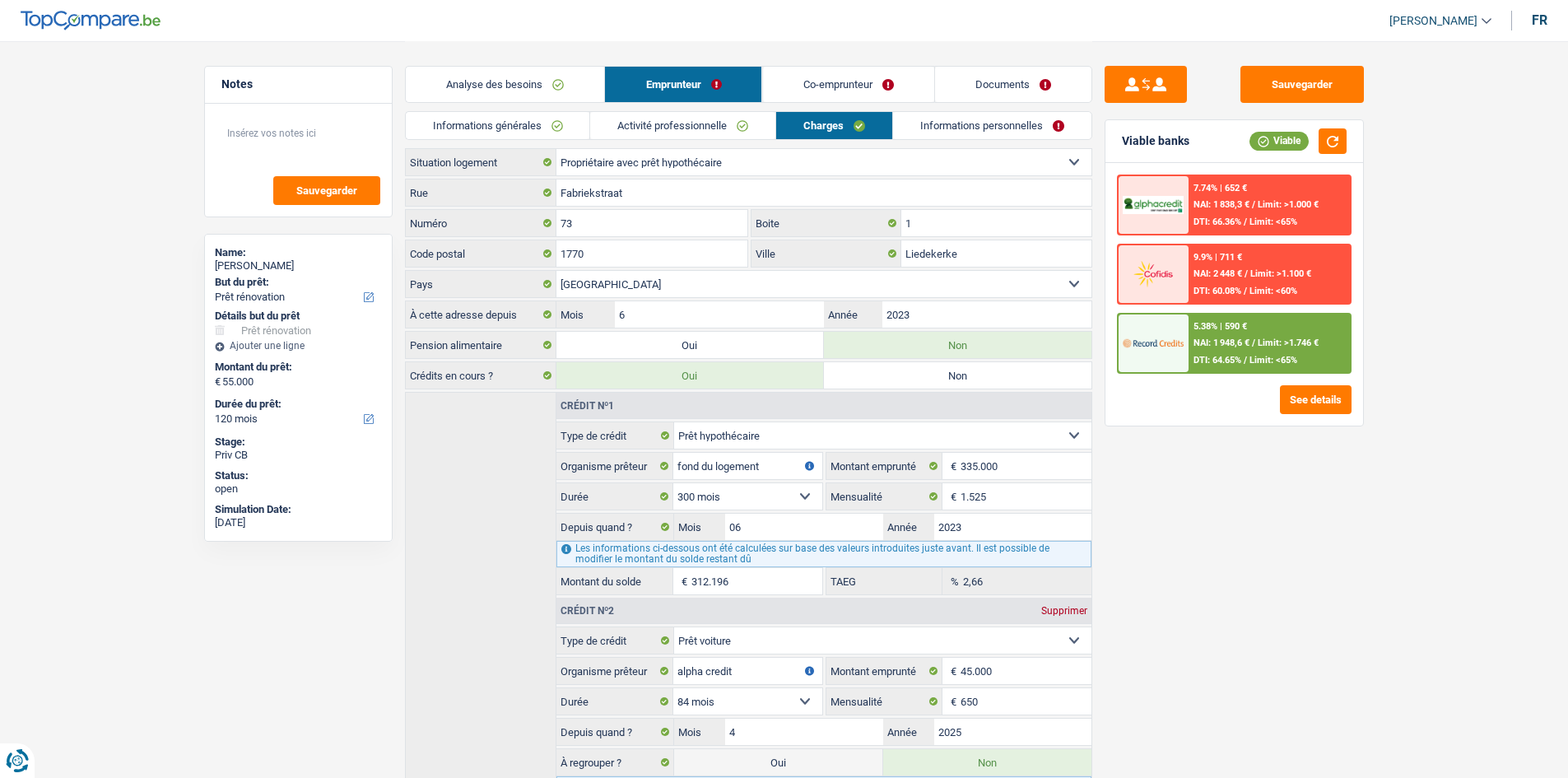
click at [939, 129] on link "Informations personnelles" at bounding box center [992, 125] width 199 height 27
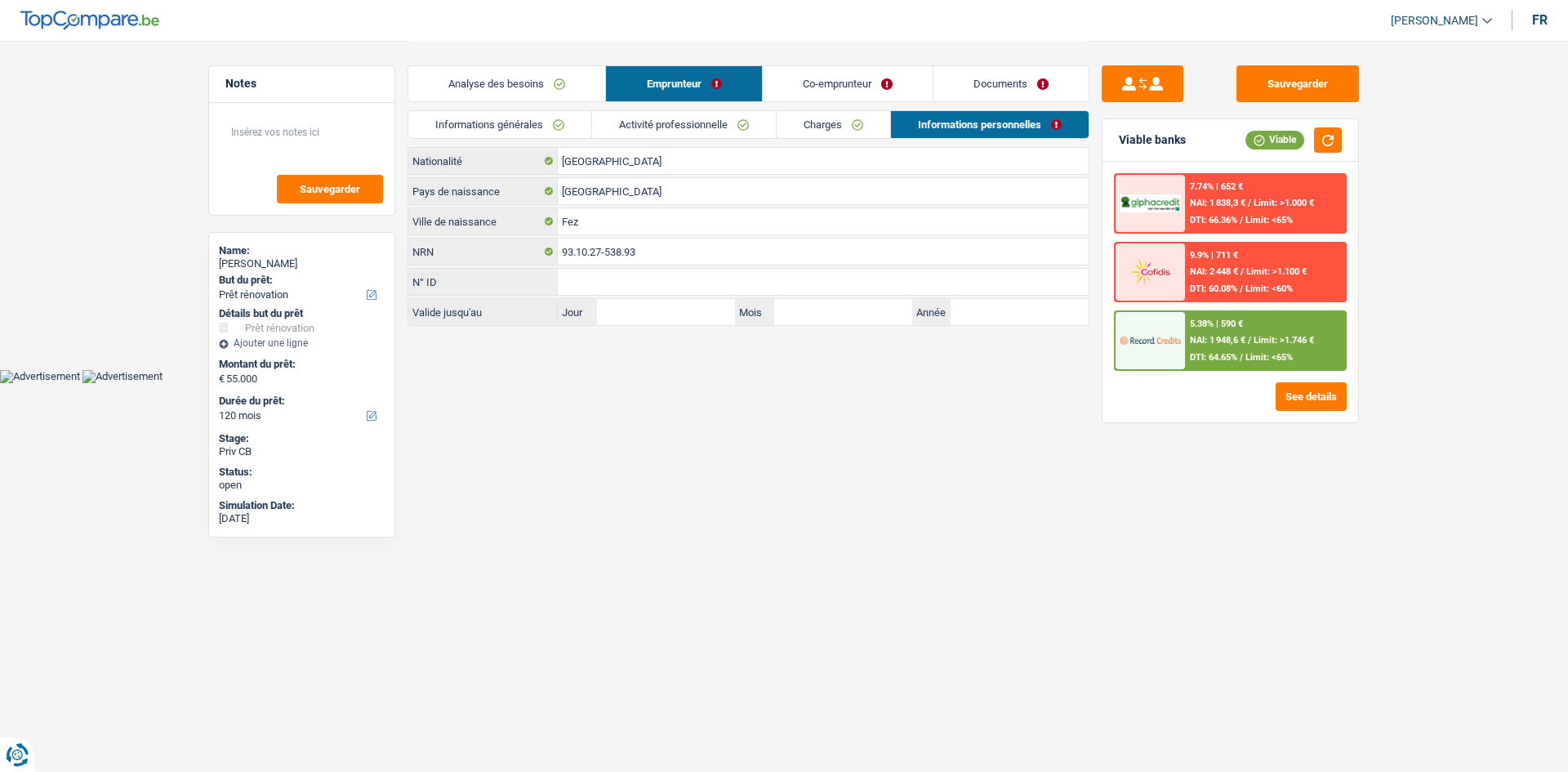
click at [860, 81] on link "Co-emprunteur" at bounding box center [847, 84] width 170 height 35
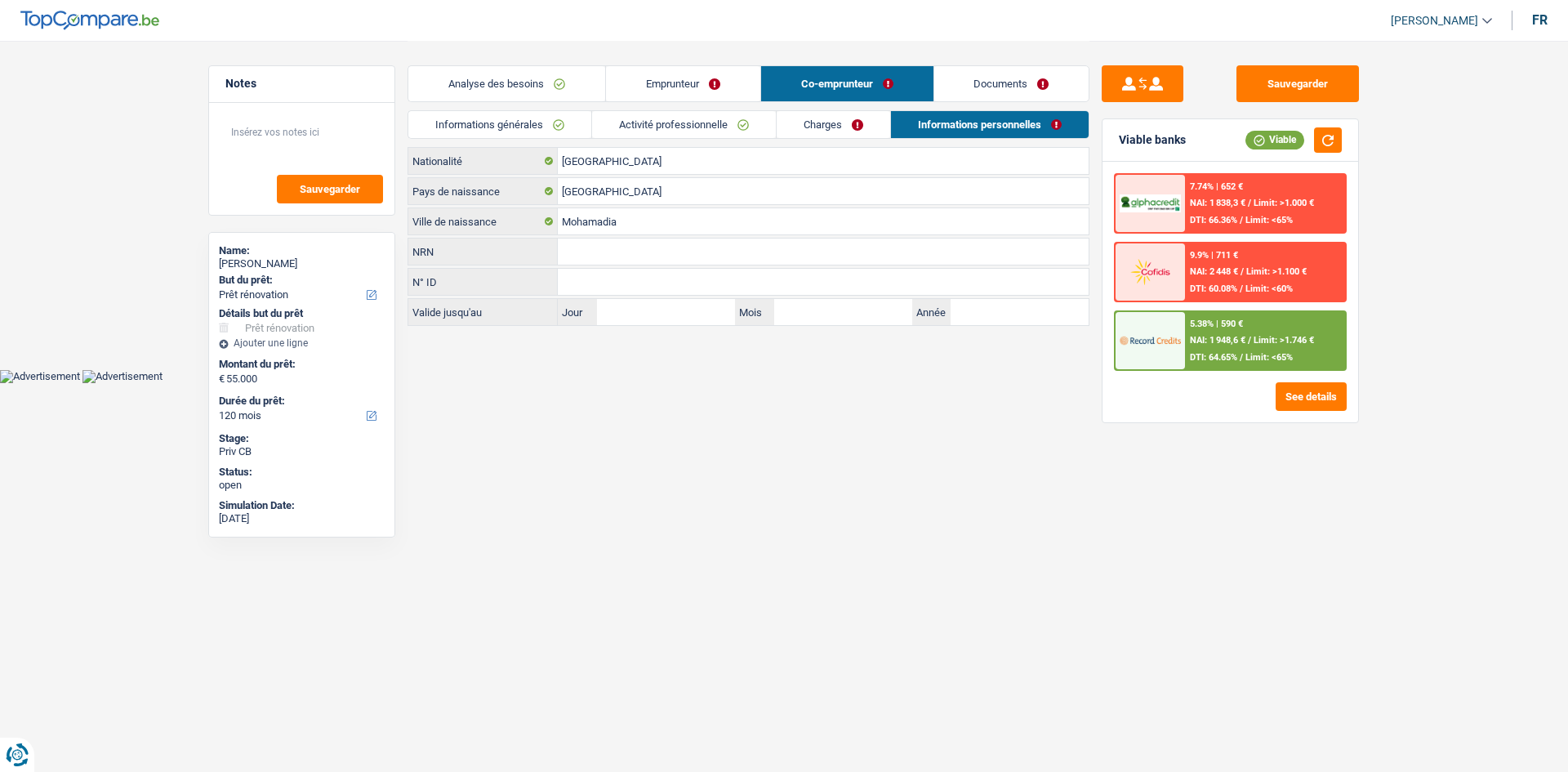
click at [798, 128] on link "Charges" at bounding box center [833, 124] width 114 height 27
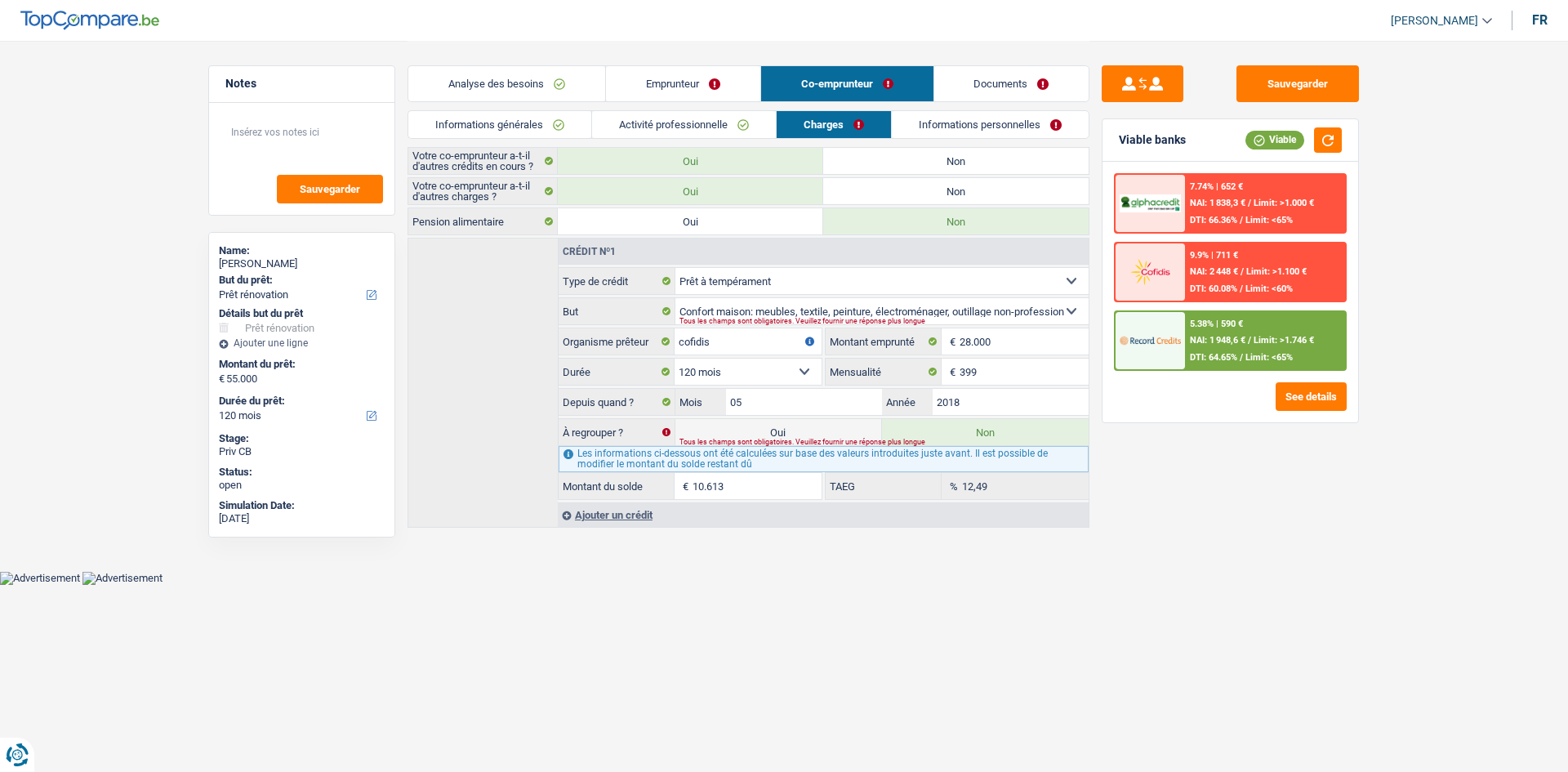
click at [924, 135] on link "Informations personnelles" at bounding box center [990, 124] width 197 height 27
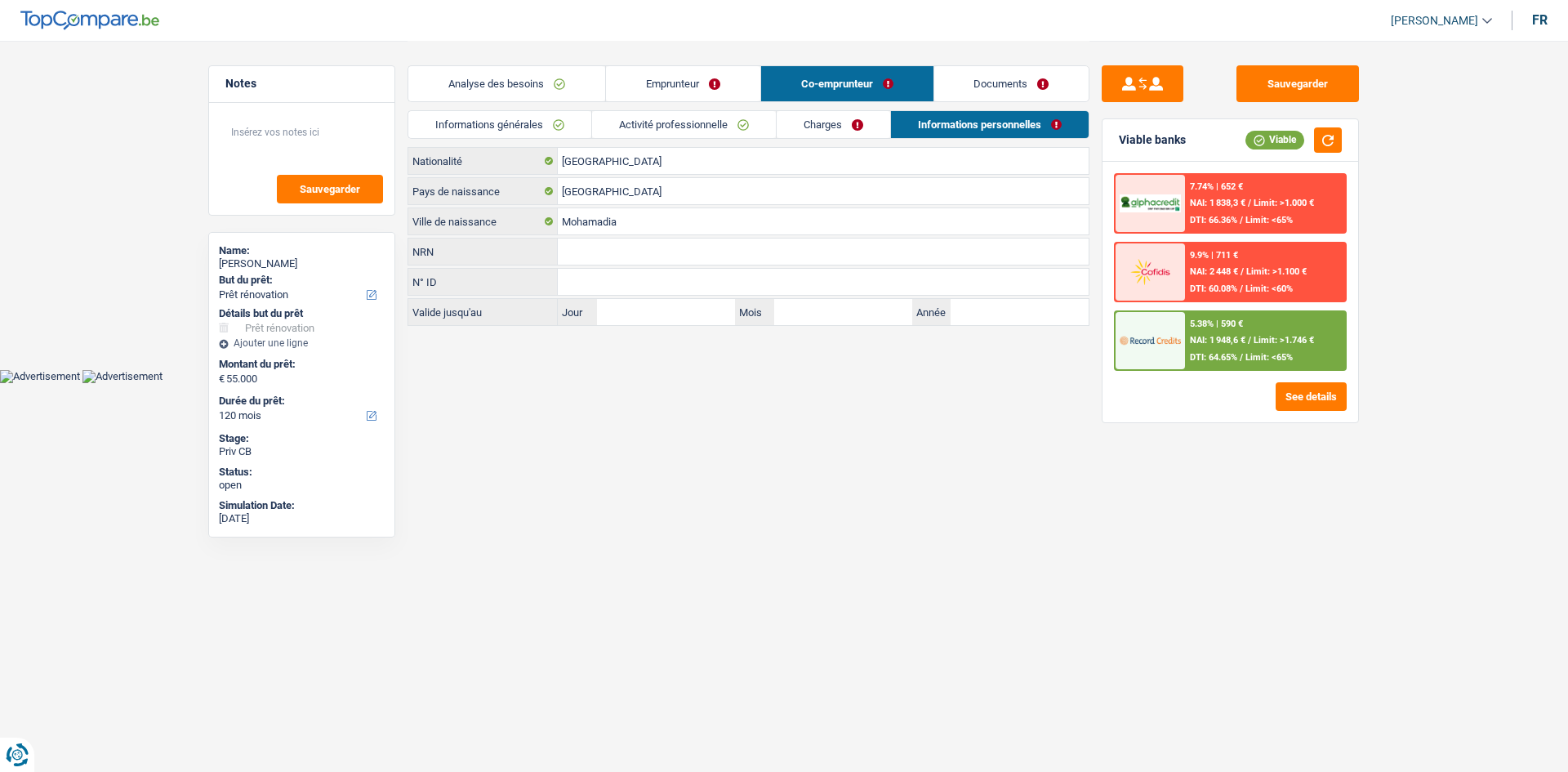
click at [981, 78] on link "Documents" at bounding box center [1011, 84] width 155 height 35
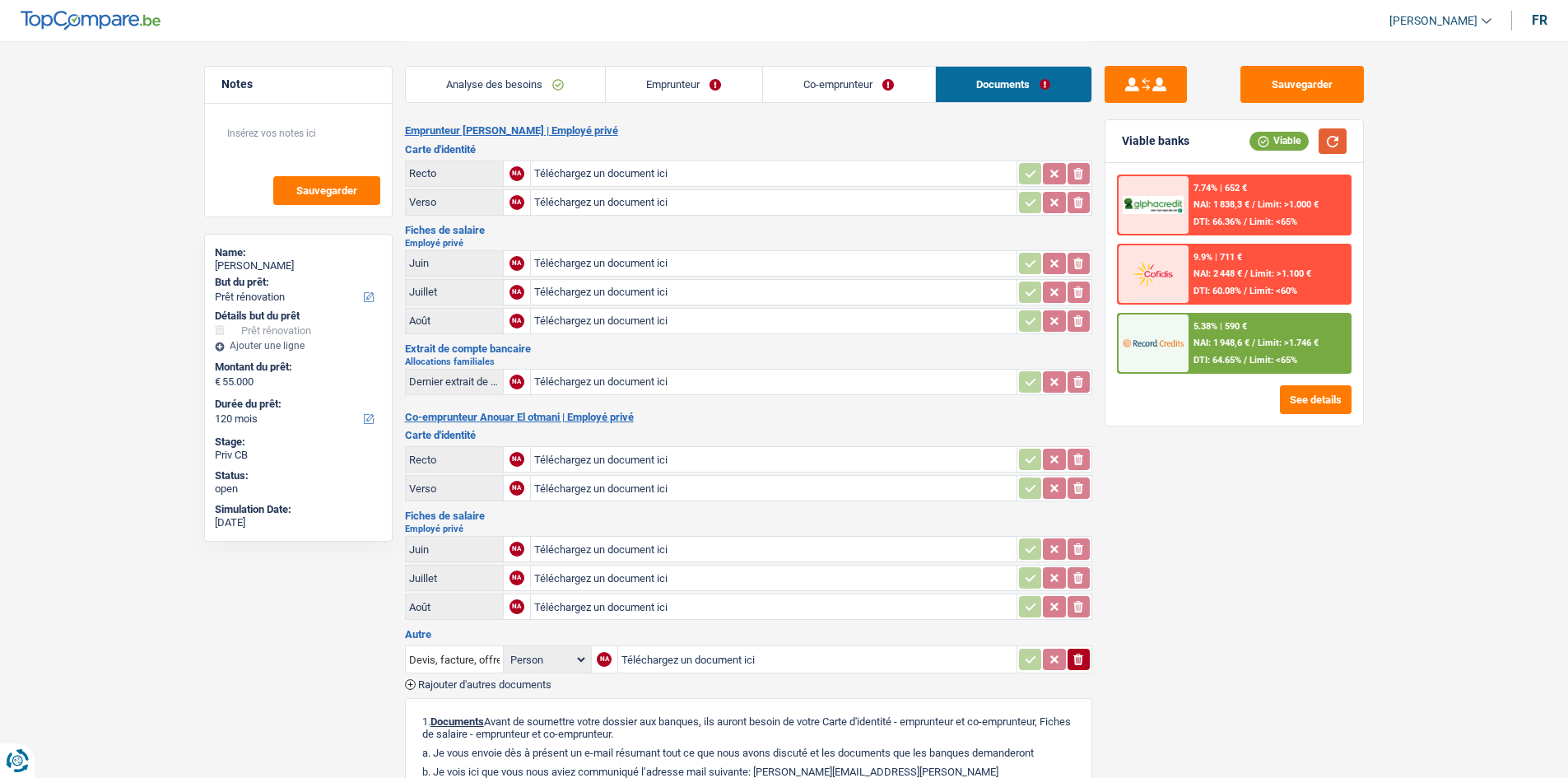
click at [1332, 140] on button "button" at bounding box center [1333, 141] width 28 height 26
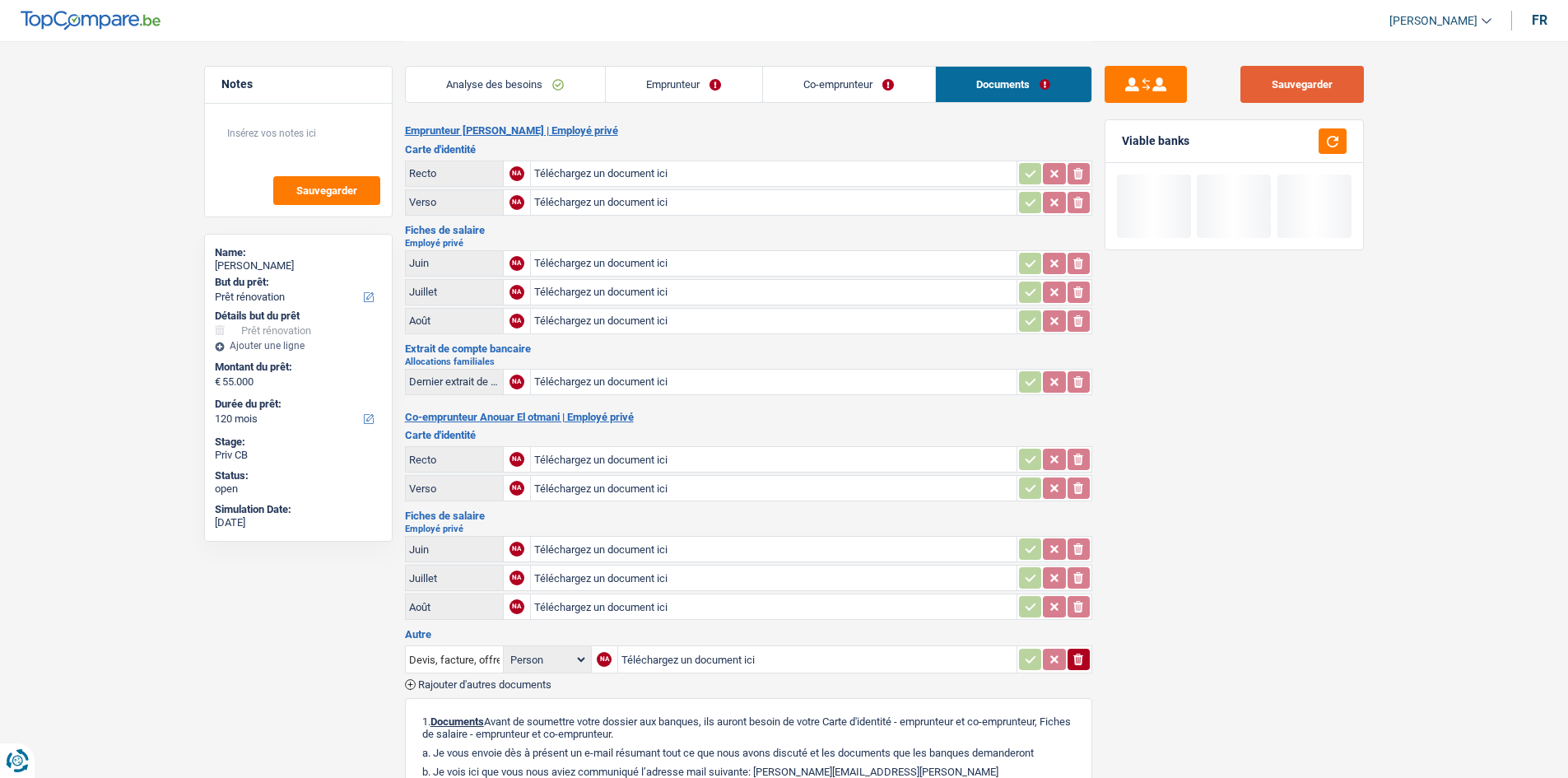
click at [1339, 96] on button "Sauvegarder" at bounding box center [1302, 85] width 124 height 37
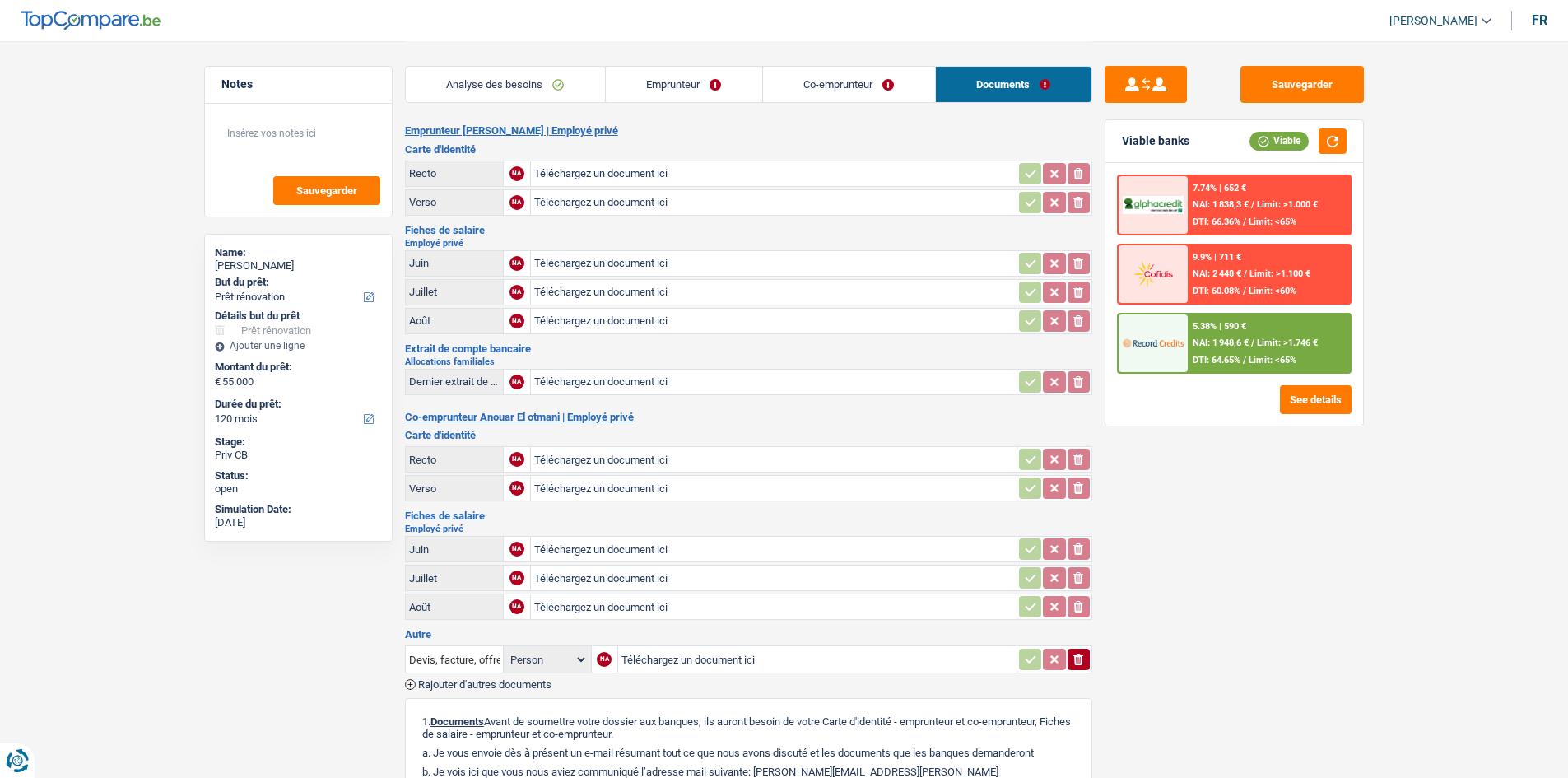
click at [531, 92] on link "Analyse des besoins" at bounding box center [506, 85] width 199 height 35
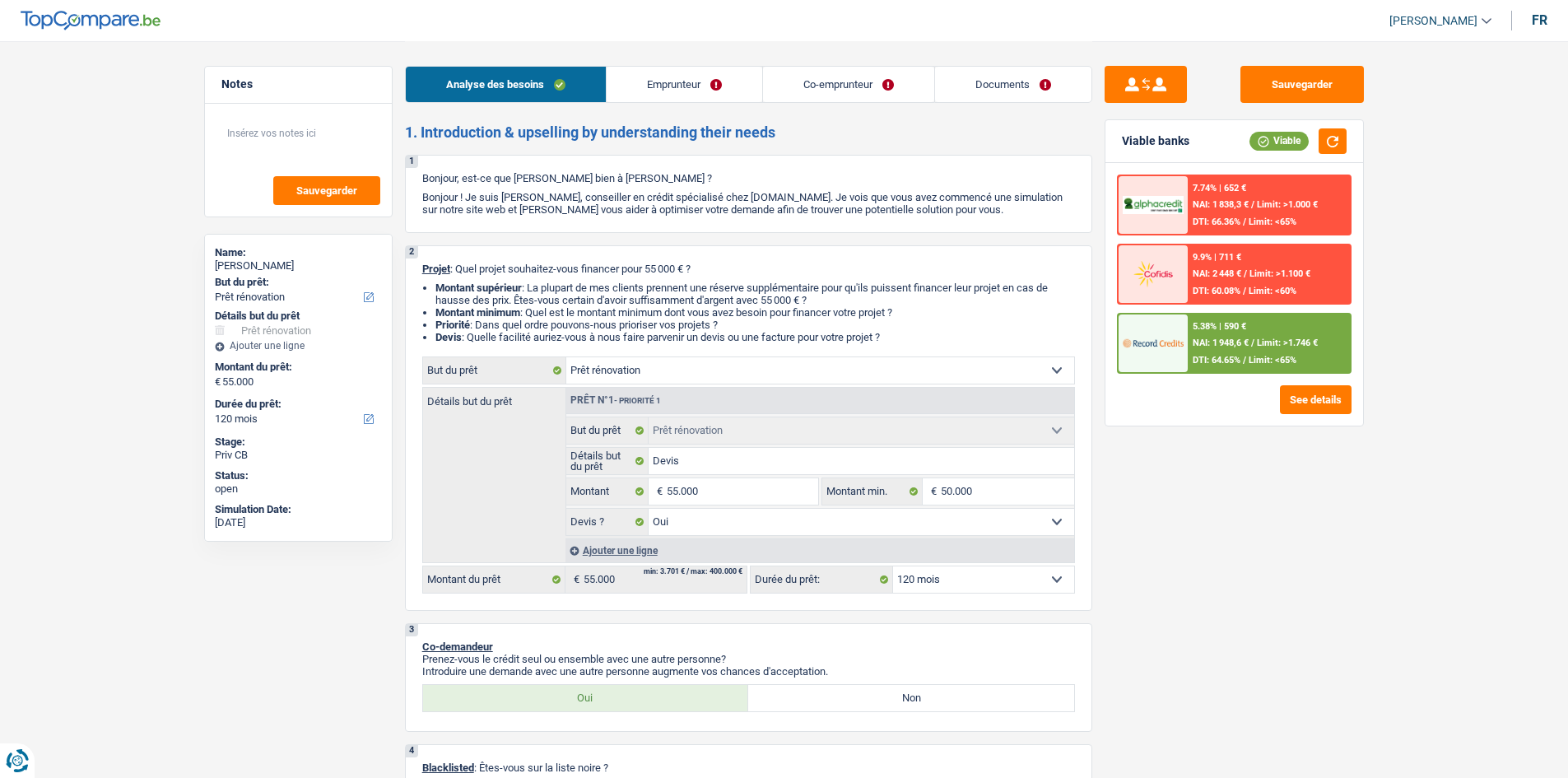
click at [1296, 518] on div "Sauvegarder Viable banks Viable 7.74% | 652 € NAI: 1 838,3 € / Limit: >1.000 € …" at bounding box center [1234, 408] width 284 height 685
click at [1319, 541] on div "Sauvegarder Viable banks Viable 7.74% | 652 € NAI: 1 838,3 € / Limit: >1.000 € …" at bounding box center [1234, 408] width 284 height 685
click at [1288, 80] on button "Sauvegarder" at bounding box center [1302, 85] width 124 height 37
click at [654, 78] on link "Emprunteur" at bounding box center [685, 85] width 155 height 35
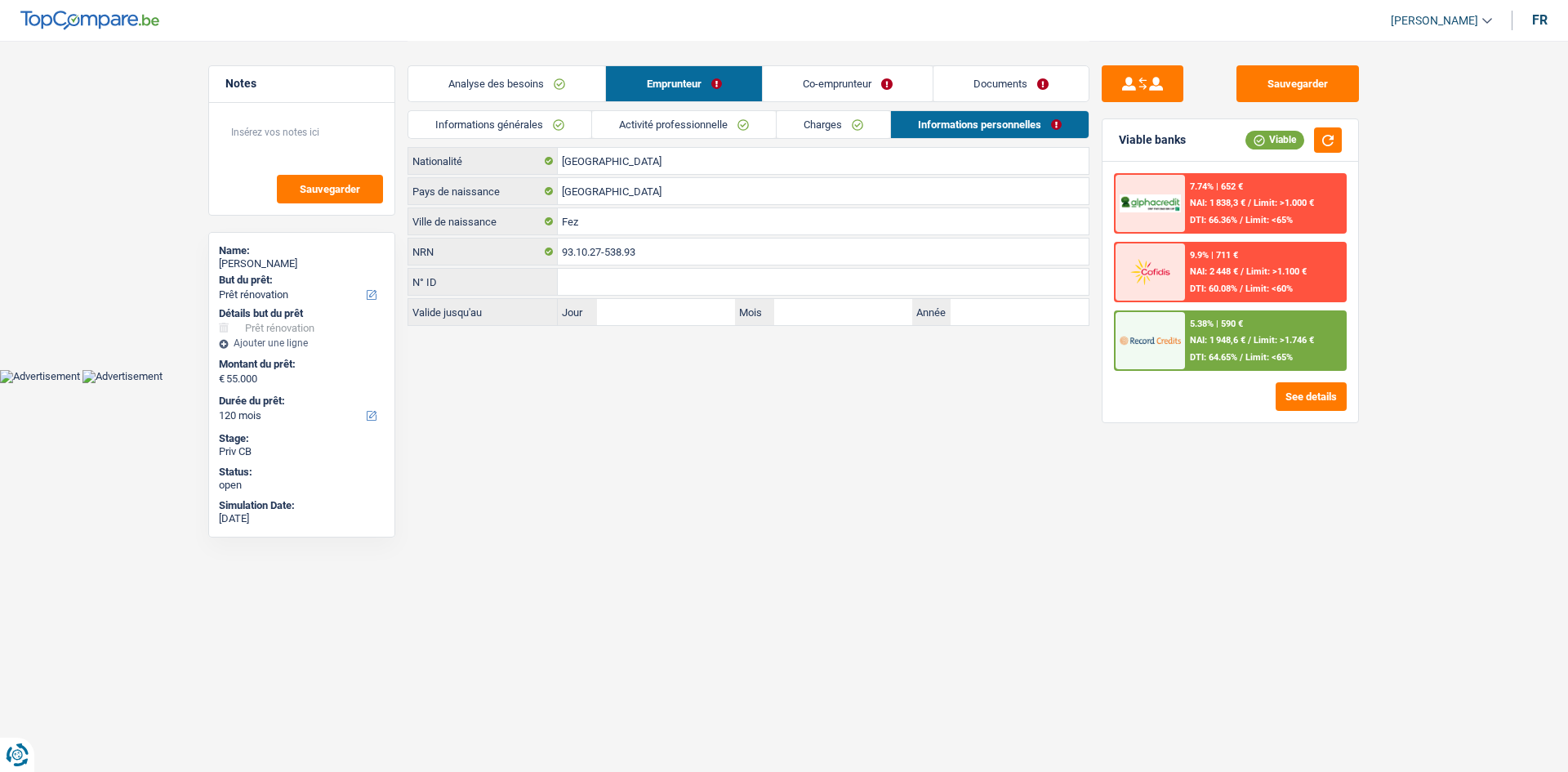
click at [704, 128] on link "Activité professionnelle" at bounding box center [684, 124] width 184 height 27
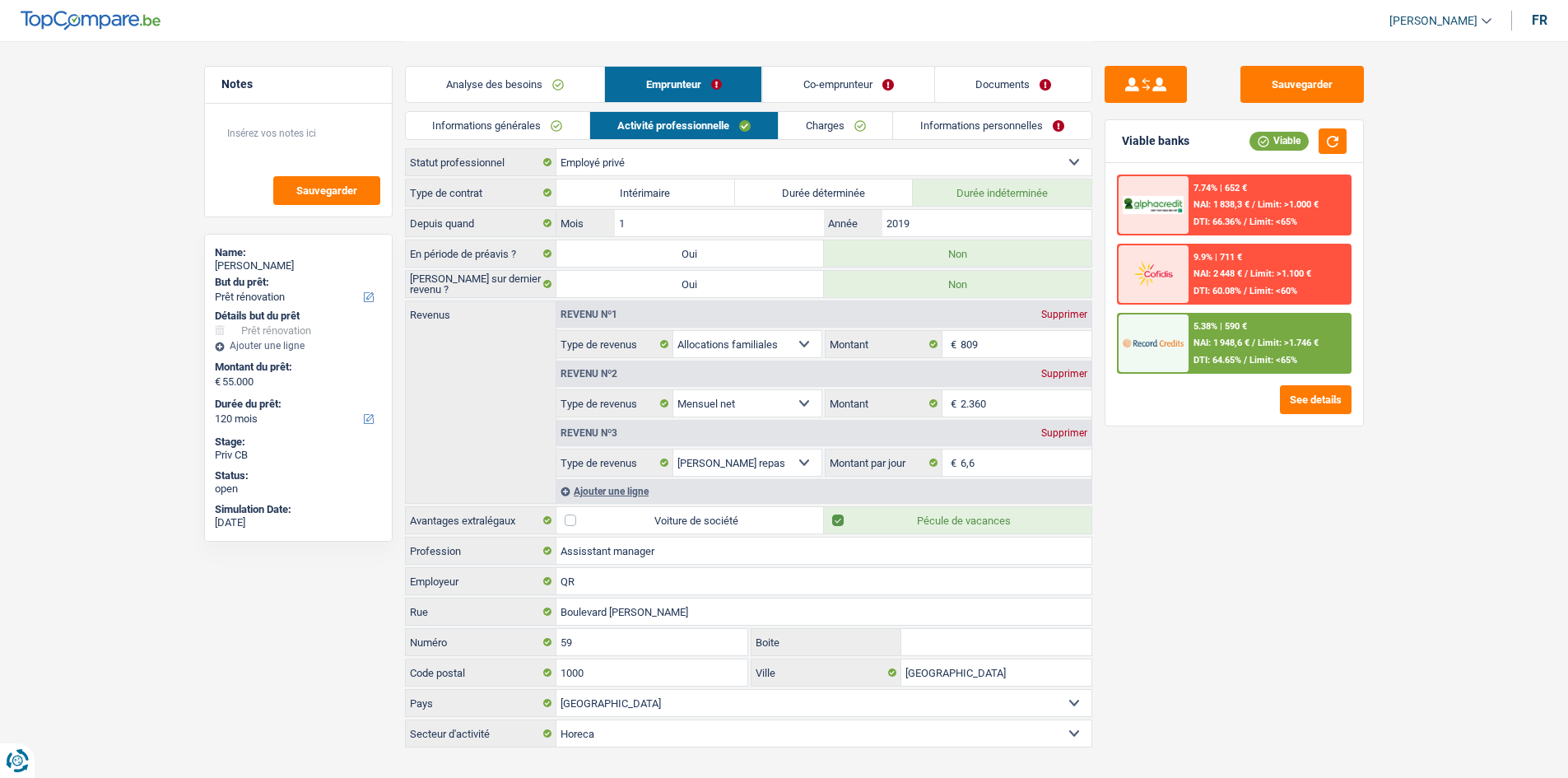
click at [869, 124] on link "Charges" at bounding box center [837, 125] width 115 height 27
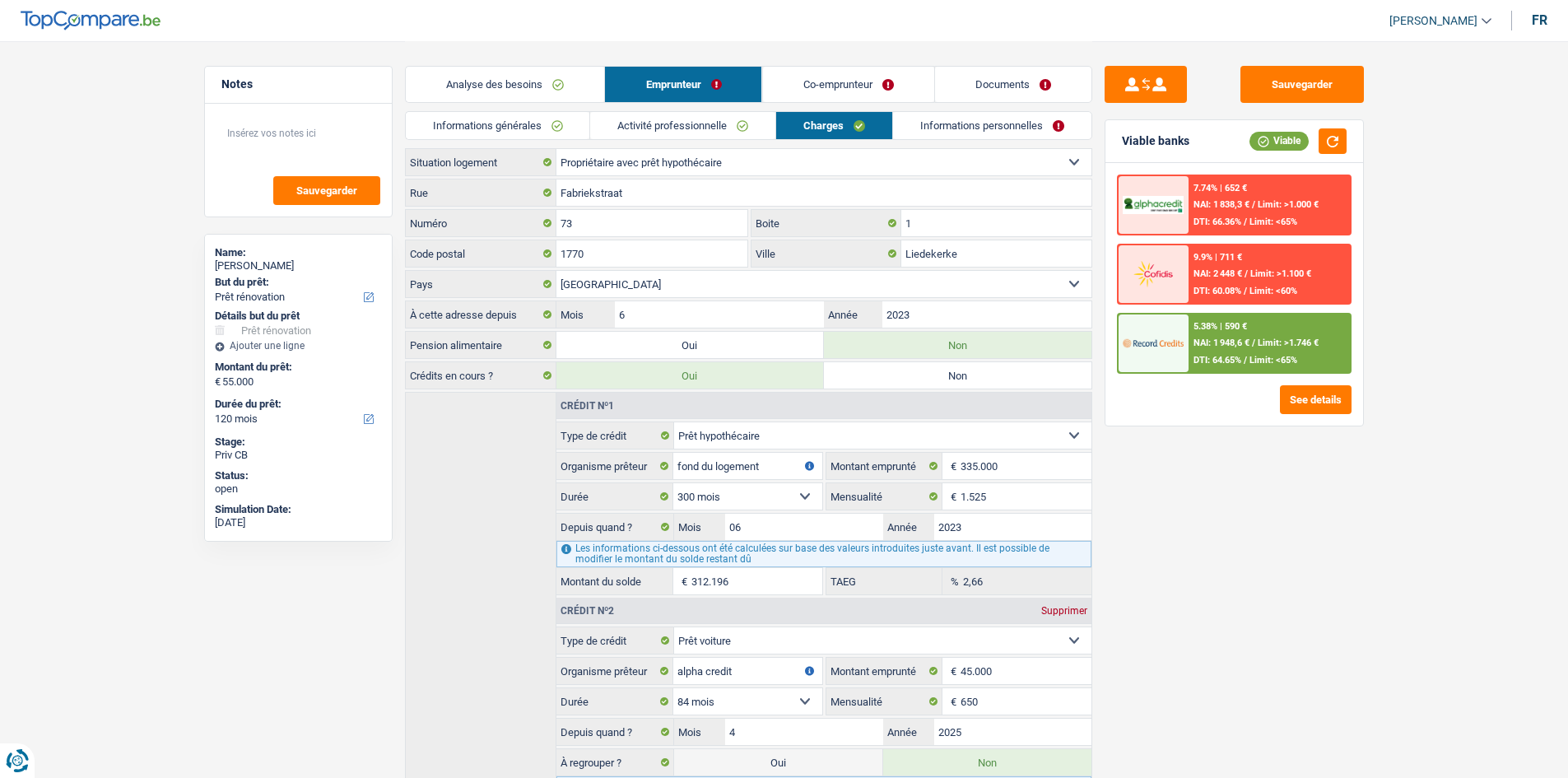
click at [957, 120] on link "Informations personnelles" at bounding box center [992, 125] width 199 height 27
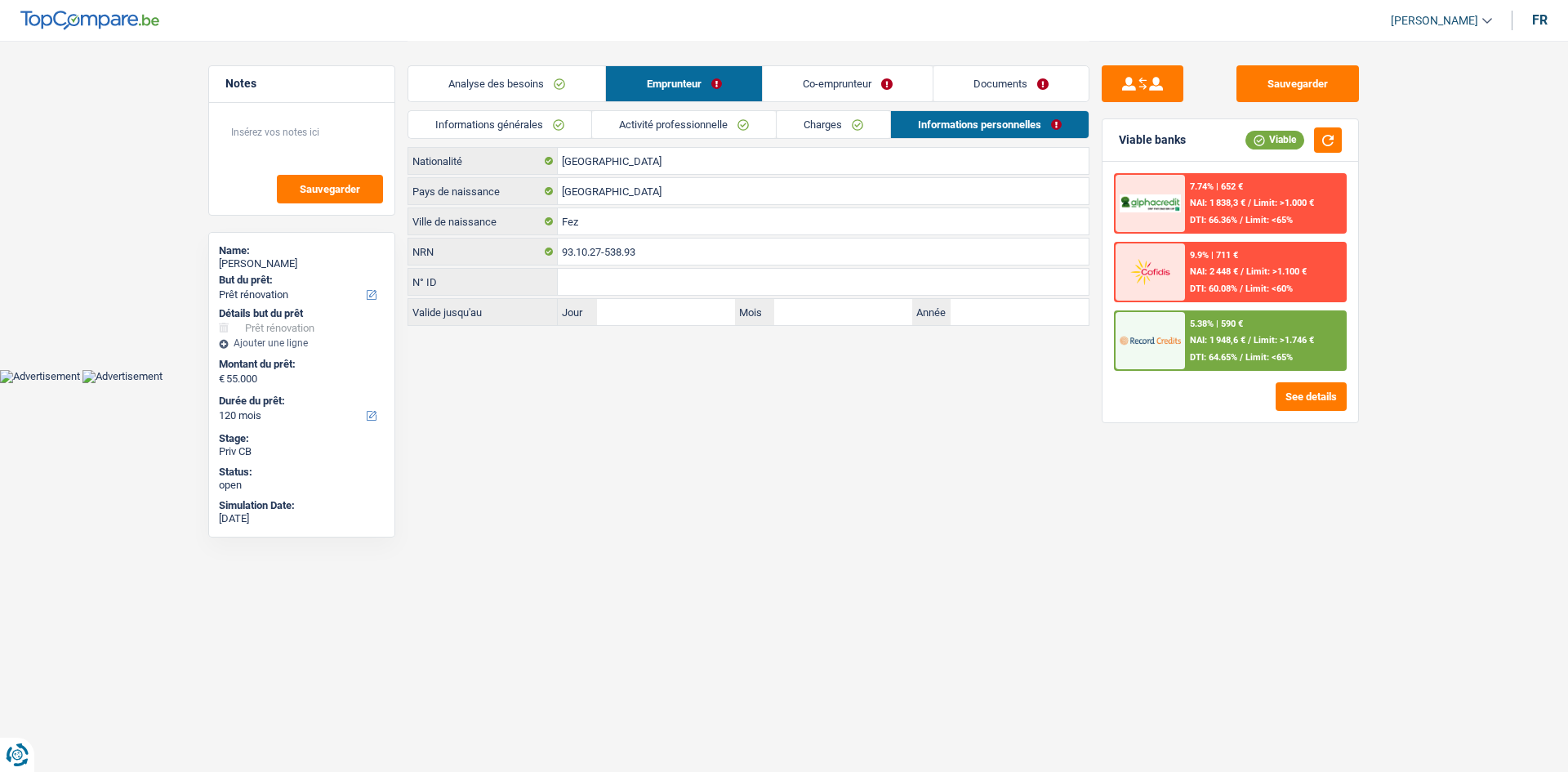
click at [875, 85] on link "Co-emprunteur" at bounding box center [847, 84] width 170 height 35
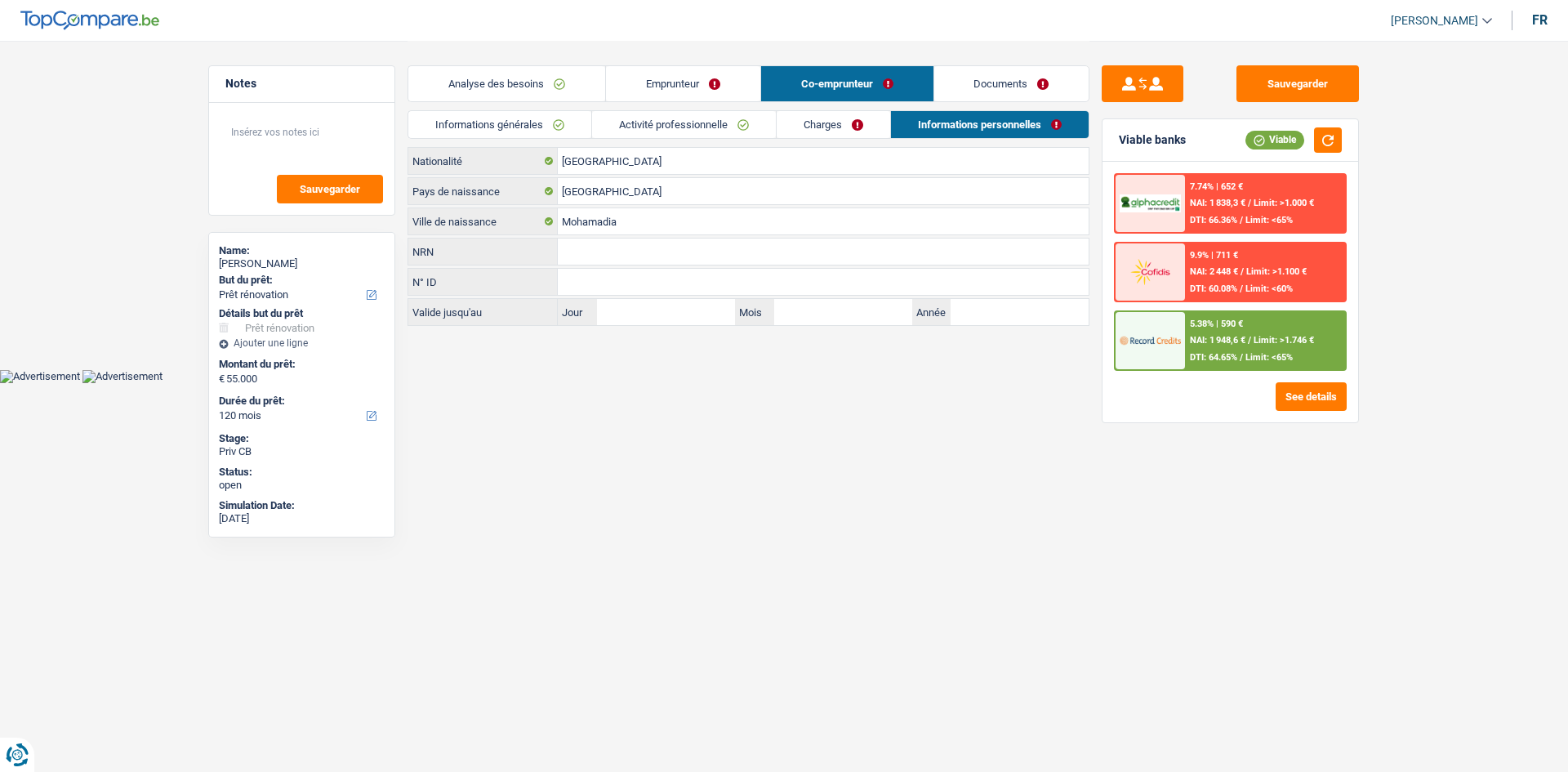
click at [716, 123] on link "Activité professionnelle" at bounding box center [684, 124] width 184 height 27
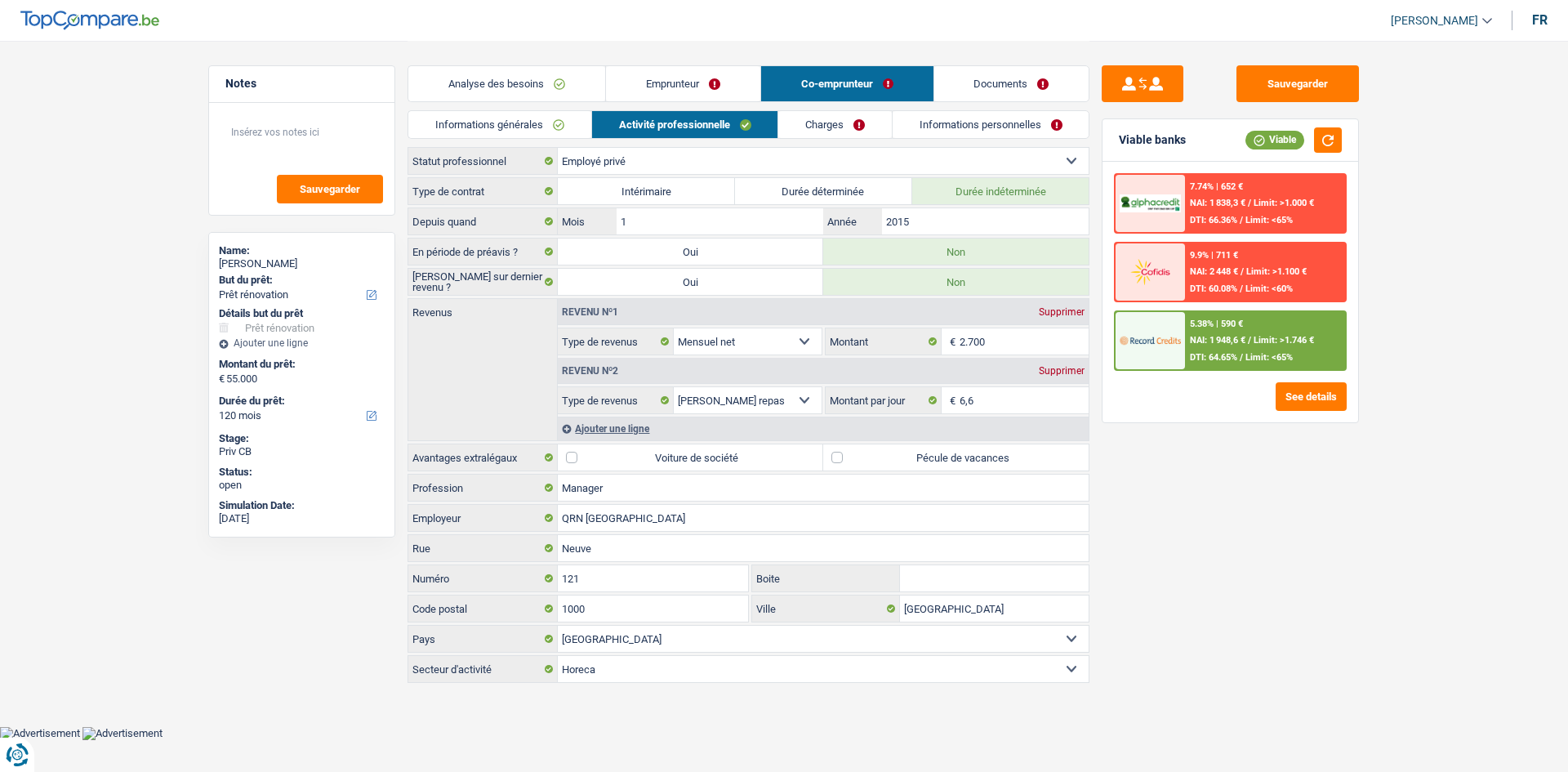
click at [840, 128] on link "Charges" at bounding box center [835, 124] width 114 height 27
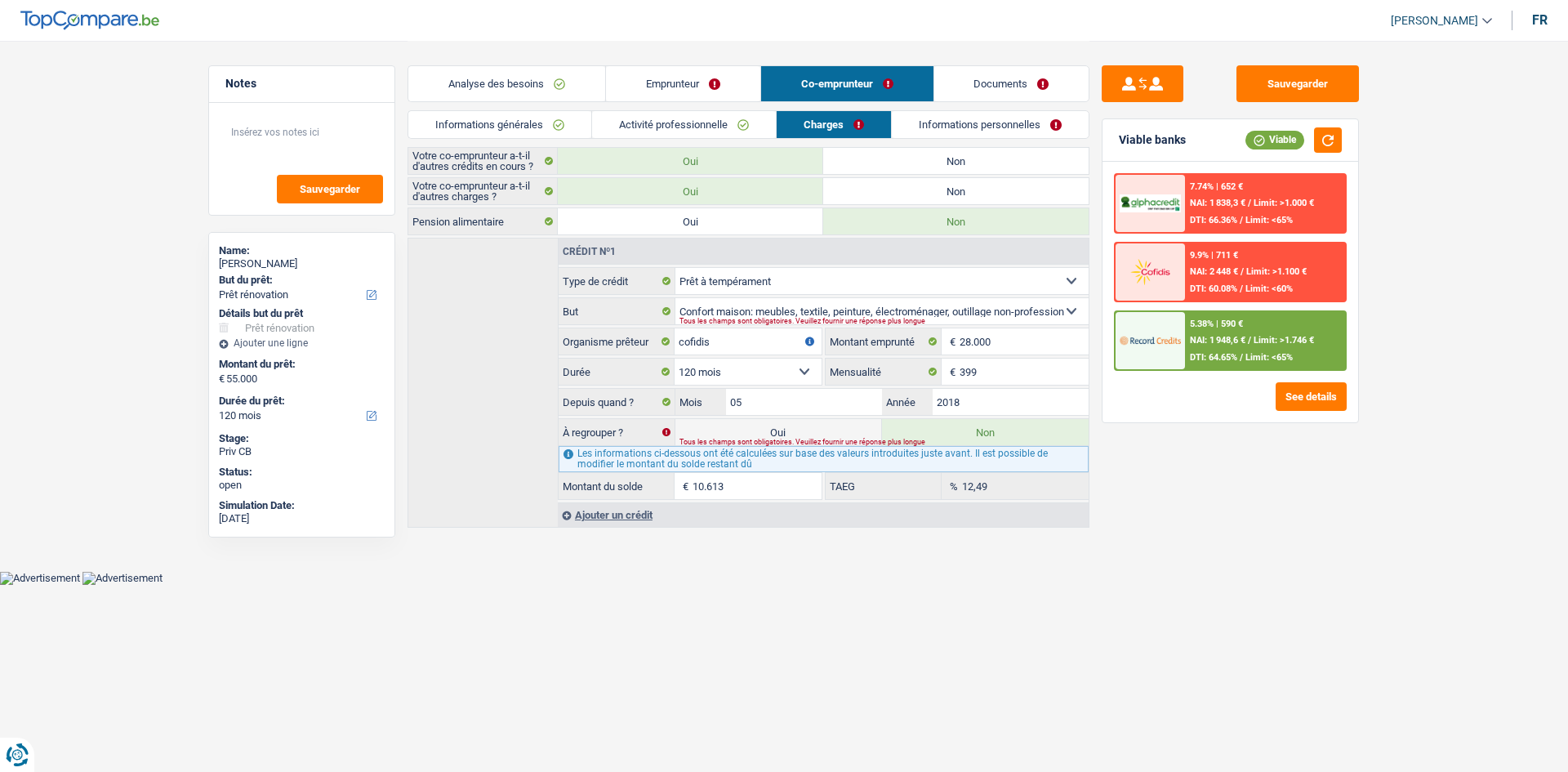
click at [949, 128] on link "Informations personnelles" at bounding box center [990, 124] width 197 height 27
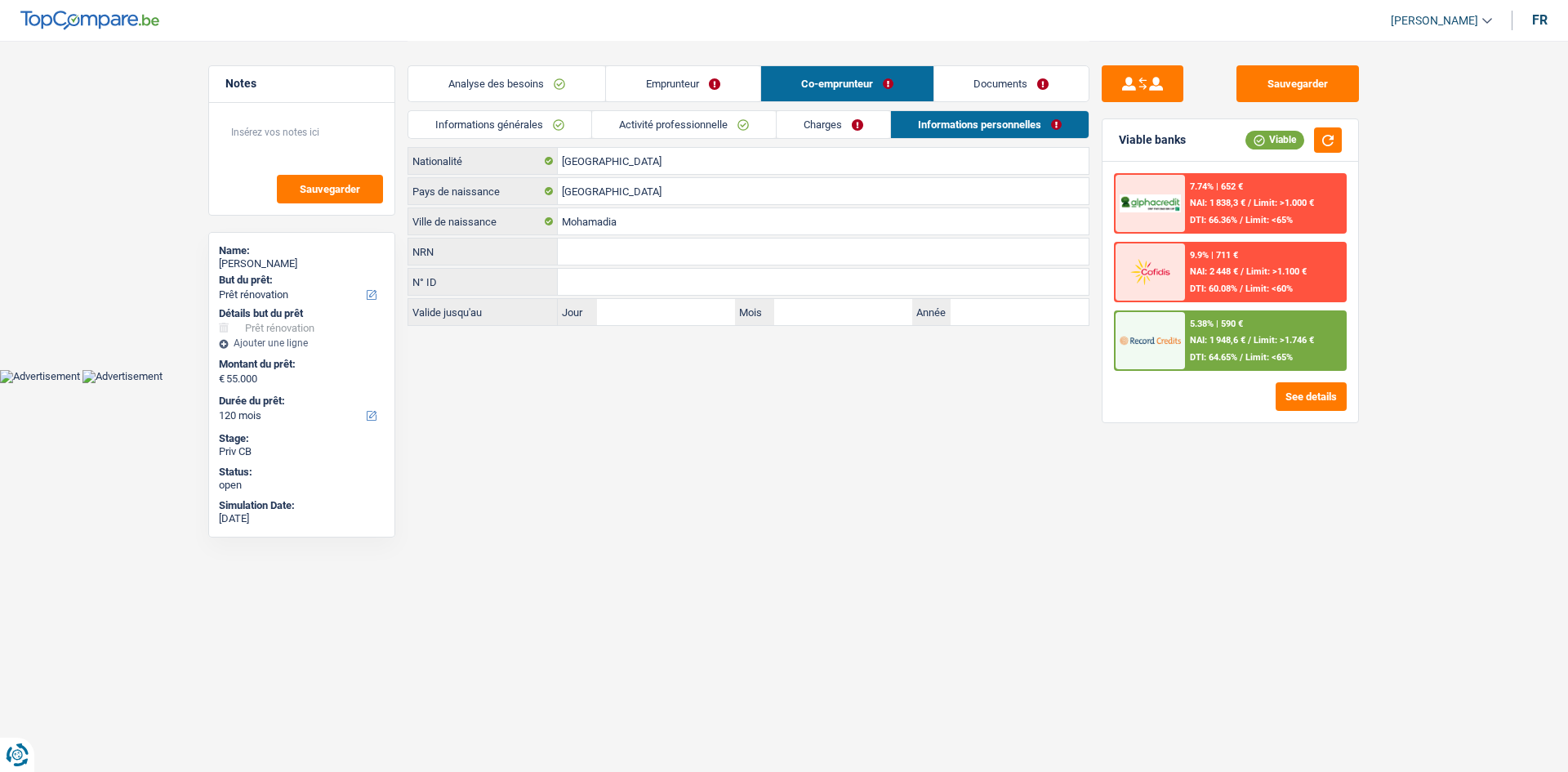
click at [1018, 93] on link "Documents" at bounding box center [1011, 84] width 155 height 35
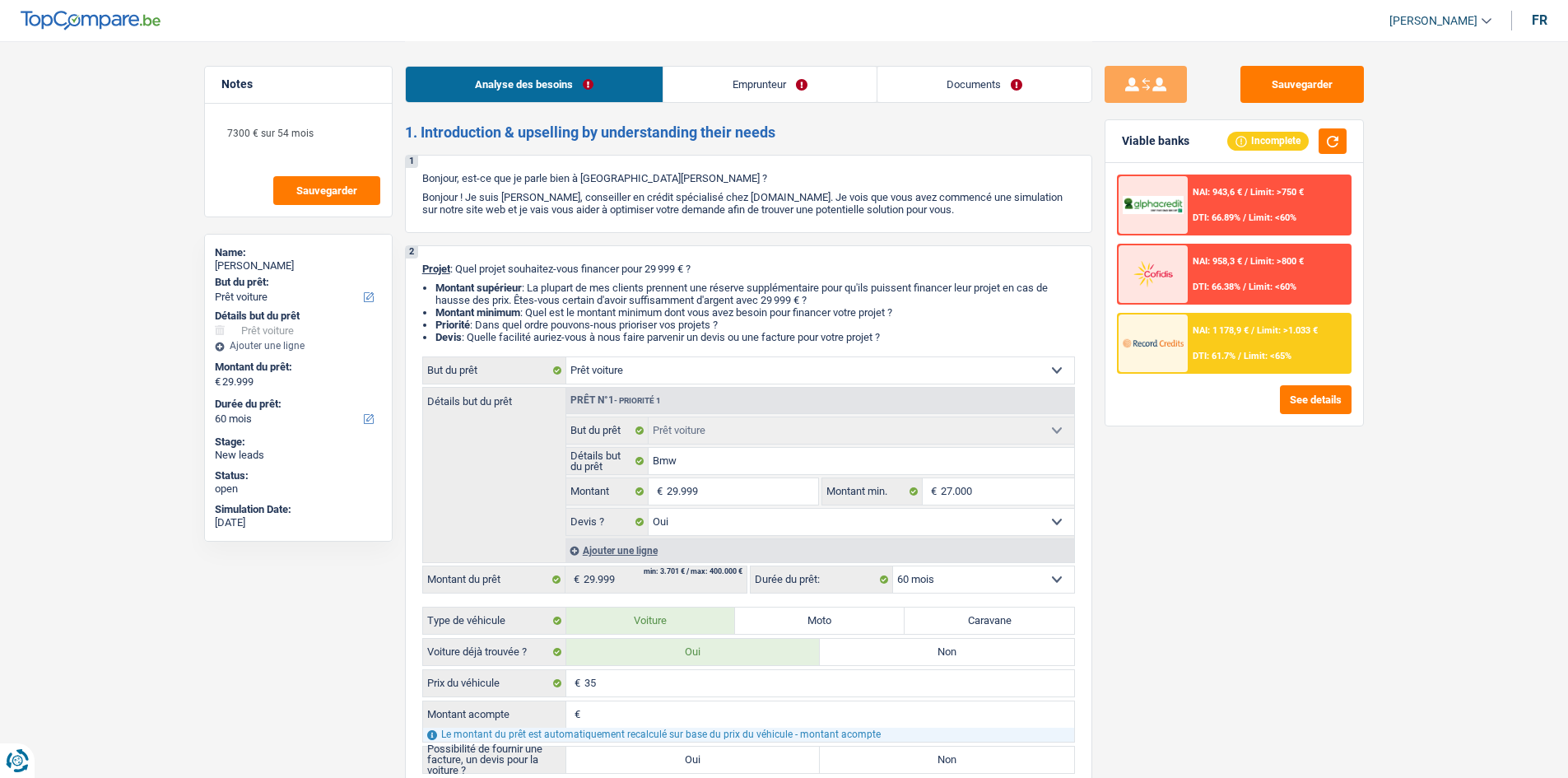
select select "car"
select select "60"
select select "car"
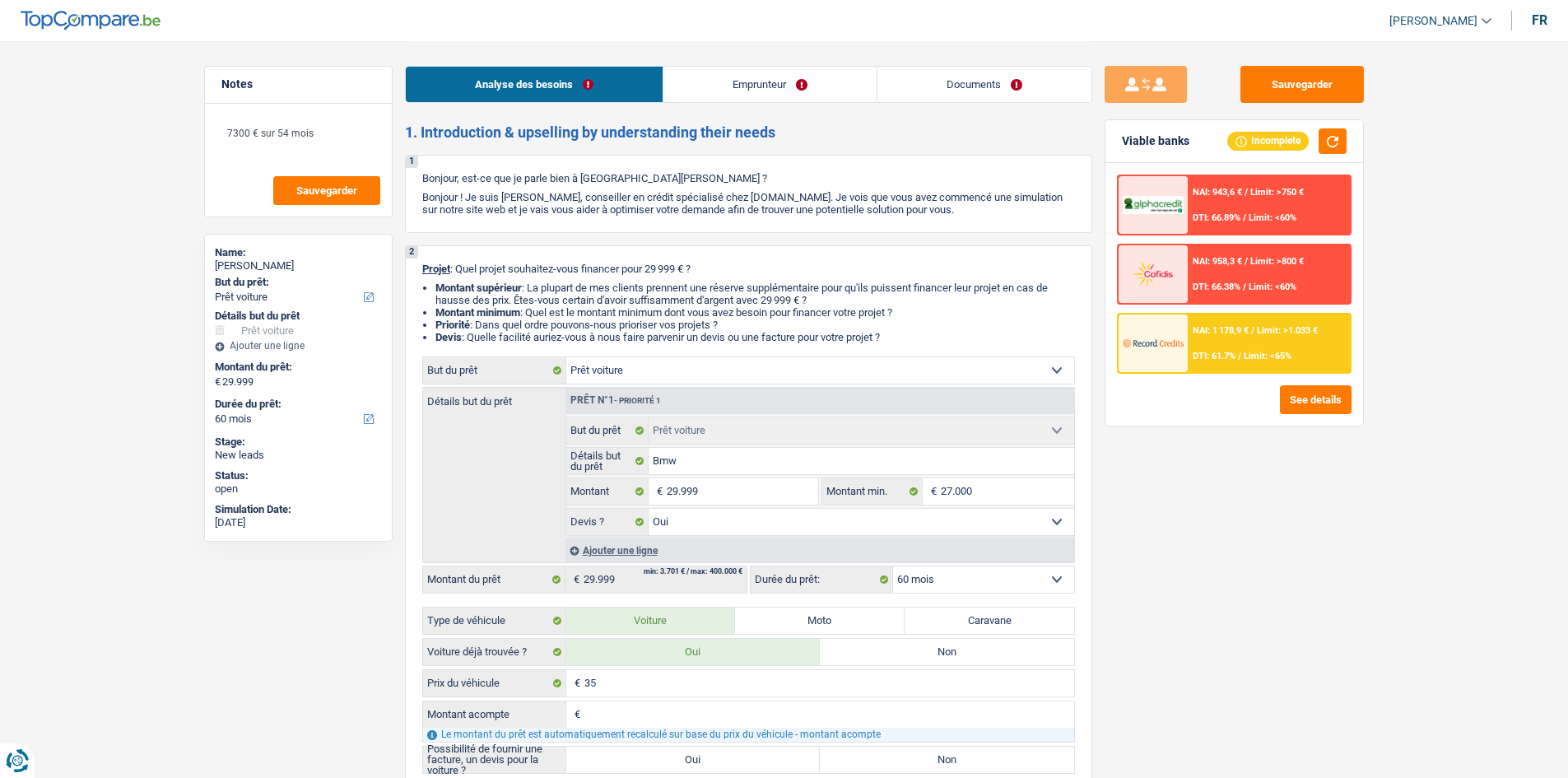
select select "yes"
select select "60"
select select "worker"
select select "netSalary"
select select "rents"
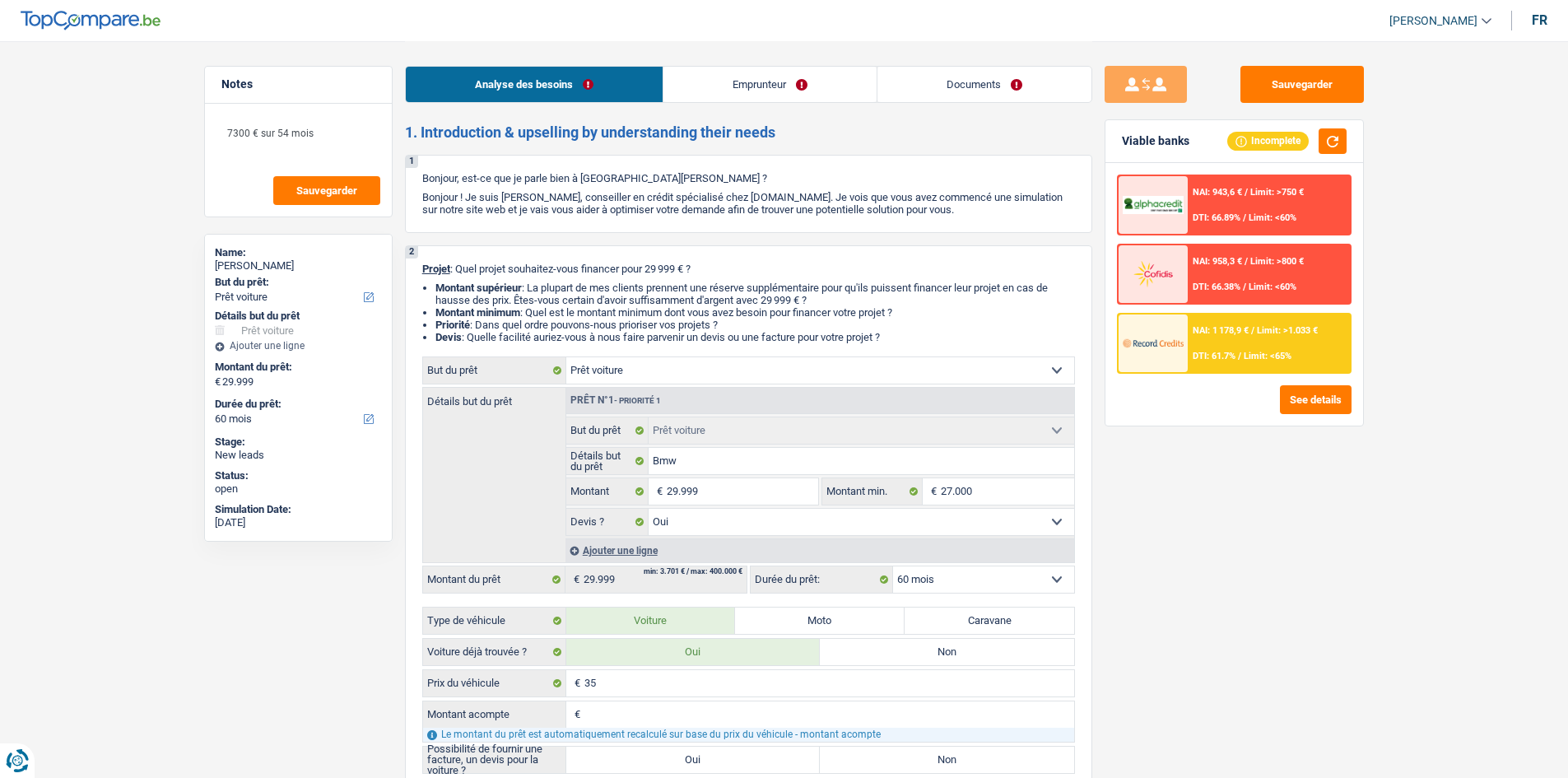
select select "carLoan"
select select "72"
select select "personalLoan"
select select "homeFurnishingOrRelocation"
select select "42"
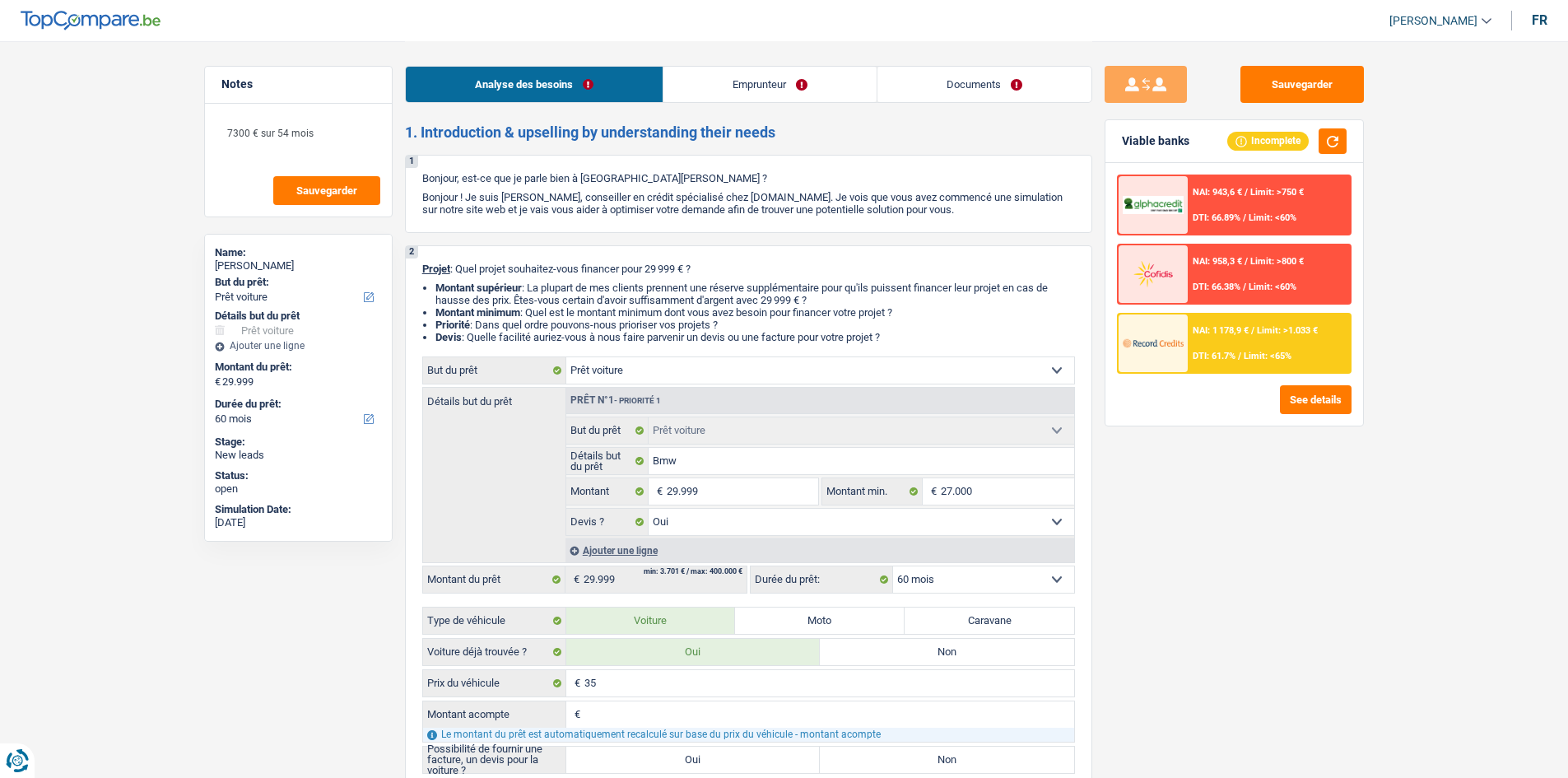
select select "car"
select select "yes"
select select "60"
click at [958, 71] on link "Documents" at bounding box center [985, 85] width 214 height 35
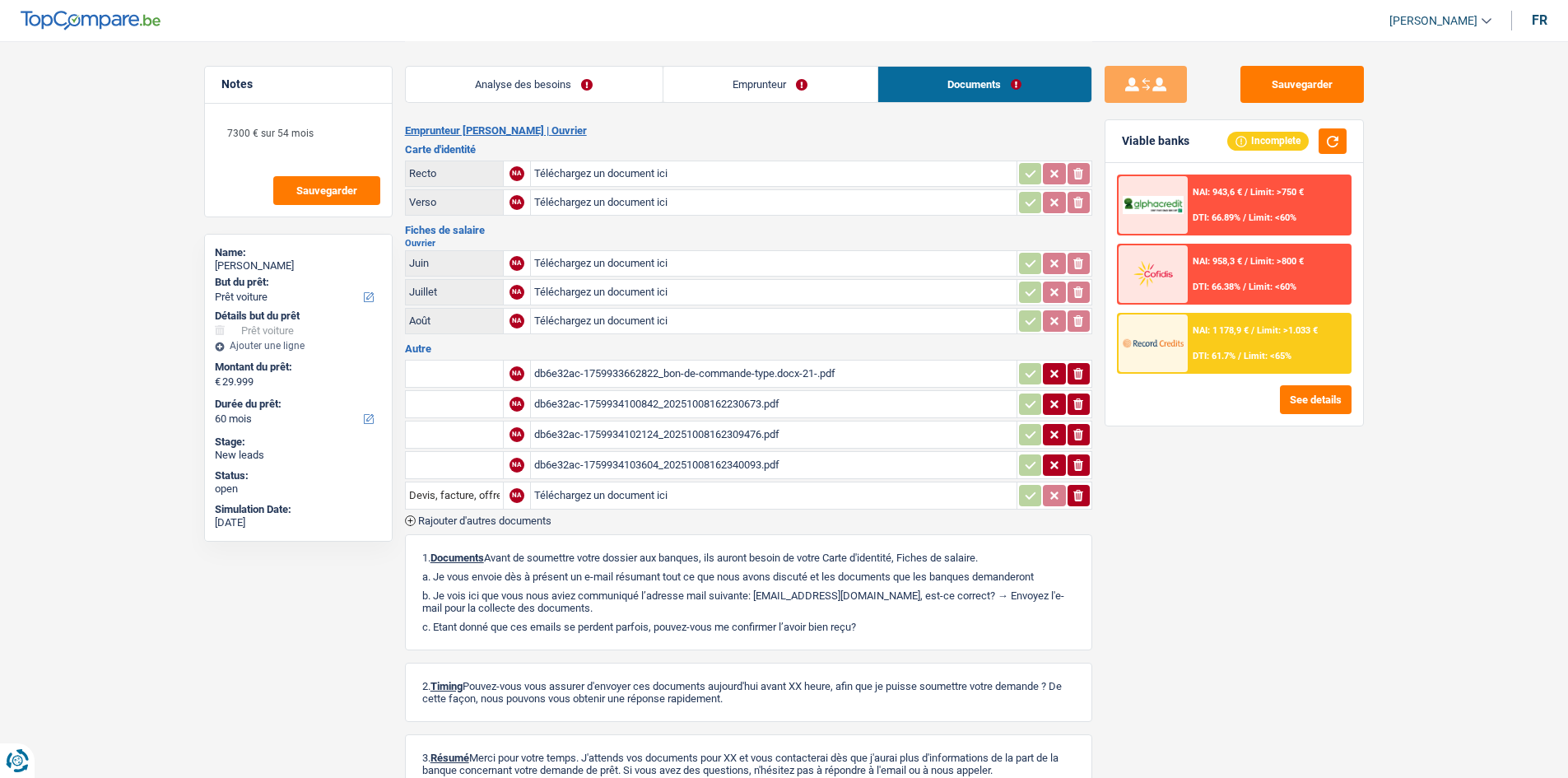
click at [687, 373] on div "db6e32ac-1759933662822_bon-de-commande-type.docx-21-.pdf" at bounding box center [774, 374] width 479 height 25
click at [723, 406] on div "db6e32ac-1759934100842_20251008162230673.pdf" at bounding box center [774, 404] width 479 height 25
click at [688, 430] on div "db6e32ac-1759934102124_20251008162309476.pdf" at bounding box center [774, 435] width 479 height 25
